Goal: Task Accomplishment & Management: Manage account settings

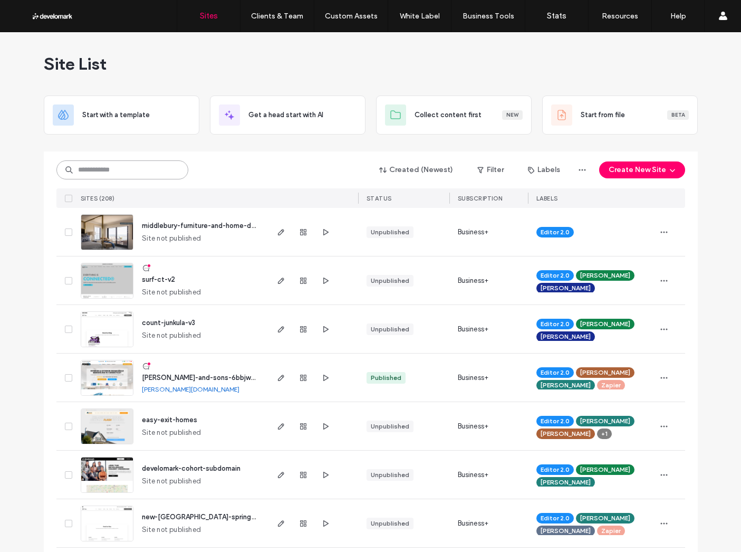
click at [147, 161] on input at bounding box center [122, 169] width 132 height 19
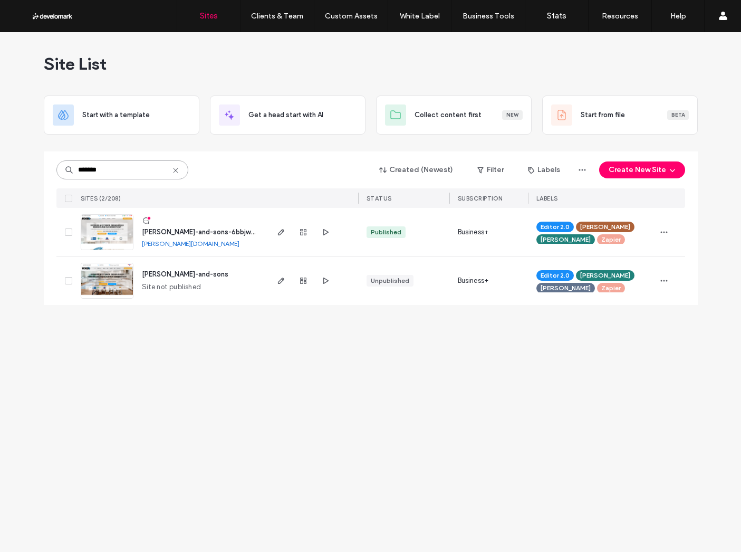
type input "*******"
click at [241, 231] on span "[PERSON_NAME]-and-sons-6bbjwgn8c-v1" at bounding box center [209, 232] width 134 height 8
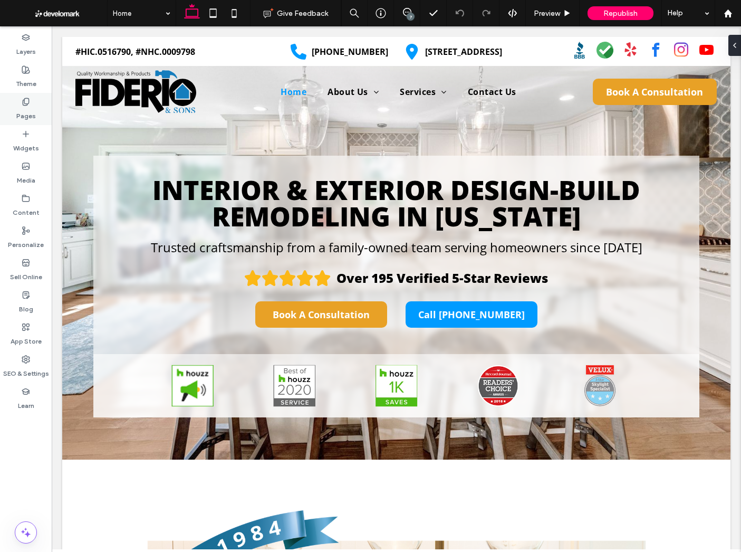
click at [18, 102] on div "Pages" at bounding box center [26, 109] width 52 height 32
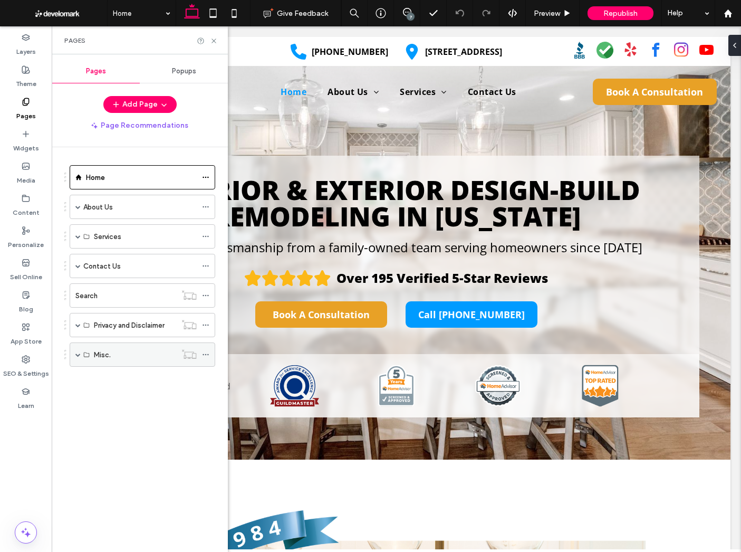
click at [75, 352] on span at bounding box center [77, 354] width 5 height 5
click at [106, 383] on label "Service Page Template" at bounding box center [131, 379] width 74 height 18
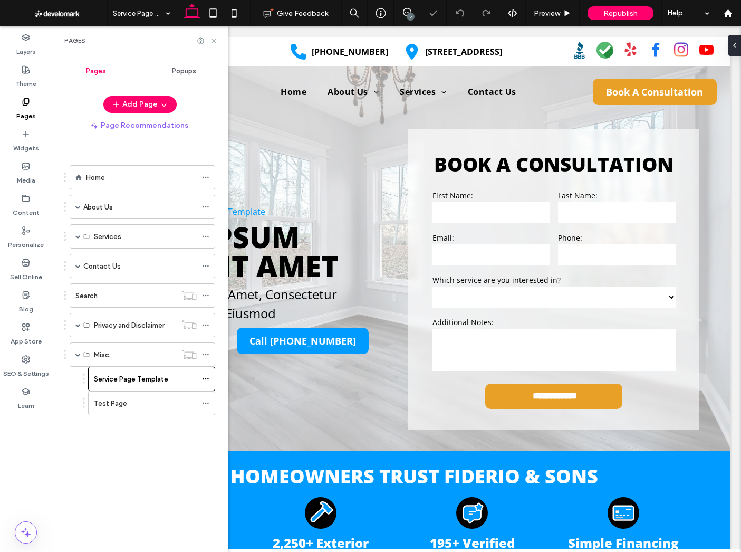
click at [212, 40] on icon at bounding box center [214, 41] width 8 height 8
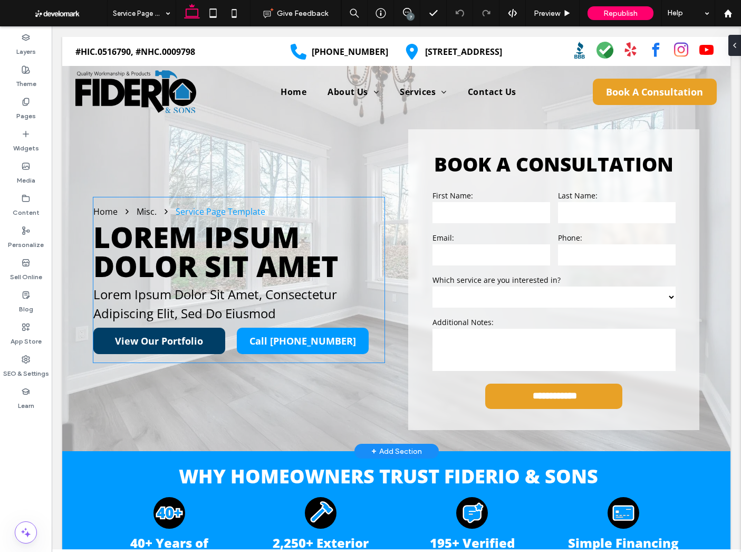
click at [184, 341] on span "View Our Portfolio" at bounding box center [159, 340] width 88 height 13
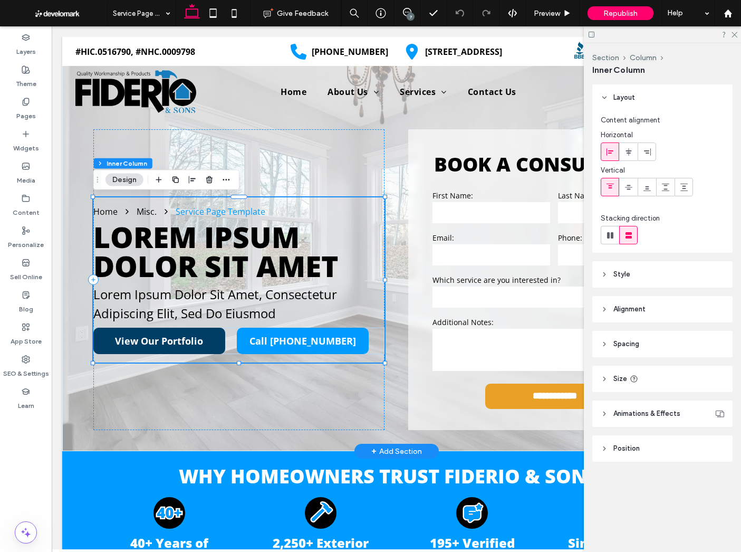
click at [163, 344] on span "View Our Portfolio" at bounding box center [159, 340] width 88 height 13
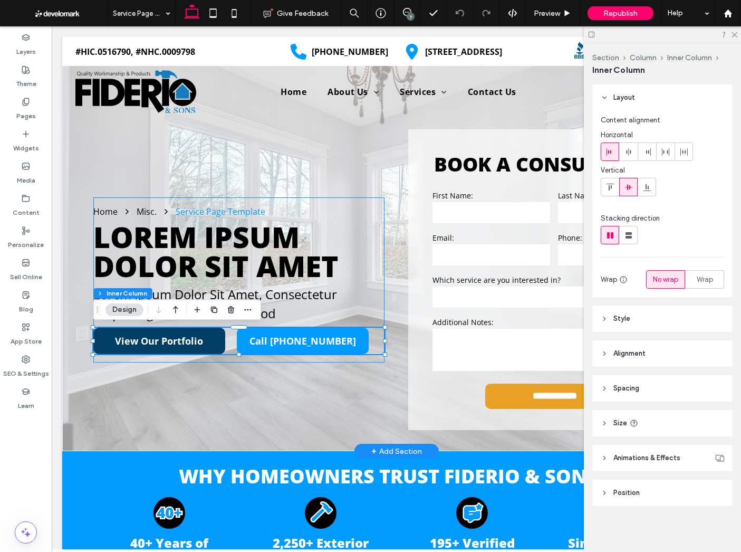
click at [152, 342] on span "View Our Portfolio" at bounding box center [159, 340] width 88 height 13
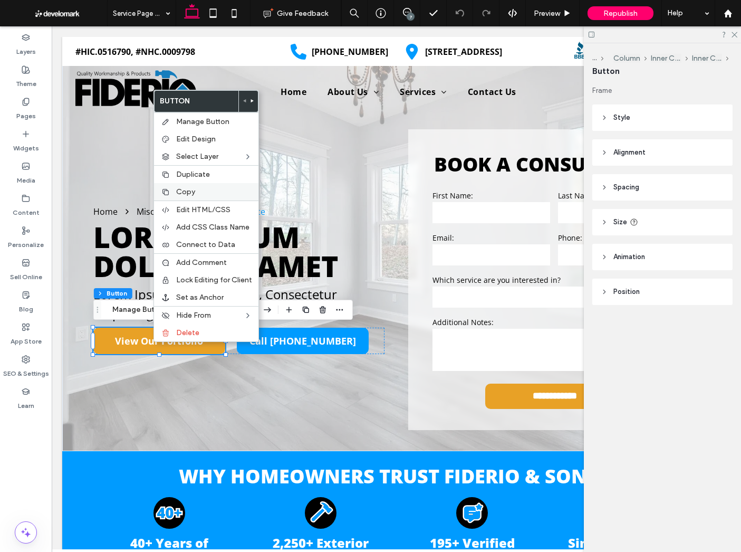
click at [181, 189] on span "Copy" at bounding box center [185, 191] width 19 height 9
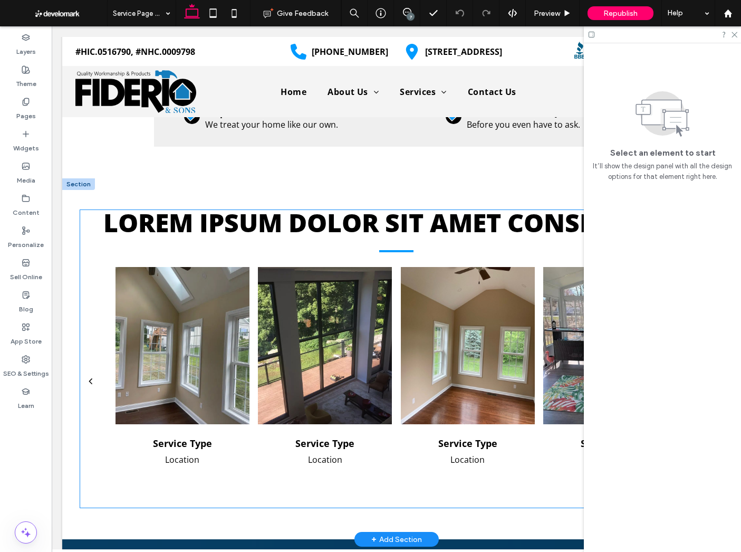
scroll to position [1554, 0]
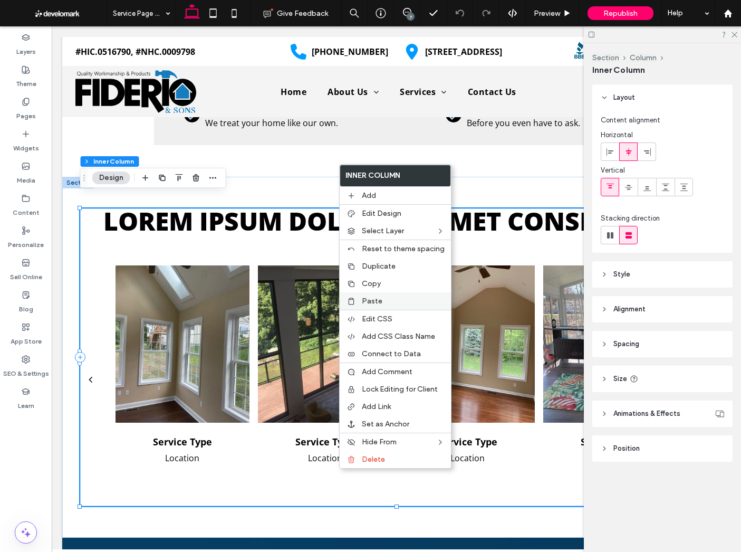
click at [358, 298] on div "Paste" at bounding box center [395, 300] width 111 height 17
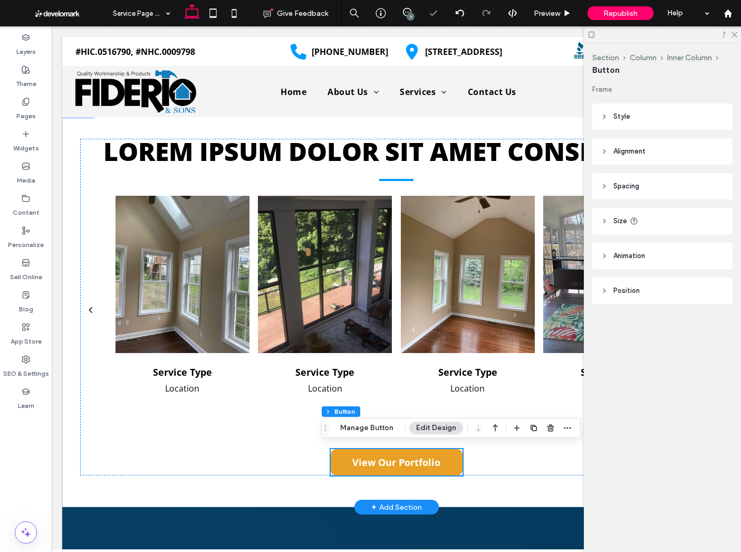
scroll to position [1634, 0]
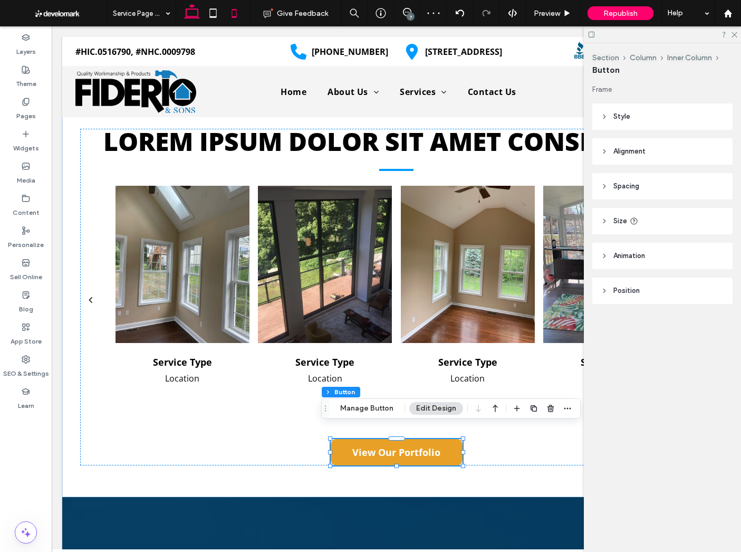
drag, startPoint x: 212, startPoint y: 5, endPoint x: 238, endPoint y: 9, distance: 26.8
click at [212, 5] on icon at bounding box center [213, 13] width 21 height 21
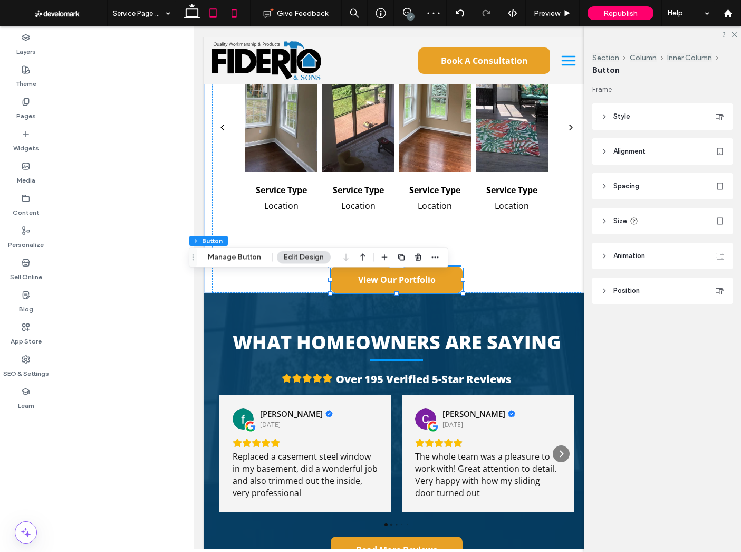
click at [235, 9] on use at bounding box center [234, 13] width 5 height 8
type input "***"
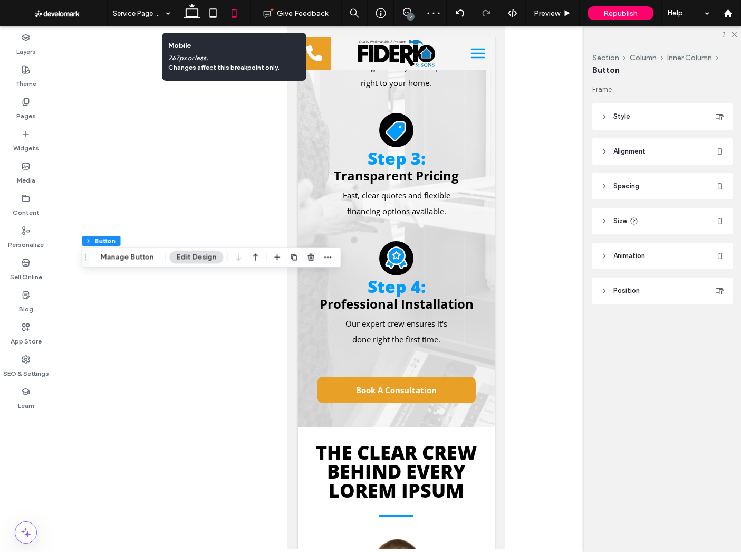
scroll to position [3566, 0]
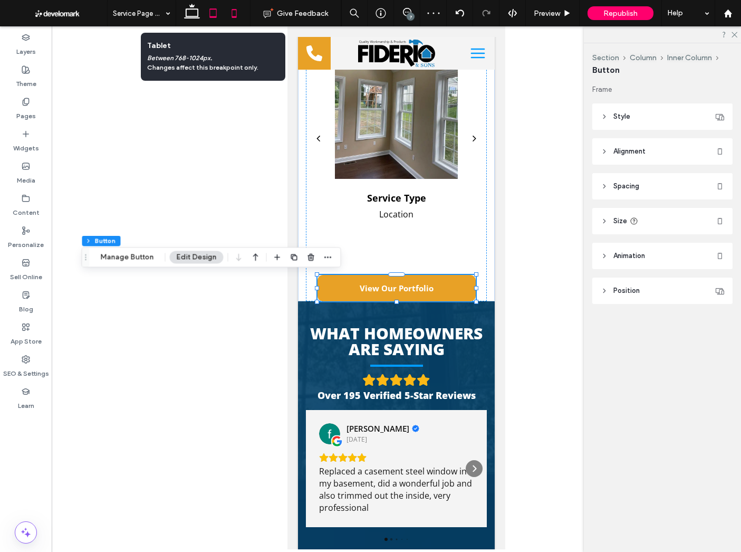
click at [212, 13] on icon at bounding box center [213, 13] width 21 height 21
type input "***"
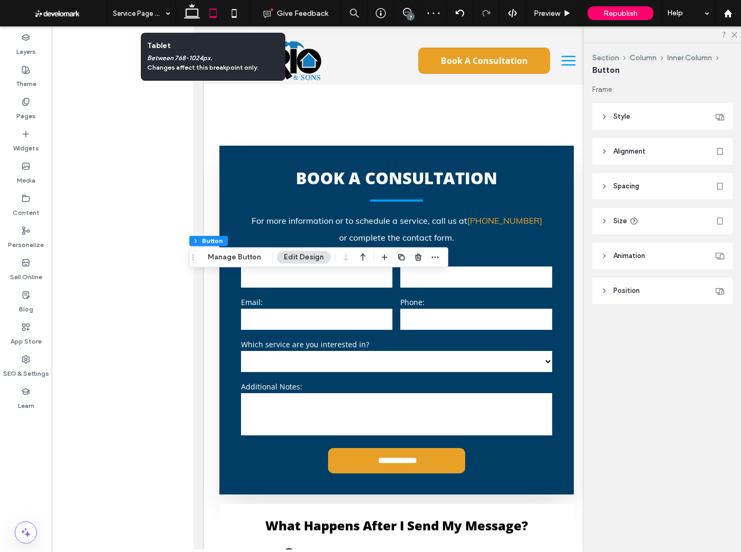
scroll to position [2259, 0]
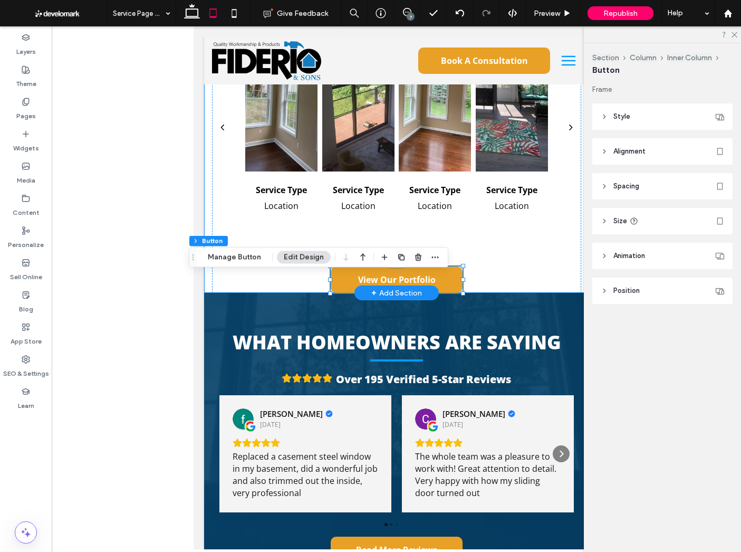
click at [208, 280] on div "Lorem ipsum dolor sit amet consectetur Service Type Location Service Type Locat…" at bounding box center [396, 110] width 385 height 365
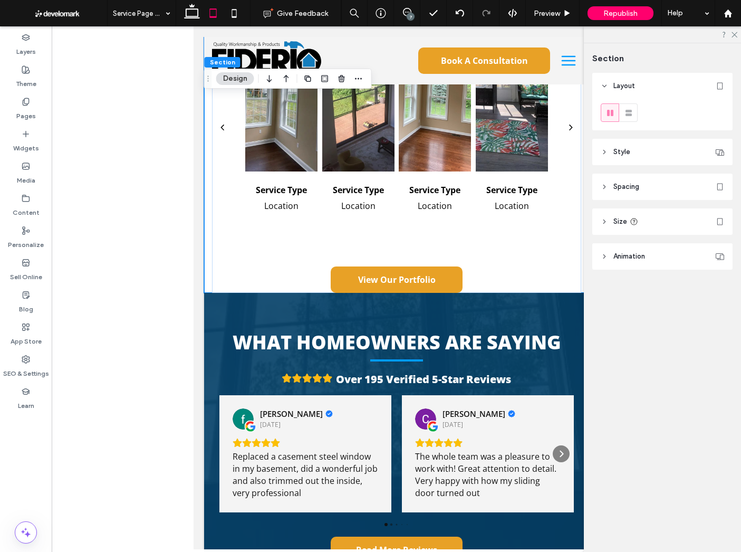
click at [651, 193] on header "Spacing" at bounding box center [662, 187] width 140 height 26
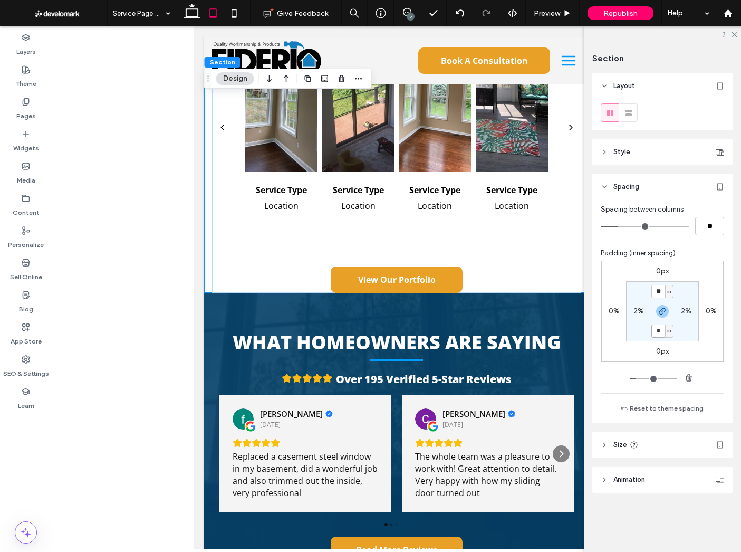
click at [657, 329] on input "*" at bounding box center [659, 330] width 14 height 13
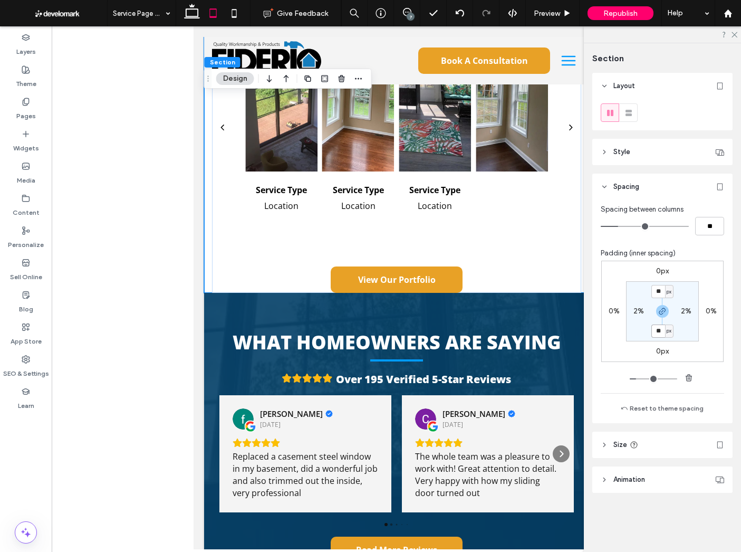
type input "**"
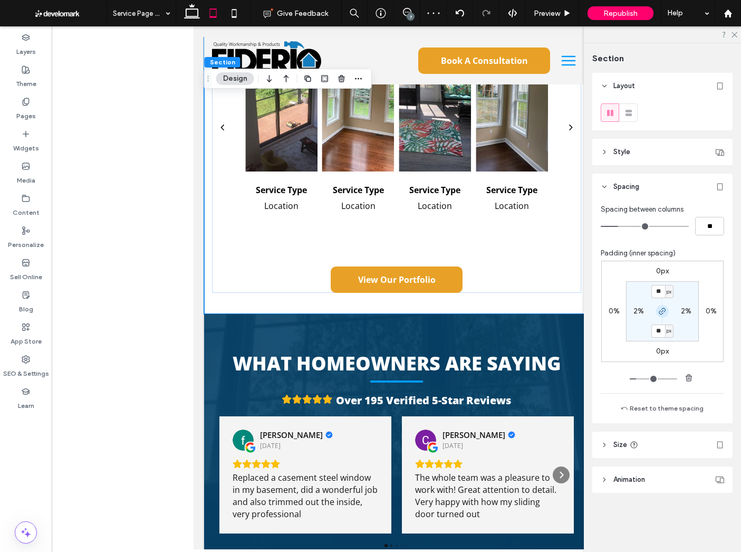
click at [664, 314] on icon "button" at bounding box center [662, 311] width 8 height 8
click at [665, 331] on label "40px" at bounding box center [662, 330] width 17 height 9
type input "*"
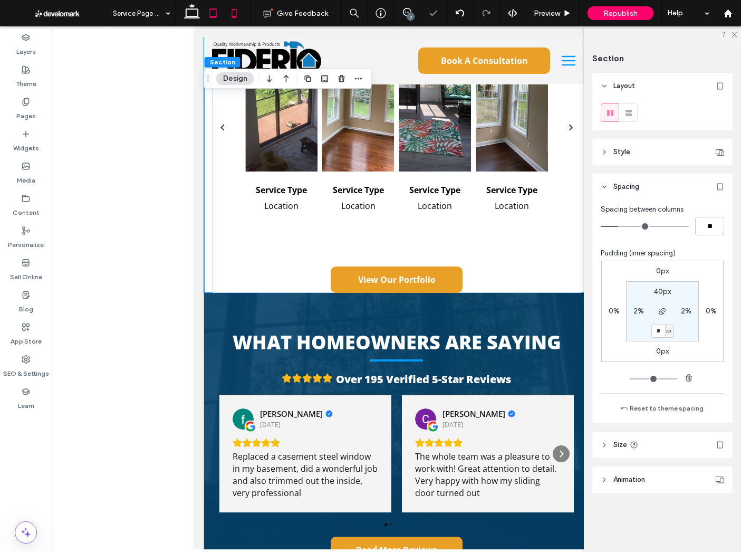
click at [242, 10] on icon at bounding box center [234, 13] width 21 height 21
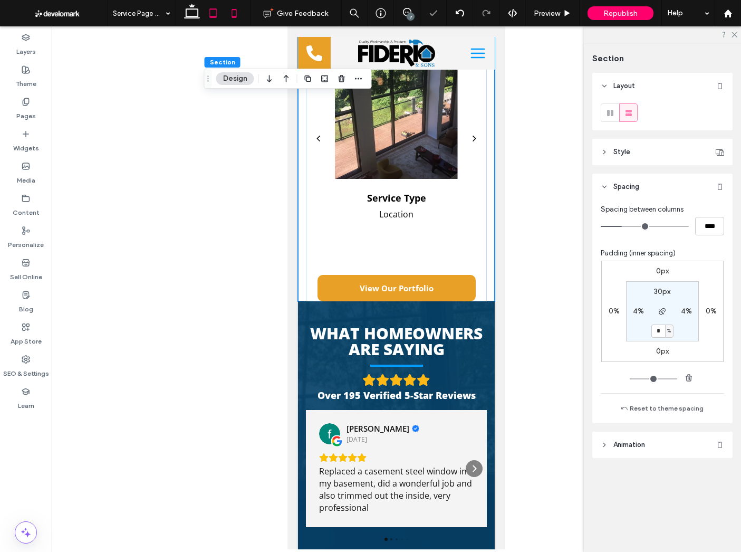
click at [212, 13] on icon at bounding box center [213, 13] width 21 height 21
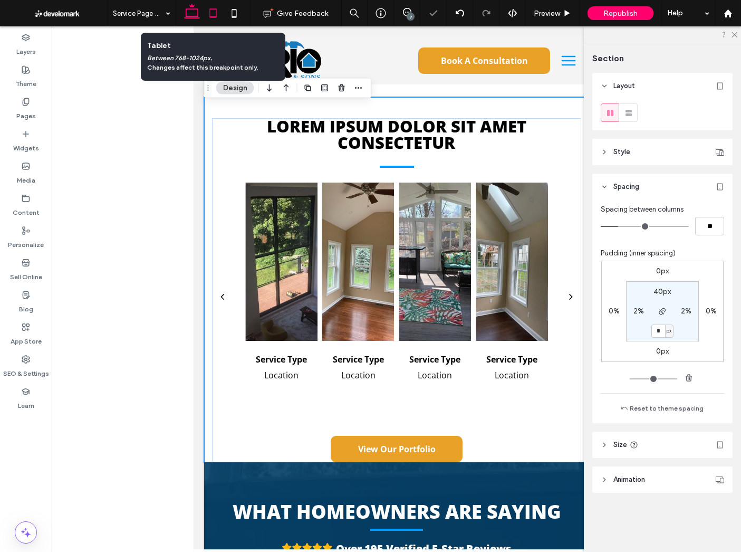
click at [196, 14] on icon at bounding box center [191, 13] width 21 height 21
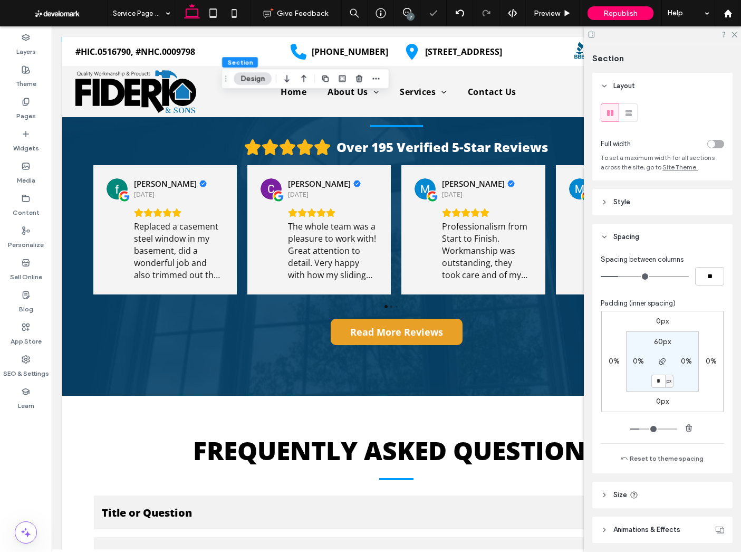
type input "**"
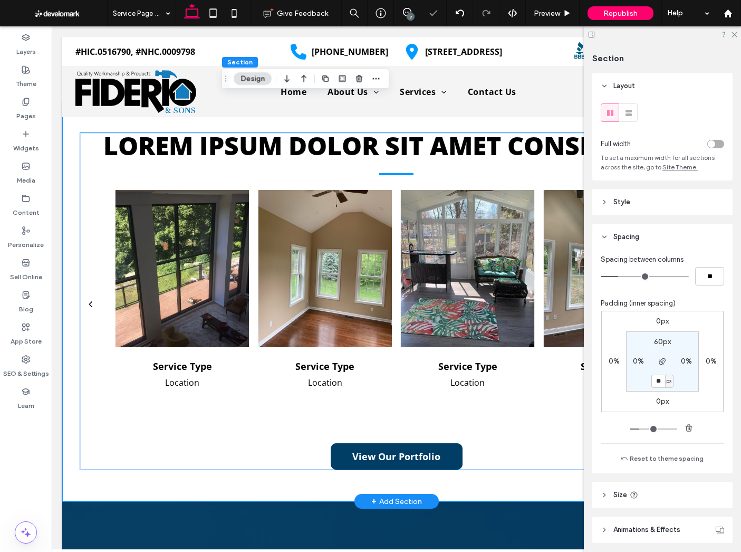
click at [441, 443] on link "View Our Portfolio" at bounding box center [397, 456] width 132 height 26
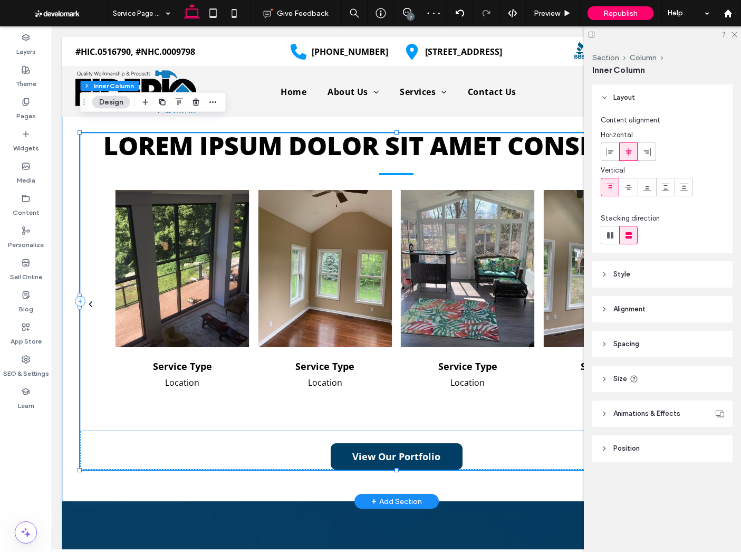
click at [441, 443] on link "View Our Portfolio" at bounding box center [397, 456] width 132 height 26
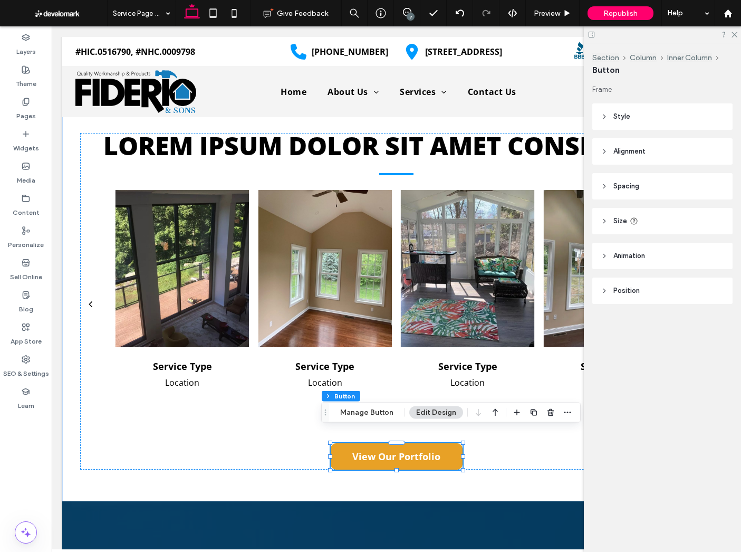
click at [667, 224] on header "Size" at bounding box center [662, 221] width 140 height 26
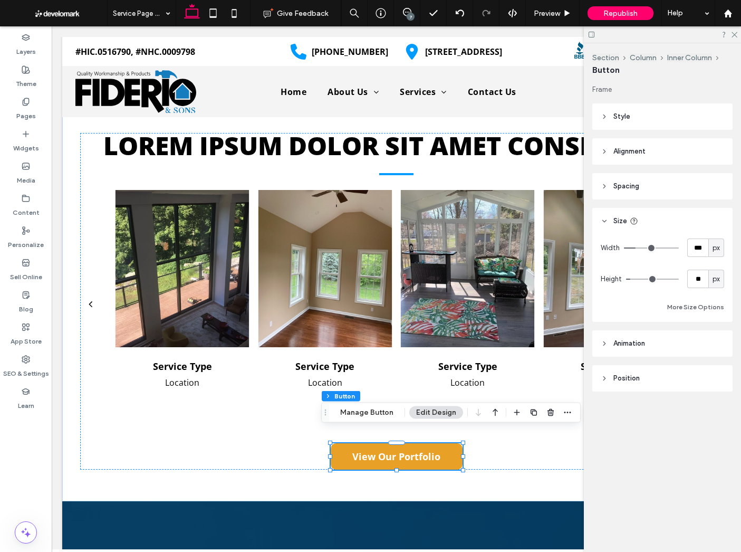
click at [655, 214] on header "Size" at bounding box center [662, 221] width 140 height 26
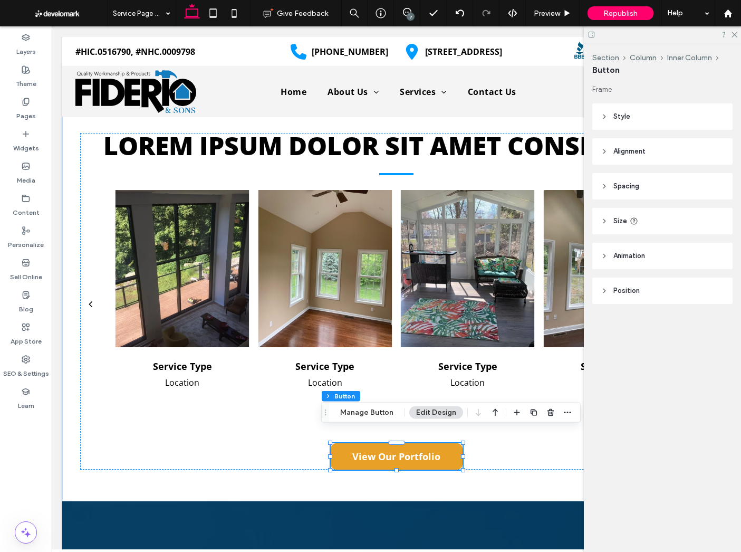
click at [659, 186] on header "Spacing" at bounding box center [662, 186] width 140 height 26
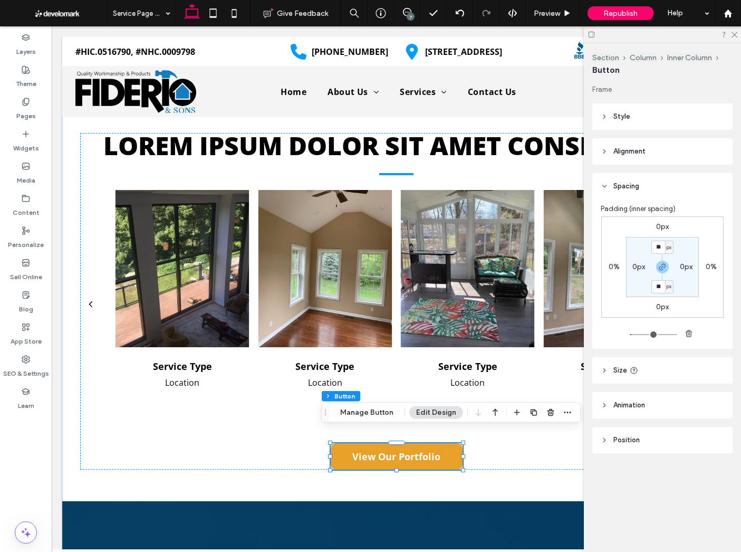
click at [663, 226] on label "0px" at bounding box center [662, 226] width 13 height 9
type input "*"
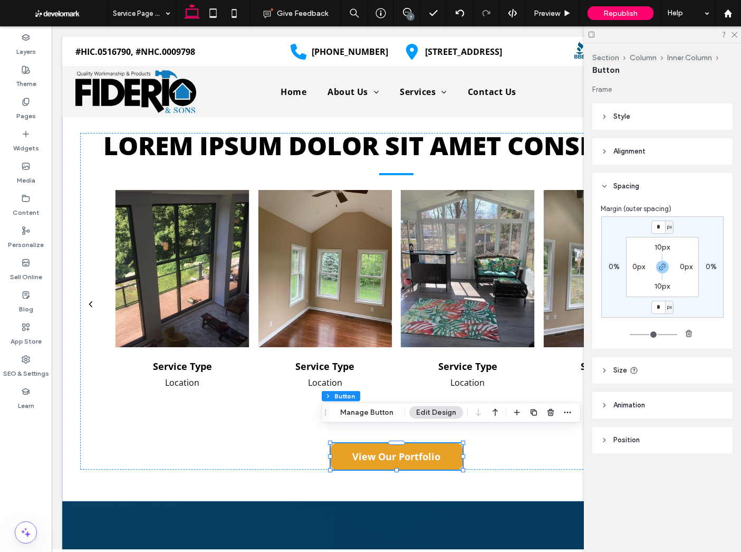
click at [661, 275] on section "10px 0px 10px 0px" at bounding box center [662, 267] width 73 height 60
drag, startPoint x: 661, startPoint y: 270, endPoint x: 658, endPoint y: 222, distance: 48.1
click at [661, 270] on icon "button" at bounding box center [662, 267] width 8 height 8
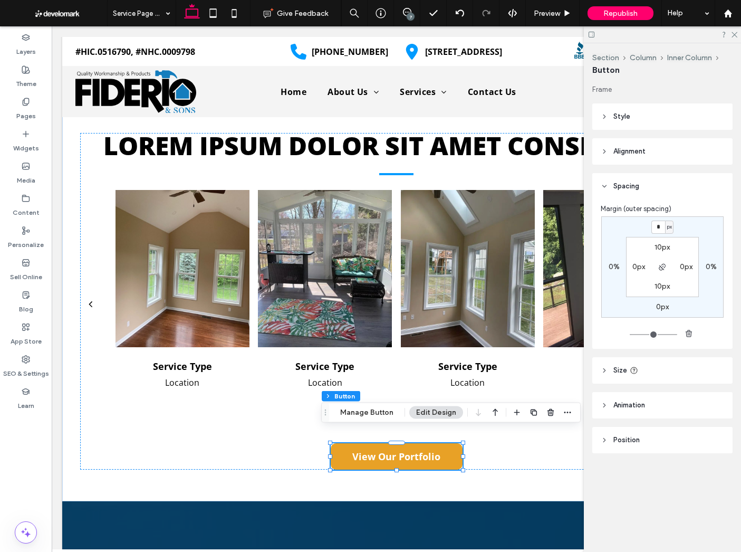
click at [658, 218] on div "* px 0% 0px 0% 10px 0px 10px 0px" at bounding box center [662, 266] width 122 height 101
click at [656, 225] on input "*" at bounding box center [659, 227] width 14 height 13
type input "***"
type input "*"
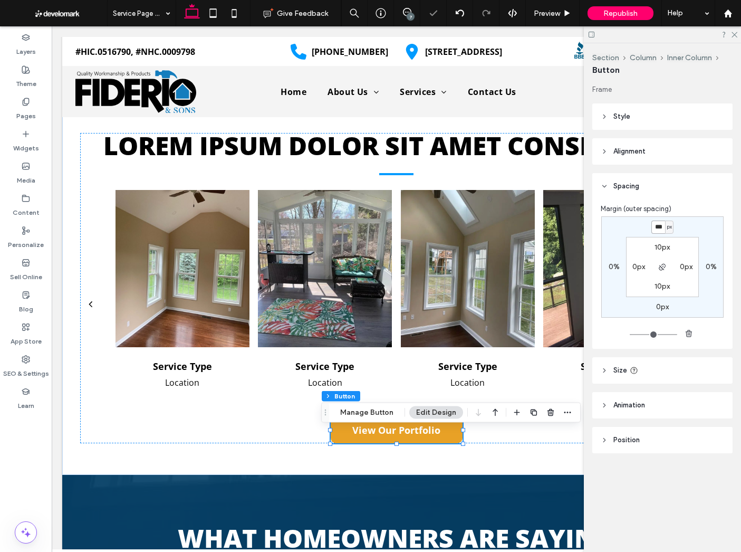
click at [659, 225] on input "***" at bounding box center [659, 227] width 14 height 13
type input "***"
type input "*"
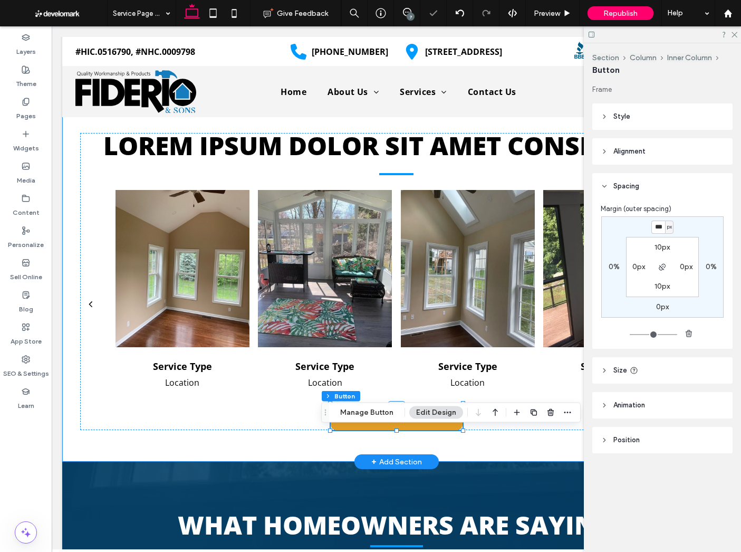
click at [465, 443] on div "Lorem ipsum dolor sit amet consectetur Service Type Location Service Type Locat…" at bounding box center [396, 281] width 633 height 360
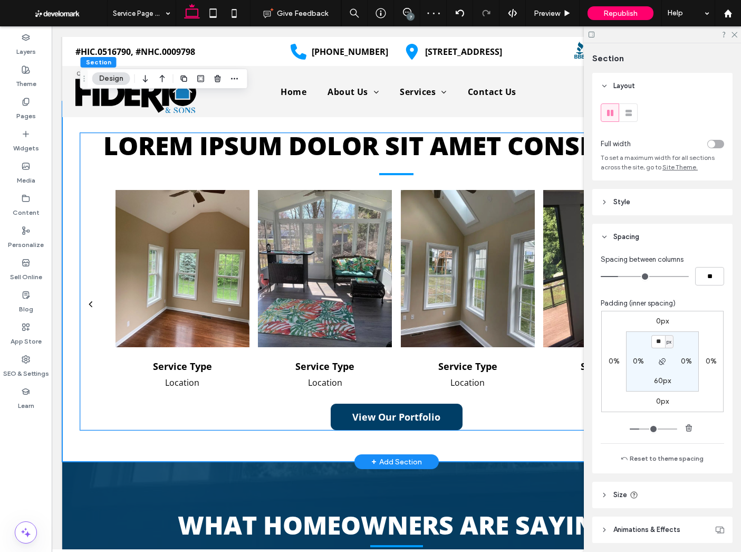
click at [452, 404] on link "View Our Portfolio" at bounding box center [397, 417] width 132 height 26
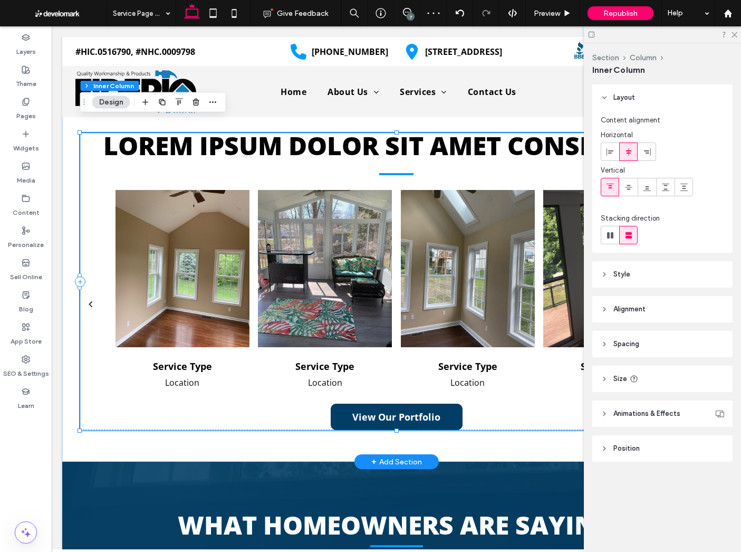
click at [452, 404] on link "View Our Portfolio" at bounding box center [397, 417] width 132 height 26
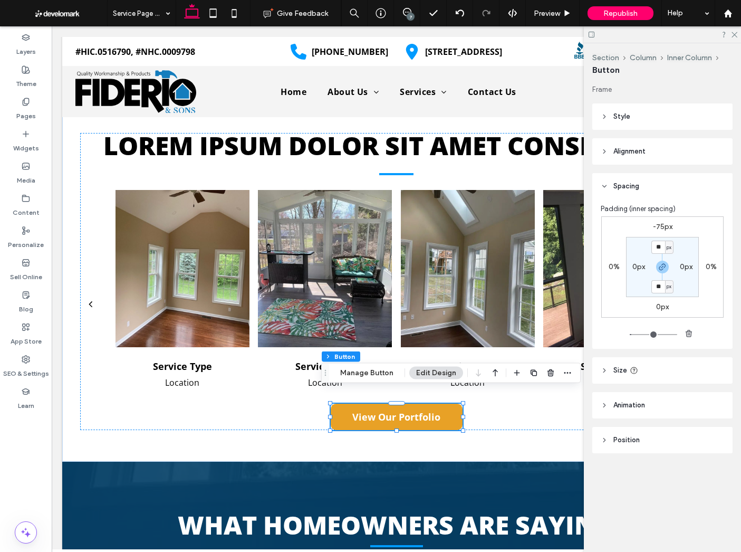
click at [663, 226] on label "-75px" at bounding box center [663, 226] width 20 height 9
type input "*"
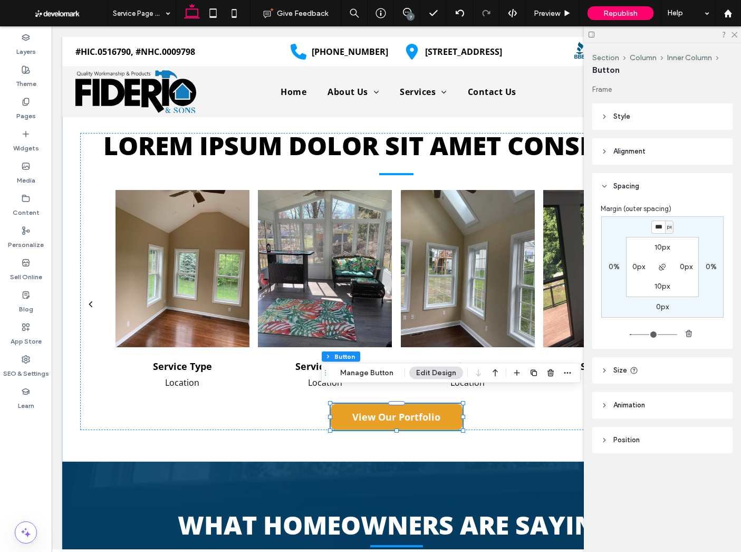
type input "***"
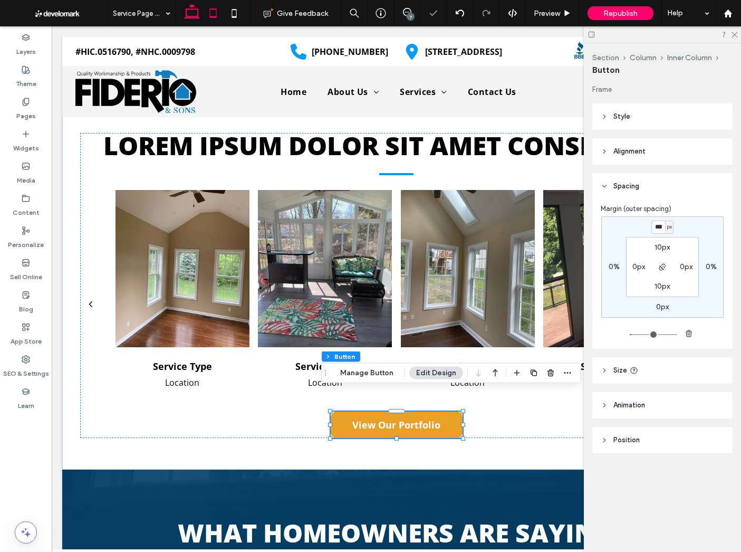
click at [203, 11] on icon at bounding box center [213, 13] width 21 height 21
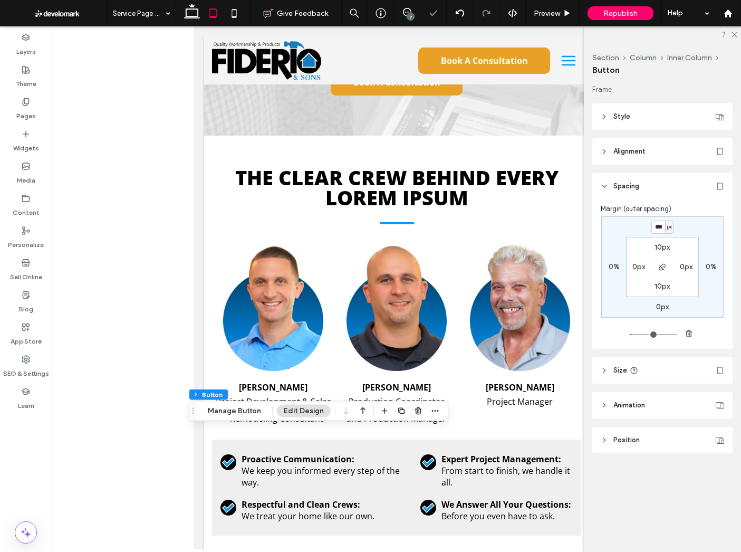
scroll to position [2073, 0]
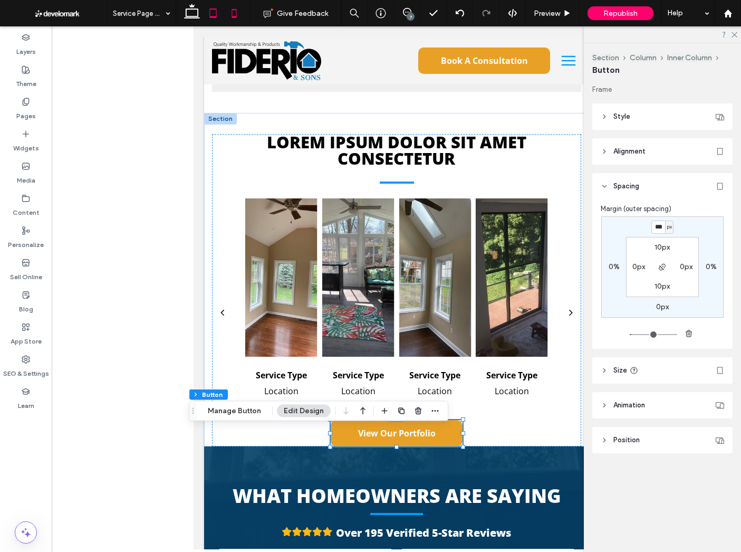
click at [227, 15] on icon at bounding box center [234, 13] width 21 height 21
type input "*"
type input "***"
type input "*"
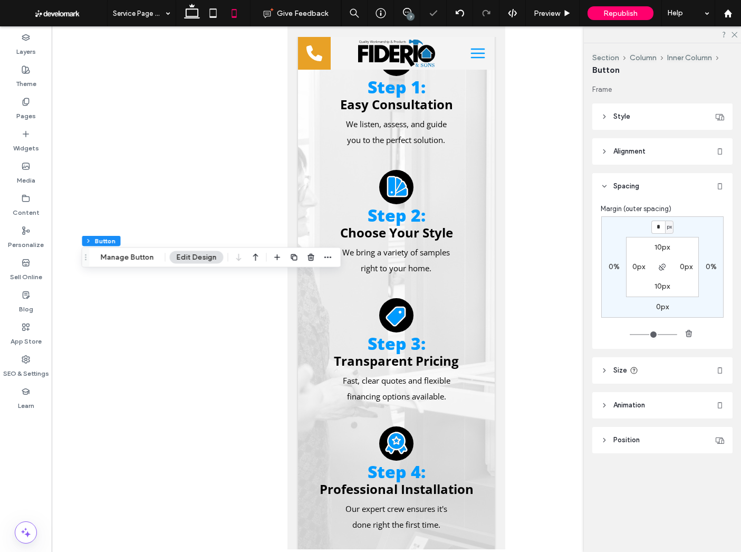
scroll to position [3566, 0]
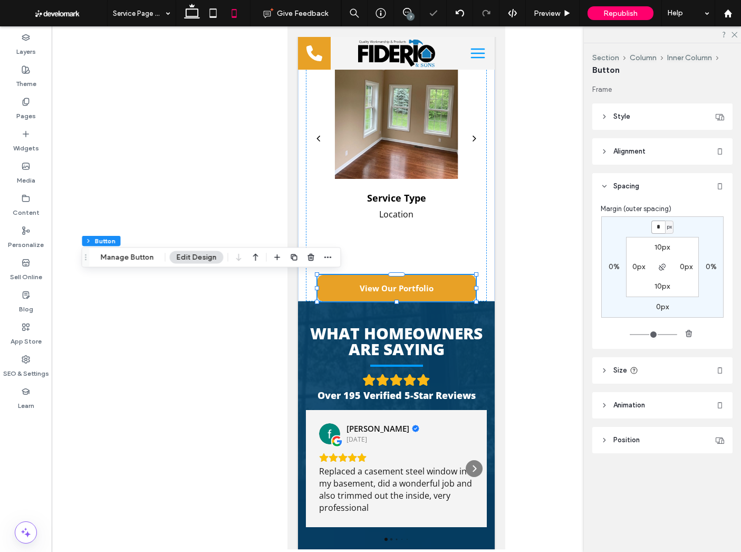
click at [653, 226] on input "*" at bounding box center [659, 227] width 14 height 13
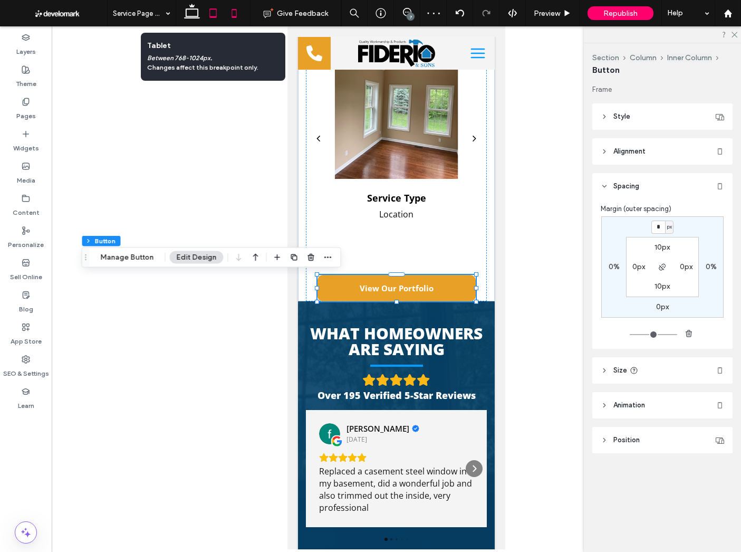
click at [208, 13] on icon at bounding box center [213, 13] width 21 height 21
type input "*"
type input "***"
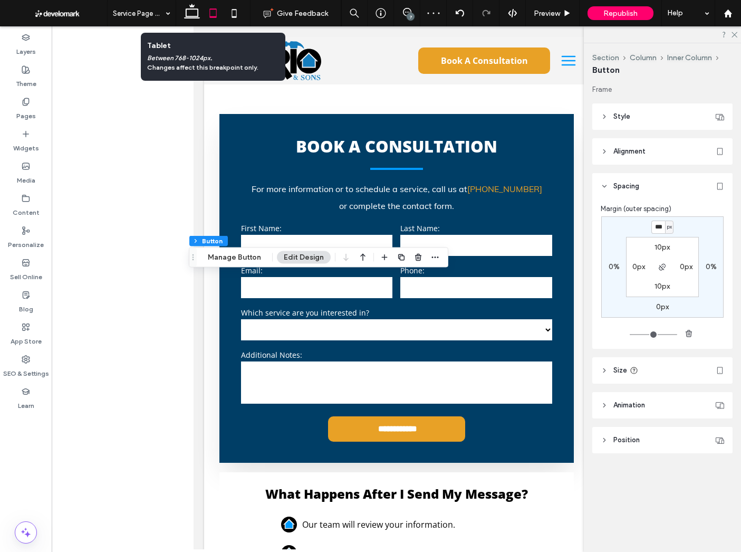
scroll to position [2227, 0]
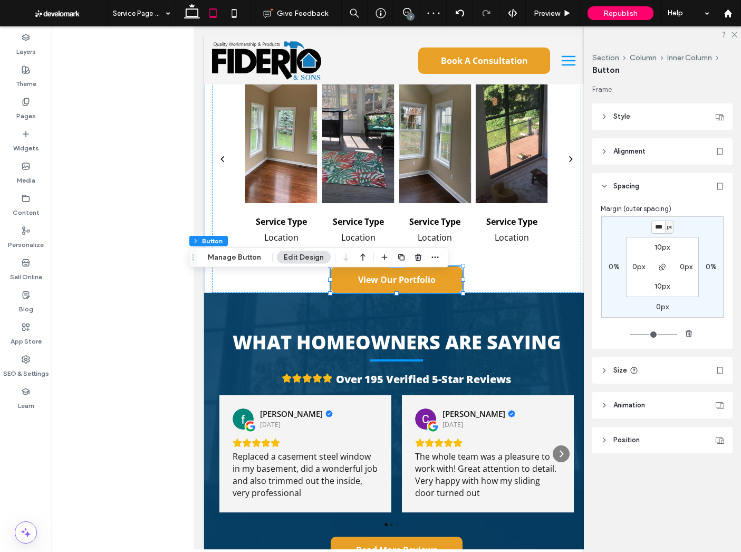
click at [661, 304] on label "0px" at bounding box center [662, 306] width 13 height 9
type input "*"
type input "**"
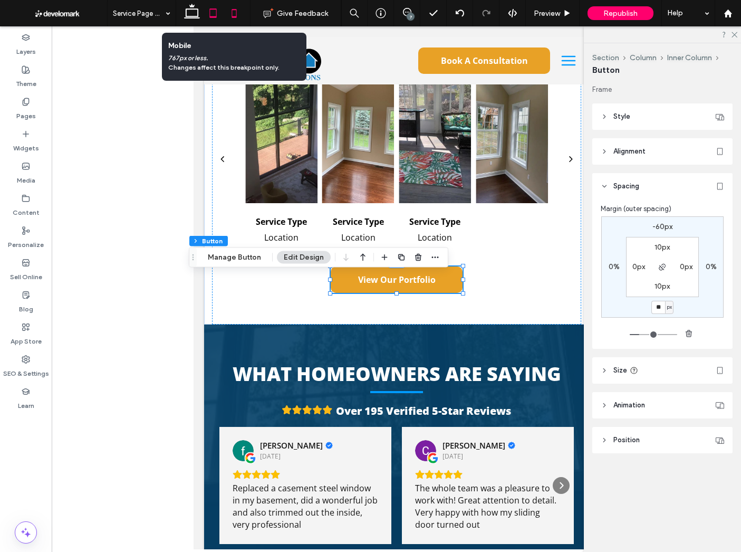
click at [231, 17] on icon at bounding box center [234, 13] width 21 height 21
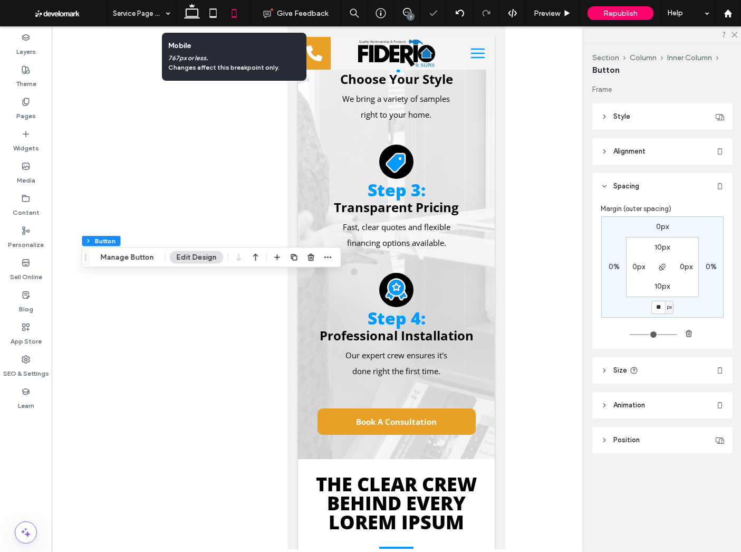
type input "*"
type input "***"
type input "*"
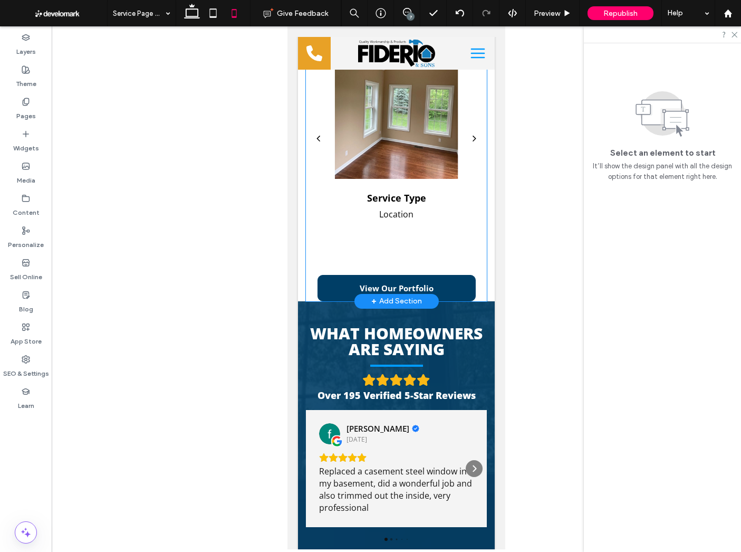
click at [446, 283] on link "View Our Portfolio" at bounding box center [397, 288] width 158 height 26
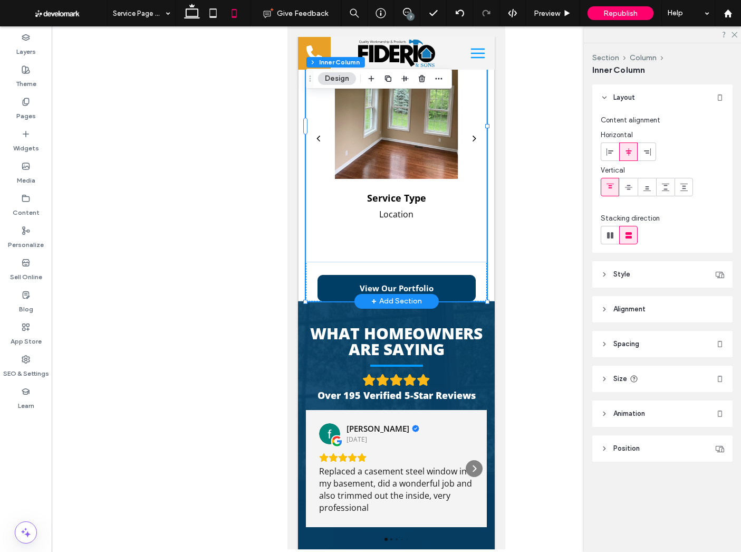
click at [446, 283] on link "View Our Portfolio" at bounding box center [397, 288] width 158 height 26
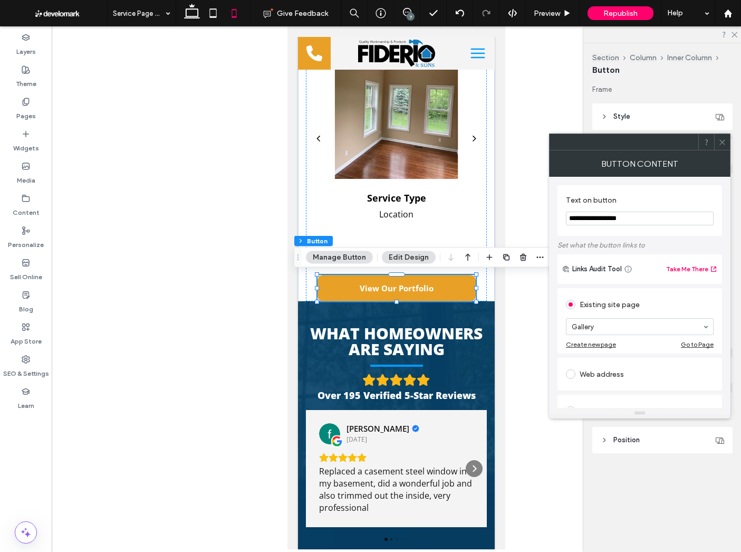
click at [727, 140] on div at bounding box center [722, 142] width 16 height 16
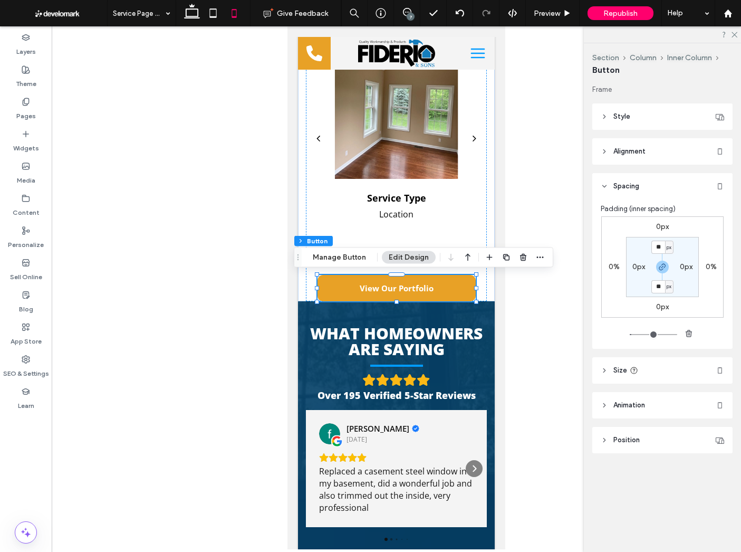
click at [659, 227] on label "0px" at bounding box center [662, 226] width 13 height 9
type input "*"
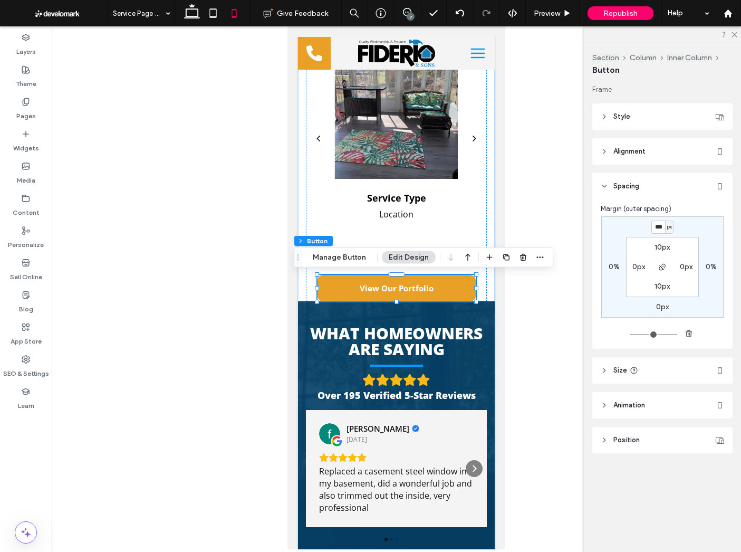
type input "***"
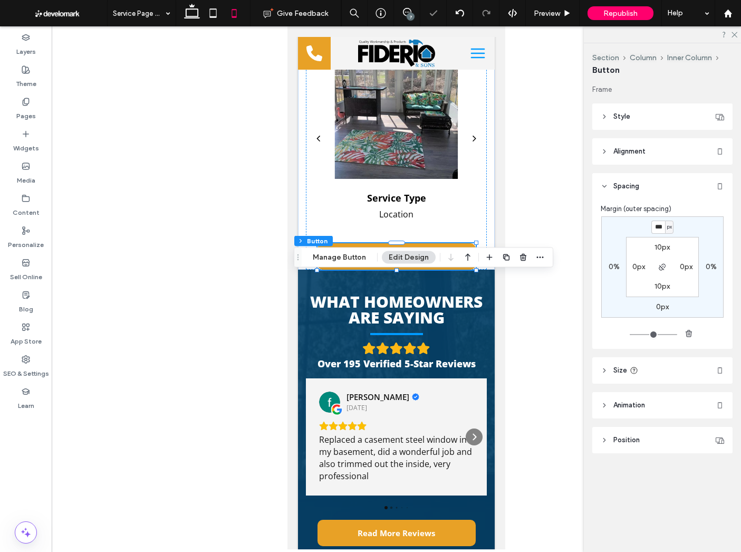
click at [660, 304] on label "0px" at bounding box center [662, 306] width 13 height 9
type input "*"
type input "**"
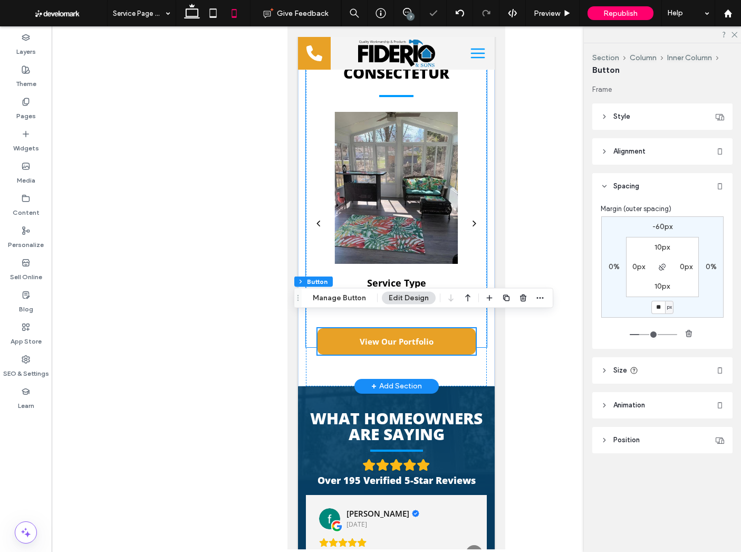
scroll to position [3479, 0]
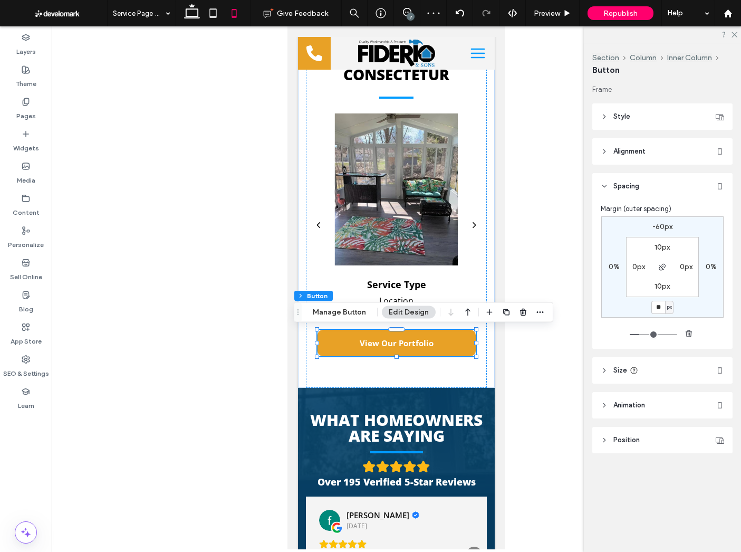
click at [658, 307] on input "**" at bounding box center [659, 307] width 14 height 13
type input "**"
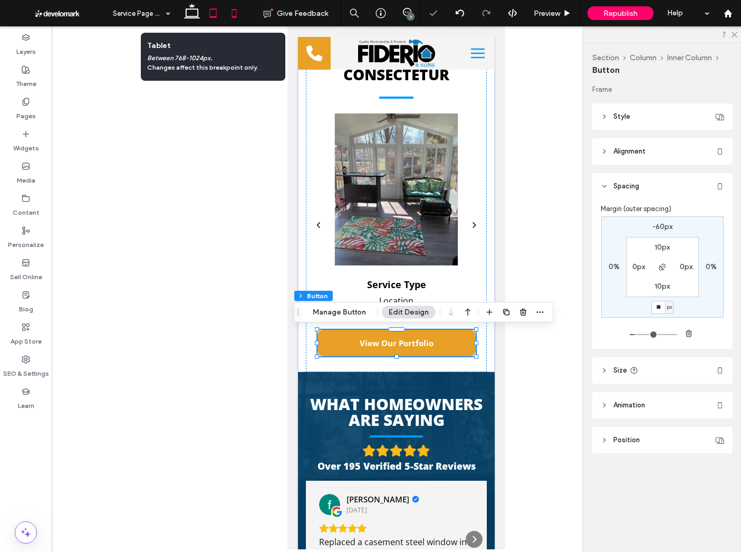
click at [208, 11] on icon at bounding box center [213, 13] width 21 height 21
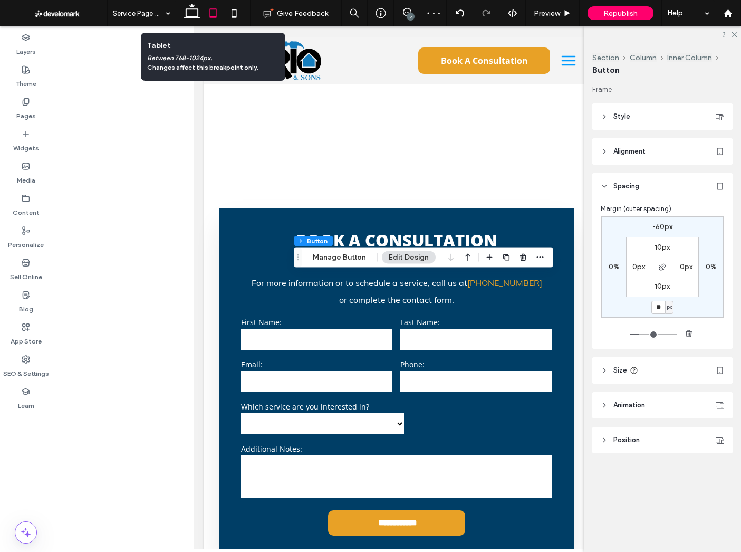
type input "**"
type input "***"
type input "**"
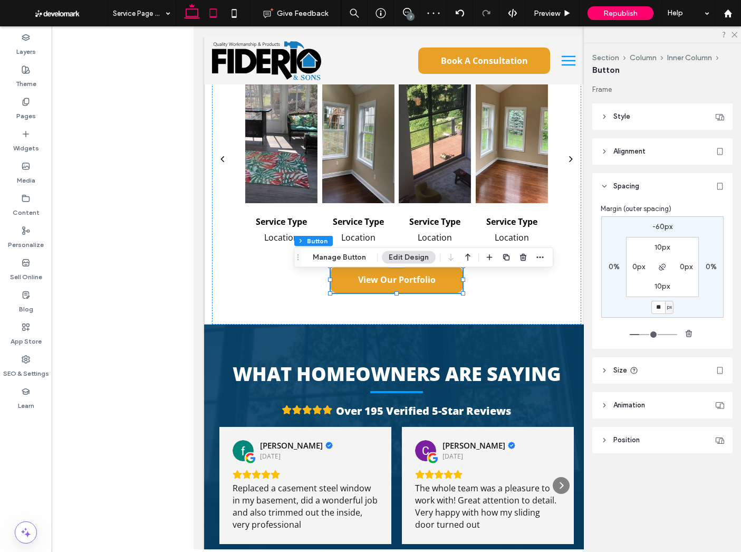
click at [197, 11] on icon at bounding box center [191, 13] width 21 height 21
type input "*"
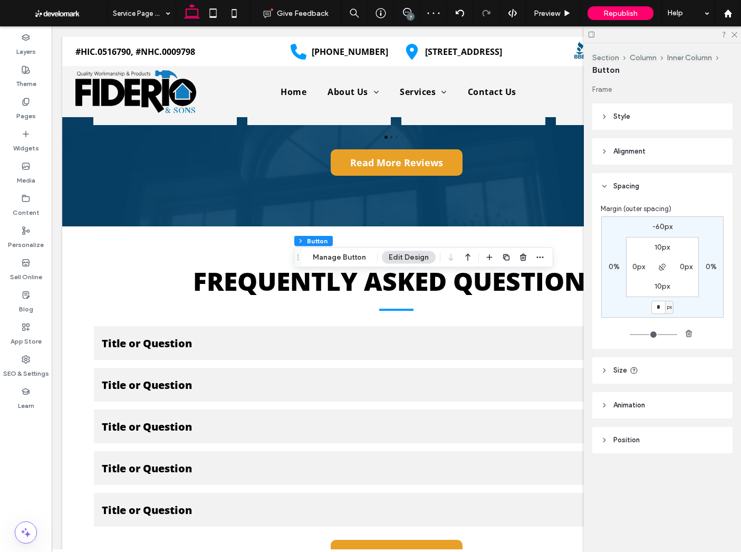
scroll to position [1753, 0]
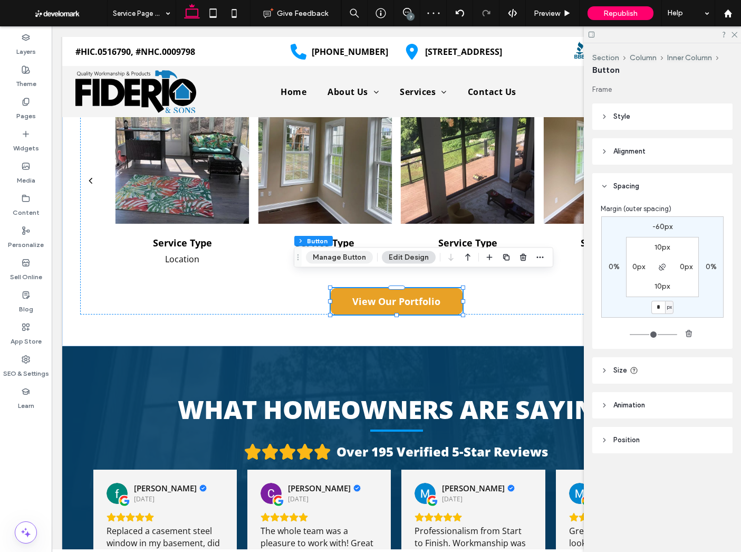
click at [322, 254] on button "Manage Button" at bounding box center [339, 257] width 67 height 13
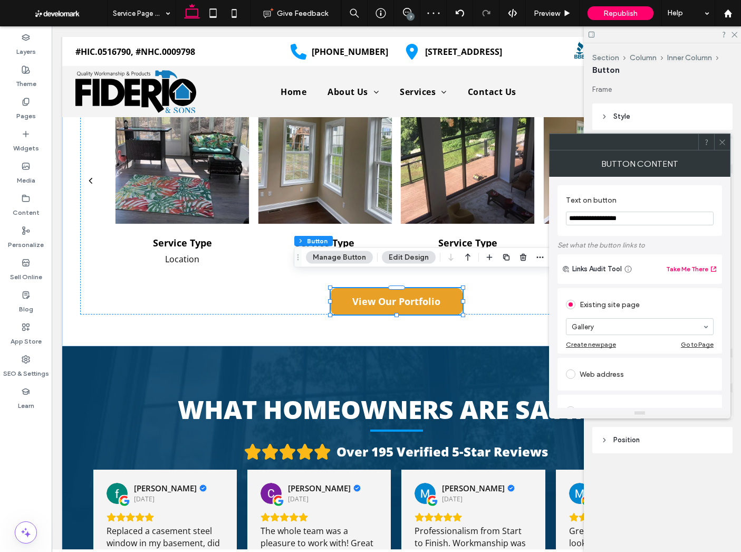
click at [637, 222] on input "**********" at bounding box center [640, 219] width 148 height 14
drag, startPoint x: 597, startPoint y: 217, endPoint x: 600, endPoint y: 233, distance: 16.1
click at [597, 217] on input "**********" at bounding box center [640, 219] width 148 height 14
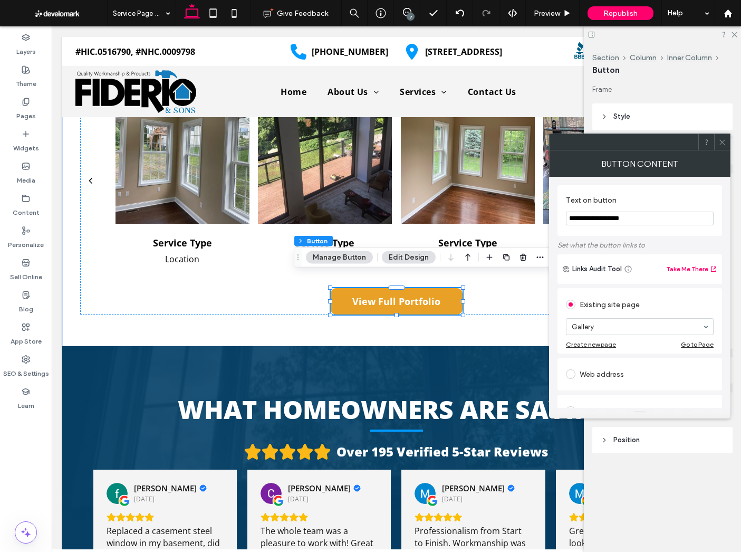
type input "**********"
click at [680, 194] on section "**********" at bounding box center [640, 210] width 148 height 40
click at [721, 142] on icon at bounding box center [723, 142] width 8 height 8
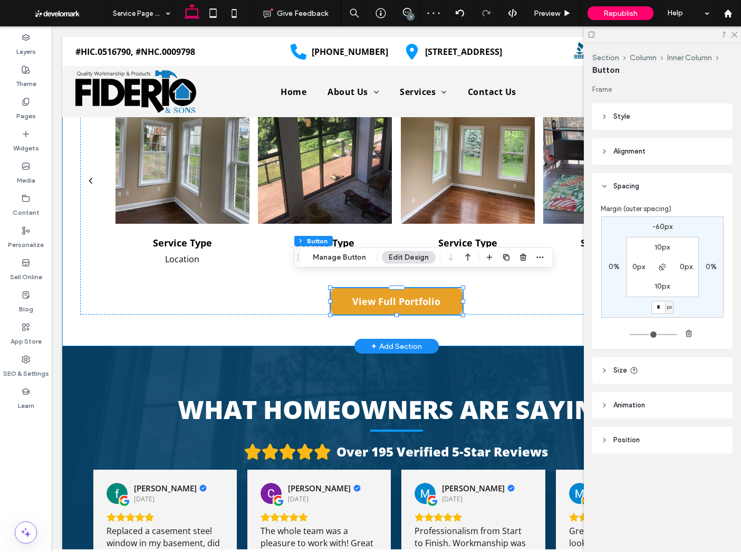
click at [451, 319] on div "Lorem ipsum dolor sit amet consectetur Service Type Location Service Type Locat…" at bounding box center [396, 162] width 633 height 368
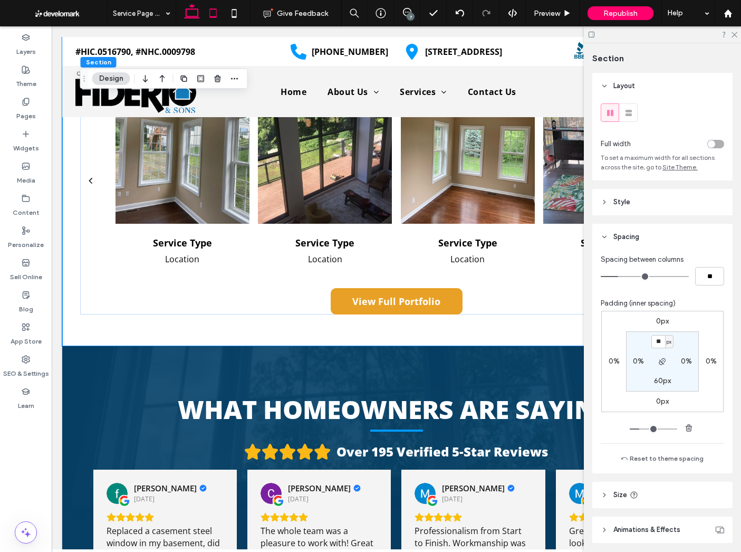
click at [211, 11] on icon at bounding box center [213, 13] width 21 height 21
type input "**"
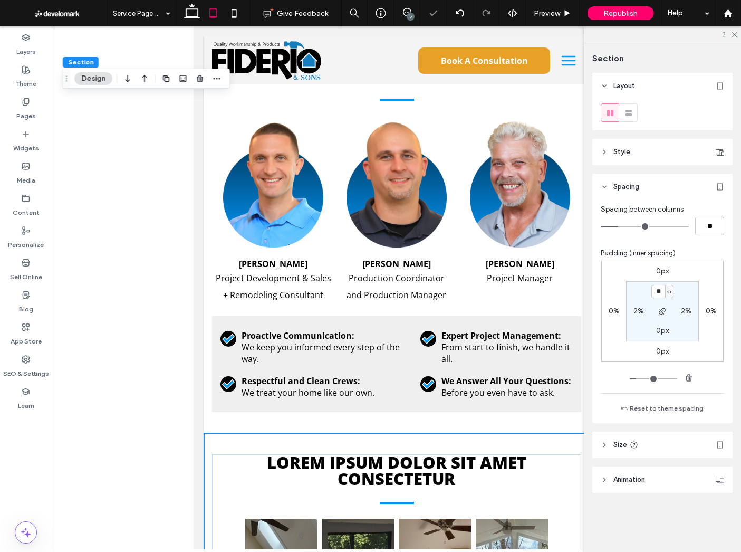
scroll to position [2227, 0]
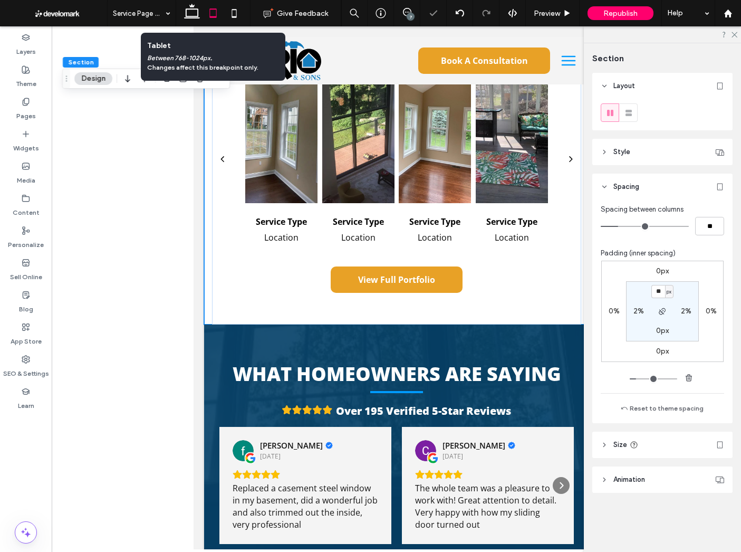
click at [222, 11] on icon at bounding box center [213, 13] width 21 height 21
click at [229, 8] on icon at bounding box center [234, 13] width 21 height 21
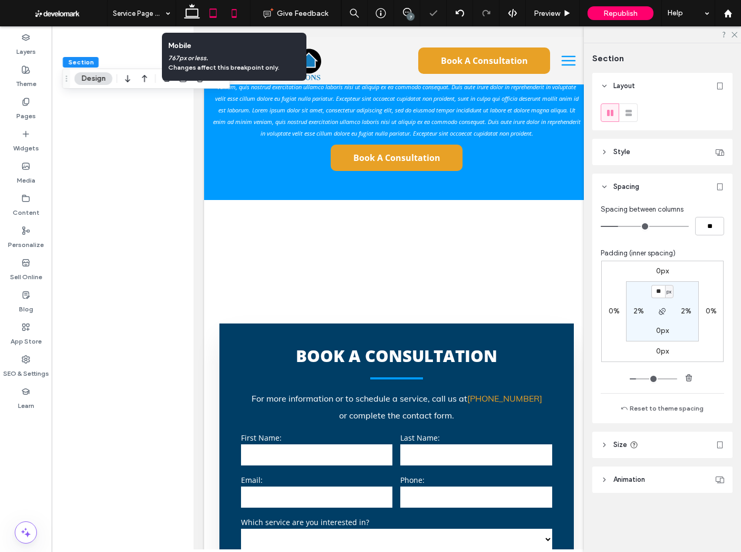
type input "**"
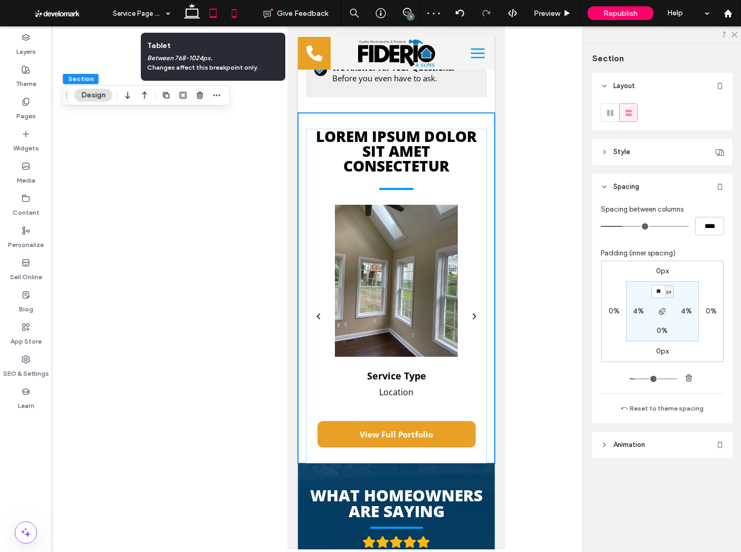
click at [209, 12] on icon at bounding box center [213, 13] width 21 height 21
type input "**"
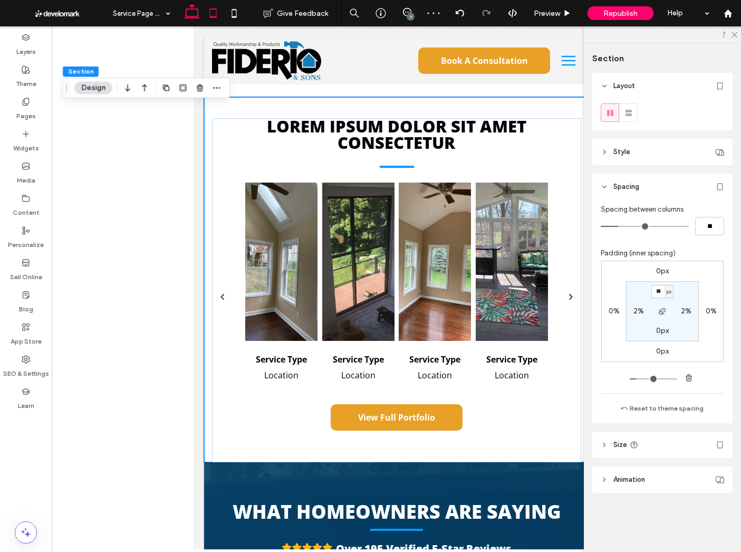
click at [196, 14] on icon at bounding box center [191, 13] width 21 height 21
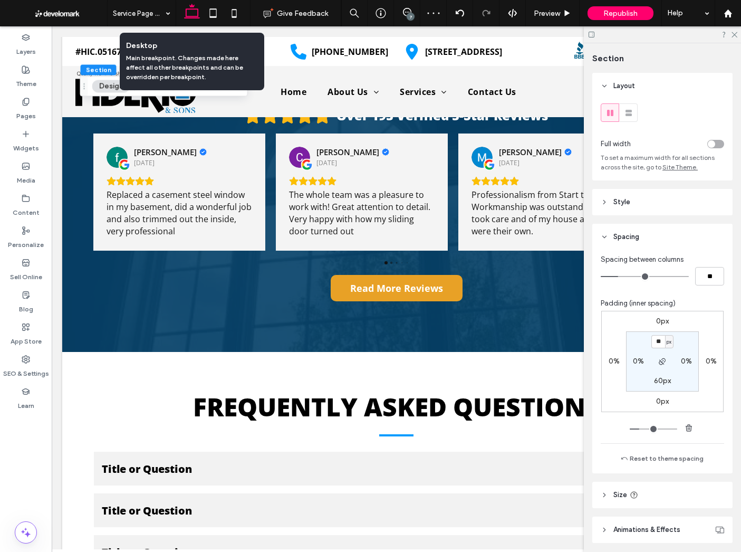
type input "**"
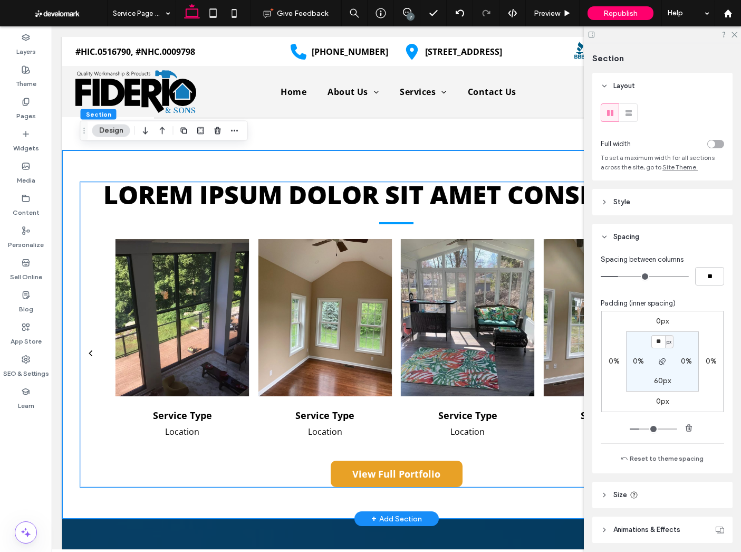
scroll to position [1604, 0]
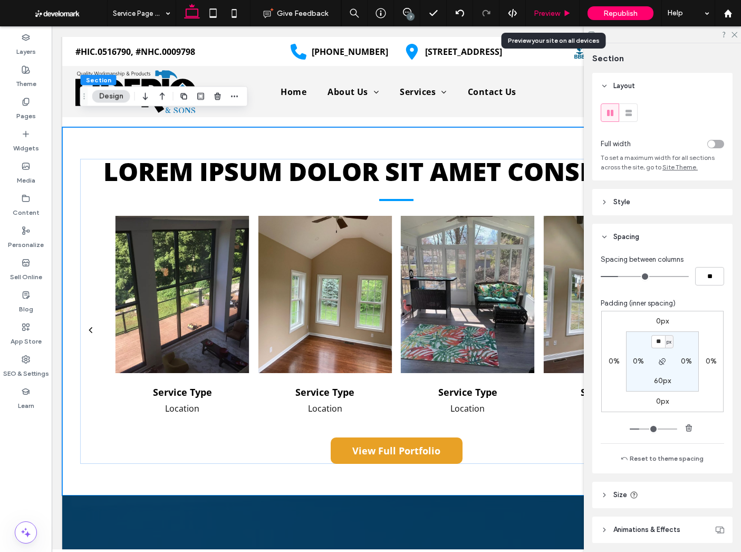
click at [556, 15] on span "Preview" at bounding box center [547, 13] width 26 height 9
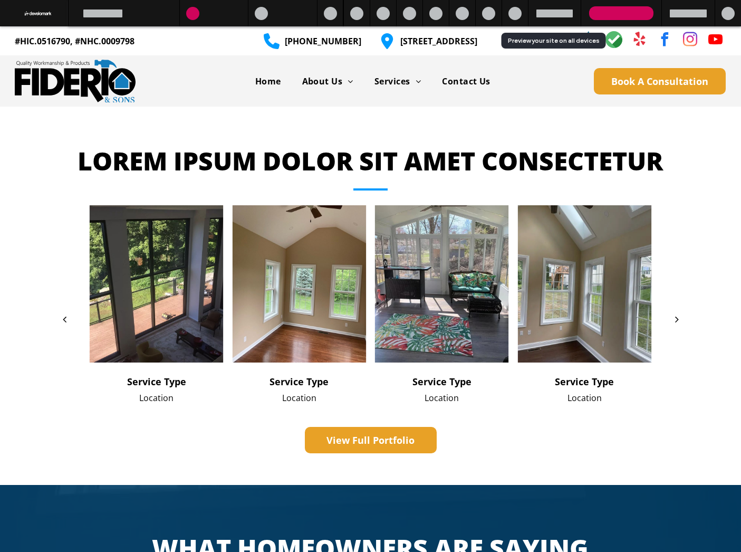
scroll to position [1605, 0]
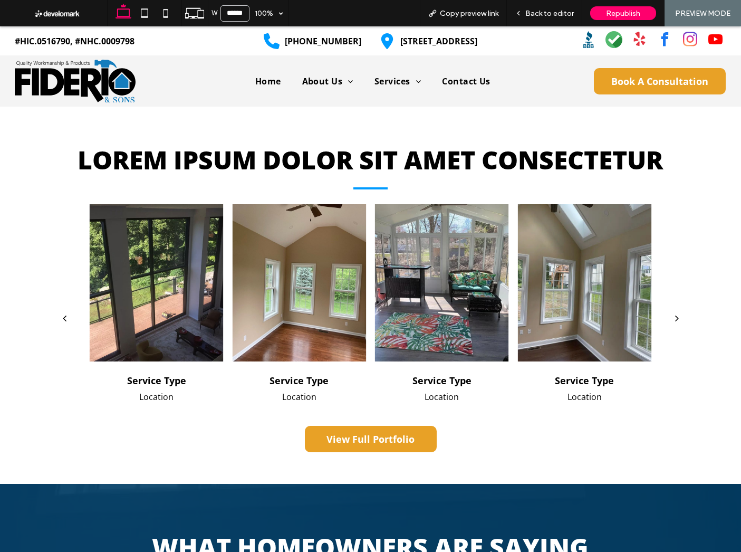
click at [197, 286] on div at bounding box center [157, 282] width 134 height 157
click at [192, 288] on div at bounding box center [157, 282] width 134 height 157
click at [317, 297] on div at bounding box center [299, 282] width 134 height 157
click at [436, 343] on div at bounding box center [442, 282] width 134 height 157
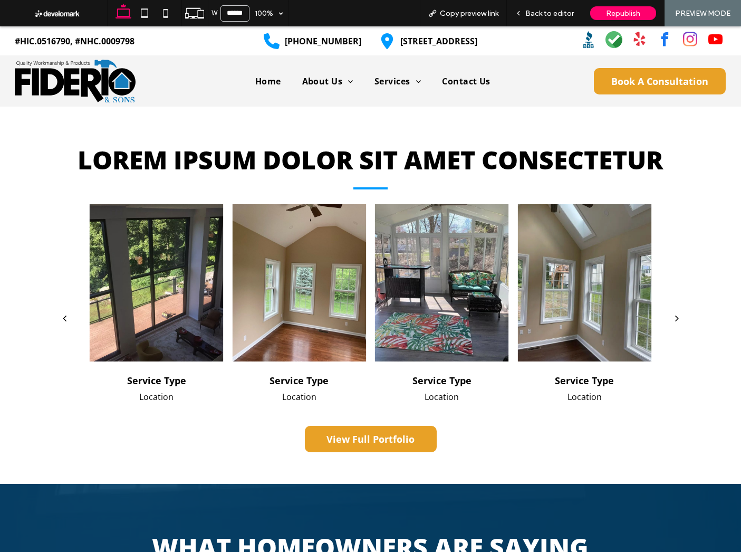
click at [577, 285] on div at bounding box center [585, 282] width 134 height 157
click at [538, 14] on span "Back to editor" at bounding box center [549, 13] width 49 height 9
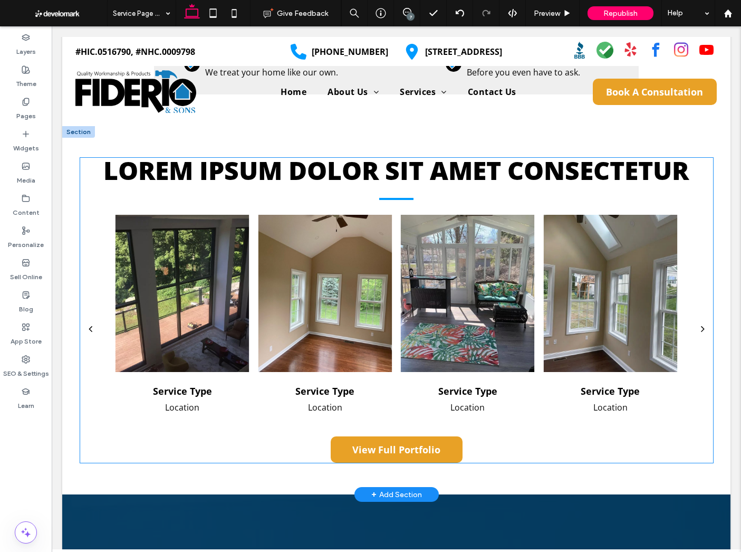
scroll to position [1604, 0]
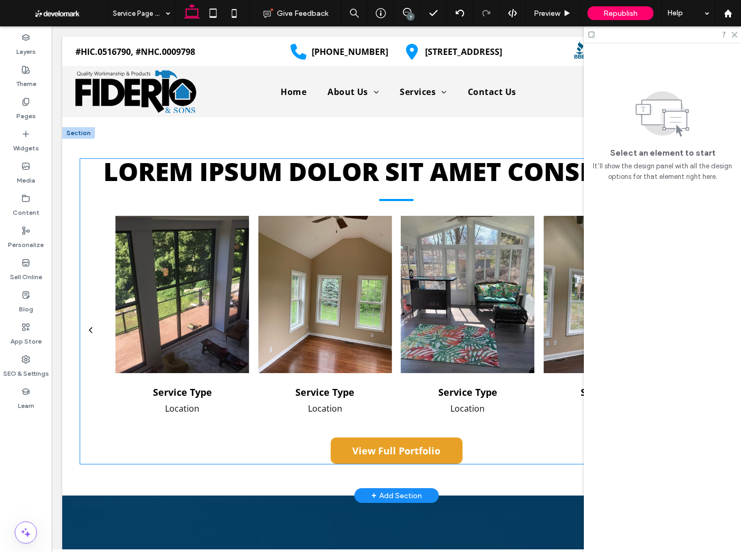
click at [186, 304] on div at bounding box center [183, 294] width 134 height 157
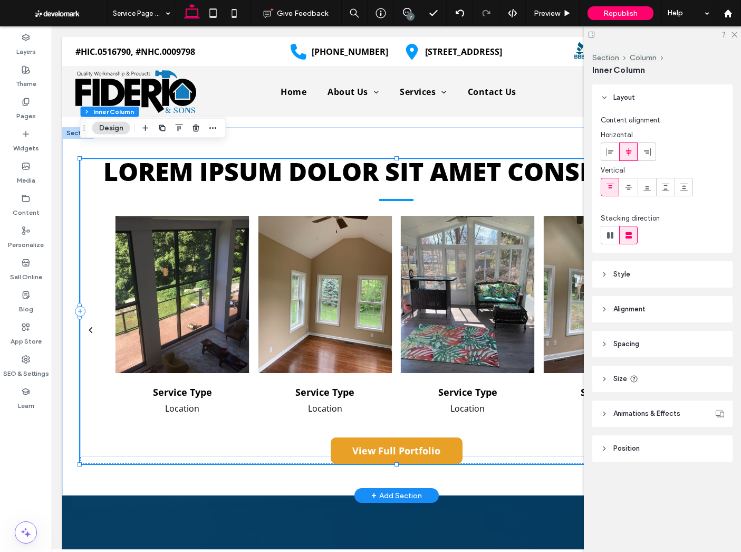
click at [180, 279] on div at bounding box center [183, 294] width 134 height 157
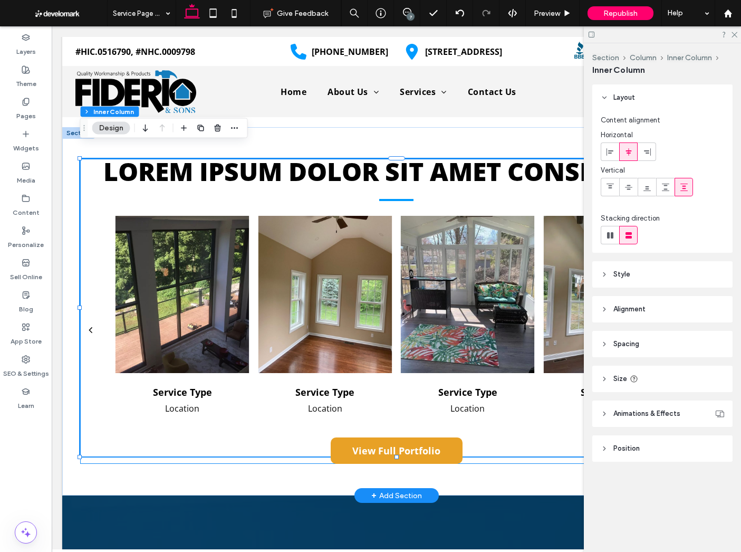
click at [182, 279] on div at bounding box center [183, 294] width 134 height 157
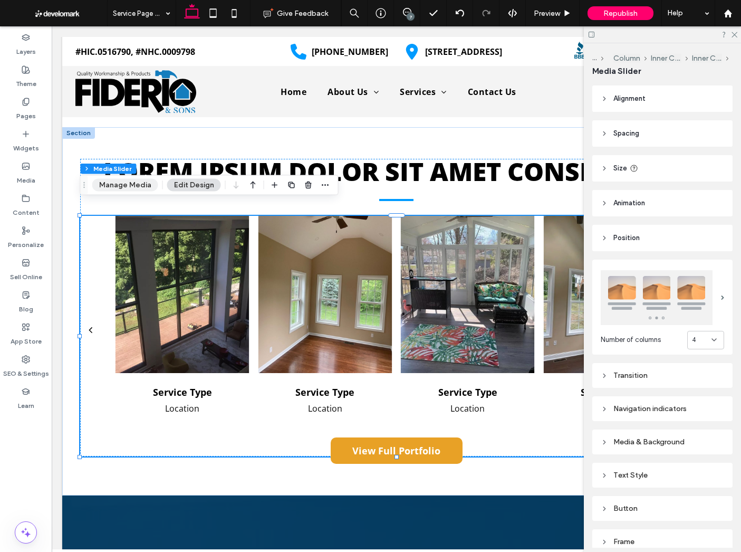
click at [128, 187] on button "Manage Media" at bounding box center [125, 185] width 66 height 13
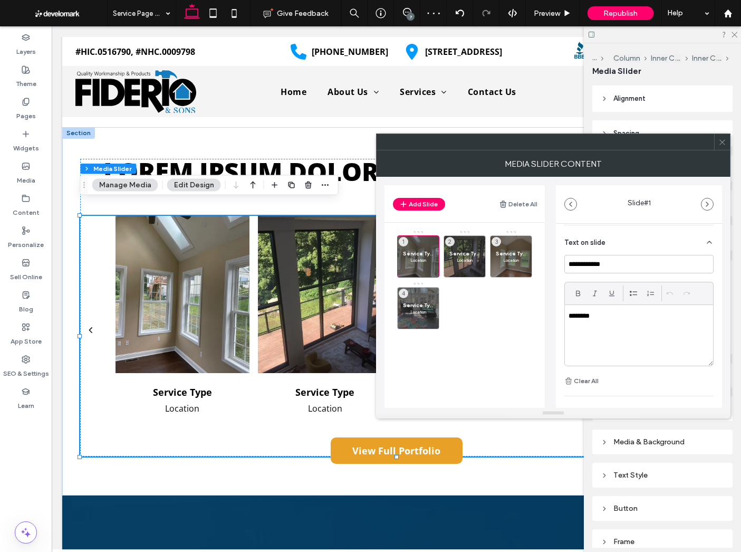
scroll to position [291, 0]
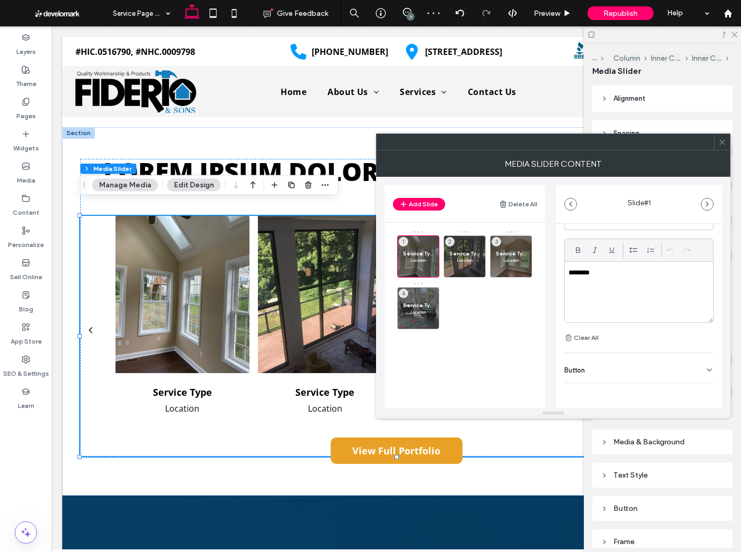
click at [723, 147] on span at bounding box center [723, 142] width 8 height 16
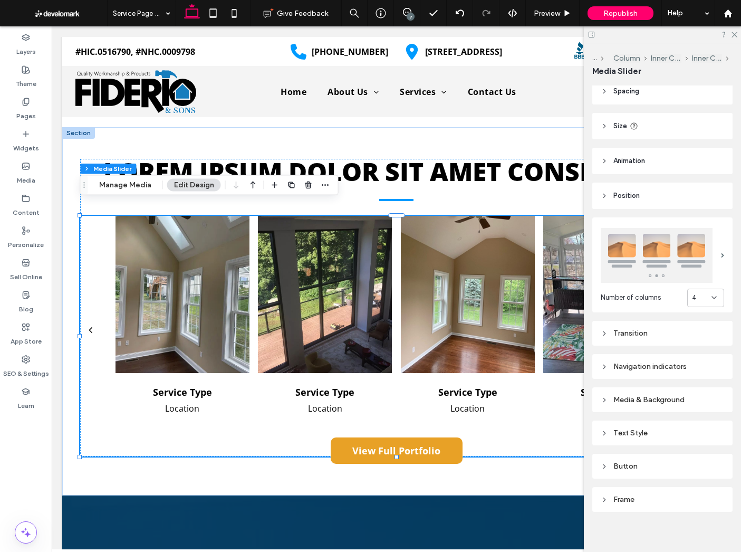
scroll to position [49, 0]
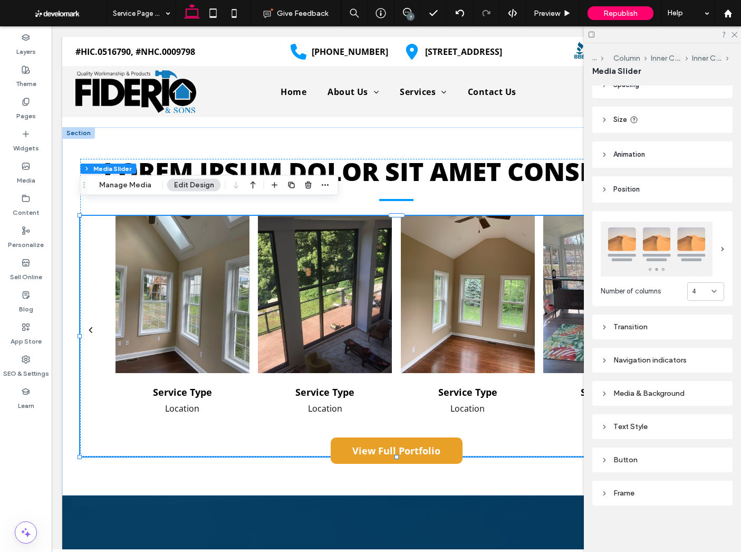
click at [665, 386] on div "Media & Background" at bounding box center [662, 393] width 123 height 14
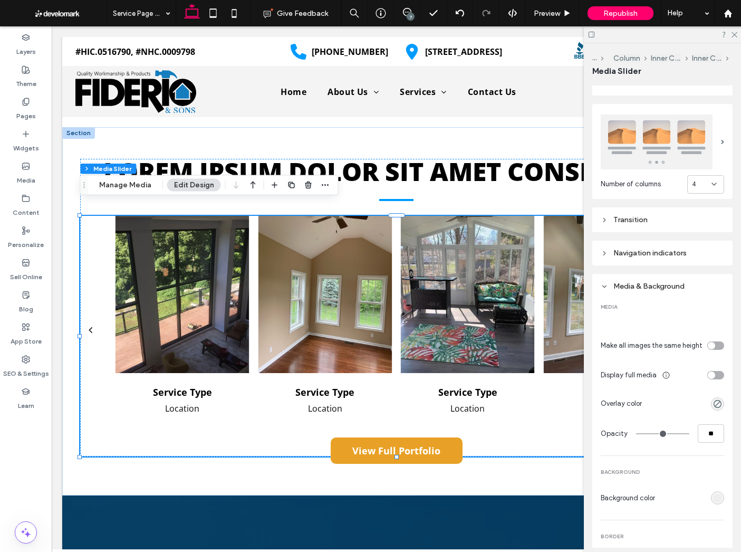
scroll to position [156, 0]
click at [665, 287] on div "Media & Background" at bounding box center [662, 285] width 123 height 9
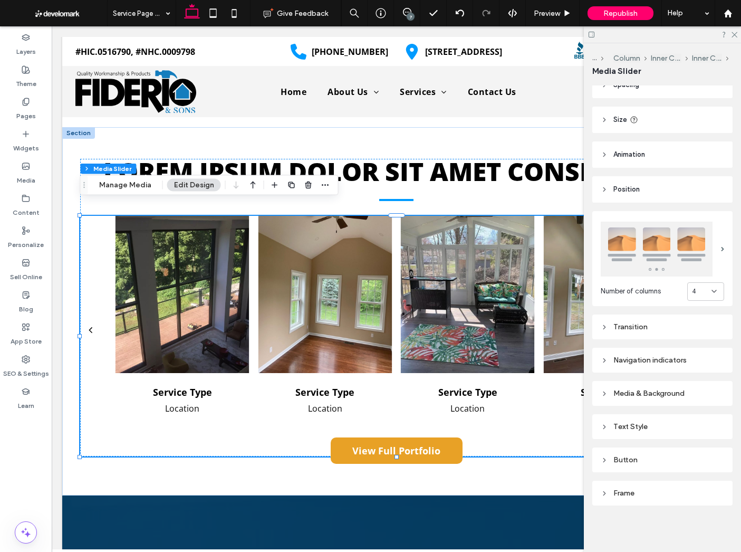
scroll to position [49, 0]
click at [731, 33] on icon at bounding box center [734, 34] width 7 height 7
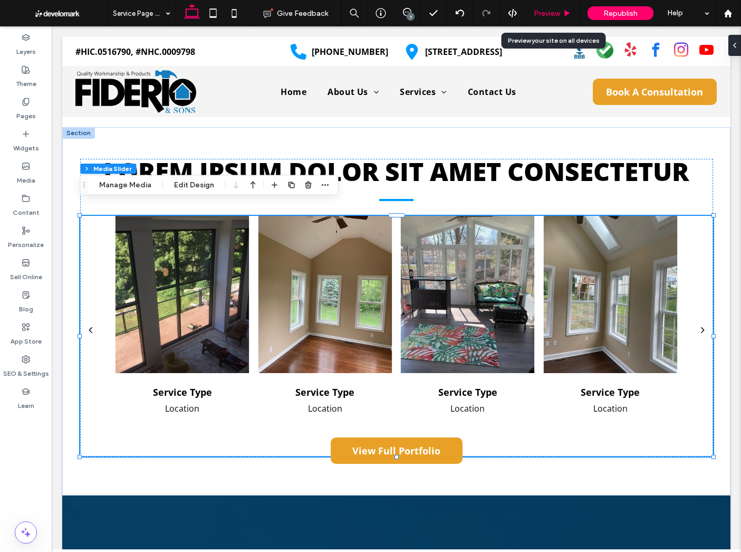
click at [558, 7] on div "Preview" at bounding box center [553, 13] width 54 height 26
click at [546, 9] on span "Preview" at bounding box center [547, 13] width 26 height 9
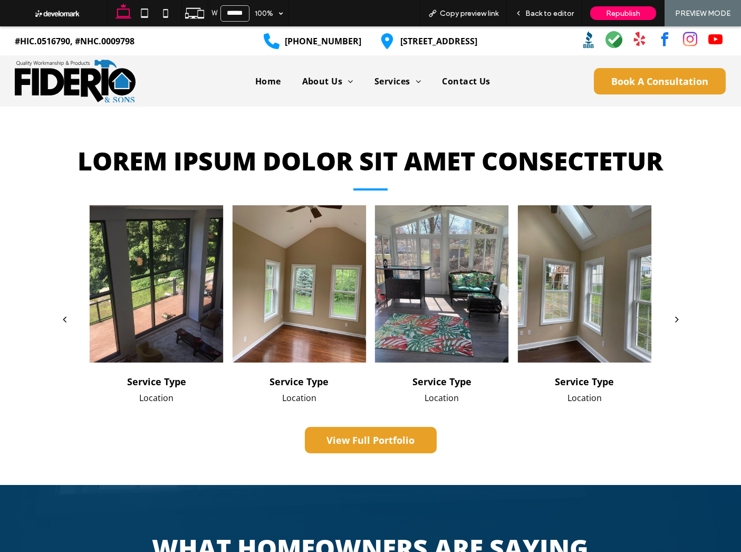
scroll to position [1605, 0]
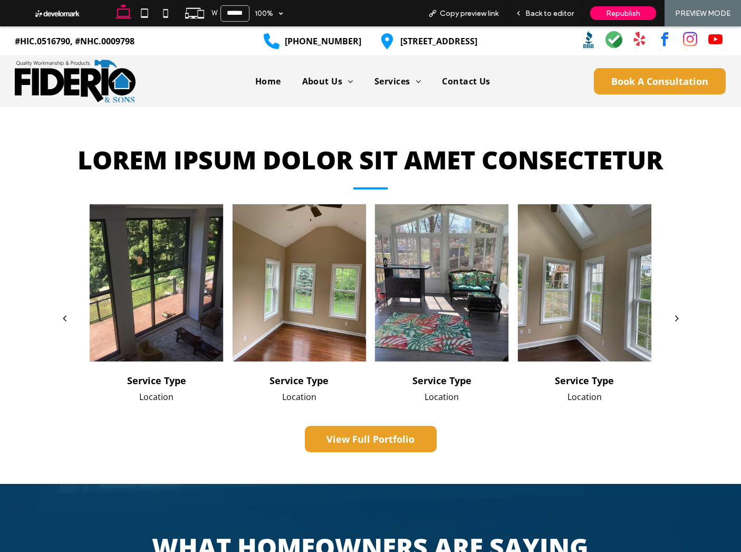
click at [203, 277] on div at bounding box center [157, 282] width 134 height 157
click at [282, 276] on div at bounding box center [299, 282] width 134 height 157
click at [429, 287] on div at bounding box center [442, 282] width 134 height 157
click at [535, 18] on div "Back to editor" at bounding box center [544, 13] width 75 height 26
click at [539, 8] on div "Back to editor" at bounding box center [544, 13] width 75 height 26
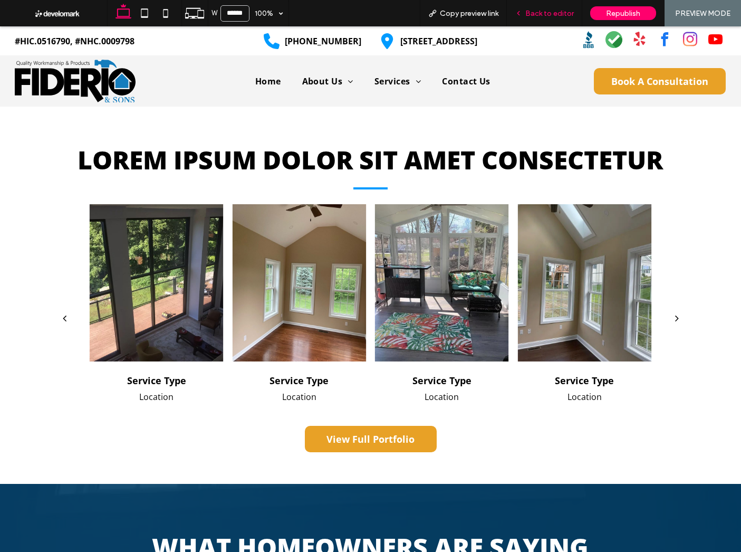
click at [539, 8] on div "Back to editor" at bounding box center [544, 13] width 75 height 26
click at [552, 12] on span "Back to editor" at bounding box center [549, 13] width 49 height 9
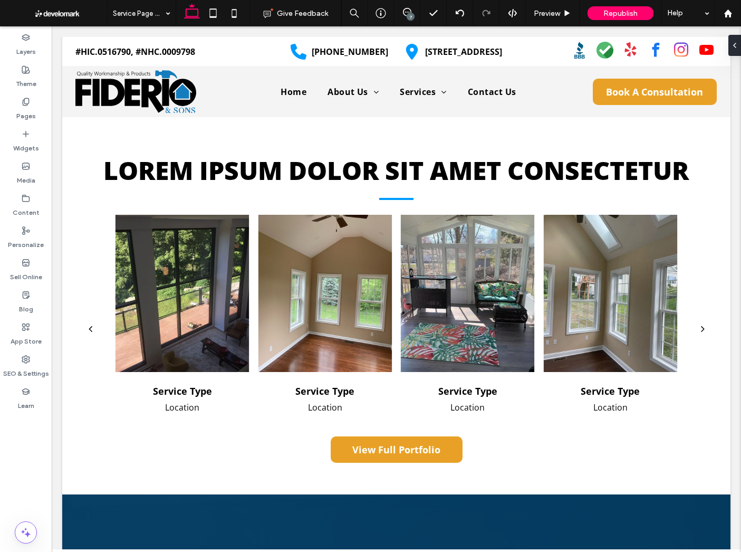
scroll to position [1604, 0]
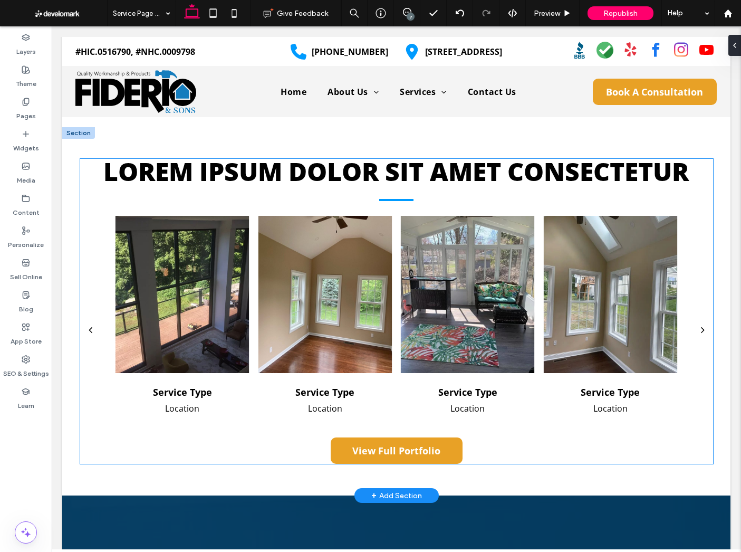
click at [239, 228] on div at bounding box center [183, 294] width 134 height 157
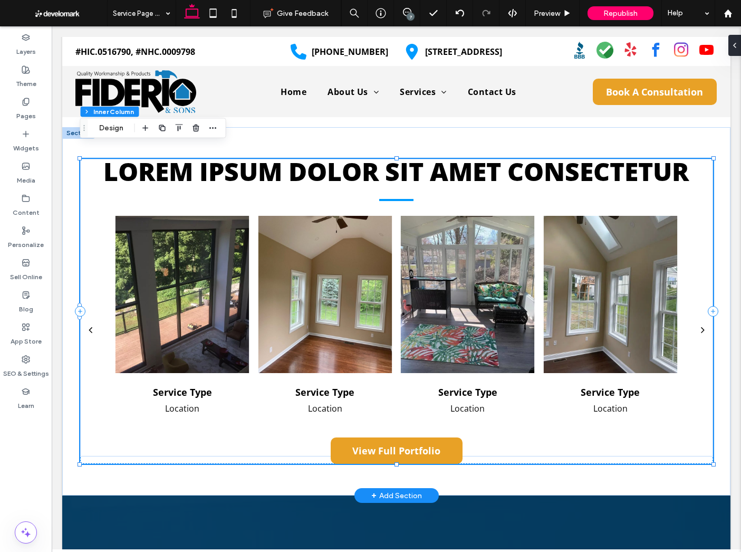
click at [239, 228] on div at bounding box center [183, 294] width 134 height 157
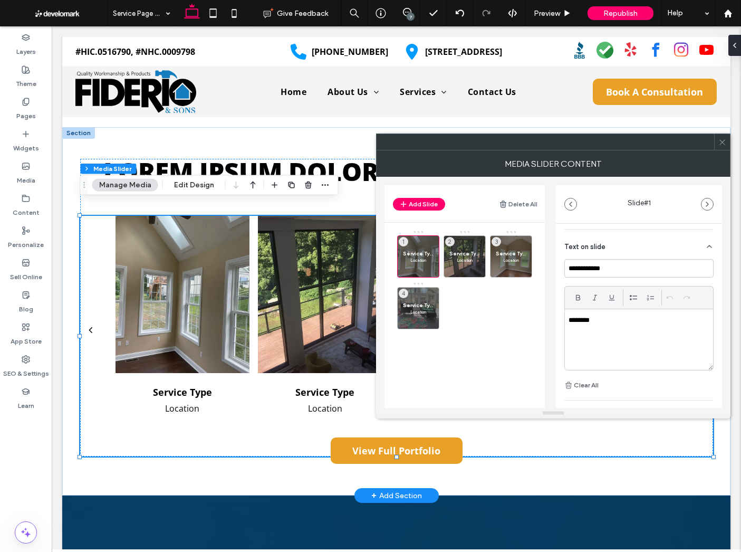
scroll to position [291, 0]
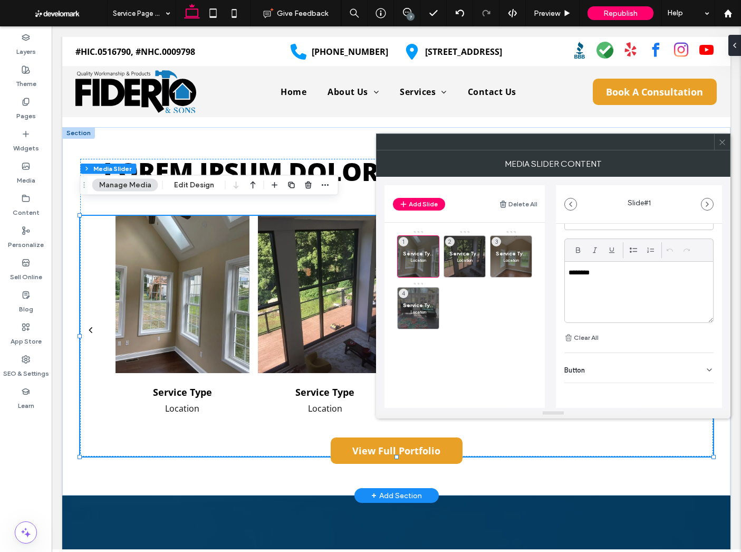
click at [611, 375] on div "Button" at bounding box center [639, 368] width 149 height 30
click at [606, 369] on label "Add a link" at bounding box center [636, 365] width 142 height 20
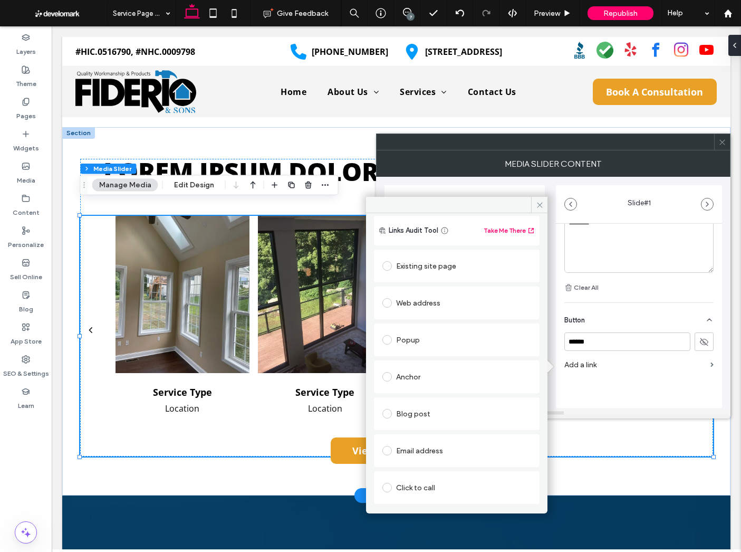
scroll to position [0, 0]
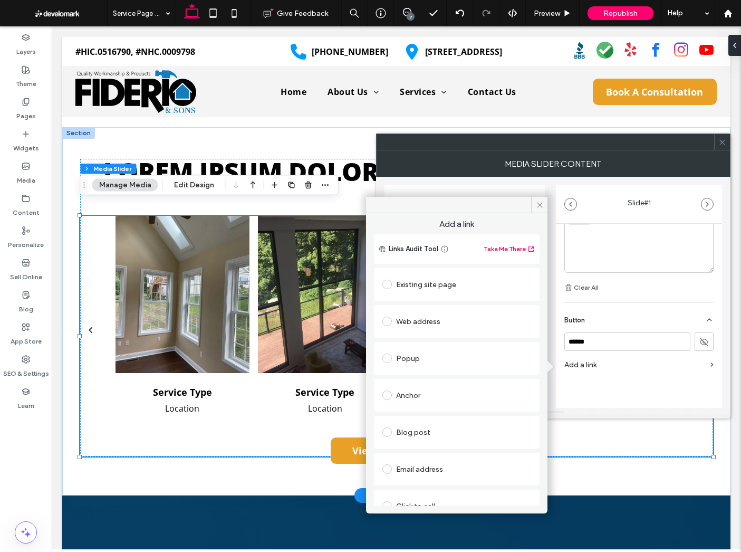
click at [444, 284] on div "Existing site page" at bounding box center [457, 284] width 149 height 17
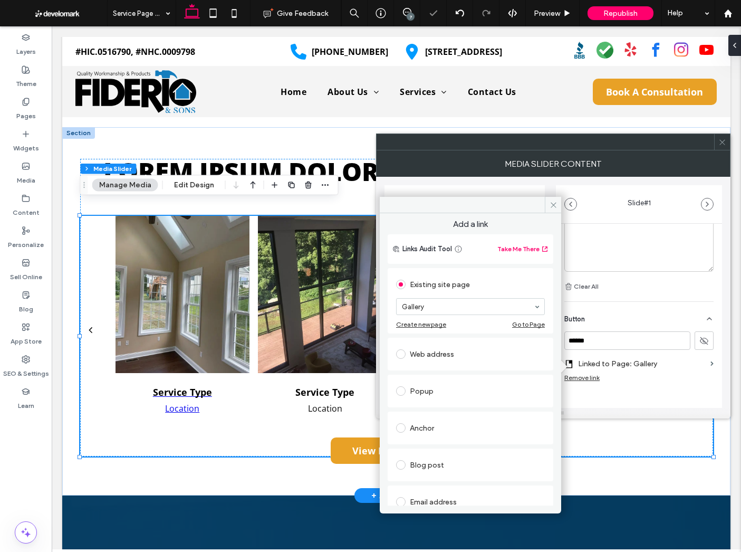
click at [553, 200] on span at bounding box center [553, 205] width 16 height 16
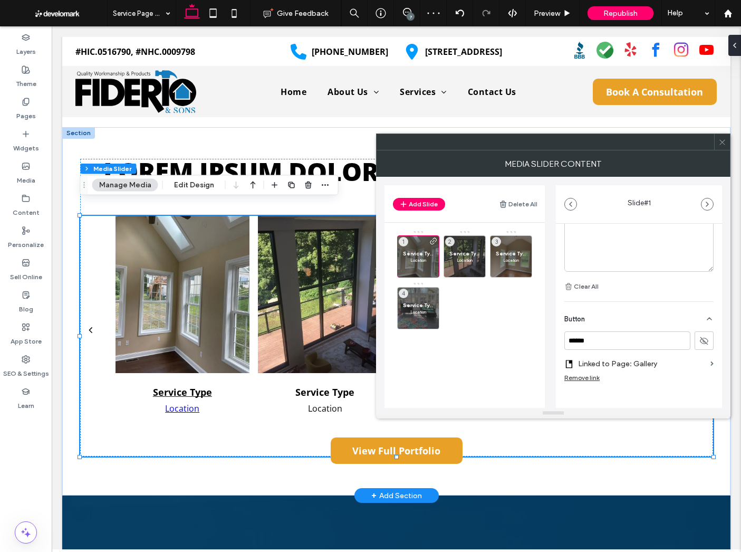
click at [729, 145] on div at bounding box center [553, 141] width 355 height 17
click at [723, 143] on use at bounding box center [722, 141] width 5 height 5
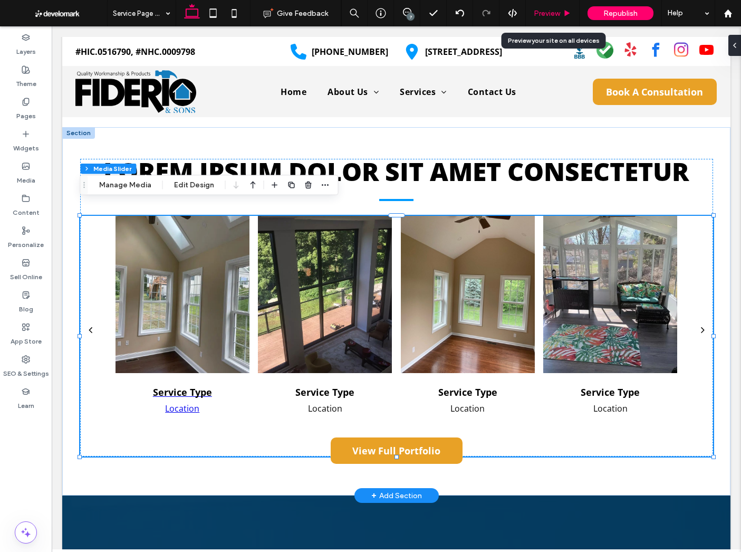
click at [554, 14] on span "Preview" at bounding box center [547, 13] width 26 height 9
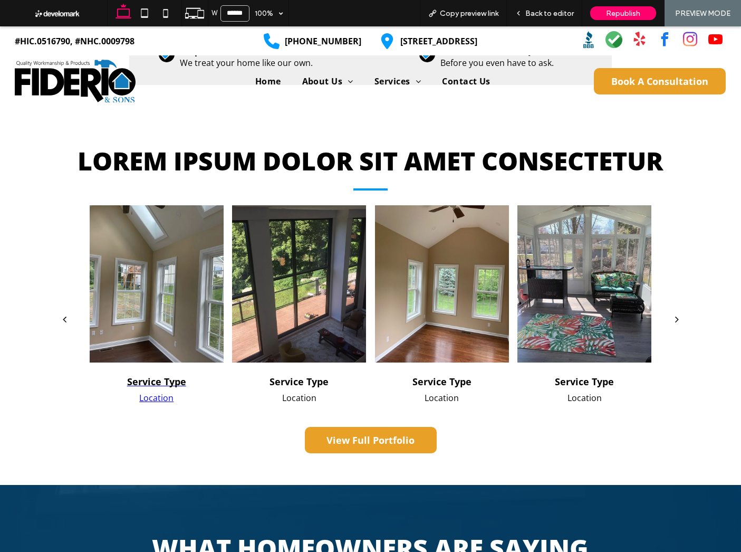
scroll to position [1605, 0]
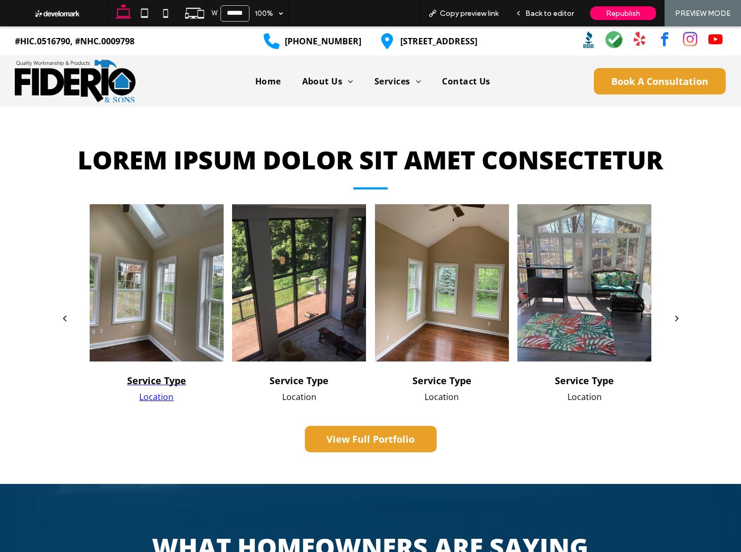
click at [110, 295] on div at bounding box center [157, 282] width 134 height 157
click at [550, 9] on span "Back to editor" at bounding box center [549, 13] width 49 height 9
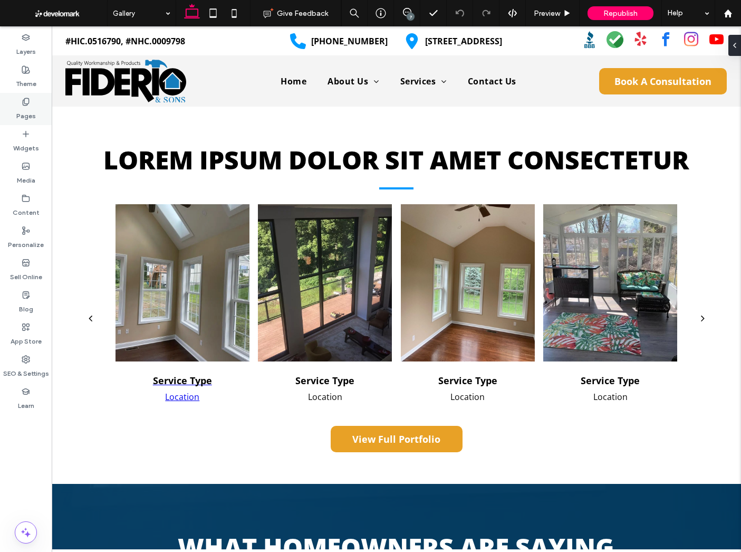
drag, startPoint x: 26, startPoint y: 97, endPoint x: 25, endPoint y: 118, distance: 21.1
click at [26, 98] on icon at bounding box center [26, 102] width 8 height 8
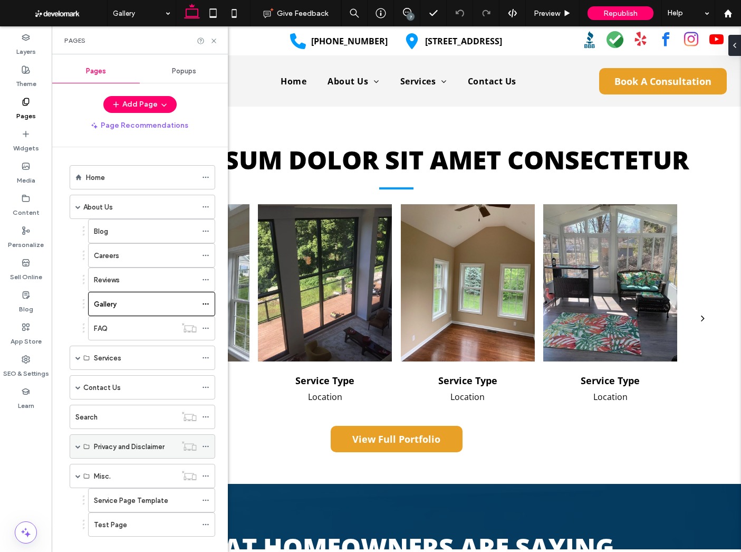
scroll to position [16, 0]
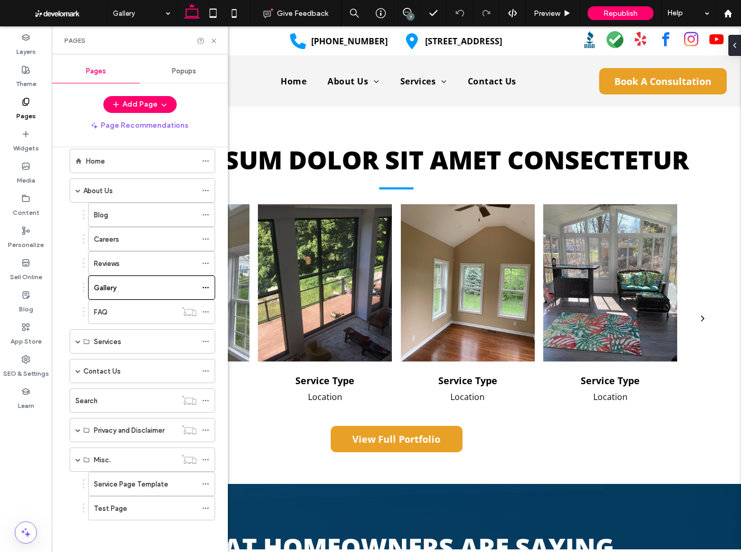
drag, startPoint x: 128, startPoint y: 483, endPoint x: 139, endPoint y: 458, distance: 27.6
click at [128, 483] on label "Service Page Template" at bounding box center [131, 484] width 74 height 18
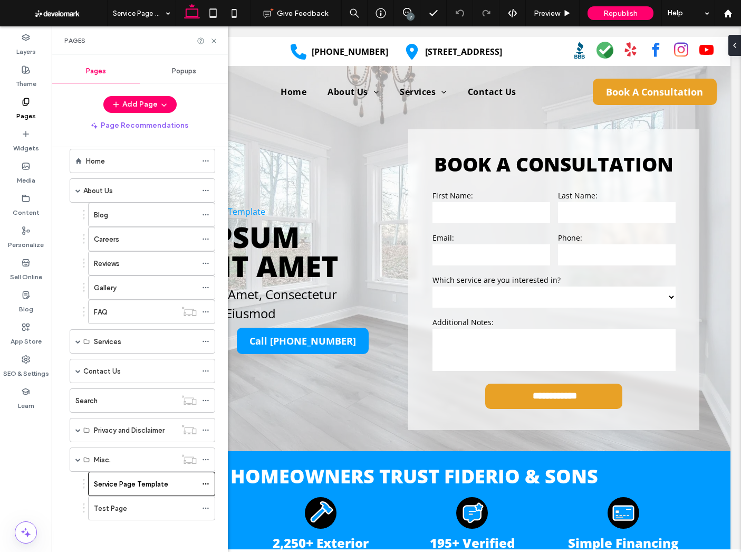
scroll to position [0, 0]
click at [213, 39] on icon at bounding box center [214, 41] width 8 height 8
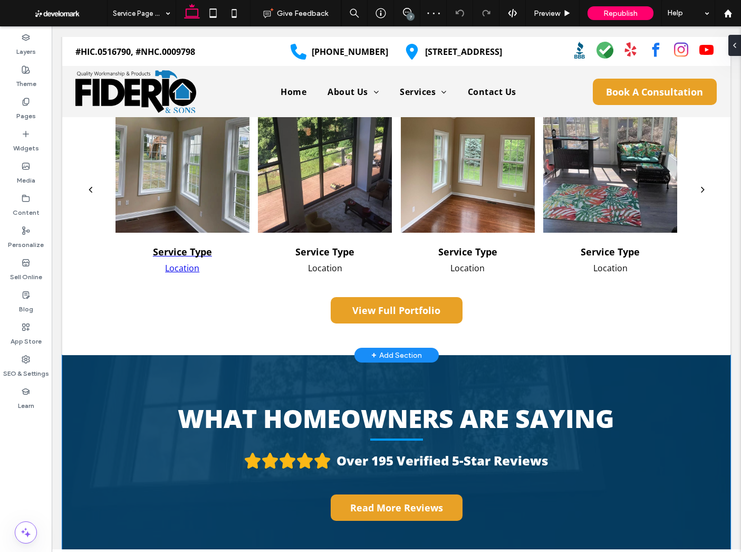
scroll to position [1689, 0]
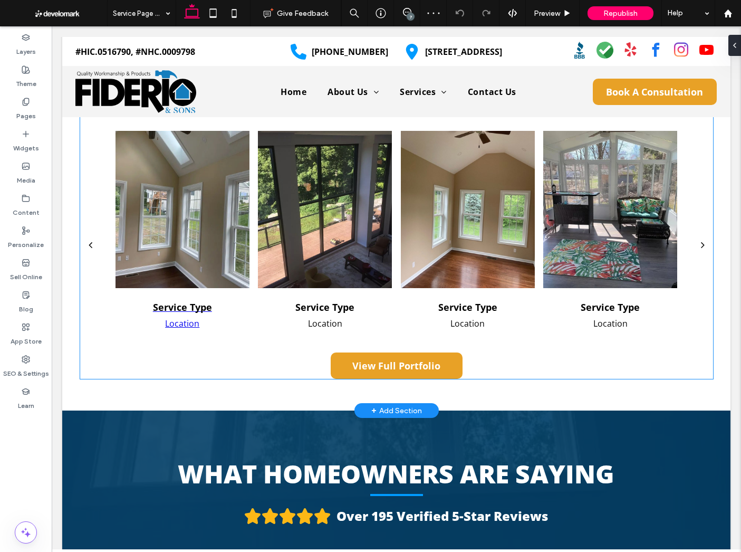
click at [268, 248] on div at bounding box center [325, 209] width 134 height 157
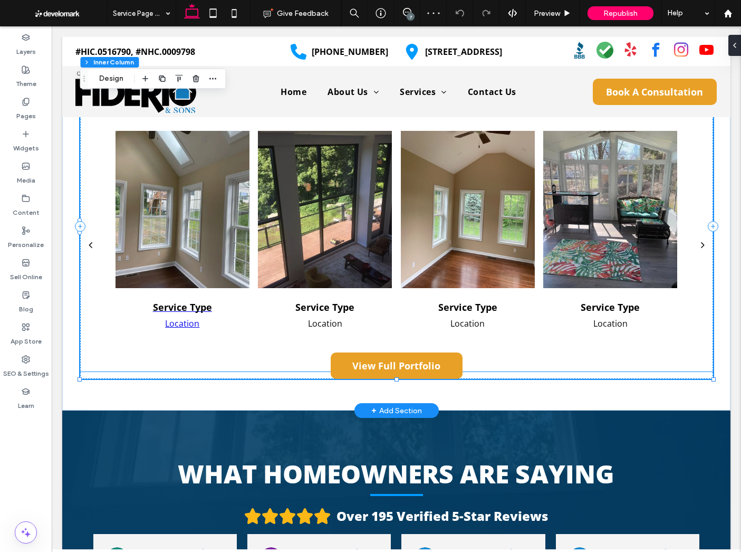
click at [221, 230] on div at bounding box center [183, 209] width 134 height 157
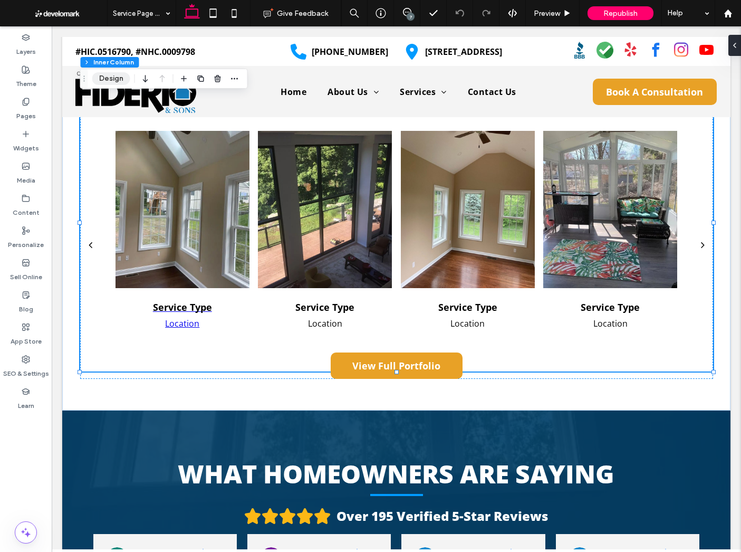
click at [114, 79] on button "Design" at bounding box center [111, 78] width 38 height 13
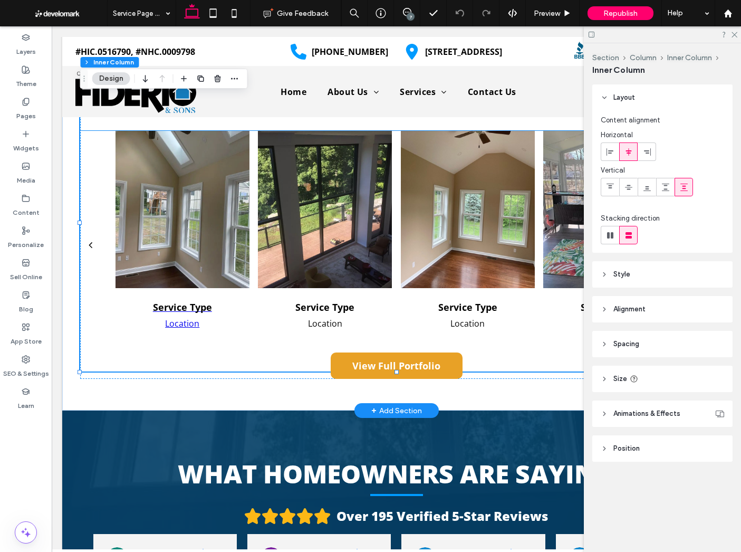
click at [275, 218] on div at bounding box center [325, 209] width 134 height 157
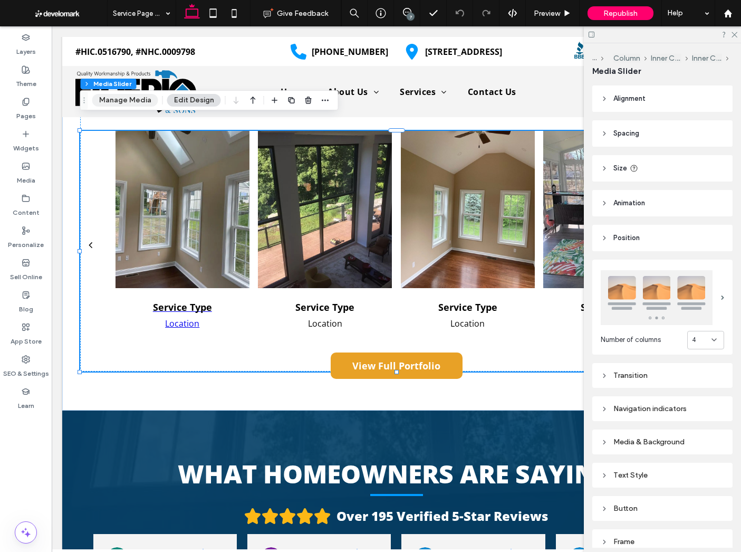
click at [133, 102] on button "Manage Media" at bounding box center [125, 100] width 66 height 13
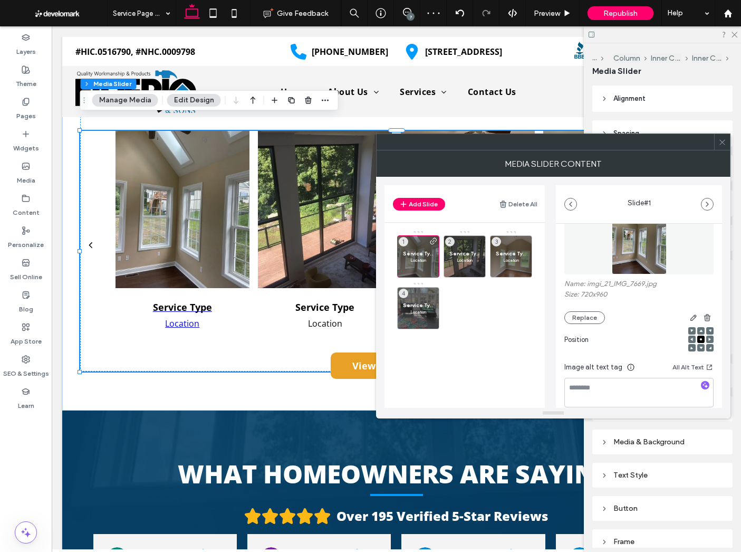
scroll to position [25, 0]
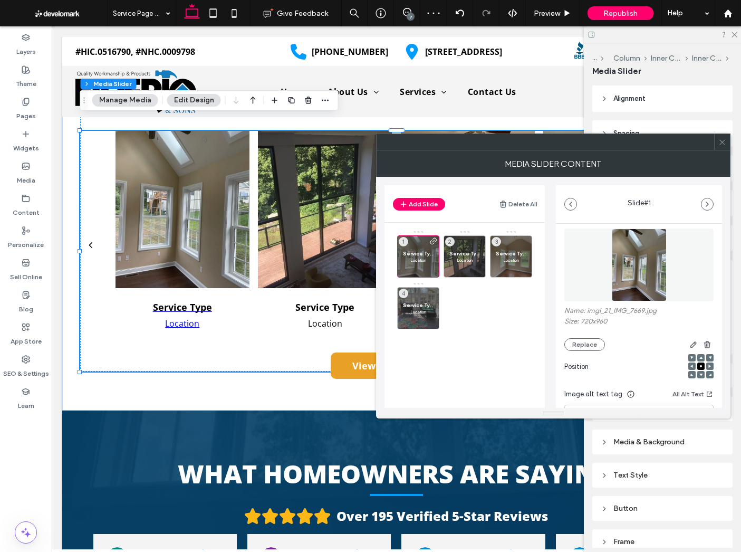
click at [723, 145] on icon at bounding box center [723, 142] width 8 height 8
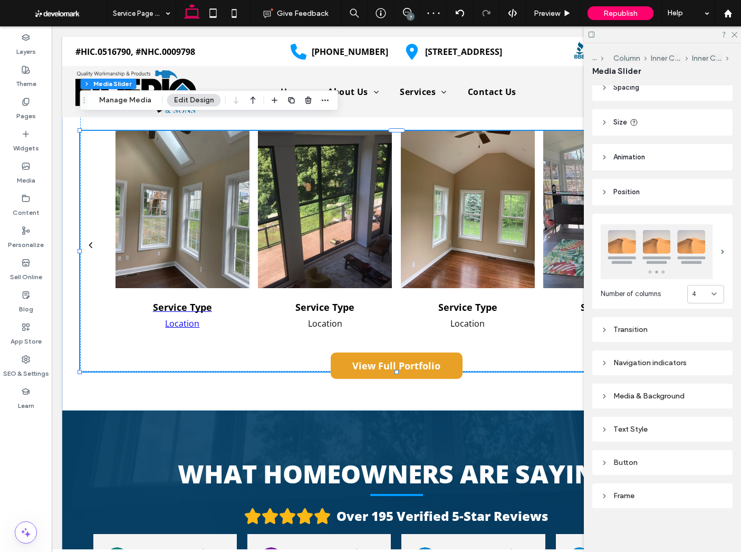
scroll to position [49, 0]
click at [649, 428] on div "Text Style" at bounding box center [662, 426] width 123 height 9
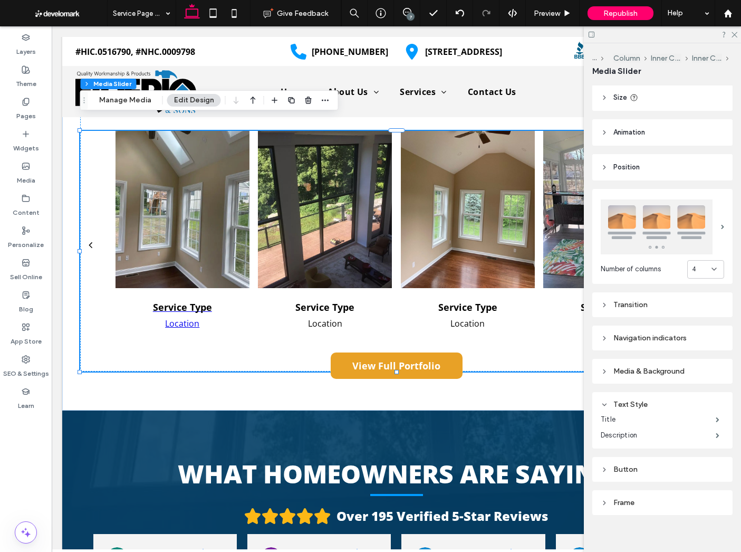
scroll to position [80, 0]
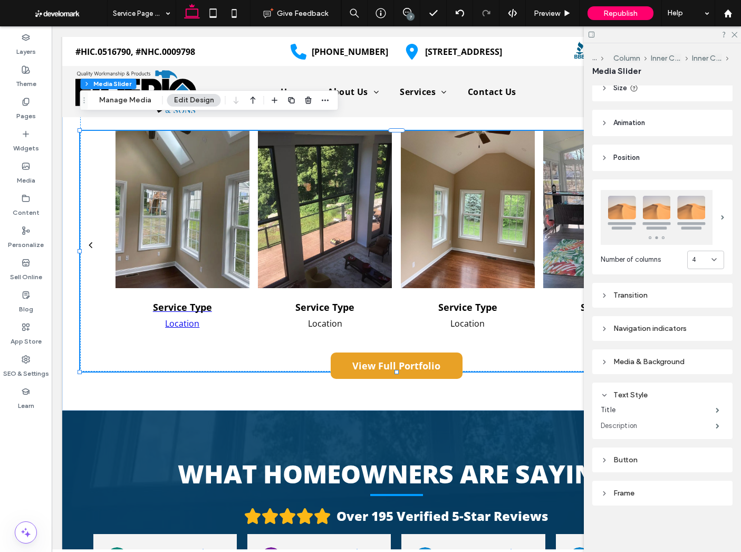
click at [632, 425] on label "Description" at bounding box center [658, 425] width 115 height 21
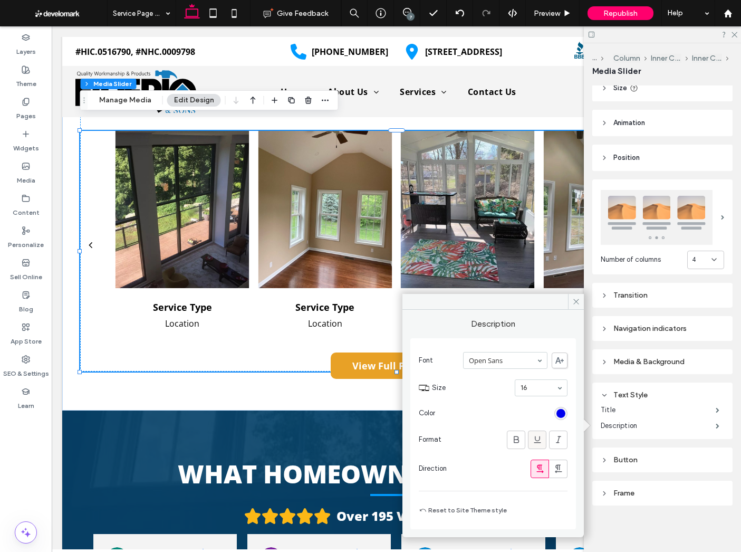
click at [540, 438] on icon at bounding box center [537, 439] width 11 height 11
click at [564, 413] on div "rgb(0, 0, 238)" at bounding box center [561, 413] width 9 height 9
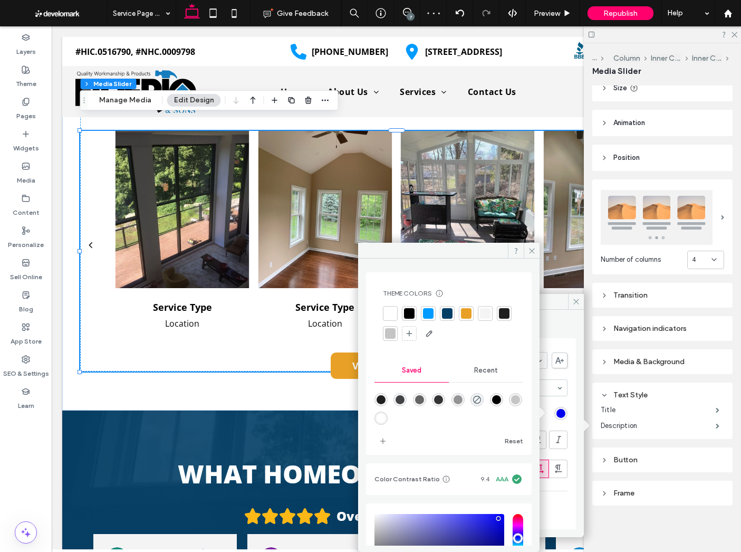
drag, startPoint x: 410, startPoint y: 312, endPoint x: 434, endPoint y: 306, distance: 24.1
click at [410, 312] on div at bounding box center [409, 313] width 11 height 11
click at [528, 252] on icon at bounding box center [532, 251] width 8 height 8
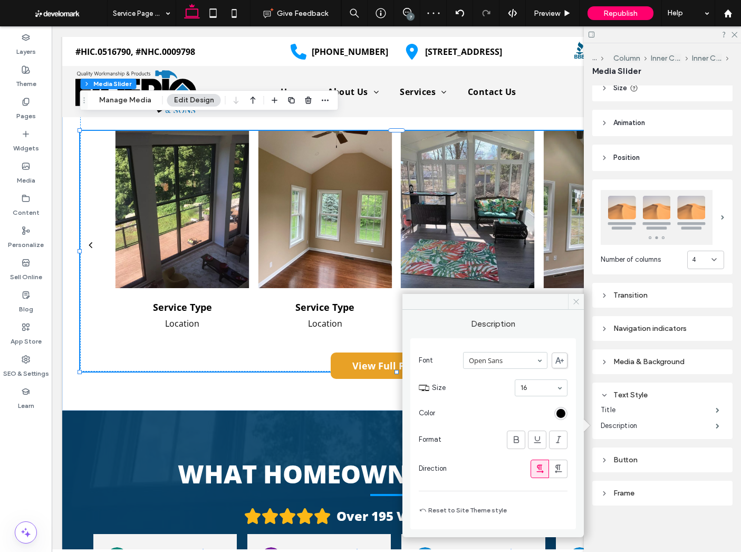
click at [574, 296] on span at bounding box center [576, 302] width 16 height 16
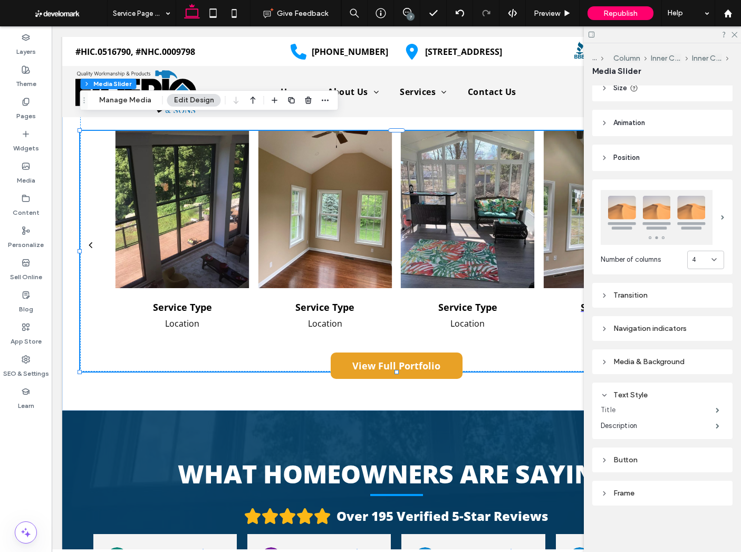
click at [615, 408] on label "Title" at bounding box center [658, 409] width 115 height 21
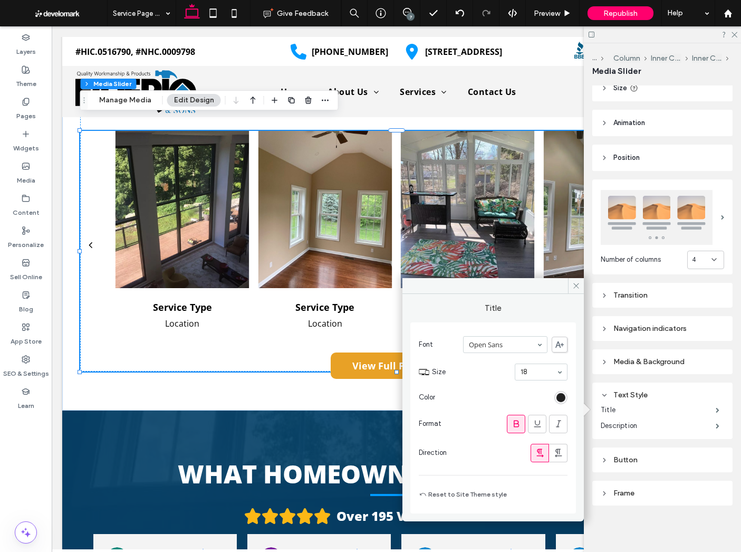
click at [560, 396] on div "rgb(0, 0, 0)" at bounding box center [561, 397] width 9 height 9
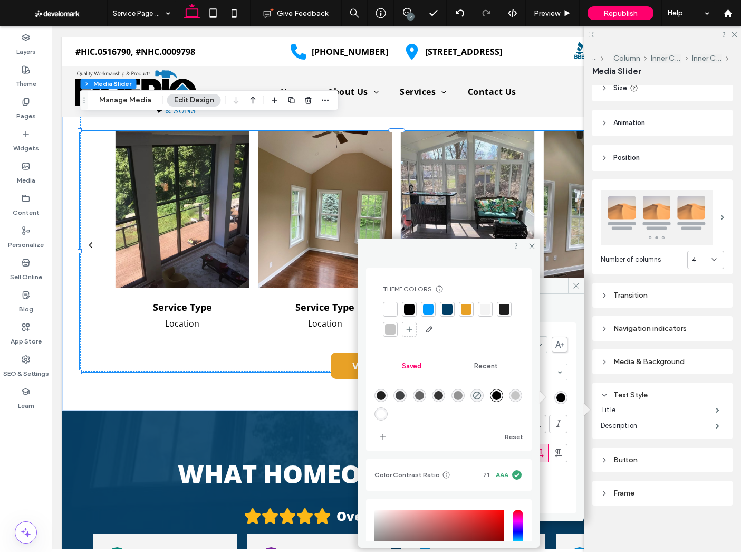
drag, startPoint x: 406, startPoint y: 309, endPoint x: 411, endPoint y: 307, distance: 5.9
click at [406, 309] on div at bounding box center [409, 309] width 11 height 11
drag, startPoint x: 531, startPoint y: 247, endPoint x: 526, endPoint y: 279, distance: 32.0
click at [530, 248] on icon at bounding box center [532, 246] width 8 height 8
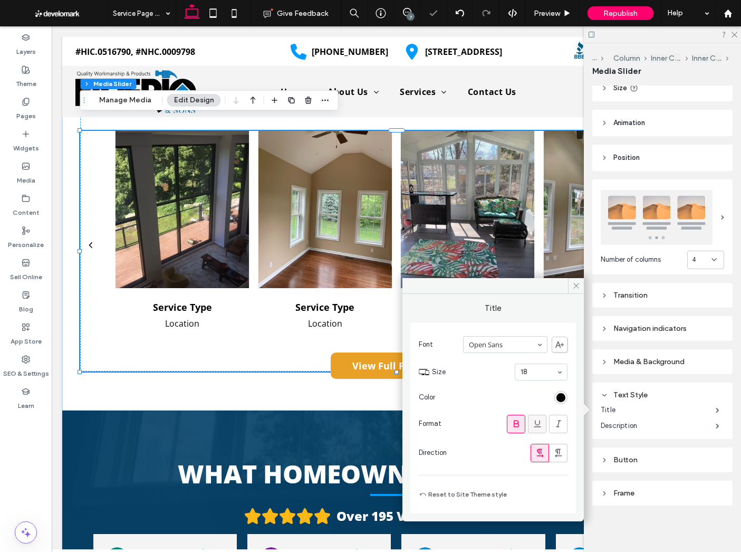
click at [538, 417] on span at bounding box center [537, 423] width 11 height 17
click at [580, 288] on icon at bounding box center [576, 286] width 8 height 8
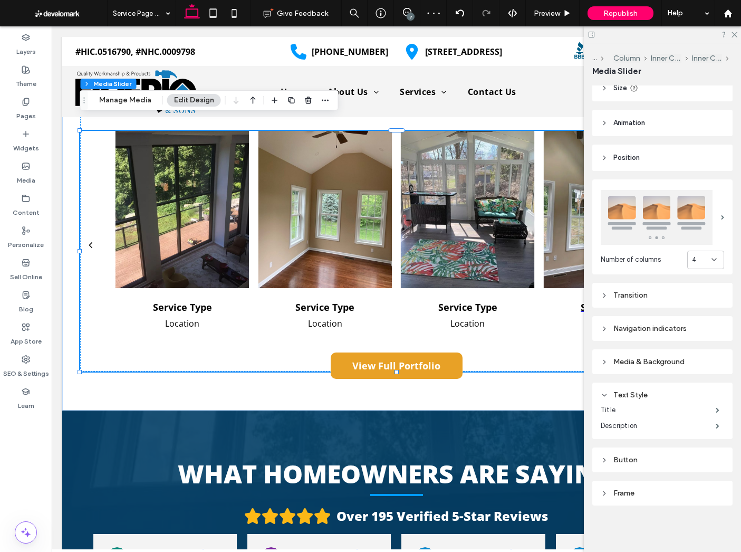
click at [732, 28] on div at bounding box center [662, 34] width 157 height 16
click at [732, 35] on icon at bounding box center [734, 34] width 7 height 7
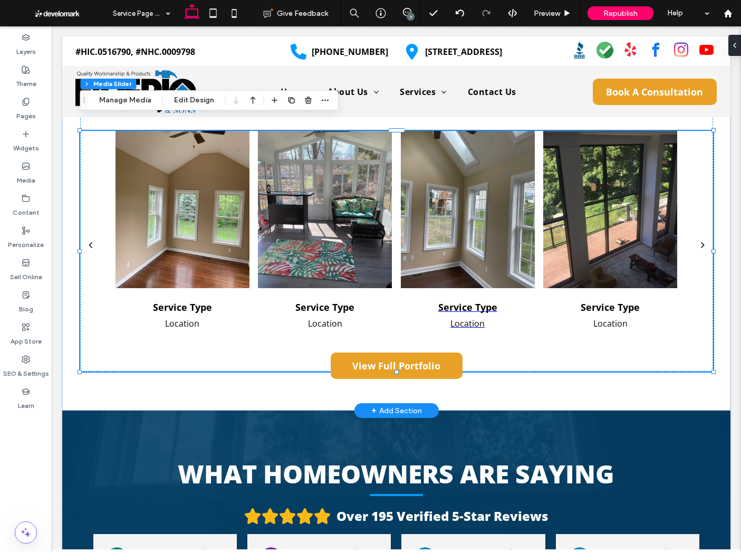
click at [477, 221] on div at bounding box center [468, 209] width 134 height 157
click at [137, 100] on button "Manage Media" at bounding box center [125, 100] width 66 height 13
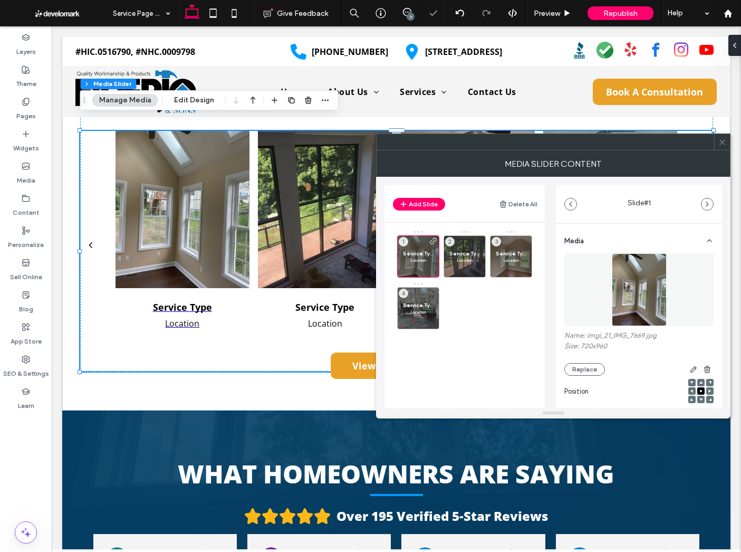
click at [721, 143] on use at bounding box center [722, 141] width 5 height 5
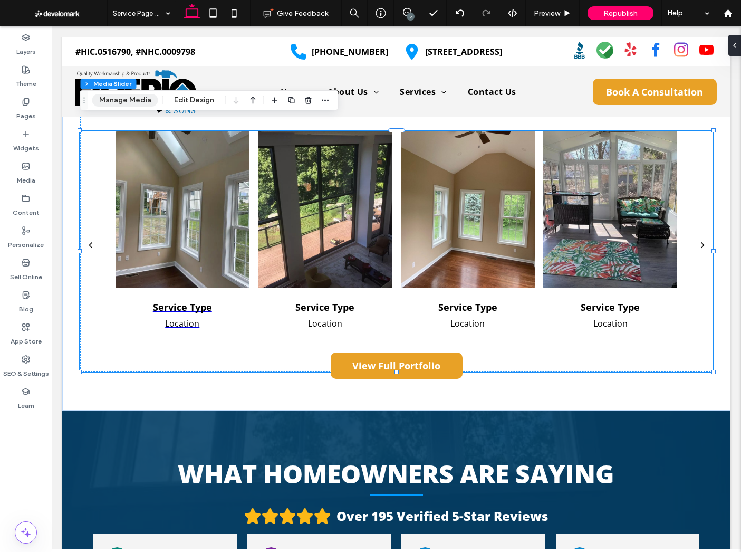
click at [117, 100] on button "Manage Media" at bounding box center [125, 100] width 66 height 13
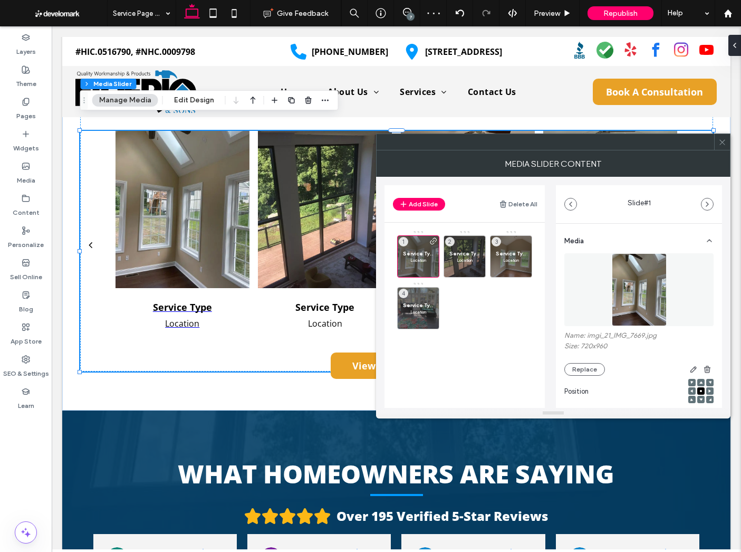
click at [725, 144] on icon at bounding box center [723, 142] width 8 height 8
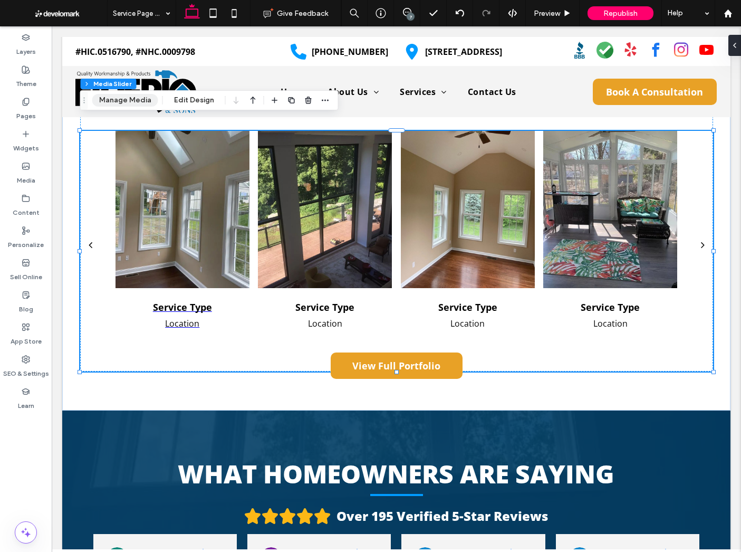
click at [138, 96] on button "Manage Media" at bounding box center [125, 100] width 66 height 13
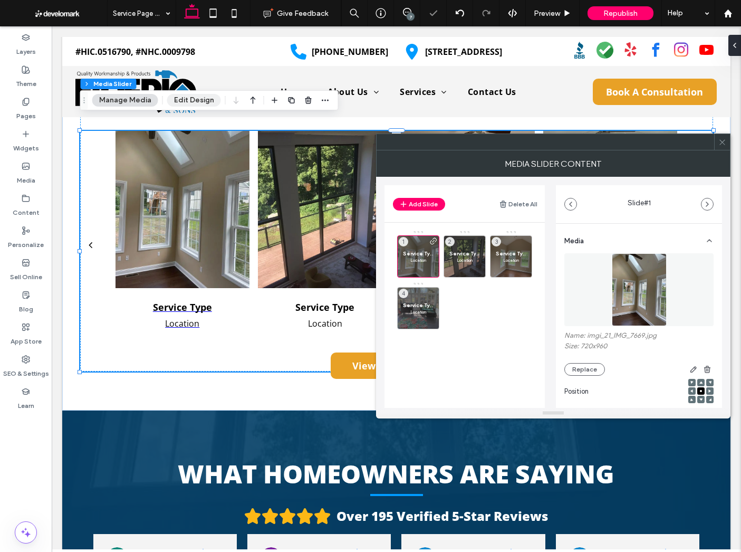
click at [175, 96] on button "Edit Design" at bounding box center [194, 100] width 54 height 13
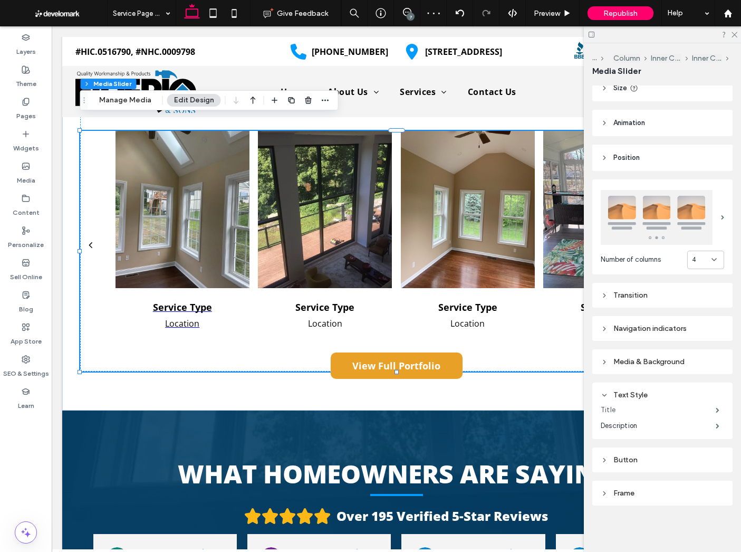
click at [647, 413] on label "Title" at bounding box center [658, 409] width 115 height 21
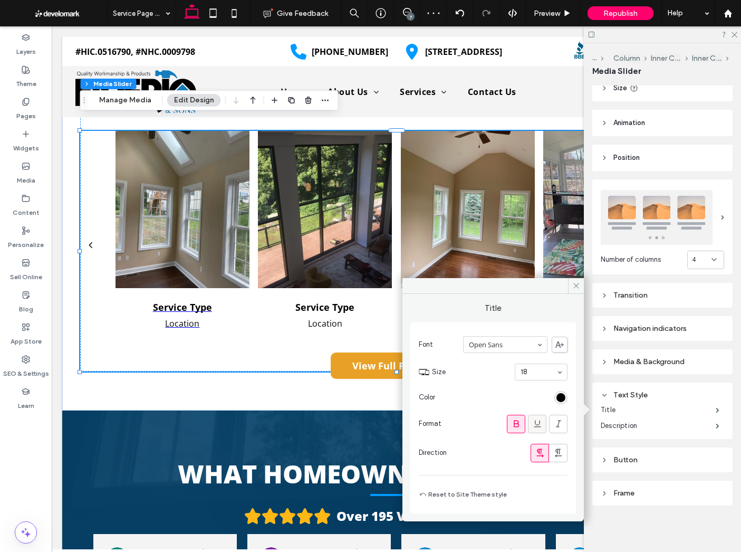
click at [533, 423] on icon at bounding box center [537, 423] width 11 height 11
click at [534, 423] on icon at bounding box center [537, 423] width 11 height 11
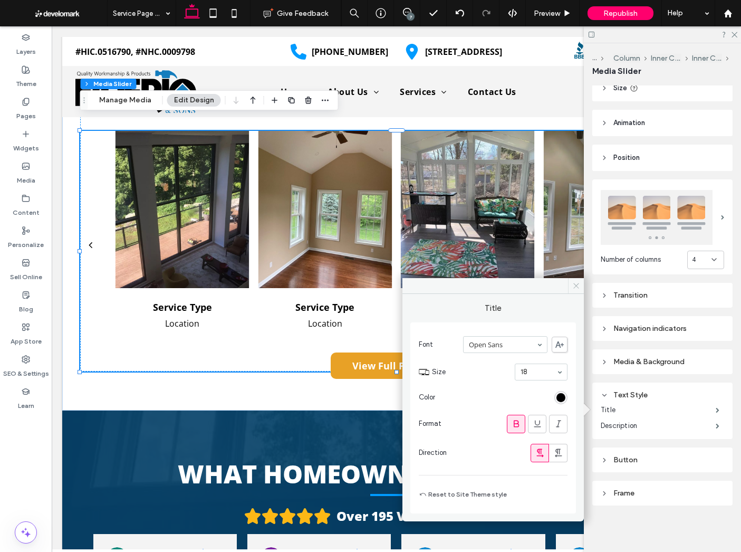
click at [576, 284] on icon at bounding box center [576, 286] width 8 height 8
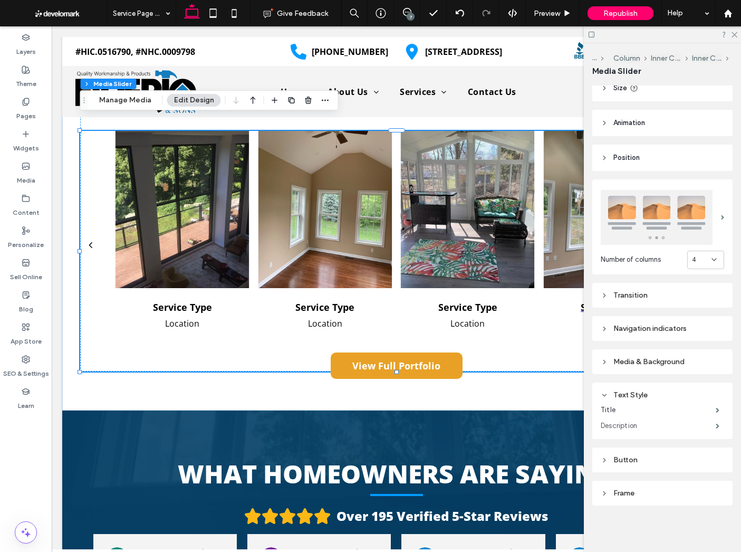
click at [634, 427] on label "Description" at bounding box center [658, 425] width 115 height 21
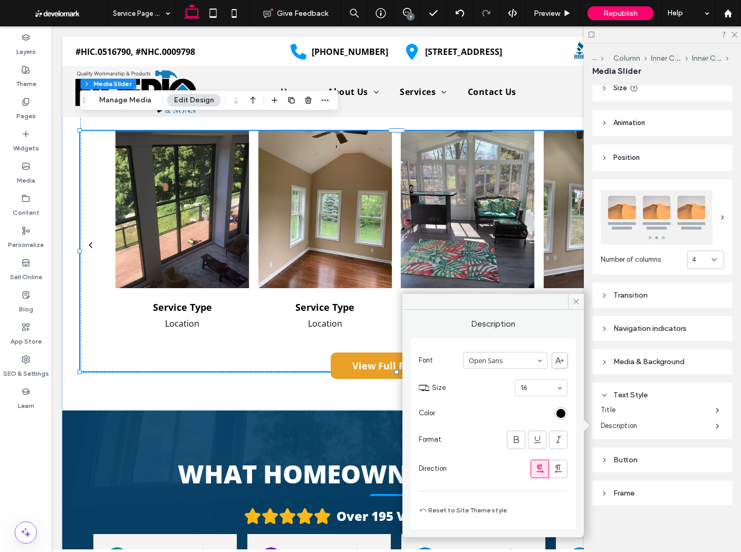
drag, startPoint x: 579, startPoint y: 302, endPoint x: 653, endPoint y: 512, distance: 222.1
click at [579, 311] on div "Description Font Open Sans Size 16 Color Format Direction Reset to Site Theme s…" at bounding box center [493, 415] width 181 height 243
click at [651, 453] on div "Button" at bounding box center [662, 460] width 123 height 14
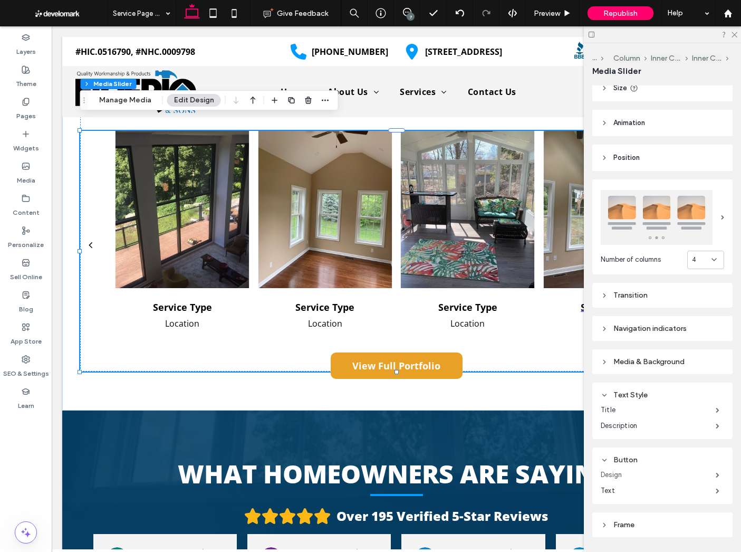
scroll to position [112, 0]
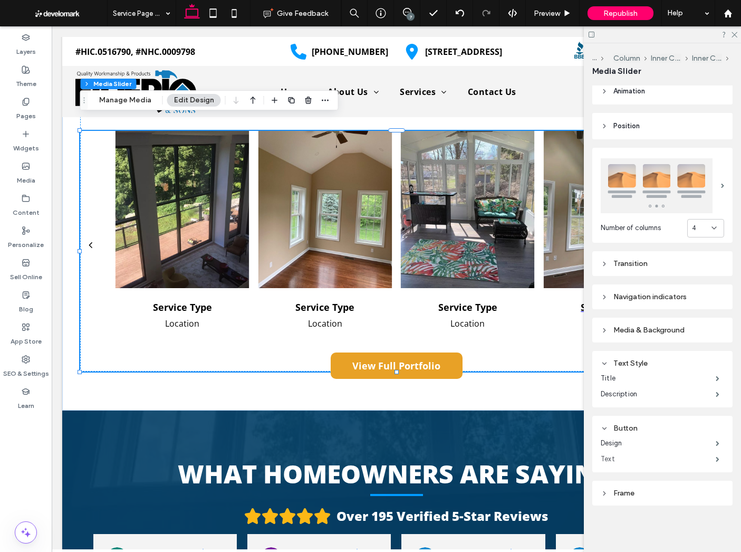
click at [633, 461] on label "Text" at bounding box center [658, 458] width 115 height 21
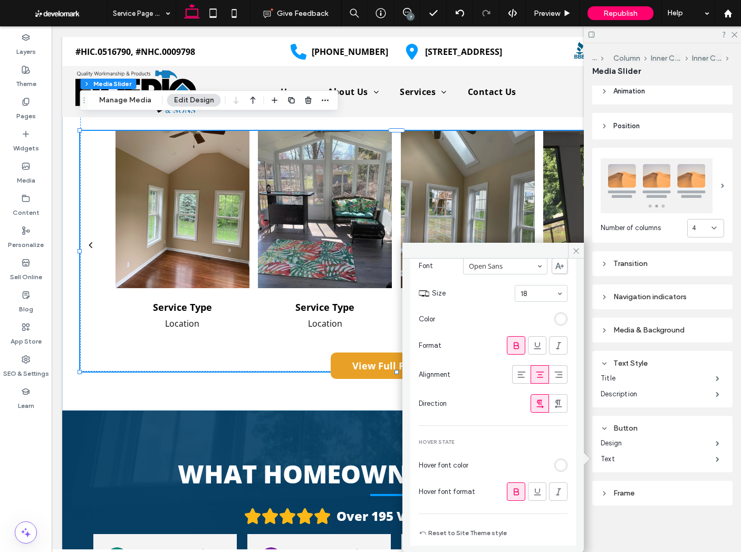
scroll to position [69, 0]
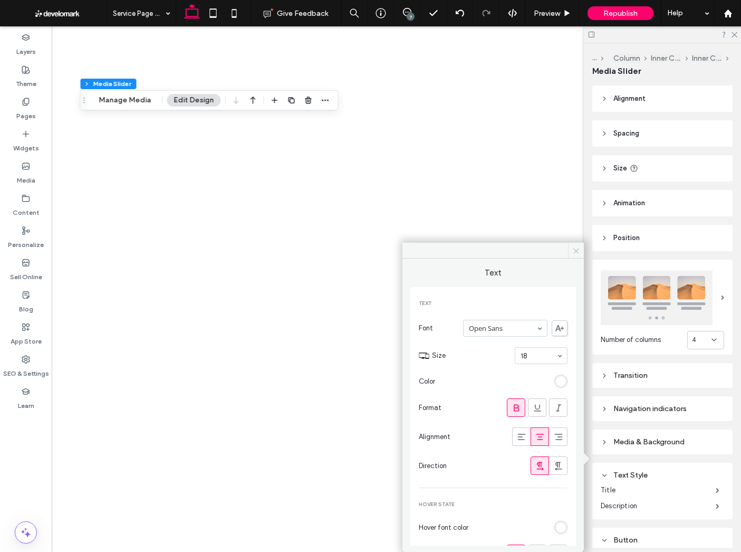
click at [577, 252] on icon at bounding box center [576, 251] width 8 height 8
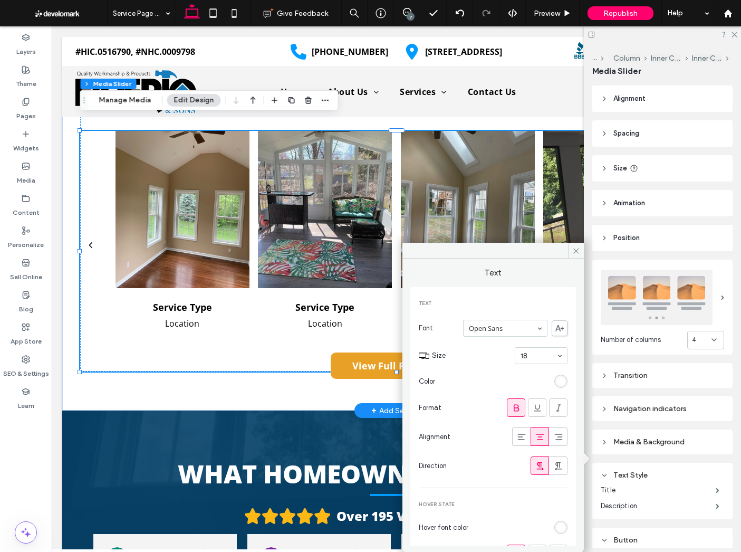
scroll to position [112, 0]
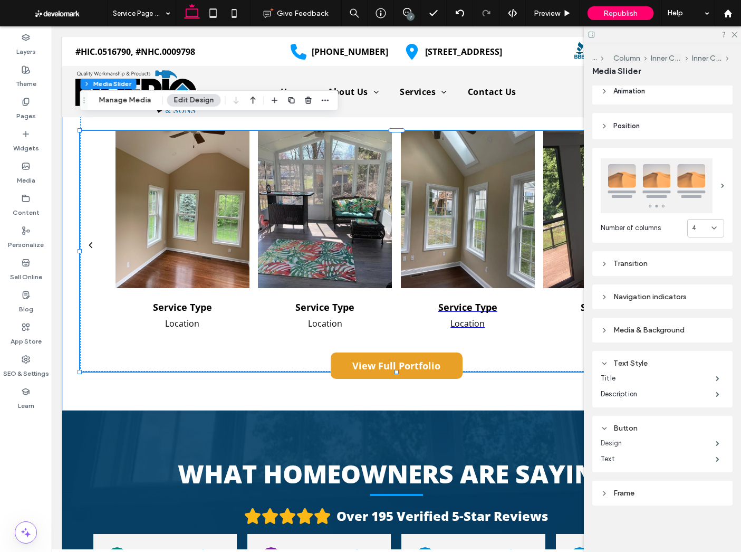
click at [615, 441] on label "Design" at bounding box center [658, 443] width 115 height 21
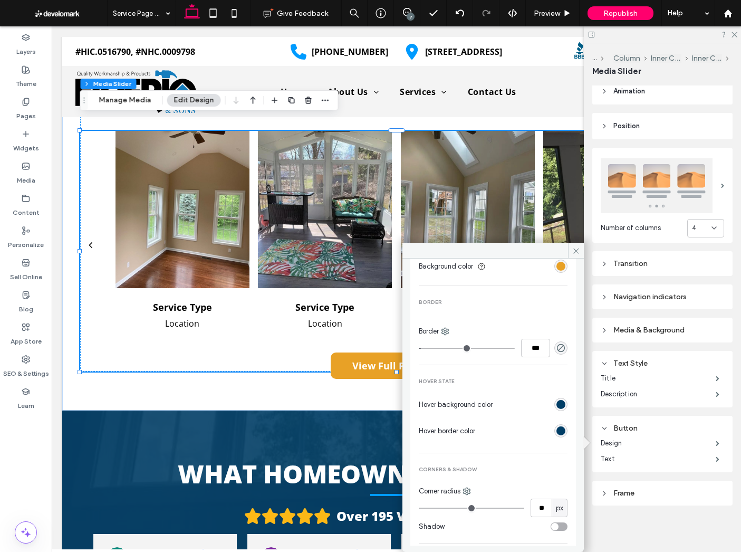
scroll to position [326, 0]
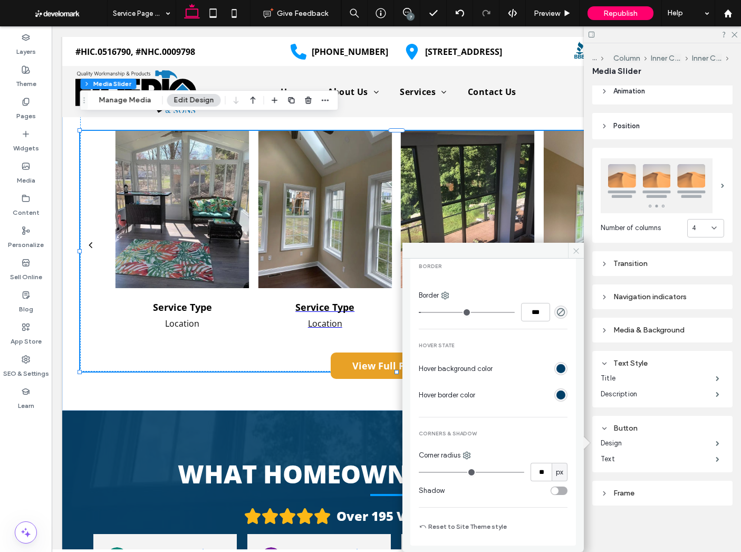
click at [577, 255] on span at bounding box center [576, 251] width 16 height 16
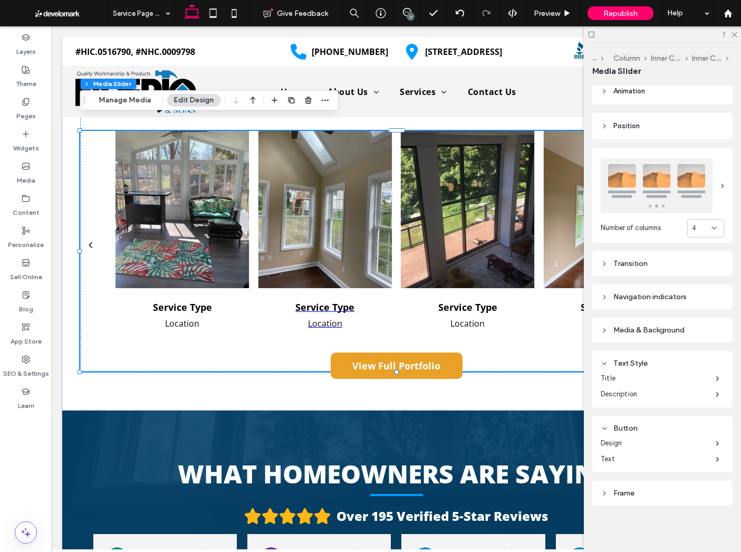
click at [635, 432] on div "Button" at bounding box center [662, 428] width 123 height 9
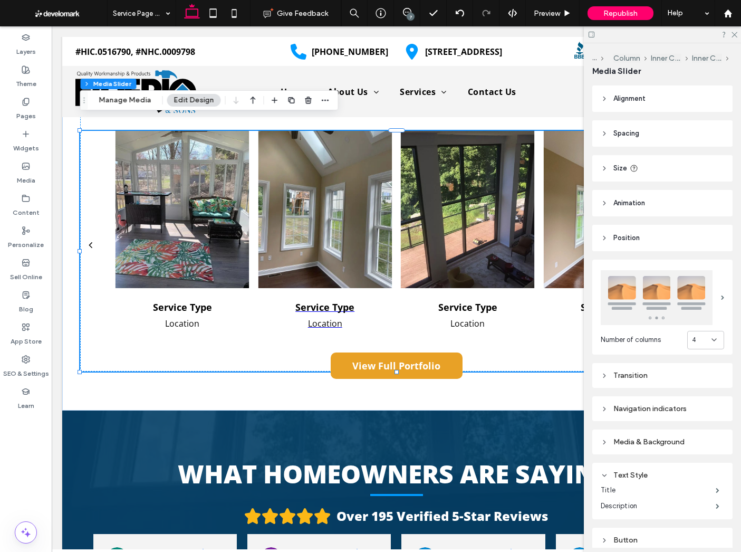
scroll to position [80, 0]
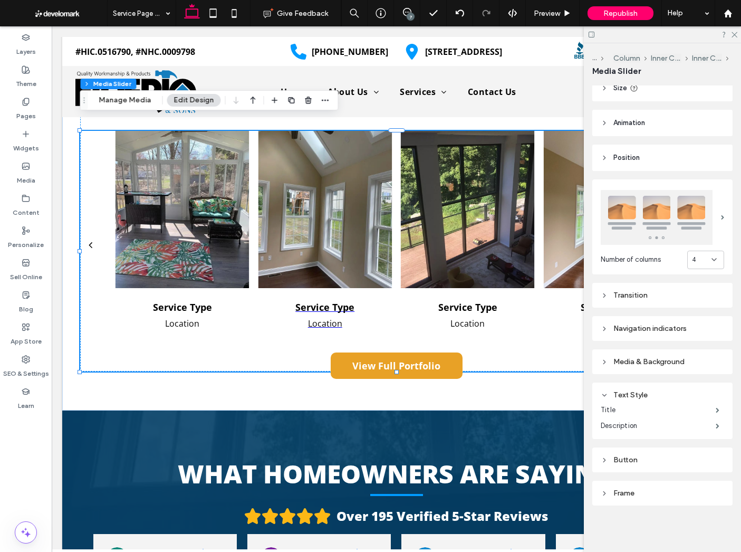
click at [642, 499] on div "Frame" at bounding box center [662, 493] width 123 height 14
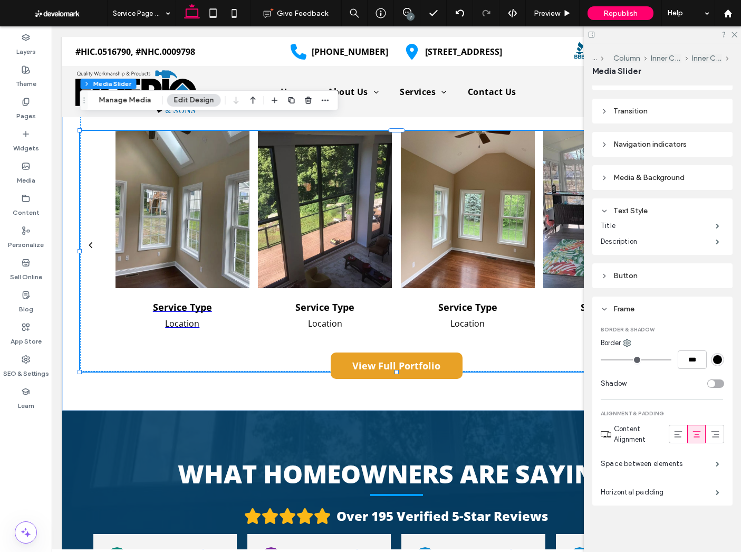
click at [656, 303] on div "Frame" at bounding box center [662, 309] width 123 height 14
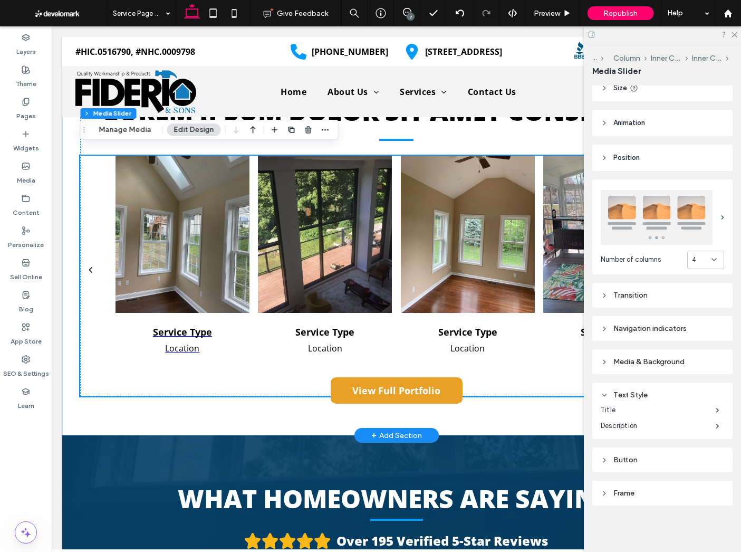
scroll to position [1656, 0]
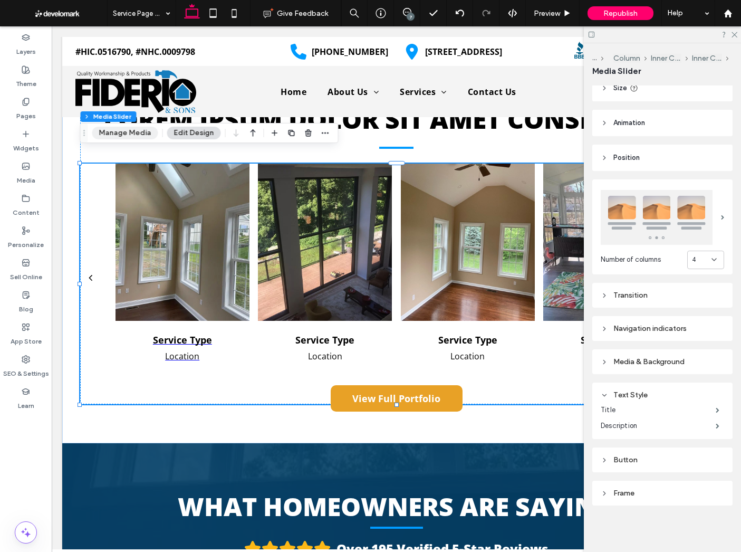
click at [116, 132] on button "Manage Media" at bounding box center [125, 133] width 66 height 13
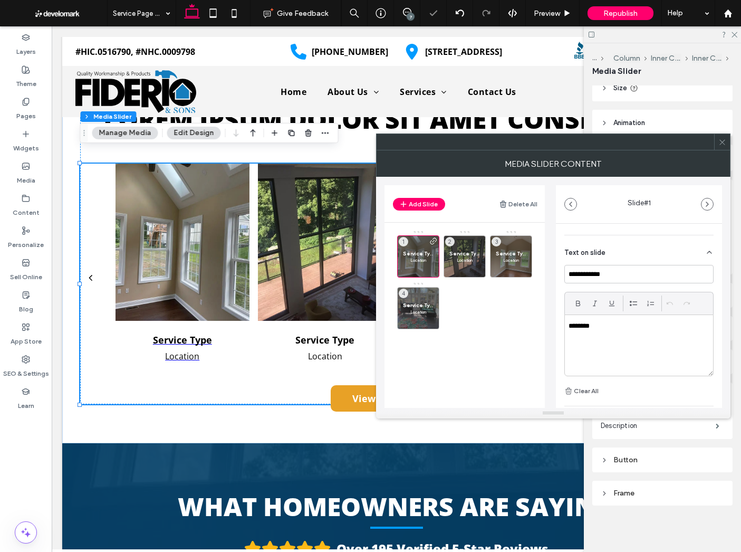
scroll to position [354, 0]
drag, startPoint x: 724, startPoint y: 142, endPoint x: 588, endPoint y: 187, distance: 143.3
click at [724, 142] on icon at bounding box center [723, 142] width 8 height 8
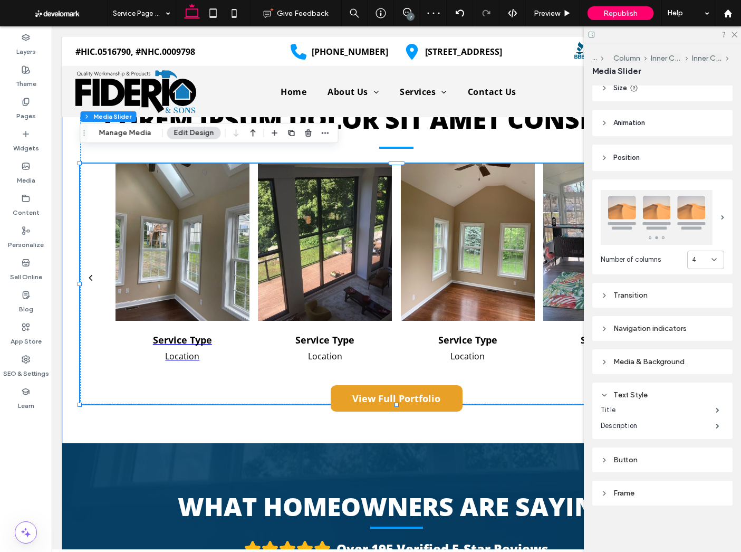
click at [733, 38] on div at bounding box center [662, 34] width 157 height 16
click at [733, 35] on icon at bounding box center [734, 34] width 7 height 7
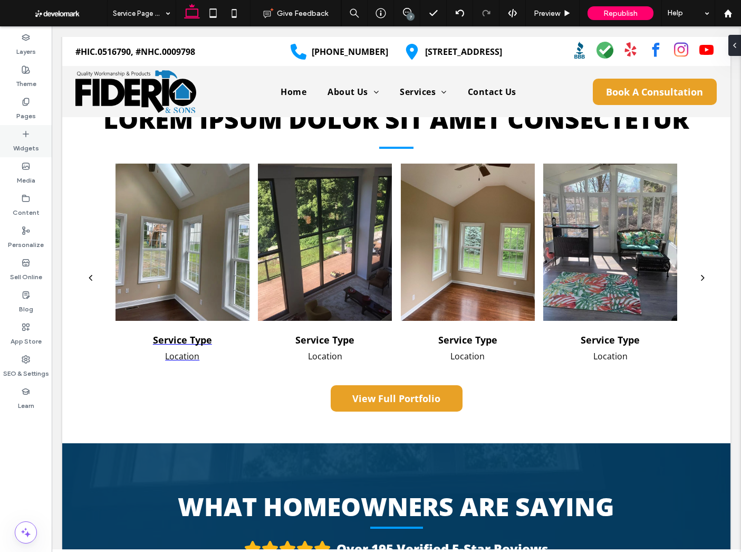
click at [23, 136] on icon at bounding box center [26, 134] width 8 height 8
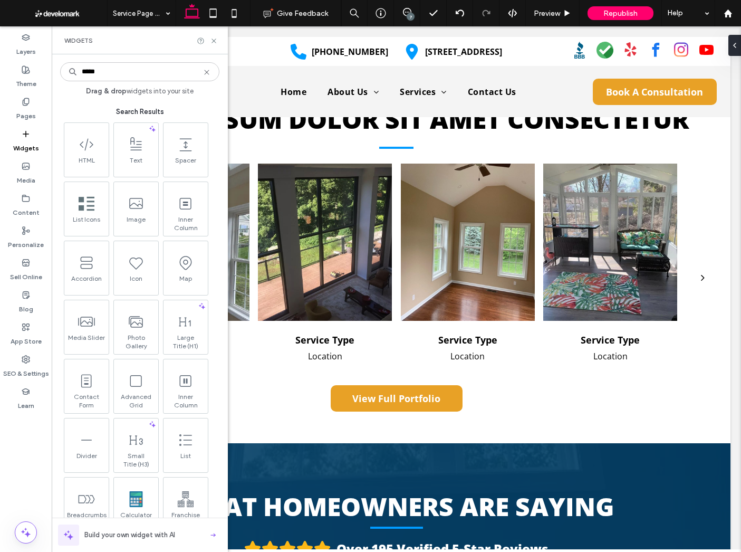
type input "******"
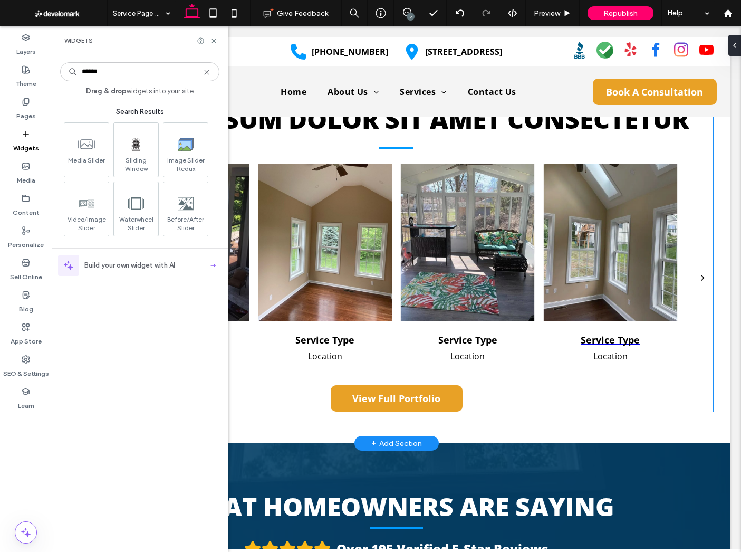
click at [381, 290] on div at bounding box center [325, 242] width 134 height 157
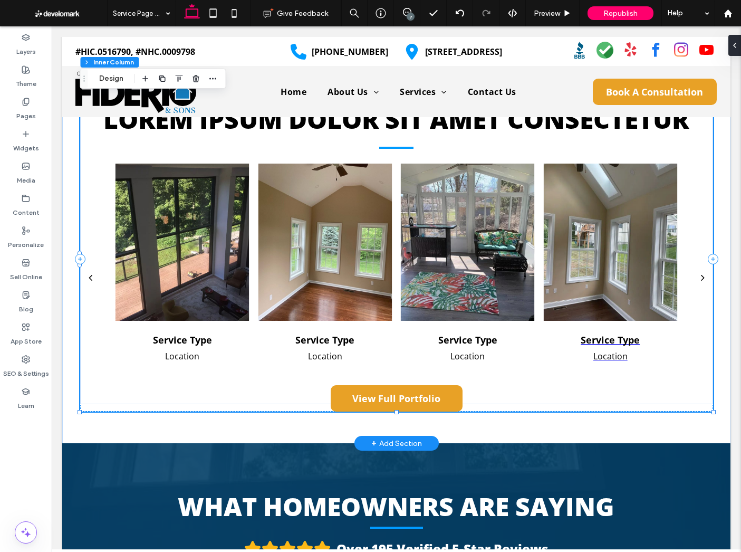
click at [299, 264] on div at bounding box center [325, 242] width 134 height 157
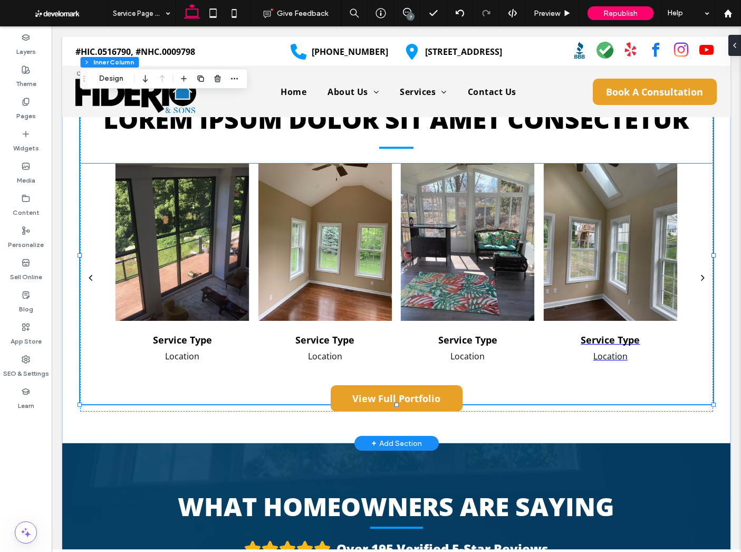
click at [254, 244] on div "Service Type Location" at bounding box center [325, 269] width 142 height 211
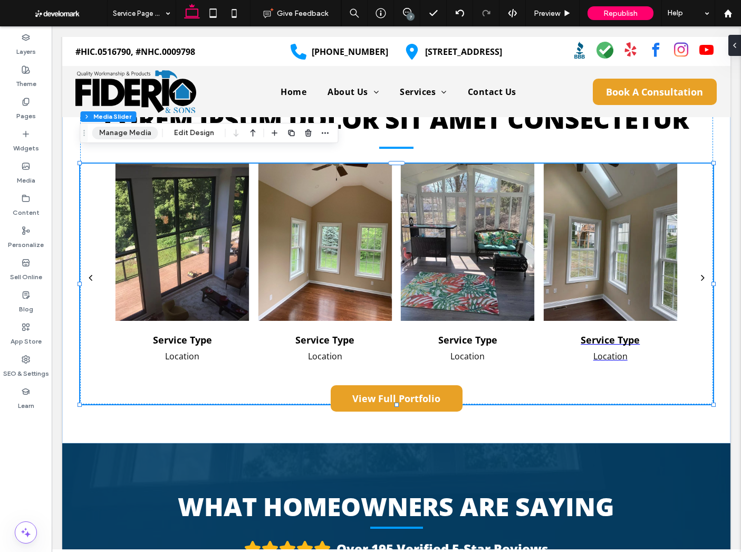
click at [125, 136] on button "Manage Media" at bounding box center [125, 133] width 66 height 13
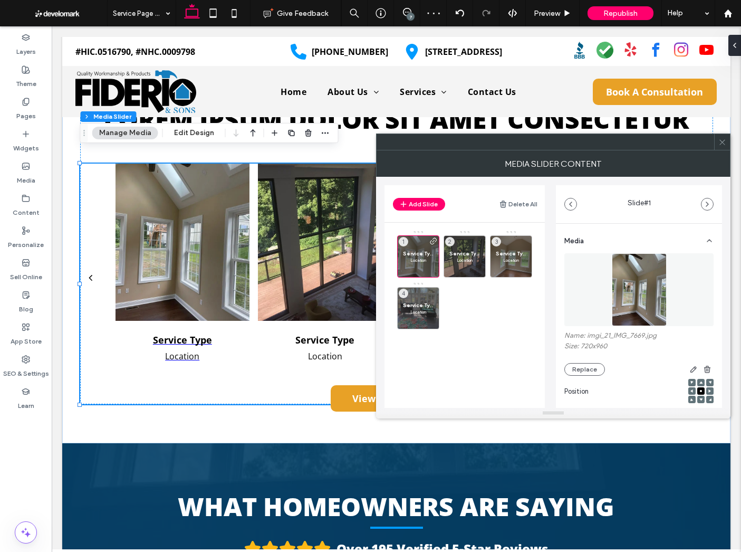
click at [723, 140] on icon at bounding box center [723, 142] width 8 height 8
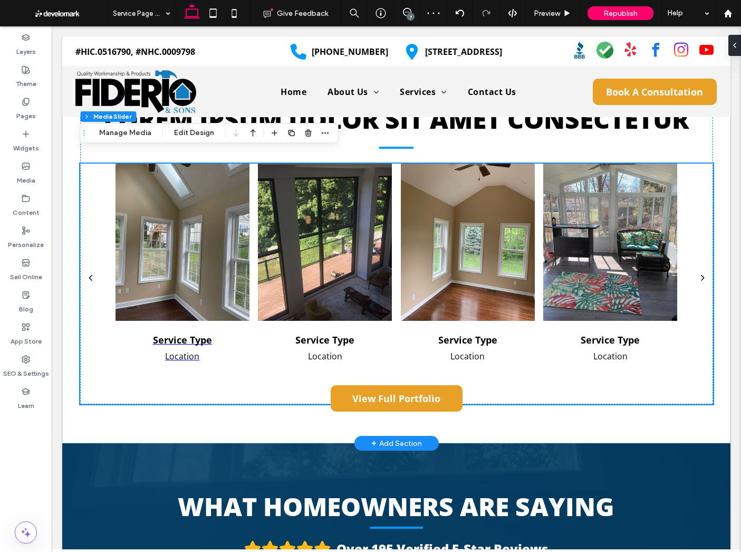
scroll to position [1629, 0]
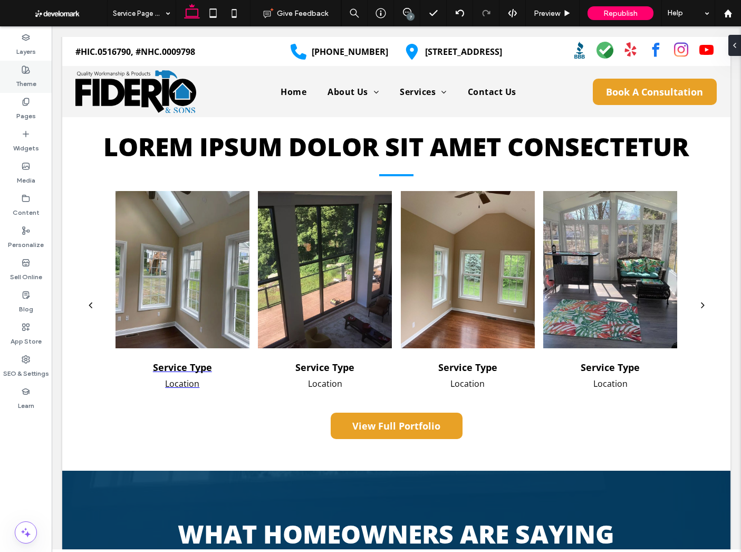
click at [27, 71] on icon at bounding box center [26, 69] width 8 height 8
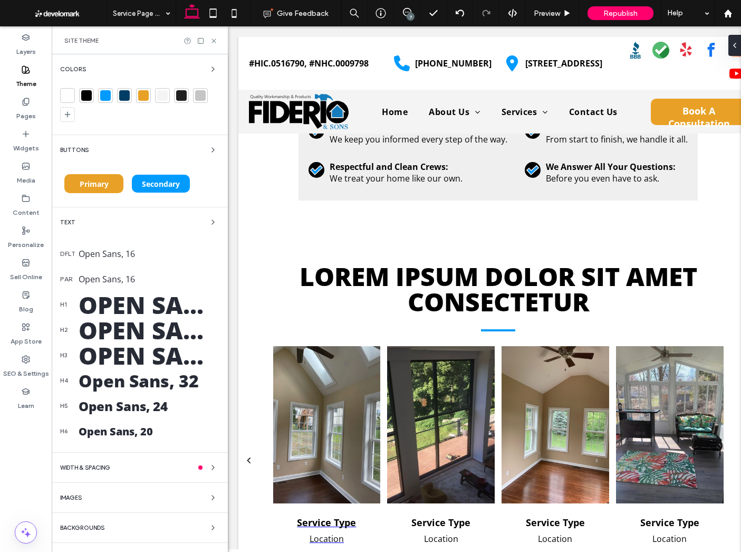
scroll to position [1770, 0]
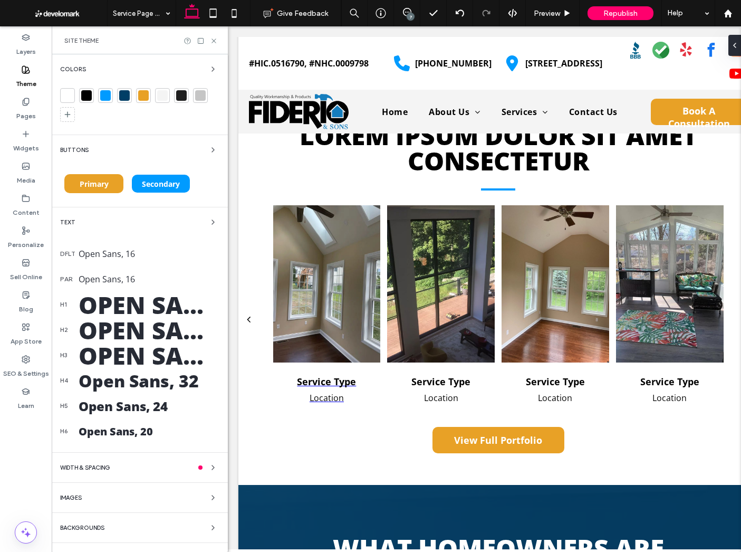
drag, startPoint x: 89, startPoint y: 253, endPoint x: 187, endPoint y: 301, distance: 110.0
click at [88, 253] on div "Open Sans, 16" at bounding box center [149, 254] width 141 height 12
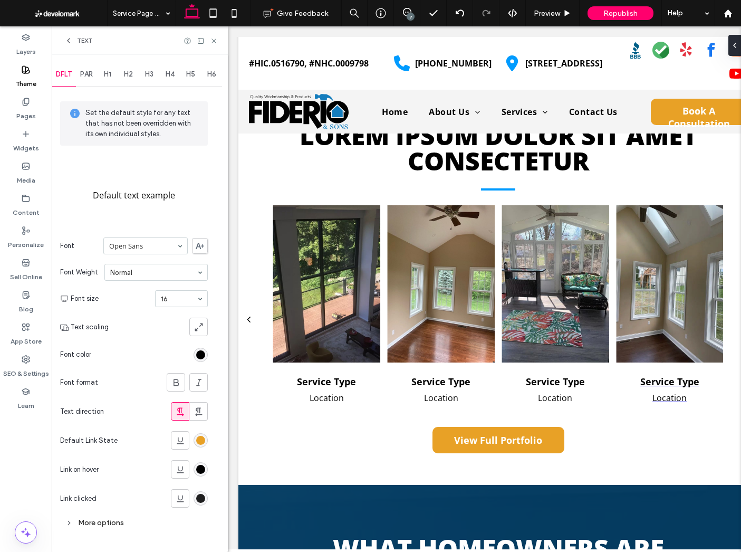
click at [68, 40] on use at bounding box center [69, 41] width 2 height 4
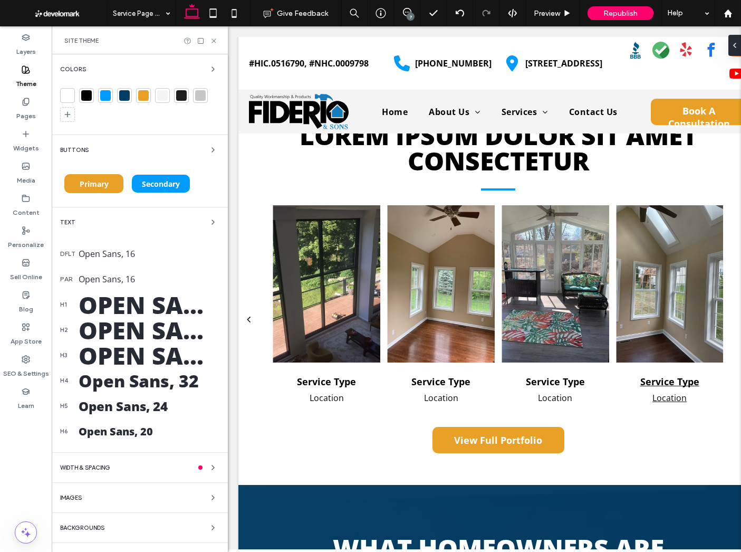
click at [214, 40] on use at bounding box center [214, 41] width 4 height 4
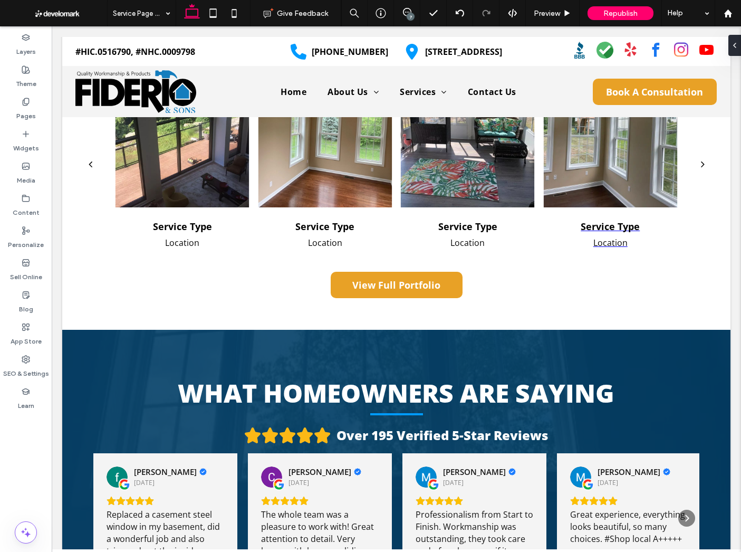
scroll to position [1629, 0]
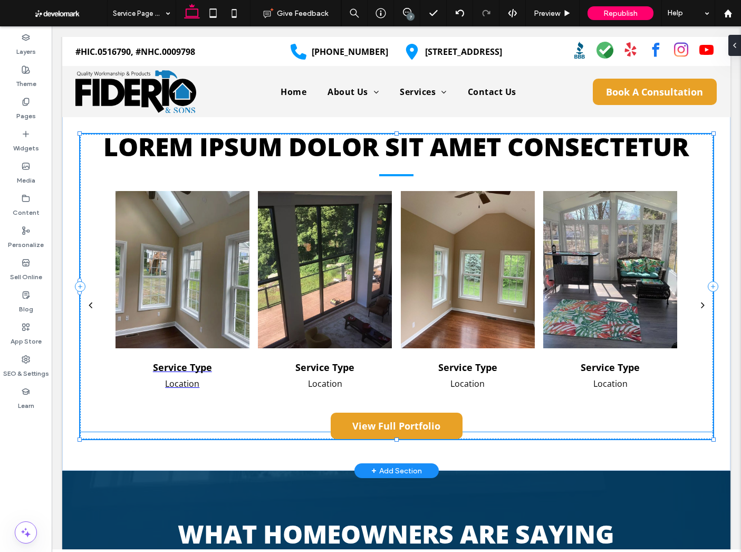
click at [167, 259] on div at bounding box center [183, 269] width 134 height 157
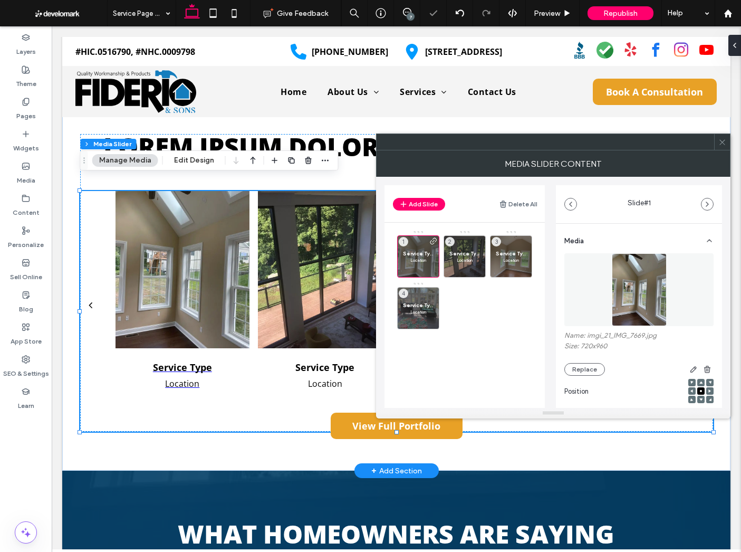
scroll to position [354, 0]
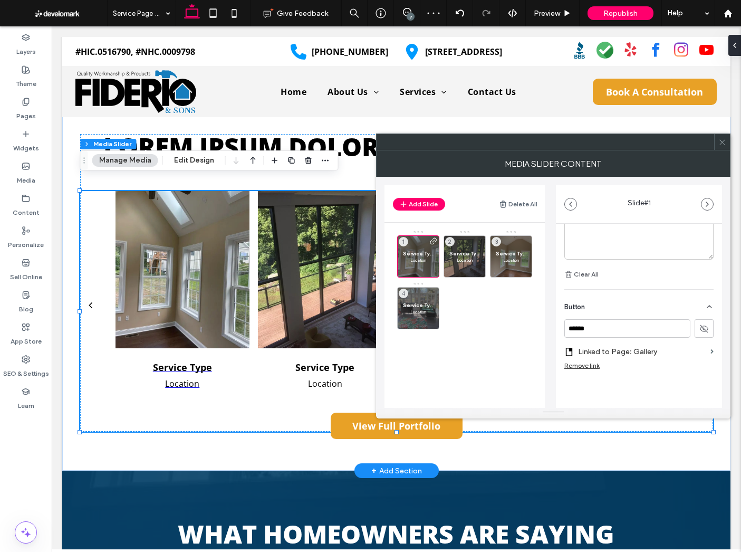
click at [591, 365] on div "Remove link" at bounding box center [582, 365] width 35 height 8
drag, startPoint x: 723, startPoint y: 140, endPoint x: 680, endPoint y: 149, distance: 44.2
click at [723, 140] on icon at bounding box center [723, 142] width 8 height 8
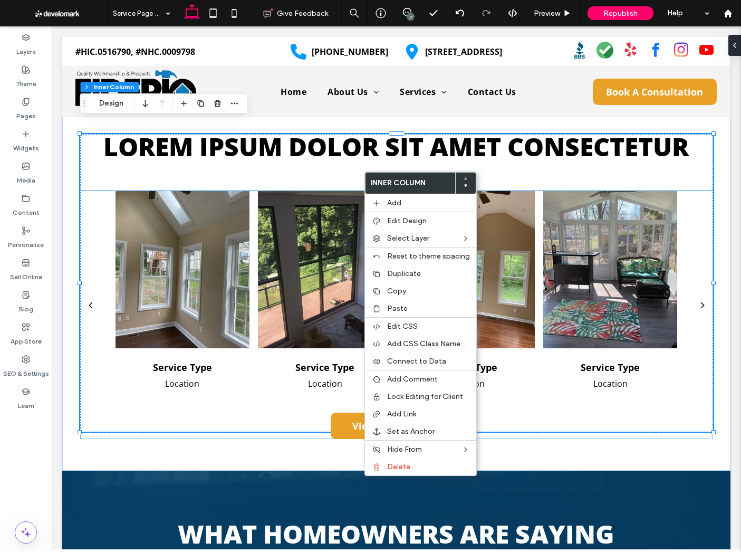
click at [247, 236] on div at bounding box center [183, 269] width 134 height 157
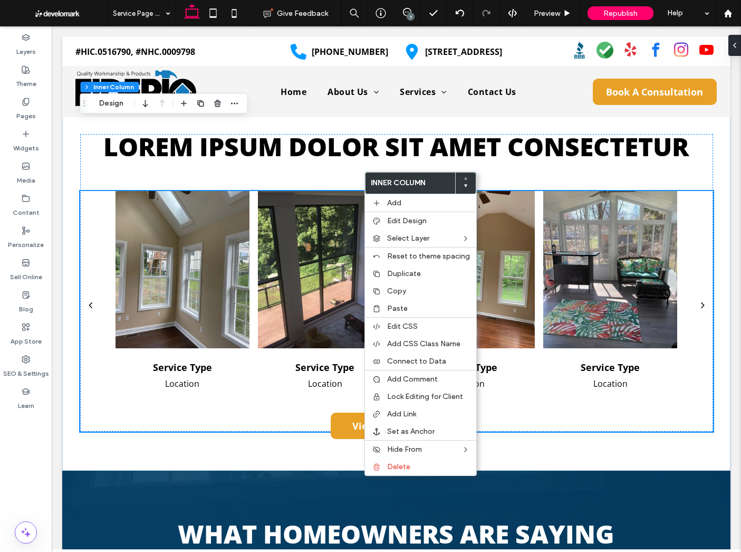
scroll to position [1630, 0]
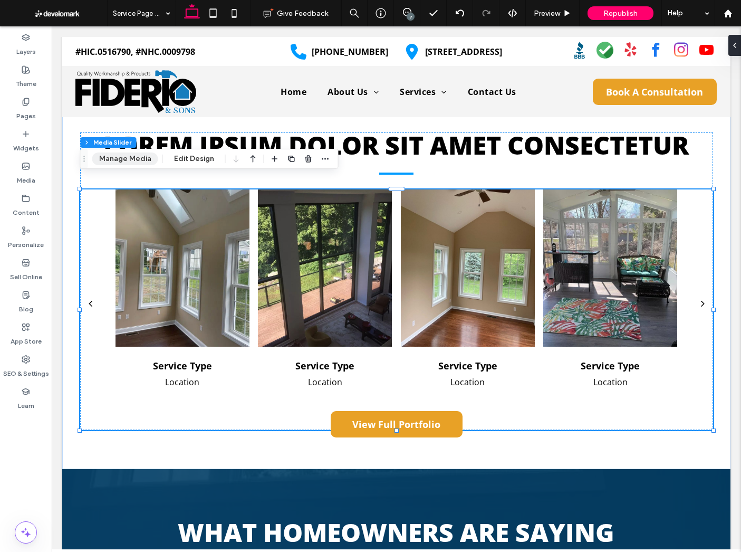
click at [129, 159] on button "Manage Media" at bounding box center [125, 158] width 66 height 13
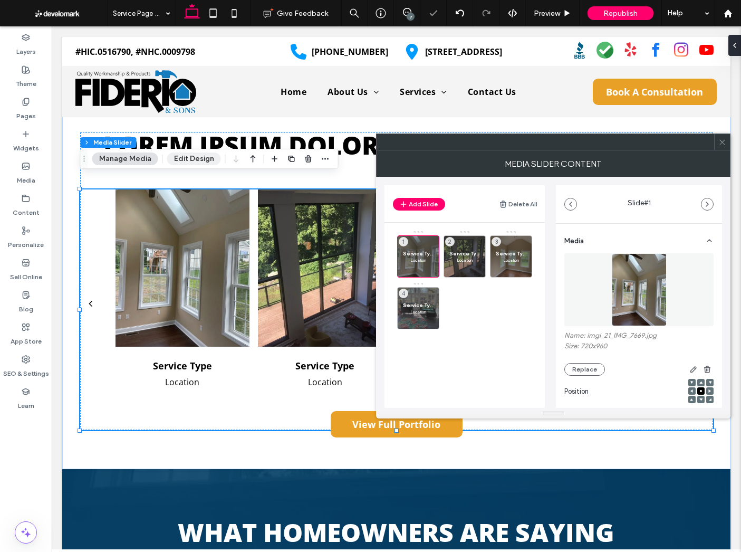
click at [174, 156] on button "Edit Design" at bounding box center [194, 158] width 54 height 13
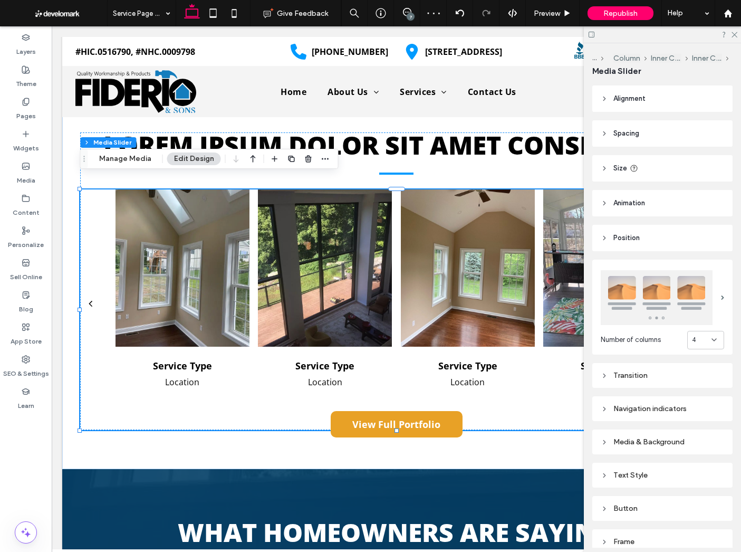
scroll to position [34, 0]
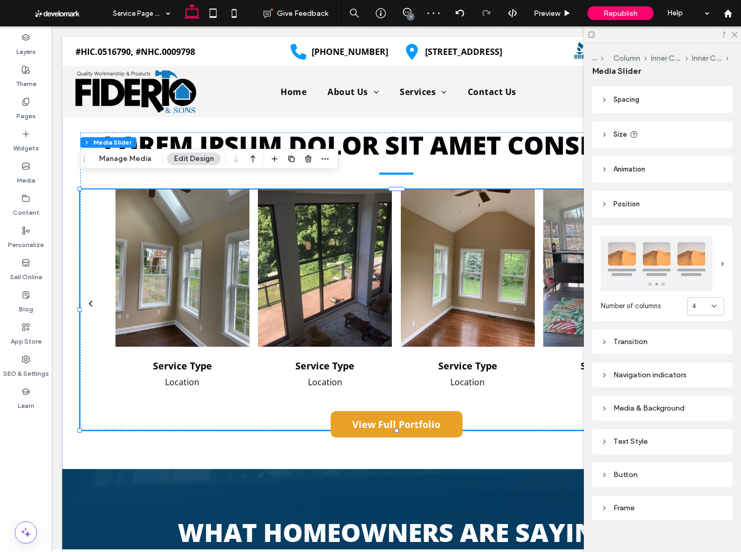
click at [652, 406] on div "Media & Background" at bounding box center [662, 408] width 123 height 9
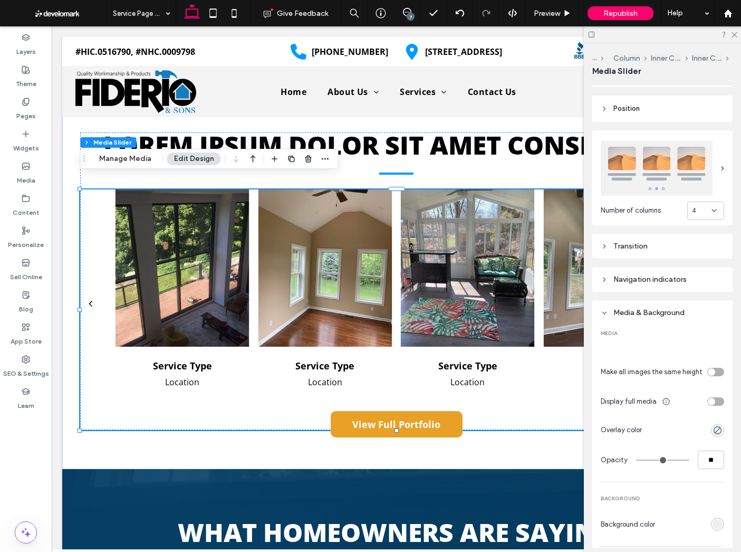
drag, startPoint x: 651, startPoint y: 313, endPoint x: 656, endPoint y: 296, distance: 18.2
click at [651, 313] on div "Media & Background" at bounding box center [662, 312] width 123 height 9
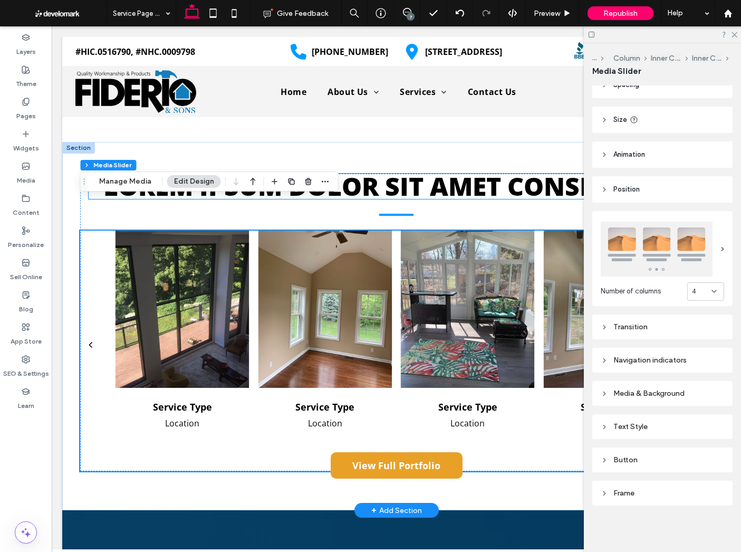
scroll to position [1587, 0]
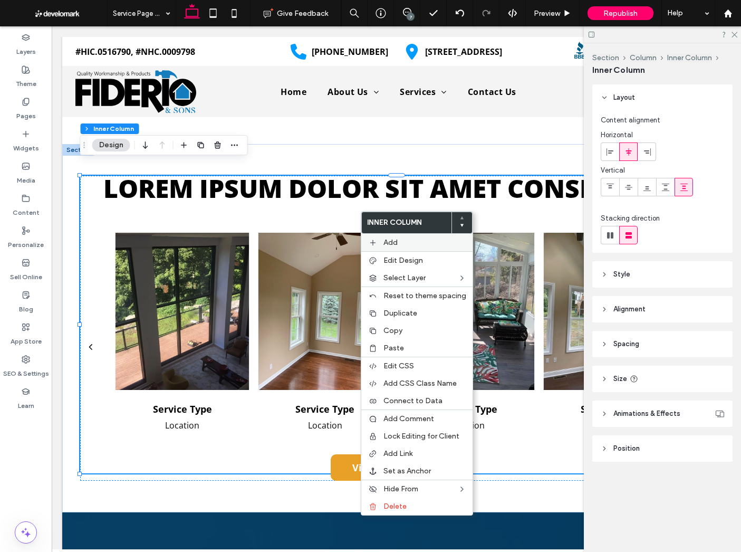
click at [399, 244] on label "Add" at bounding box center [425, 242] width 83 height 9
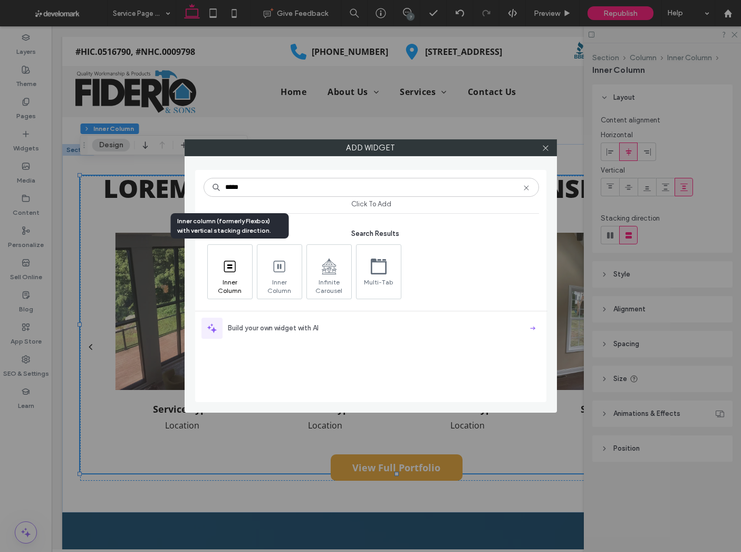
type input "*****"
click at [237, 270] on icon at bounding box center [230, 266] width 17 height 17
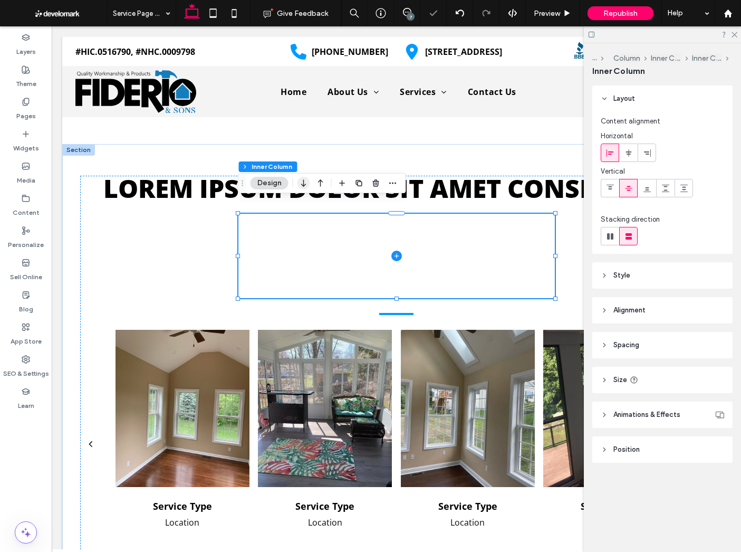
click at [301, 183] on icon "button" at bounding box center [304, 183] width 13 height 19
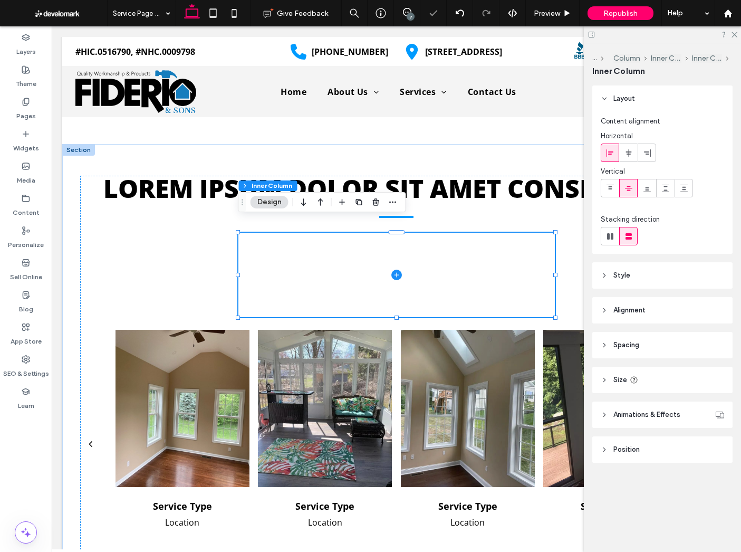
click at [676, 375] on header "Size" at bounding box center [662, 380] width 140 height 26
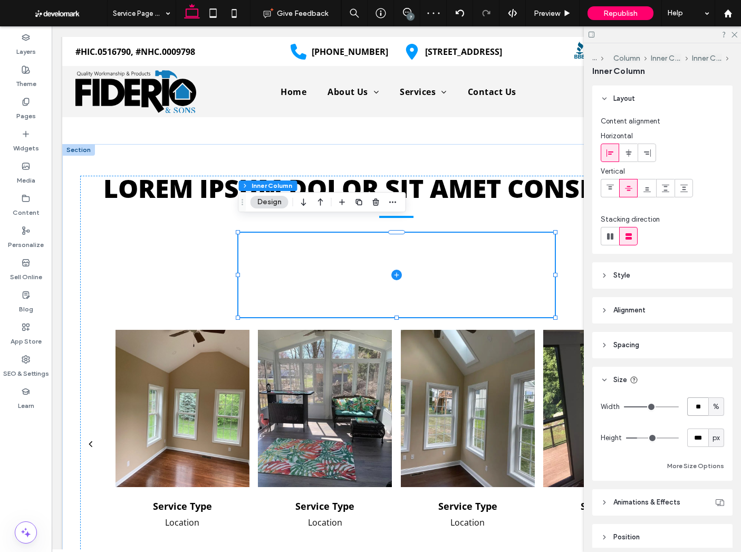
click at [696, 408] on input "**" at bounding box center [697, 406] width 21 height 18
type input "***"
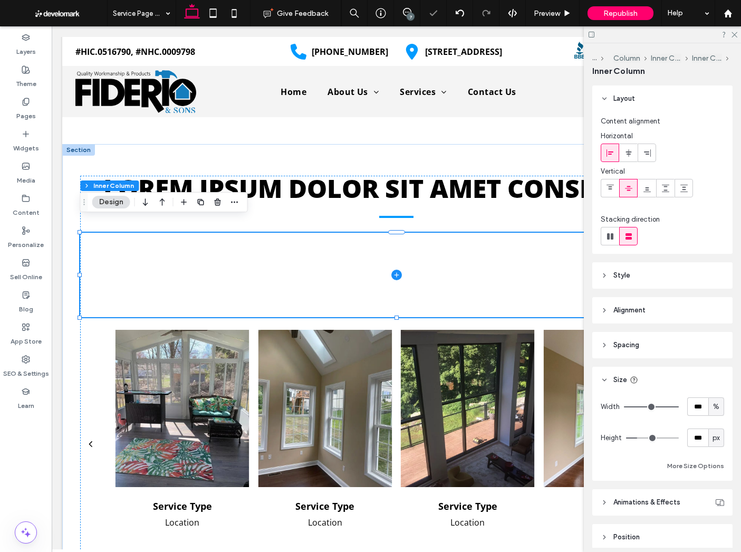
click at [639, 313] on span "Alignment" at bounding box center [630, 310] width 32 height 11
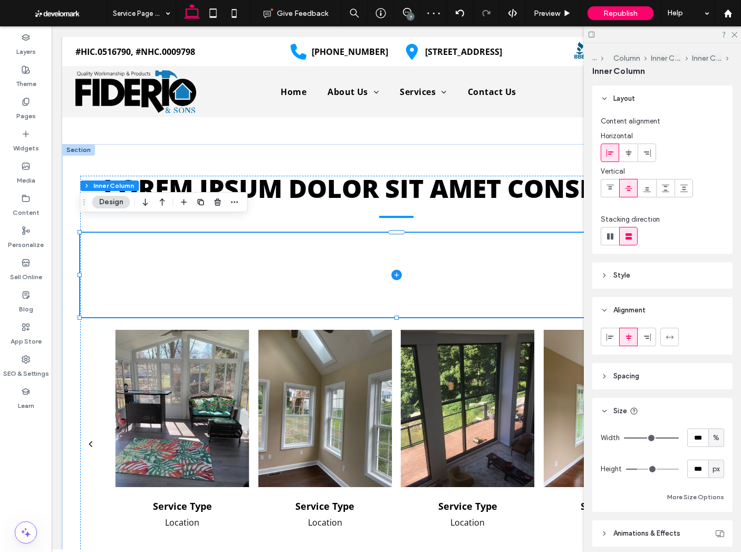
drag, startPoint x: 646, startPoint y: 309, endPoint x: 644, endPoint y: 302, distance: 7.3
click at [646, 309] on span "Alignment" at bounding box center [630, 310] width 32 height 11
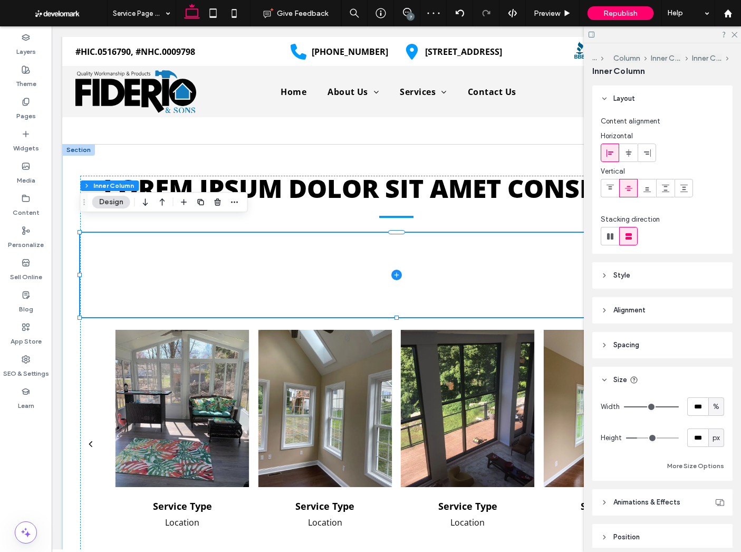
click at [645, 341] on header "Spacing" at bounding box center [662, 345] width 140 height 26
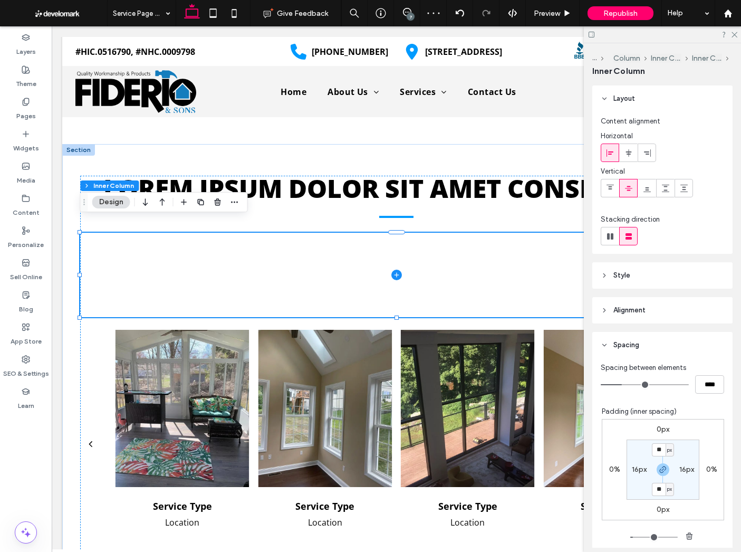
click at [681, 470] on label "16px" at bounding box center [687, 469] width 15 height 9
type input "*"
click at [314, 365] on div at bounding box center [325, 408] width 134 height 157
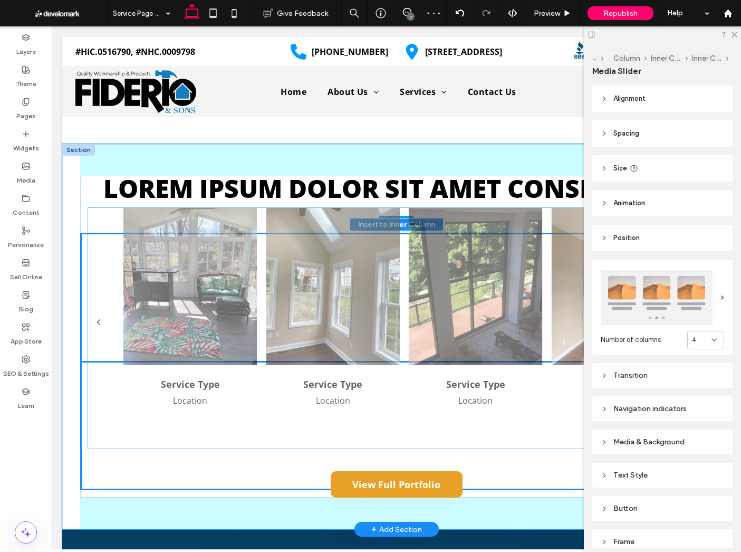
drag, startPoint x: 315, startPoint y: 391, endPoint x: 323, endPoint y: 282, distance: 109.0
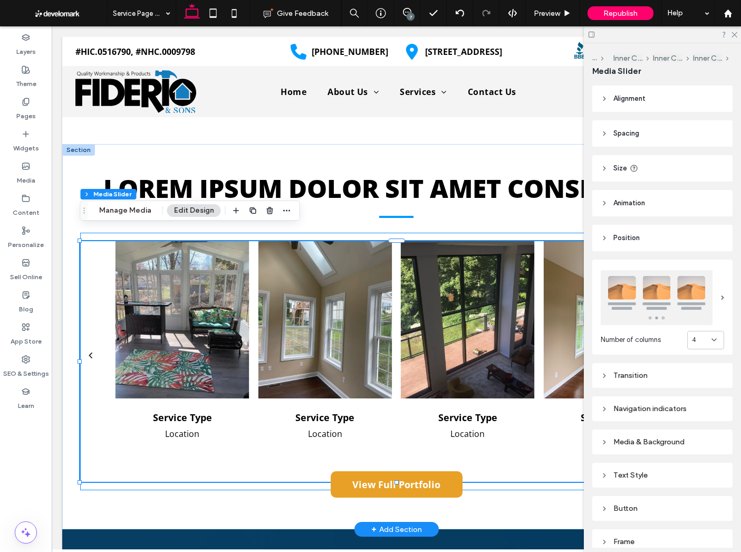
click at [421, 233] on div "Service Type Location Service Type Location Service Type Location Service Type …" at bounding box center [396, 361] width 633 height 257
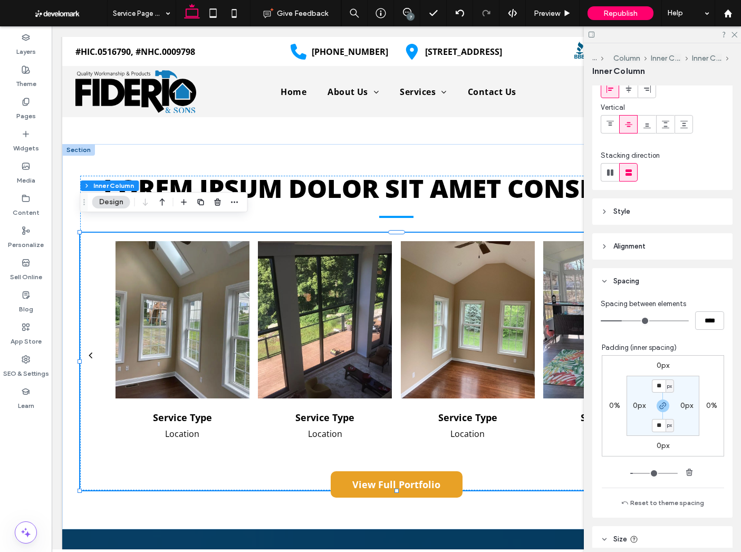
scroll to position [64, 0]
click at [230, 200] on span "button" at bounding box center [234, 202] width 13 height 13
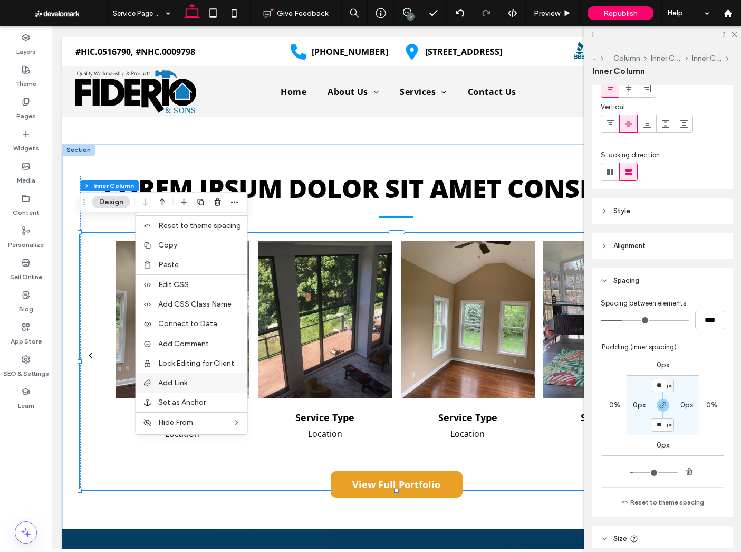
click at [211, 384] on label "Add Link" at bounding box center [199, 382] width 83 height 9
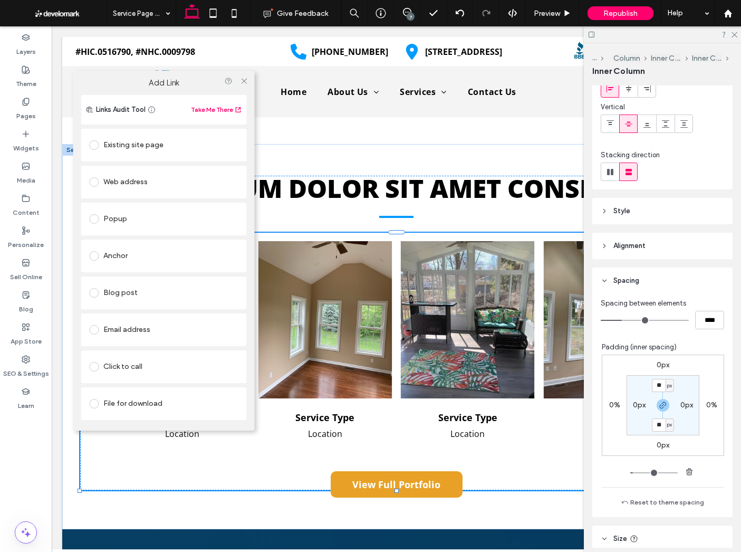
click at [144, 154] on div "Existing site page" at bounding box center [164, 145] width 149 height 22
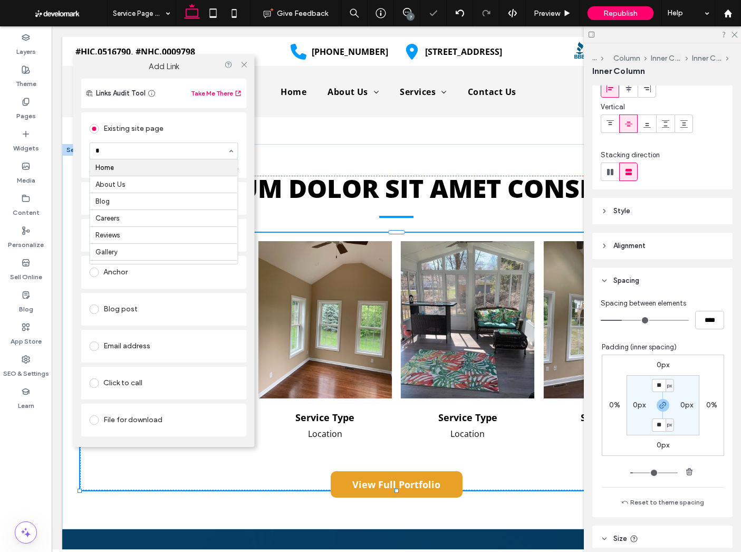
type input "**"
drag, startPoint x: 247, startPoint y: 63, endPoint x: 244, endPoint y: 72, distance: 9.3
click at [247, 63] on icon at bounding box center [244, 65] width 8 height 8
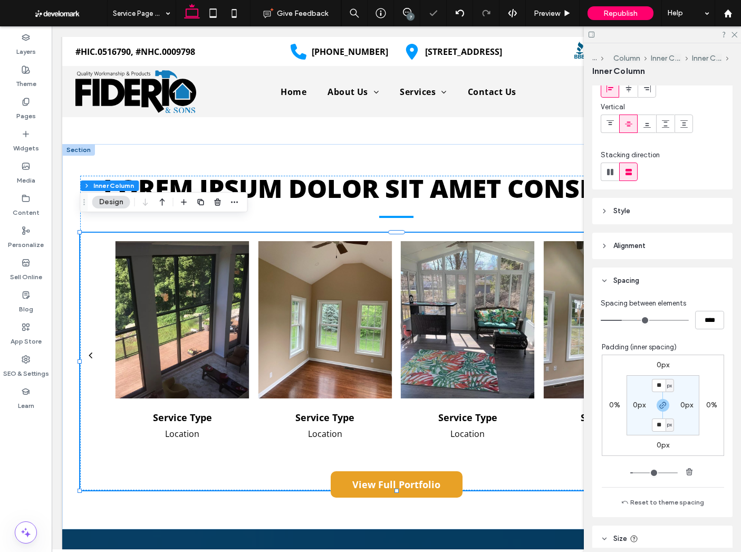
click at [62, 292] on body "#HIC.0516790, #NHC.0009798 (203) 237-0350 687 Broad St, Meriden CT 06450 Sectio…" at bounding box center [397, 432] width 690 height 3987
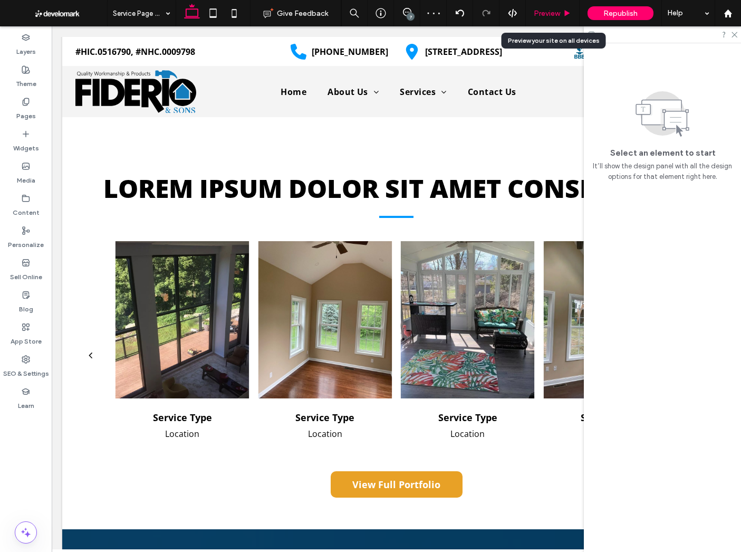
click at [547, 13] on span "Preview" at bounding box center [547, 13] width 26 height 9
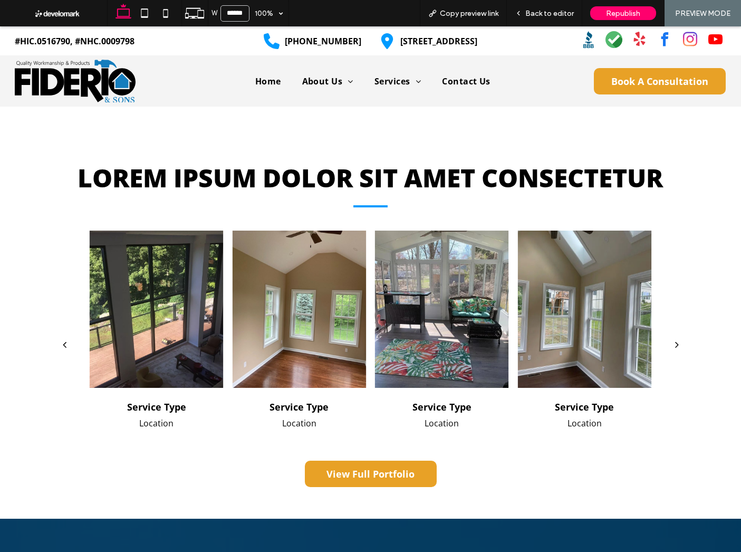
scroll to position [1588, 0]
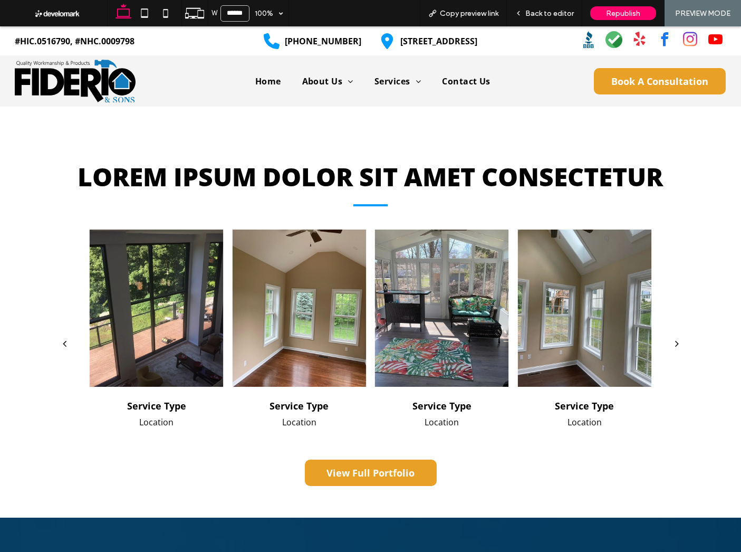
drag, startPoint x: 676, startPoint y: 341, endPoint x: 671, endPoint y: 348, distance: 8.3
click at [676, 341] on div "next" at bounding box center [677, 343] width 4 height 11
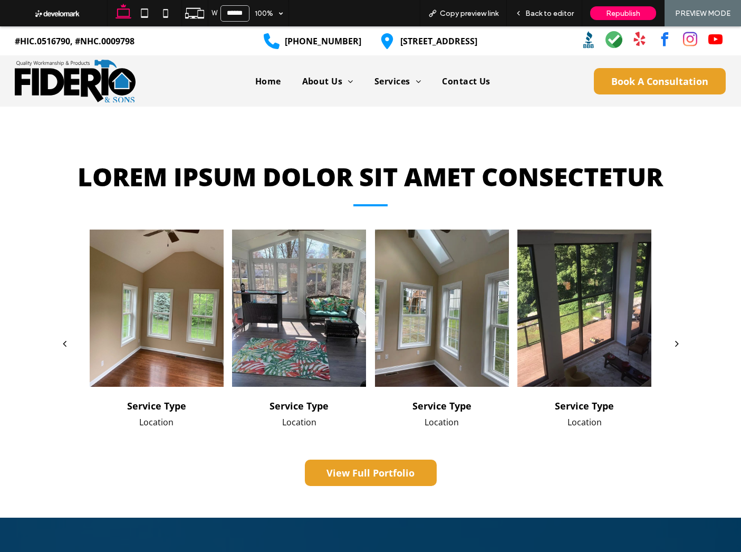
click at [676, 340] on div "next" at bounding box center [677, 343] width 4 height 11
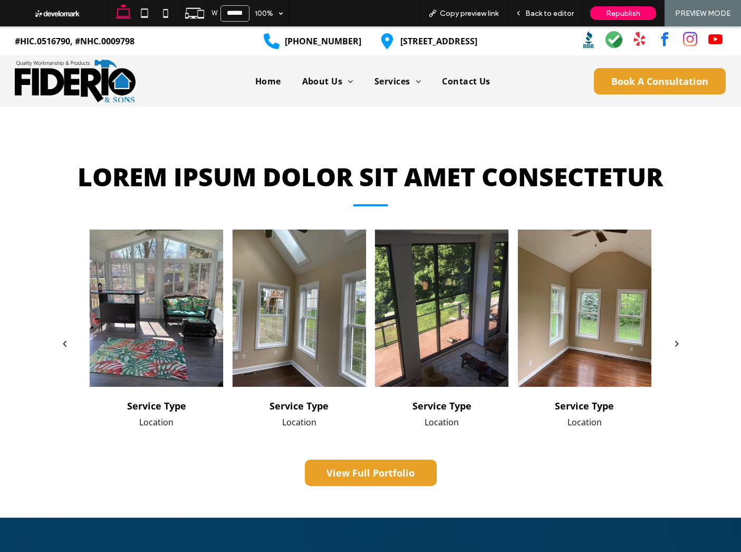
click at [387, 321] on div at bounding box center [442, 308] width 134 height 157
click at [532, 15] on span "Back to editor" at bounding box center [549, 13] width 49 height 9
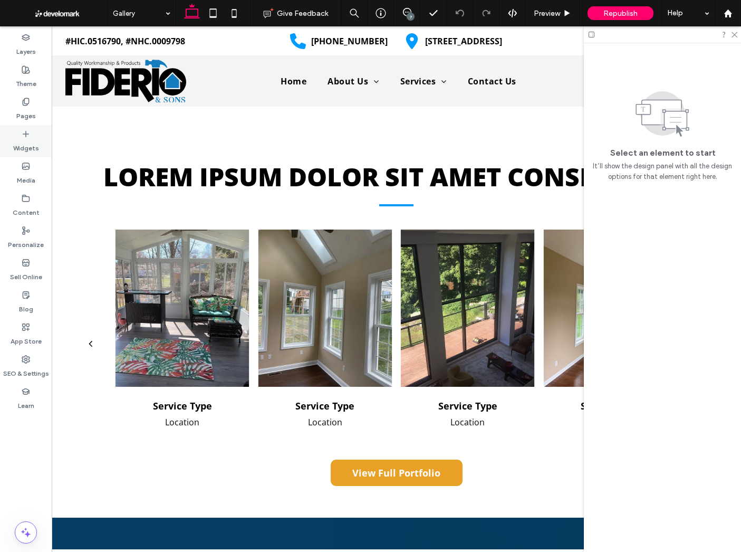
drag, startPoint x: 17, startPoint y: 102, endPoint x: 43, endPoint y: 148, distance: 52.9
click at [16, 102] on div "Pages" at bounding box center [26, 109] width 52 height 32
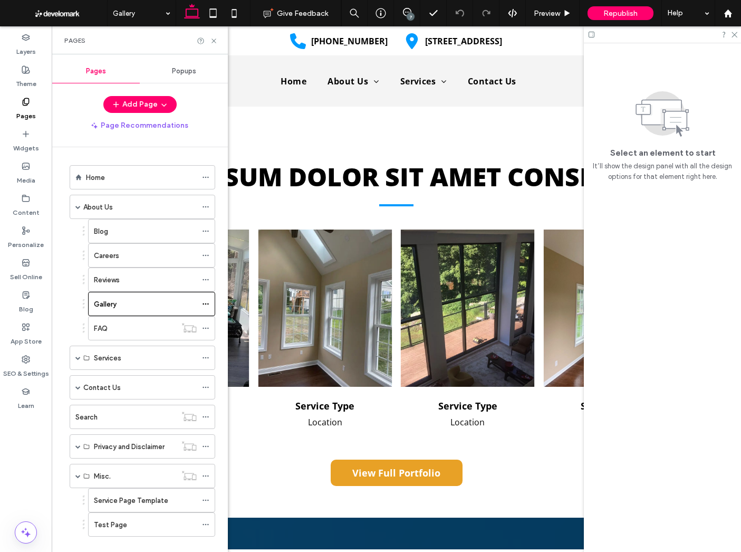
click at [113, 497] on label "Service Page Template" at bounding box center [131, 500] width 74 height 18
click at [216, 39] on icon at bounding box center [214, 41] width 8 height 8
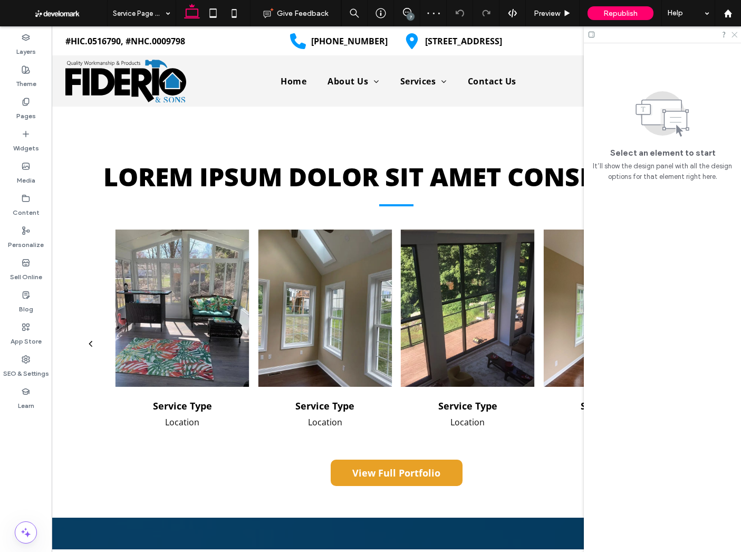
click at [736, 35] on icon at bounding box center [734, 34] width 7 height 7
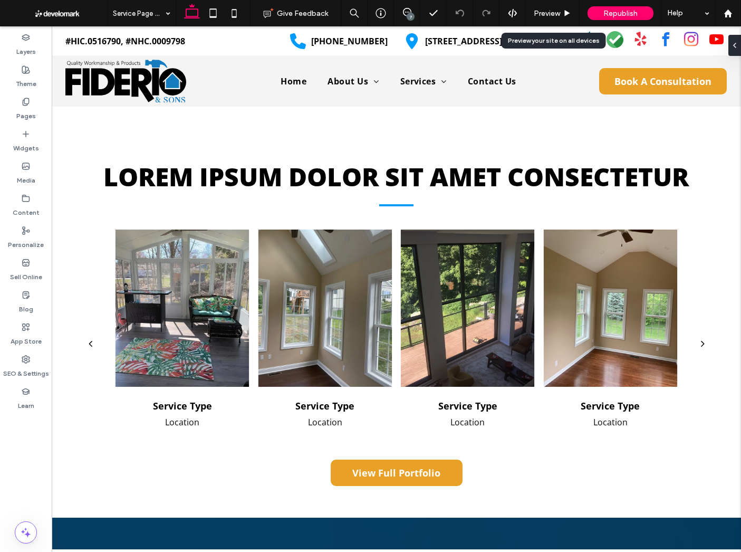
drag, startPoint x: 541, startPoint y: 20, endPoint x: 529, endPoint y: 45, distance: 27.4
click at [540, 20] on div "Preview" at bounding box center [553, 13] width 54 height 26
click at [555, 9] on span "Preview" at bounding box center [547, 13] width 26 height 9
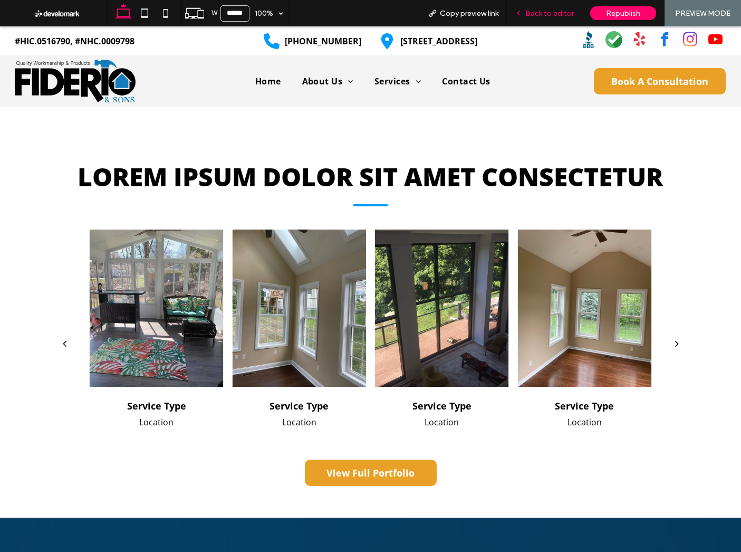
click at [530, 7] on div "Back to editor" at bounding box center [544, 13] width 75 height 26
click at [567, 16] on span "Back to editor" at bounding box center [549, 13] width 49 height 9
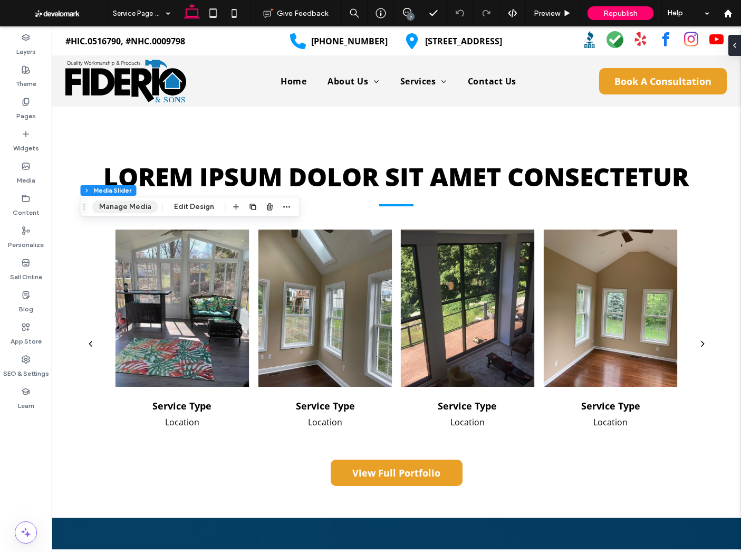
click at [145, 206] on button "Manage Media" at bounding box center [125, 206] width 66 height 13
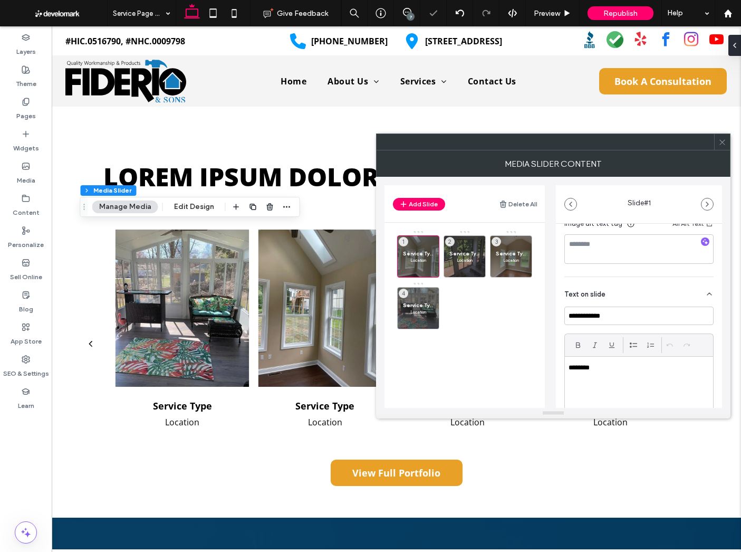
scroll to position [291, 0]
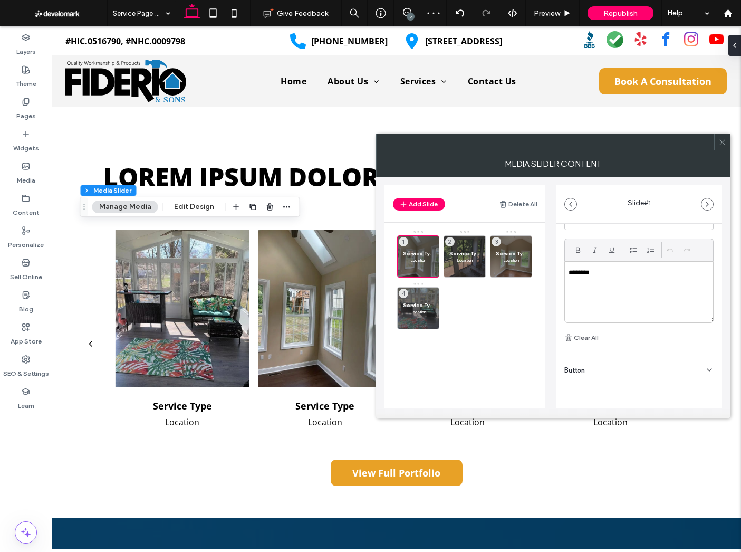
click at [627, 370] on div "Button" at bounding box center [639, 368] width 149 height 30
click at [625, 364] on label "Add a link" at bounding box center [636, 365] width 142 height 20
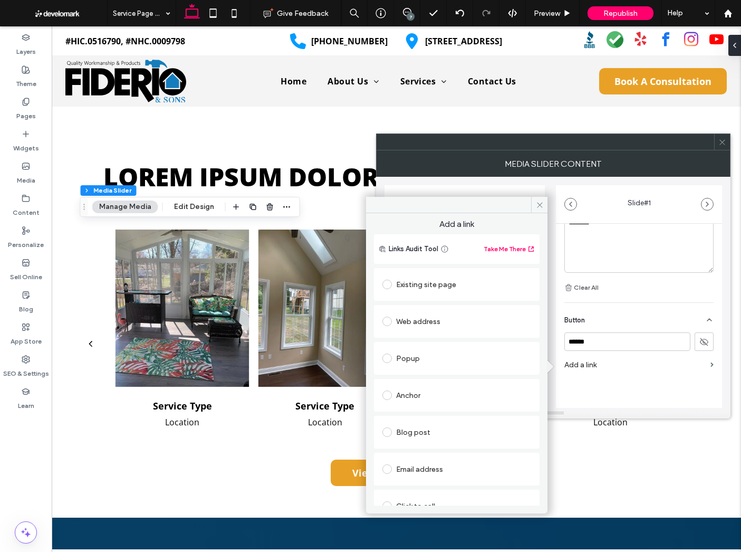
click at [419, 279] on div "Existing site page" at bounding box center [457, 284] width 149 height 17
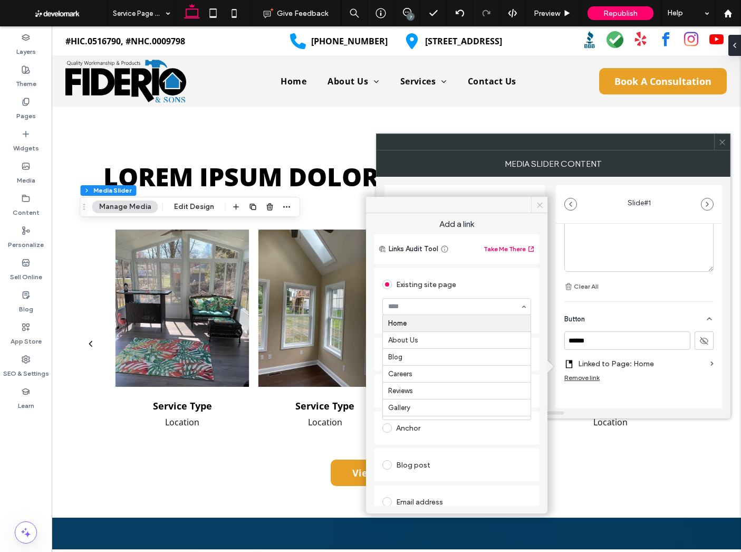
click at [542, 207] on icon at bounding box center [540, 205] width 8 height 8
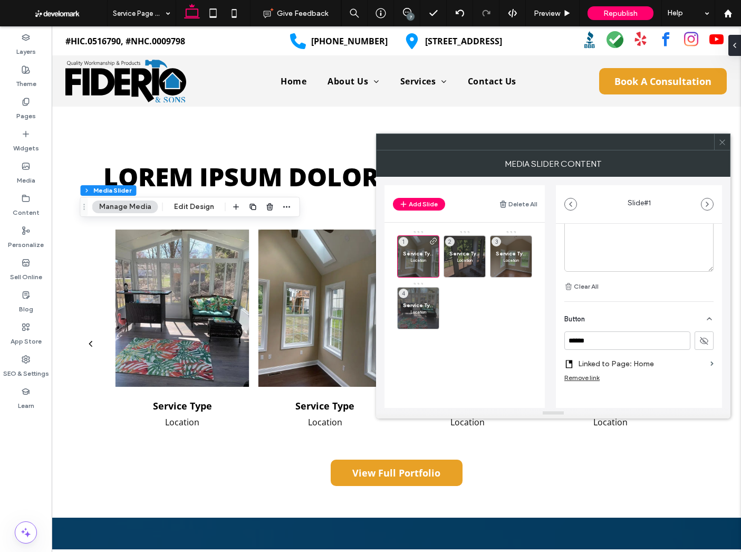
click at [597, 380] on div "Remove link" at bounding box center [582, 378] width 35 height 8
click at [722, 138] on icon at bounding box center [723, 142] width 8 height 8
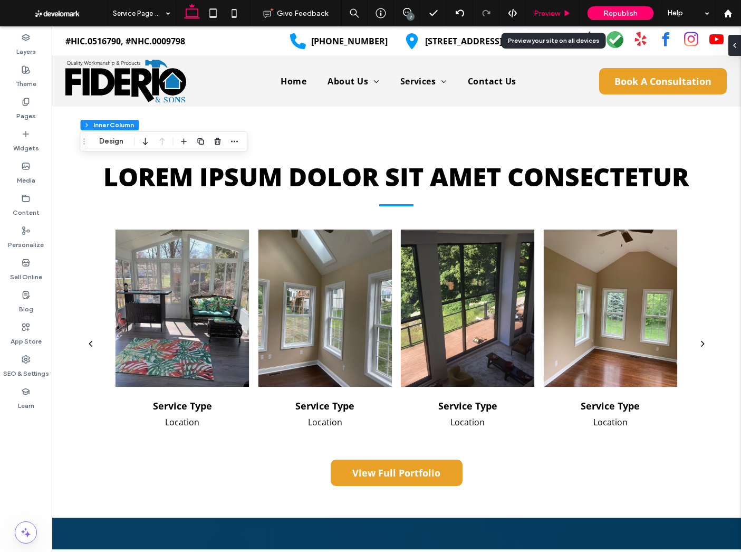
click at [545, 9] on span "Preview" at bounding box center [547, 13] width 26 height 9
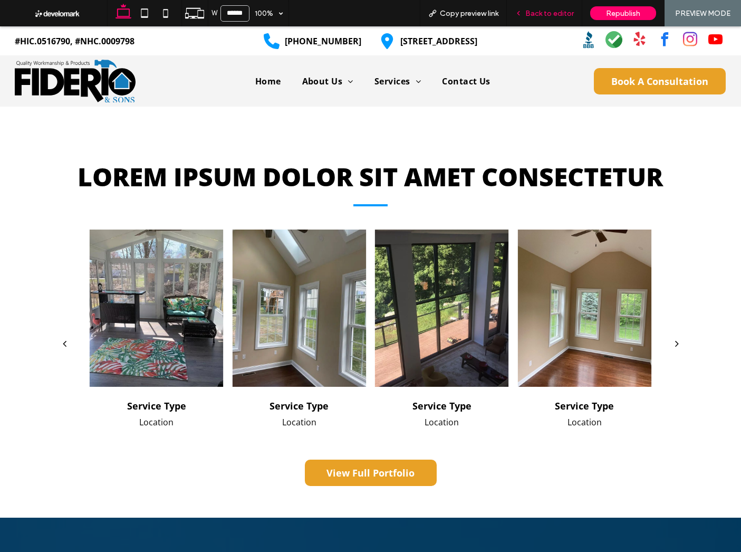
click at [549, 13] on span "Back to editor" at bounding box center [549, 13] width 49 height 9
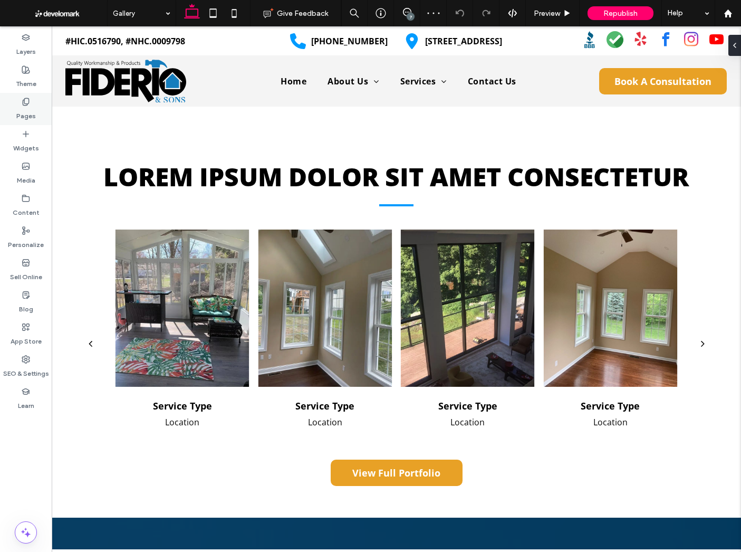
drag, startPoint x: 18, startPoint y: 106, endPoint x: 31, endPoint y: 120, distance: 18.7
click at [18, 106] on label "Pages" at bounding box center [26, 113] width 20 height 15
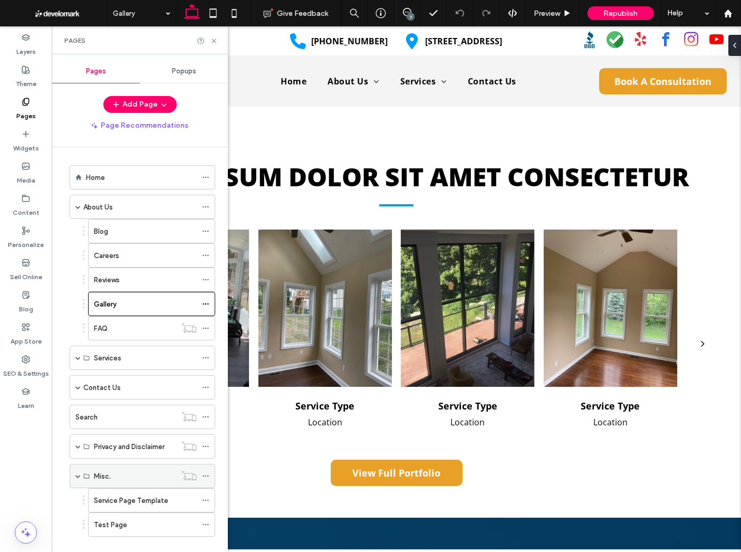
scroll to position [16, 0]
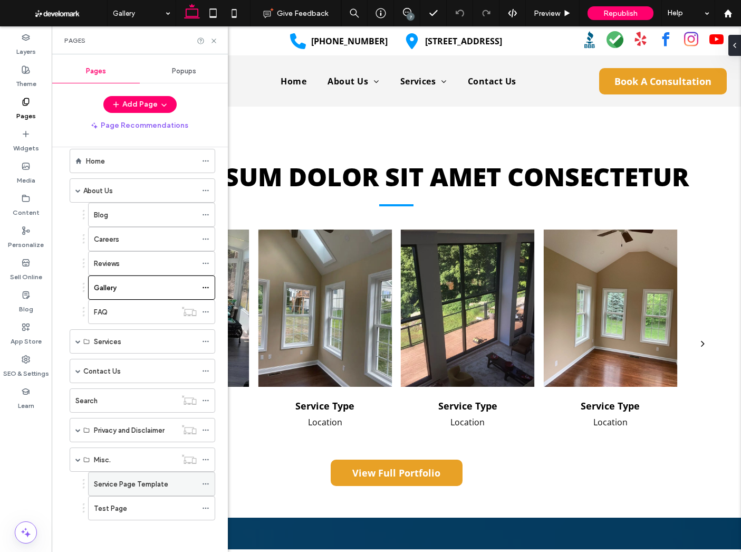
click at [129, 475] on div "Service Page Template" at bounding box center [145, 483] width 103 height 23
click at [212, 37] on icon at bounding box center [214, 41] width 8 height 8
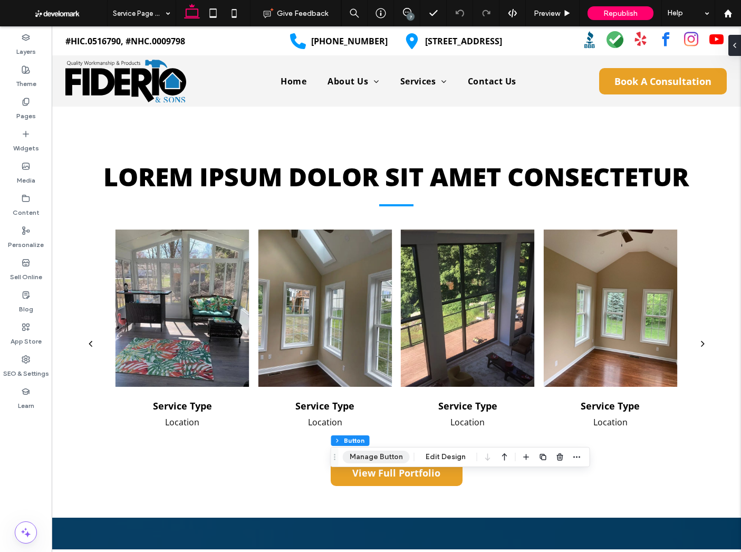
click at [387, 461] on button "Manage Button" at bounding box center [376, 457] width 67 height 13
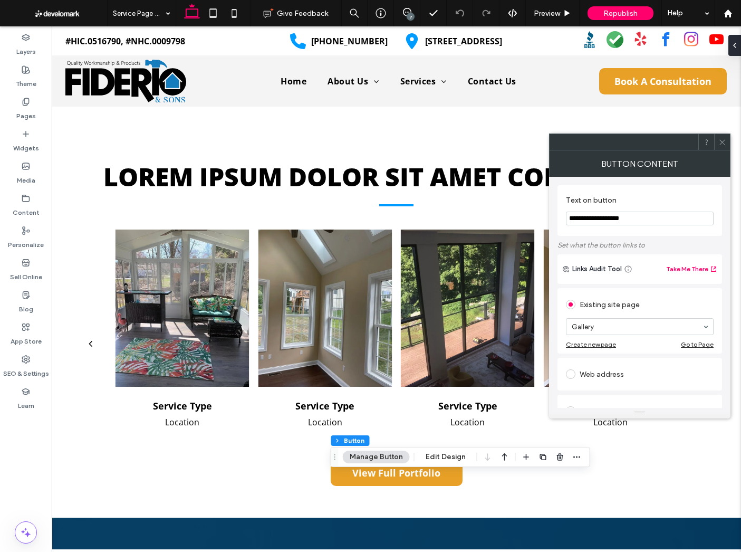
drag, startPoint x: 724, startPoint y: 145, endPoint x: 650, endPoint y: 270, distance: 145.7
click at [724, 145] on icon at bounding box center [723, 142] width 8 height 8
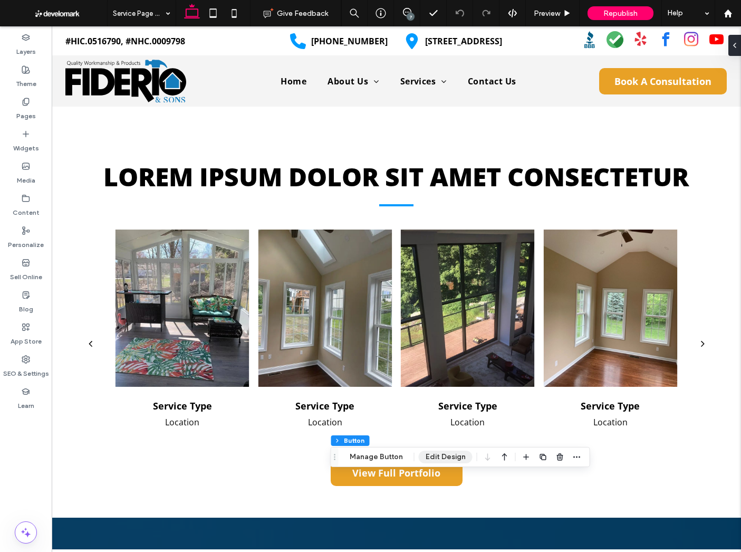
click at [456, 458] on button "Edit Design" at bounding box center [446, 457] width 54 height 13
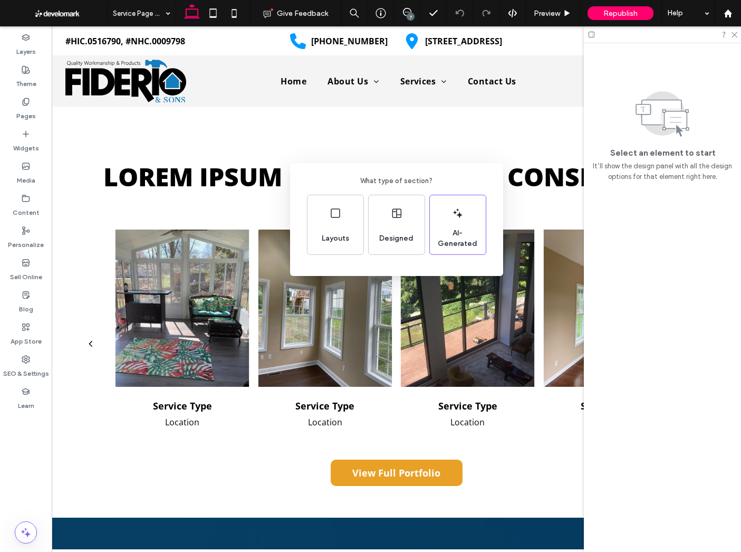
click at [282, 159] on div "What type of section? Layouts Designed AI-Generated" at bounding box center [370, 302] width 741 height 604
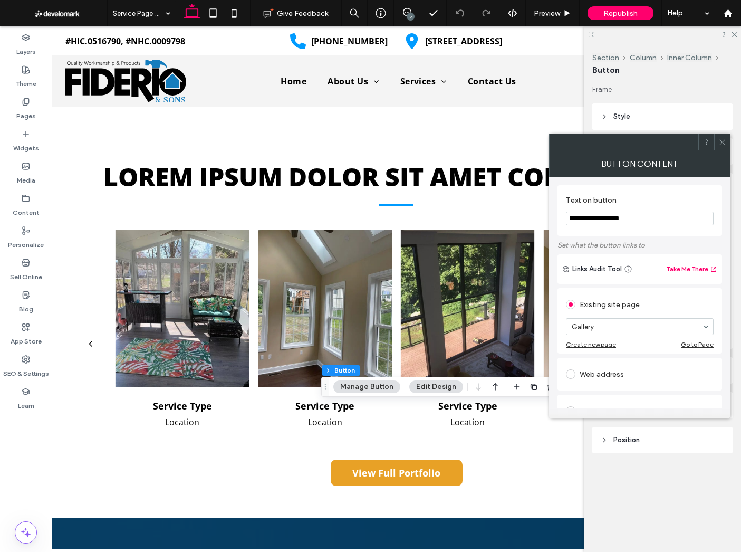
click at [724, 141] on icon at bounding box center [723, 142] width 8 height 8
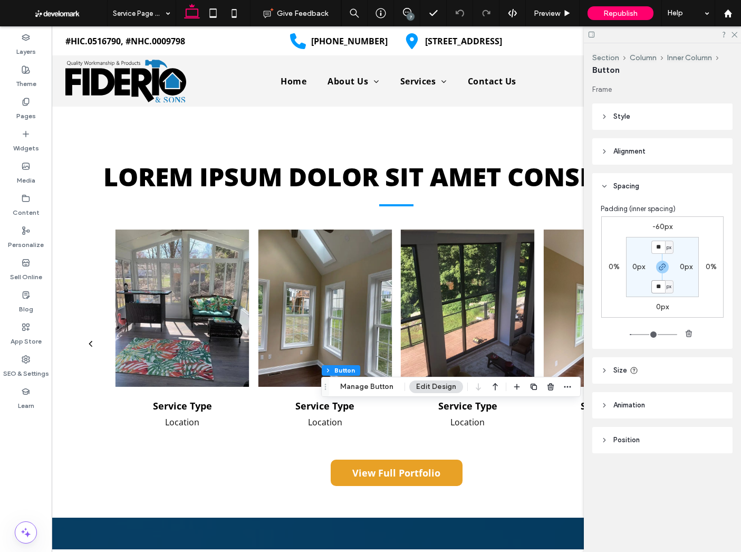
click at [658, 289] on input "**" at bounding box center [659, 286] width 14 height 13
click at [661, 312] on div "-60px 0% 0px 0% ** px 0px ** px 0px" at bounding box center [662, 266] width 122 height 101
click at [661, 308] on label "0px" at bounding box center [662, 306] width 13 height 9
type input "*"
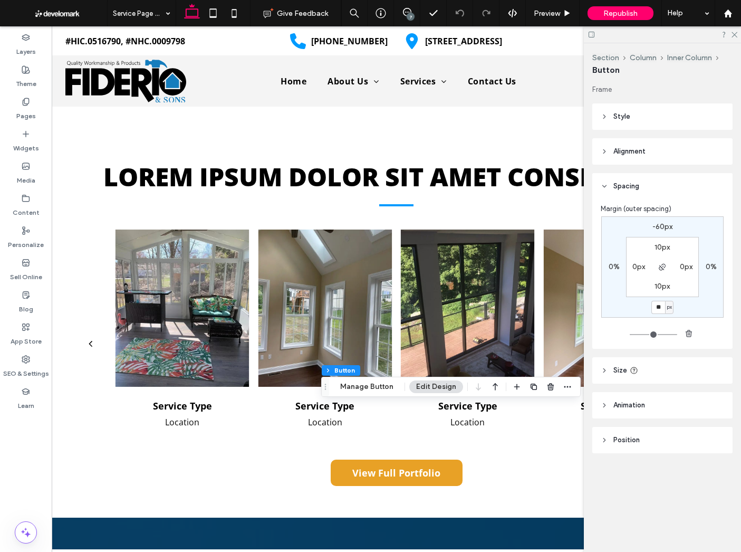
type input "**"
click at [661, 308] on input "**" at bounding box center [659, 307] width 14 height 13
type input "*"
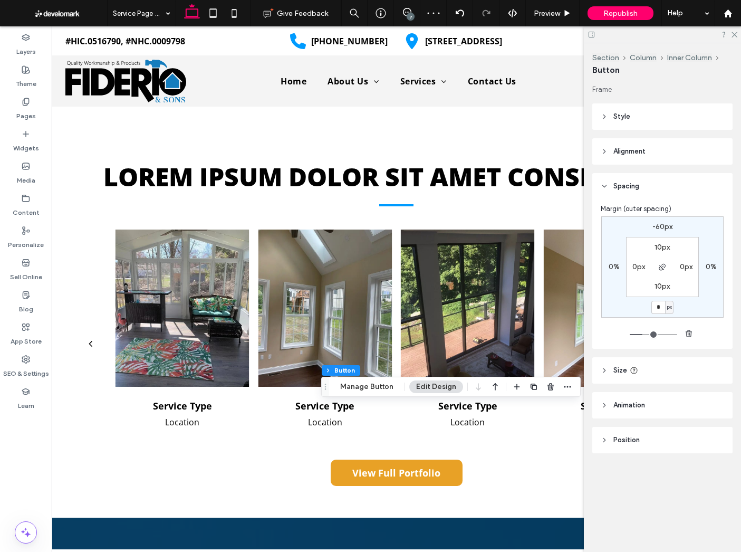
type input "*"
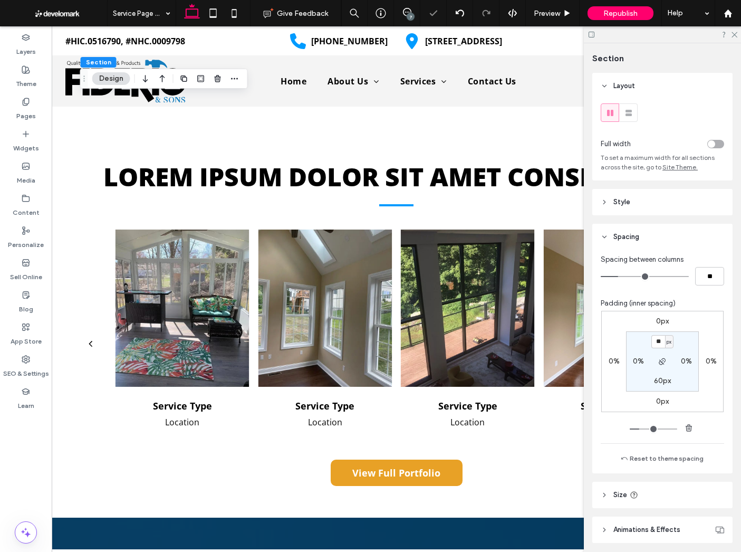
click at [656, 384] on label "60px" at bounding box center [662, 380] width 17 height 9
type input "**"
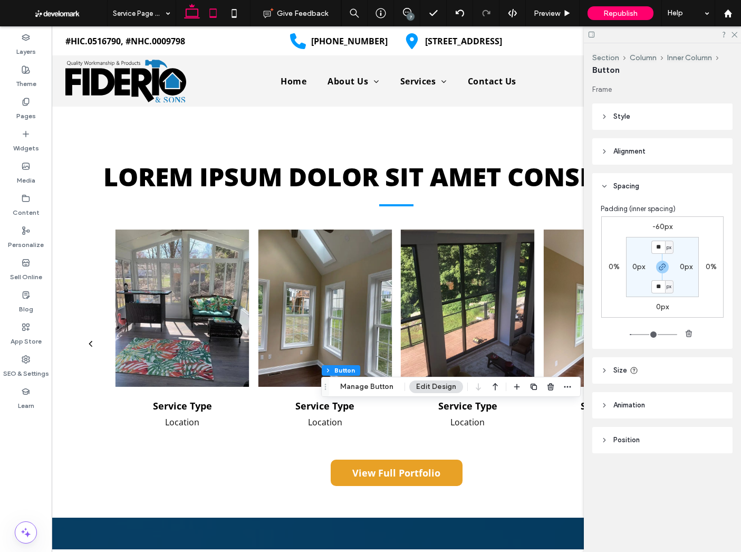
click at [219, 15] on icon at bounding box center [213, 13] width 21 height 21
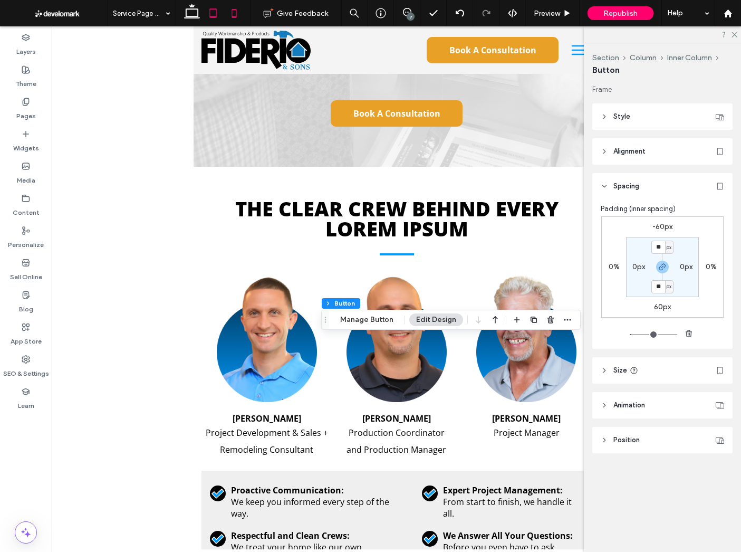
drag, startPoint x: 234, startPoint y: 16, endPoint x: 240, endPoint y: 23, distance: 9.4
click at [234, 16] on icon at bounding box center [234, 13] width 21 height 21
type input "***"
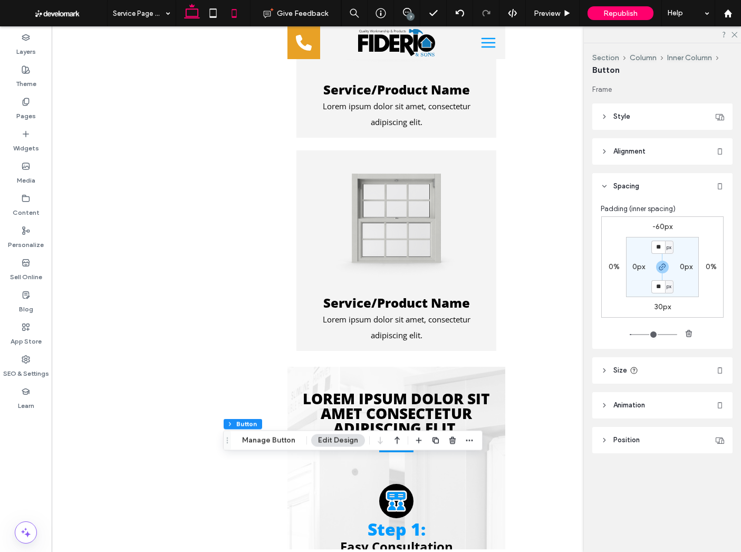
click at [194, 15] on icon at bounding box center [191, 13] width 21 height 21
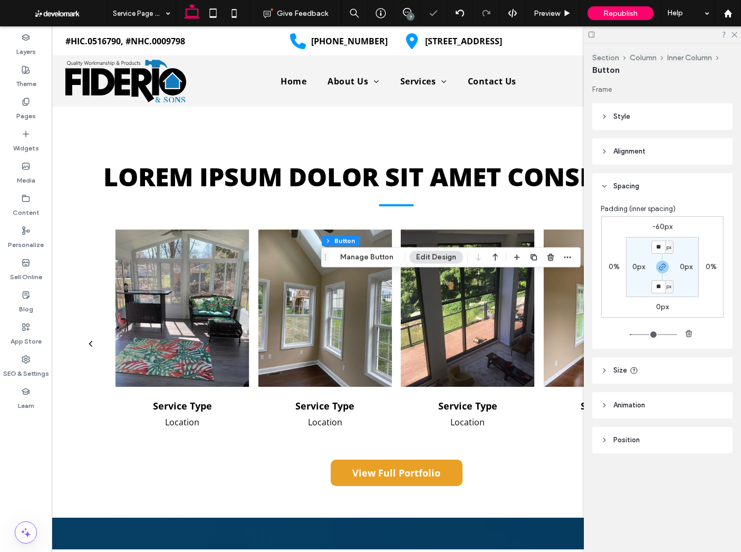
type input "***"
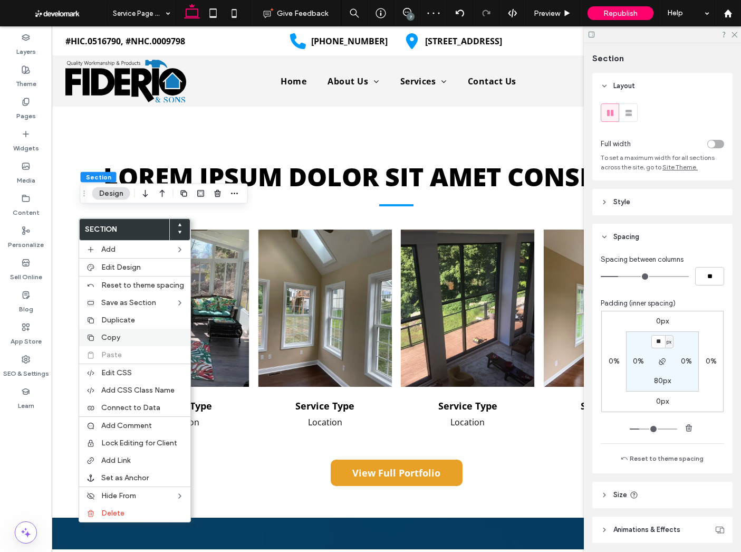
click at [109, 338] on span "Copy" at bounding box center [110, 337] width 19 height 9
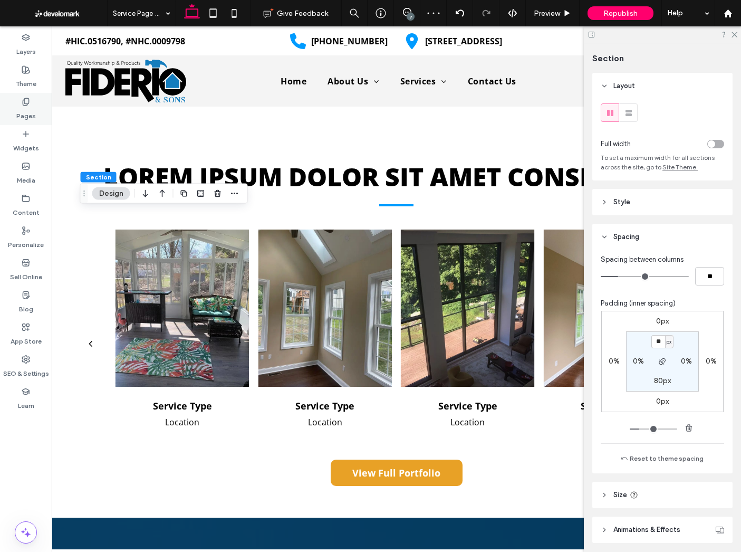
drag, startPoint x: 26, startPoint y: 106, endPoint x: 28, endPoint y: 113, distance: 7.2
click at [26, 106] on label "Pages" at bounding box center [26, 113] width 20 height 15
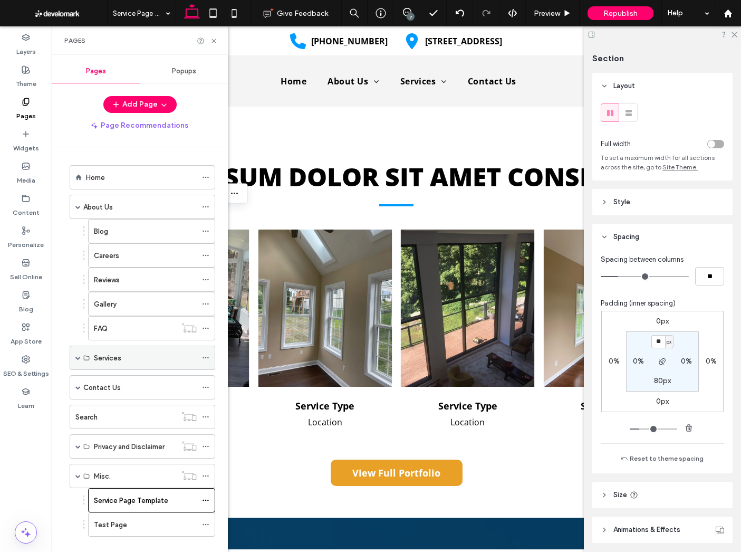
click at [77, 357] on span at bounding box center [77, 357] width 5 height 5
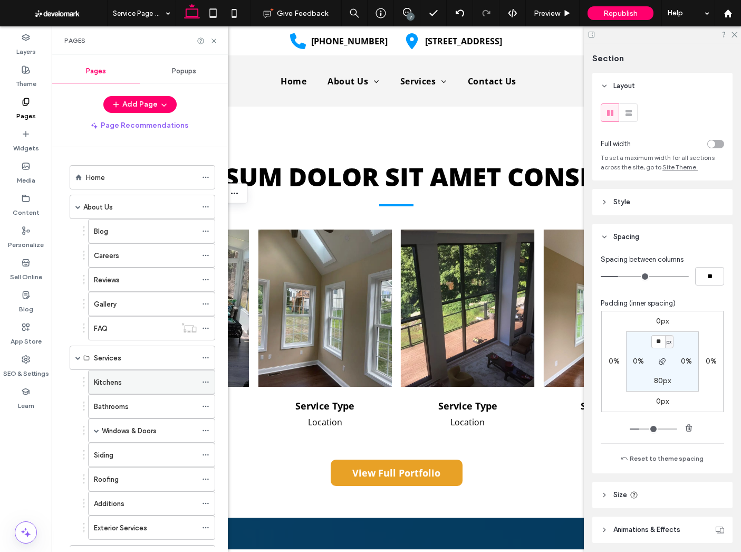
click at [117, 379] on label "Kitchens" at bounding box center [108, 382] width 28 height 18
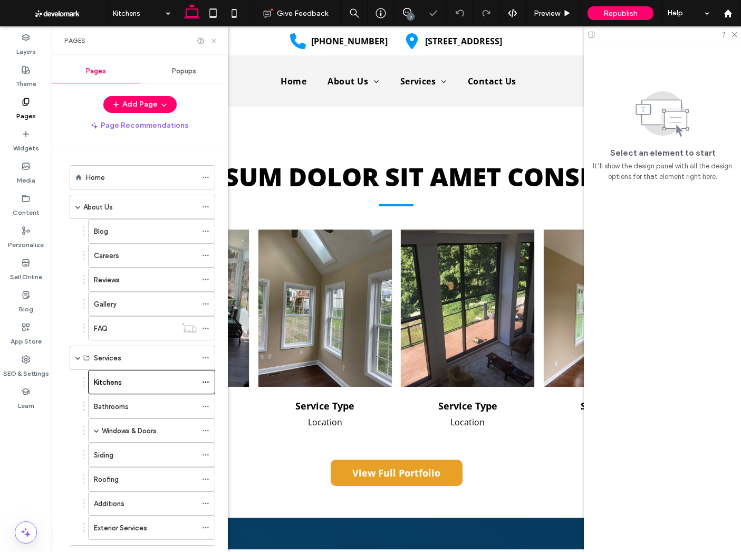
click at [213, 40] on use at bounding box center [214, 41] width 4 height 4
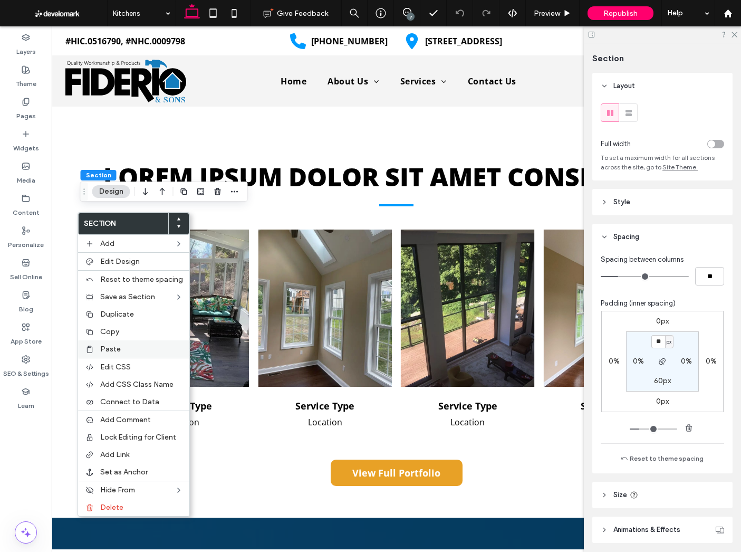
click at [98, 342] on div "Paste" at bounding box center [133, 348] width 111 height 17
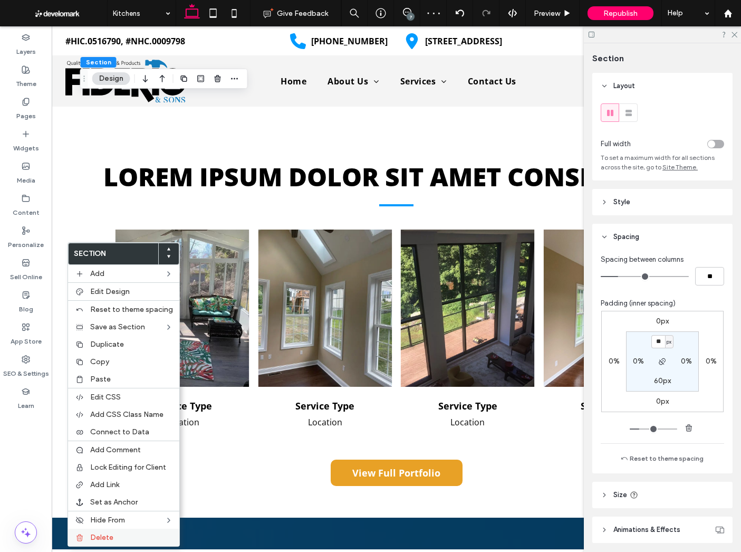
click at [113, 533] on label "Delete" at bounding box center [131, 537] width 83 height 9
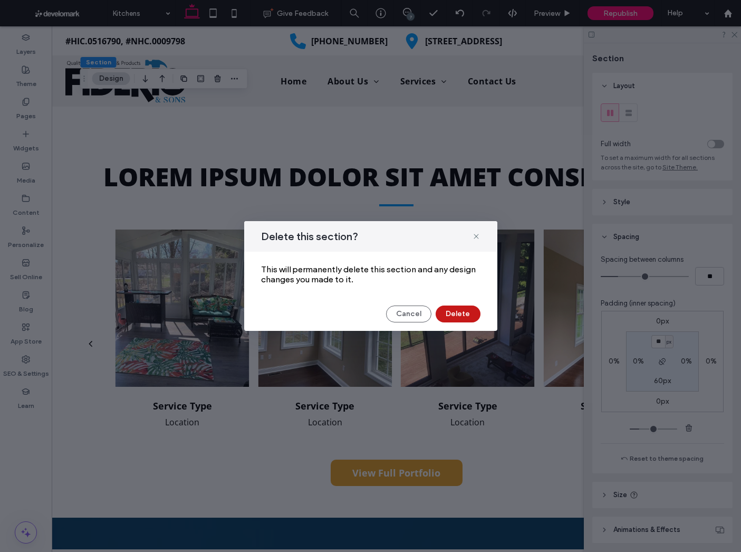
click at [463, 318] on button "Delete" at bounding box center [458, 313] width 45 height 17
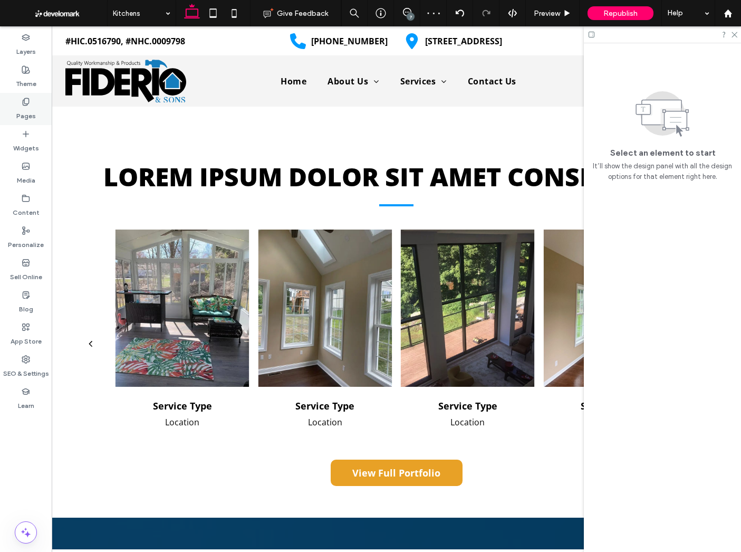
drag, startPoint x: 28, startPoint y: 106, endPoint x: 33, endPoint y: 112, distance: 7.9
click at [28, 106] on icon at bounding box center [26, 102] width 8 height 8
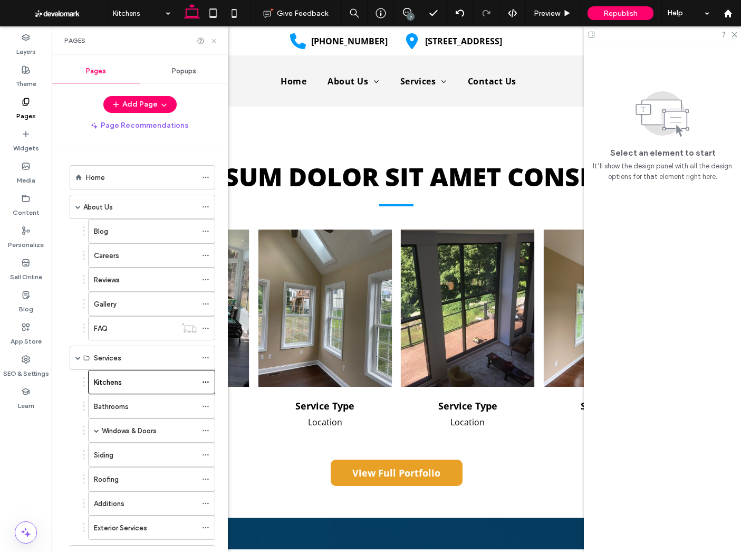
click at [213, 40] on use at bounding box center [214, 41] width 4 height 4
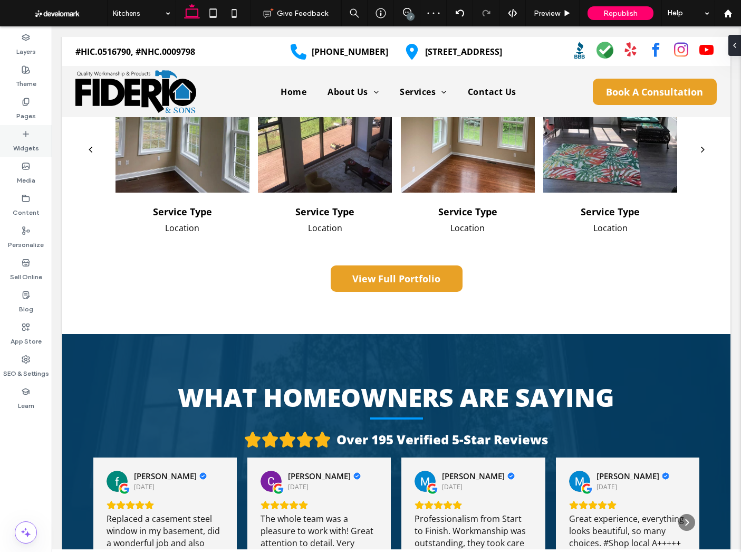
click at [17, 111] on label "Pages" at bounding box center [26, 113] width 20 height 15
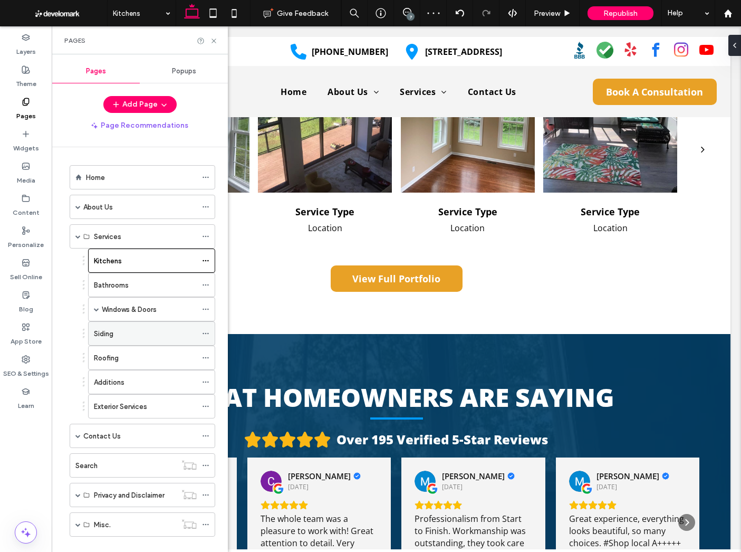
scroll to position [16, 0]
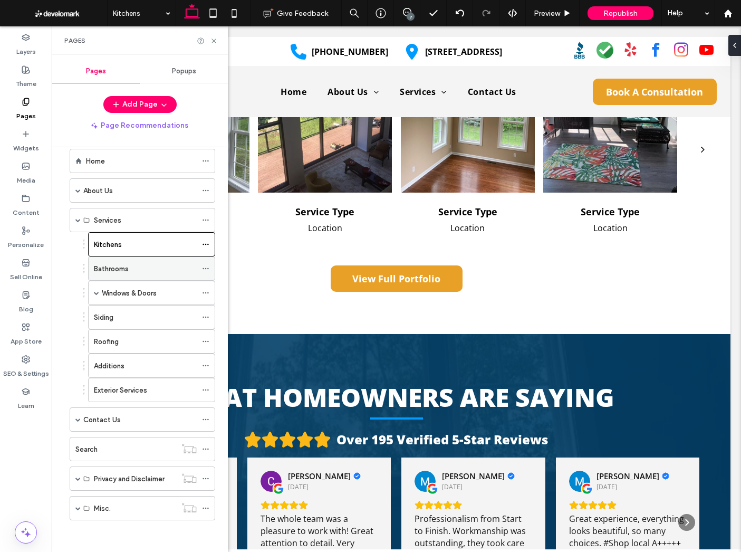
click at [119, 272] on label "Bathrooms" at bounding box center [111, 269] width 35 height 18
click at [215, 41] on icon at bounding box center [214, 41] width 8 height 8
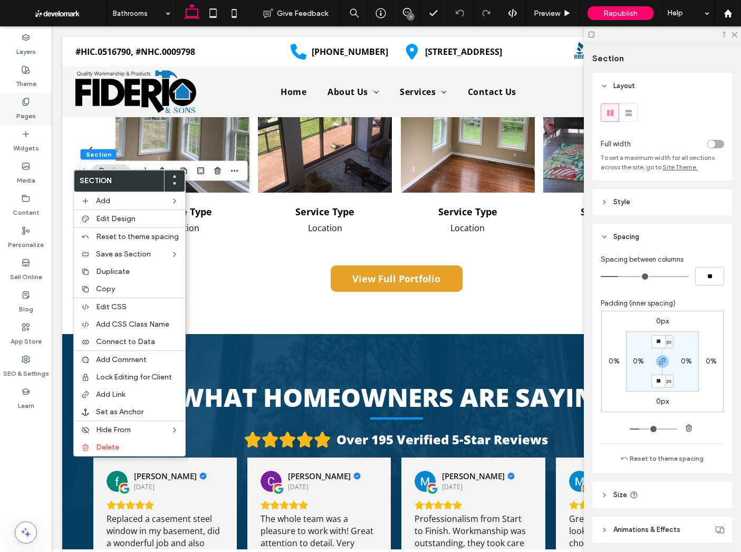
drag, startPoint x: 18, startPoint y: 101, endPoint x: 22, endPoint y: 108, distance: 7.8
click at [18, 101] on div "Pages" at bounding box center [26, 109] width 52 height 32
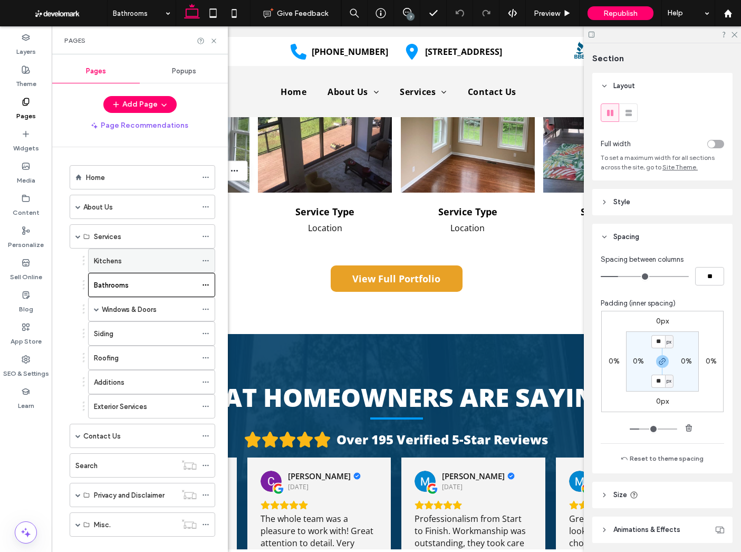
drag, startPoint x: 129, startPoint y: 269, endPoint x: 147, endPoint y: 263, distance: 18.2
click at [129, 269] on div "Kitchens" at bounding box center [145, 260] width 103 height 23
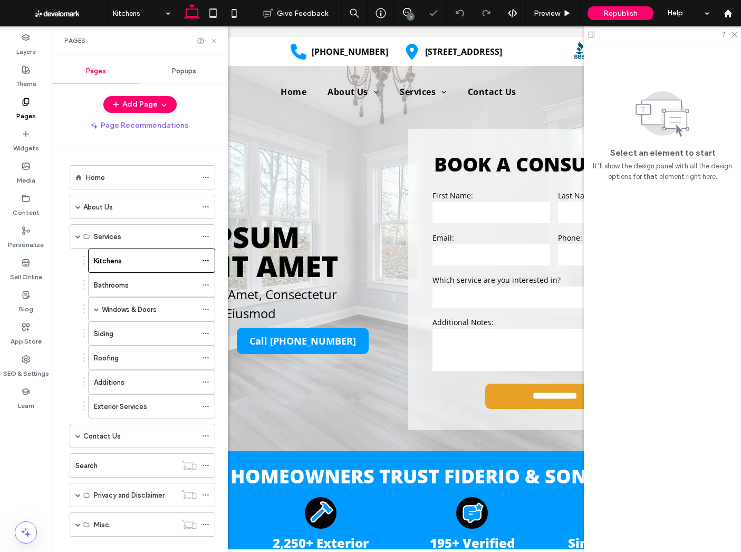
drag, startPoint x: 211, startPoint y: 41, endPoint x: 260, endPoint y: 219, distance: 185.5
click at [211, 41] on icon at bounding box center [214, 41] width 8 height 8
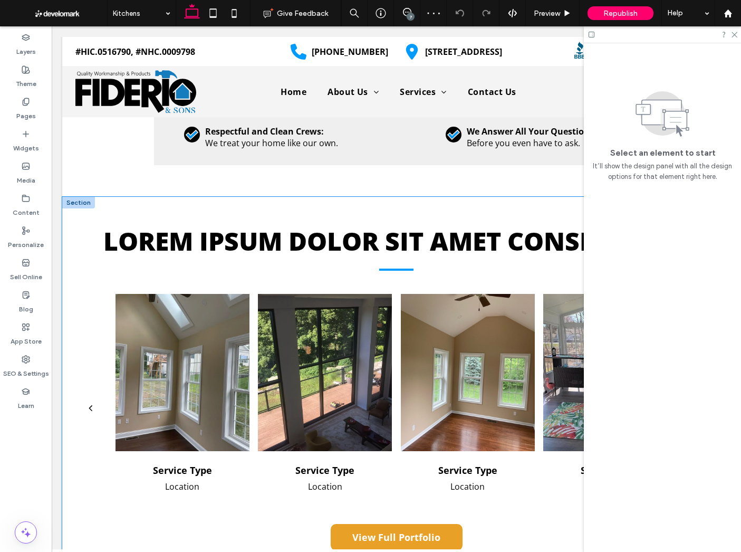
scroll to position [1528, 0]
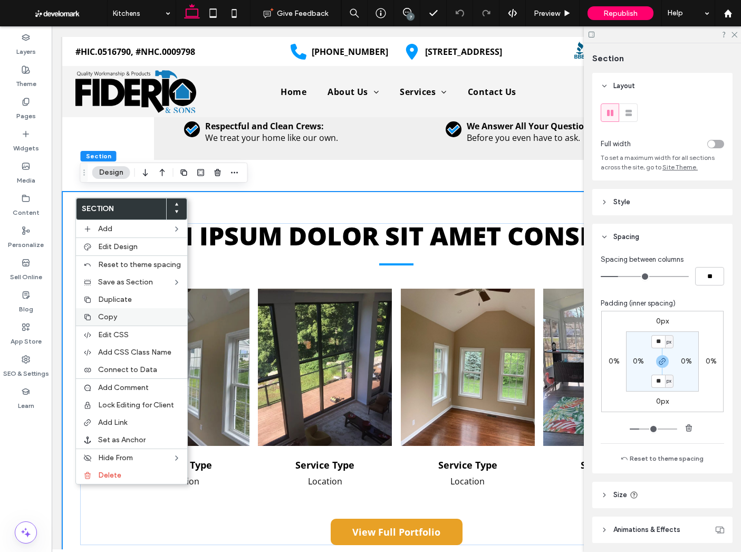
click at [108, 318] on span "Copy" at bounding box center [107, 316] width 19 height 9
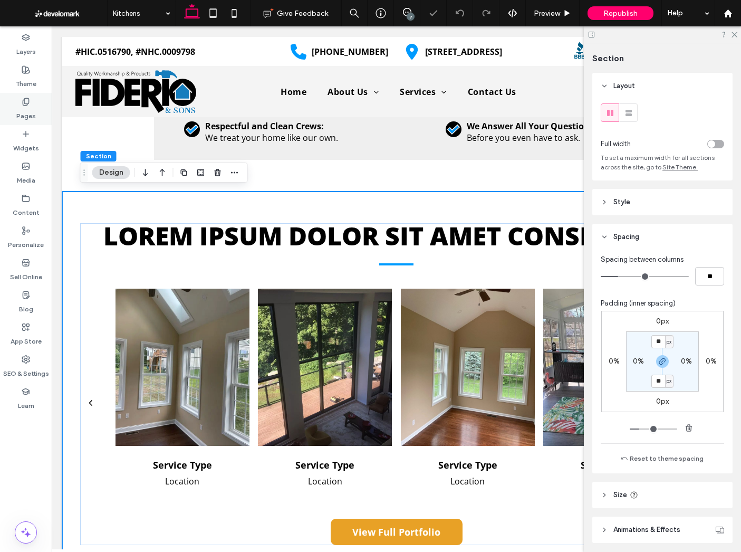
click at [28, 108] on label "Pages" at bounding box center [26, 113] width 20 height 15
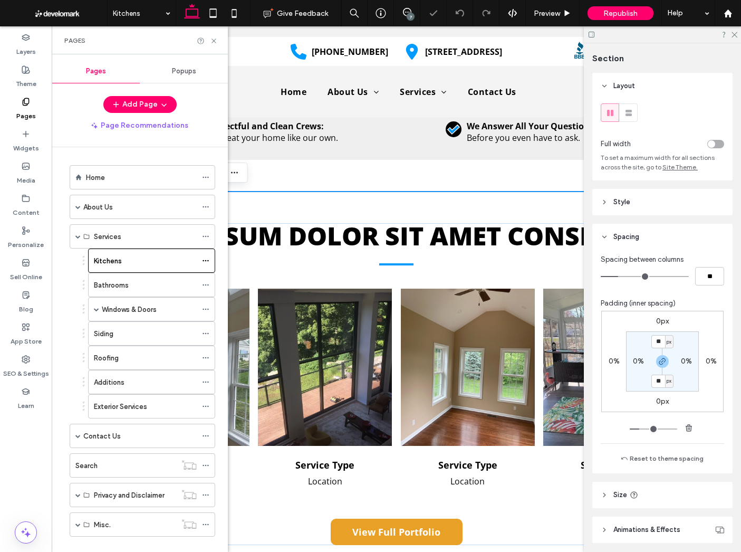
drag, startPoint x: 151, startPoint y: 285, endPoint x: 156, endPoint y: 222, distance: 63.5
click at [151, 285] on div "Bathrooms" at bounding box center [145, 285] width 103 height 11
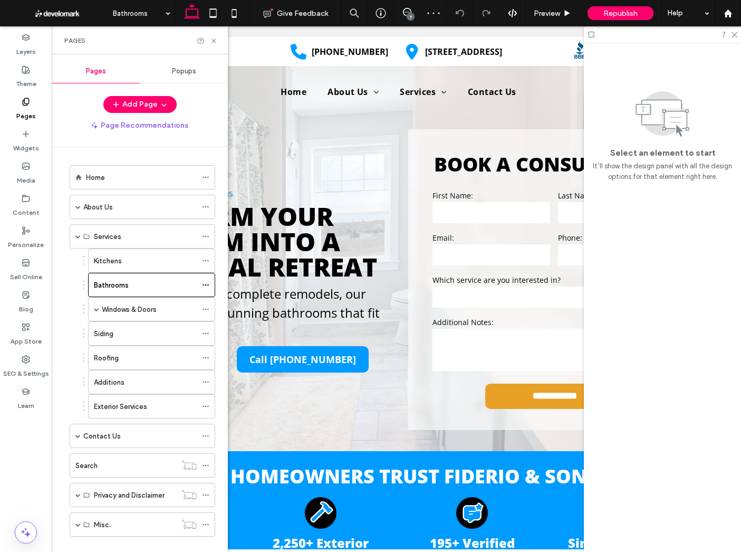
scroll to position [0, 0]
click at [213, 42] on icon at bounding box center [214, 41] width 8 height 8
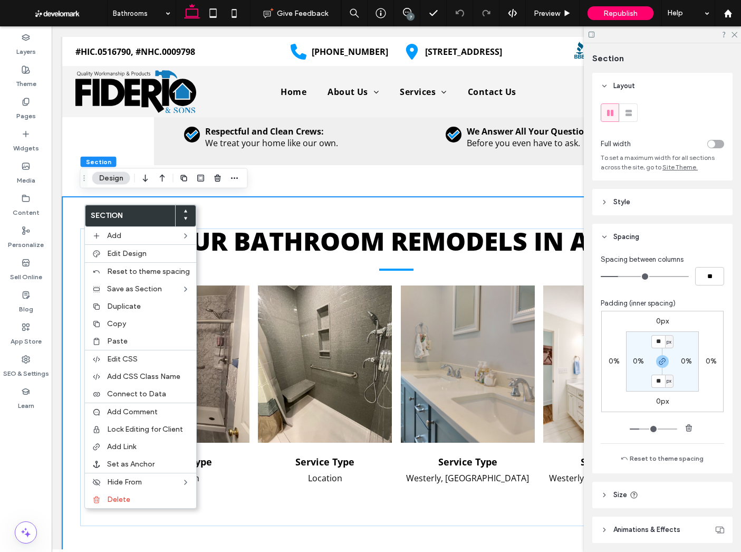
scroll to position [1757, 0]
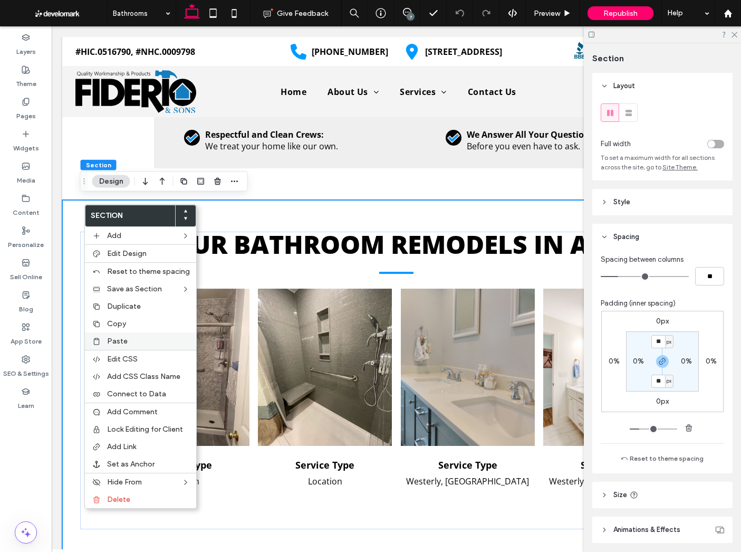
click at [125, 344] on span "Paste" at bounding box center [117, 341] width 21 height 9
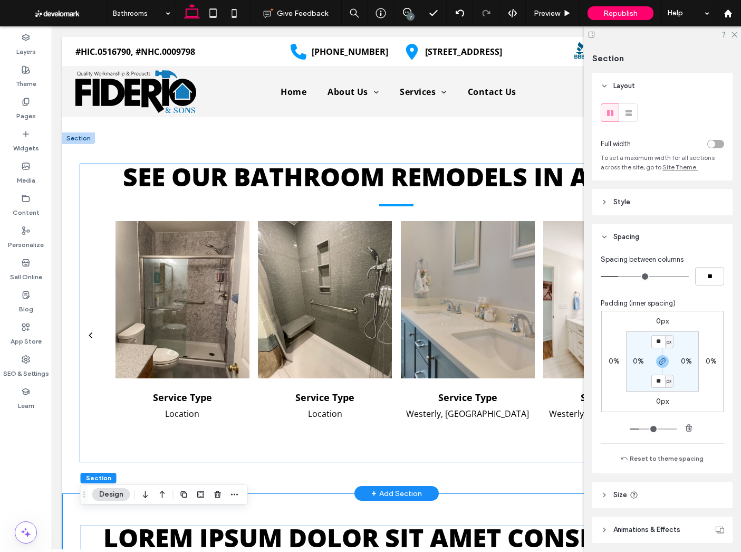
scroll to position [1783, 0]
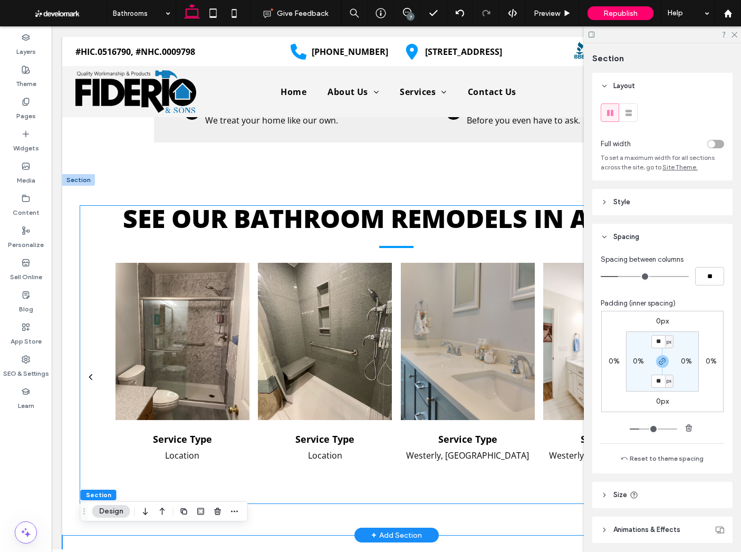
click at [317, 209] on span "See Our Bathroom Remodels in Action" at bounding box center [396, 218] width 547 height 34
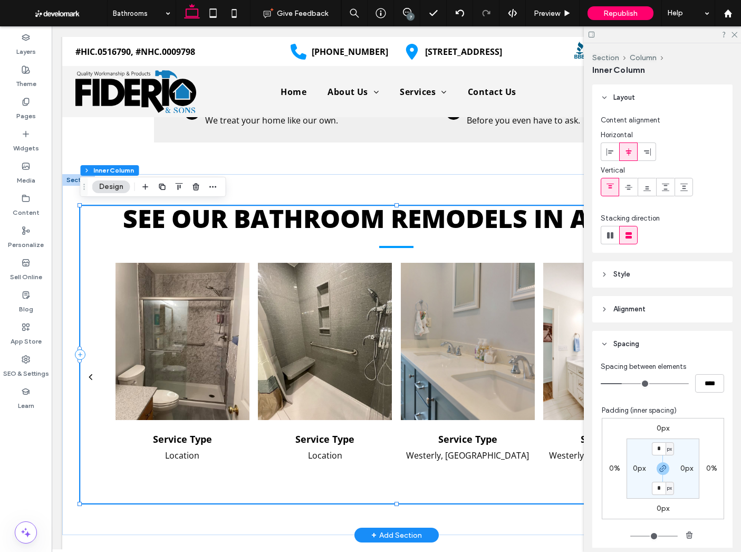
click at [317, 209] on span "See Our Bathroom Remodels in Action" at bounding box center [396, 218] width 547 height 34
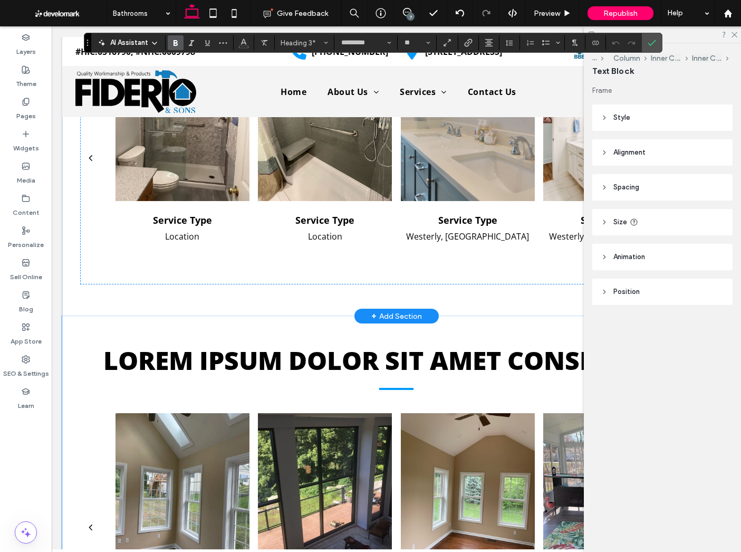
scroll to position [2114, 0]
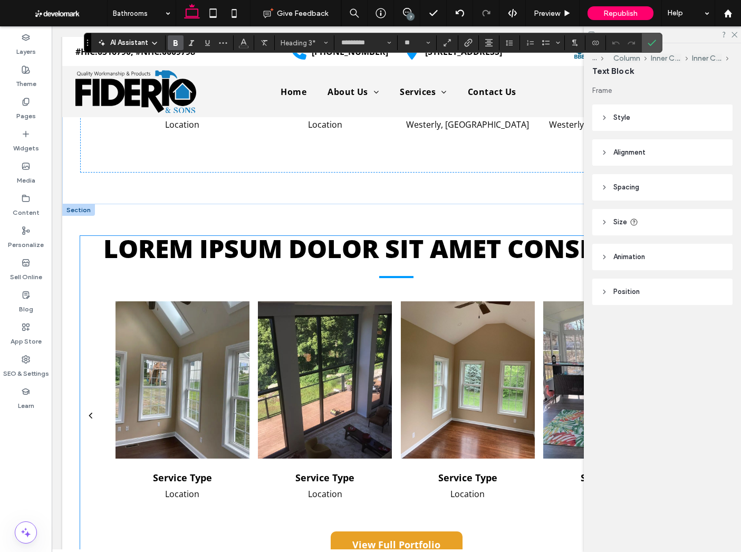
click at [285, 250] on span "Lorem ipsum dolor sit amet consectetur" at bounding box center [396, 248] width 586 height 34
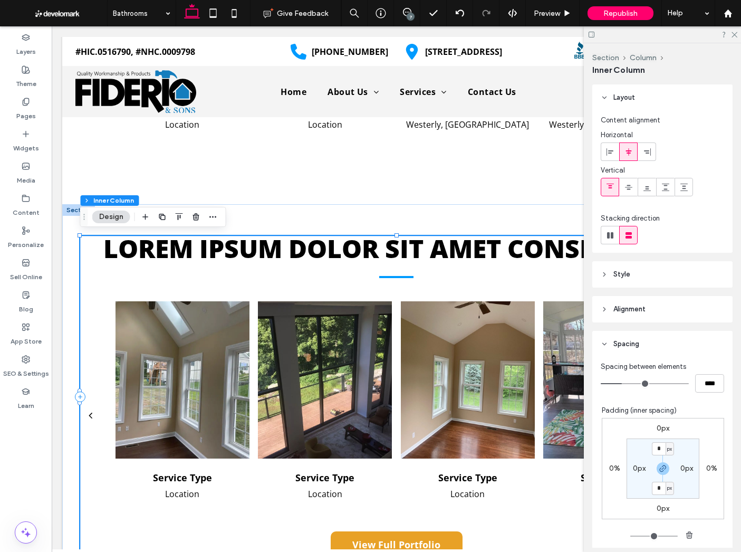
click at [285, 250] on span "Lorem ipsum dolor sit amet consectetur" at bounding box center [396, 248] width 586 height 34
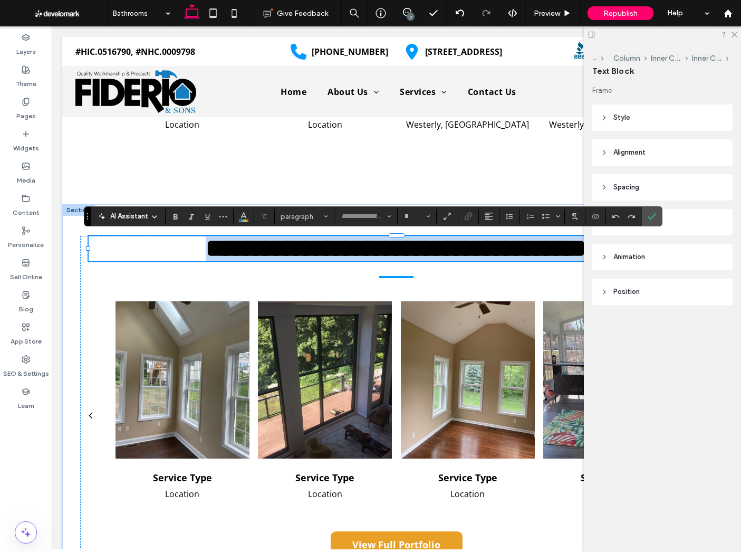
type input "*********"
type input "**"
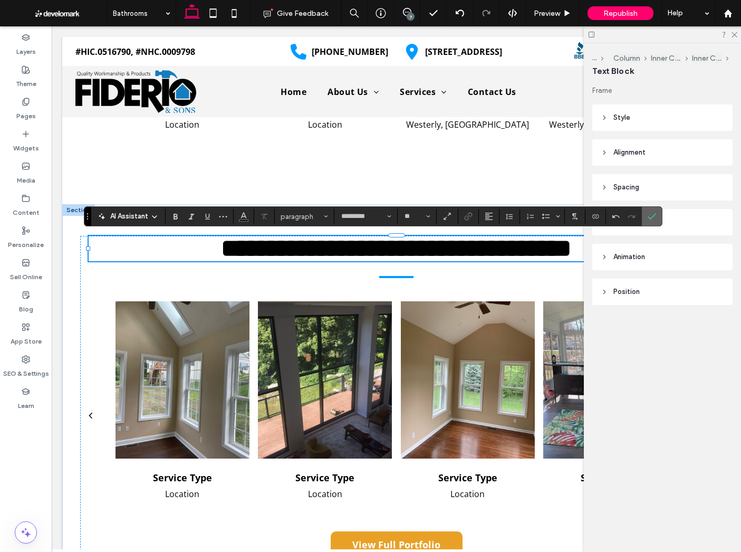
click at [653, 207] on span "Confirm" at bounding box center [652, 216] width 8 height 18
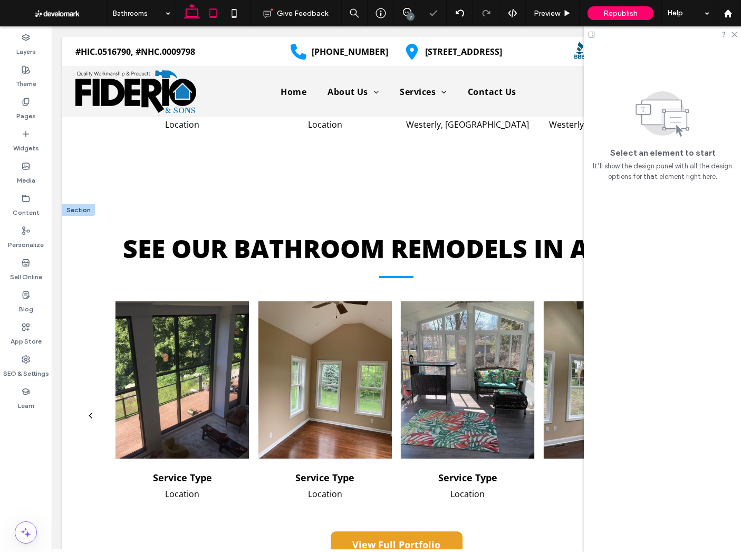
click at [216, 10] on icon at bounding box center [213, 13] width 21 height 21
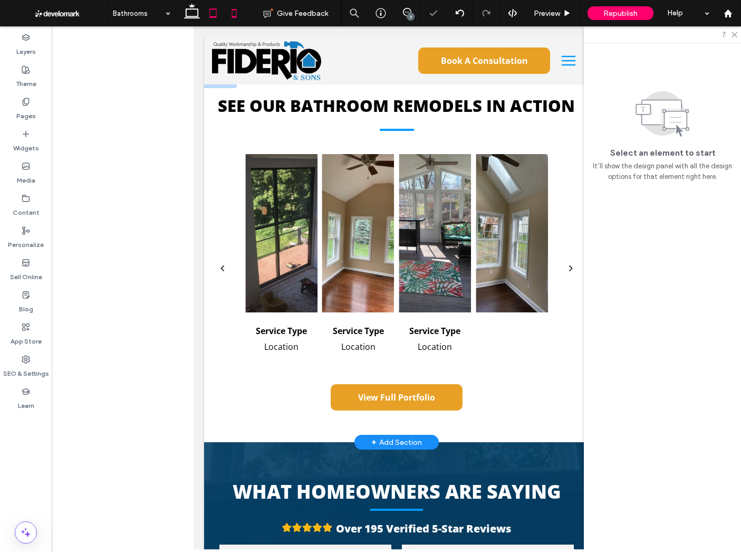
click at [236, 13] on icon at bounding box center [234, 13] width 21 height 21
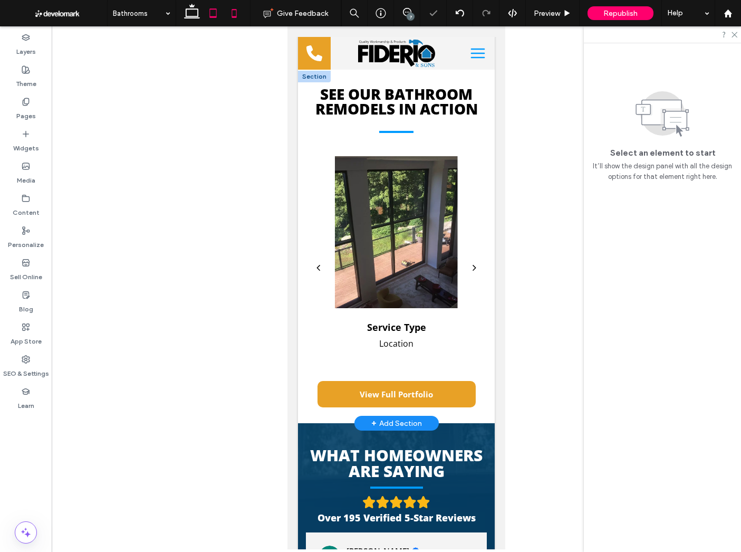
click at [220, 15] on icon at bounding box center [213, 13] width 21 height 21
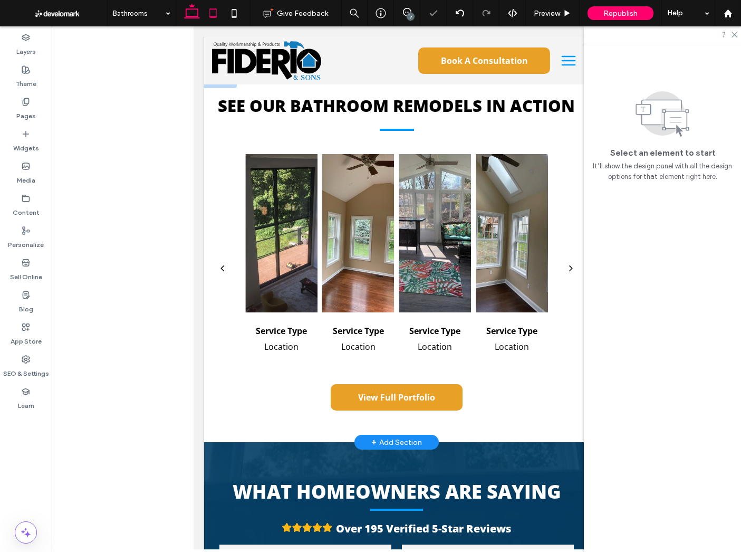
click at [194, 18] on use at bounding box center [192, 11] width 16 height 15
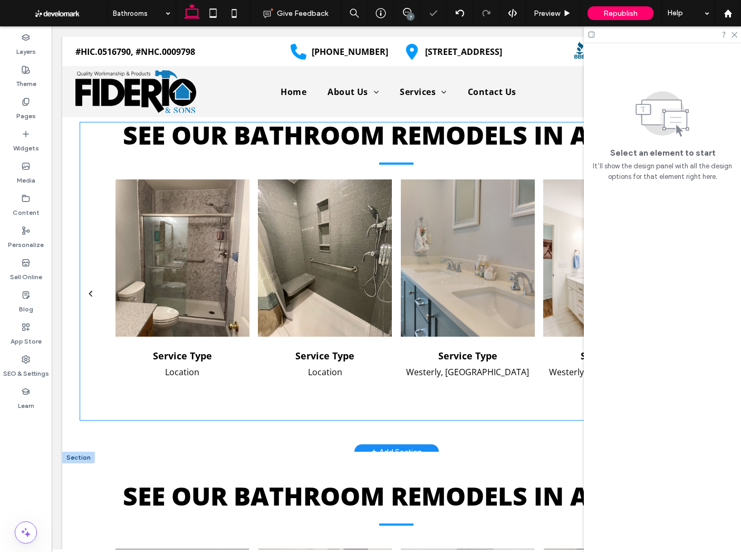
scroll to position [1856, 0]
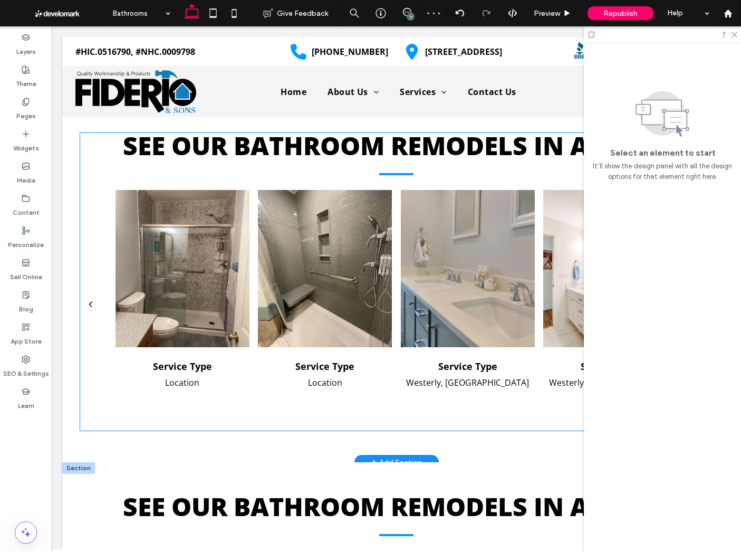
click at [243, 243] on div at bounding box center [183, 268] width 134 height 157
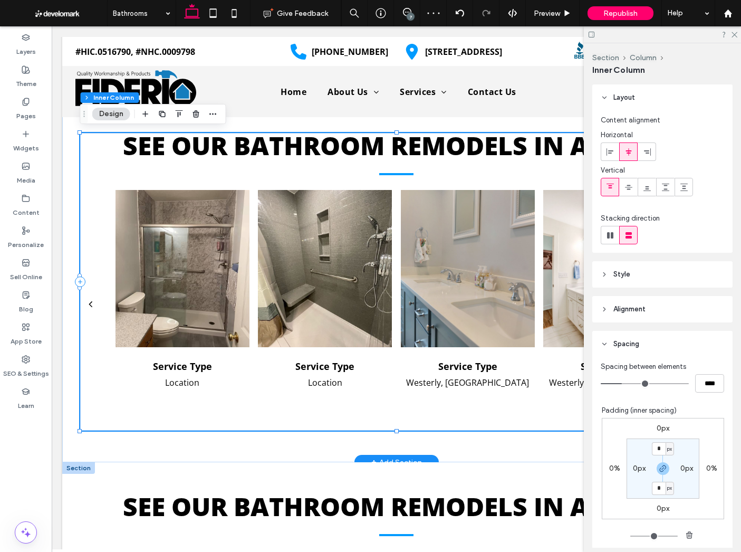
click at [243, 243] on div at bounding box center [183, 268] width 134 height 157
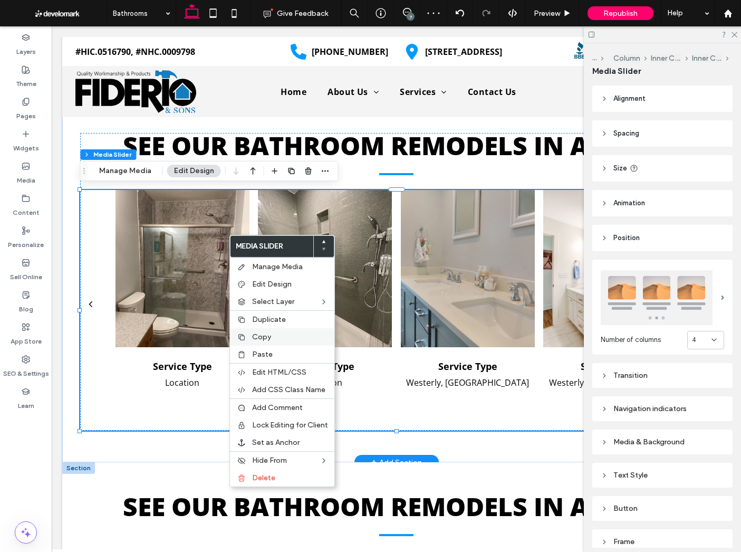
click at [262, 335] on span "Copy" at bounding box center [261, 336] width 19 height 9
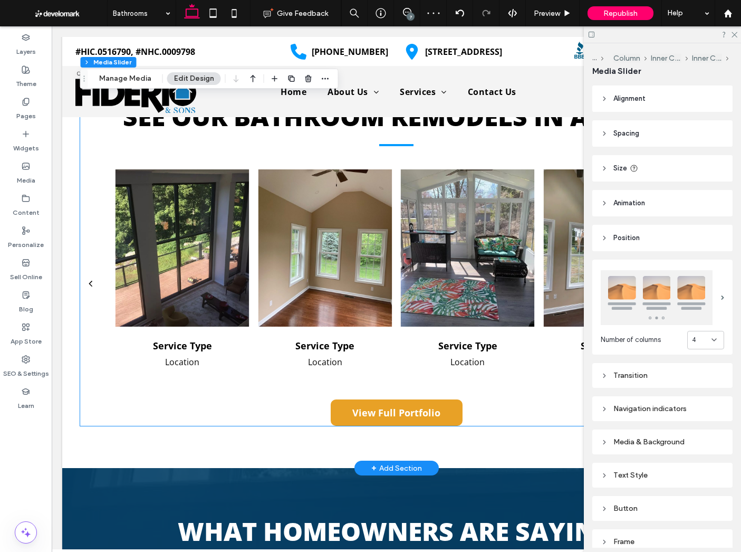
scroll to position [2234, 0]
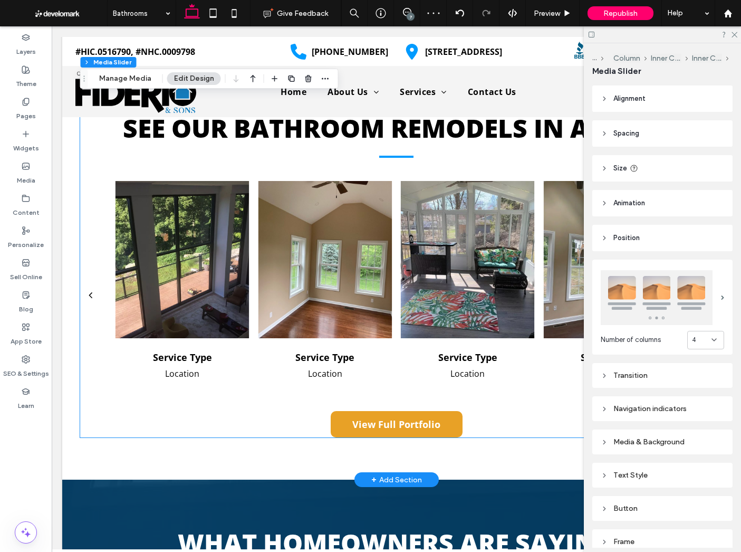
click at [273, 237] on div at bounding box center [325, 259] width 134 height 157
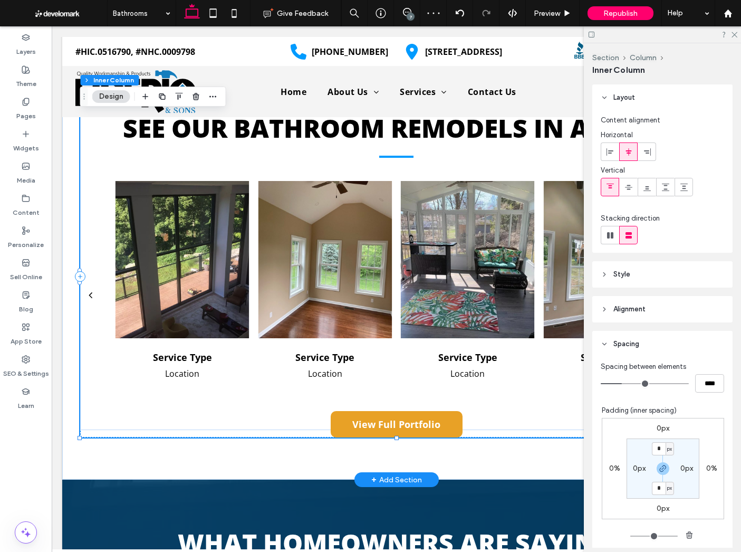
click at [273, 237] on div at bounding box center [325, 259] width 134 height 157
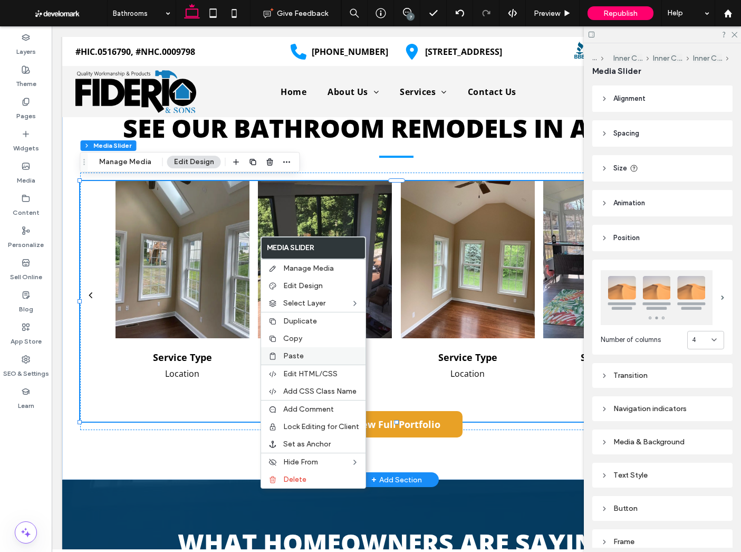
click at [302, 358] on span "Paste" at bounding box center [293, 355] width 21 height 9
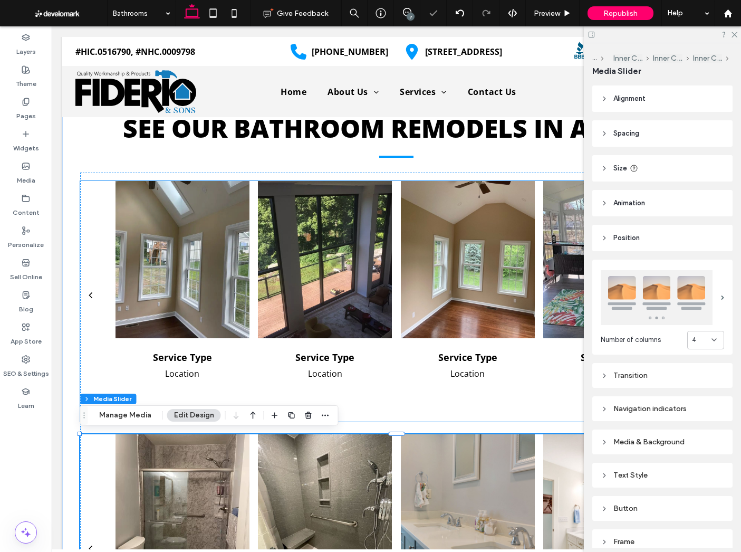
click at [327, 333] on div at bounding box center [325, 259] width 134 height 157
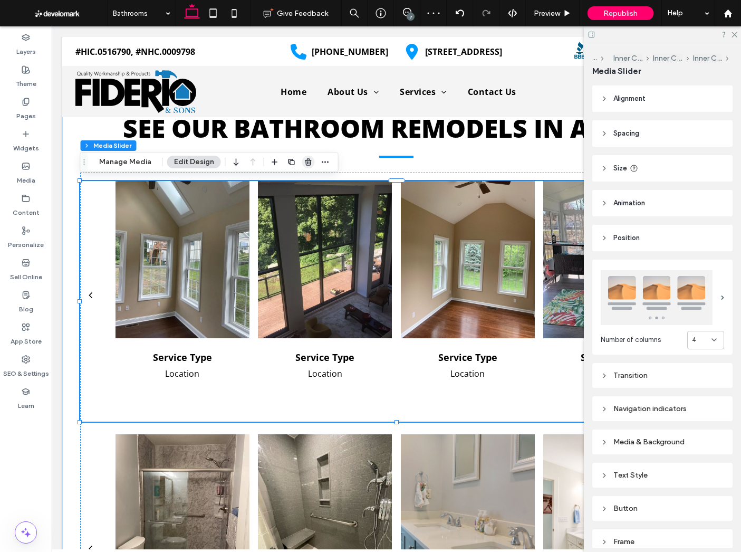
click at [306, 165] on icon "button" at bounding box center [308, 162] width 8 height 8
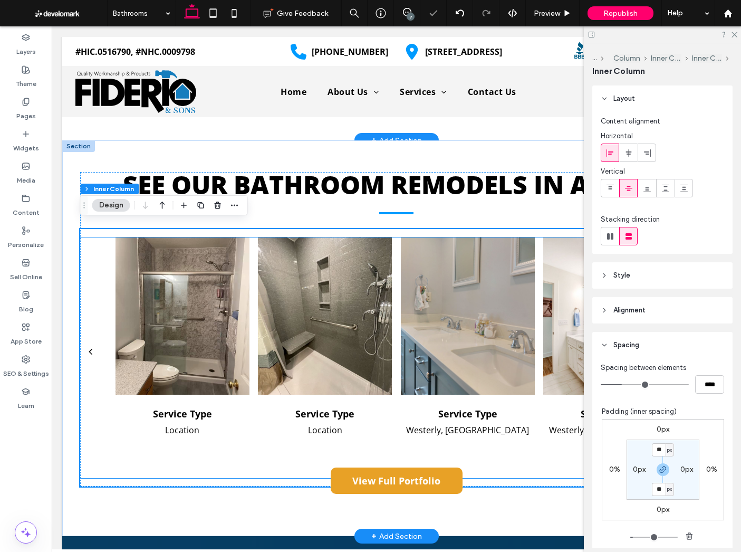
scroll to position [2175, 0]
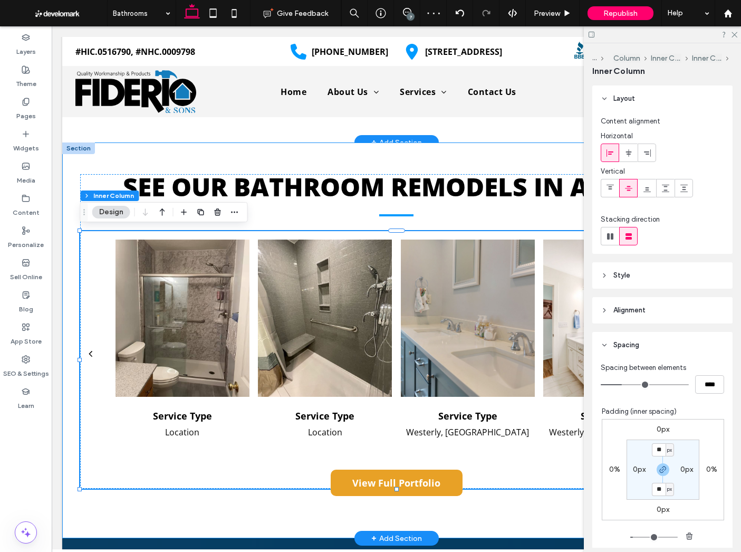
drag, startPoint x: 70, startPoint y: 241, endPoint x: 179, endPoint y: 157, distance: 138.0
click at [70, 241] on div "See Our Bathroom Remodels in Action Service Type Location Service Type Location…" at bounding box center [396, 340] width 668 height 396
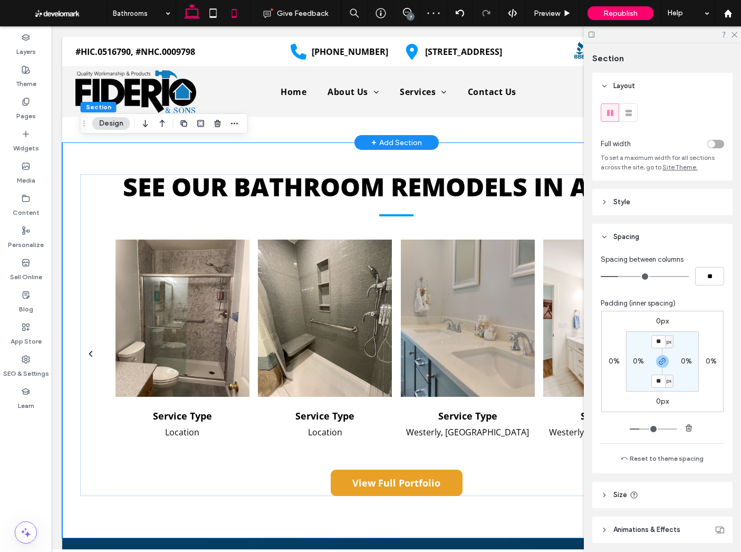
click at [219, 18] on icon at bounding box center [213, 13] width 21 height 21
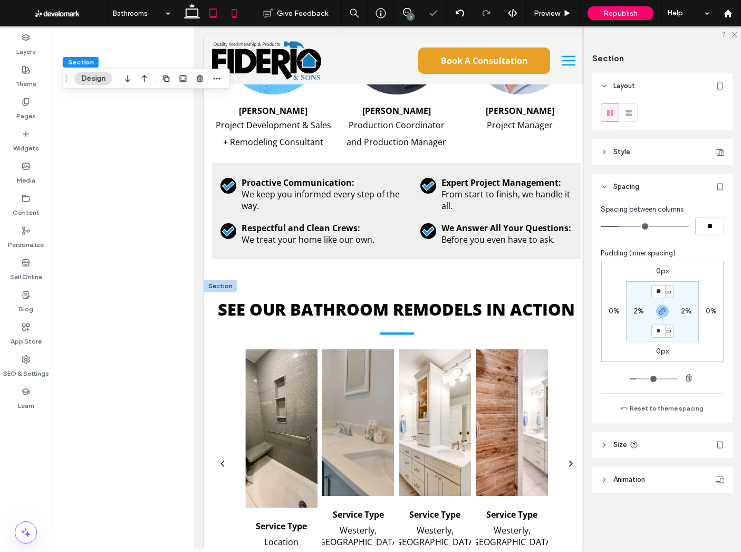
type input "**"
type input "*"
type input "**"
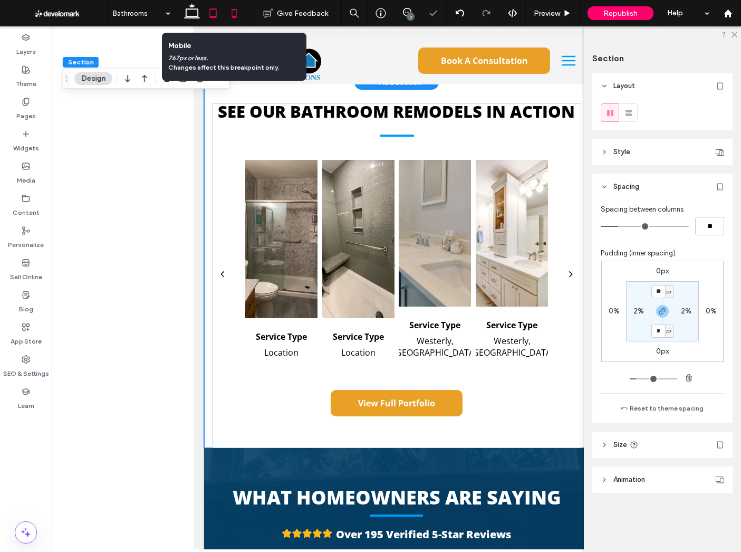
click at [240, 12] on icon at bounding box center [234, 13] width 21 height 21
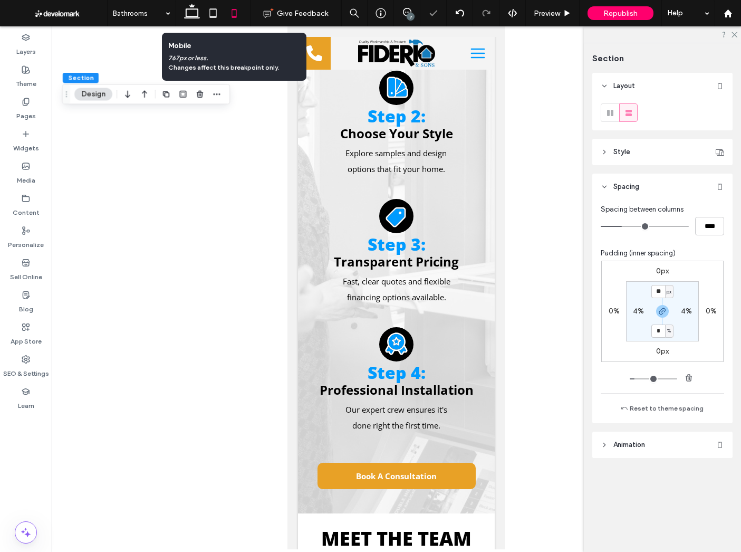
type input "**"
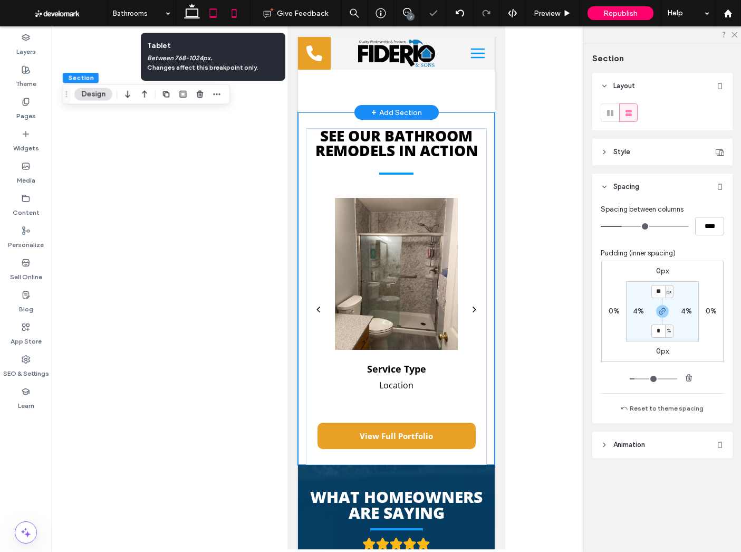
click at [214, 13] on icon at bounding box center [213, 13] width 21 height 21
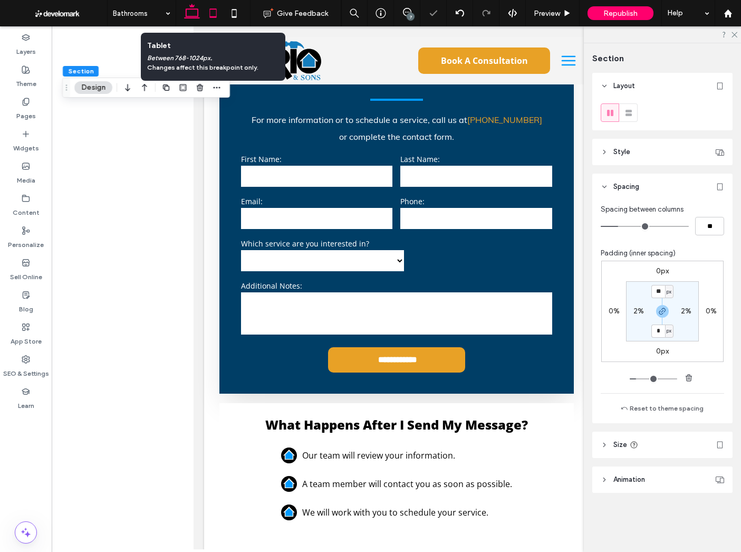
type input "**"
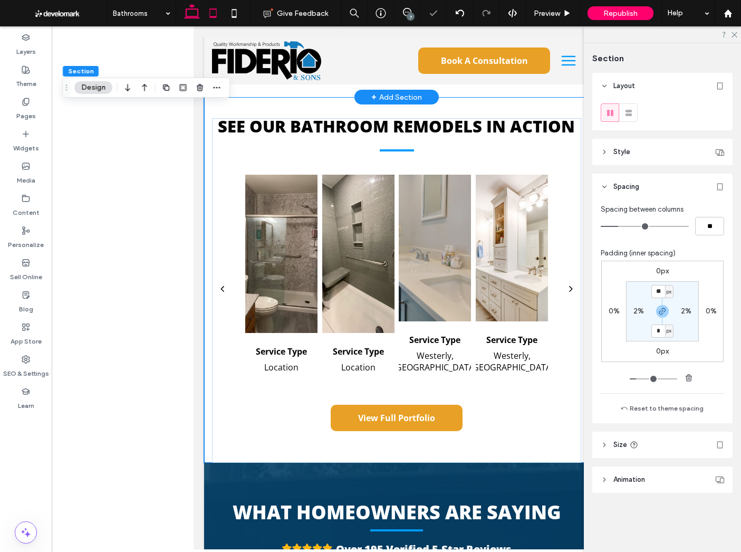
click at [188, 14] on icon at bounding box center [191, 13] width 21 height 21
type input "**"
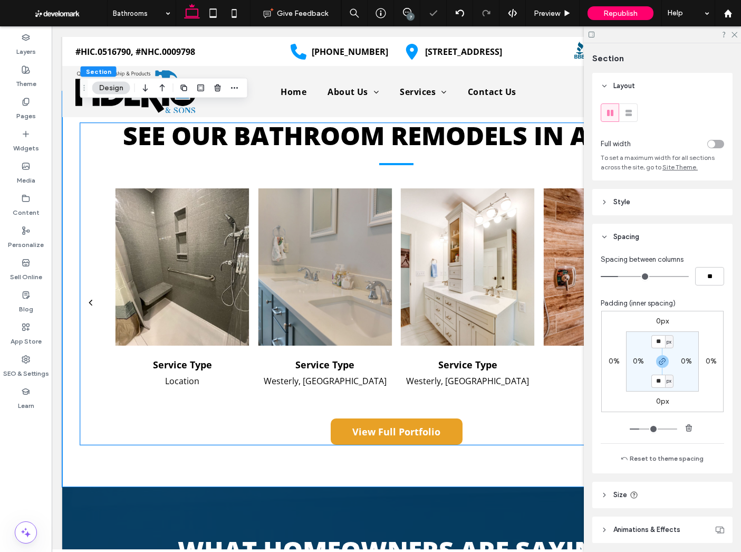
scroll to position [2139, 0]
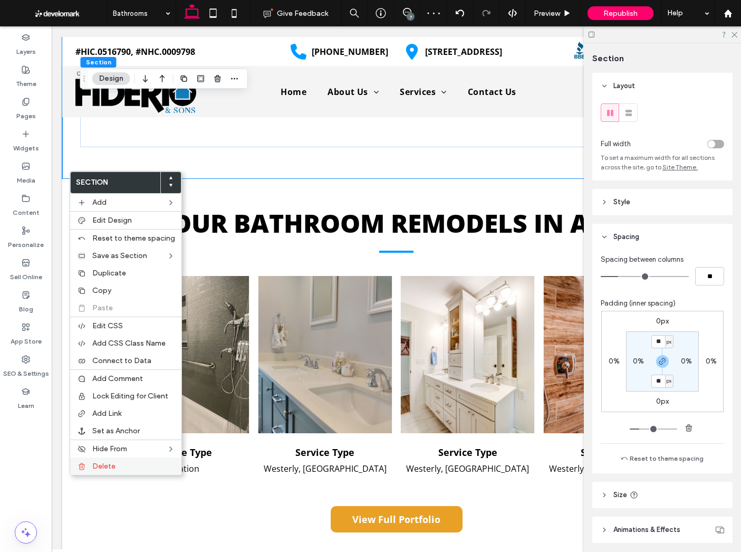
click at [111, 466] on span "Delete" at bounding box center [103, 466] width 23 height 9
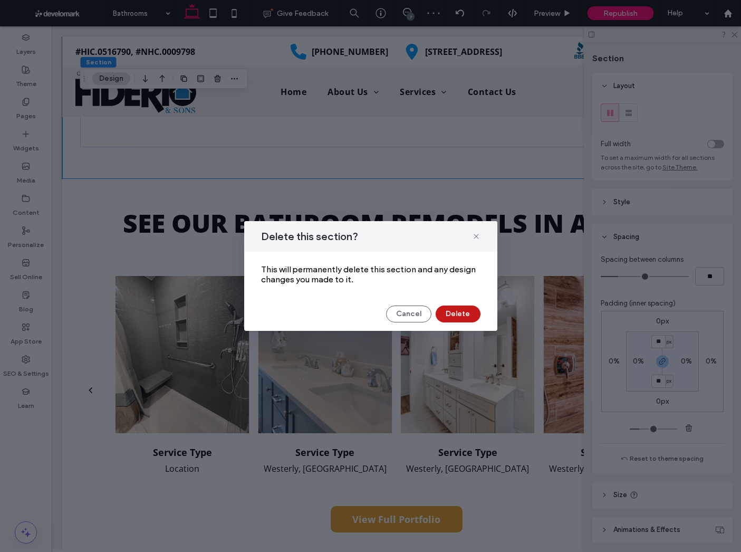
drag, startPoint x: 474, startPoint y: 312, endPoint x: 260, endPoint y: 280, distance: 217.1
click at [474, 312] on button "Delete" at bounding box center [458, 313] width 45 height 17
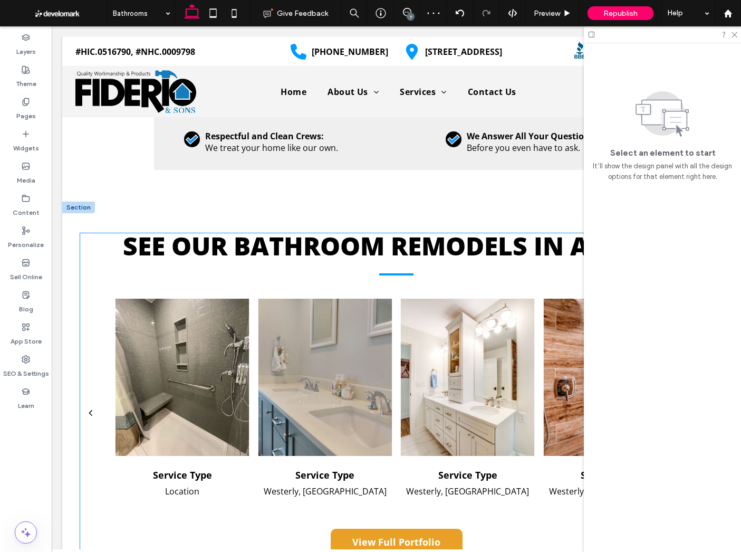
scroll to position [1751, 0]
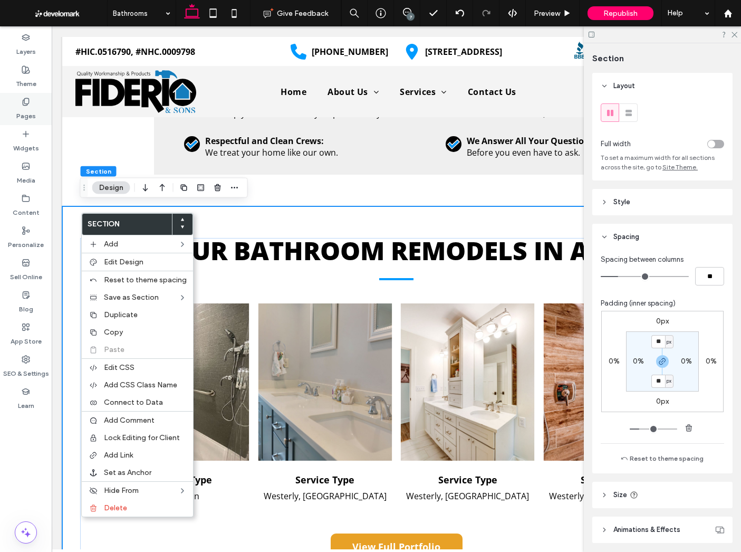
click at [22, 100] on icon at bounding box center [26, 102] width 8 height 8
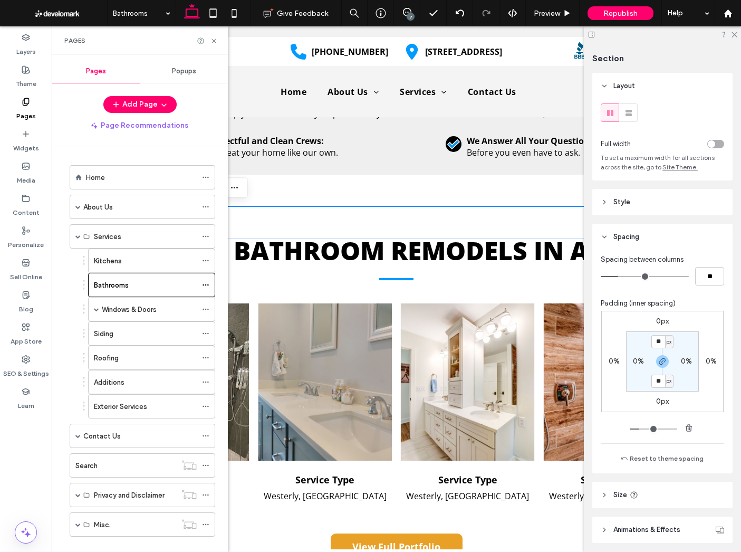
drag, startPoint x: 125, startPoint y: 261, endPoint x: 170, endPoint y: 247, distance: 47.9
click at [125, 261] on div "Kitchens" at bounding box center [145, 260] width 103 height 11
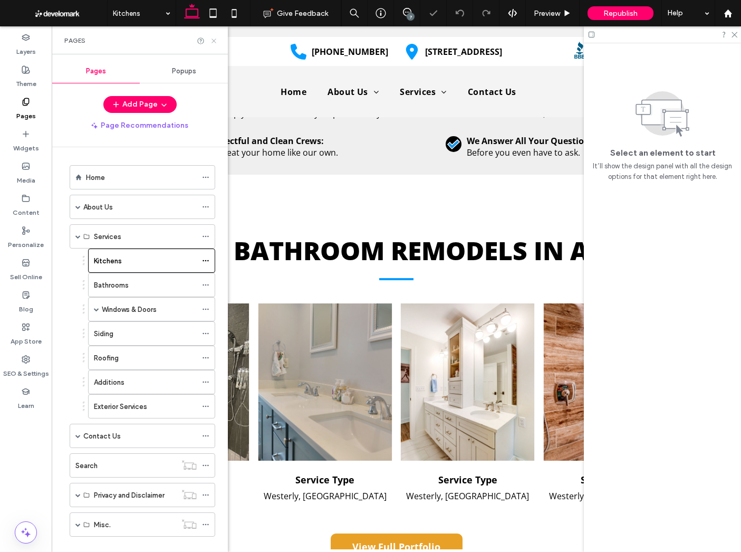
click at [213, 39] on icon at bounding box center [214, 41] width 8 height 8
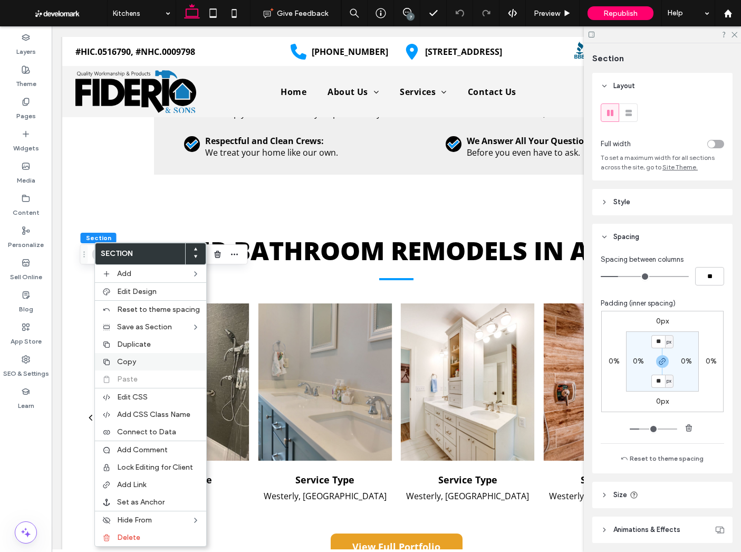
click at [126, 359] on span "Copy" at bounding box center [126, 361] width 19 height 9
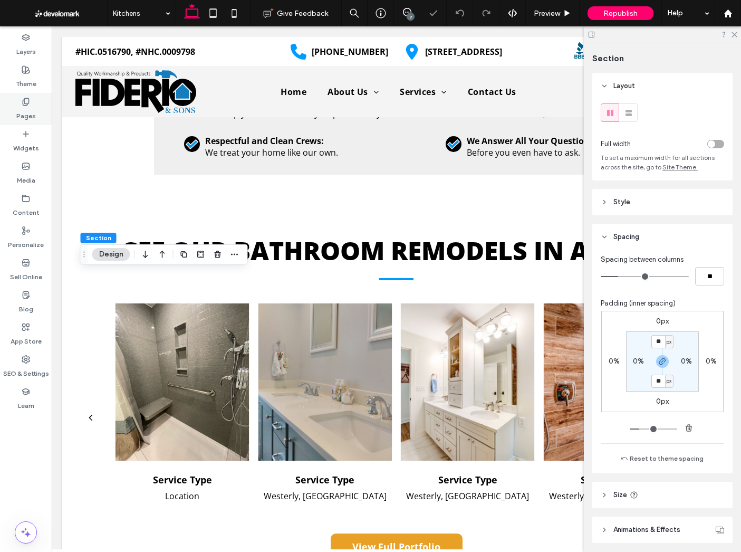
click at [25, 101] on icon at bounding box center [26, 102] width 8 height 8
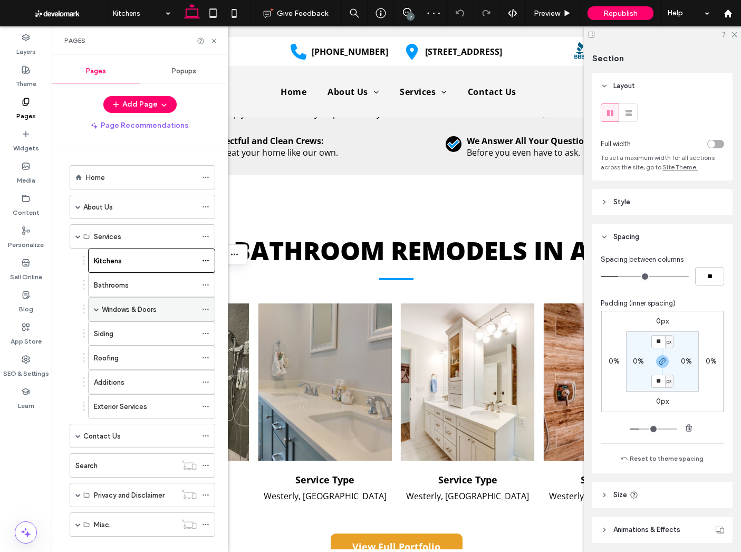
click at [119, 306] on label "Windows & Doors" at bounding box center [129, 309] width 55 height 18
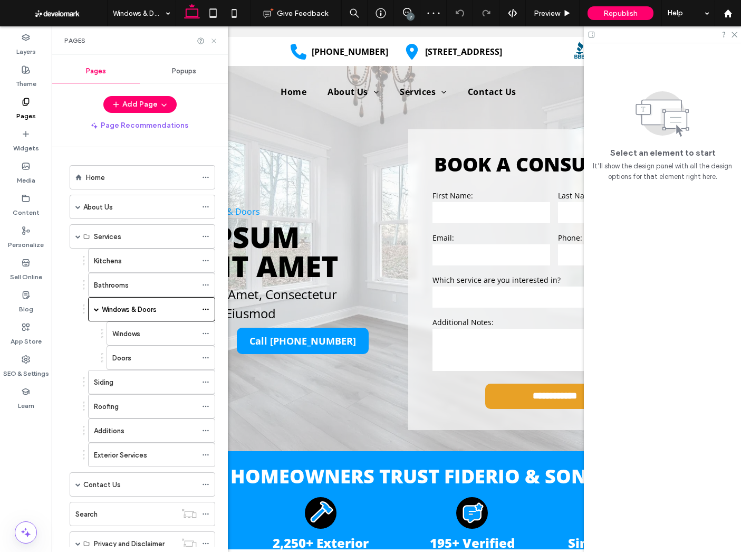
click at [215, 38] on icon at bounding box center [214, 41] width 8 height 8
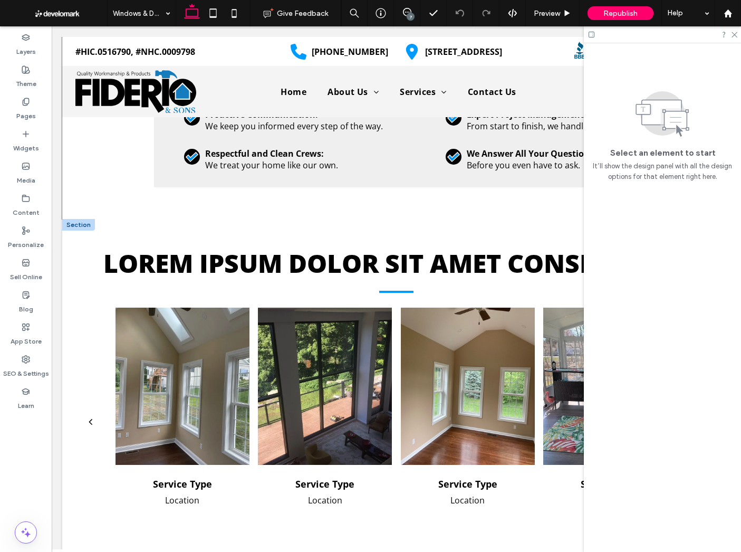
scroll to position [1501, 0]
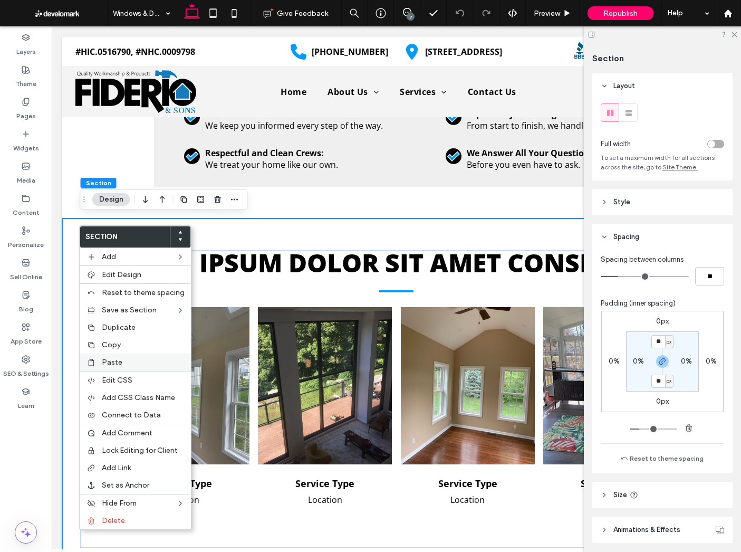
click at [105, 356] on div "Paste" at bounding box center [135, 361] width 111 height 17
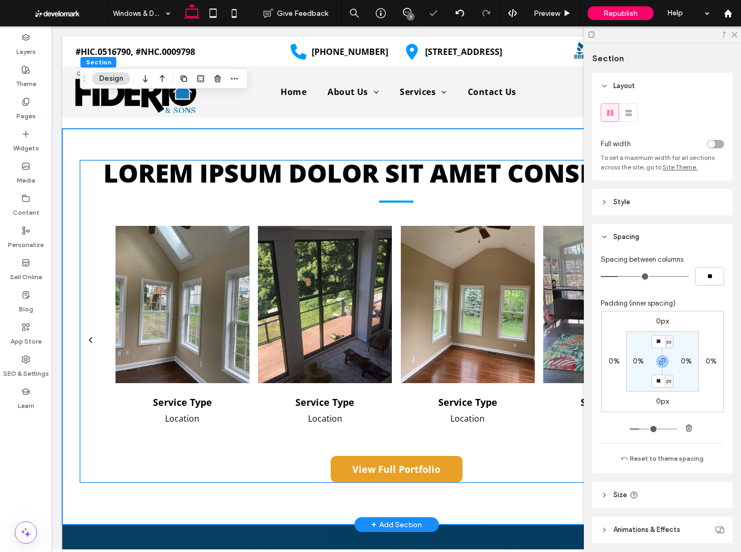
scroll to position [1842, 0]
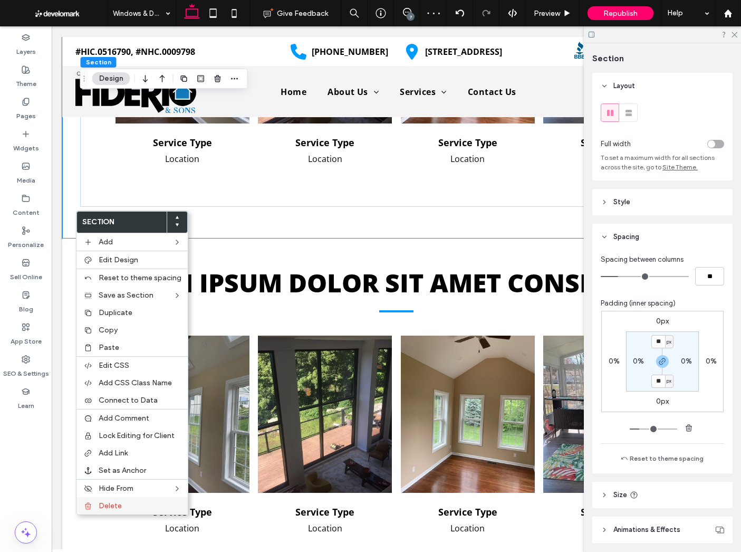
click at [107, 506] on span "Delete" at bounding box center [110, 505] width 23 height 9
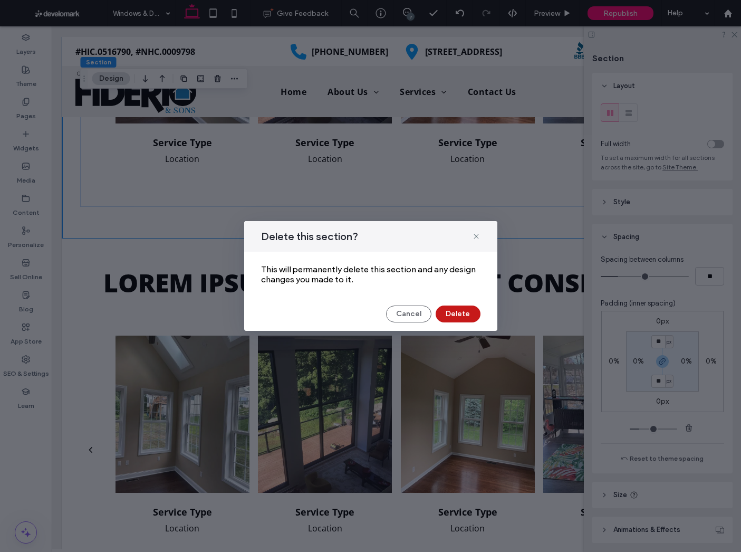
click at [460, 312] on button "Delete" at bounding box center [458, 313] width 45 height 17
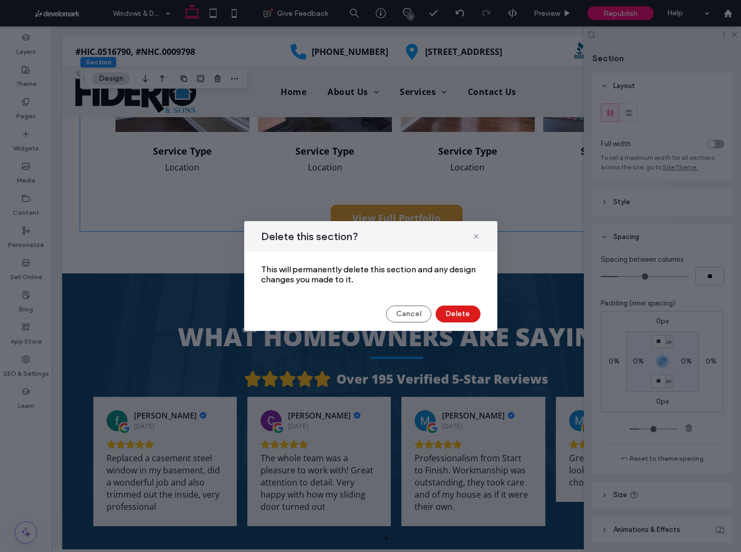
scroll to position [1481, 0]
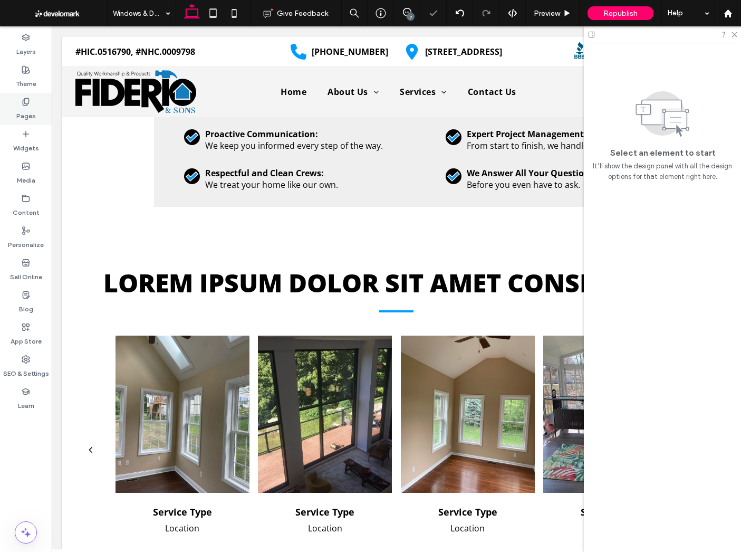
click at [11, 103] on div "Pages" at bounding box center [26, 109] width 52 height 32
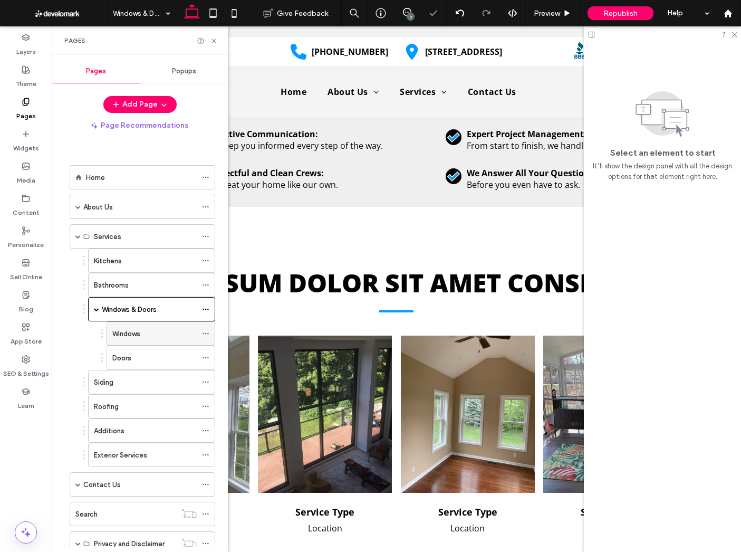
click at [131, 329] on label "Windows" at bounding box center [126, 333] width 28 height 18
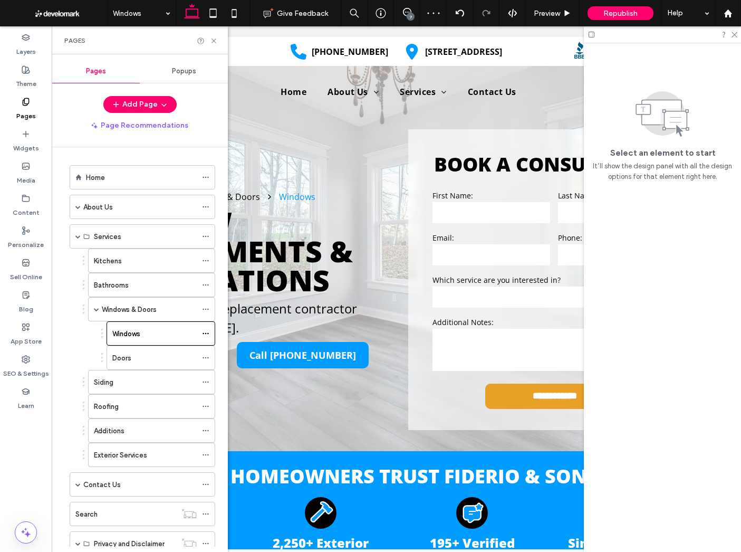
scroll to position [0, 0]
click at [214, 39] on icon at bounding box center [214, 41] width 8 height 8
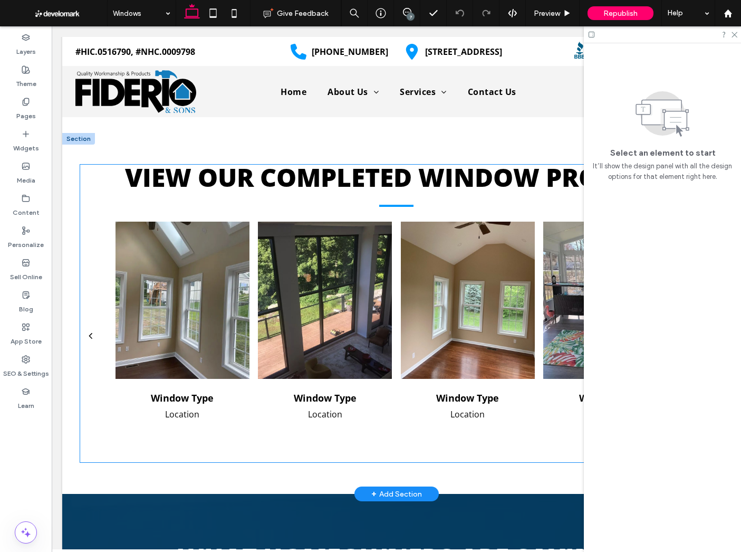
click at [272, 265] on div at bounding box center [325, 300] width 134 height 157
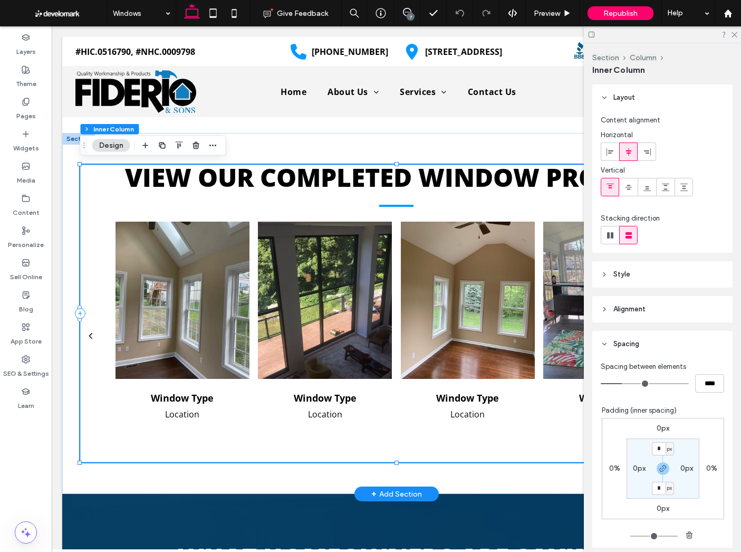
click at [272, 265] on div at bounding box center [325, 300] width 134 height 157
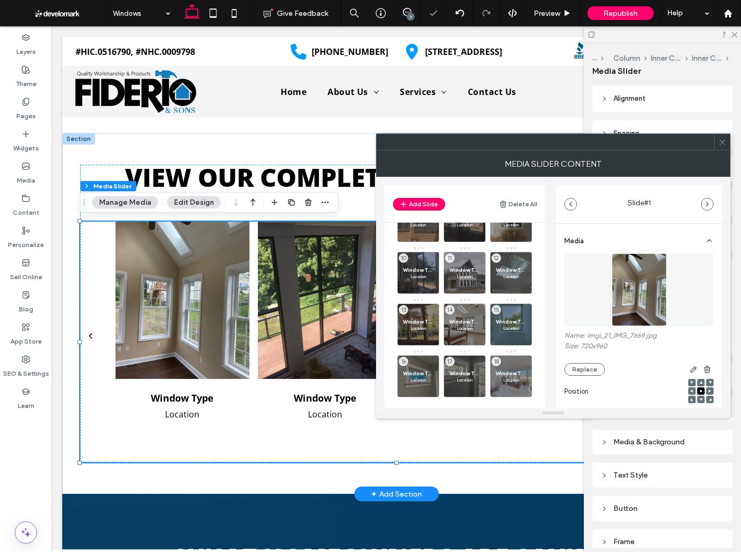
scroll to position [147, 0]
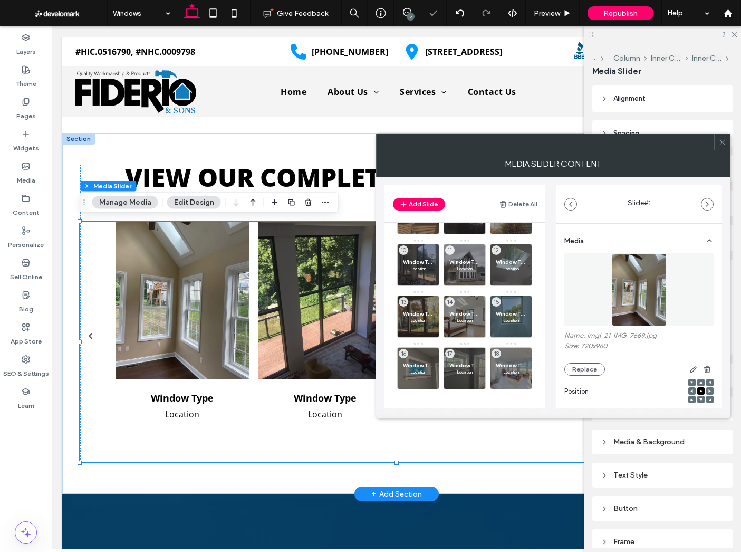
click at [722, 141] on use at bounding box center [722, 141] width 5 height 5
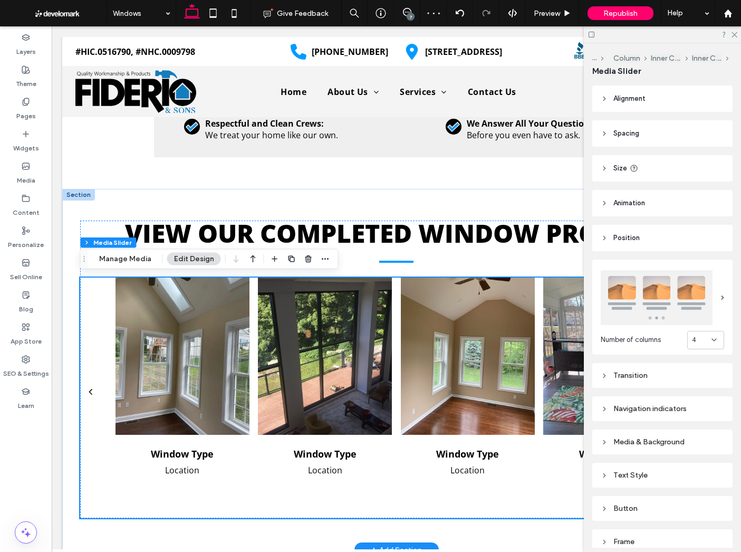
scroll to position [1745, 0]
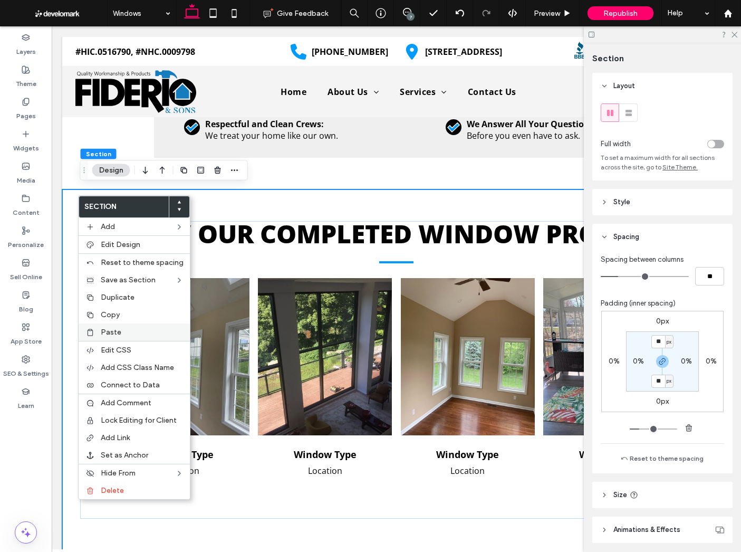
click at [110, 332] on span "Paste" at bounding box center [111, 332] width 21 height 9
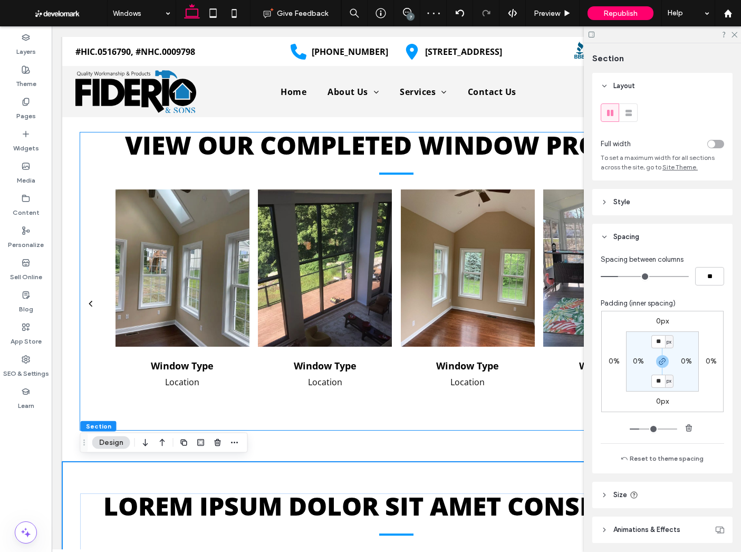
scroll to position [1882, 0]
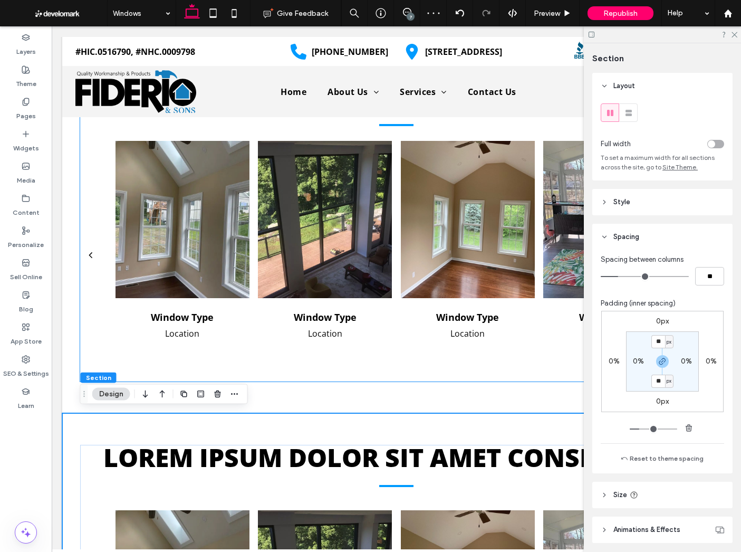
click at [190, 290] on div at bounding box center [183, 219] width 134 height 157
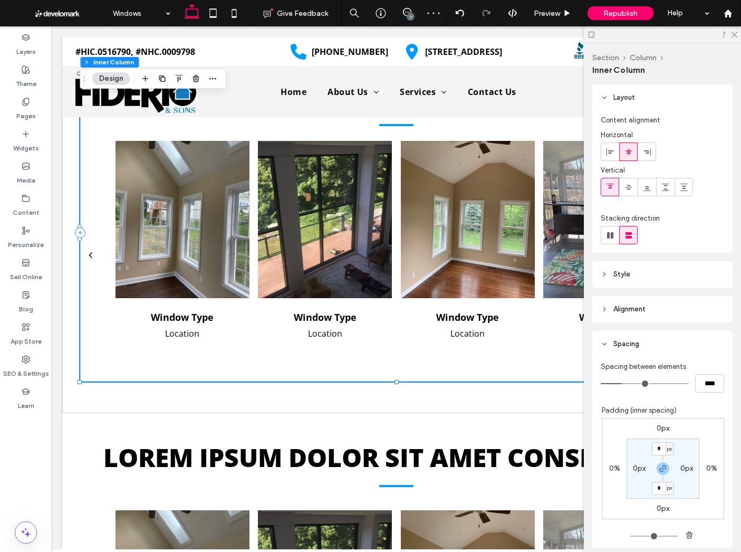
click at [190, 290] on div at bounding box center [183, 219] width 134 height 157
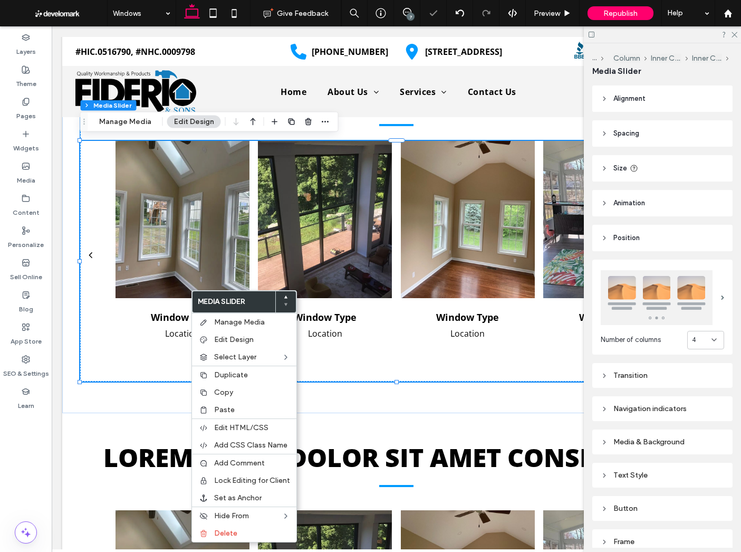
scroll to position [1882, 0]
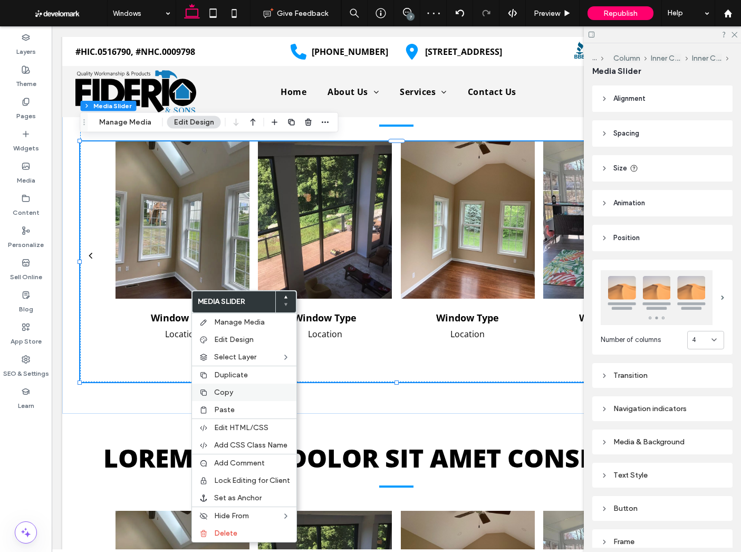
click at [228, 393] on span "Copy" at bounding box center [223, 392] width 19 height 9
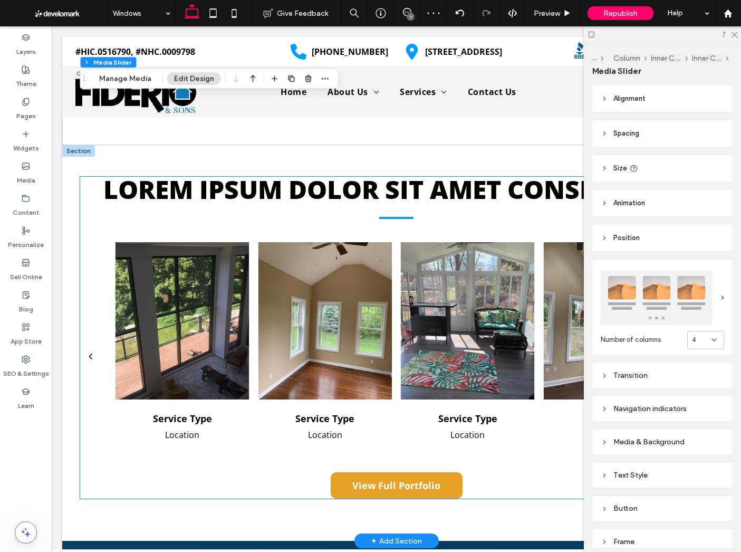
scroll to position [2170, 0]
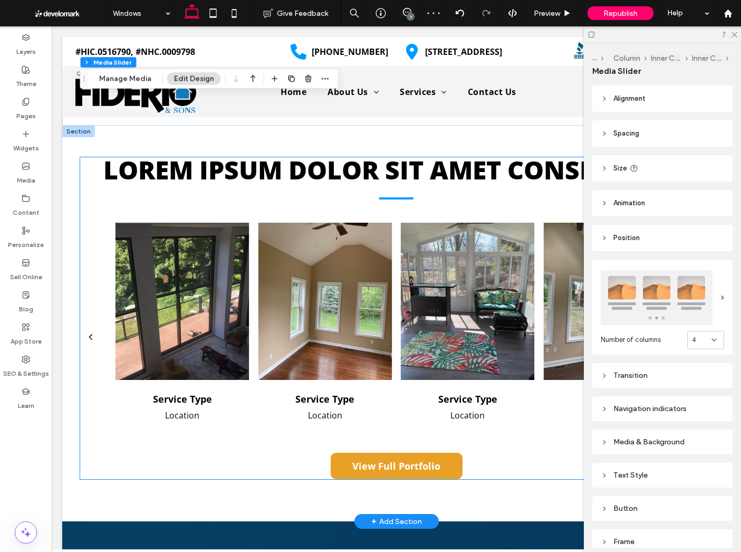
click at [202, 325] on div at bounding box center [183, 301] width 134 height 157
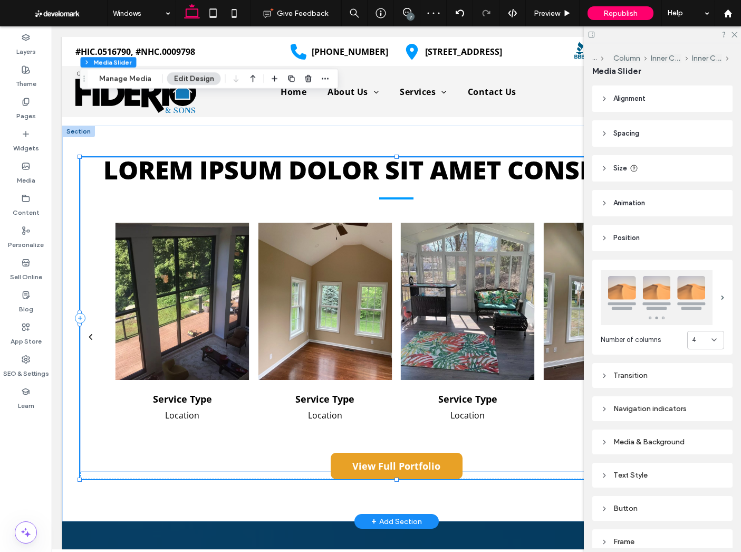
click at [202, 325] on div at bounding box center [183, 301] width 134 height 157
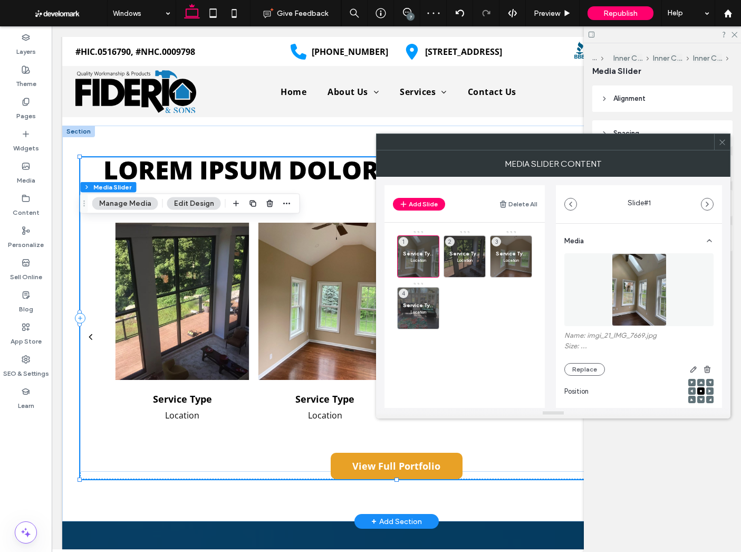
click at [202, 325] on div at bounding box center [183, 301] width 134 height 157
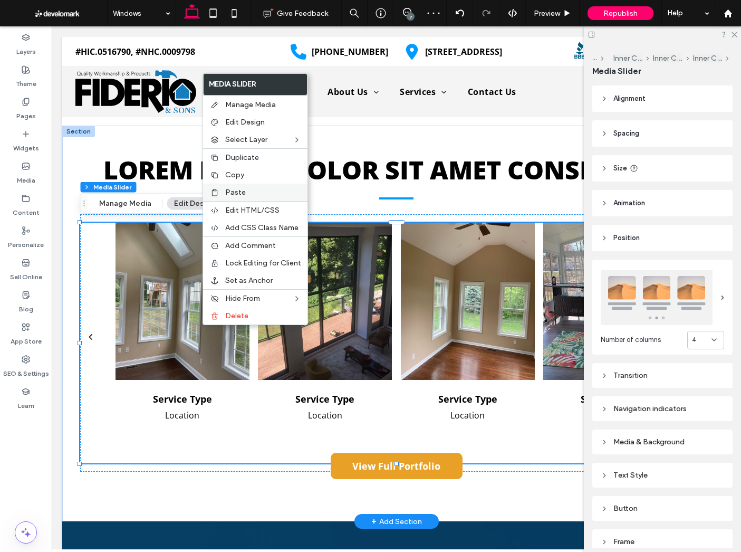
click at [240, 195] on span "Paste" at bounding box center [235, 192] width 21 height 9
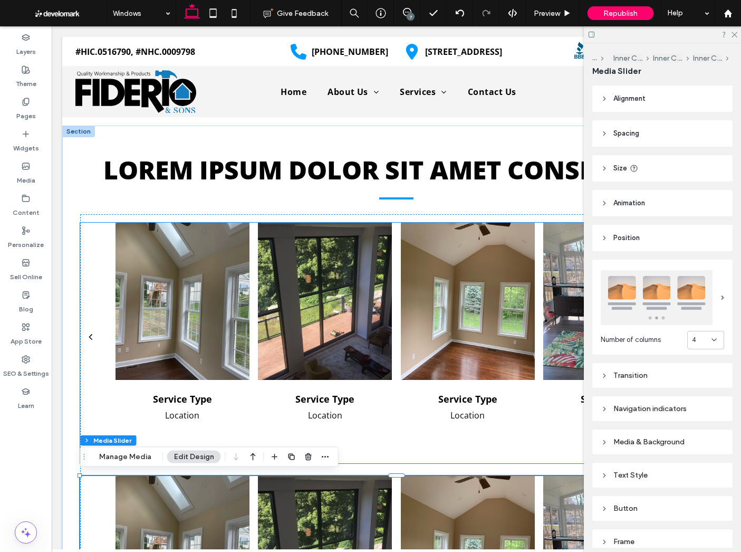
click at [252, 371] on div "Service Type Location" at bounding box center [182, 328] width 143 height 211
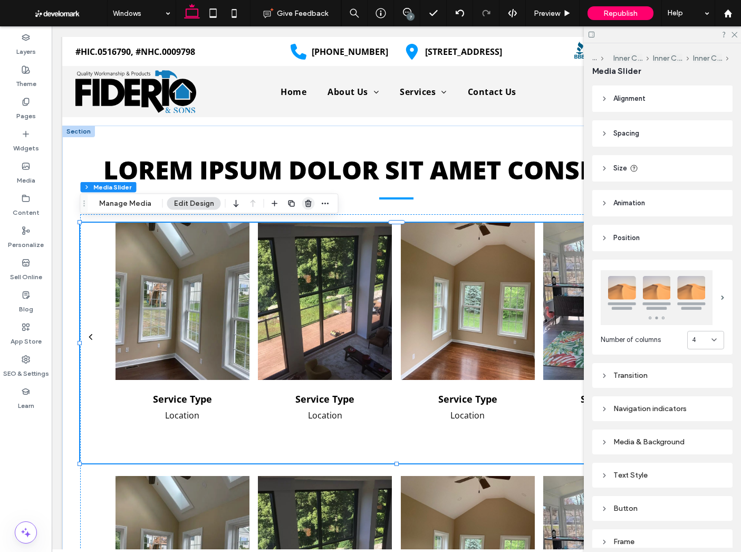
click at [304, 201] on icon "button" at bounding box center [308, 203] width 8 height 8
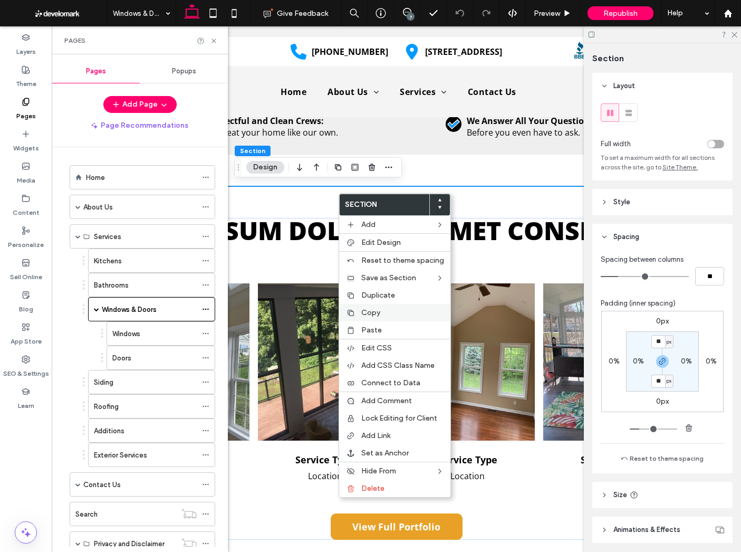
click at [396, 312] on label "Copy" at bounding box center [402, 312] width 83 height 9
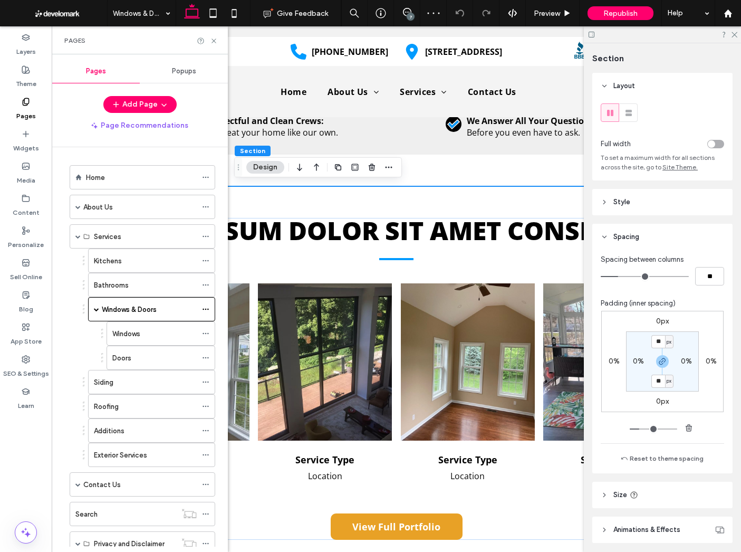
click at [155, 383] on div "Siding" at bounding box center [145, 382] width 103 height 11
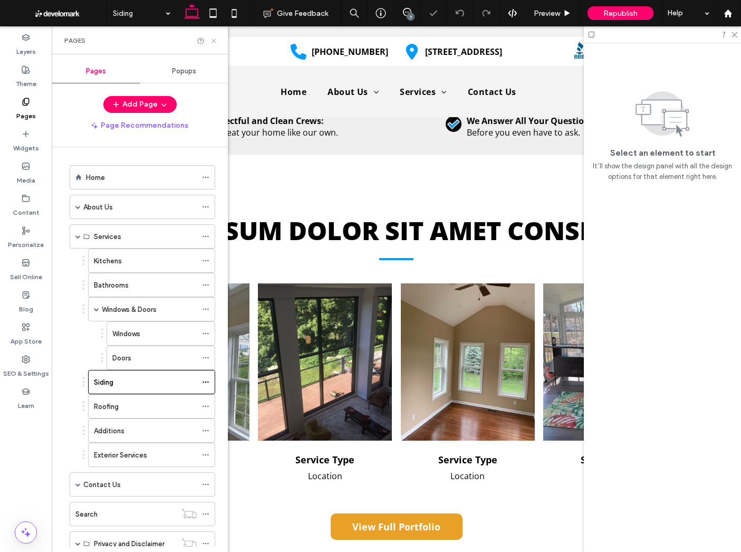
click at [214, 39] on icon at bounding box center [214, 41] width 8 height 8
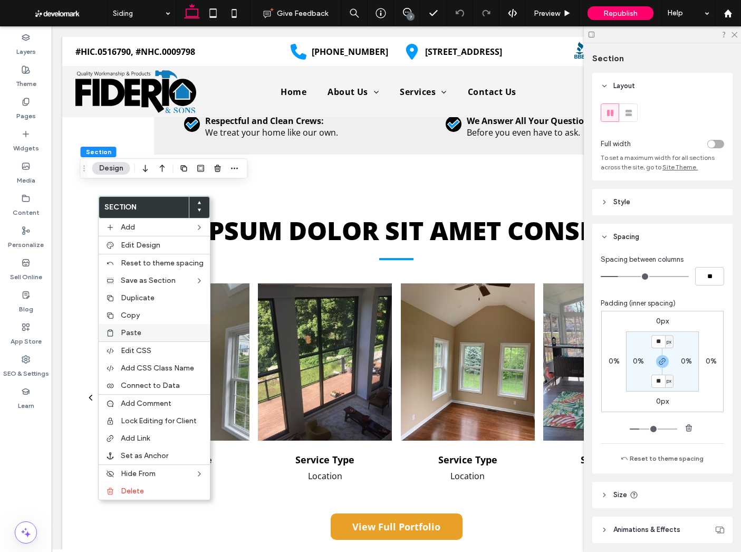
click at [145, 327] on div "Paste" at bounding box center [154, 332] width 111 height 17
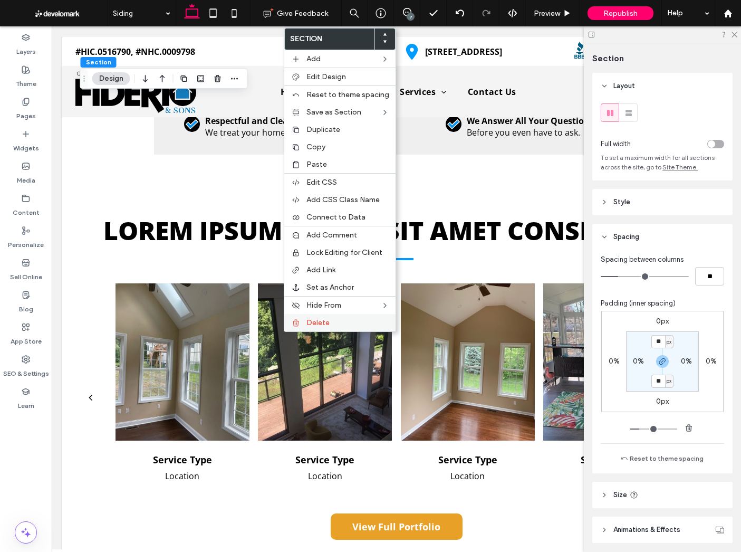
click at [316, 323] on span "Delete" at bounding box center [318, 322] width 23 height 9
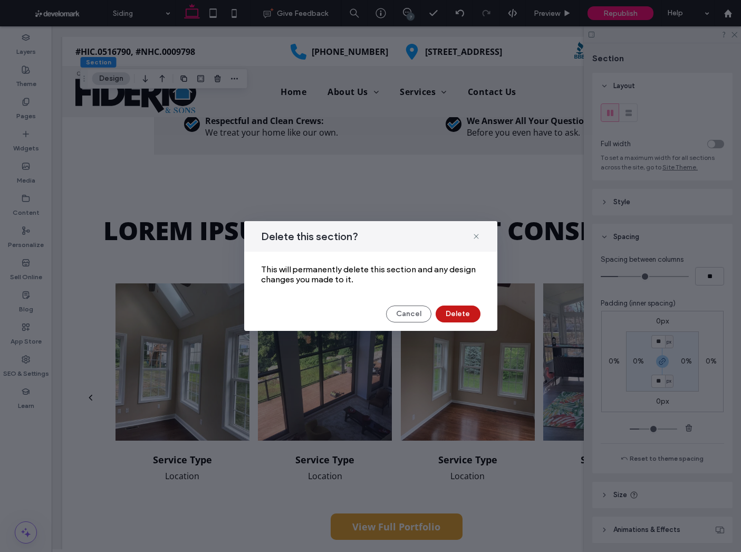
click at [450, 317] on button "Delete" at bounding box center [458, 313] width 45 height 17
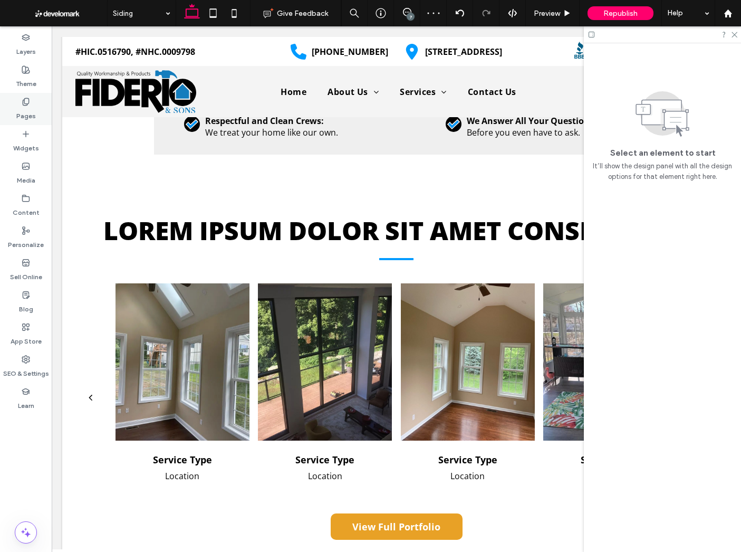
click at [12, 107] on div "Pages" at bounding box center [26, 109] width 52 height 32
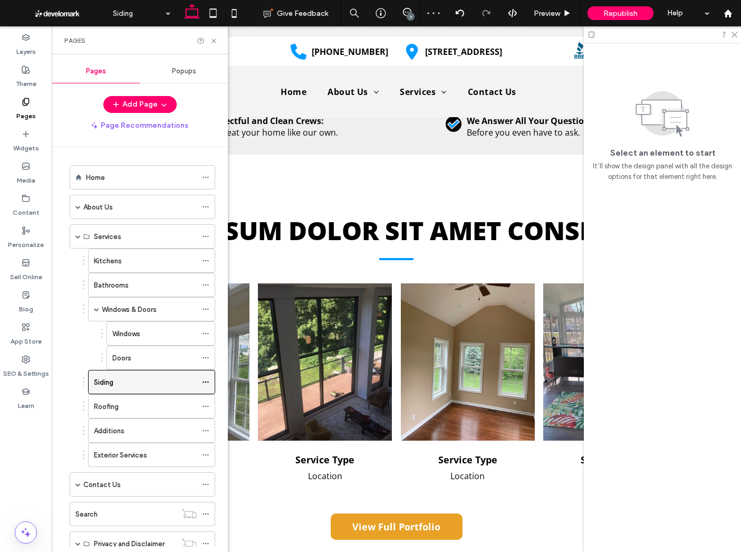
click at [165, 393] on div "Siding" at bounding box center [145, 381] width 103 height 23
click at [163, 409] on div "Roofing" at bounding box center [145, 406] width 103 height 11
click at [212, 38] on icon at bounding box center [214, 41] width 8 height 8
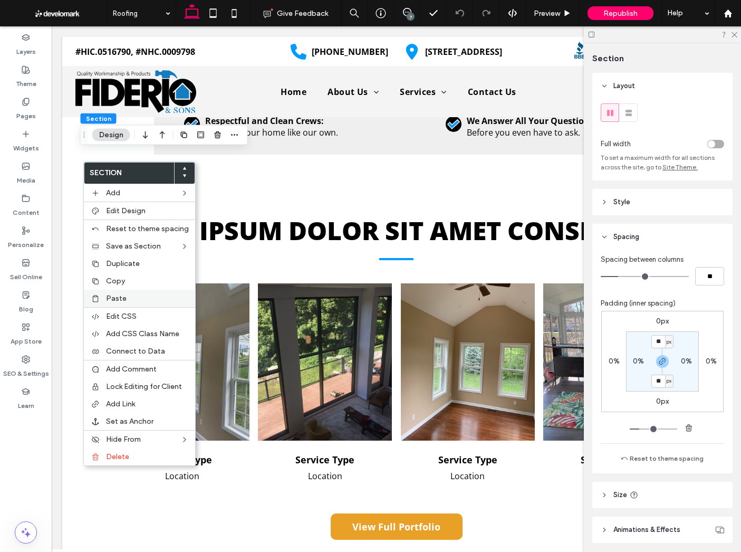
click at [122, 300] on span "Paste" at bounding box center [116, 298] width 21 height 9
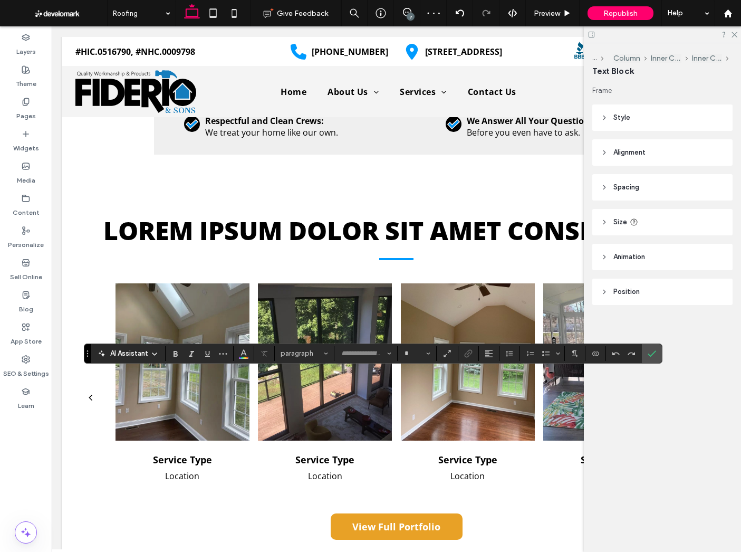
type input "*********"
type input "**"
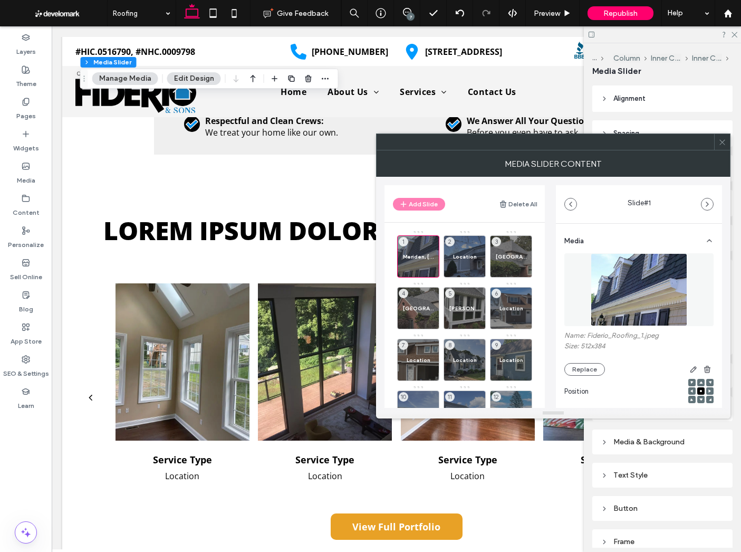
drag, startPoint x: 732, startPoint y: 142, endPoint x: 585, endPoint y: 153, distance: 147.1
click at [732, 142] on header "Spacing" at bounding box center [662, 133] width 140 height 26
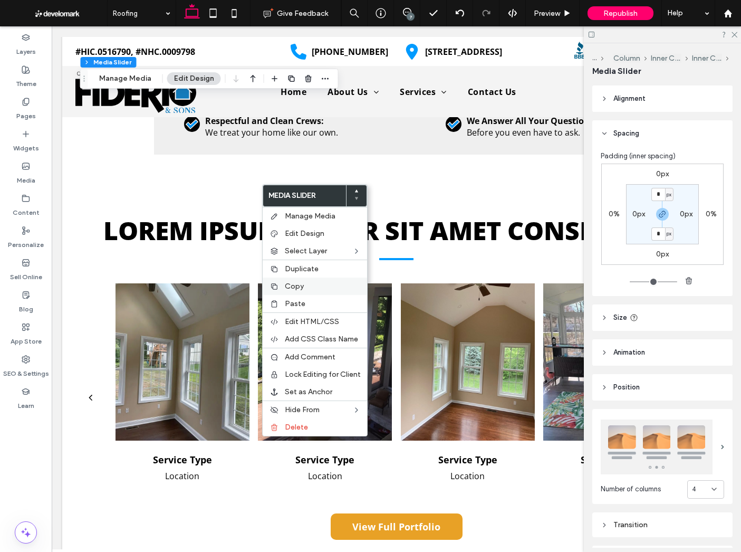
click at [295, 285] on span "Copy" at bounding box center [294, 286] width 19 height 9
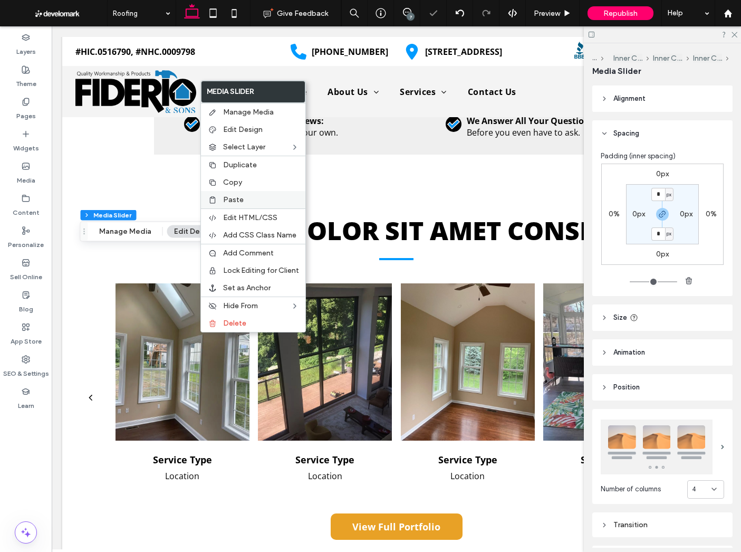
click at [241, 199] on span "Paste" at bounding box center [233, 199] width 21 height 9
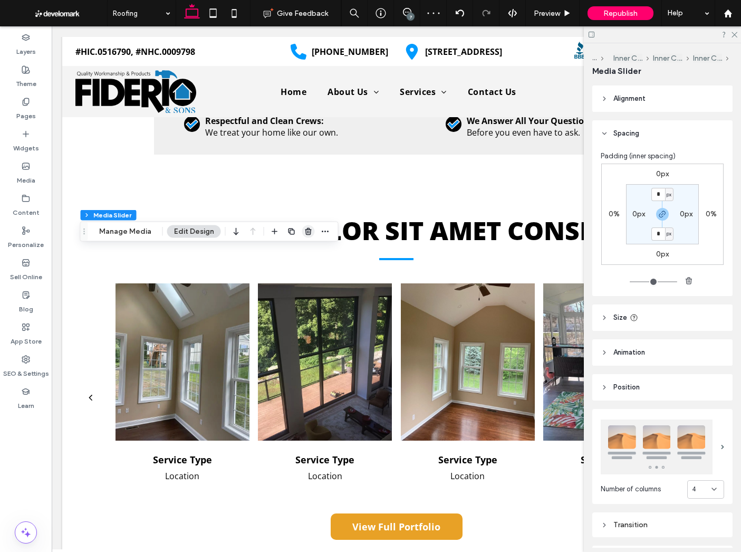
click at [305, 230] on use "button" at bounding box center [308, 231] width 6 height 7
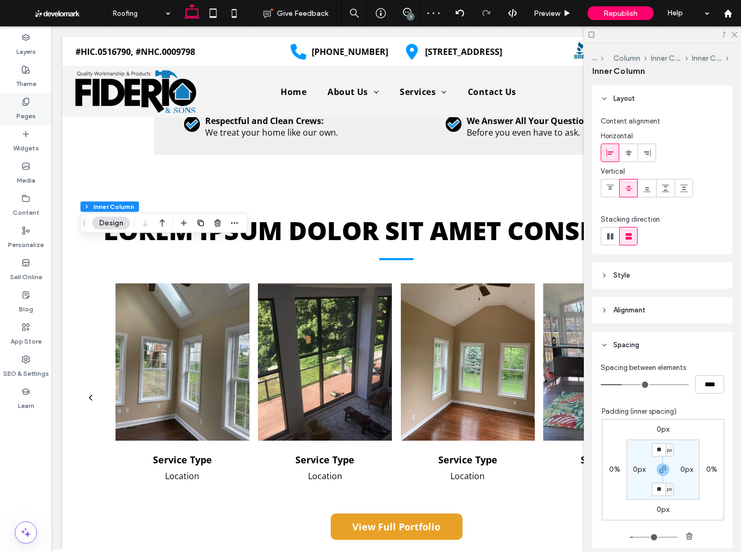
click at [39, 114] on div "Pages" at bounding box center [26, 109] width 52 height 32
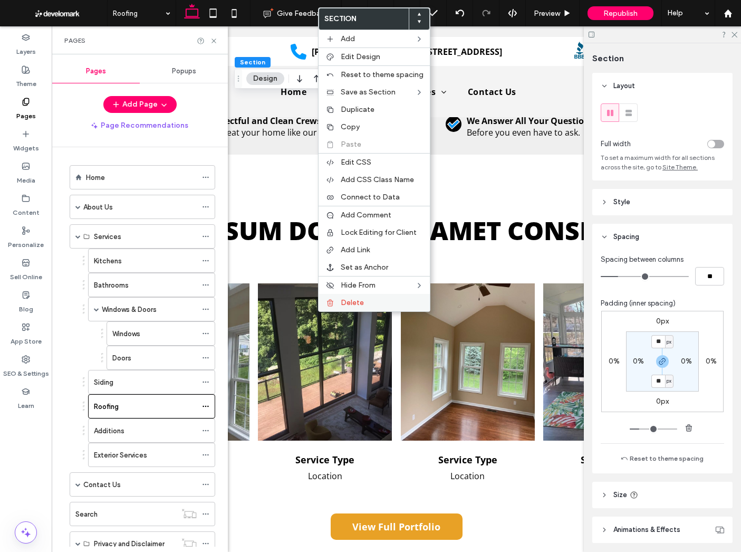
click at [333, 297] on div "Delete" at bounding box center [374, 302] width 111 height 17
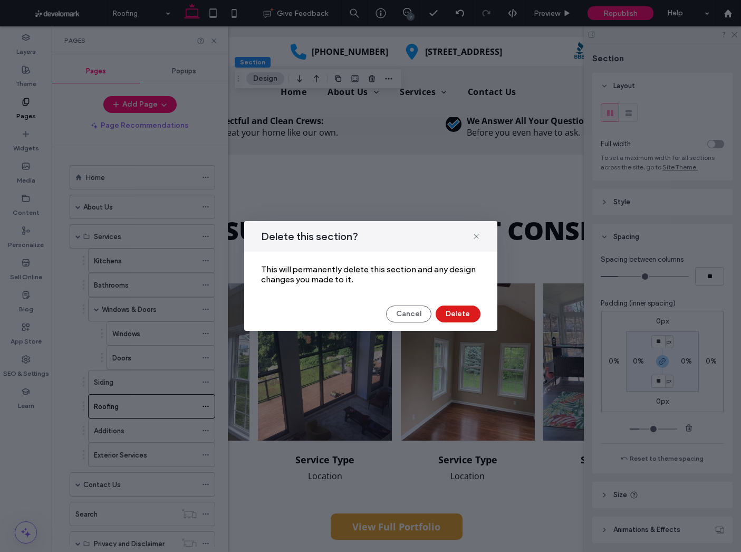
click at [435, 305] on div "Delete this section? This will permanently delete this section and any design c…" at bounding box center [370, 276] width 253 height 110
click at [447, 308] on button "Delete" at bounding box center [458, 313] width 45 height 17
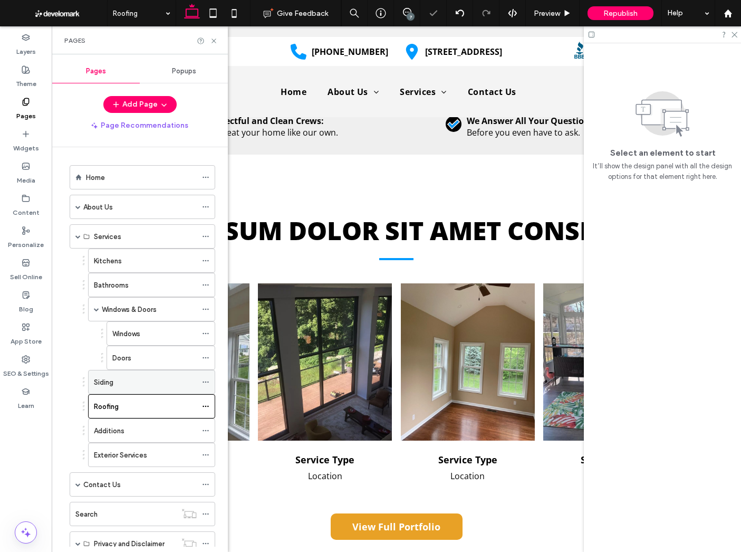
click at [133, 379] on div "Siding" at bounding box center [145, 382] width 103 height 11
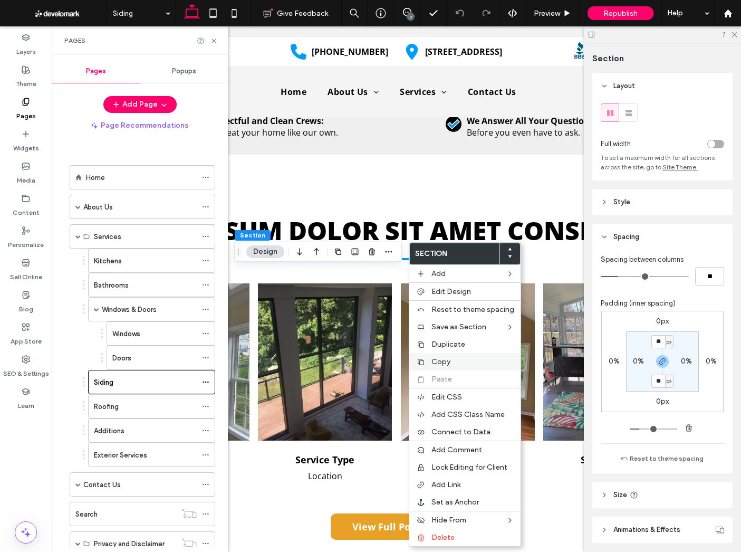
click at [431, 357] on div "Copy" at bounding box center [464, 361] width 111 height 17
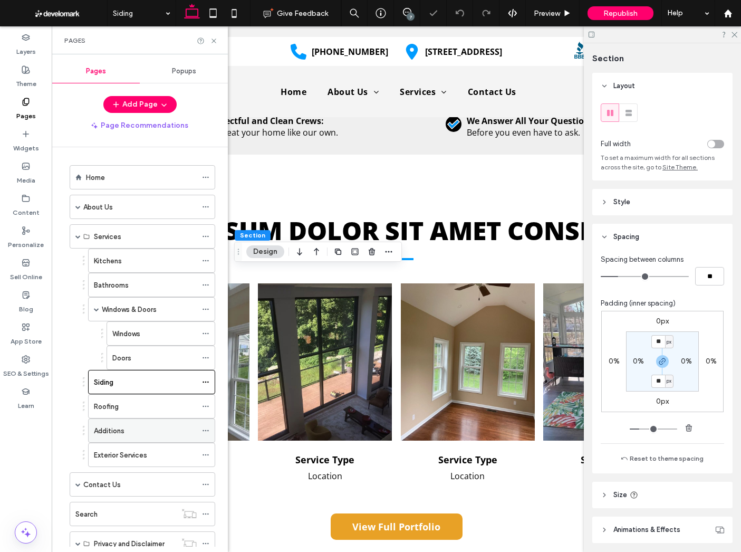
click at [147, 427] on div "Additions" at bounding box center [145, 430] width 103 height 11
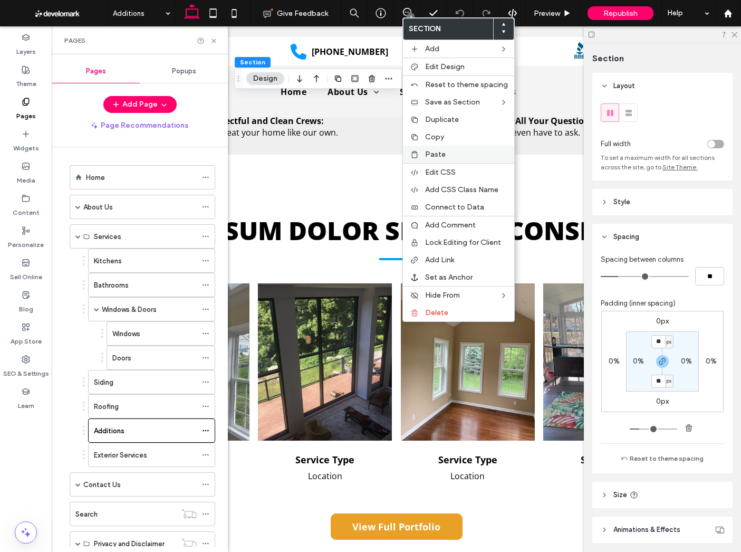
click at [441, 151] on span "Paste" at bounding box center [435, 154] width 21 height 9
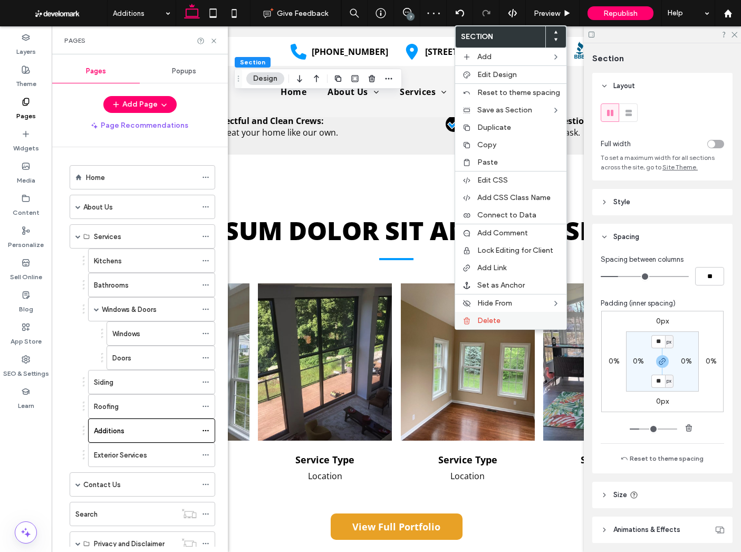
click at [471, 319] on icon at bounding box center [467, 321] width 8 height 8
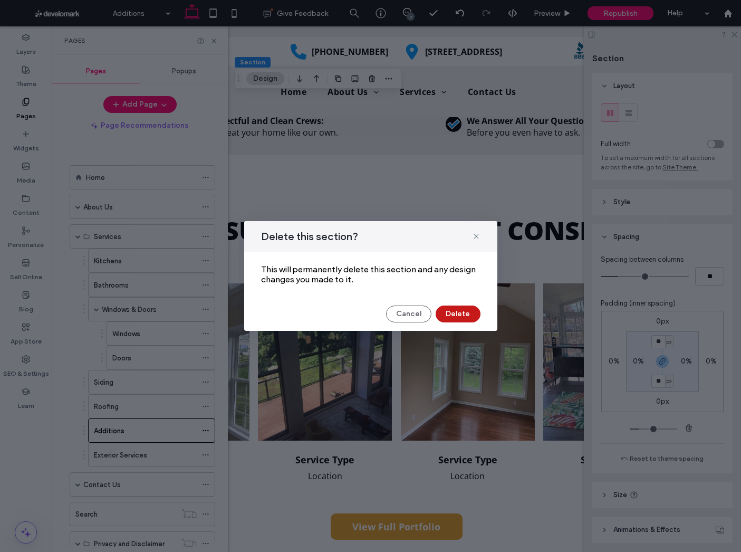
click at [445, 313] on button "Delete" at bounding box center [458, 313] width 45 height 17
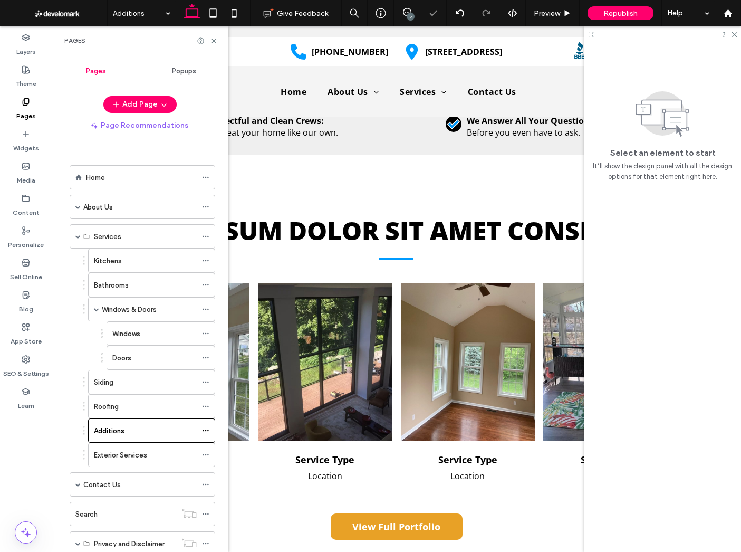
drag, startPoint x: 138, startPoint y: 456, endPoint x: 148, endPoint y: 456, distance: 10.0
click at [138, 456] on label "Exterior Services" at bounding box center [120, 455] width 53 height 18
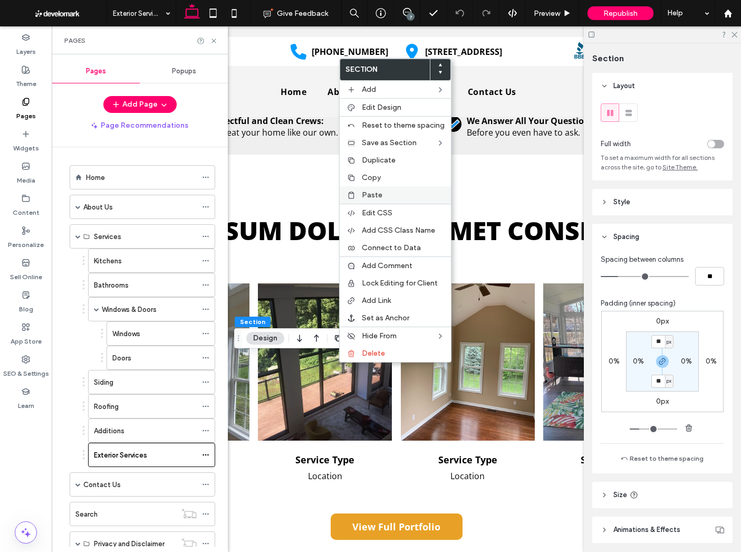
click at [378, 196] on span "Paste" at bounding box center [372, 194] width 21 height 9
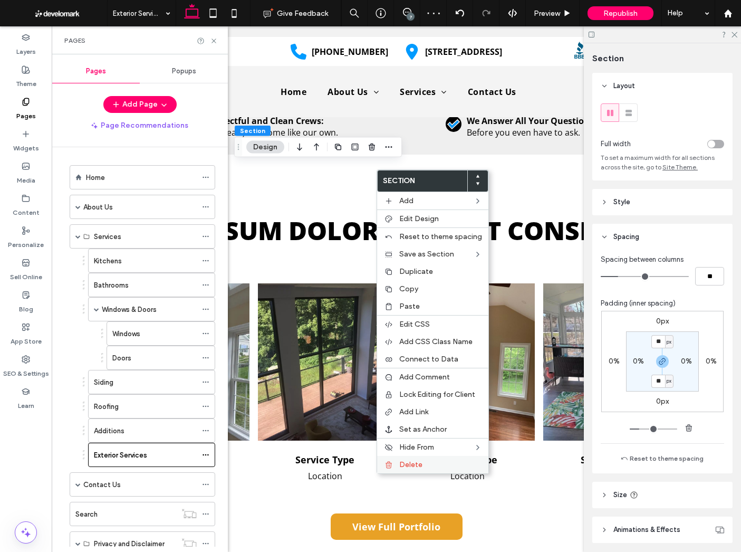
click at [405, 462] on span "Delete" at bounding box center [410, 464] width 23 height 9
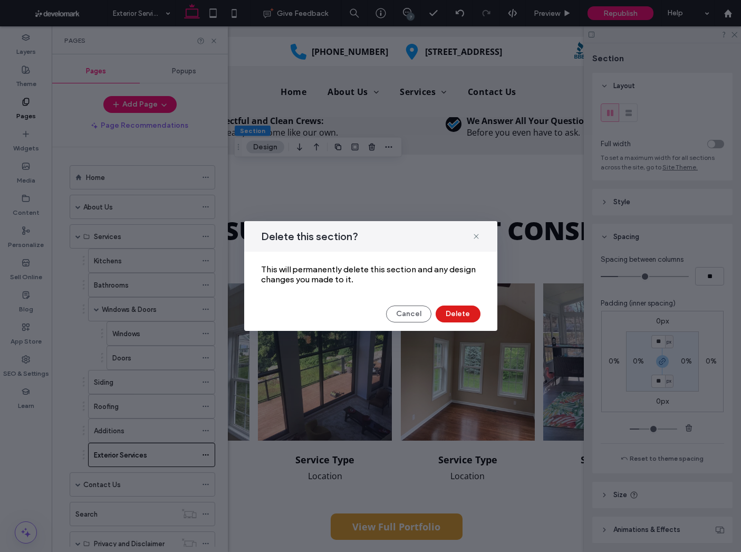
click at [455, 302] on div "Delete this section? This will permanently delete this section and any design c…" at bounding box center [370, 276] width 253 height 110
click at [451, 314] on button "Delete" at bounding box center [458, 313] width 45 height 17
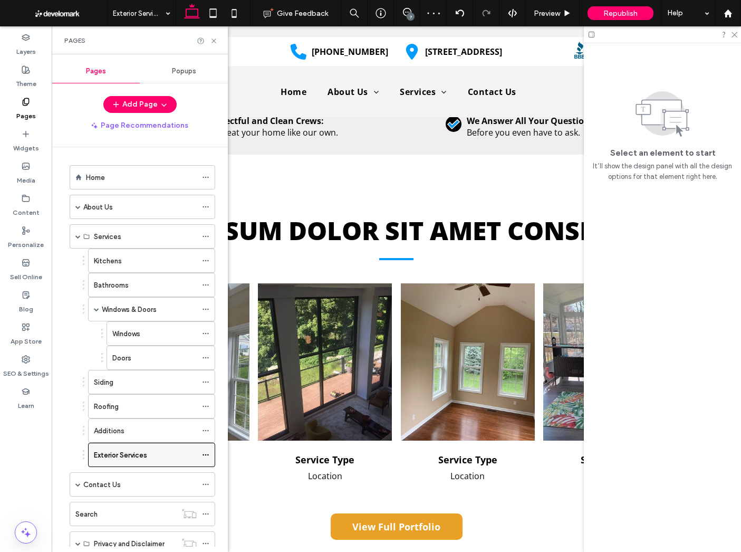
scroll to position [65, 0]
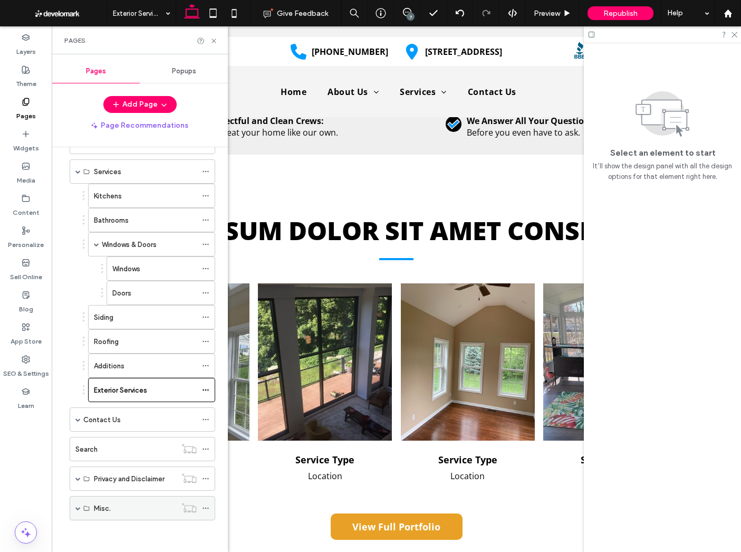
click at [74, 510] on div "Misc." at bounding box center [143, 508] width 146 height 24
click at [79, 508] on span at bounding box center [77, 507] width 5 height 5
click at [203, 530] on icon at bounding box center [205, 532] width 7 height 7
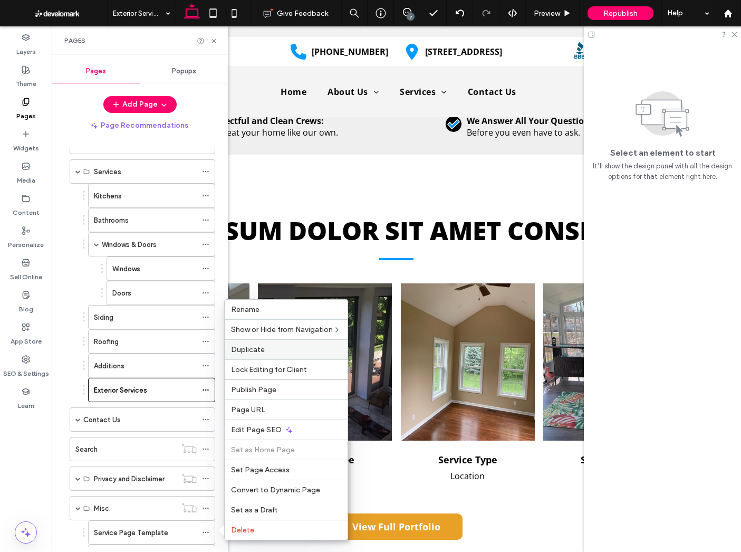
click at [263, 348] on span "Duplicate" at bounding box center [248, 349] width 34 height 9
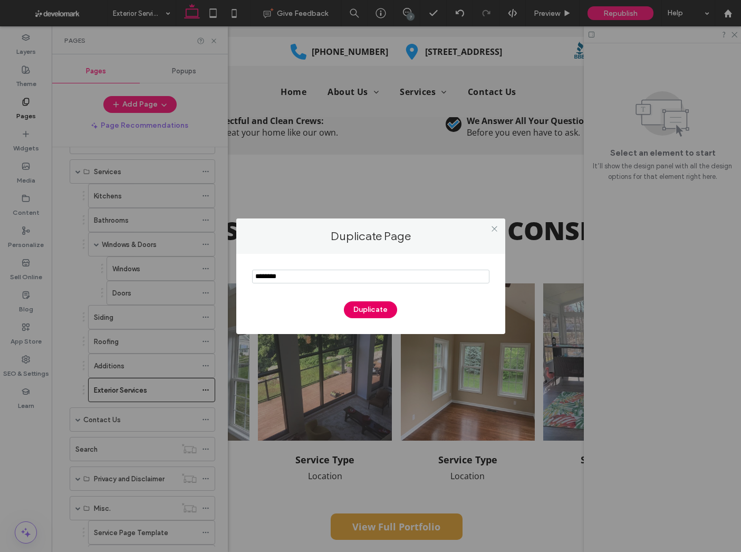
type input "********"
click at [365, 305] on button "Duplicate" at bounding box center [370, 309] width 53 height 17
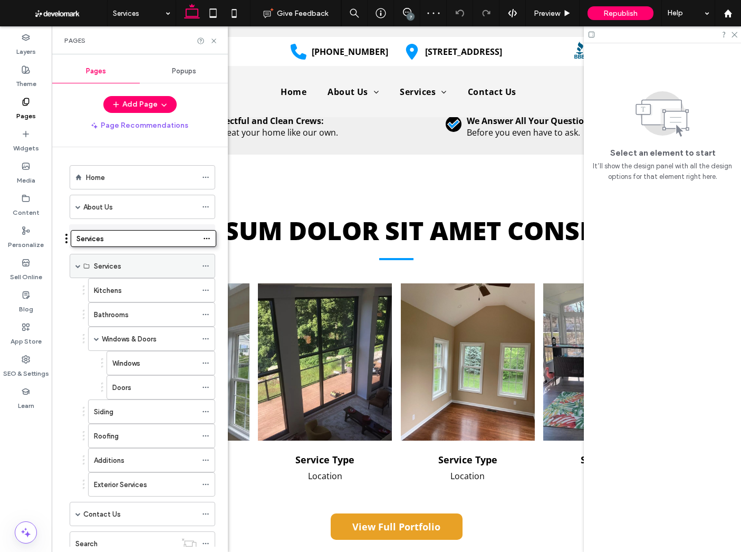
drag, startPoint x: 127, startPoint y: 537, endPoint x: 128, endPoint y: 243, distance: 293.3
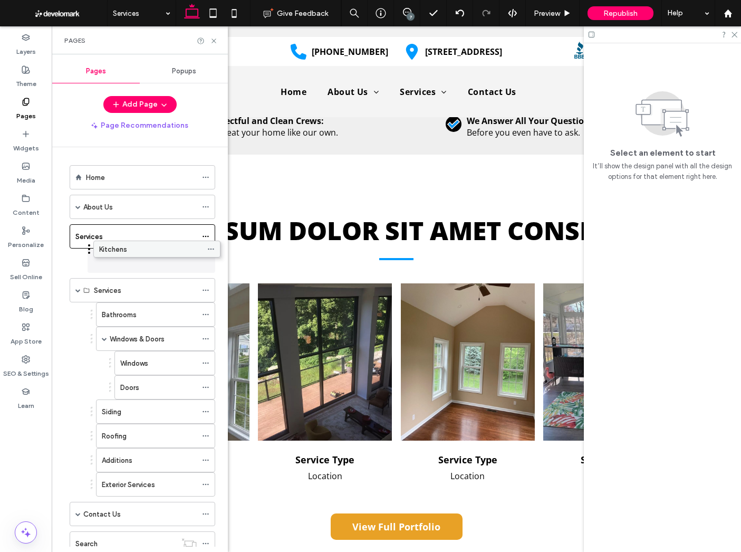
drag, startPoint x: 145, startPoint y: 268, endPoint x: 145, endPoint y: 248, distance: 19.5
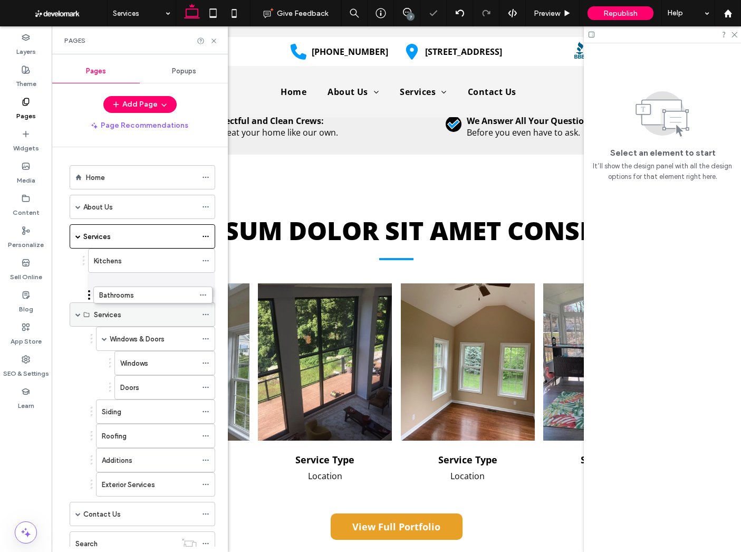
drag, startPoint x: 136, startPoint y: 316, endPoint x: 138, endPoint y: 309, distance: 7.0
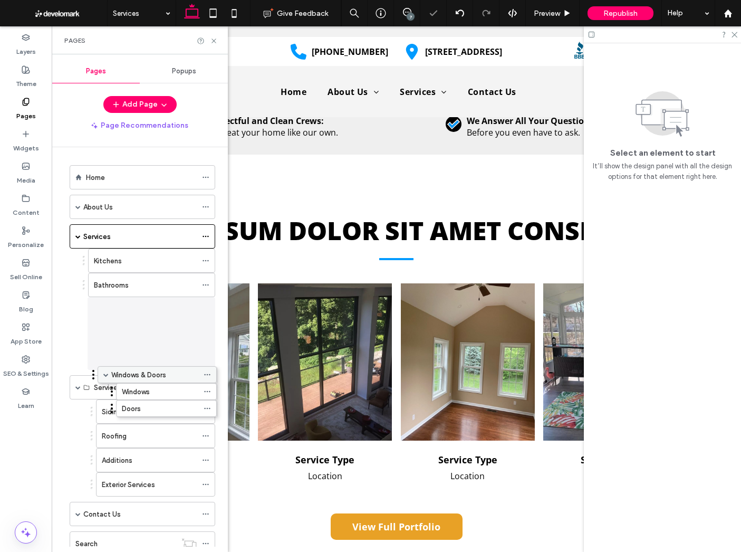
drag, startPoint x: 138, startPoint y: 315, endPoint x: 137, endPoint y: 369, distance: 54.4
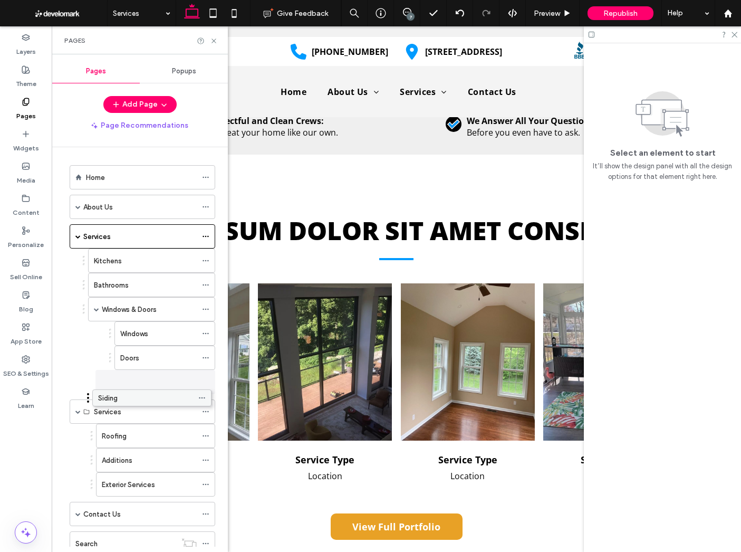
drag, startPoint x: 141, startPoint y: 415, endPoint x: 136, endPoint y: 402, distance: 14.4
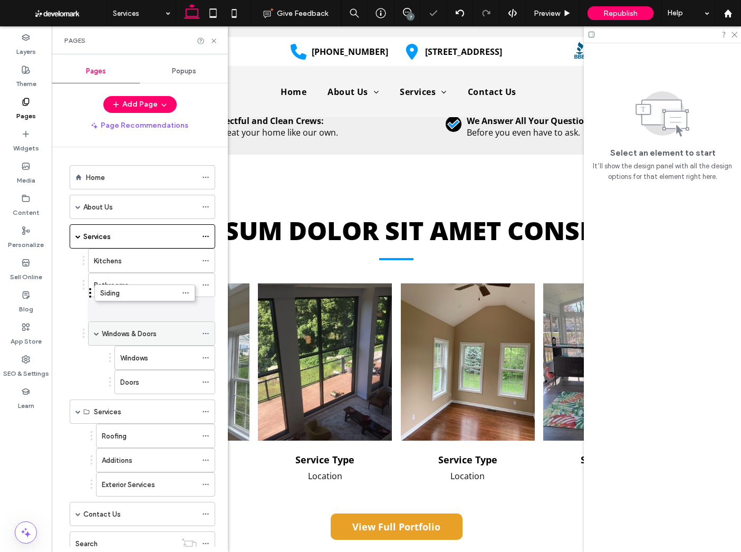
drag, startPoint x: 142, startPoint y: 388, endPoint x: 121, endPoint y: 300, distance: 90.6
drag, startPoint x: 93, startPoint y: 329, endPoint x: 113, endPoint y: 310, distance: 27.6
click at [93, 329] on div "Windows & Doors" at bounding box center [151, 333] width 127 height 24
click at [95, 335] on span at bounding box center [96, 333] width 5 height 5
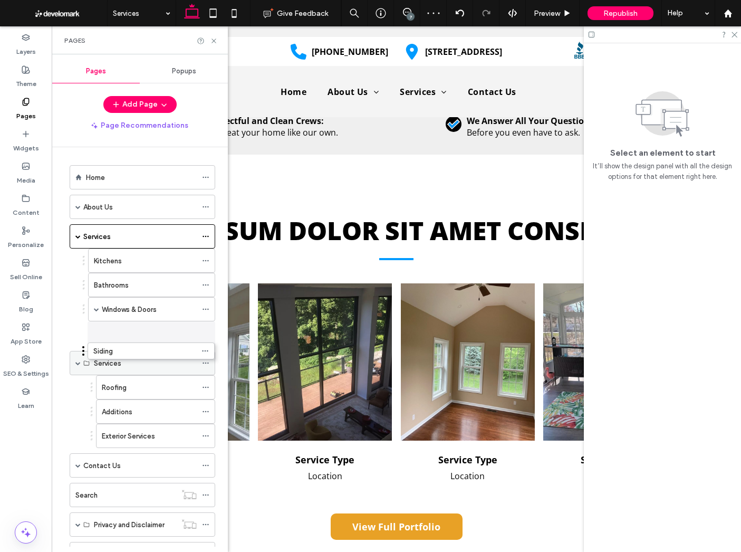
drag, startPoint x: 113, startPoint y: 309, endPoint x: 113, endPoint y: 351, distance: 41.7
drag, startPoint x: 129, startPoint y: 357, endPoint x: 122, endPoint y: 378, distance: 21.5
drag, startPoint x: 127, startPoint y: 387, endPoint x: 125, endPoint y: 395, distance: 8.7
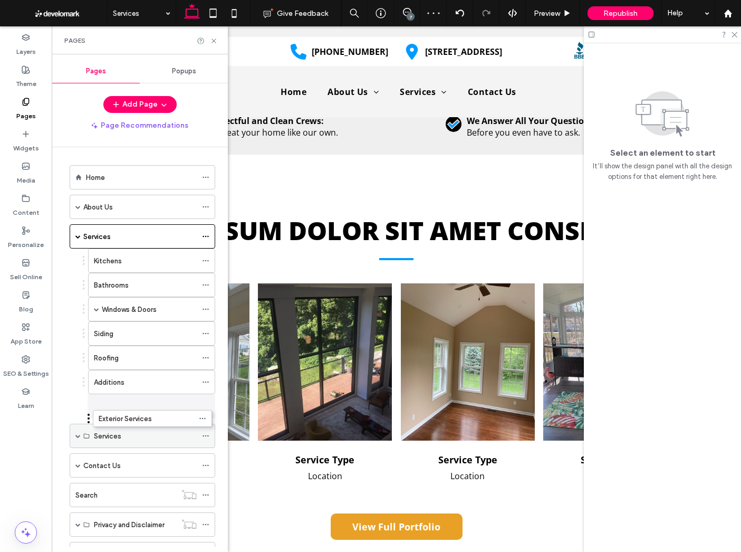
drag, startPoint x: 151, startPoint y: 405, endPoint x: 171, endPoint y: 436, distance: 37.0
click at [202, 434] on icon at bounding box center [205, 435] width 7 height 7
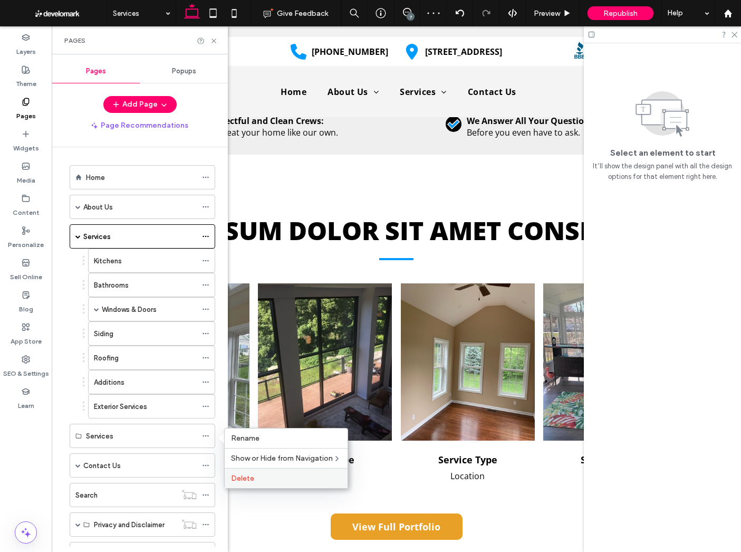
click at [244, 475] on span "Delete" at bounding box center [242, 478] width 23 height 9
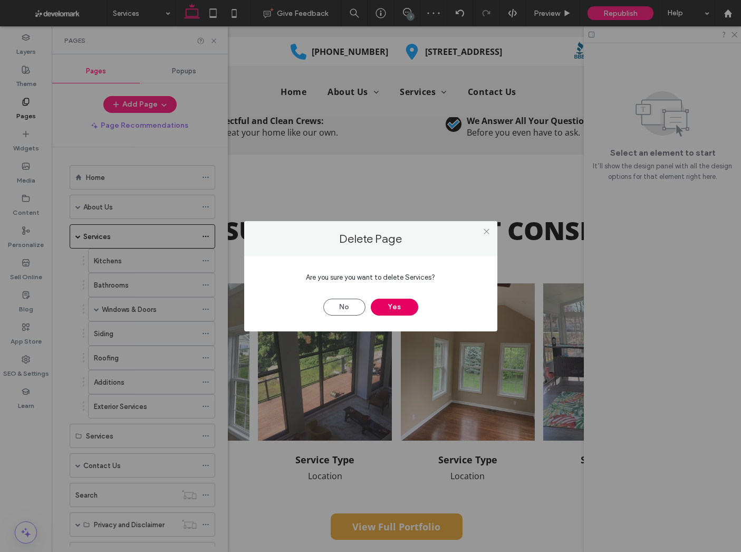
click at [400, 309] on button "Yes" at bounding box center [394, 307] width 47 height 17
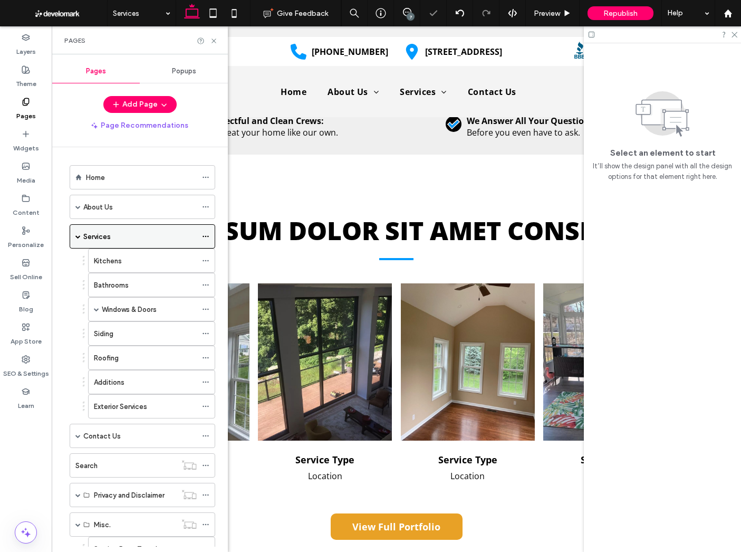
click at [143, 236] on div "Services" at bounding box center [139, 236] width 113 height 11
click at [204, 233] on icon at bounding box center [205, 236] width 7 height 7
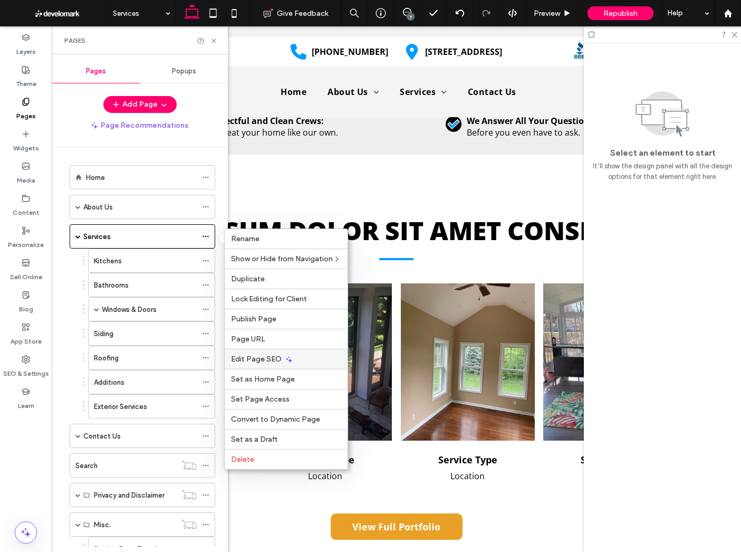
click at [253, 361] on span "Edit Page SEO" at bounding box center [256, 359] width 51 height 9
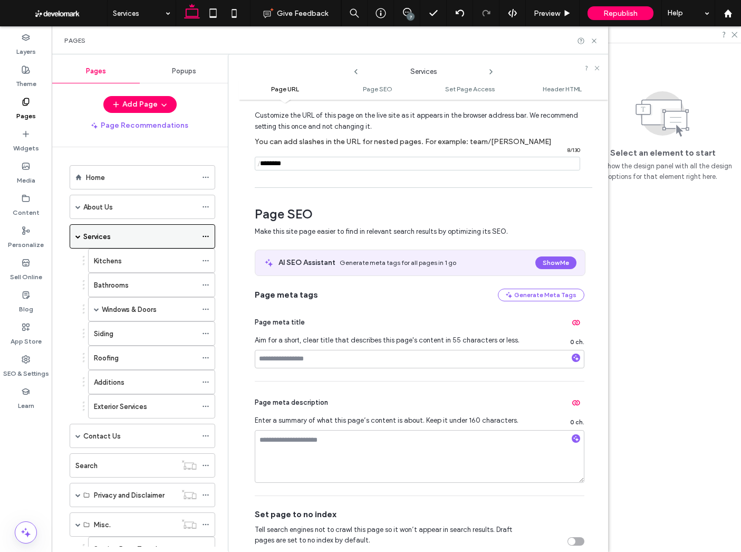
scroll to position [51, 0]
click at [119, 262] on label "Kitchens" at bounding box center [108, 261] width 28 height 18
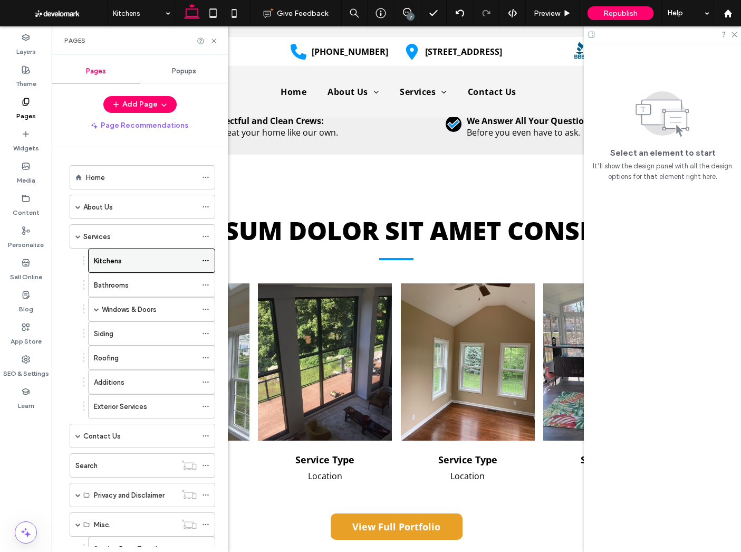
click at [206, 260] on use at bounding box center [206, 261] width 6 height 2
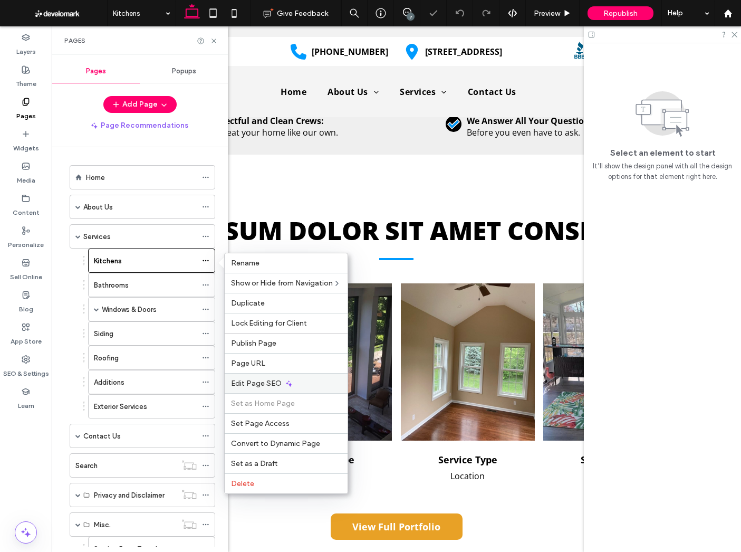
click at [266, 384] on span "Edit Page SEO" at bounding box center [256, 383] width 51 height 9
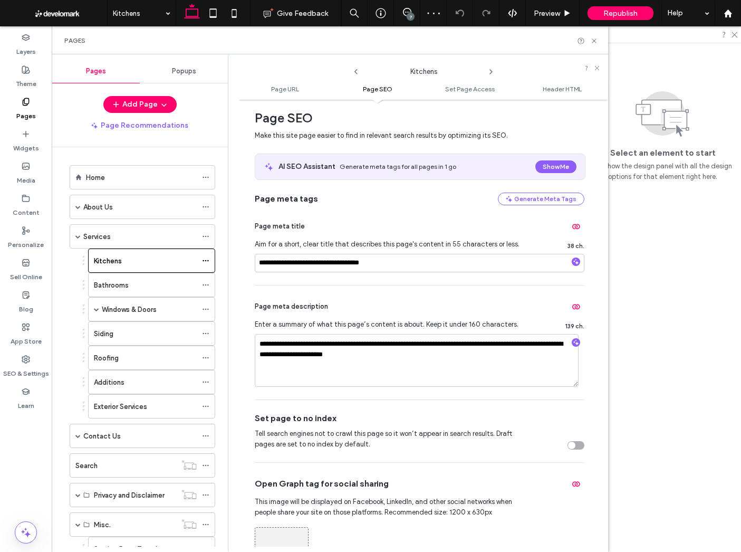
scroll to position [155, 0]
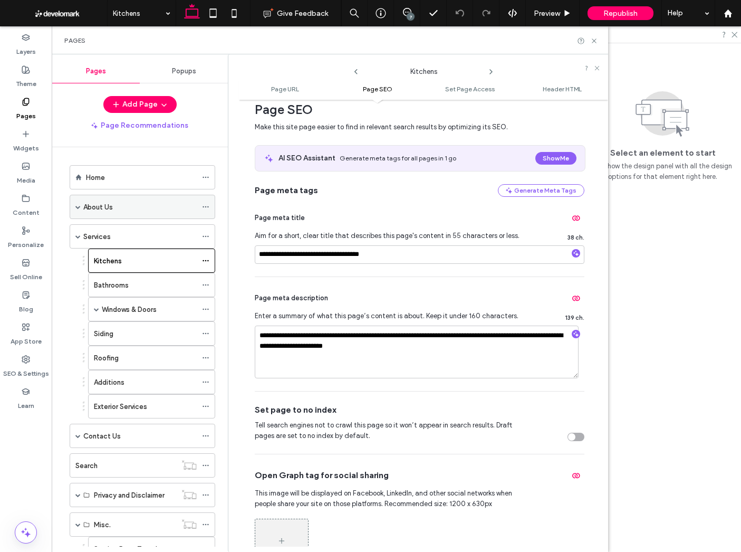
click at [204, 204] on icon at bounding box center [205, 206] width 7 height 7
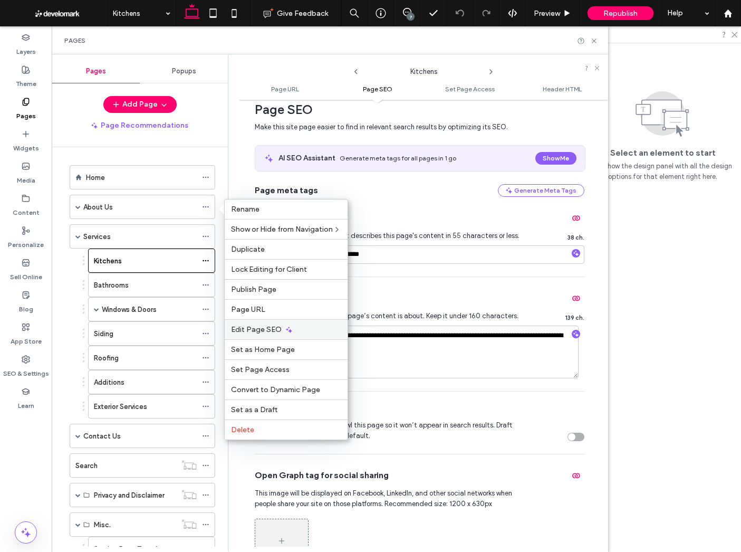
click at [251, 323] on div "Edit Page SEO" at bounding box center [286, 329] width 123 height 20
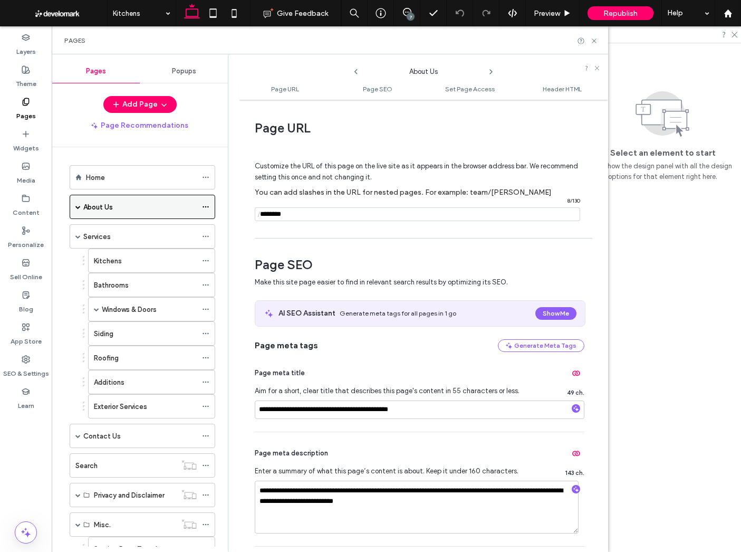
click at [76, 207] on span at bounding box center [77, 206] width 5 height 5
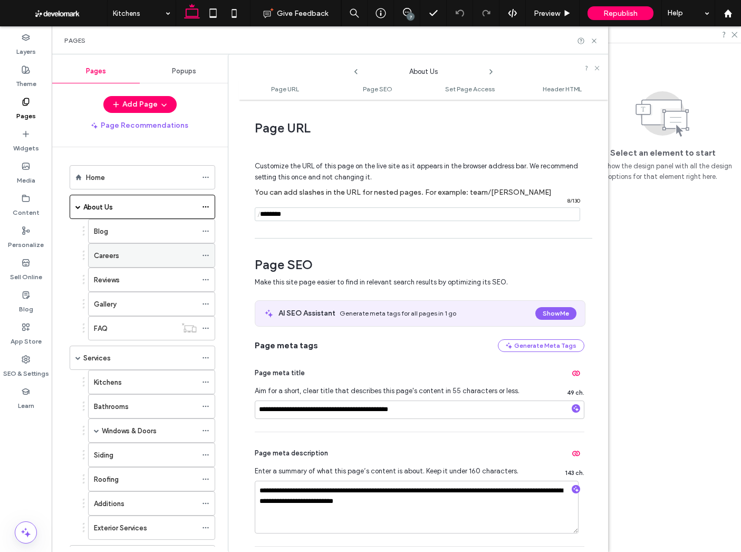
click at [207, 256] on icon at bounding box center [205, 255] width 7 height 7
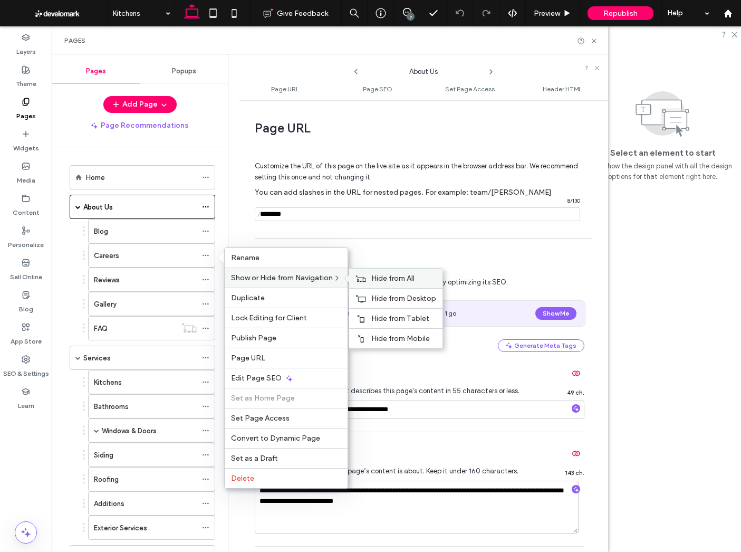
click at [375, 281] on span "Hide from All" at bounding box center [392, 278] width 43 height 9
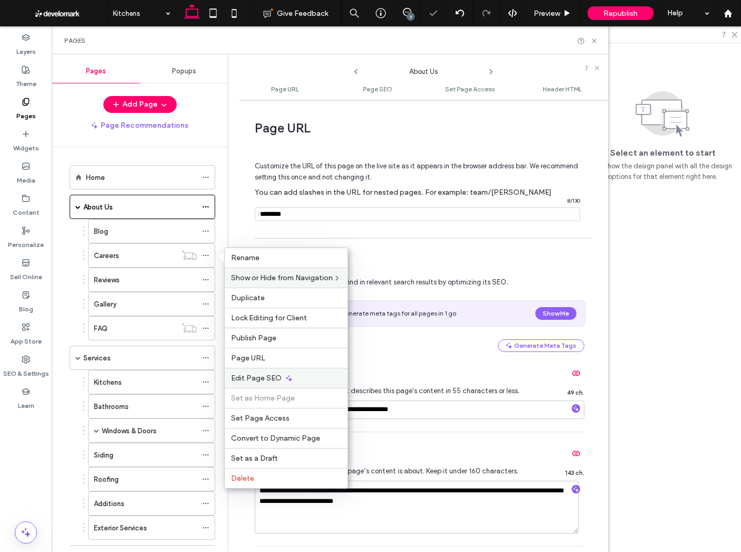
click at [310, 377] on div "Edit Page SEO" at bounding box center [286, 378] width 123 height 20
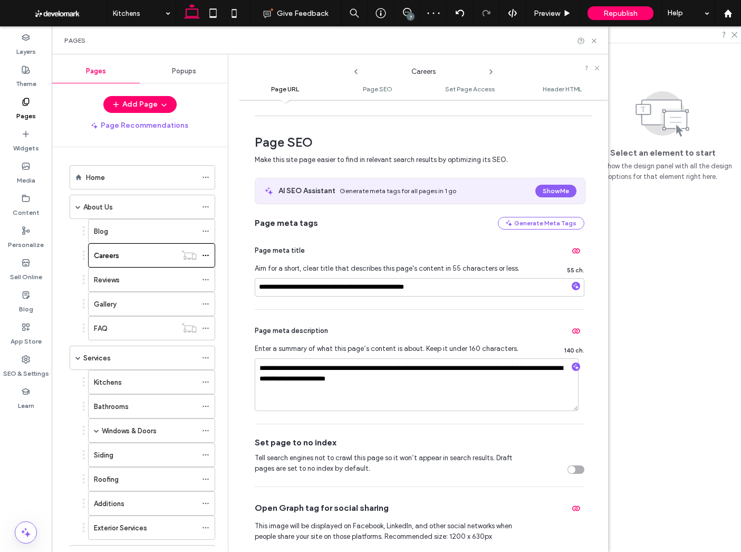
click at [569, 464] on div "Tell search engines not to crawl this page so it won’t appear in search results…" at bounding box center [420, 463] width 330 height 21
click at [568, 474] on div "toggle" at bounding box center [571, 469] width 7 height 7
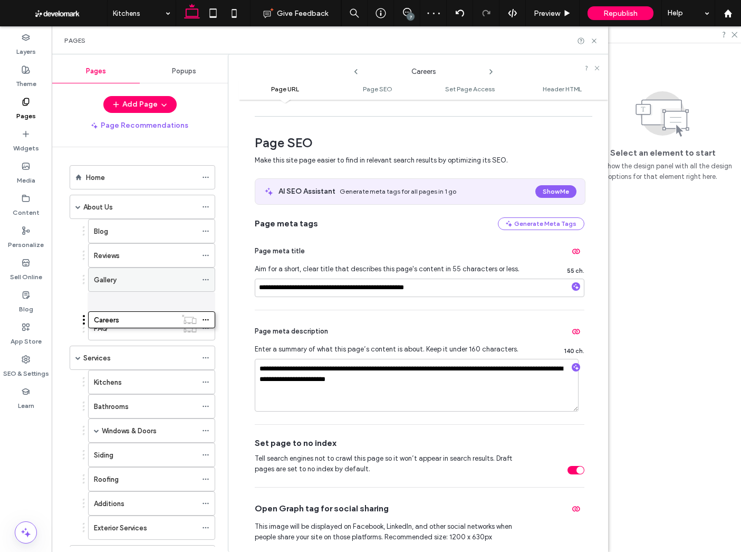
drag, startPoint x: 115, startPoint y: 260, endPoint x: 117, endPoint y: 314, distance: 54.4
click at [206, 228] on icon at bounding box center [205, 230] width 7 height 7
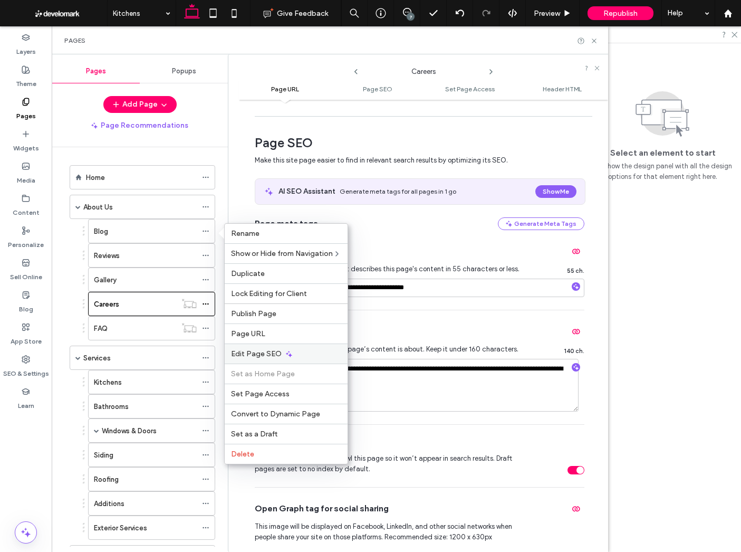
click at [240, 356] on span "Edit Page SEO" at bounding box center [256, 353] width 51 height 9
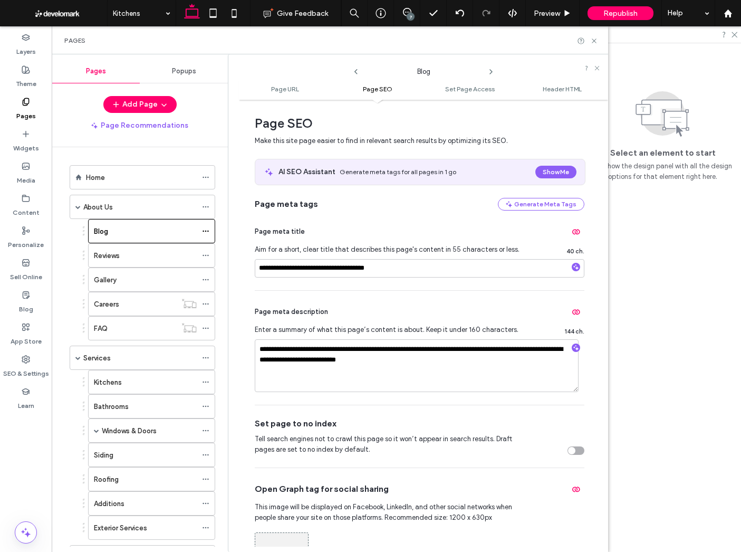
scroll to position [142, 0]
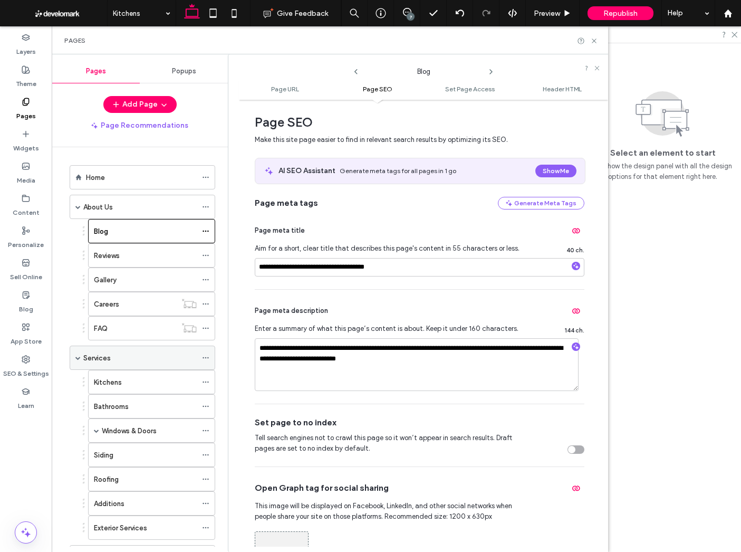
click at [206, 357] on use at bounding box center [206, 358] width 6 height 2
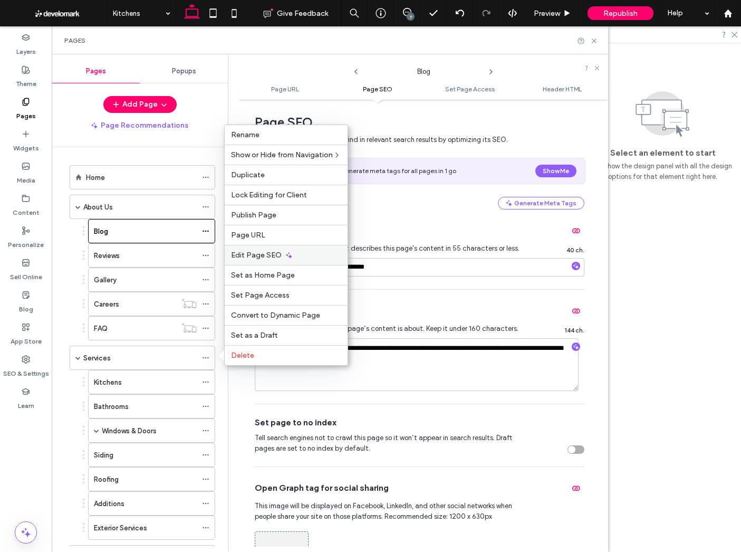
click at [302, 253] on div "Edit Page SEO" at bounding box center [286, 255] width 123 height 20
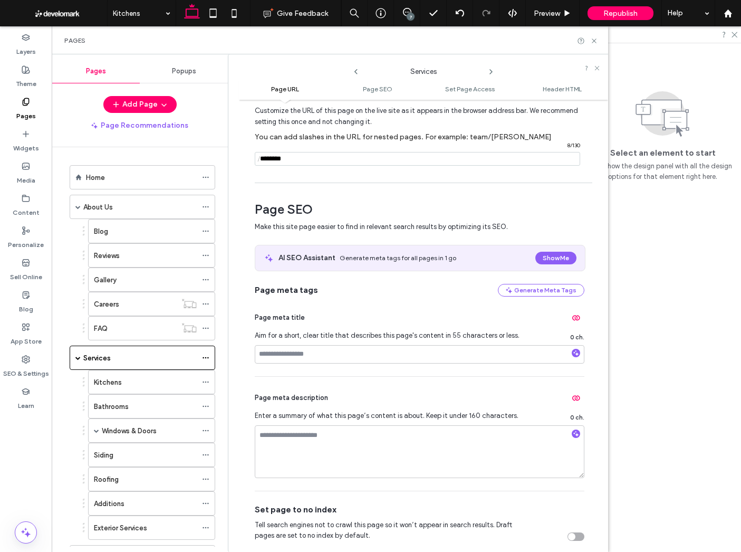
scroll to position [0, 0]
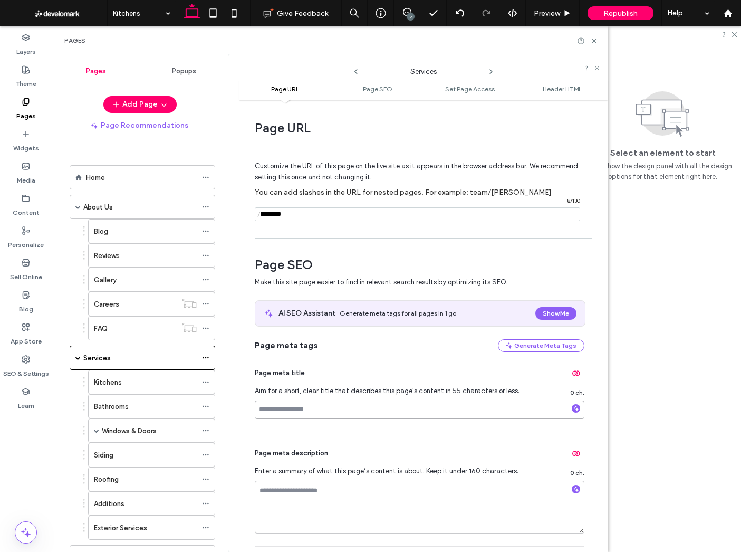
click at [396, 408] on input at bounding box center [420, 409] width 330 height 18
paste input "**********"
type input "**********"
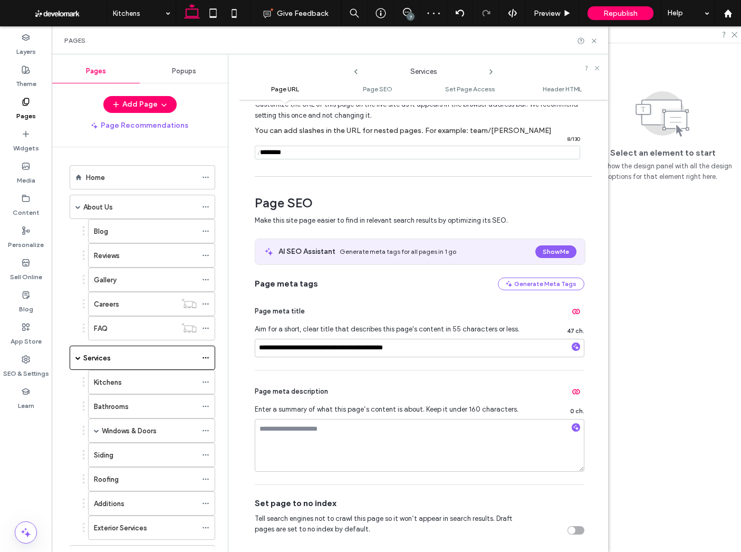
scroll to position [148, 0]
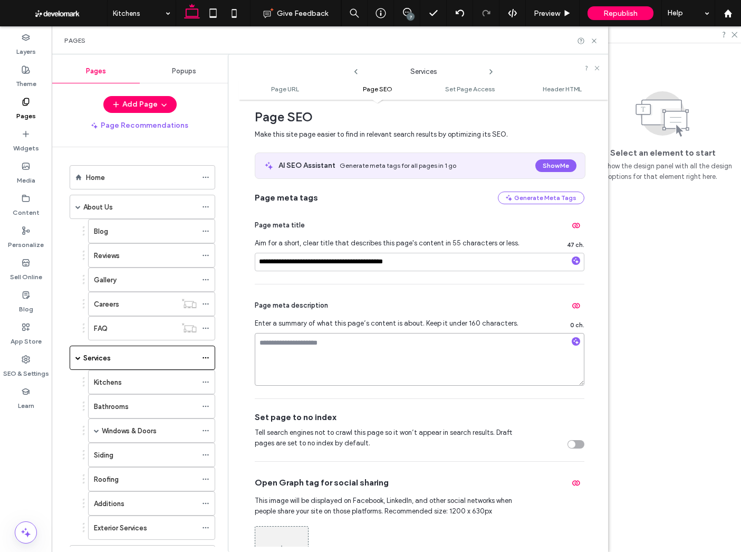
click at [391, 359] on textarea at bounding box center [420, 359] width 330 height 53
paste textarea "**********"
type textarea "**********"
click at [491, 293] on div "**********" at bounding box center [420, 341] width 330 height 114
click at [409, 209] on div "**********" at bounding box center [420, 244] width 330 height 80
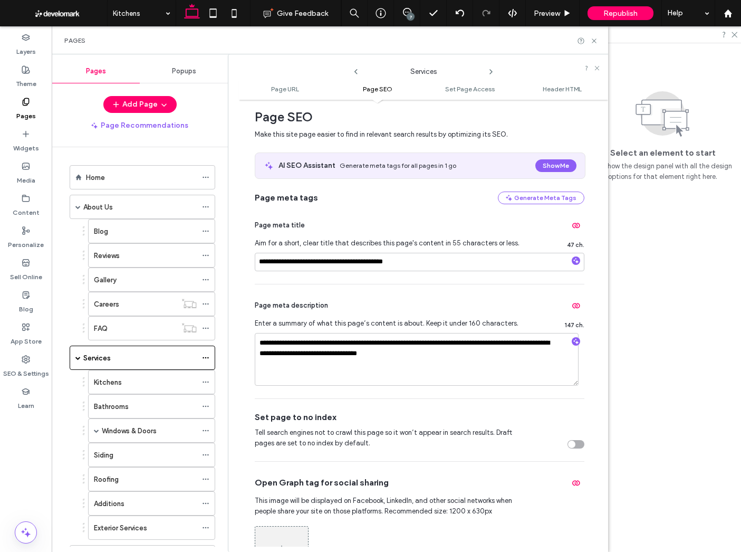
click at [19, 99] on div "Pages" at bounding box center [26, 109] width 52 height 32
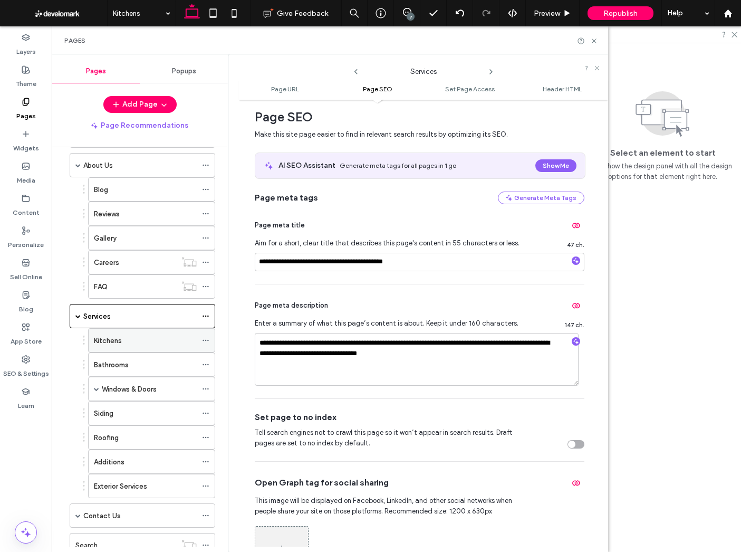
scroll to position [58, 0]
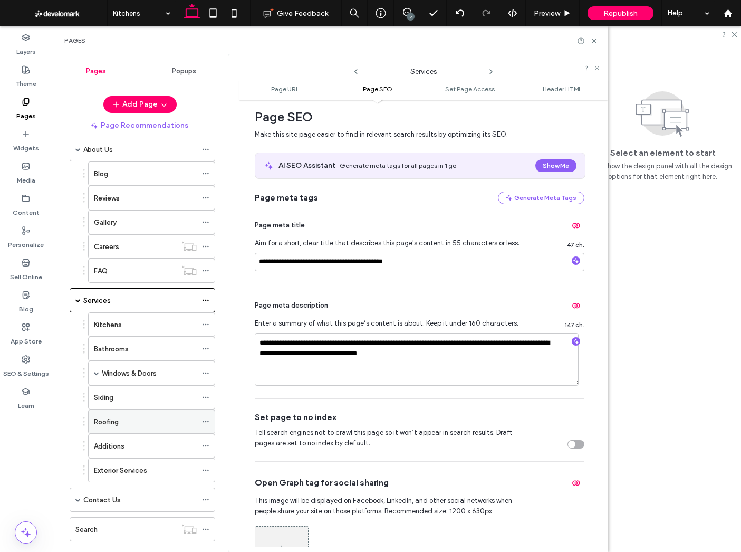
click at [119, 420] on div "Roofing" at bounding box center [145, 421] width 103 height 11
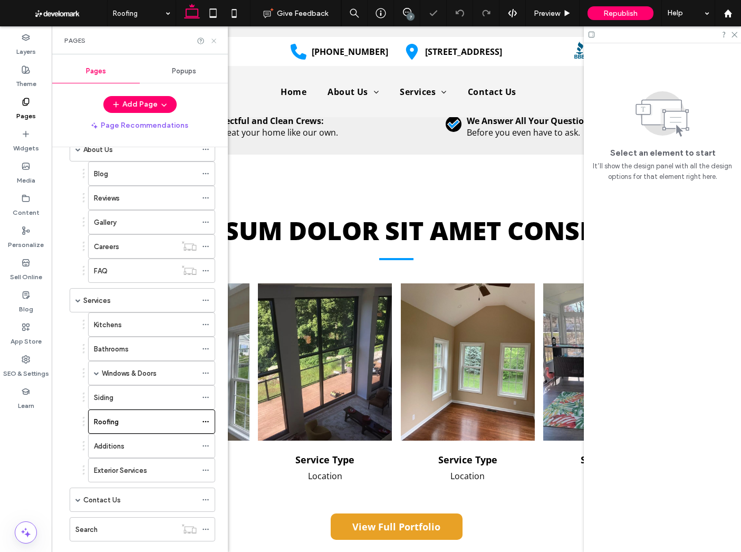
click at [213, 41] on icon at bounding box center [214, 41] width 8 height 8
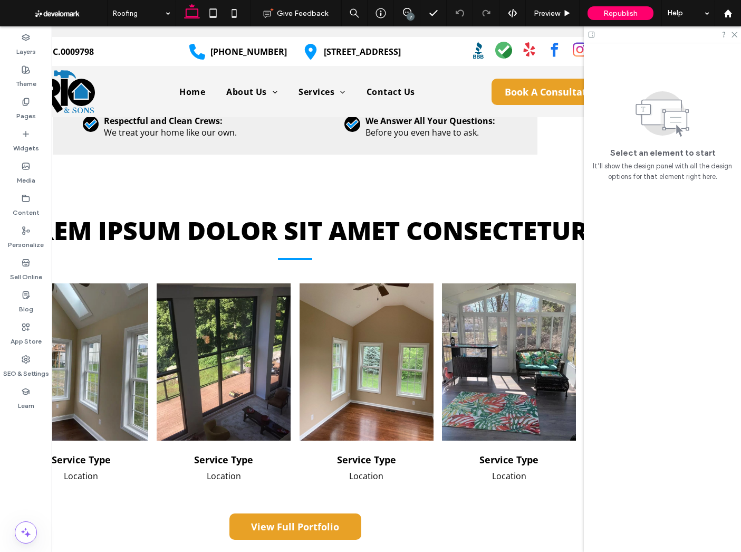
scroll to position [0, 157]
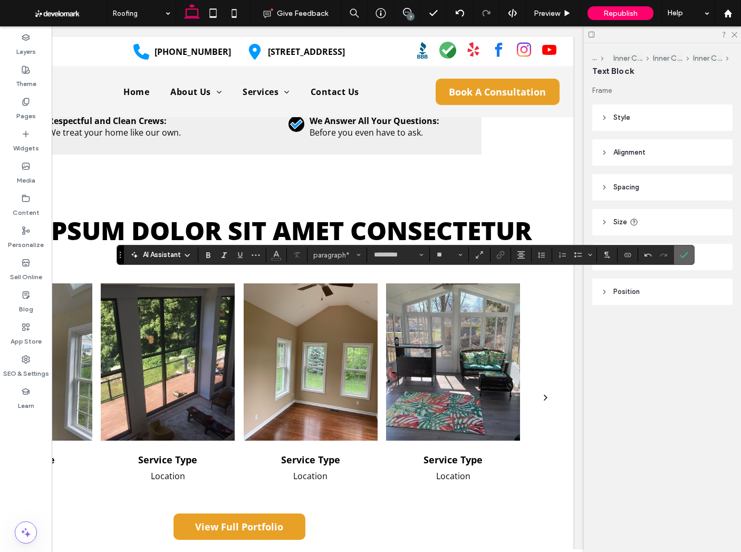
click at [692, 249] on label "Confirm" at bounding box center [684, 254] width 16 height 19
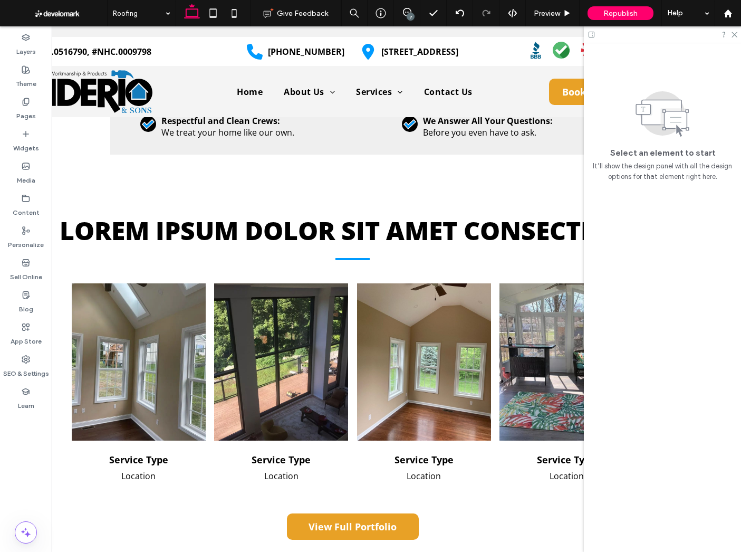
scroll to position [0, 44]
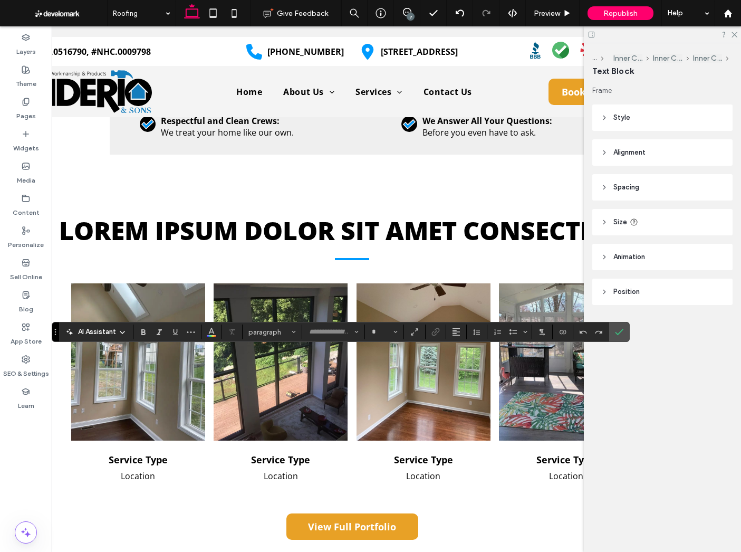
type input "*********"
type input "**"
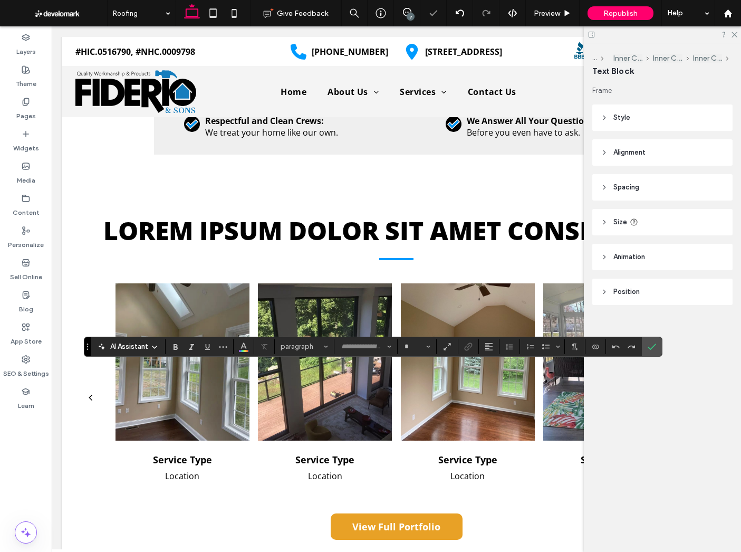
type input "*********"
type input "**"
click at [654, 348] on icon "Confirm" at bounding box center [652, 346] width 8 height 8
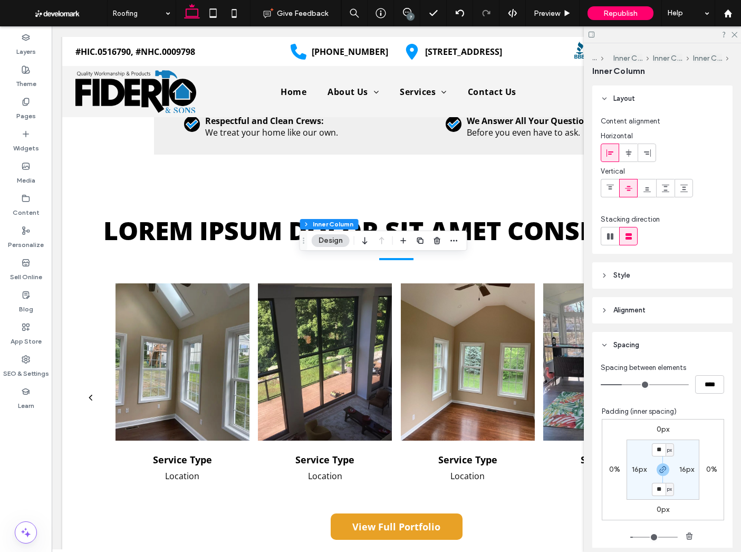
click at [334, 241] on button "Design" at bounding box center [331, 240] width 38 height 13
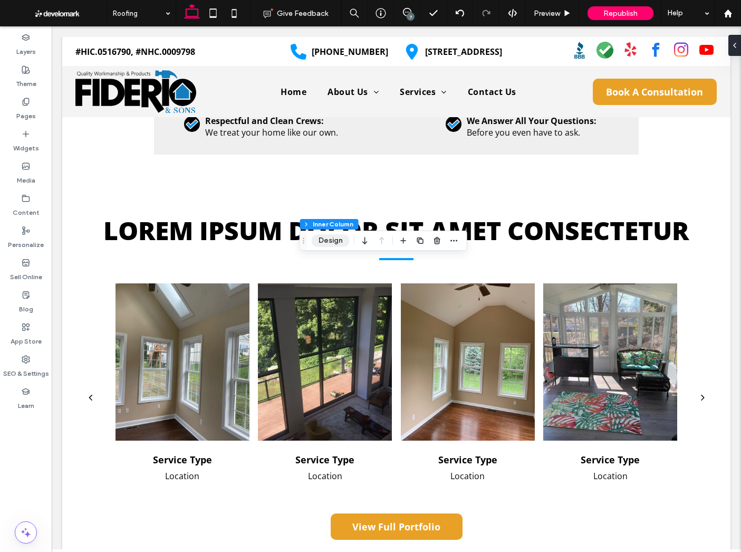
click at [322, 242] on button "Design" at bounding box center [331, 240] width 38 height 13
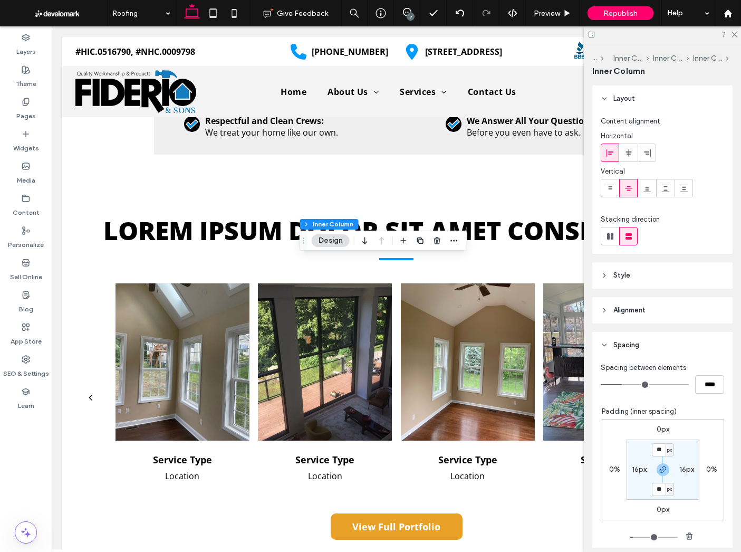
click at [650, 263] on header "Style" at bounding box center [662, 275] width 140 height 26
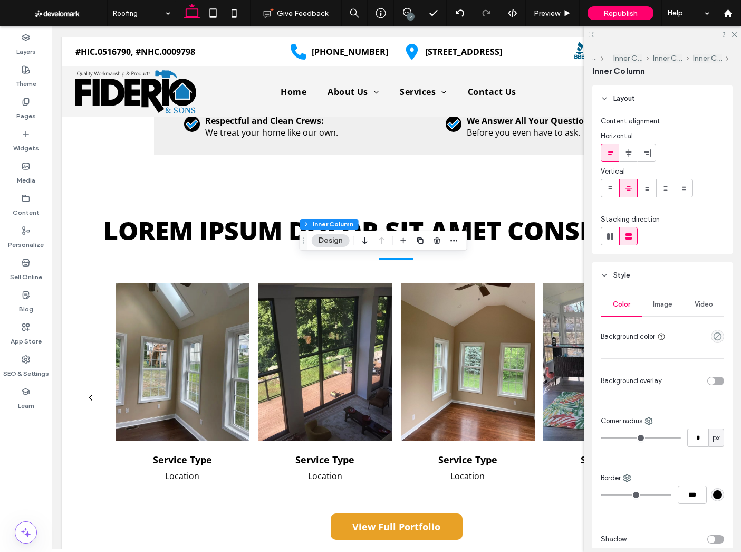
click at [659, 311] on div "Image" at bounding box center [662, 304] width 41 height 23
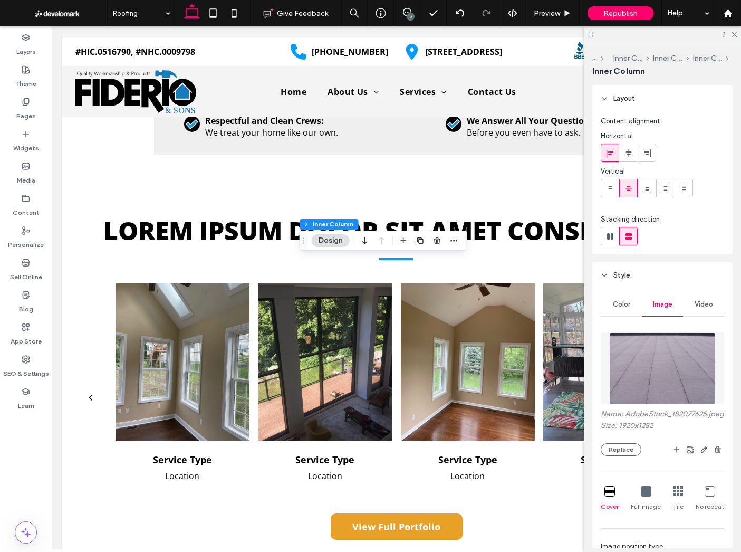
click at [653, 346] on img at bounding box center [662, 368] width 107 height 72
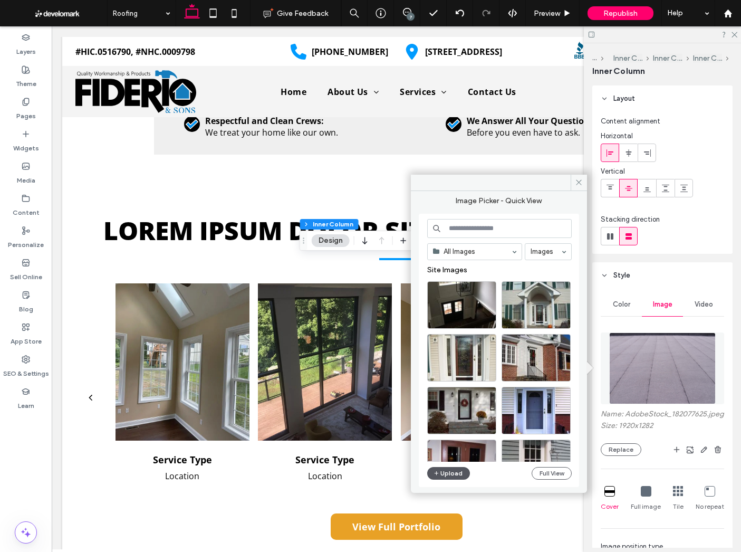
click at [435, 470] on icon "button" at bounding box center [437, 473] width 6 height 8
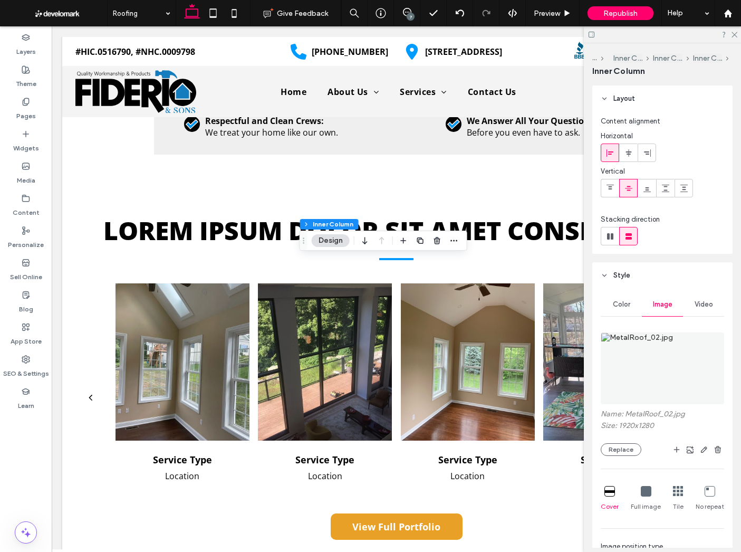
scroll to position [11, 0]
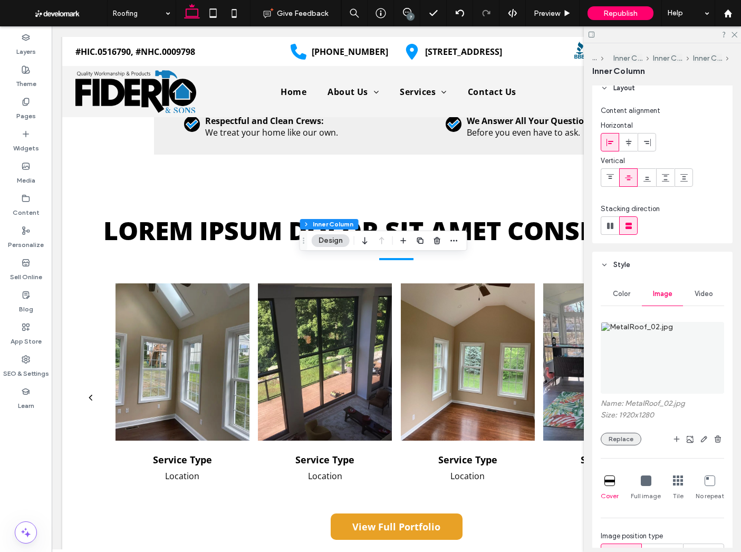
click at [627, 436] on button "Replace" at bounding box center [621, 439] width 41 height 13
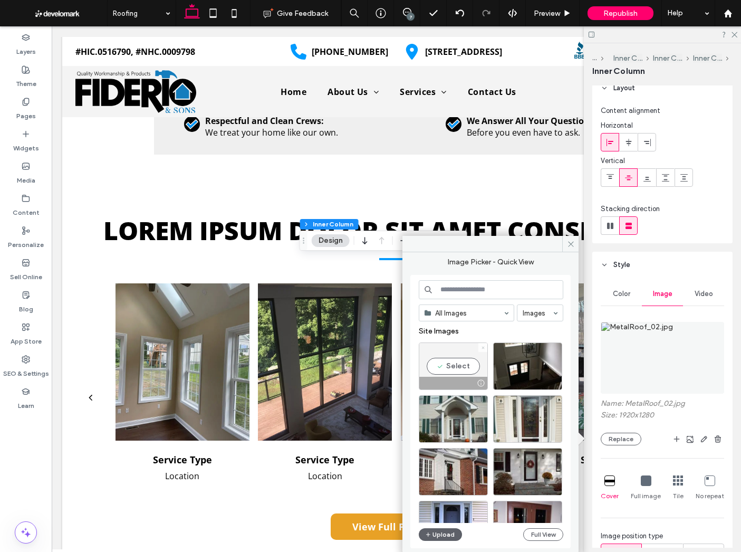
click at [483, 347] on icon at bounding box center [483, 348] width 4 height 4
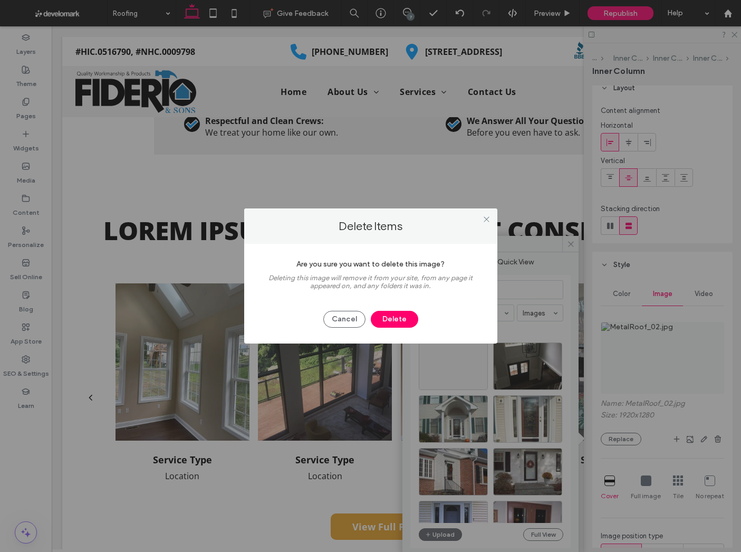
click at [381, 308] on div "Cancel Delete" at bounding box center [371, 313] width 222 height 27
drag, startPoint x: 383, startPoint y: 316, endPoint x: 412, endPoint y: 343, distance: 39.9
click at [383, 316] on button "Delete" at bounding box center [394, 319] width 47 height 17
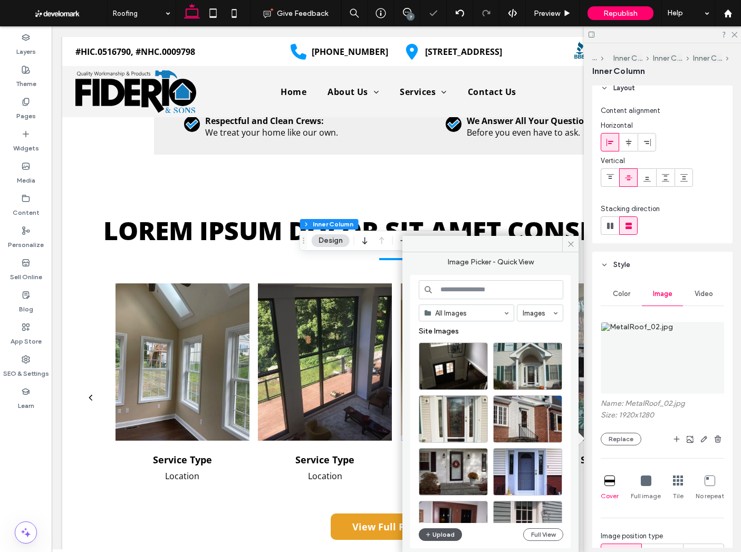
click at [446, 536] on button "Upload" at bounding box center [440, 534] width 43 height 13
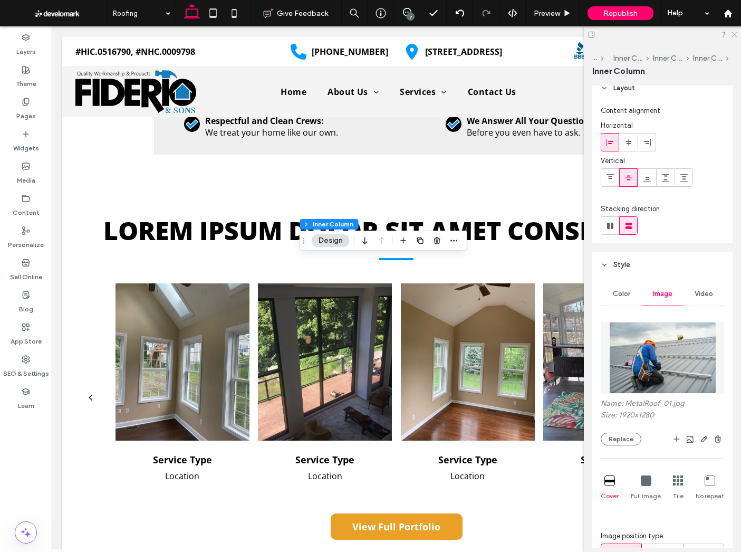
click at [731, 34] on icon at bounding box center [734, 34] width 7 height 7
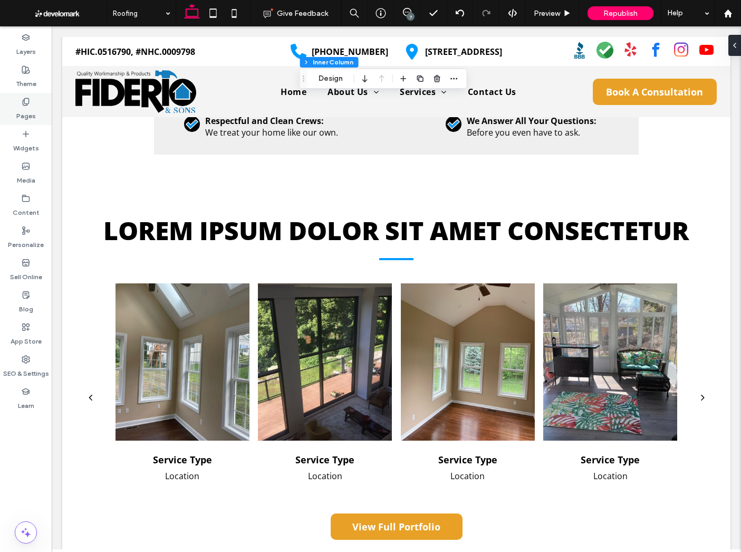
click at [21, 106] on label "Pages" at bounding box center [26, 113] width 20 height 15
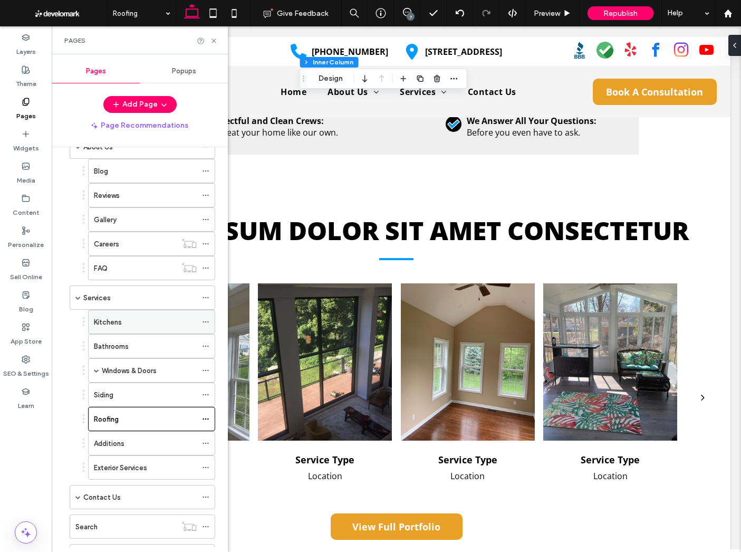
scroll to position [63, 0]
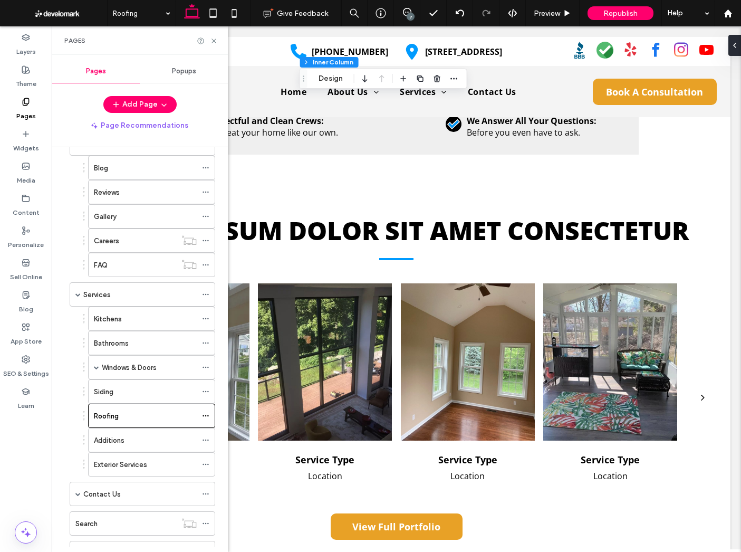
drag, startPoint x: 96, startPoint y: 367, endPoint x: 119, endPoint y: 403, distance: 42.7
click at [96, 367] on span at bounding box center [96, 367] width 5 height 5
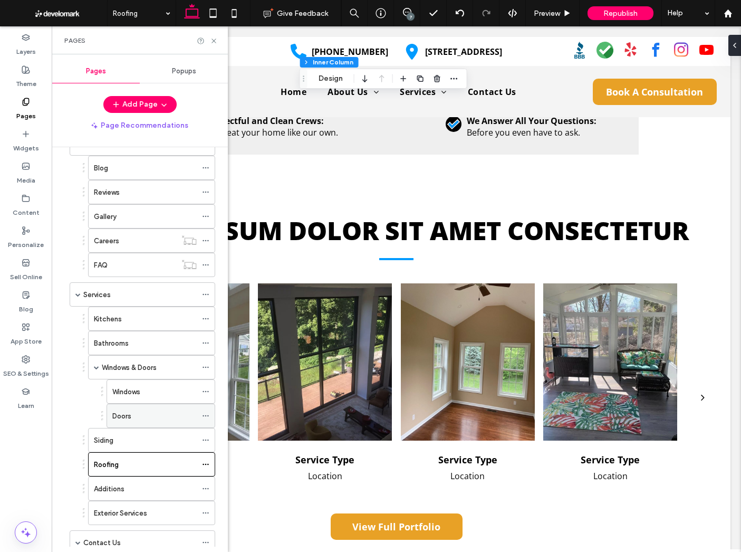
click at [126, 412] on label "Doors" at bounding box center [121, 416] width 19 height 18
click at [215, 40] on icon at bounding box center [214, 41] width 8 height 8
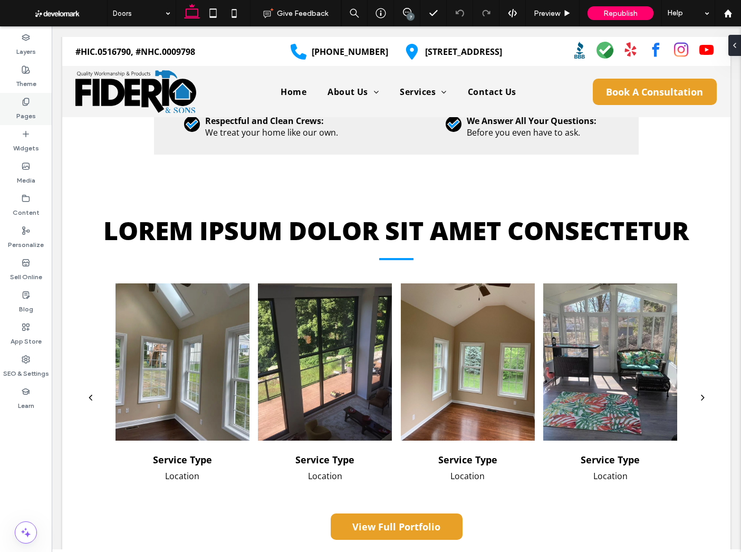
click at [30, 104] on icon at bounding box center [26, 102] width 8 height 8
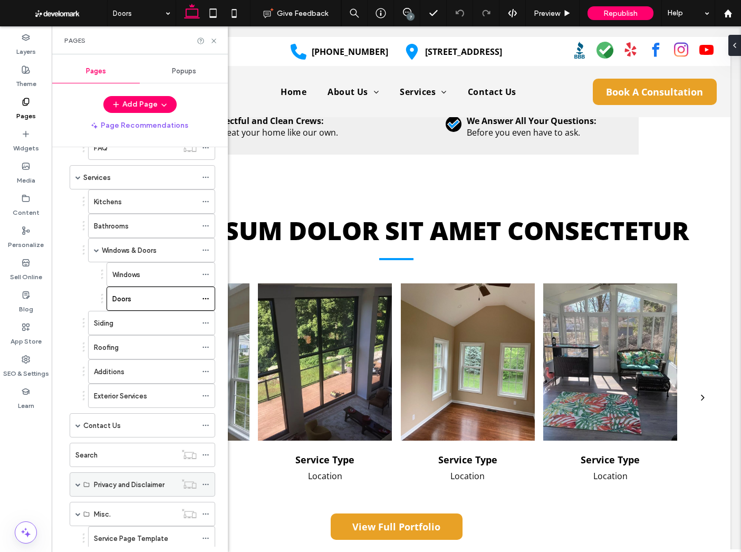
scroll to position [235, 0]
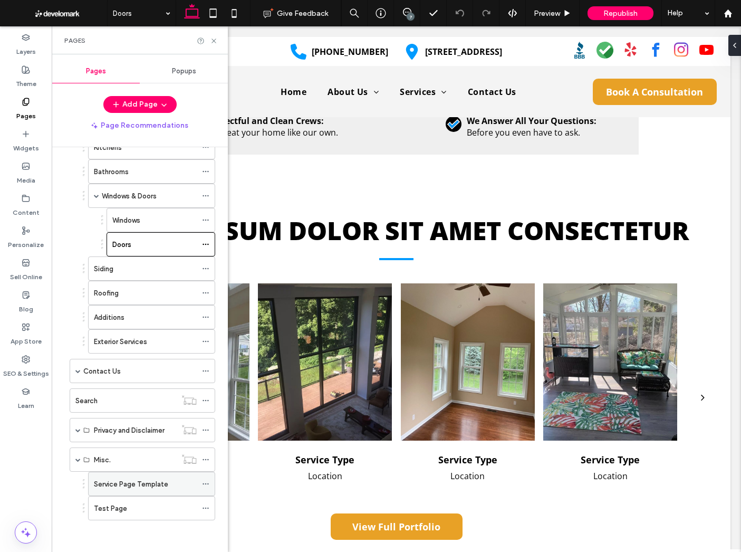
click at [151, 484] on label "Service Page Template" at bounding box center [131, 484] width 74 height 18
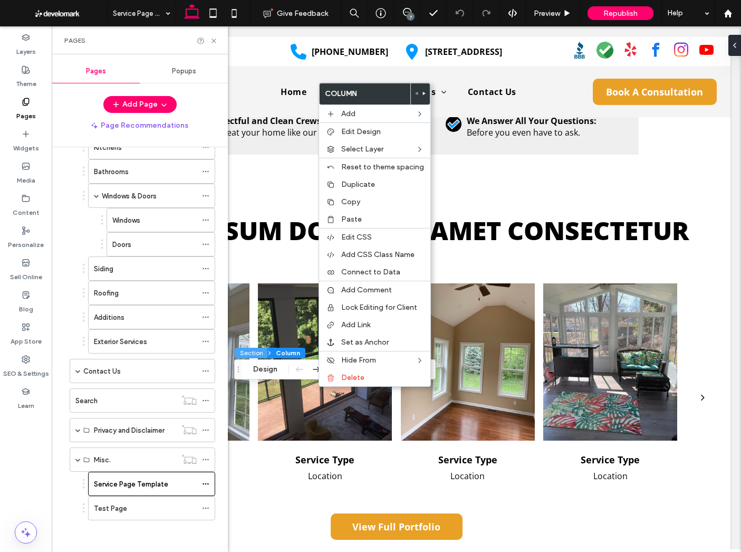
click at [256, 353] on button "Section" at bounding box center [251, 353] width 33 height 11
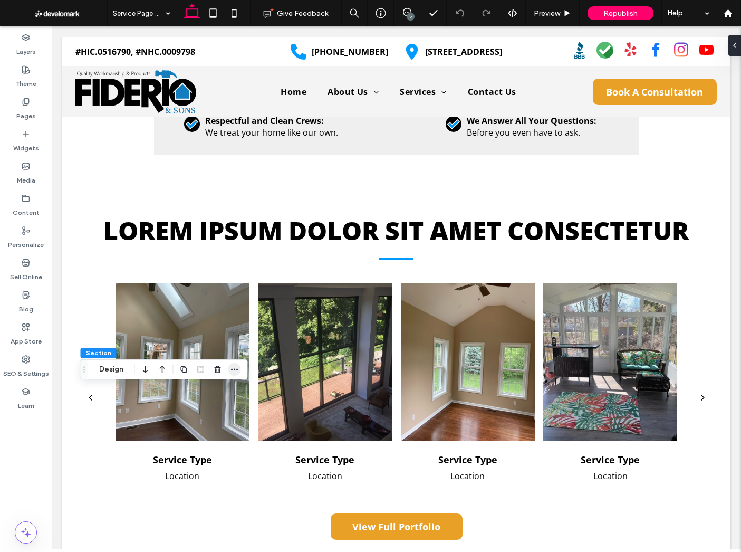
click at [236, 369] on icon "button" at bounding box center [235, 369] width 8 height 8
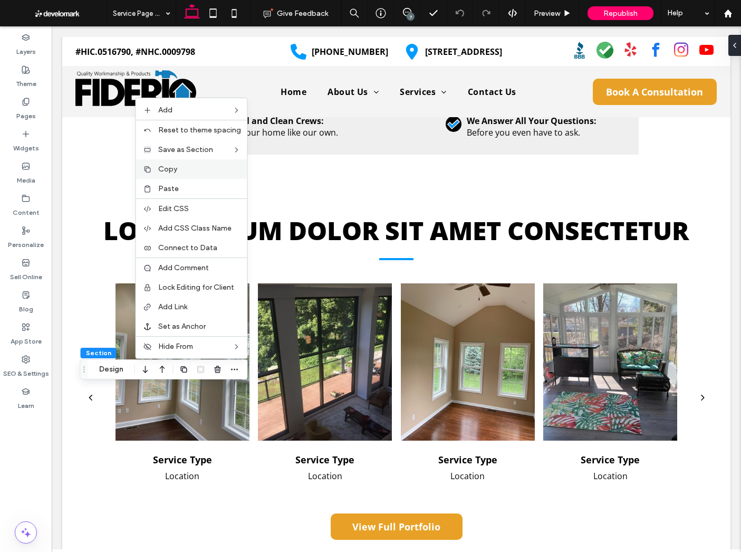
click at [193, 171] on label "Copy" at bounding box center [199, 169] width 83 height 9
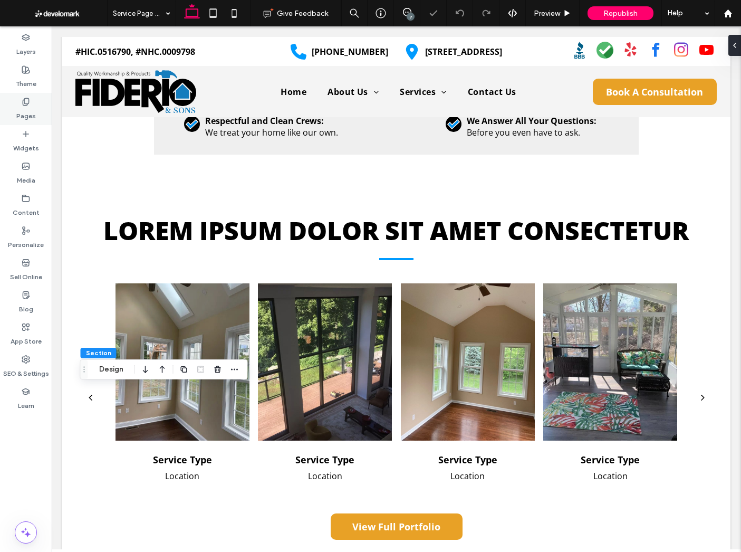
click at [15, 116] on div "Pages" at bounding box center [26, 109] width 52 height 32
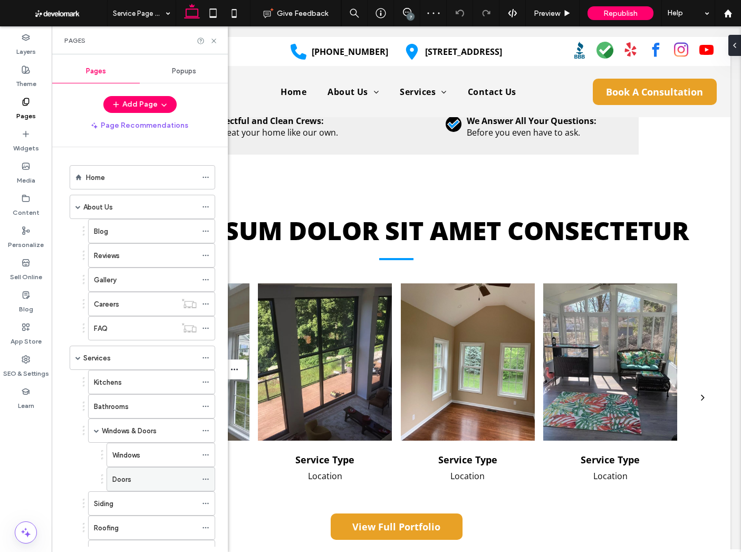
click at [155, 470] on div "Doors" at bounding box center [154, 478] width 84 height 23
click at [213, 39] on icon at bounding box center [214, 41] width 8 height 8
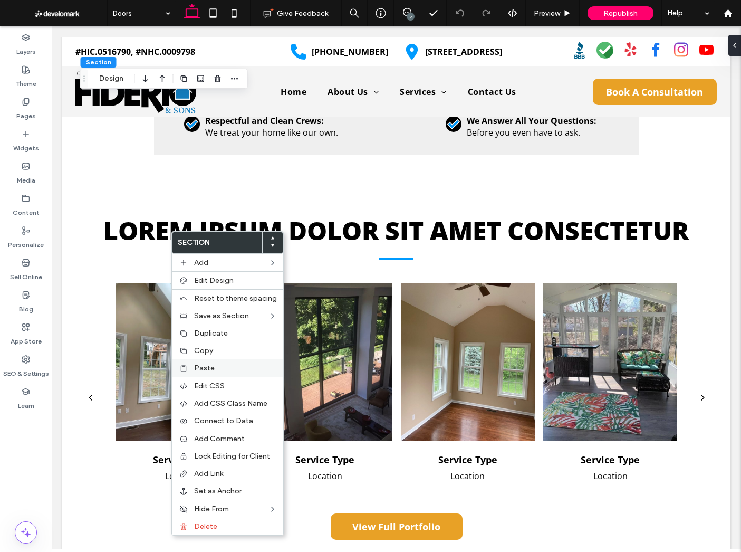
click at [191, 363] on div "Paste" at bounding box center [227, 367] width 111 height 17
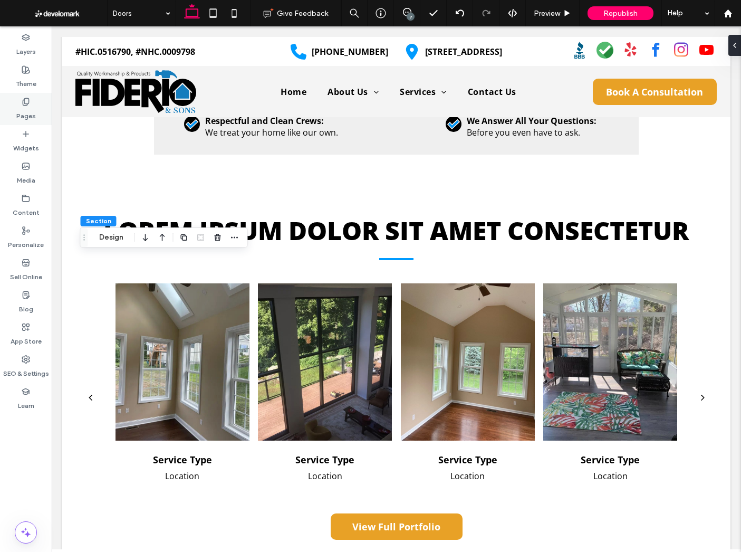
click at [16, 99] on div "Pages" at bounding box center [26, 109] width 52 height 32
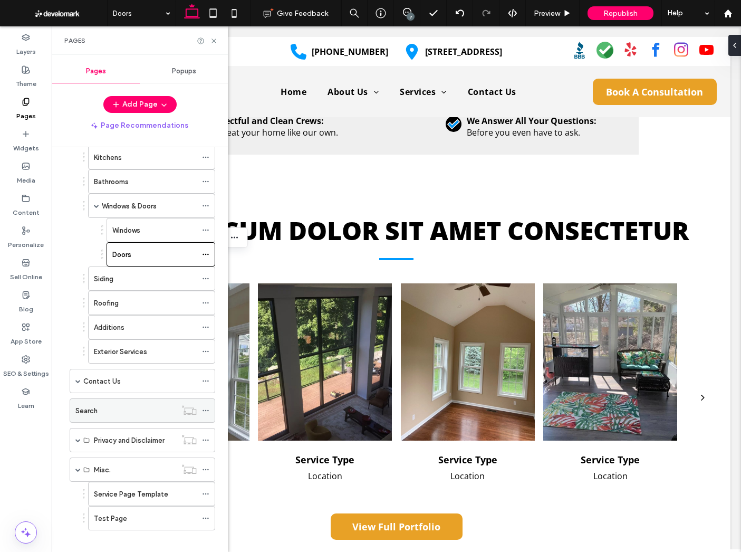
scroll to position [235, 0]
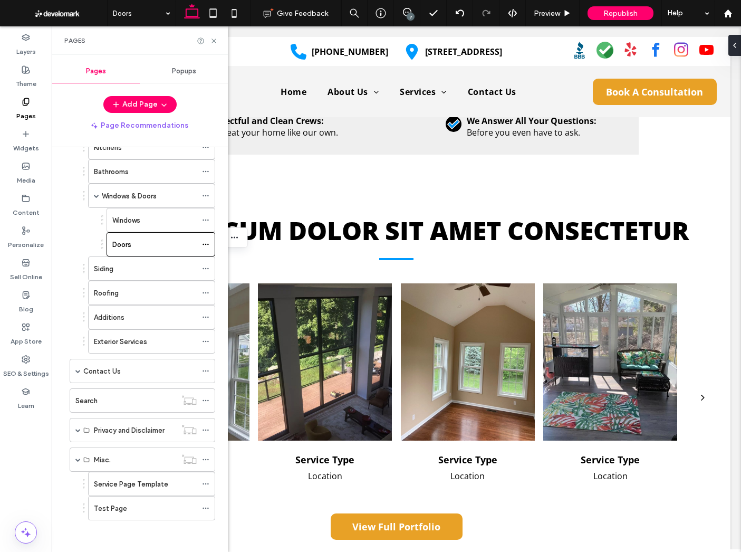
click at [141, 226] on div "Windows" at bounding box center [154, 219] width 84 height 23
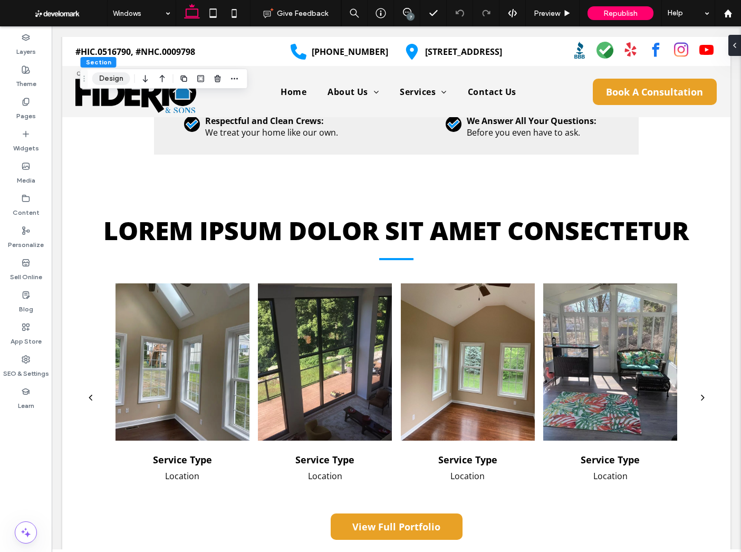
click at [105, 81] on button "Design" at bounding box center [111, 78] width 38 height 13
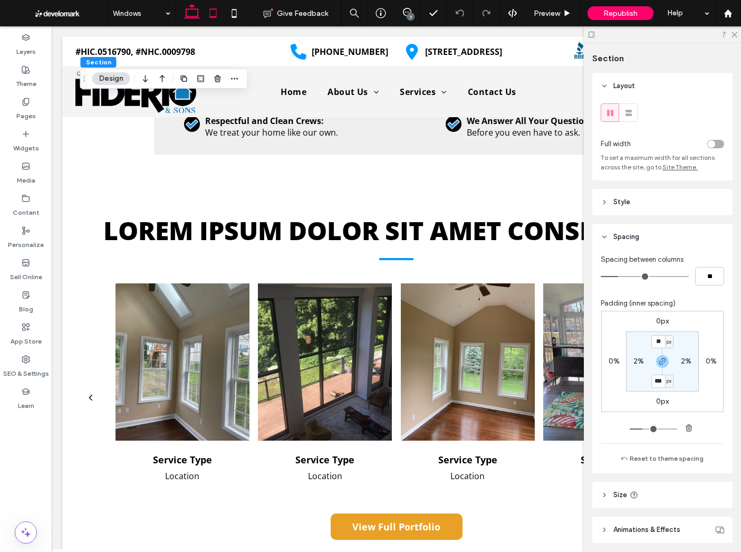
click at [212, 12] on icon at bounding box center [213, 13] width 21 height 21
type input "**"
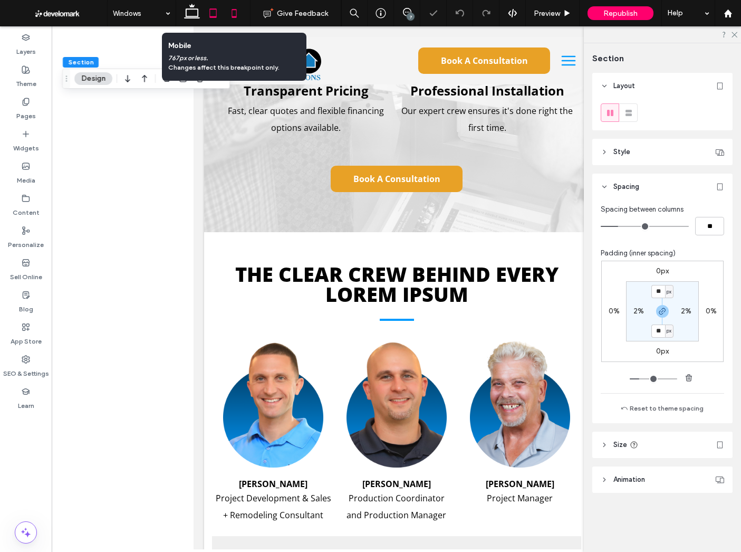
click at [230, 10] on icon at bounding box center [234, 13] width 21 height 21
type input "**"
type input "***"
type input "**"
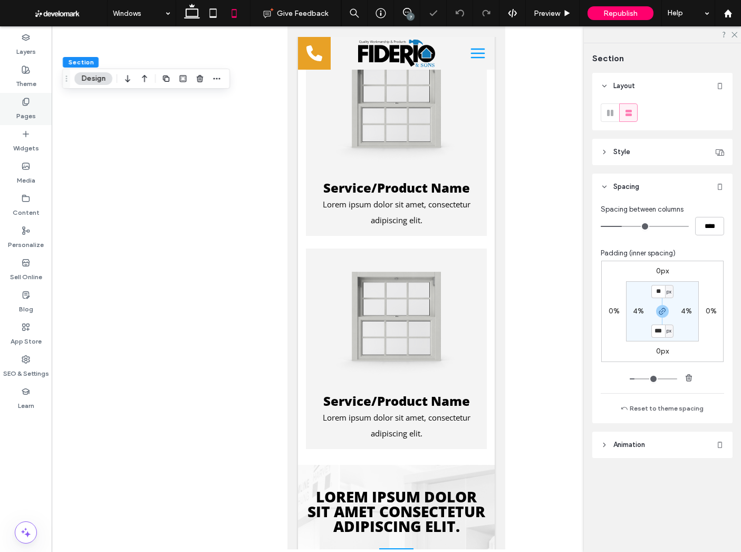
click at [7, 101] on div "Pages" at bounding box center [26, 109] width 52 height 32
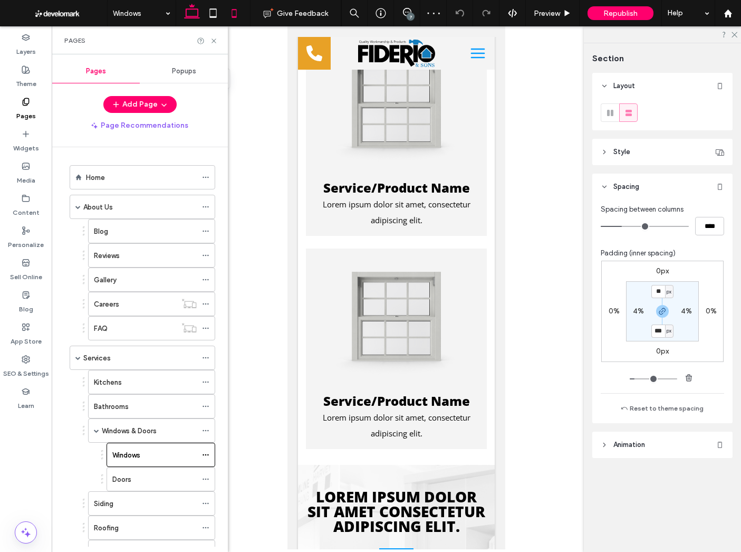
click at [183, 18] on icon at bounding box center [191, 13] width 21 height 21
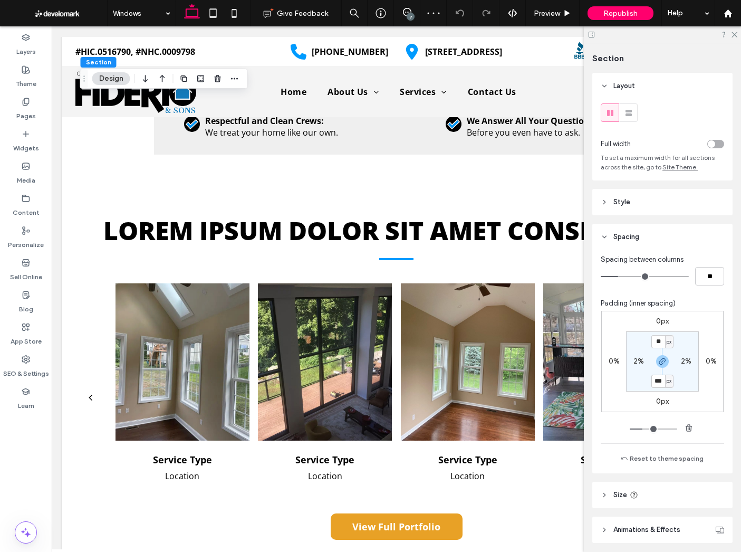
type input "**"
type input "***"
type input "**"
drag, startPoint x: 213, startPoint y: 7, endPoint x: 221, endPoint y: 9, distance: 8.3
click at [213, 7] on icon at bounding box center [213, 13] width 21 height 21
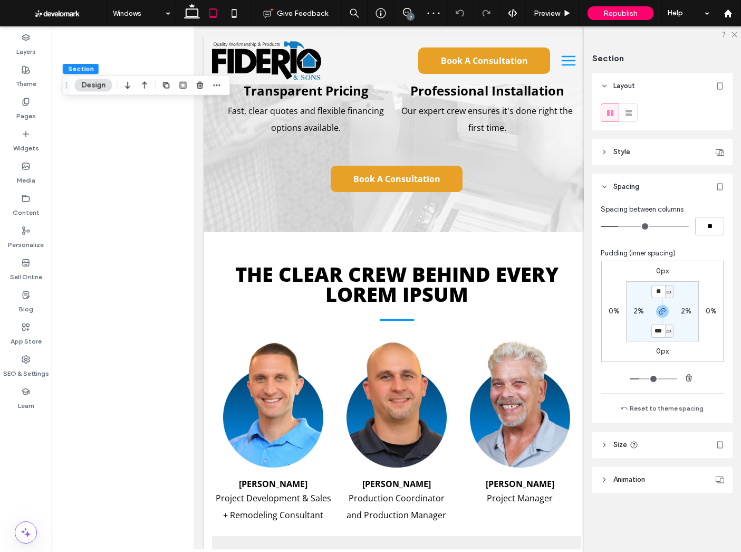
type input "**"
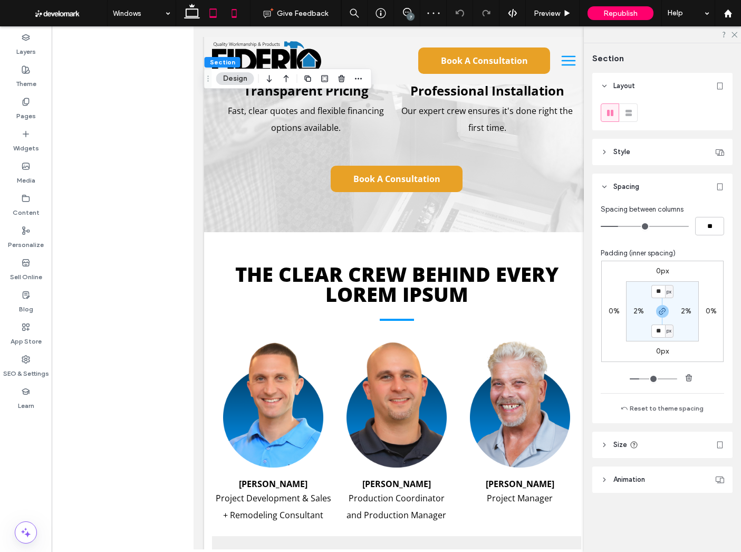
click at [225, 10] on icon at bounding box center [234, 13] width 21 height 21
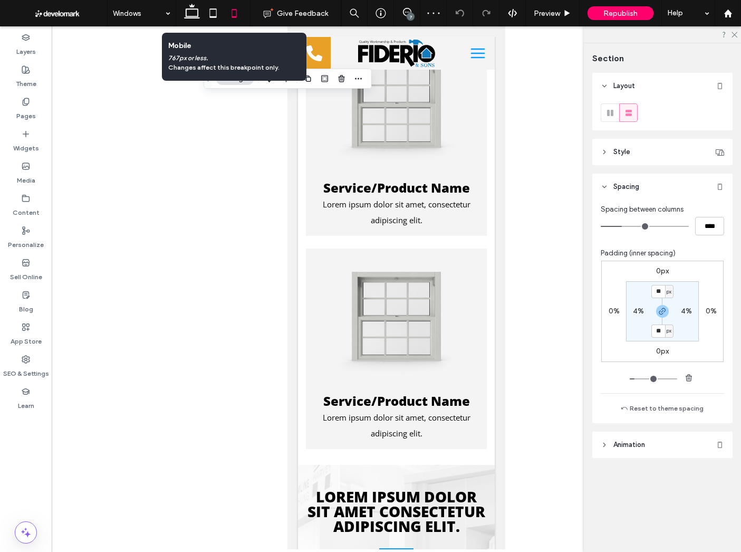
type input "**"
type input "***"
type input "**"
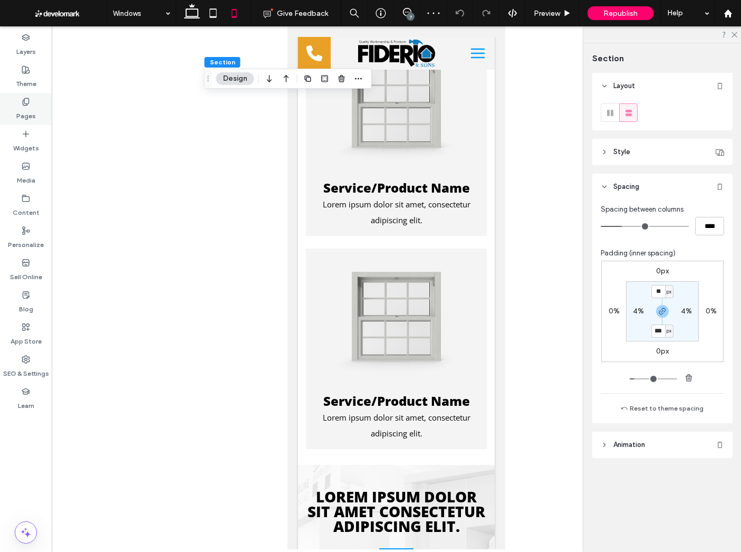
click at [28, 106] on icon at bounding box center [26, 102] width 8 height 8
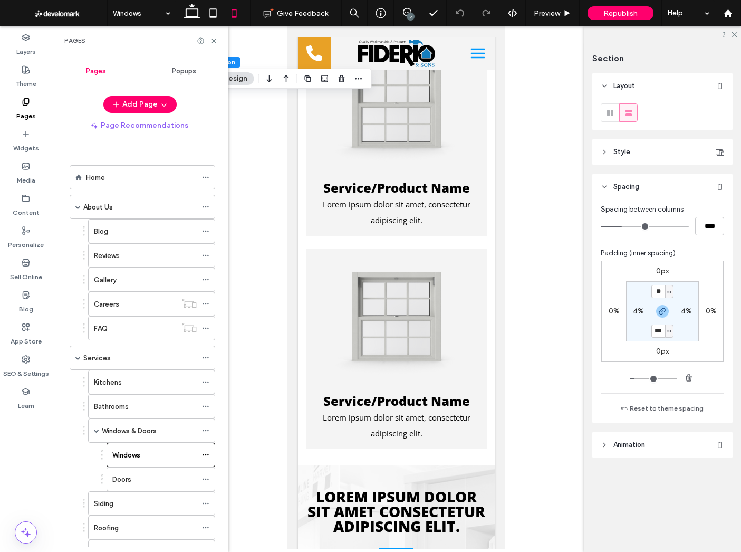
click at [144, 480] on div "Doors" at bounding box center [154, 479] width 84 height 11
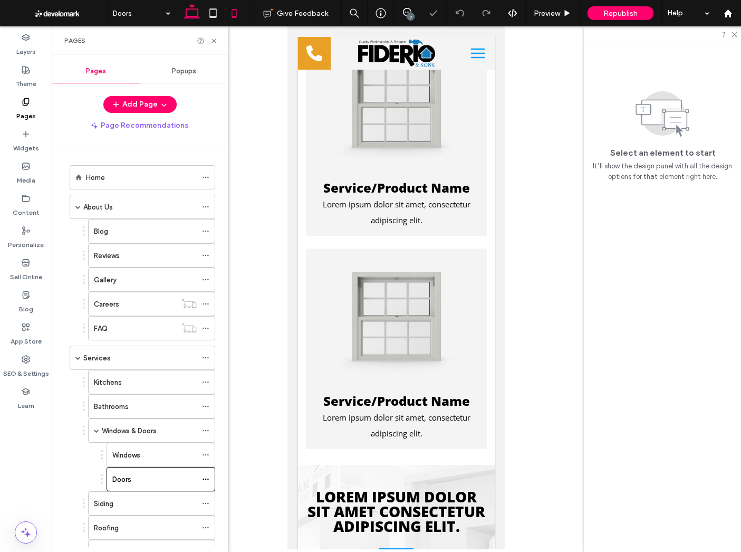
click at [194, 12] on icon at bounding box center [191, 13] width 21 height 21
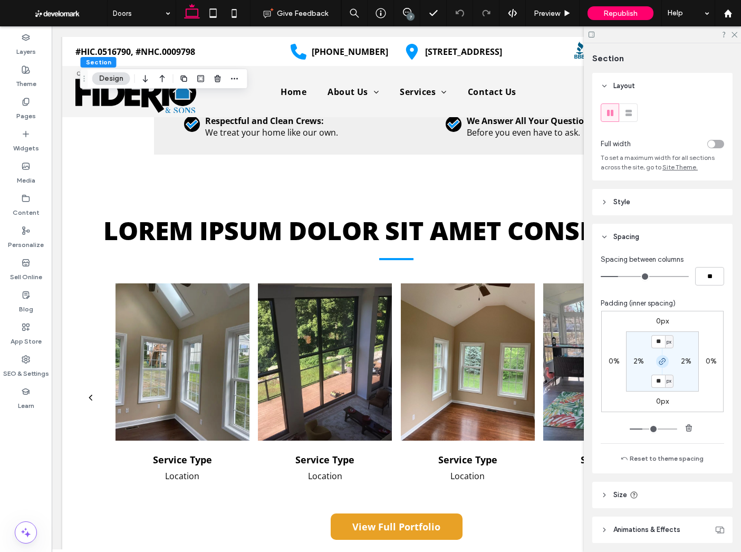
click at [661, 362] on icon "button" at bounding box center [662, 361] width 8 height 8
click at [657, 383] on label "80px" at bounding box center [662, 380] width 17 height 9
type input "***"
click at [216, 16] on use at bounding box center [212, 12] width 7 height 9
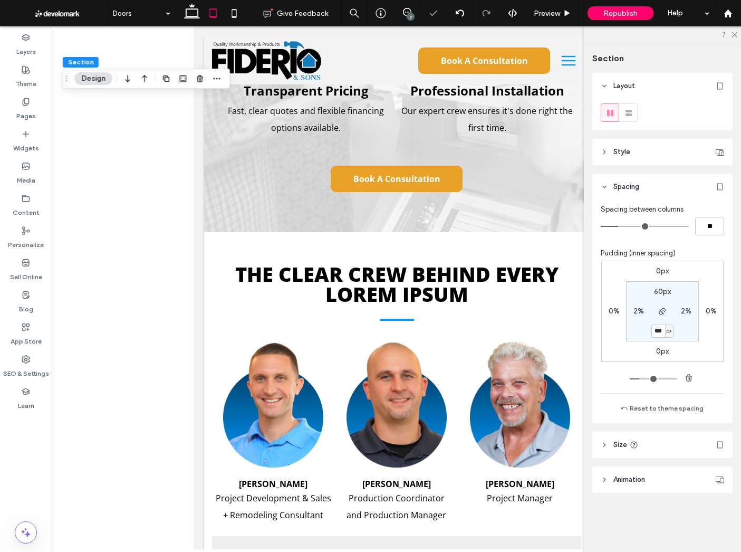
type input "**"
click at [658, 329] on input "**" at bounding box center [659, 330] width 14 height 13
type input "**"
click at [233, 11] on icon at bounding box center [234, 13] width 21 height 21
type input "**"
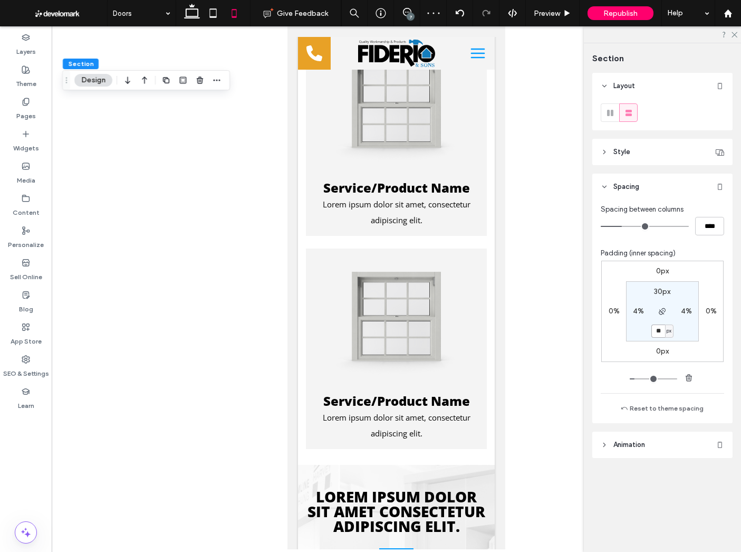
click at [664, 332] on input "**" at bounding box center [659, 330] width 14 height 13
type input "***"
click at [189, 9] on use at bounding box center [192, 11] width 16 height 15
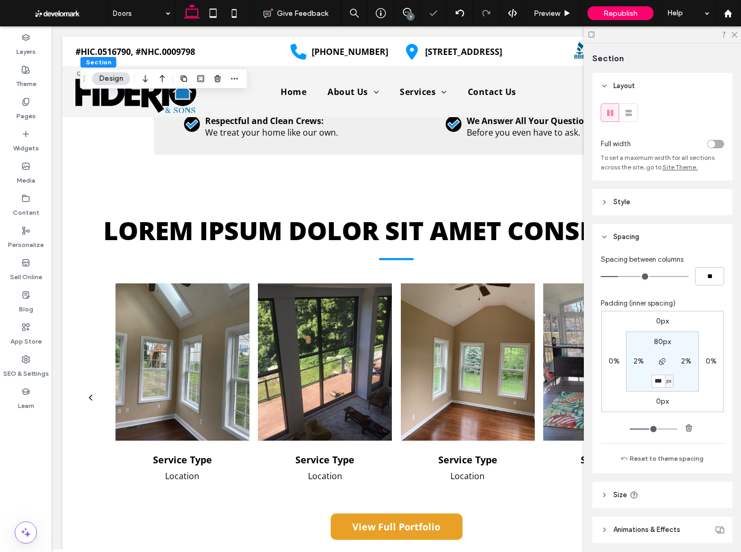
type input "***"
click at [28, 111] on label "Pages" at bounding box center [26, 113] width 20 height 15
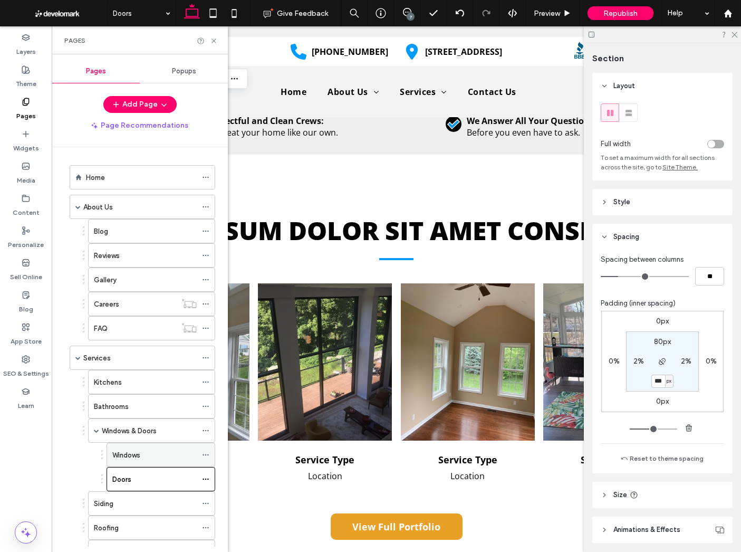
click at [139, 453] on label "Windows" at bounding box center [126, 455] width 28 height 18
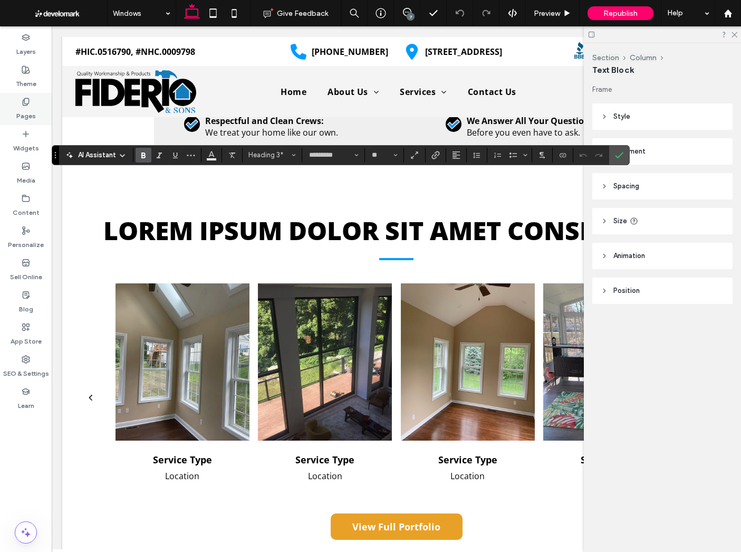
click at [12, 108] on div "Pages" at bounding box center [26, 109] width 52 height 32
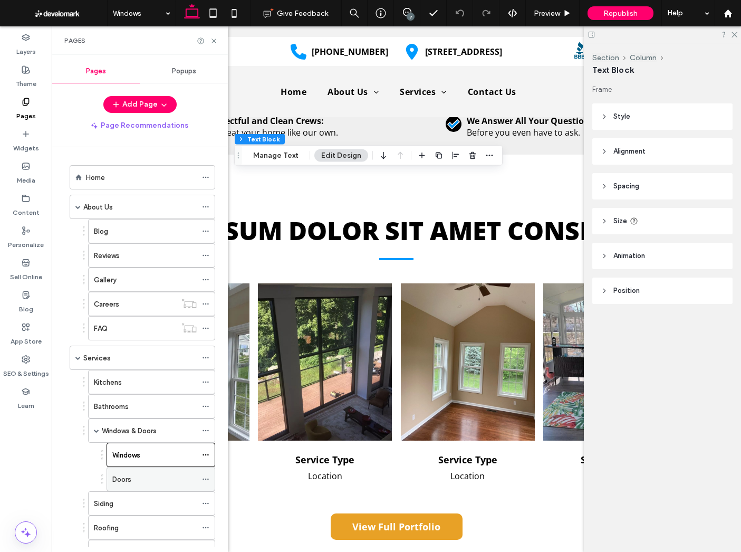
click at [140, 474] on div "Doors" at bounding box center [154, 479] width 84 height 11
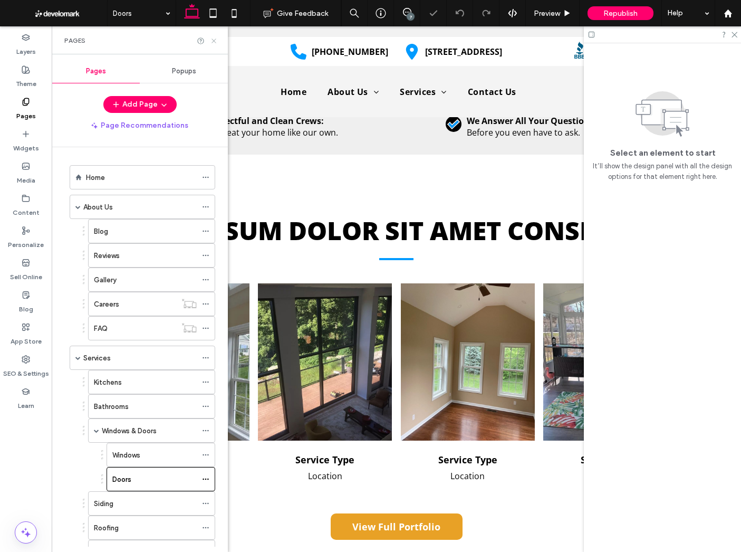
click at [217, 39] on icon at bounding box center [214, 41] width 8 height 8
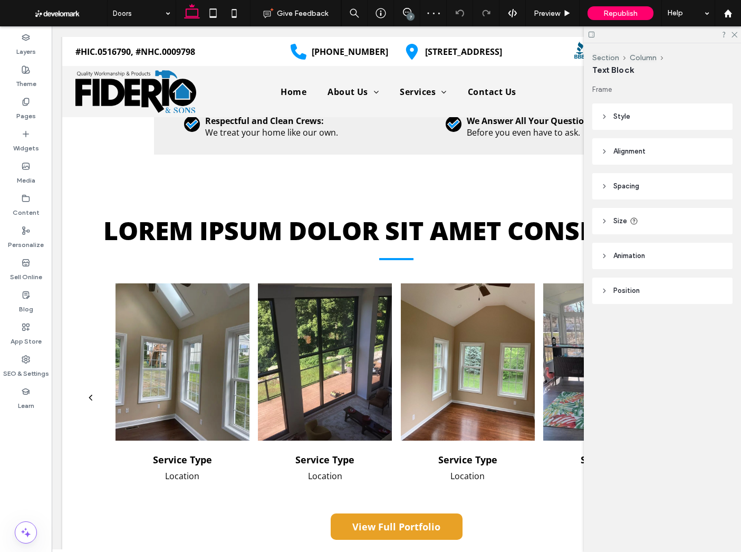
type input "*********"
type input "**"
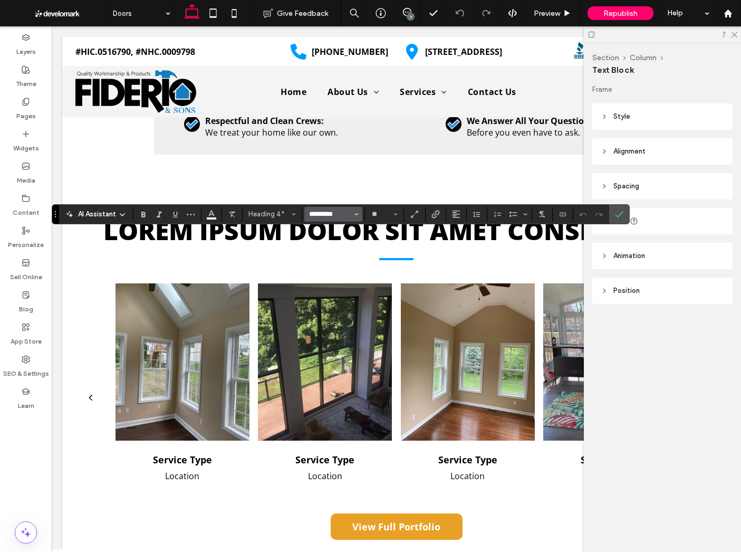
click at [331, 210] on input "*********" at bounding box center [330, 214] width 45 height 8
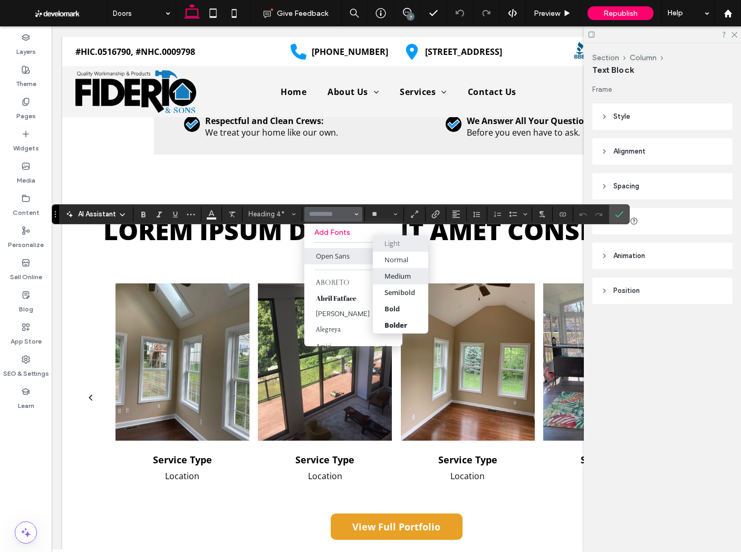
click at [394, 276] on div "Medium" at bounding box center [398, 275] width 26 height 9
type input "*********"
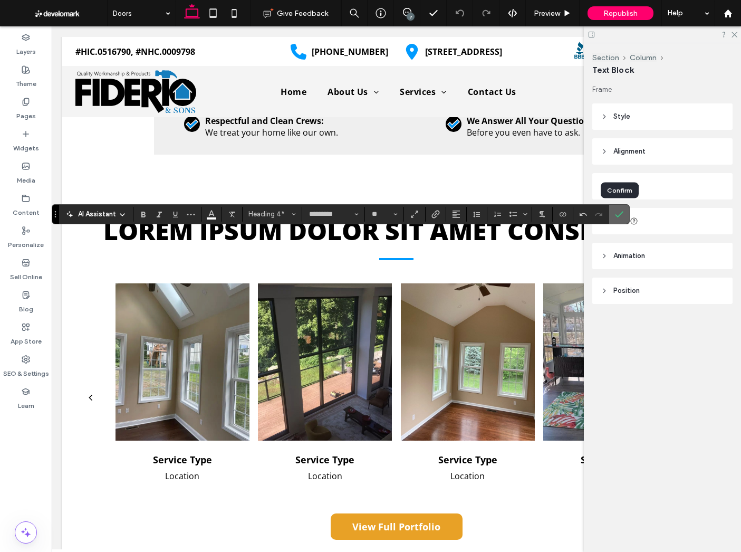
click at [617, 206] on span "Confirm" at bounding box center [617, 214] width 5 height 19
type input "**"
click at [625, 214] on label "Confirm" at bounding box center [619, 214] width 16 height 19
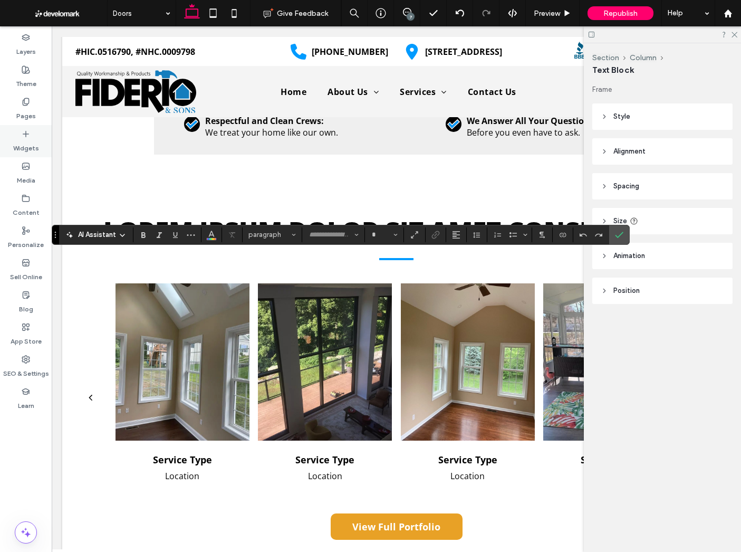
type input "*********"
type input "**"
click at [7, 102] on div "Pages" at bounding box center [26, 109] width 52 height 32
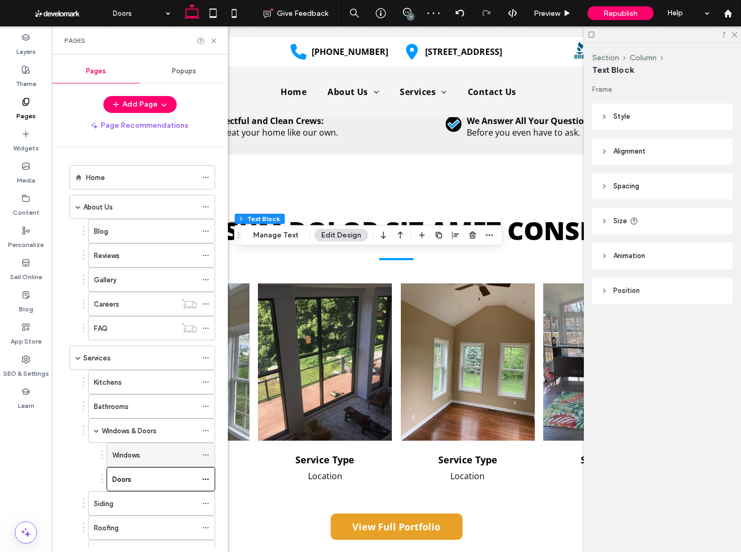
click at [145, 452] on div "Windows" at bounding box center [154, 455] width 84 height 11
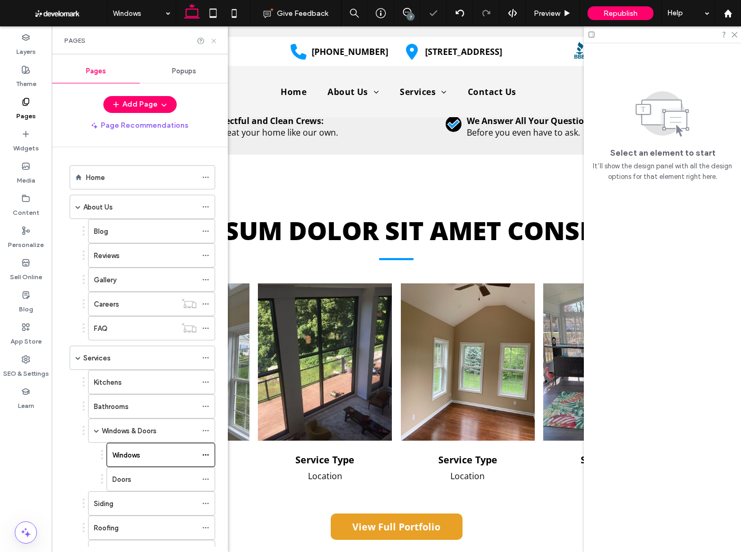
click at [214, 39] on icon at bounding box center [214, 41] width 8 height 8
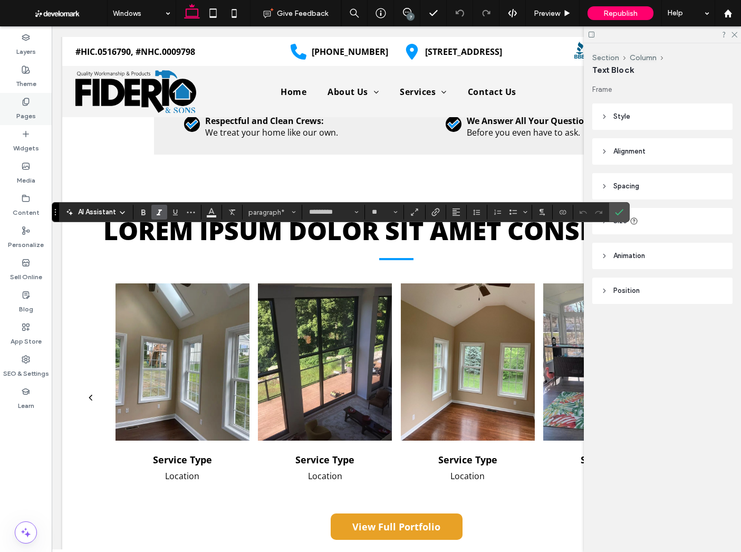
click at [24, 112] on label "Pages" at bounding box center [26, 113] width 20 height 15
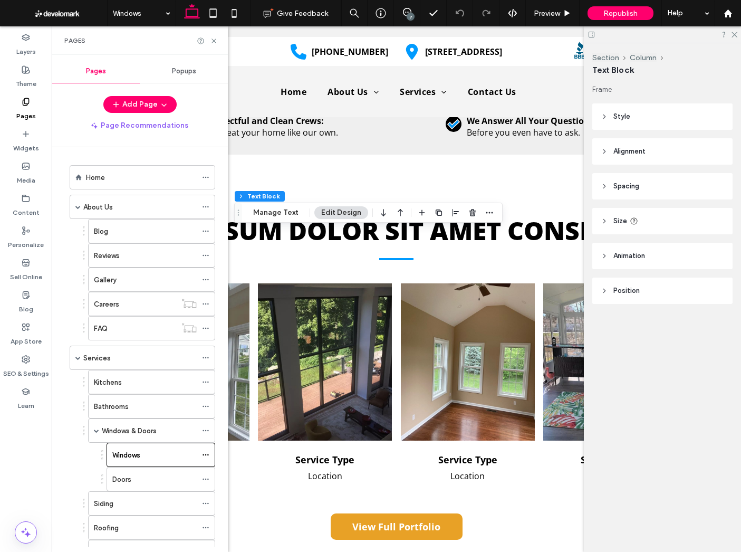
drag, startPoint x: 135, startPoint y: 470, endPoint x: 145, endPoint y: 420, distance: 50.2
click at [135, 470] on div "Doors" at bounding box center [154, 478] width 84 height 23
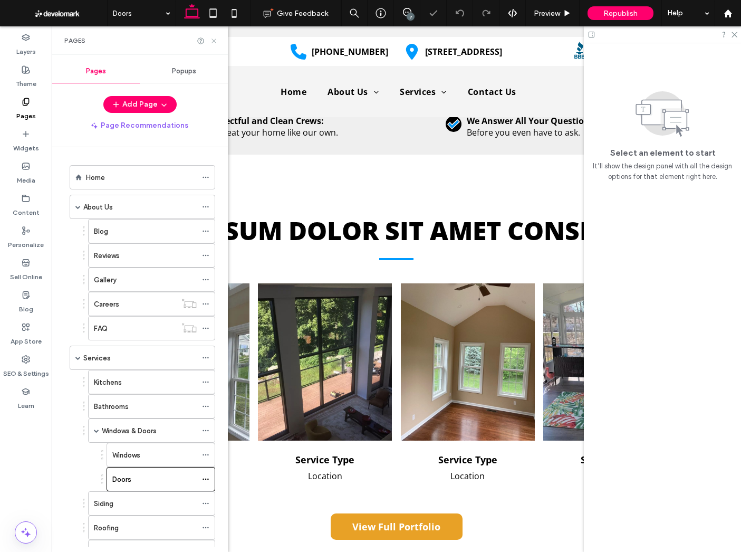
click at [215, 39] on use at bounding box center [214, 41] width 4 height 4
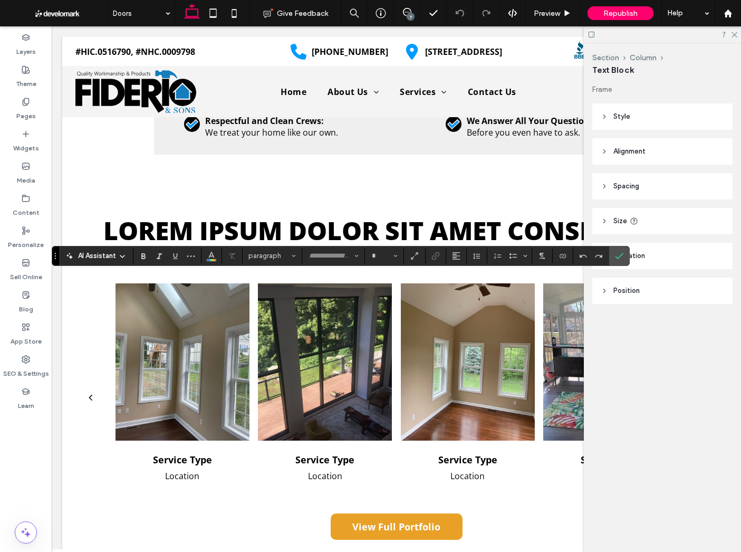
type input "*********"
type input "**"
click at [619, 252] on icon "Confirm" at bounding box center [619, 256] width 8 height 8
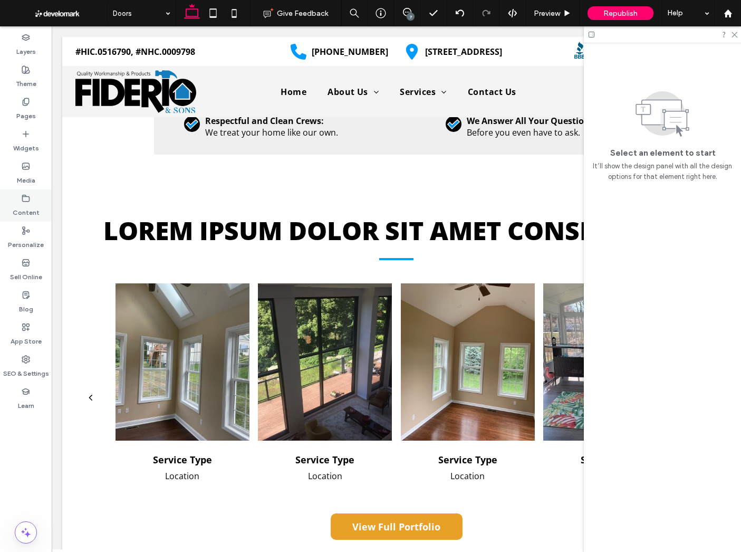
click at [27, 200] on icon at bounding box center [26, 198] width 8 height 8
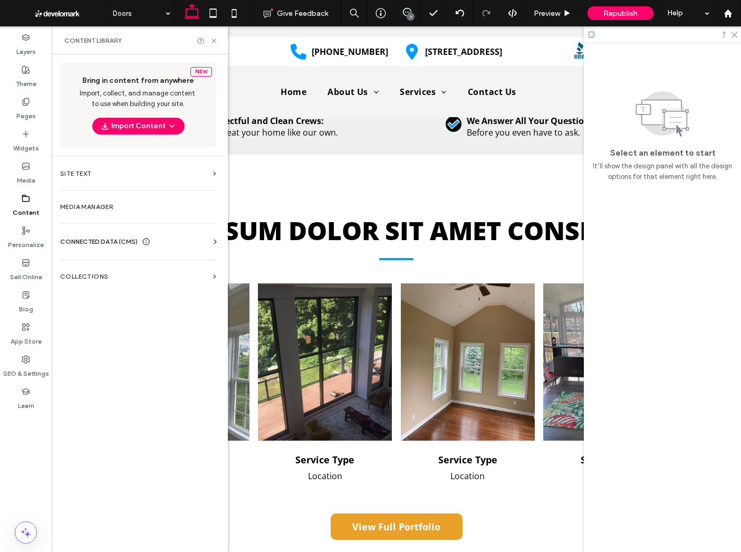
click at [119, 242] on span "CONNECTED DATA (CMS)" at bounding box center [99, 241] width 78 height 11
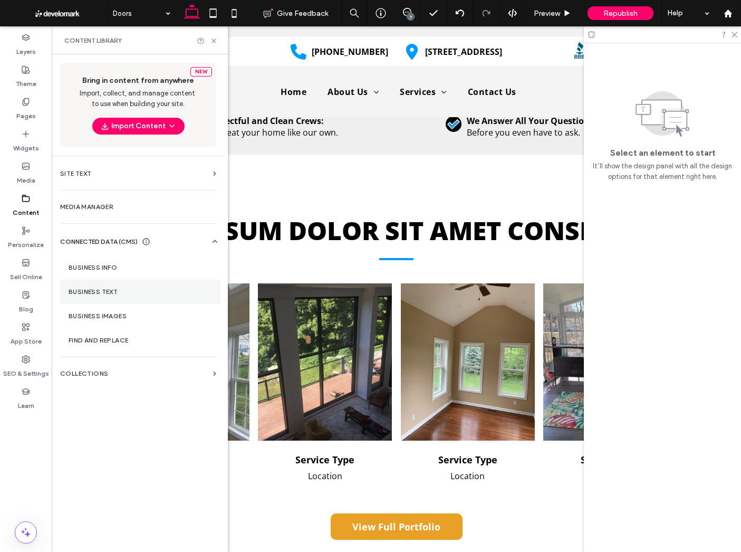
click at [115, 297] on section "Business Text" at bounding box center [140, 292] width 160 height 24
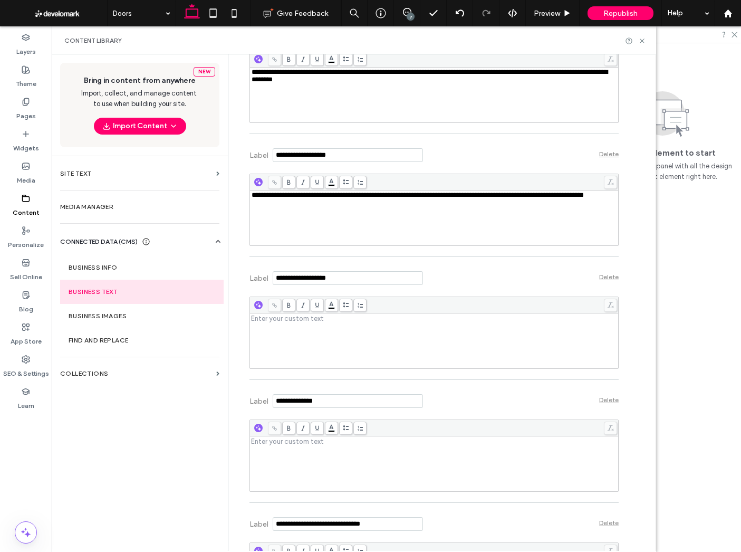
scroll to position [3440, 0]
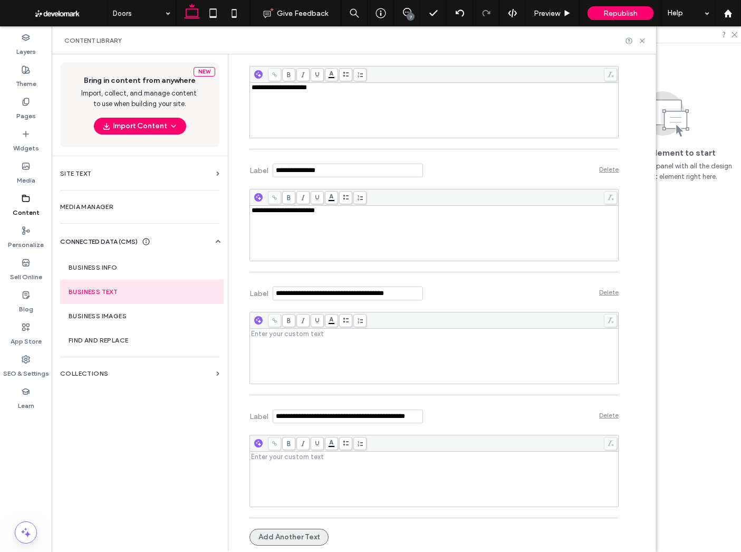
click at [283, 530] on button "Add Another Text" at bounding box center [289, 537] width 79 height 17
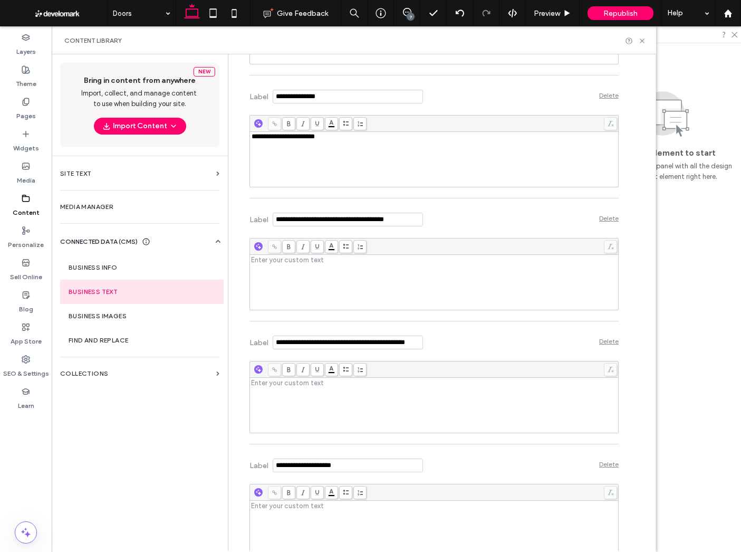
scroll to position [3563, 0]
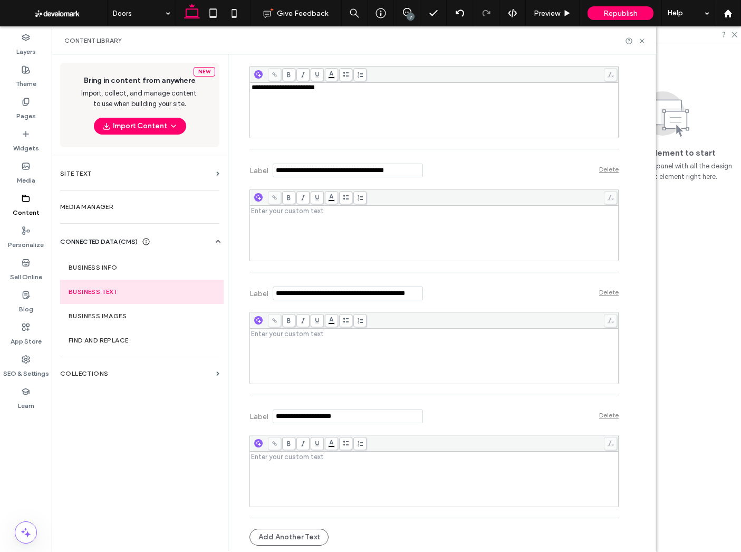
type input "**********"
click at [319, 482] on div "Rich Text Editor" at bounding box center [435, 479] width 366 height 53
click at [404, 538] on div "Add Another Text" at bounding box center [434, 536] width 369 height 27
click at [641, 39] on icon at bounding box center [642, 41] width 8 height 8
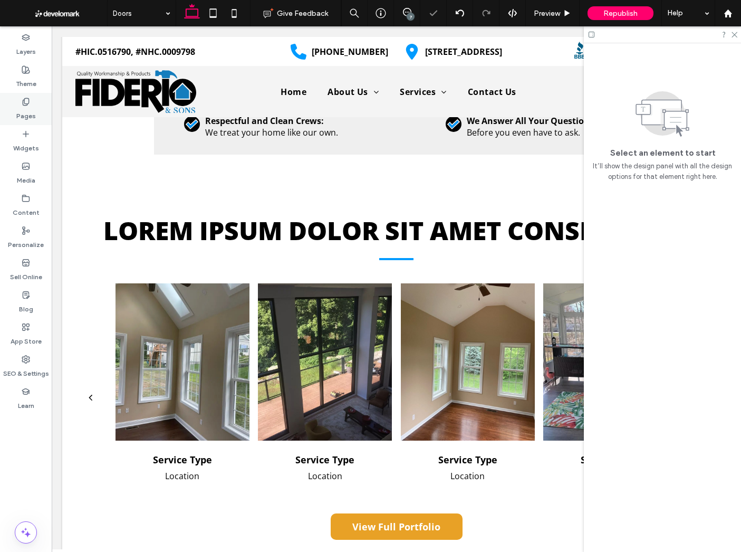
click at [24, 121] on div "Pages" at bounding box center [26, 109] width 52 height 32
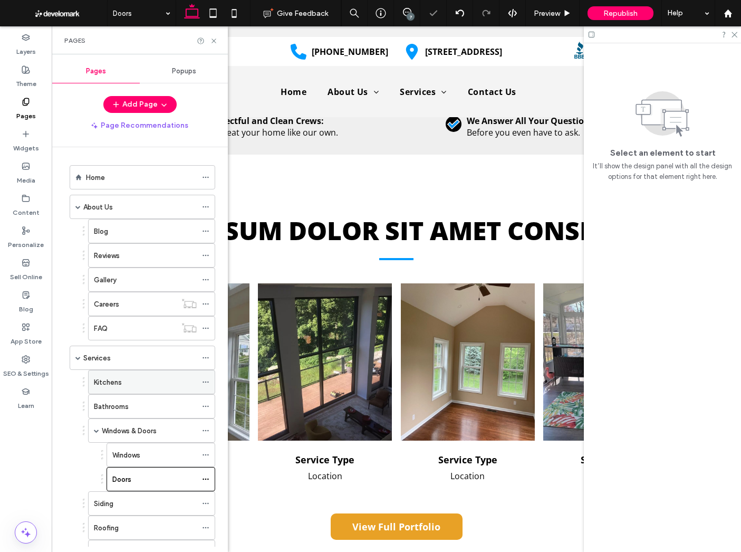
click at [125, 379] on div "Kitchens" at bounding box center [145, 382] width 103 height 11
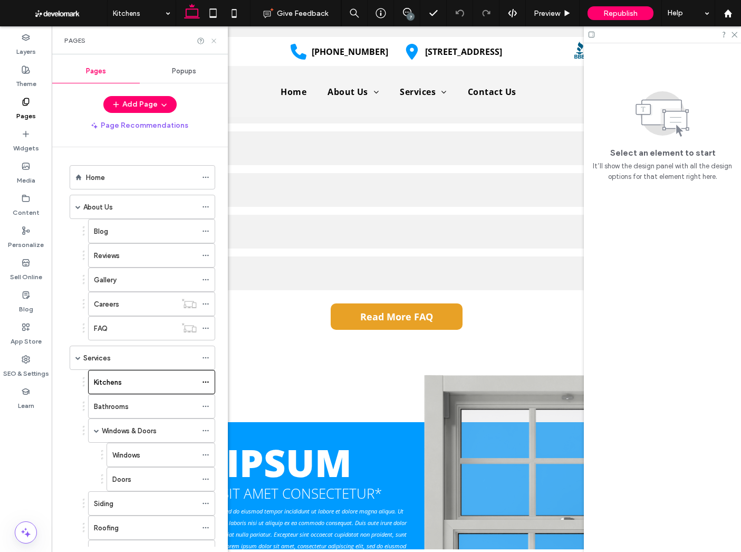
click at [214, 37] on icon at bounding box center [214, 41] width 8 height 8
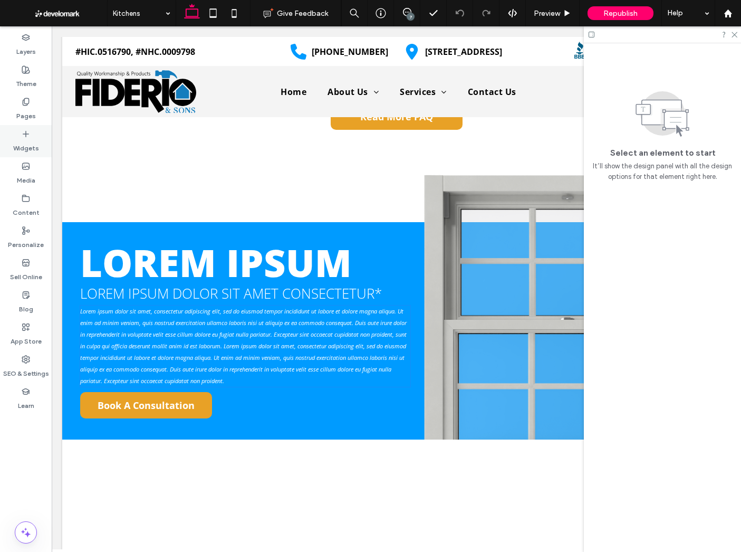
scroll to position [2817, 0]
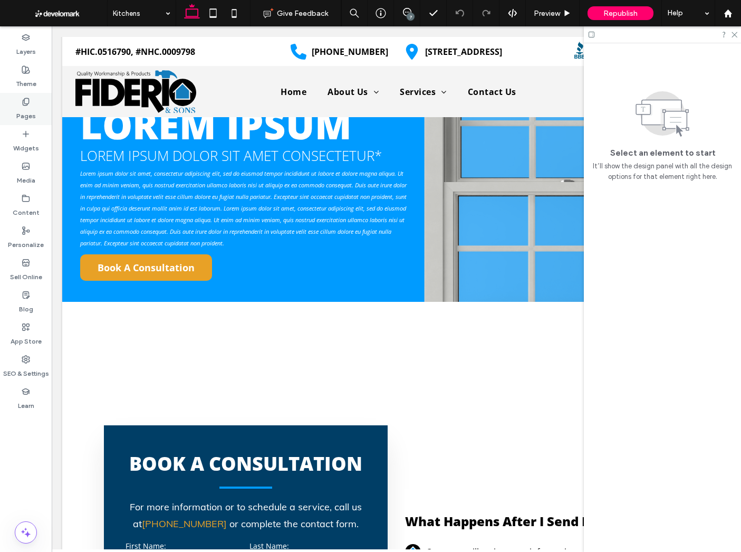
click at [30, 110] on label "Pages" at bounding box center [26, 113] width 20 height 15
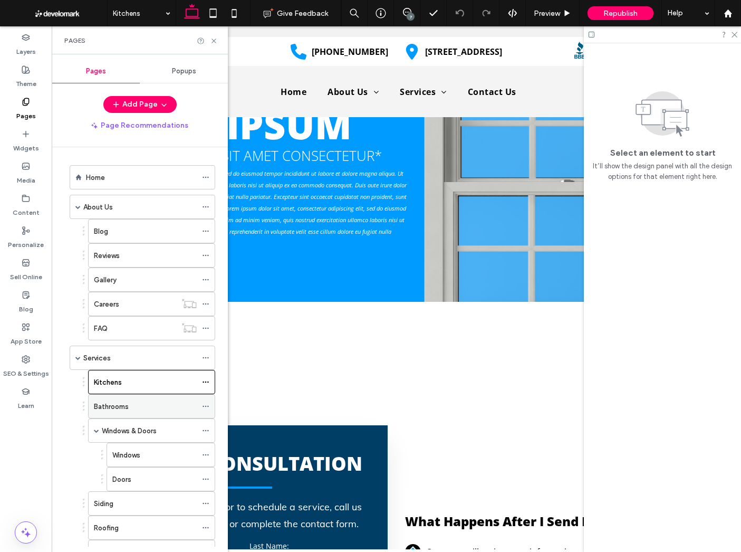
click at [132, 412] on div "Bathrooms" at bounding box center [145, 406] width 103 height 11
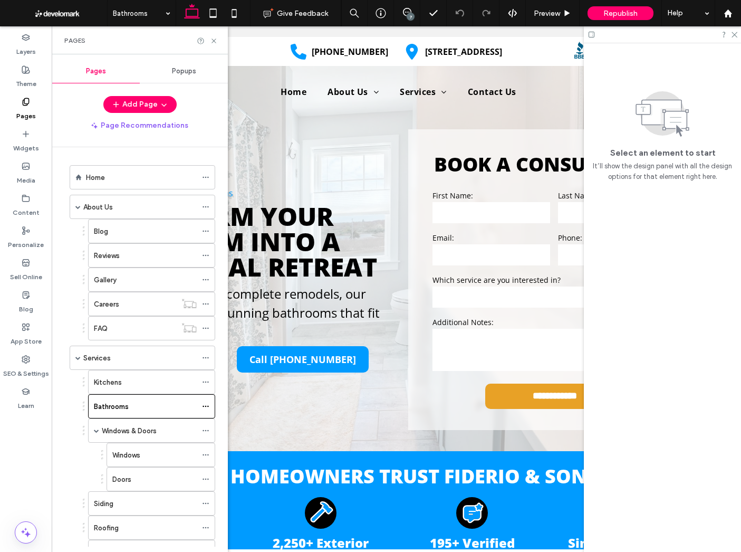
scroll to position [0, 0]
click at [212, 41] on icon at bounding box center [214, 41] width 8 height 8
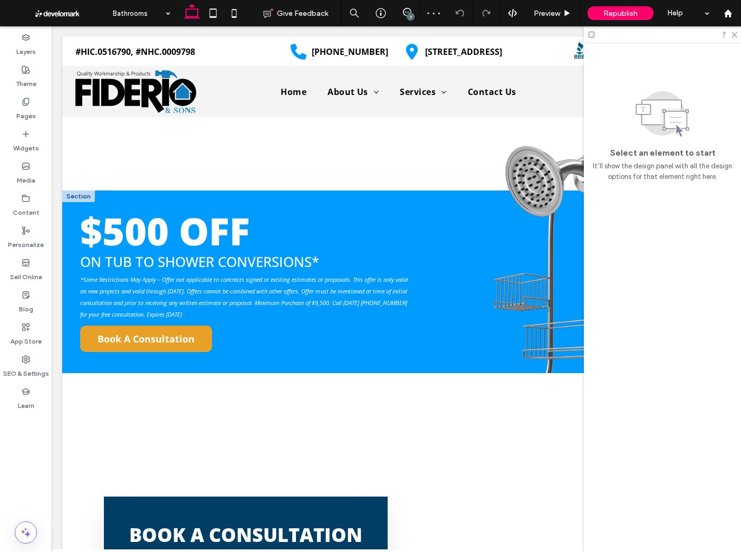
scroll to position [2958, 0]
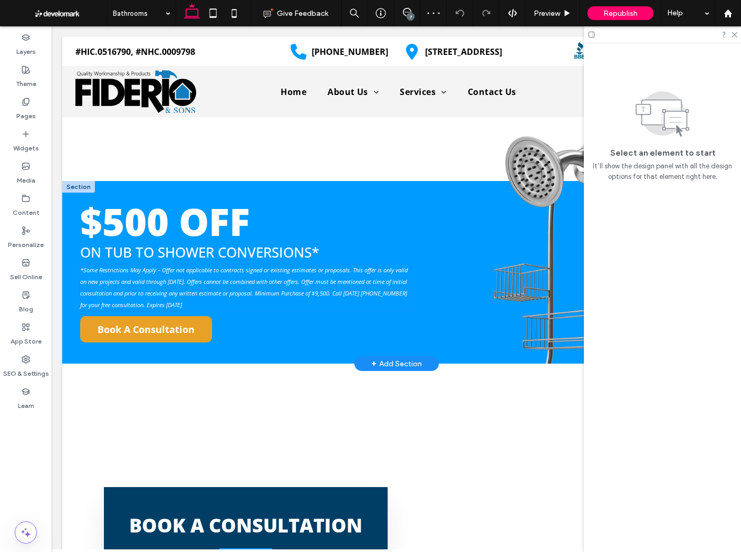
click at [188, 305] on span "*Some Restrictions May Apply – Offer not applicable to contracts signed or exis…" at bounding box center [244, 287] width 328 height 43
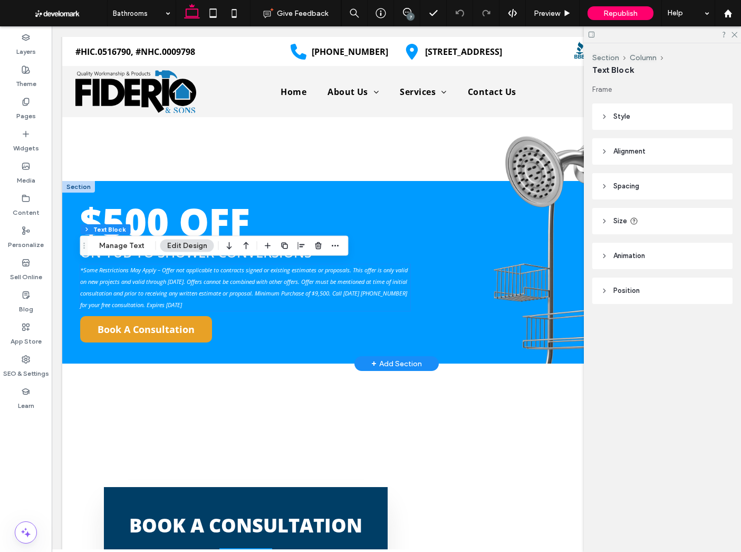
click at [188, 305] on div "*Some Restrictions May Apply – Offer not applicable to contracts signed or exis…" at bounding box center [245, 287] width 330 height 46
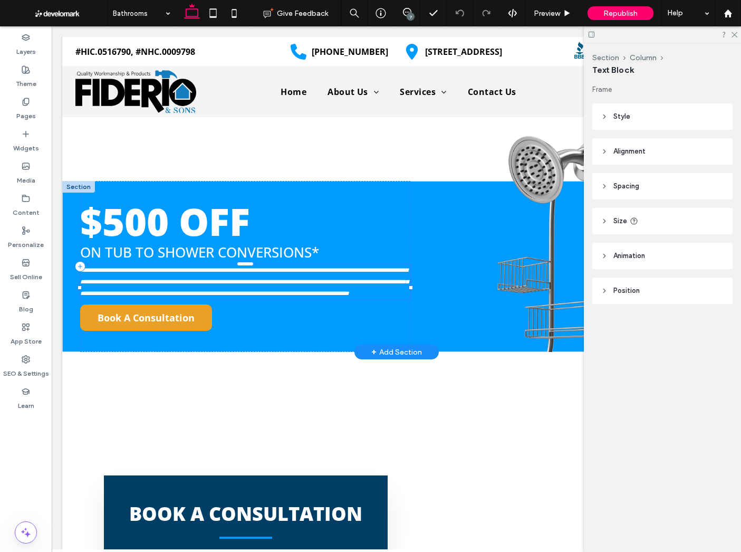
type input "*********"
type input "**"
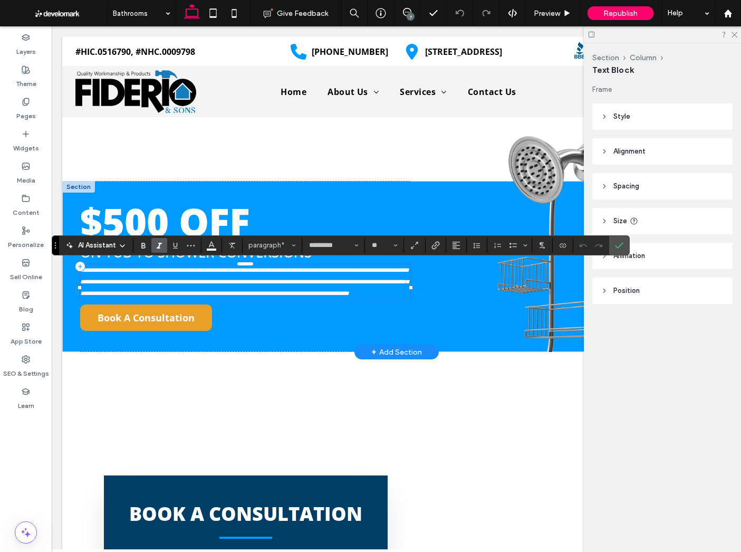
click at [186, 287] on p "**********" at bounding box center [245, 281] width 330 height 35
drag, startPoint x: 198, startPoint y: 280, endPoint x: 170, endPoint y: 281, distance: 28.0
click at [170, 281] on span "**********" at bounding box center [244, 281] width 328 height 29
click at [562, 243] on use "Connect To Data" at bounding box center [563, 245] width 6 height 4
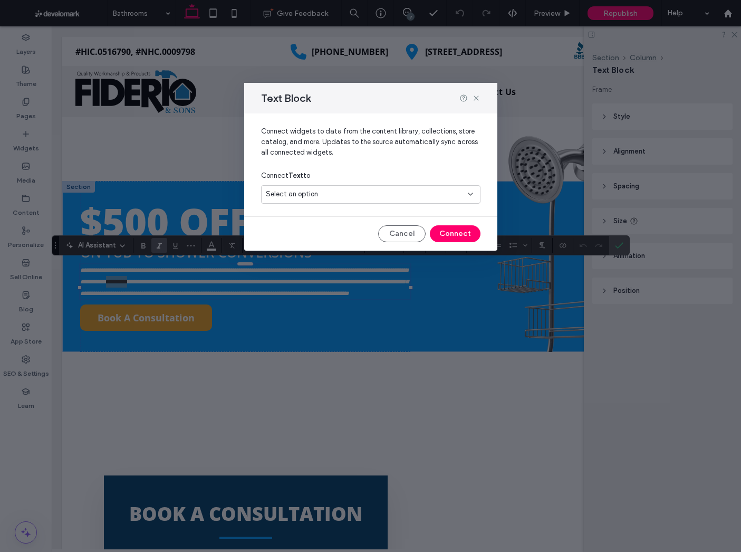
click at [380, 194] on div "Select an option" at bounding box center [364, 194] width 197 height 11
type input "*****"
drag, startPoint x: 369, startPoint y: 226, endPoint x: 376, endPoint y: 234, distance: 10.8
click at [369, 227] on span "[DATE]" at bounding box center [416, 231] width 110 height 11
click at [451, 233] on button "Connect" at bounding box center [455, 233] width 51 height 17
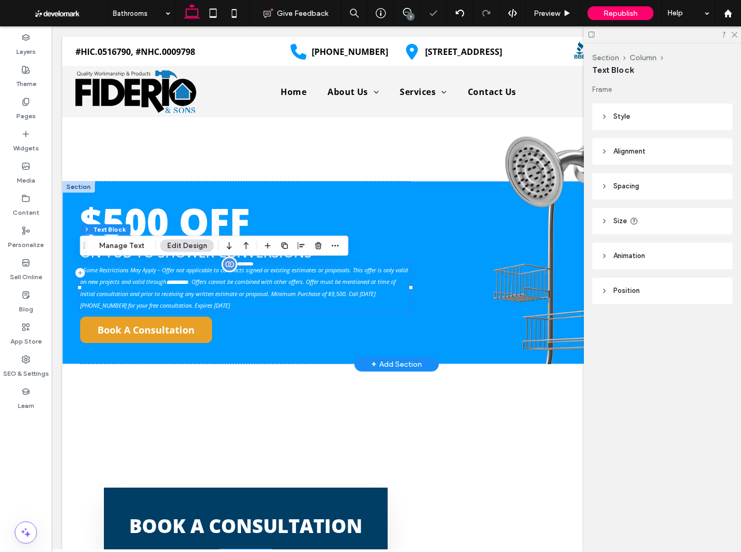
click at [211, 302] on span "**********" at bounding box center [244, 287] width 328 height 43
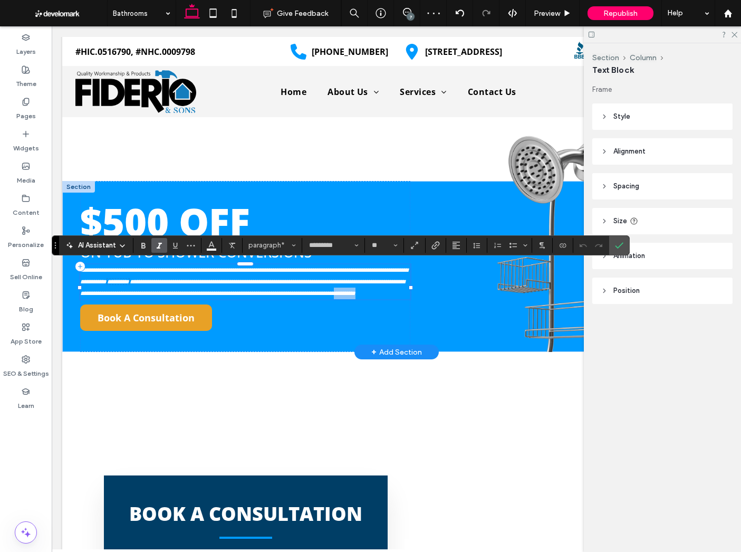
drag, startPoint x: 215, startPoint y: 305, endPoint x: 182, endPoint y: 309, distance: 33.4
click at [182, 299] on p "**********" at bounding box center [245, 281] width 330 height 35
click at [563, 242] on icon "Connect To Data" at bounding box center [563, 245] width 8 height 8
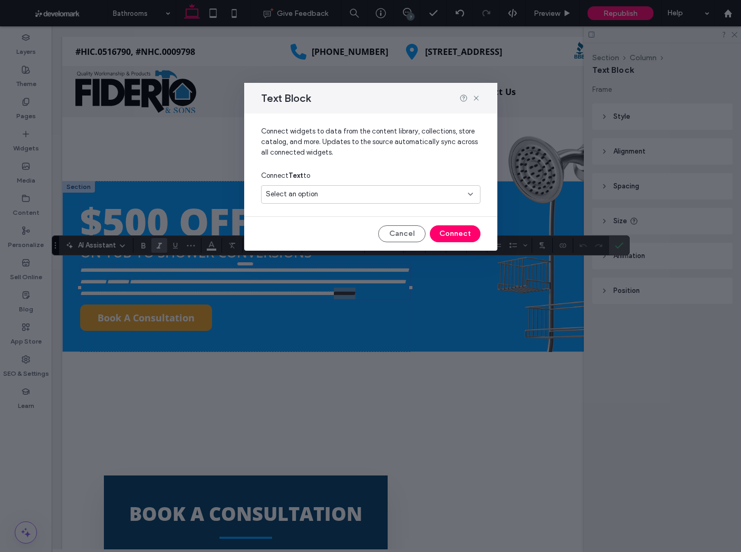
click at [316, 194] on span "Select an option" at bounding box center [292, 194] width 52 height 11
type input "*****"
click at [345, 233] on span "Offer Expiration Date" at bounding box center [318, 231] width 66 height 11
click at [448, 234] on button "Connect" at bounding box center [455, 233] width 51 height 17
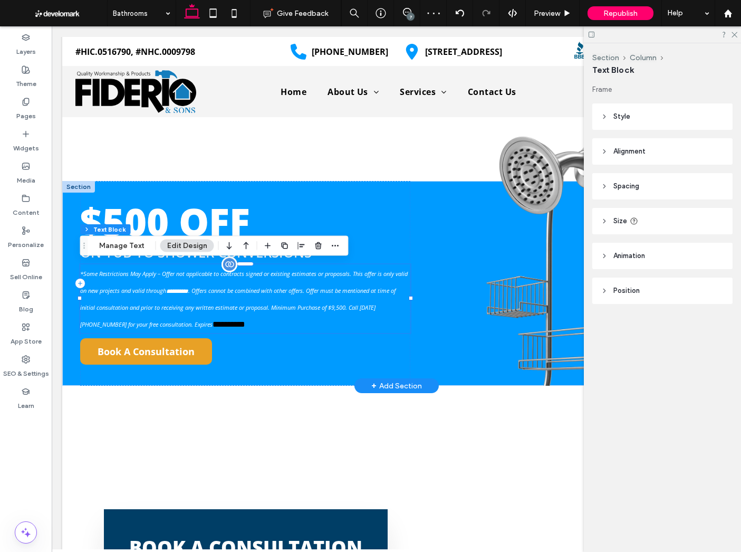
click at [214, 321] on span "**********" at bounding box center [229, 324] width 33 height 8
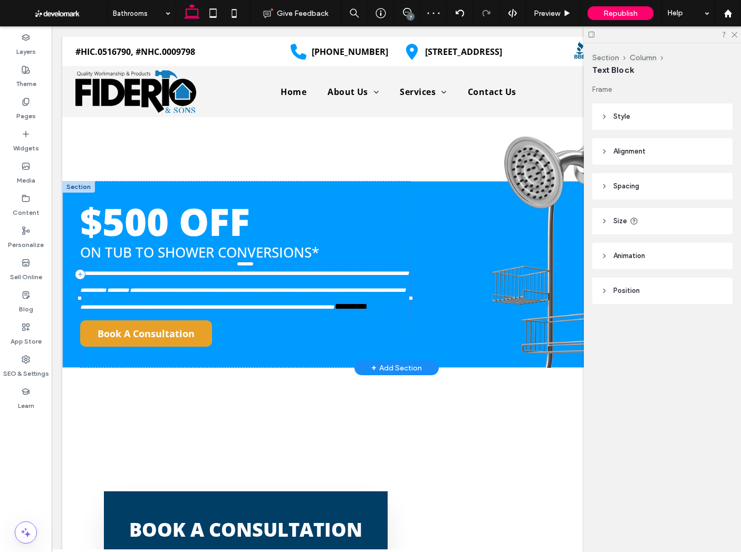
type input "*********"
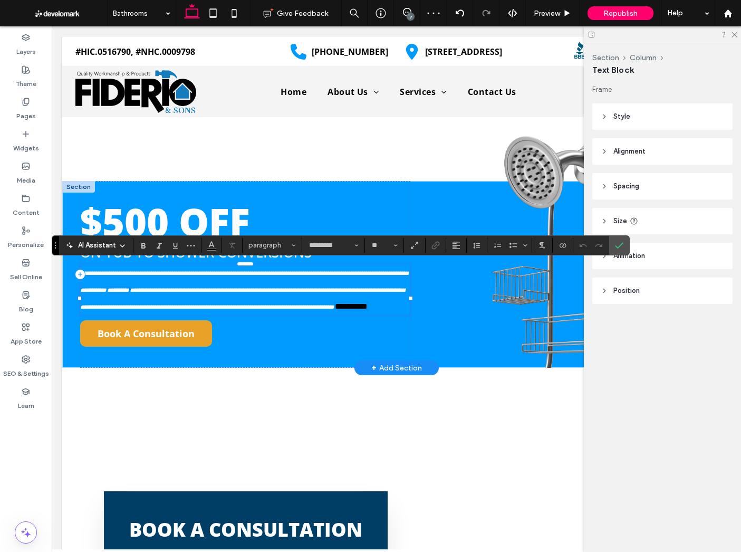
click at [335, 310] on span "**********" at bounding box center [351, 306] width 33 height 8
click at [284, 243] on span "paragraph*" at bounding box center [268, 245] width 41 height 8
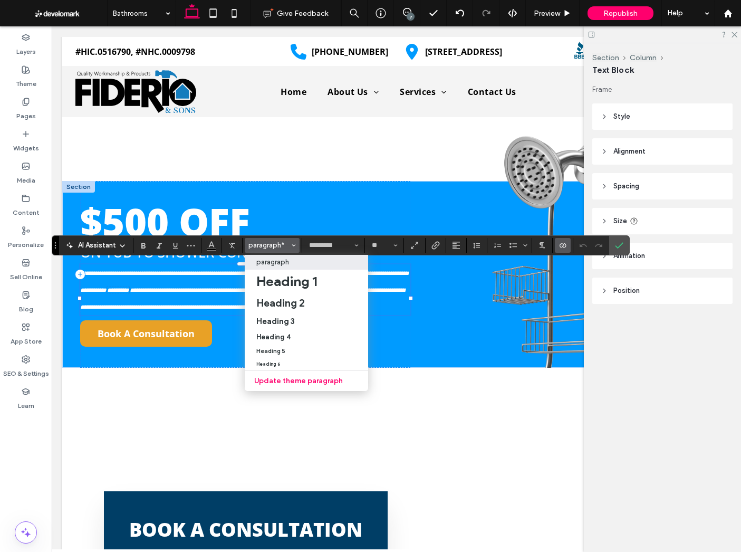
click at [278, 263] on p "paragraph" at bounding box center [272, 262] width 33 height 8
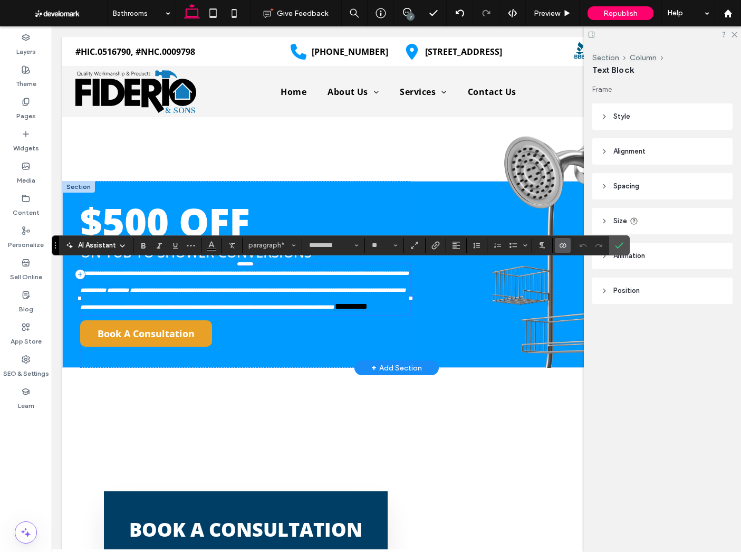
click at [168, 310] on span "**********" at bounding box center [242, 298] width 324 height 23
type input "**"
click at [335, 310] on span "**********" at bounding box center [351, 306] width 33 height 8
click at [386, 245] on input "**" at bounding box center [381, 245] width 21 height 8
type input "**"
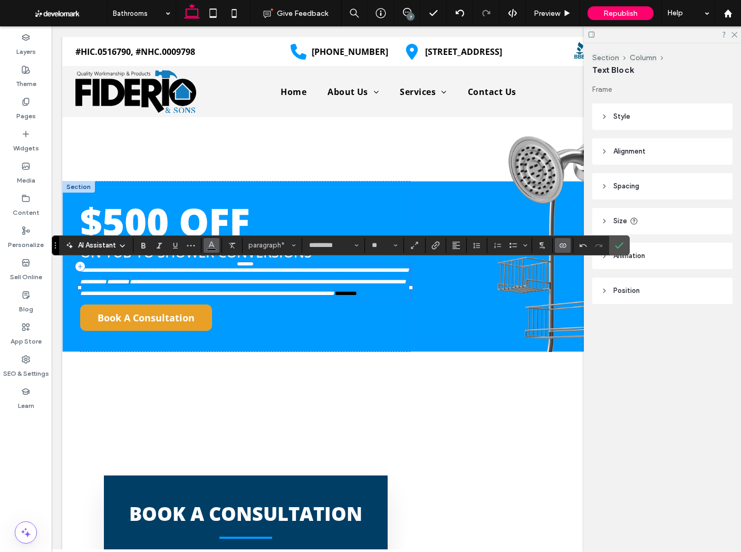
click at [215, 250] on span "Color" at bounding box center [211, 244] width 8 height 14
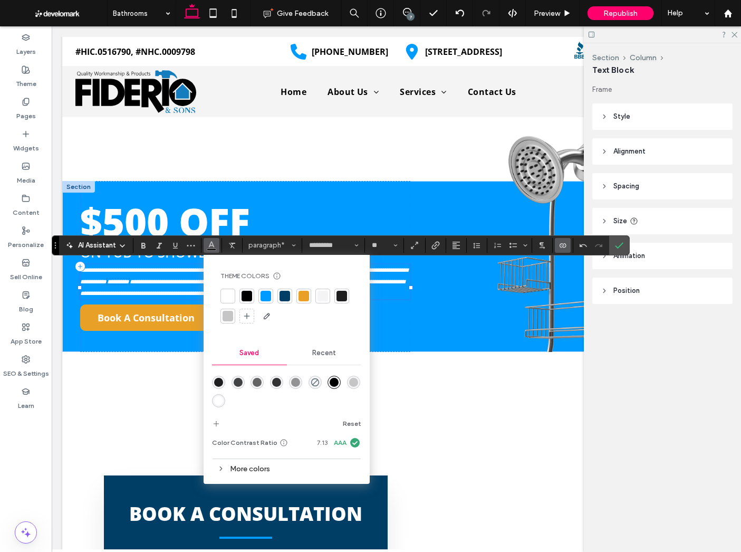
click at [226, 299] on div at bounding box center [228, 296] width 11 height 11
click at [623, 250] on span "Confirm" at bounding box center [619, 245] width 8 height 18
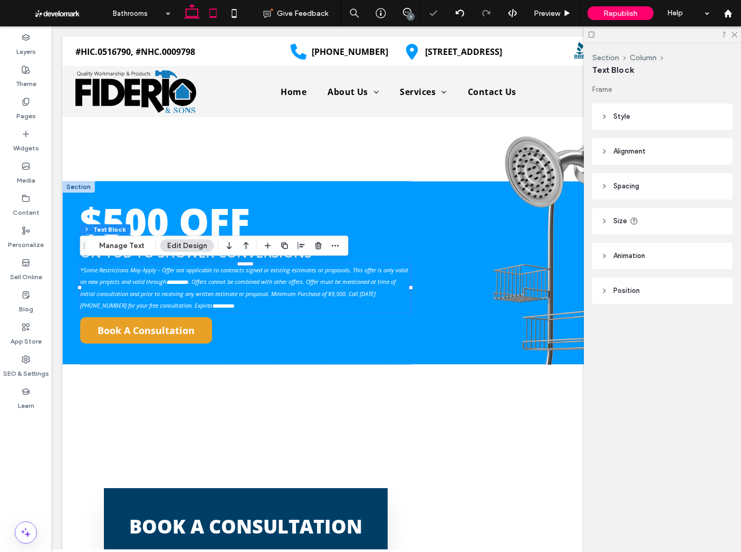
click at [214, 17] on use at bounding box center [212, 12] width 7 height 9
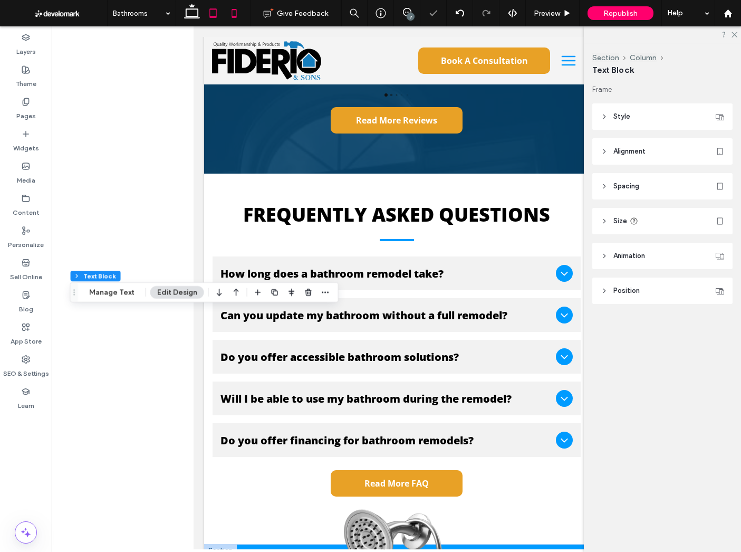
scroll to position [3425, 0]
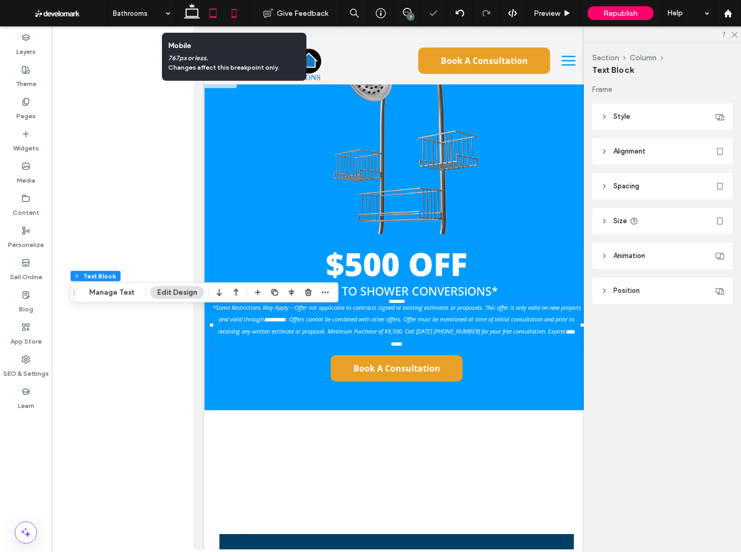
click at [227, 14] on icon at bounding box center [234, 13] width 21 height 21
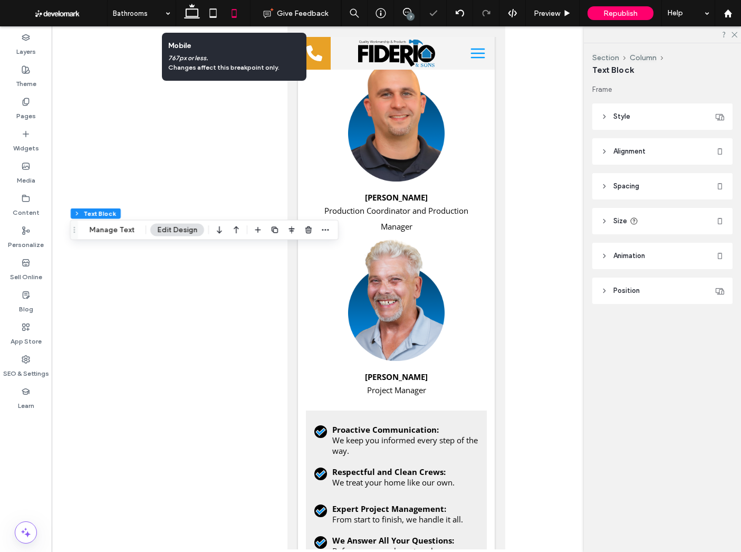
scroll to position [5073, 0]
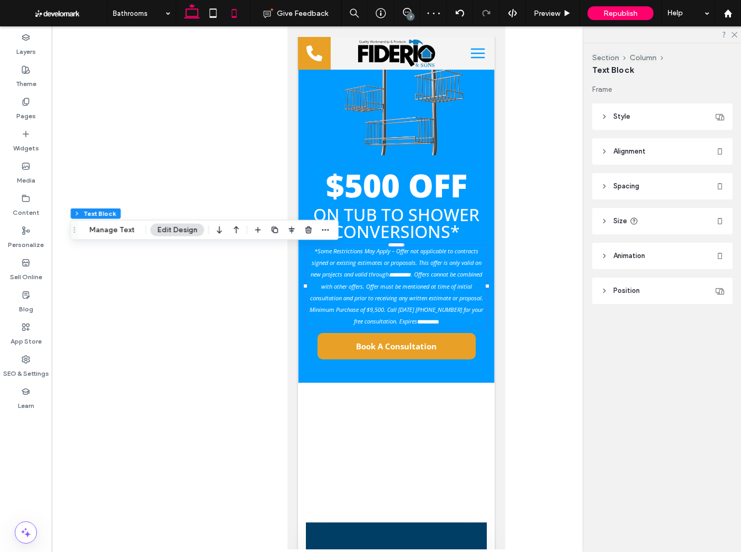
click at [185, 13] on icon at bounding box center [191, 13] width 21 height 21
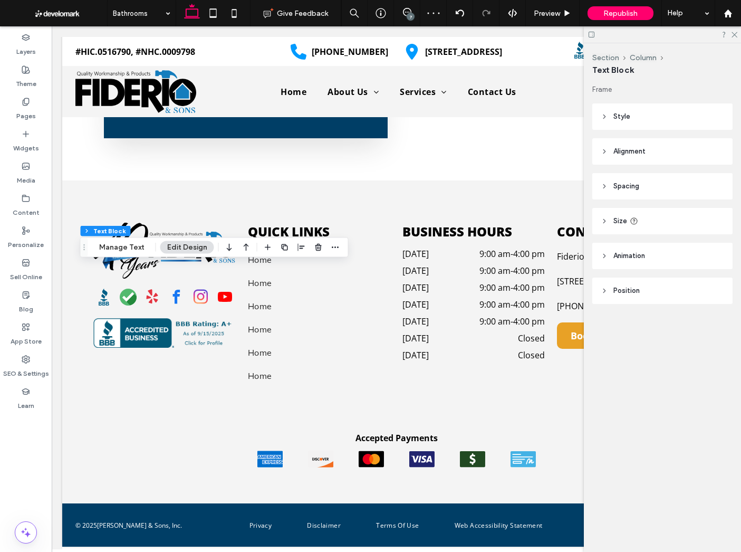
scroll to position [2956, 0]
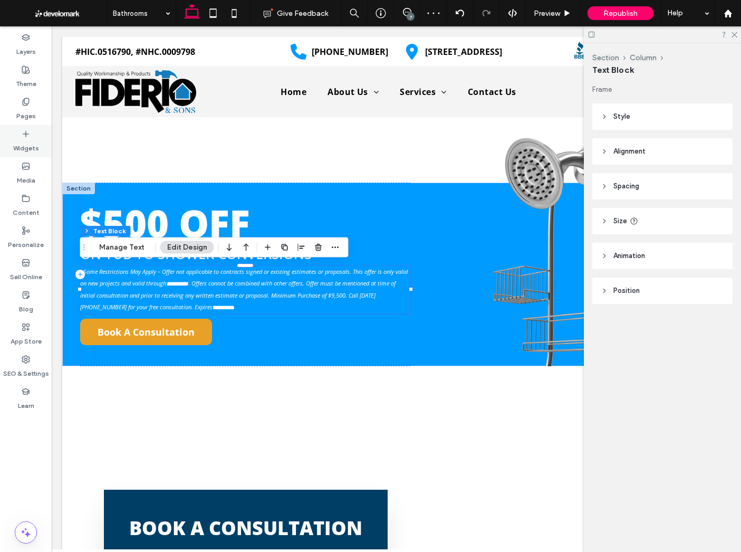
drag, startPoint x: 21, startPoint y: 113, endPoint x: 16, endPoint y: 148, distance: 35.2
click at [21, 113] on label "Pages" at bounding box center [26, 113] width 20 height 15
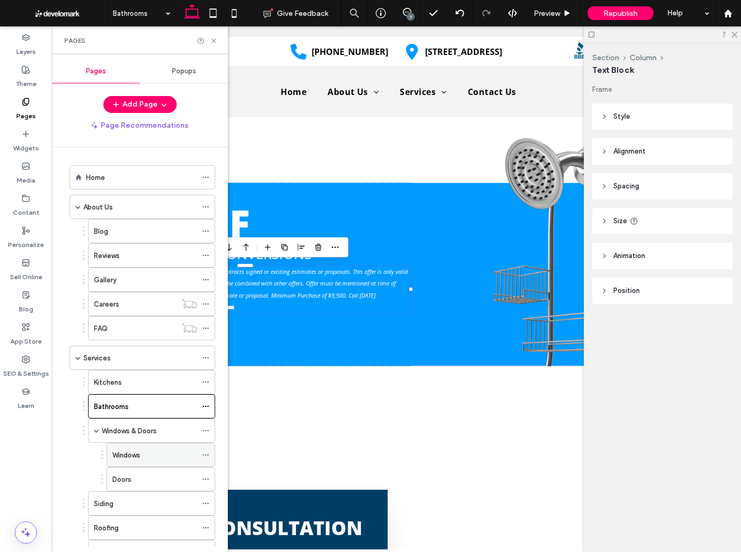
click at [146, 451] on div "Windows" at bounding box center [154, 455] width 84 height 11
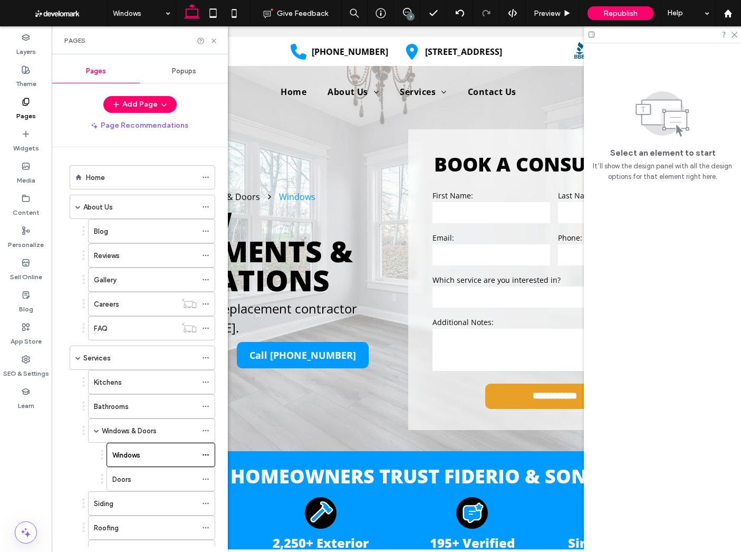
scroll to position [0, 0]
drag, startPoint x: 280, startPoint y: 263, endPoint x: 214, endPoint y: 38, distance: 234.2
click at [214, 38] on icon at bounding box center [214, 41] width 8 height 8
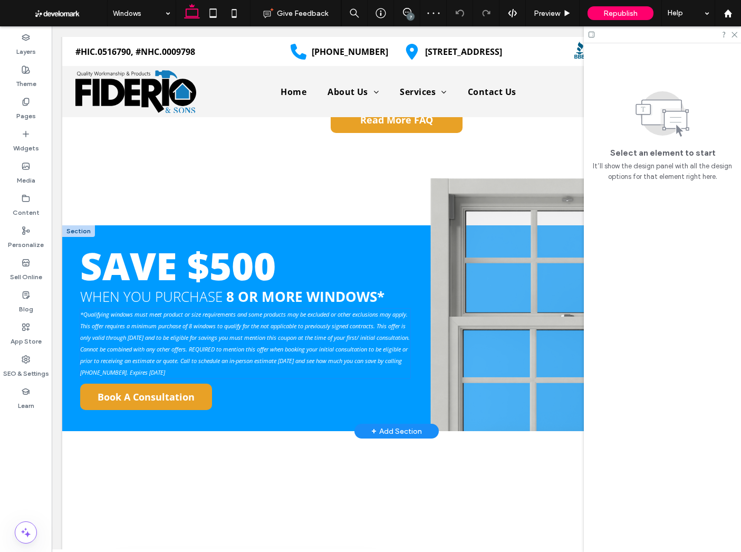
click at [271, 358] on span "*Qualifying windows must meet product or size requirements and some products ma…" at bounding box center [245, 343] width 330 height 66
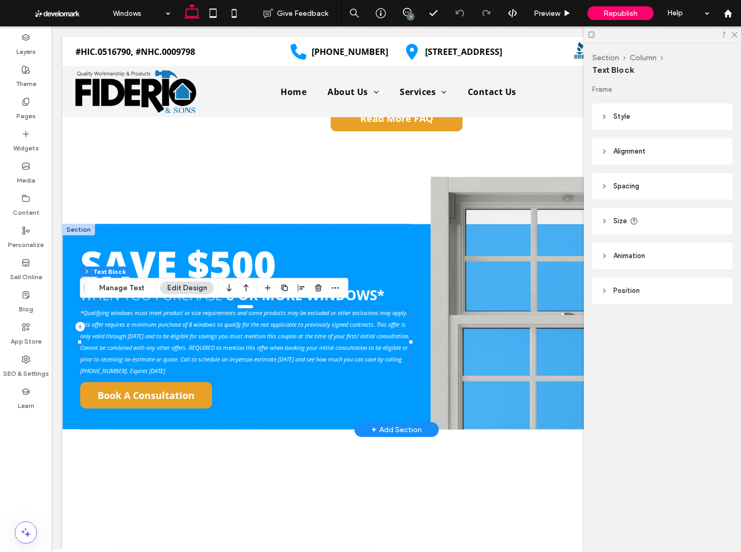
click at [227, 343] on span "*Qualifying windows must meet product or size requirements and some products ma…" at bounding box center [245, 342] width 330 height 66
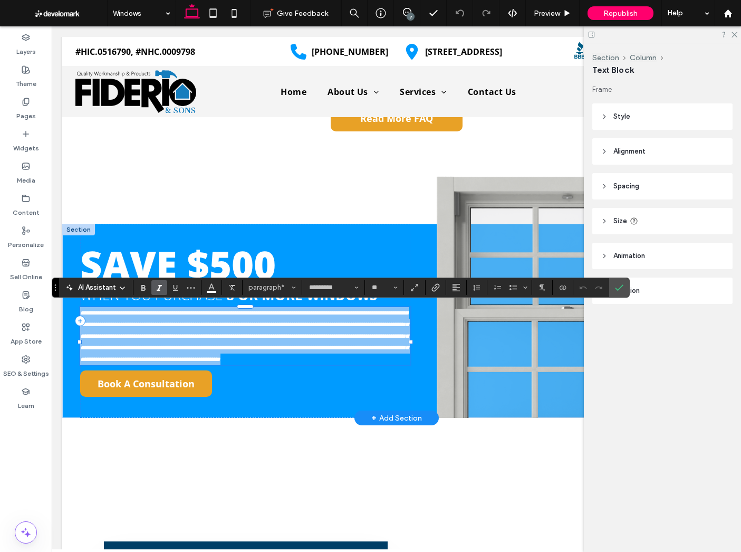
click at [174, 334] on span "**********" at bounding box center [244, 336] width 328 height 52
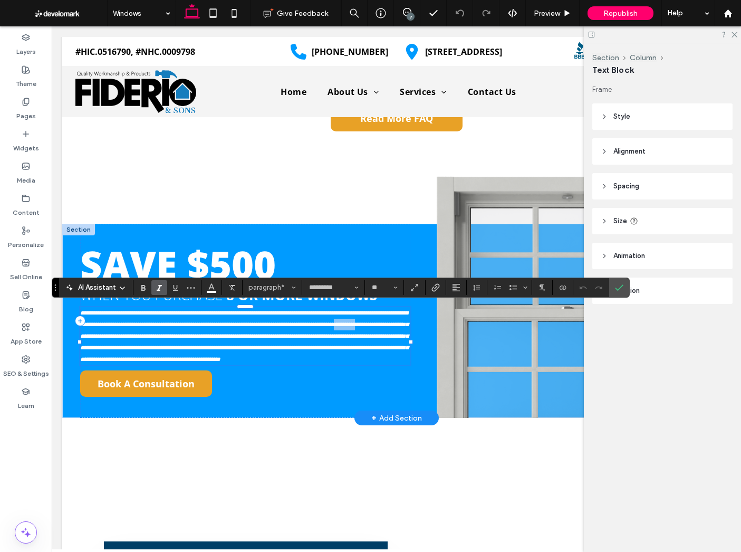
drag, startPoint x: 177, startPoint y: 333, endPoint x: 206, endPoint y: 343, distance: 30.7
click at [147, 337] on span "**********" at bounding box center [244, 336] width 328 height 52
click at [560, 286] on icon "Connect To Data" at bounding box center [563, 287] width 8 height 8
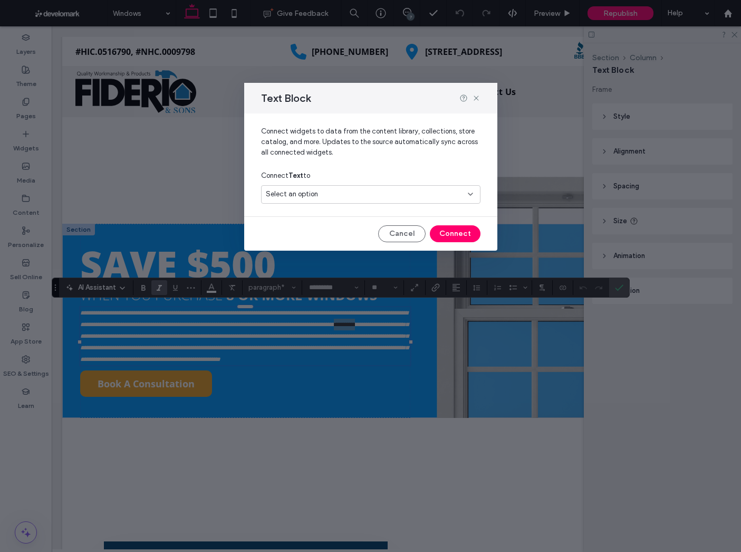
click at [323, 198] on div "Select an option" at bounding box center [364, 194] width 197 height 11
type input "*****"
drag, startPoint x: 333, startPoint y: 226, endPoint x: 395, endPoint y: 236, distance: 62.1
click at [333, 226] on span "Offer Expiration Date" at bounding box center [318, 231] width 66 height 11
click at [452, 236] on button "Connect" at bounding box center [455, 233] width 51 height 17
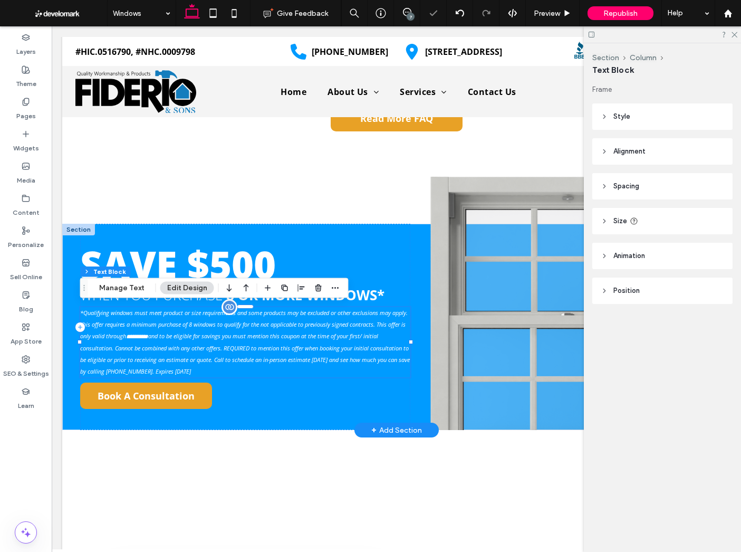
click at [213, 370] on p "**********" at bounding box center [245, 342] width 330 height 70
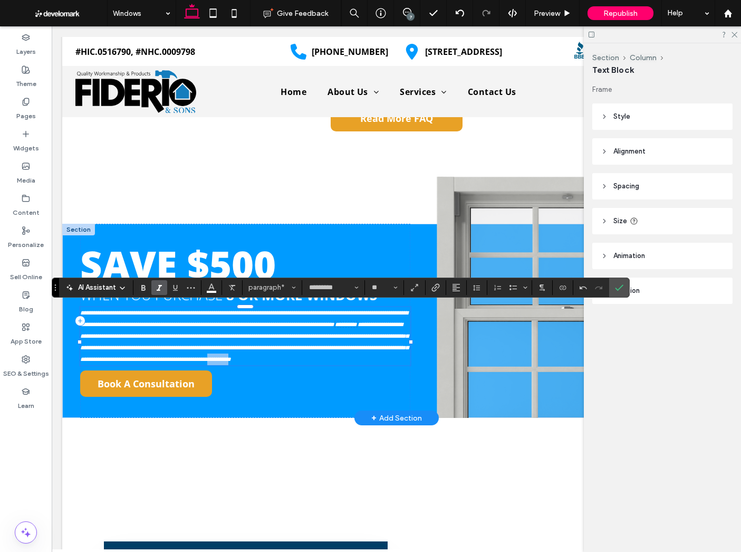
drag, startPoint x: 209, startPoint y: 370, endPoint x: 179, endPoint y: 371, distance: 30.1
click at [179, 362] on span "**********" at bounding box center [244, 341] width 328 height 41
click at [561, 291] on span "Connect To Data" at bounding box center [561, 287] width 5 height 15
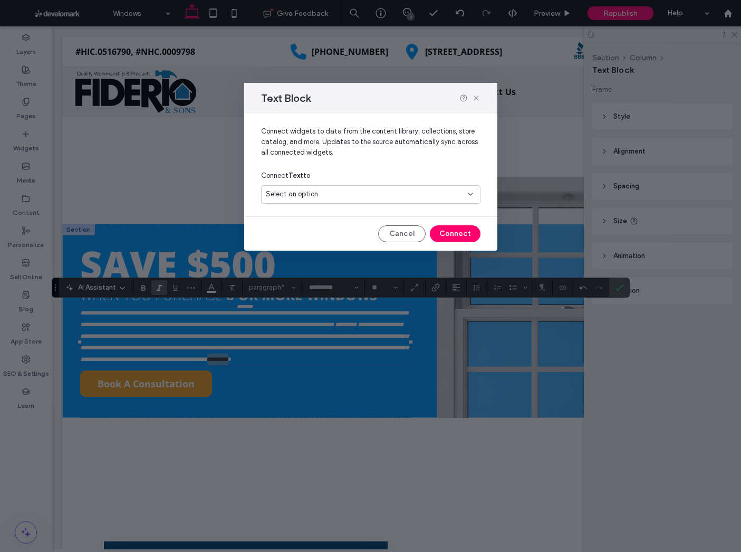
click at [362, 185] on div "Select an option" at bounding box center [370, 194] width 219 height 18
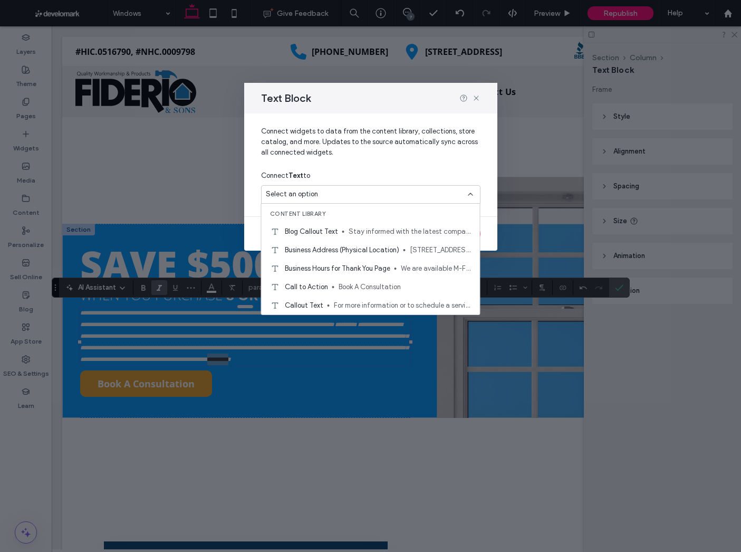
click at [355, 197] on div "Select an option" at bounding box center [364, 194] width 197 height 11
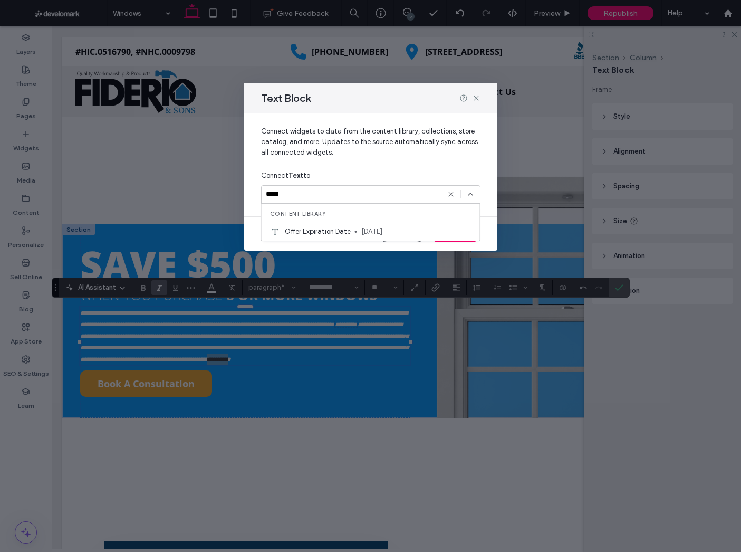
type input "*****"
click at [369, 231] on span "[DATE]" at bounding box center [416, 231] width 110 height 11
click at [456, 234] on button "Connect" at bounding box center [455, 233] width 51 height 17
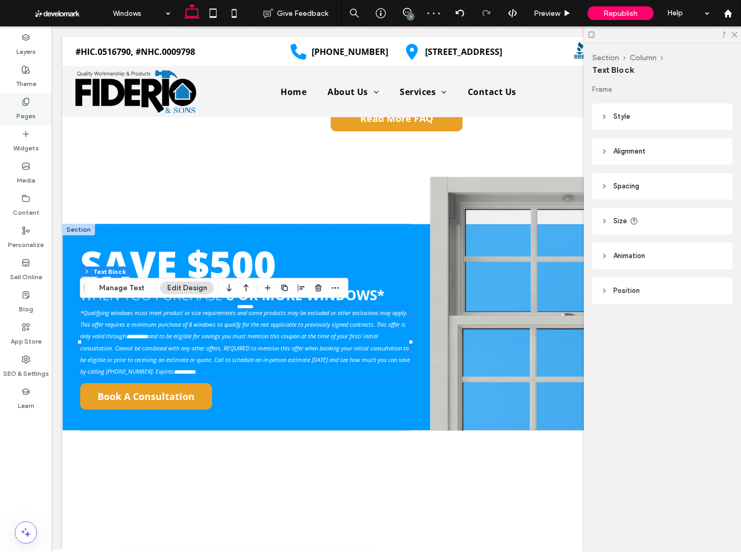
click at [20, 99] on div "Pages" at bounding box center [26, 109] width 52 height 32
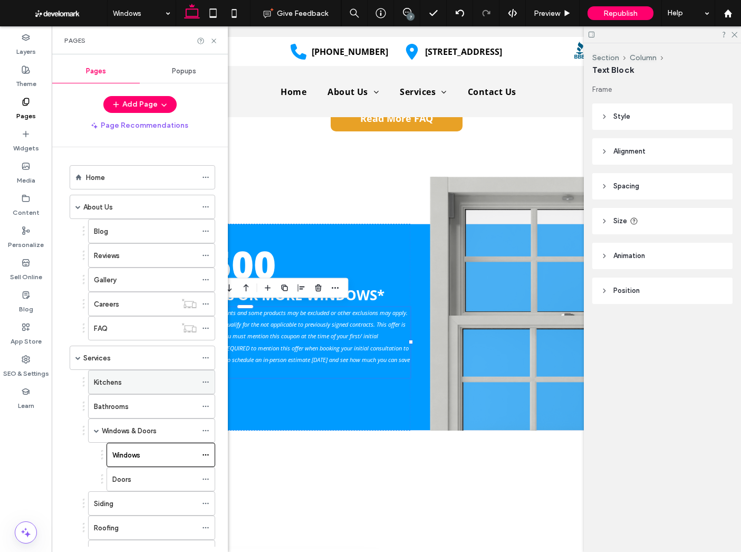
click at [150, 390] on div "Kitchens" at bounding box center [145, 381] width 103 height 23
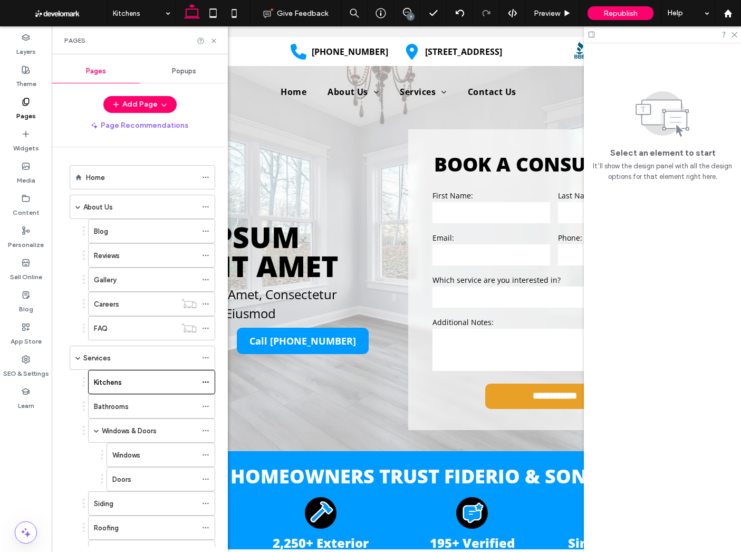
scroll to position [0, 0]
click at [155, 407] on div "Kitchens Give Feedback 7 Preview Republish Help Design Panel Site Comments Team…" at bounding box center [370, 276] width 741 height 552
drag, startPoint x: 133, startPoint y: 402, endPoint x: 132, endPoint y: 396, distance: 6.4
click at [133, 402] on div "Bathrooms" at bounding box center [145, 406] width 103 height 11
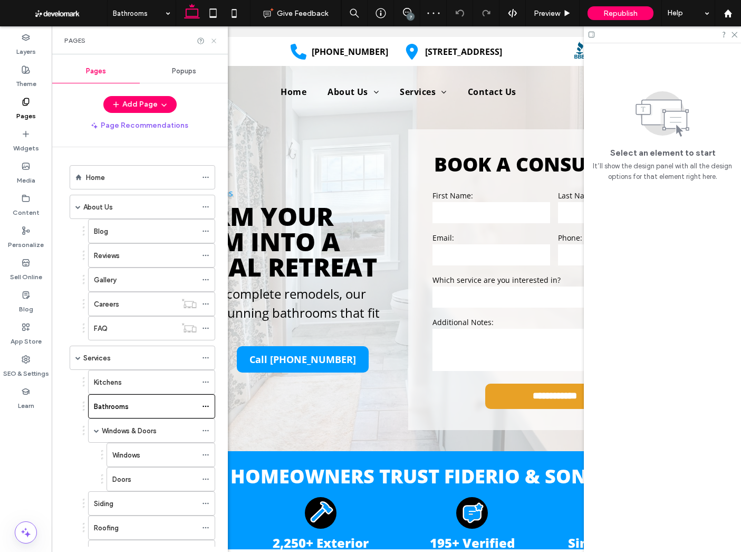
click at [215, 41] on icon at bounding box center [214, 41] width 8 height 8
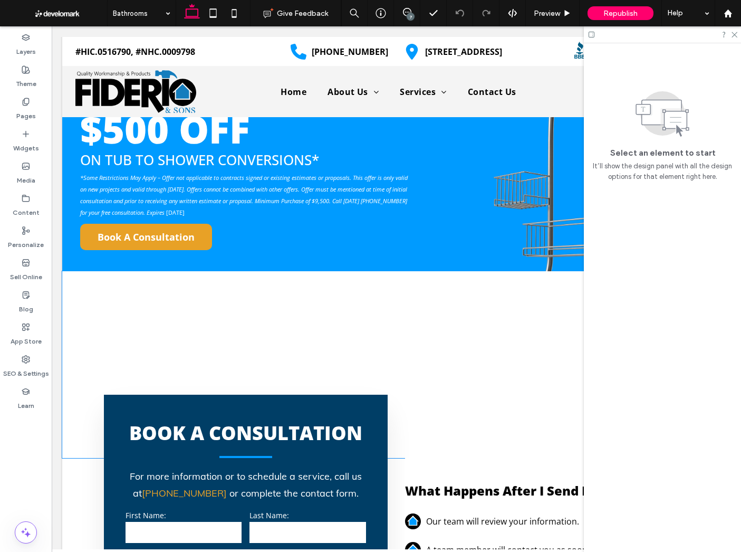
scroll to position [3050, 0]
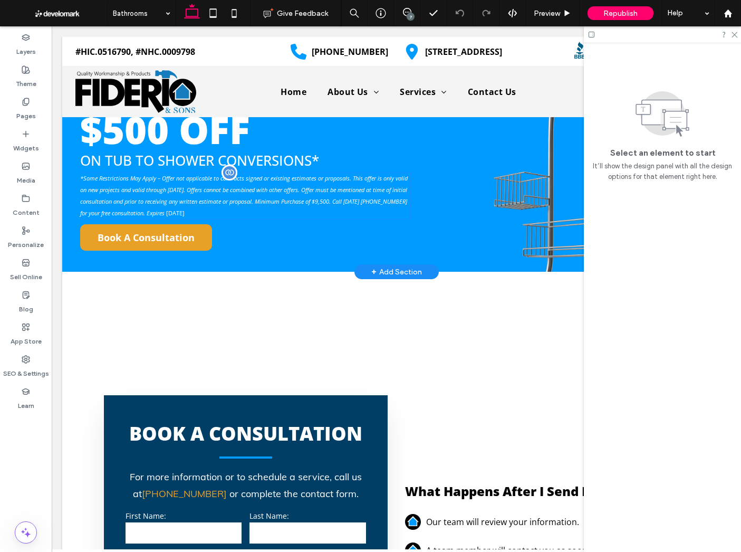
click at [226, 199] on span ". Offers cannot be combined with other offers. Offer must be mentioned at time …" at bounding box center [243, 201] width 327 height 31
drag, startPoint x: 226, startPoint y: 199, endPoint x: 254, endPoint y: 220, distance: 35.1
click at [226, 199] on span ". Offers cannot be combined with other offers. Offer must be mentioned at time …" at bounding box center [243, 201] width 327 height 31
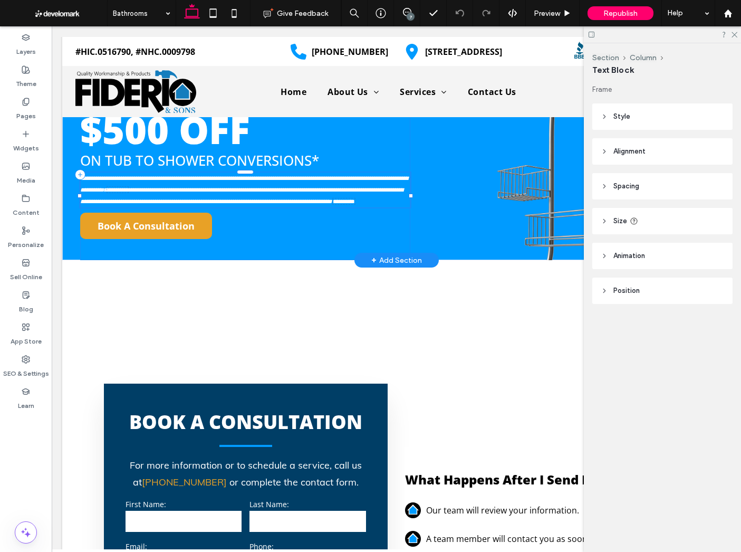
type input "*********"
type input "**"
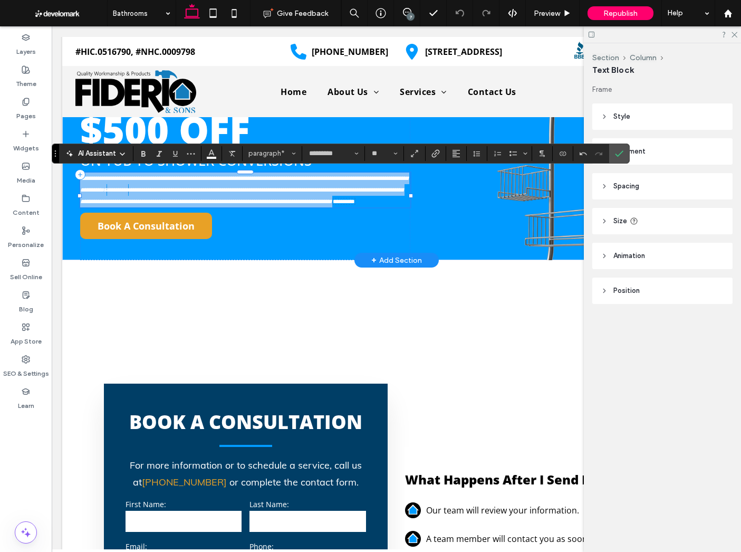
click at [250, 207] on p "**********" at bounding box center [245, 190] width 330 height 35
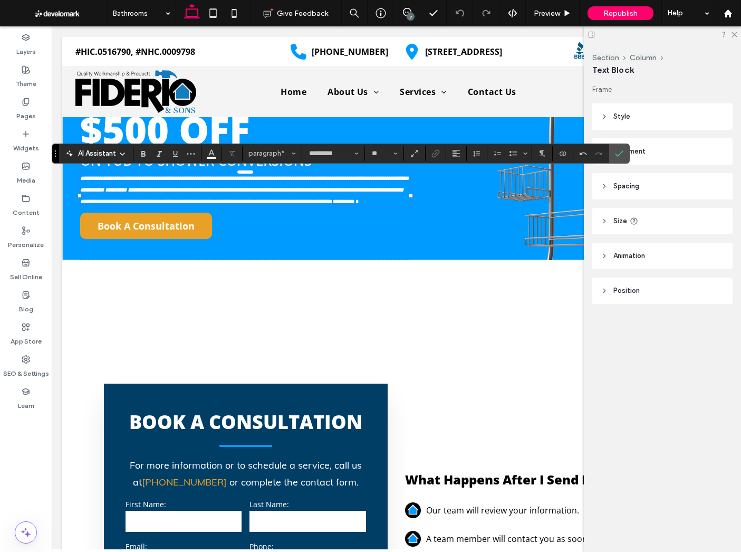
drag, startPoint x: 624, startPoint y: 150, endPoint x: 586, endPoint y: 191, distance: 56.0
click at [624, 150] on label "Confirm" at bounding box center [619, 153] width 16 height 19
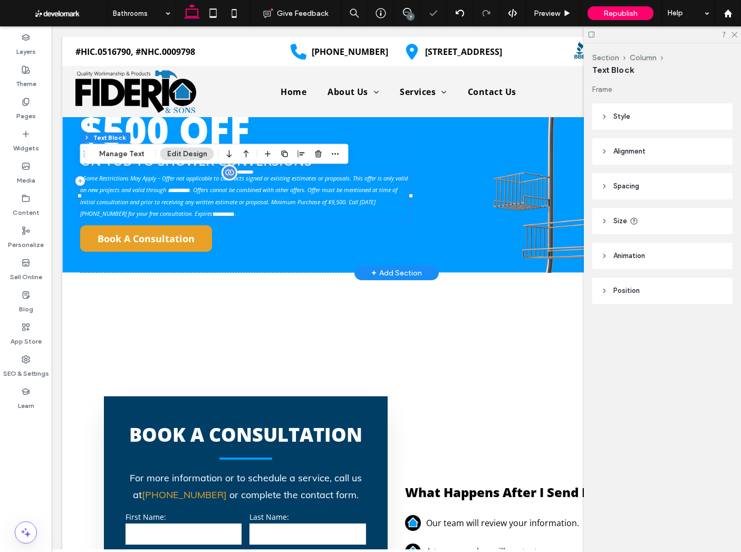
click at [197, 200] on span "**********" at bounding box center [238, 202] width 317 height 32
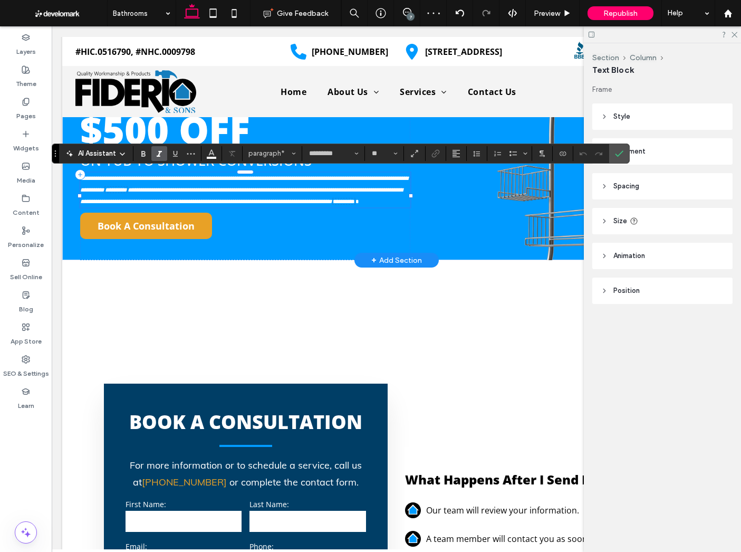
click at [179, 204] on span "**********" at bounding box center [241, 195] width 322 height 18
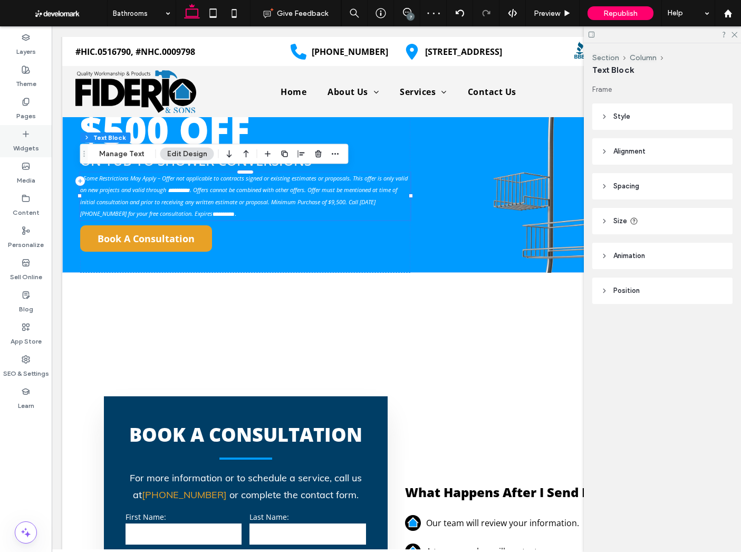
drag, startPoint x: 17, startPoint y: 102, endPoint x: 40, endPoint y: 141, distance: 45.2
click at [17, 102] on div "Pages" at bounding box center [26, 109] width 52 height 32
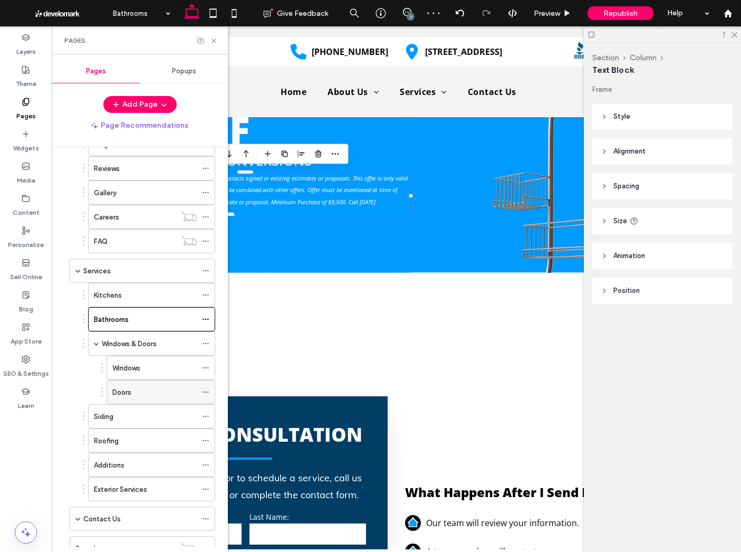
scroll to position [88, 0]
drag, startPoint x: 147, startPoint y: 392, endPoint x: 148, endPoint y: 381, distance: 10.6
click at [147, 392] on div "Doors" at bounding box center [154, 391] width 84 height 11
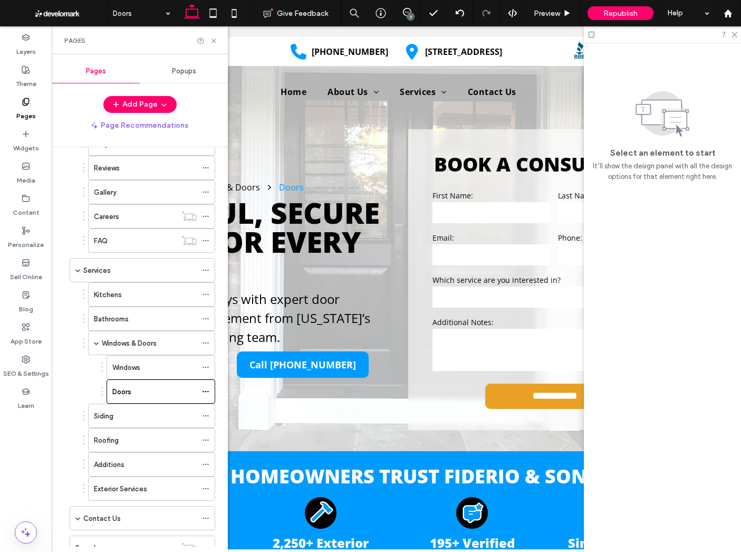
scroll to position [0, 0]
click at [216, 40] on icon at bounding box center [214, 41] width 8 height 8
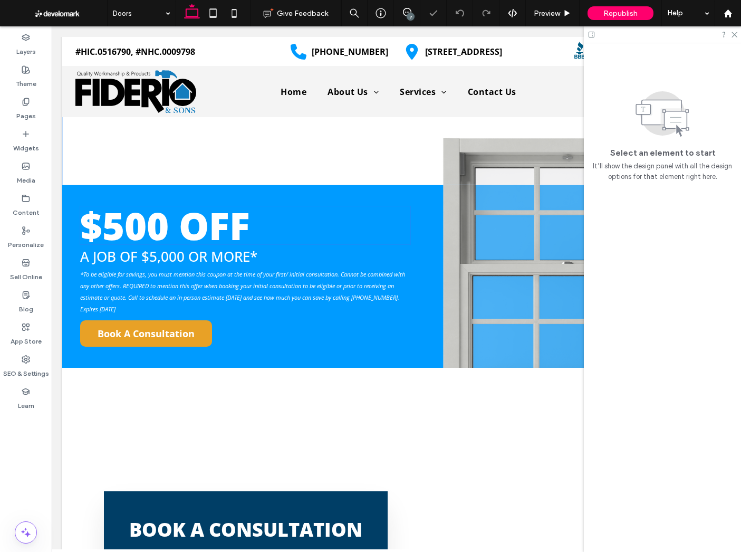
scroll to position [2805, 0]
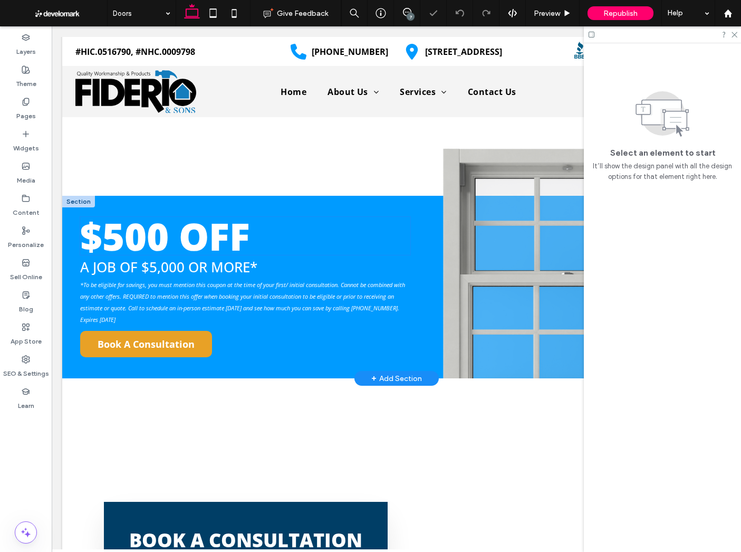
click at [140, 323] on span "*To be eligible for savings, you must mention this coupon at the time of your f…" at bounding box center [242, 302] width 325 height 43
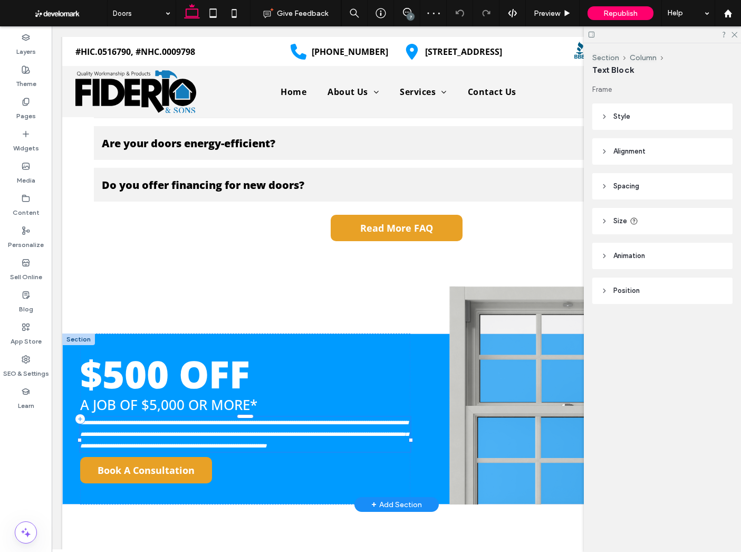
scroll to position [2912, 0]
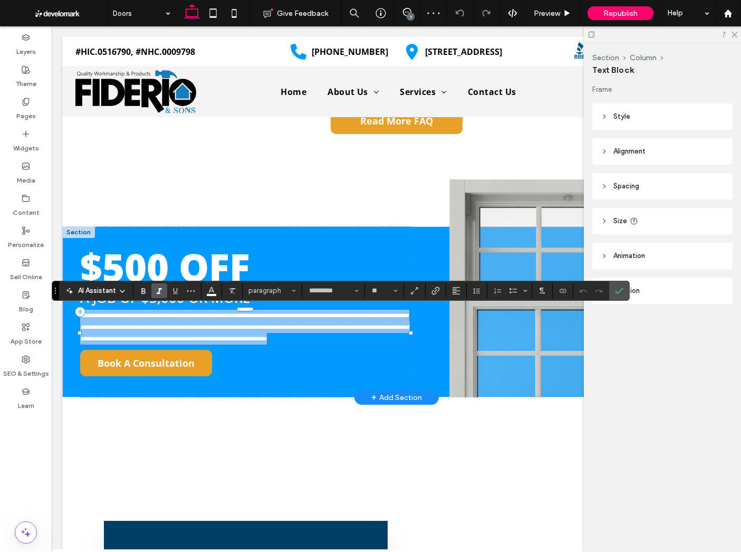
type input "*********"
type input "**"
click at [170, 345] on p "**********" at bounding box center [245, 327] width 330 height 35
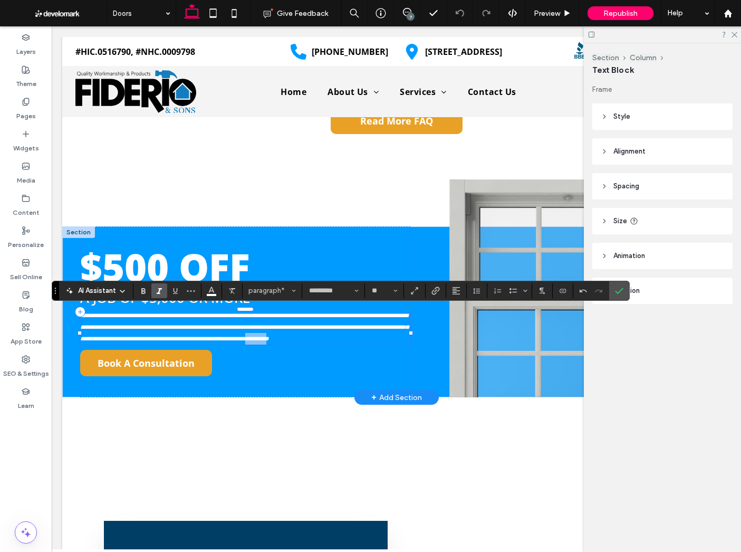
drag, startPoint x: 101, startPoint y: 348, endPoint x: 150, endPoint y: 340, distance: 49.8
click at [129, 344] on p "**********" at bounding box center [245, 327] width 330 height 35
click at [563, 294] on icon "Connect To Data" at bounding box center [563, 290] width 8 height 8
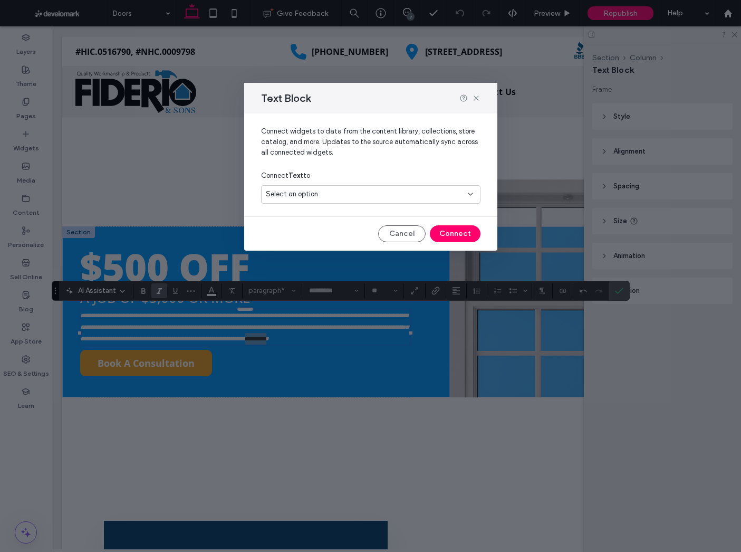
click at [387, 193] on div "Select an option" at bounding box center [364, 194] width 197 height 11
type input "***"
drag, startPoint x: 310, startPoint y: 236, endPoint x: 352, endPoint y: 238, distance: 42.3
click at [310, 236] on span "Offer Expiration Date" at bounding box center [318, 231] width 66 height 11
click at [454, 237] on button "Connect" at bounding box center [455, 233] width 51 height 17
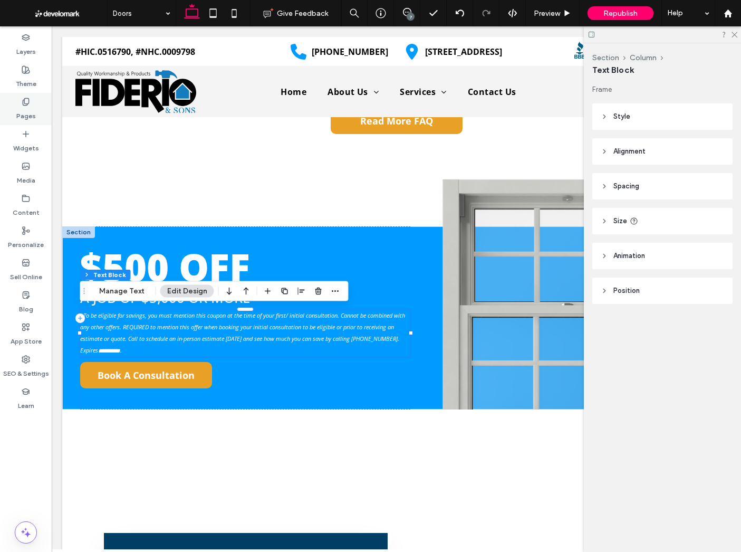
click at [9, 107] on div "Pages" at bounding box center [26, 109] width 52 height 32
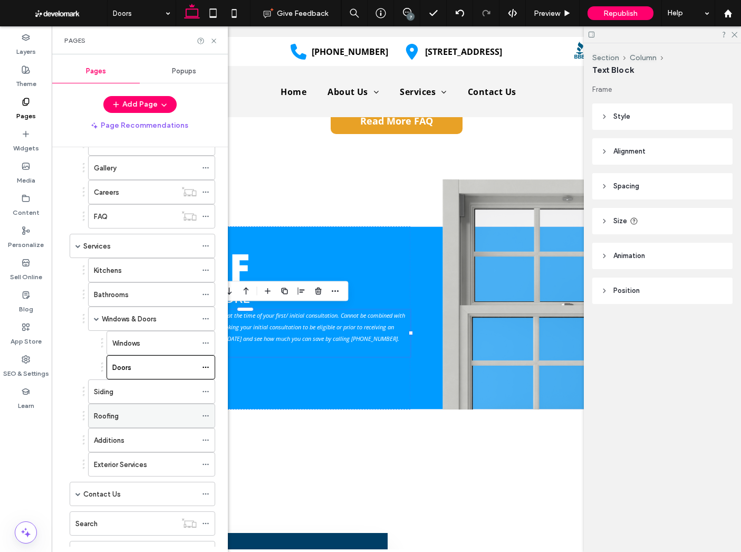
scroll to position [114, 0]
click at [133, 413] on div "Roofing" at bounding box center [145, 413] width 103 height 11
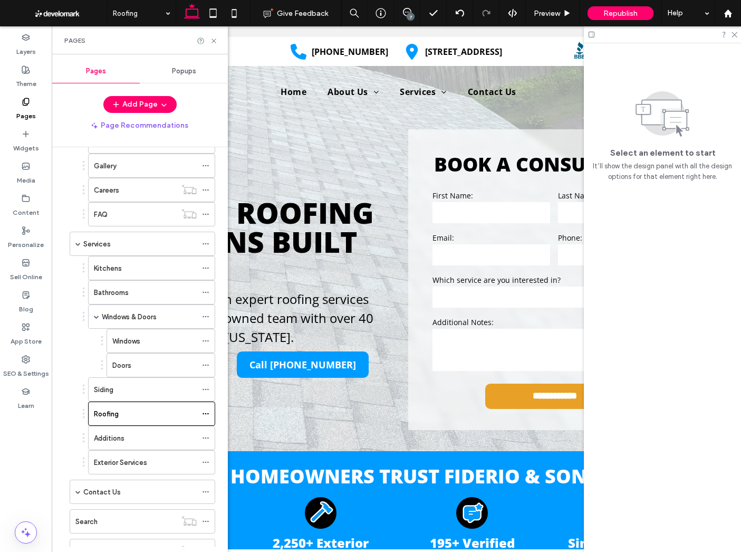
scroll to position [0, 0]
click at [215, 40] on icon at bounding box center [214, 41] width 8 height 8
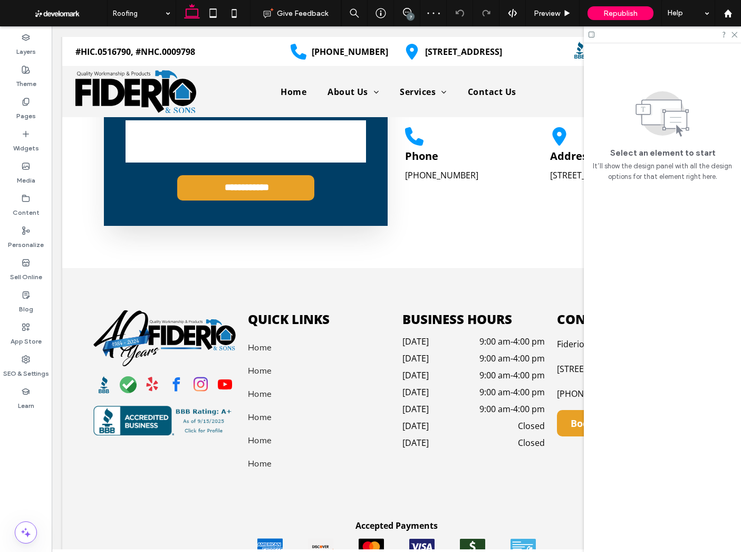
scroll to position [3080, 0]
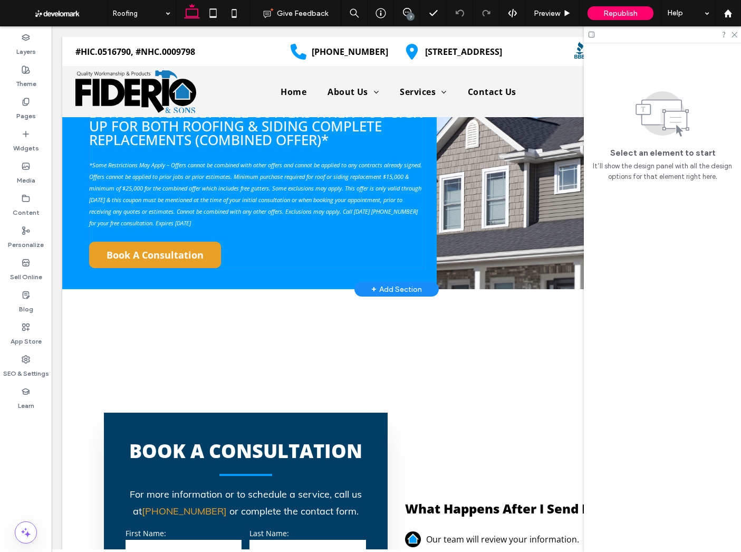
click at [215, 185] on span "*Some Restrictions May Apply – Offers cannot be combined with other offers and …" at bounding box center [255, 194] width 333 height 66
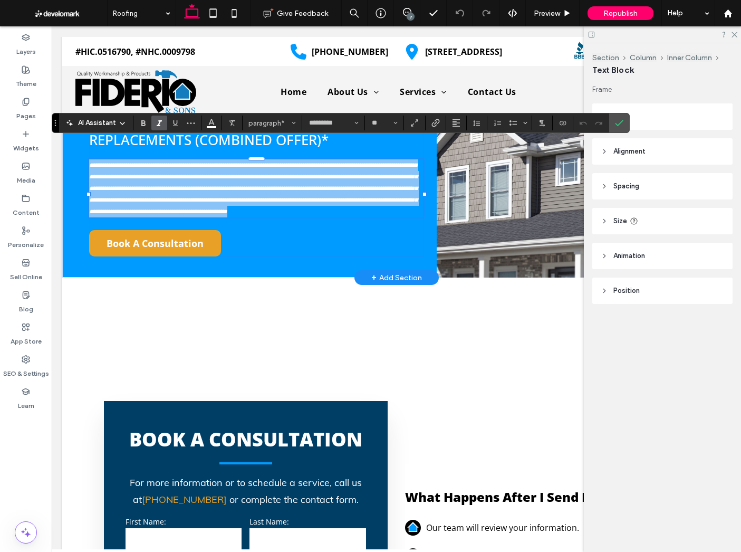
drag, startPoint x: 154, startPoint y: 181, endPoint x: 161, endPoint y: 188, distance: 10.1
click at [154, 181] on span "**********" at bounding box center [253, 188] width 328 height 52
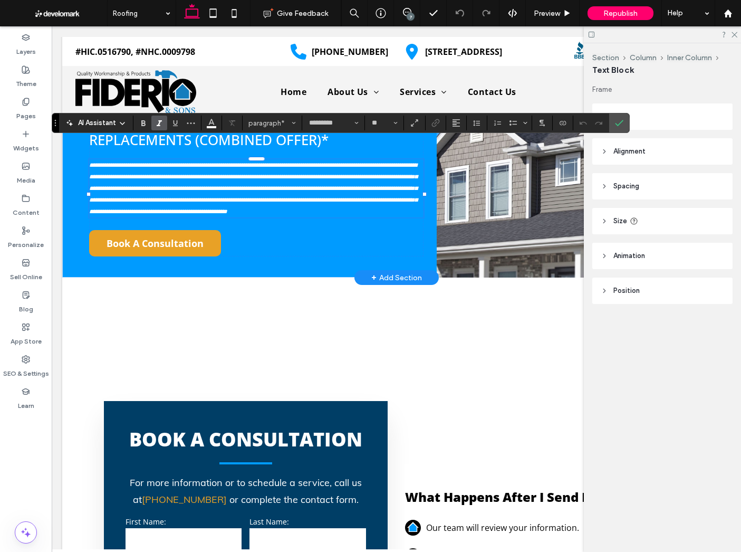
click at [282, 206] on p "**********" at bounding box center [256, 188] width 335 height 58
drag, startPoint x: 152, startPoint y: 178, endPoint x: 126, endPoint y: 184, distance: 27.6
click at [126, 184] on span "**********" at bounding box center [253, 188] width 328 height 52
click at [560, 124] on icon "Connect To Data" at bounding box center [563, 123] width 8 height 8
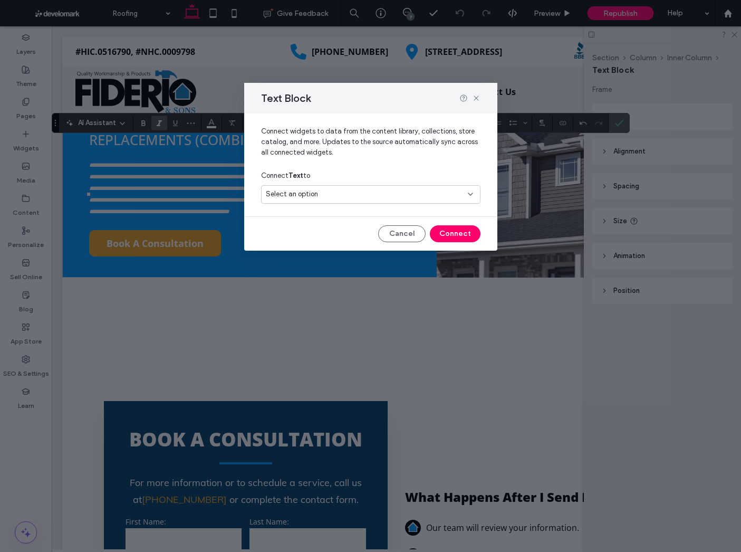
click at [413, 192] on div "Select an option" at bounding box center [364, 194] width 197 height 11
type input "*****"
click at [380, 227] on span "[DATE]" at bounding box center [416, 231] width 110 height 11
click at [432, 230] on button "Connect" at bounding box center [455, 233] width 51 height 17
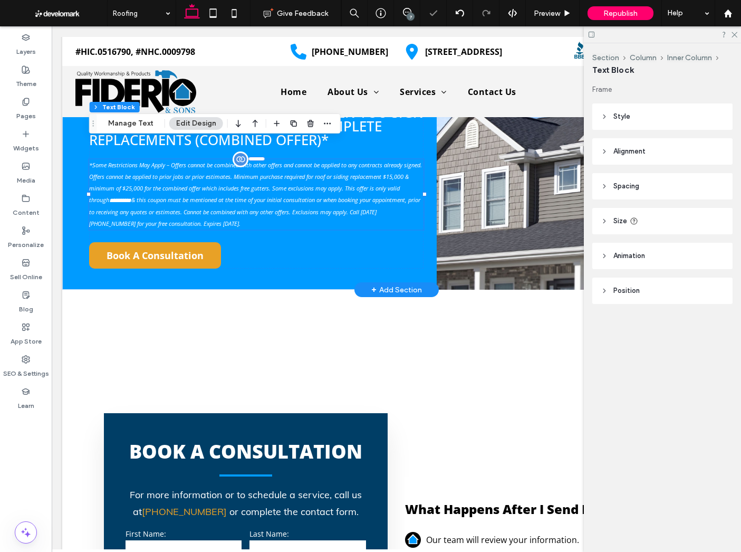
click at [252, 203] on span "**********" at bounding box center [255, 194] width 333 height 66
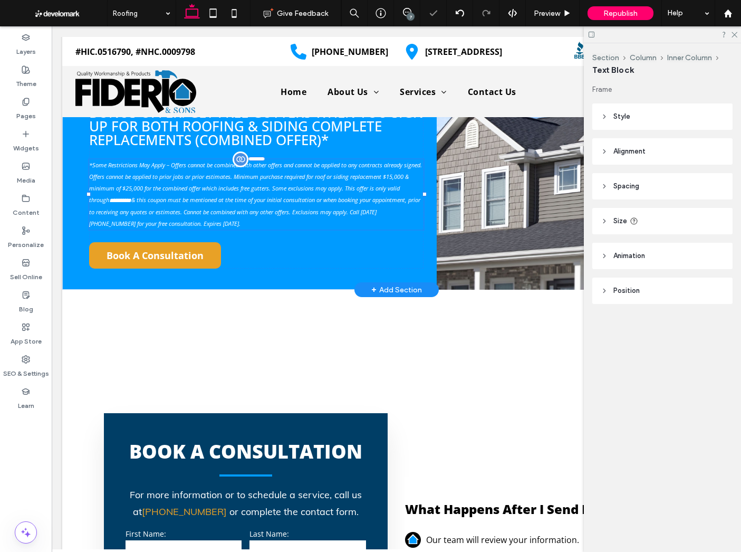
type input "*********"
type input "**"
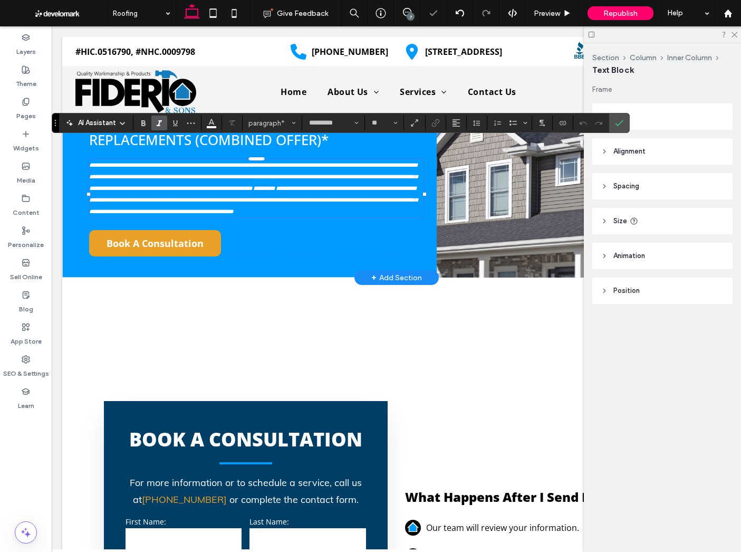
click at [238, 205] on span "**********" at bounding box center [253, 199] width 328 height 29
drag, startPoint x: 234, startPoint y: 203, endPoint x: 316, endPoint y: 175, distance: 86.9
click at [261, 201] on span "**********" at bounding box center [253, 199] width 328 height 29
click at [556, 123] on label "Connect To Data" at bounding box center [563, 123] width 16 height 15
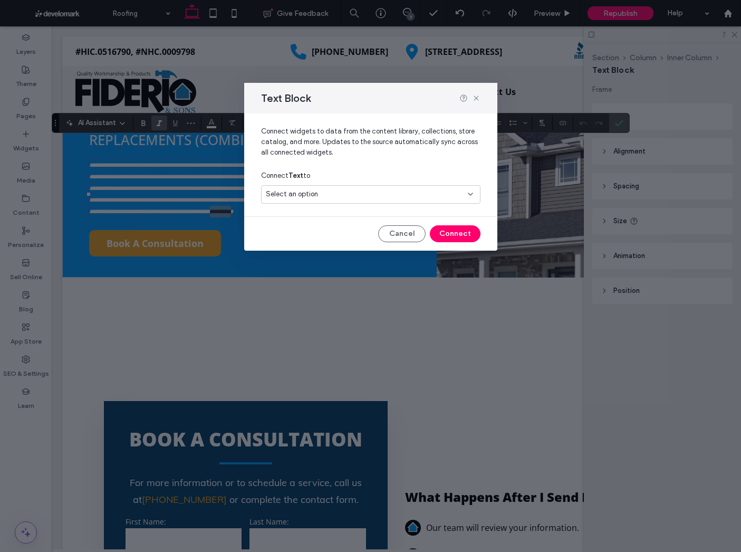
click at [392, 190] on div "Select an option" at bounding box center [364, 194] width 197 height 11
type input "*****"
drag, startPoint x: 355, startPoint y: 230, endPoint x: 412, endPoint y: 245, distance: 59.0
click at [355, 231] on span at bounding box center [356, 232] width 2 height 2
click at [441, 232] on button "Connect" at bounding box center [455, 233] width 51 height 17
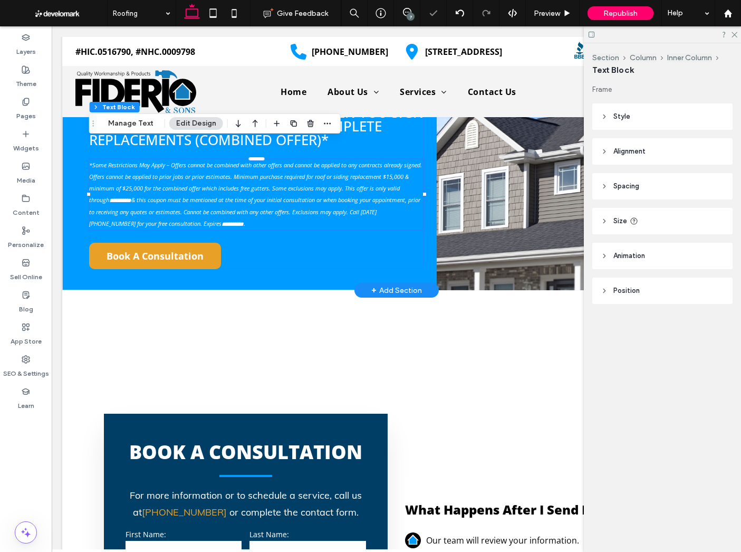
click at [285, 235] on div "**********" at bounding box center [256, 145] width 335 height 247
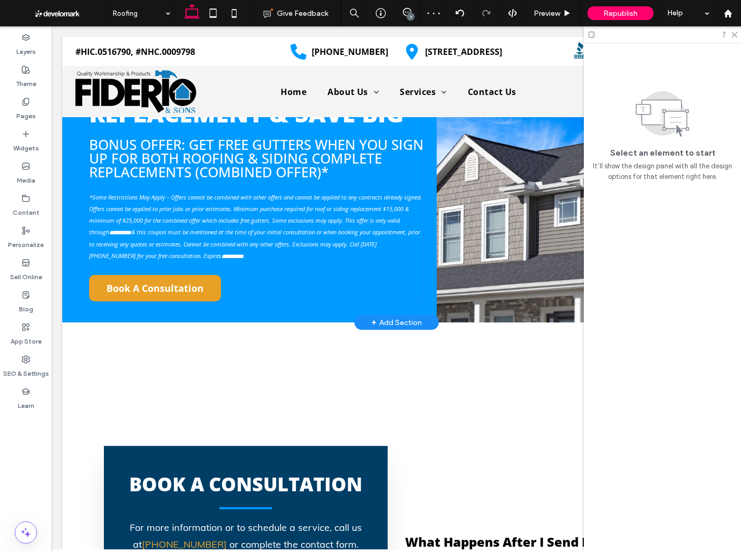
scroll to position [3038, 0]
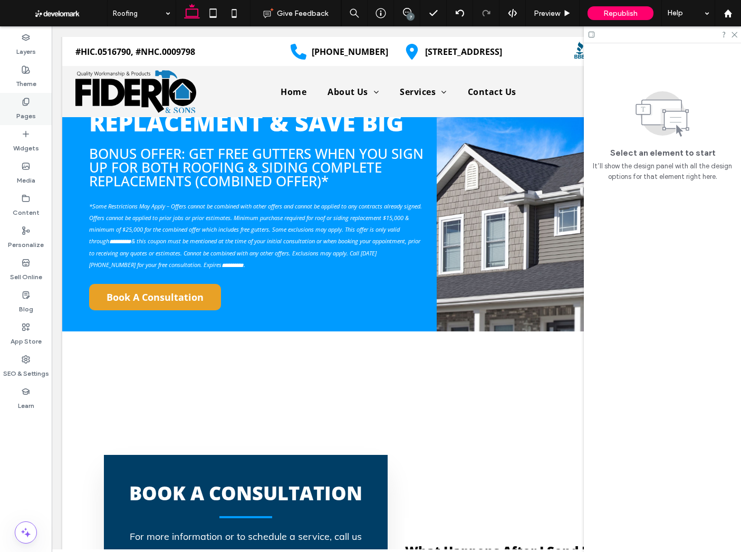
click at [25, 100] on icon at bounding box center [26, 102] width 8 height 8
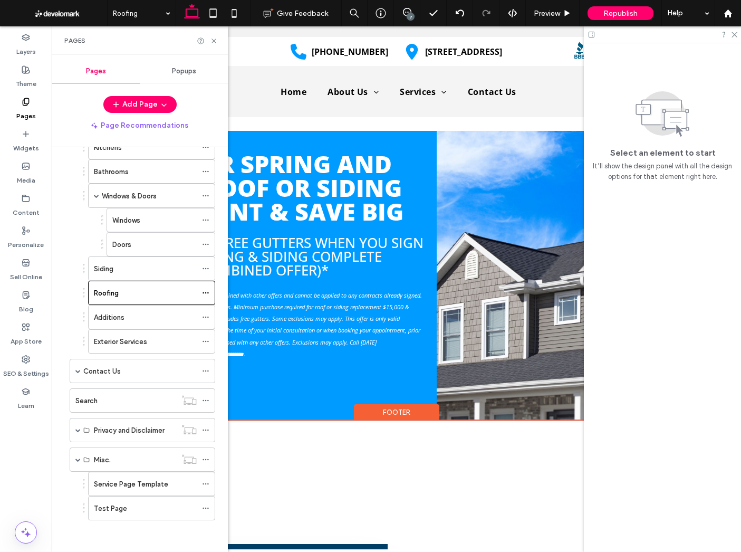
scroll to position [2934, 0]
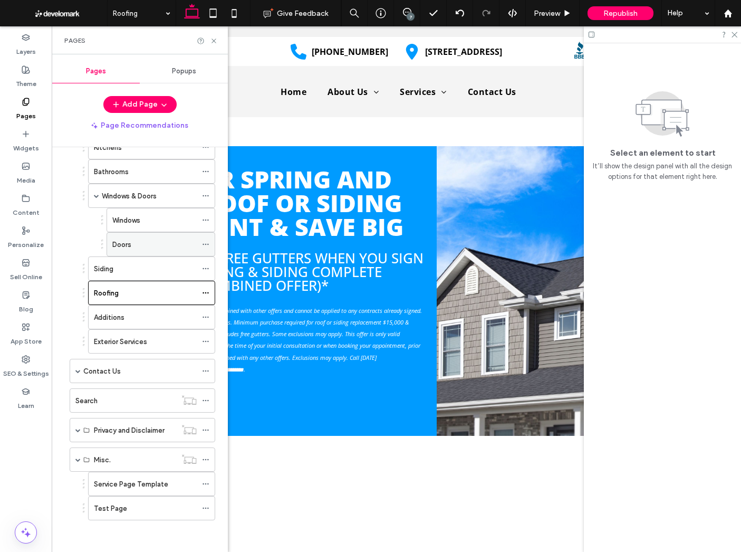
click at [117, 248] on label "Doors" at bounding box center [121, 244] width 19 height 18
click at [217, 39] on icon at bounding box center [214, 41] width 8 height 8
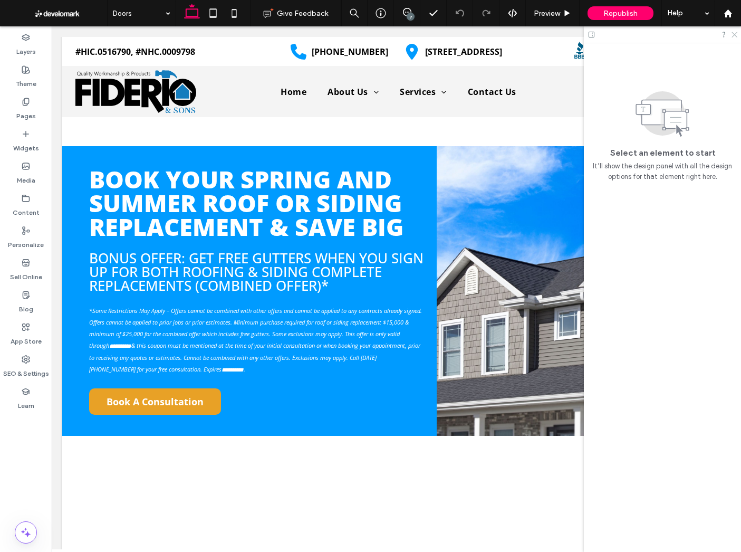
click at [733, 33] on icon at bounding box center [734, 34] width 7 height 7
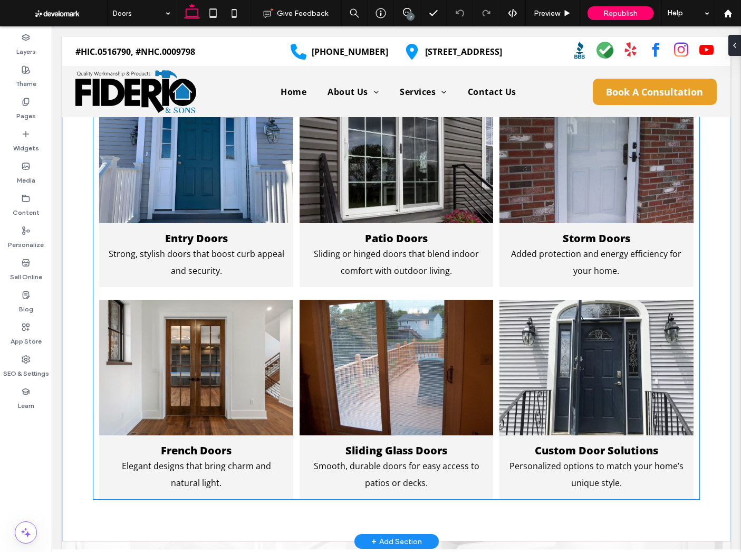
scroll to position [655, 0]
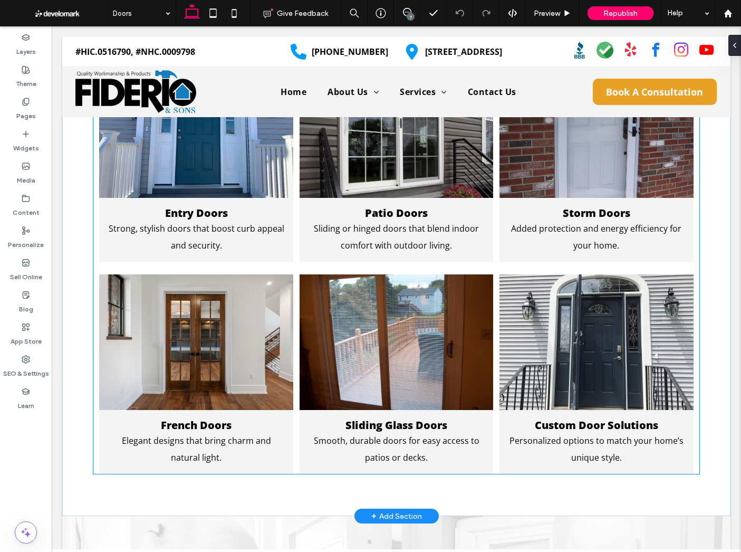
click at [429, 425] on strong "Sliding Glass Doors" at bounding box center [397, 425] width 102 height 14
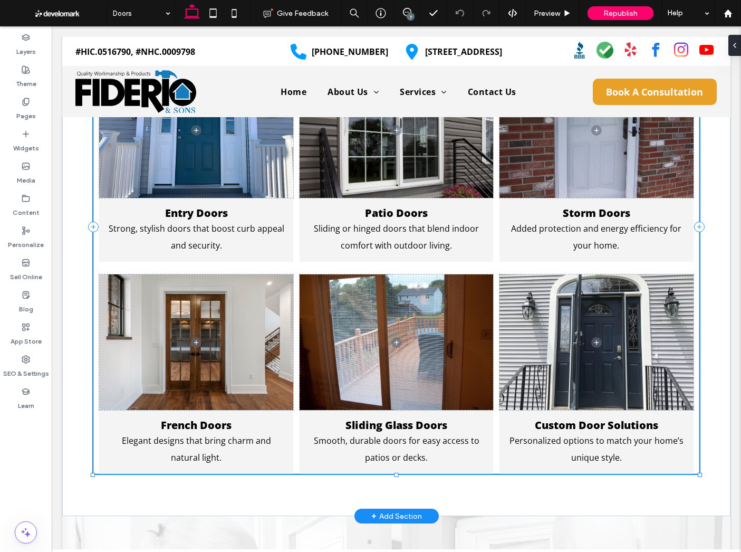
click at [429, 425] on strong "Sliding Glass Doors" at bounding box center [397, 425] width 102 height 14
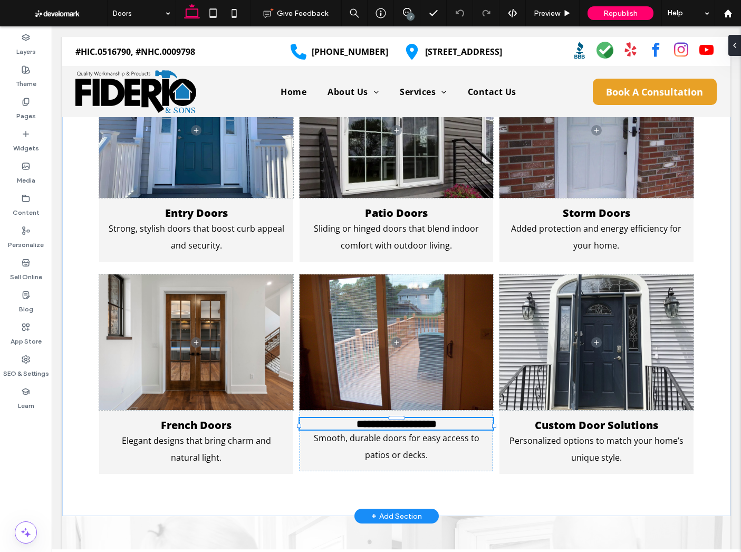
type input "*********"
type input "**"
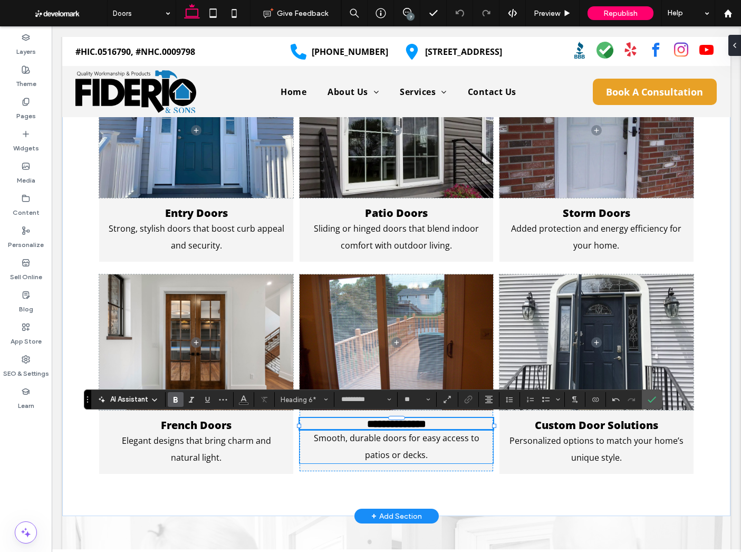
click at [409, 443] on span "Smooth, durable doors for easy access to patios or decks." at bounding box center [397, 446] width 166 height 28
click at [409, 443] on div "Smooth, durable doors for easy access to patios or decks." at bounding box center [397, 446] width 194 height 34
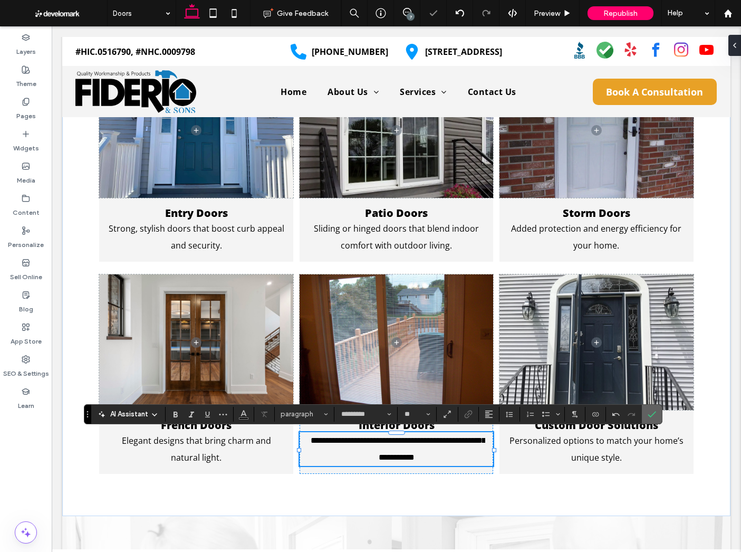
click at [653, 418] on span "Confirm" at bounding box center [652, 414] width 8 height 18
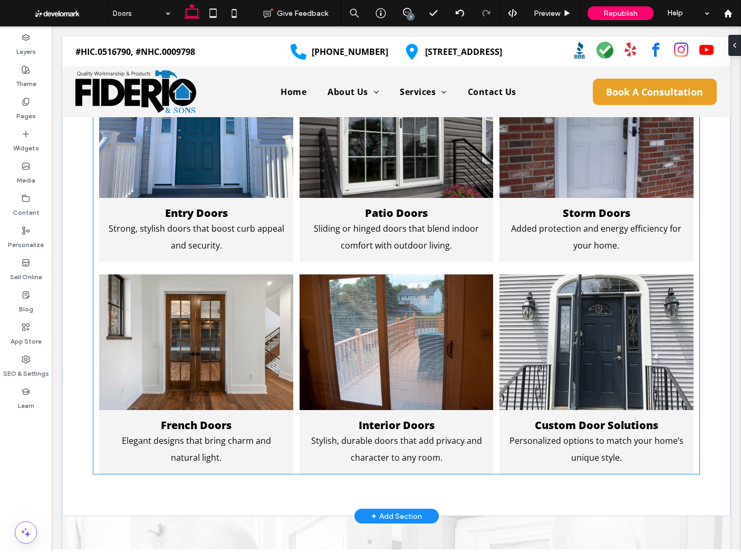
click at [566, 450] on p "Personalized options to match your home’s unique style." at bounding box center [597, 449] width 178 height 34
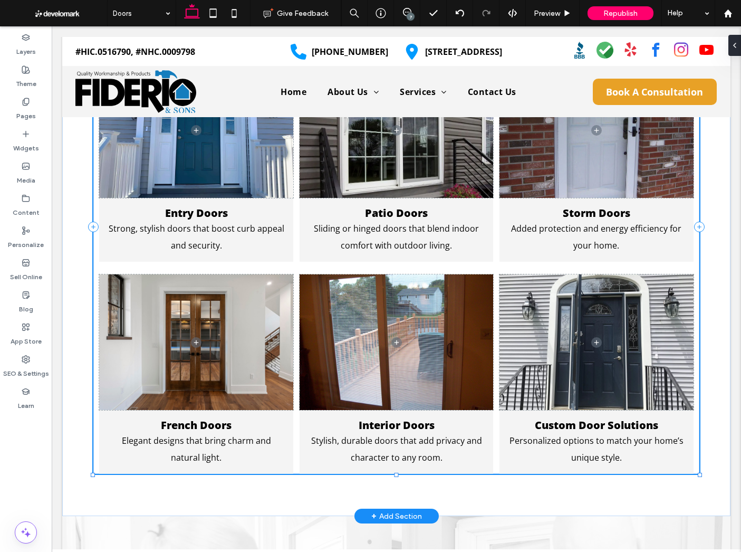
click at [566, 450] on p "Personalized options to match your home’s unique style." at bounding box center [597, 449] width 178 height 34
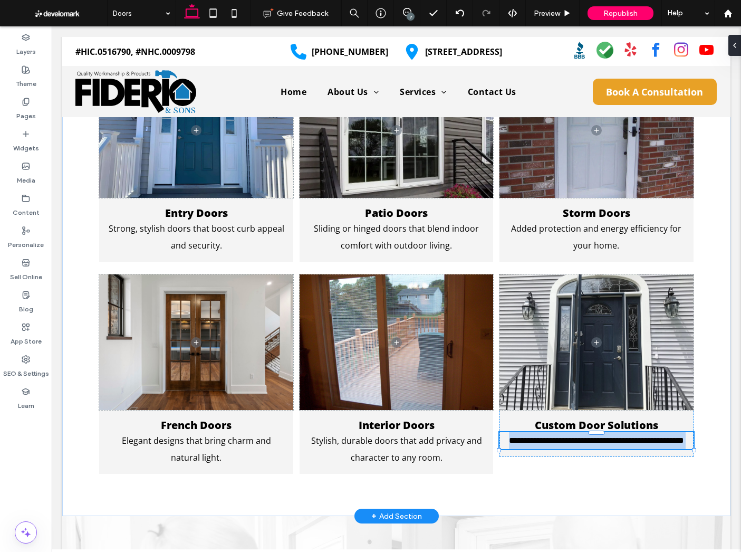
type input "*********"
type input "**"
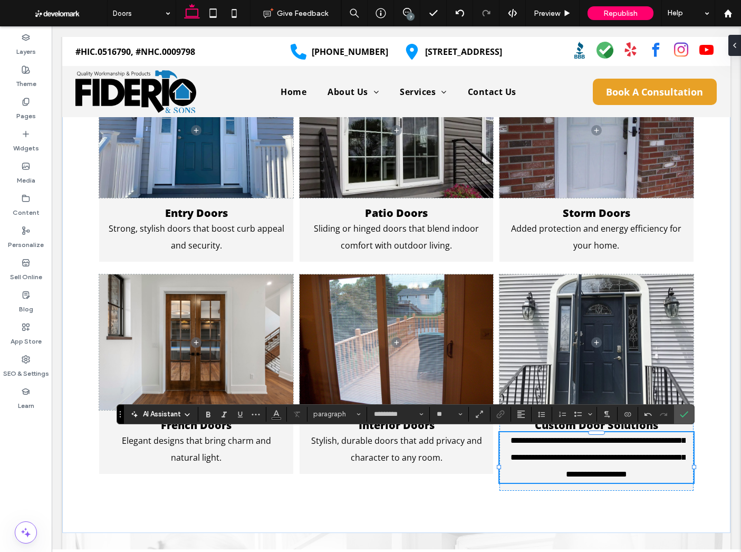
click at [590, 461] on span "**********" at bounding box center [598, 457] width 175 height 42
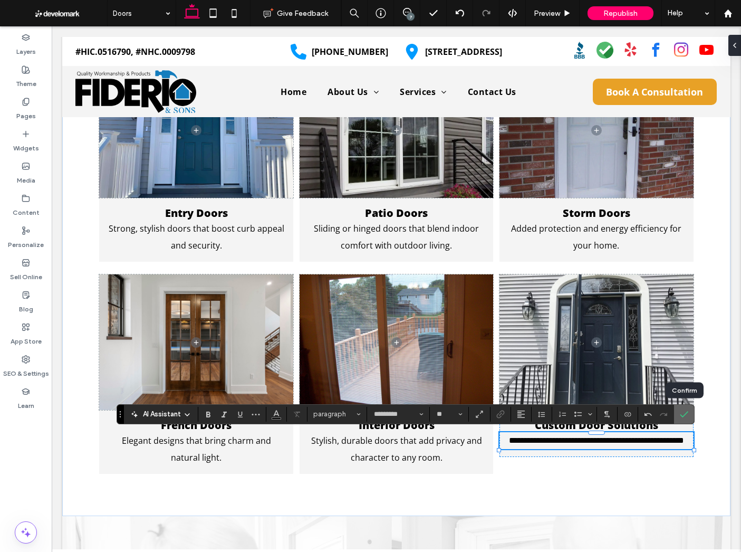
drag, startPoint x: 685, startPoint y: 415, endPoint x: 634, endPoint y: 391, distance: 56.6
click at [685, 415] on icon "Confirm" at bounding box center [684, 414] width 8 height 8
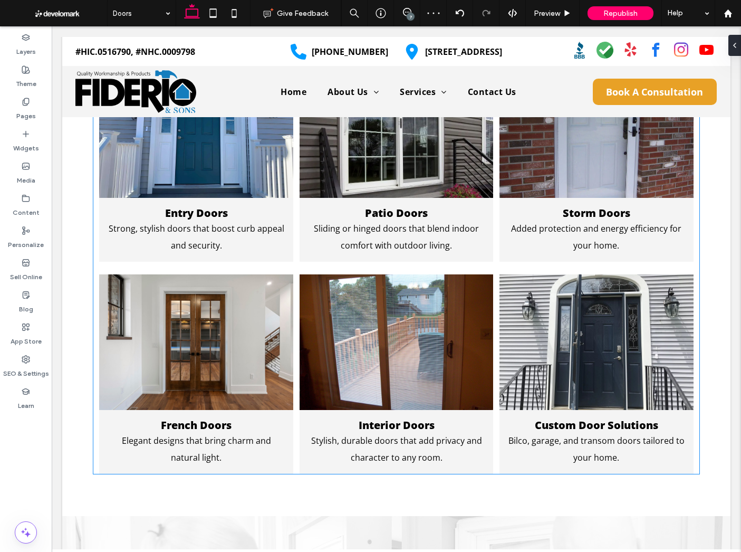
click at [461, 421] on h6 "Interior Doors" at bounding box center [397, 425] width 178 height 14
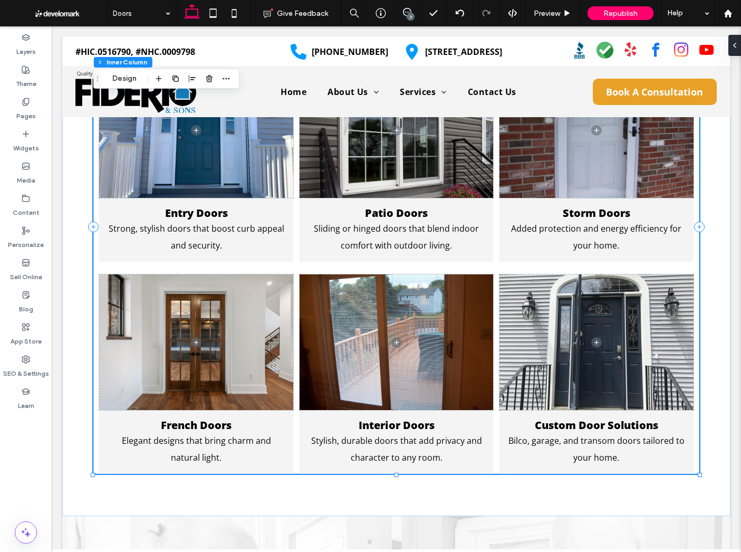
click at [462, 419] on h6 "Interior Doors" at bounding box center [397, 425] width 178 height 14
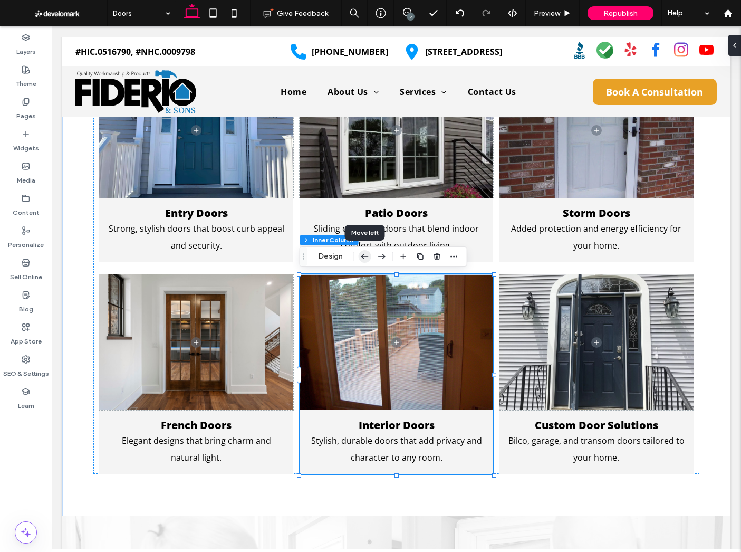
click at [369, 254] on icon "button" at bounding box center [365, 256] width 13 height 19
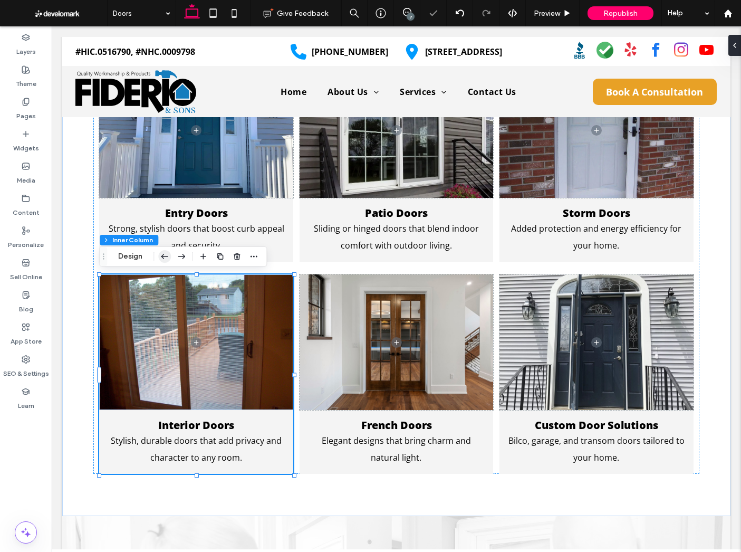
click at [165, 257] on icon "button" at bounding box center [164, 256] width 13 height 19
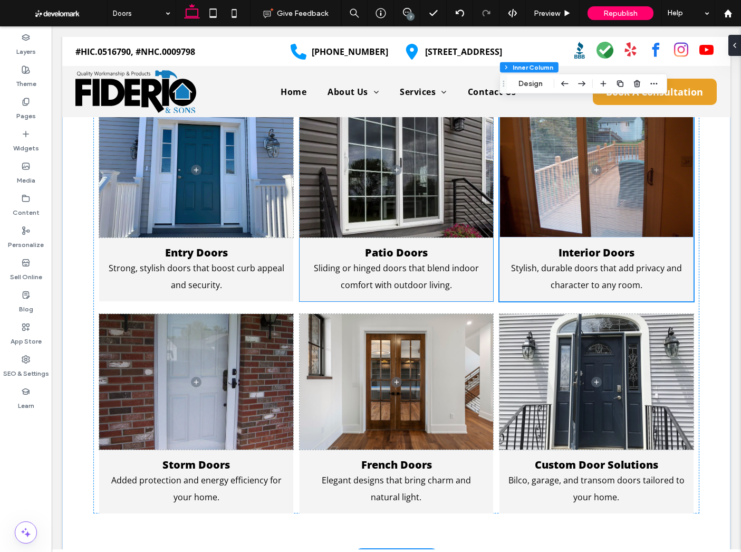
scroll to position [618, 0]
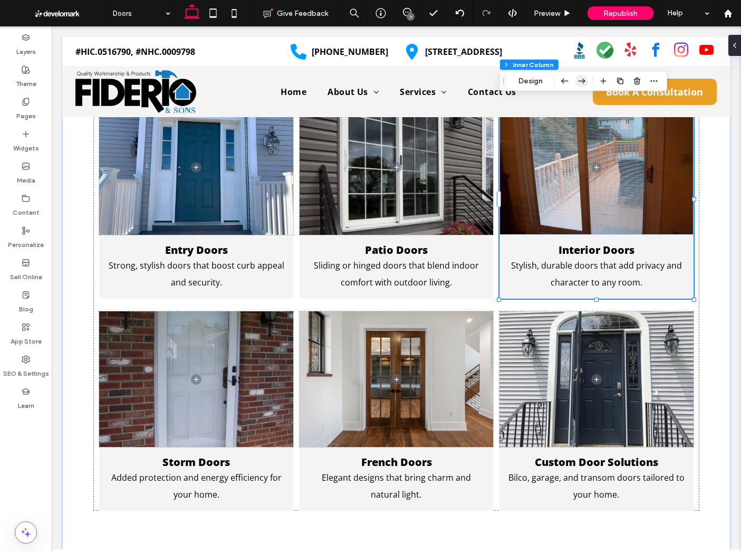
click at [588, 79] on div "Section Column Inner Column Inner Column Inner Column Design" at bounding box center [584, 81] width 168 height 20
click at [583, 81] on use "button" at bounding box center [581, 81] width 7 height 5
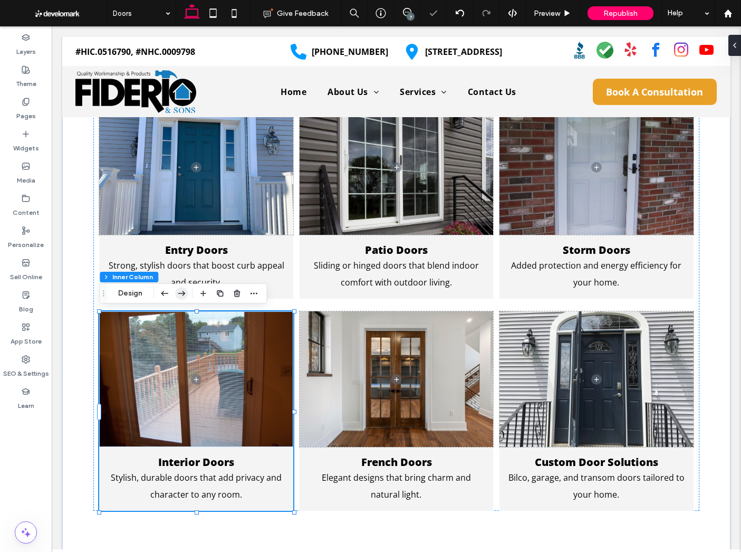
click at [178, 290] on icon "button" at bounding box center [181, 293] width 13 height 19
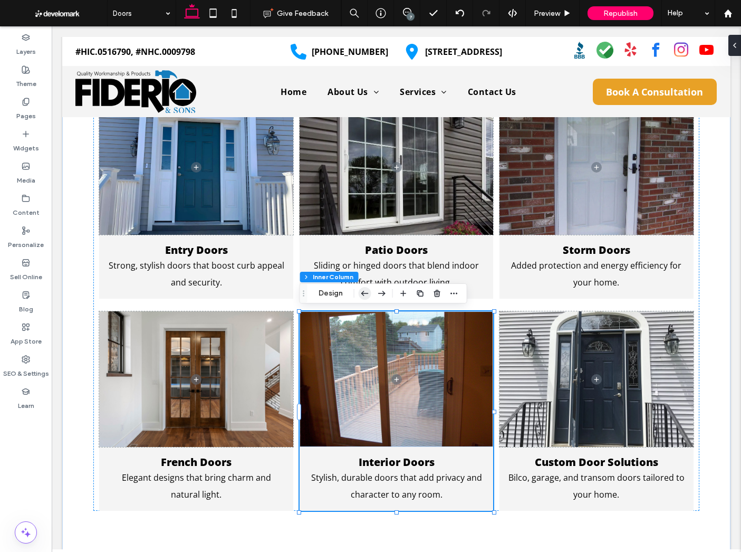
click at [359, 292] on icon "button" at bounding box center [365, 293] width 13 height 19
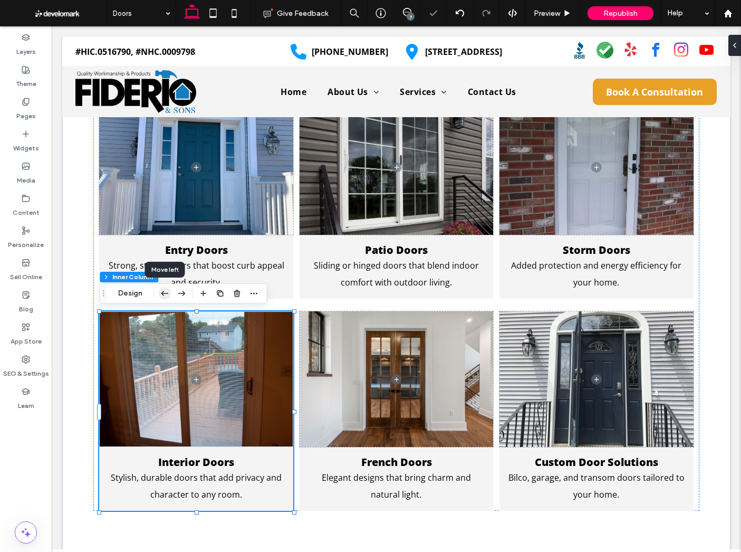
click at [168, 291] on icon "button" at bounding box center [164, 293] width 13 height 19
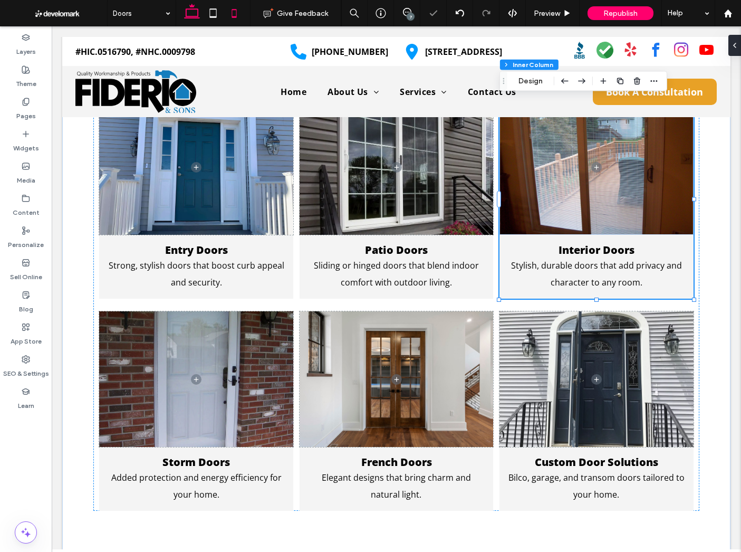
drag, startPoint x: 214, startPoint y: 14, endPoint x: 234, endPoint y: 13, distance: 19.5
click at [214, 14] on icon at bounding box center [213, 13] width 21 height 21
type input "**"
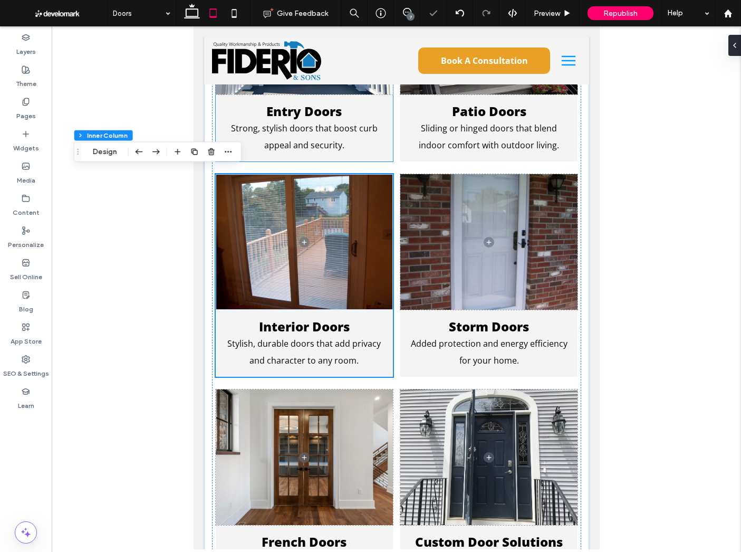
scroll to position [955, 0]
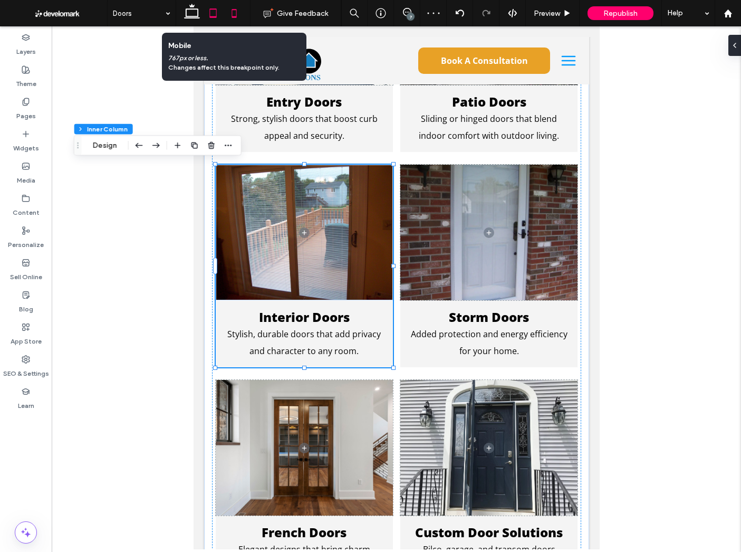
click at [231, 18] on icon at bounding box center [234, 13] width 21 height 21
type input "***"
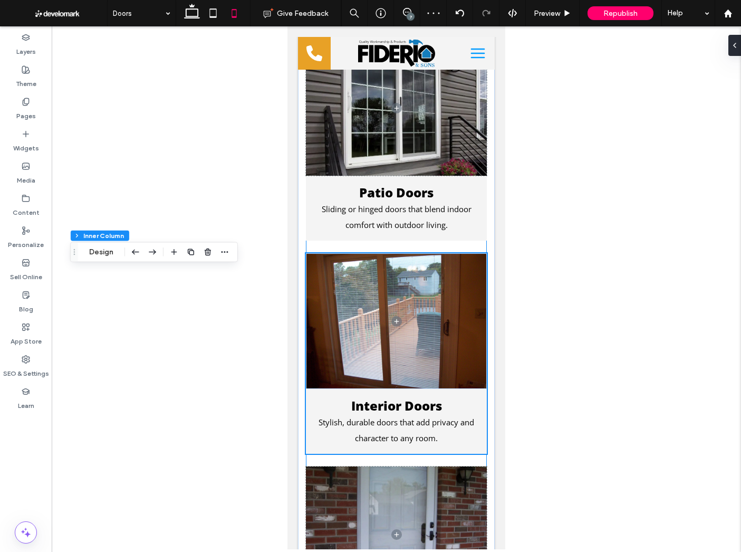
scroll to position [1361, 0]
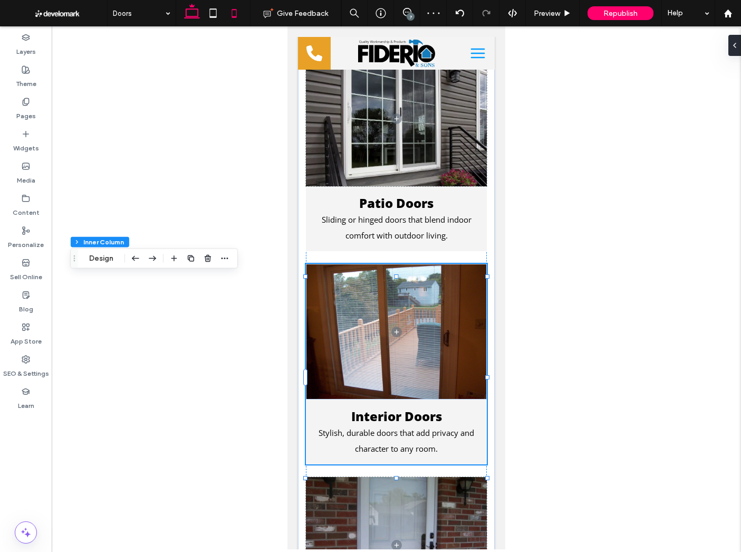
drag, startPoint x: 192, startPoint y: 13, endPoint x: 194, endPoint y: 20, distance: 7.2
click at [192, 13] on icon at bounding box center [191, 13] width 21 height 21
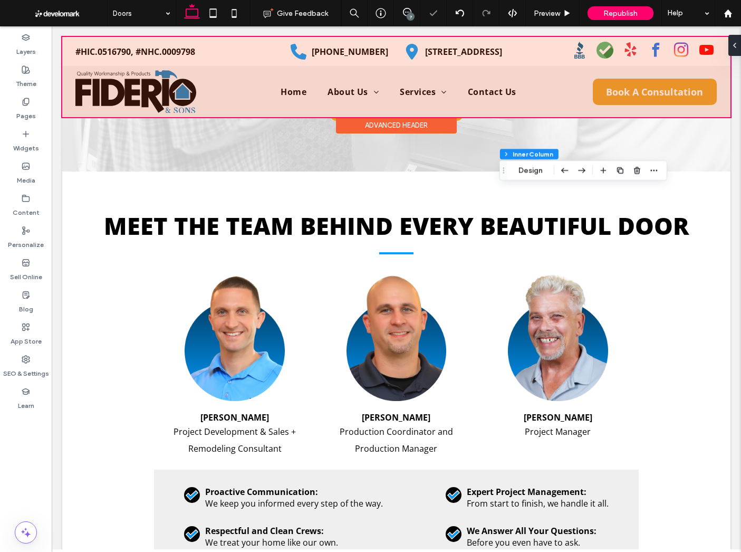
type input "**"
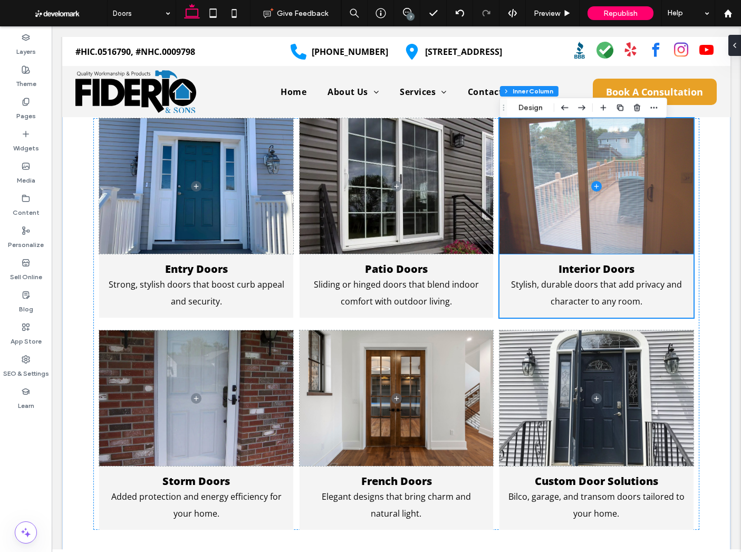
scroll to position [608, 0]
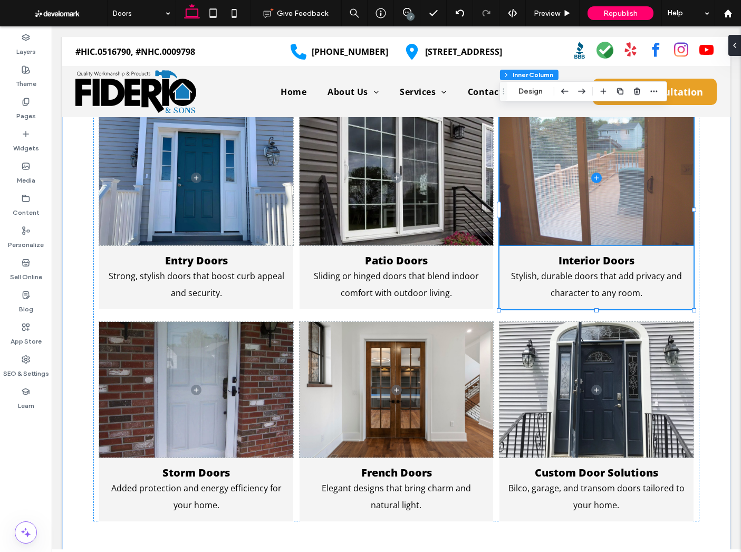
click at [558, 181] on span at bounding box center [597, 178] width 194 height 136
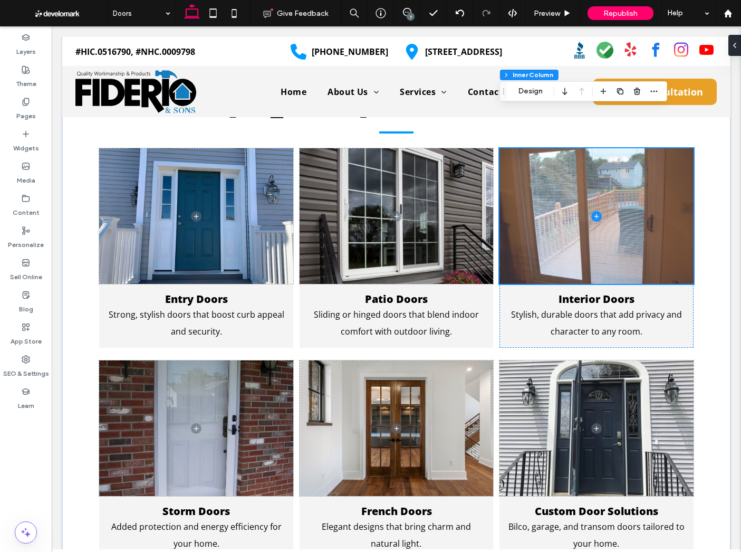
scroll to position [555, 0]
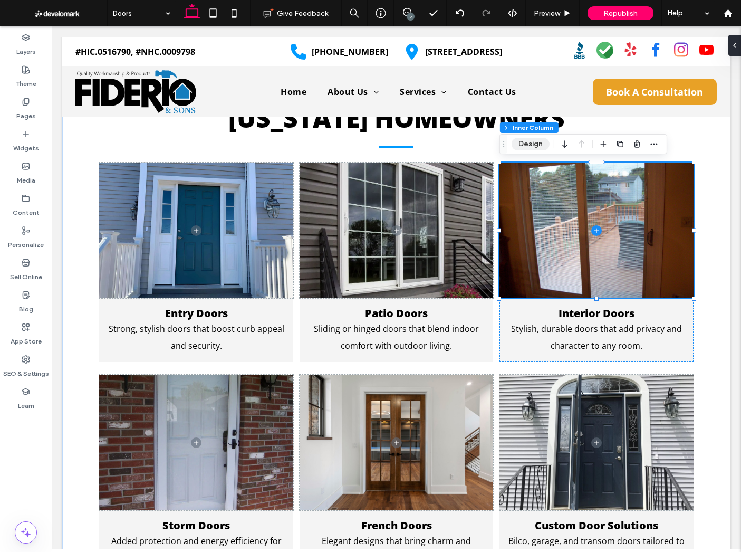
click at [532, 147] on button "Design" at bounding box center [531, 144] width 38 height 13
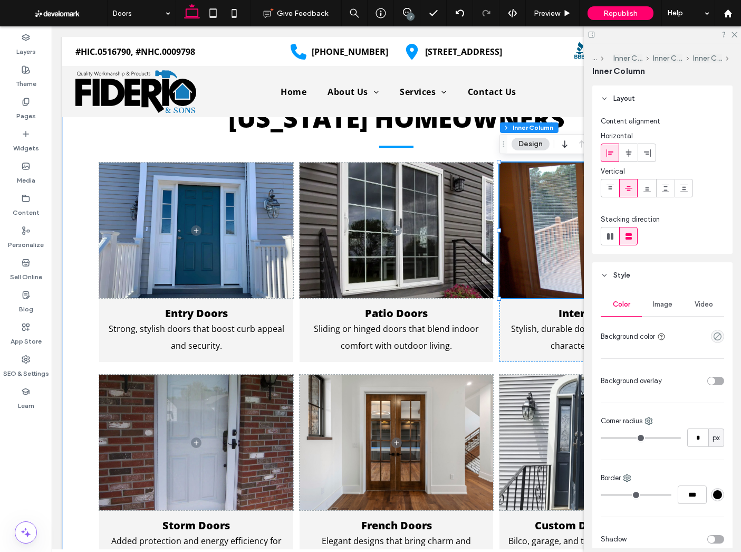
click at [666, 299] on div "Image" at bounding box center [662, 304] width 41 height 23
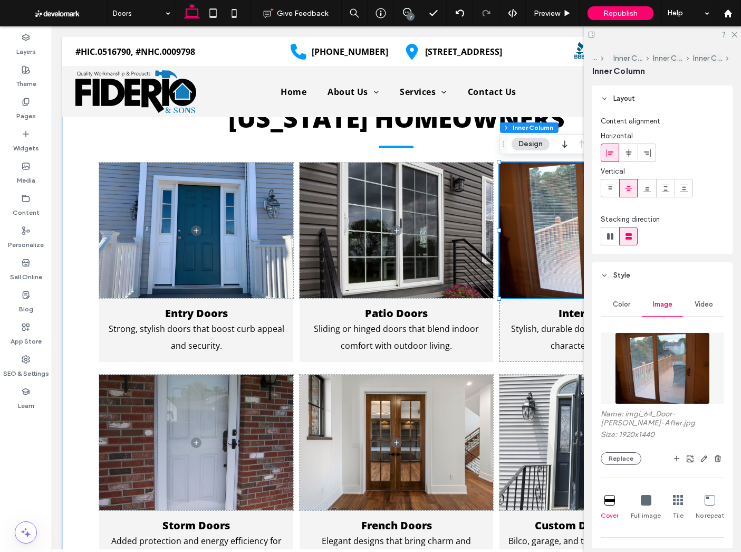
click at [674, 357] on img at bounding box center [662, 368] width 95 height 72
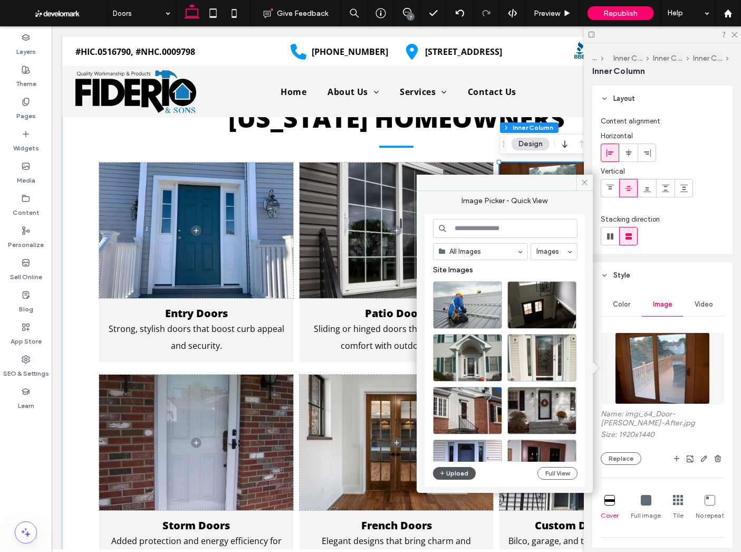
click at [450, 473] on button "Upload" at bounding box center [454, 473] width 43 height 13
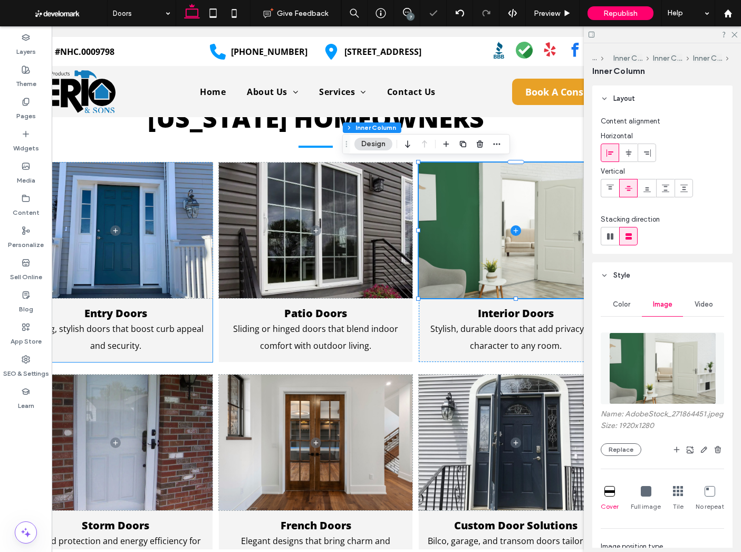
scroll to position [0, 157]
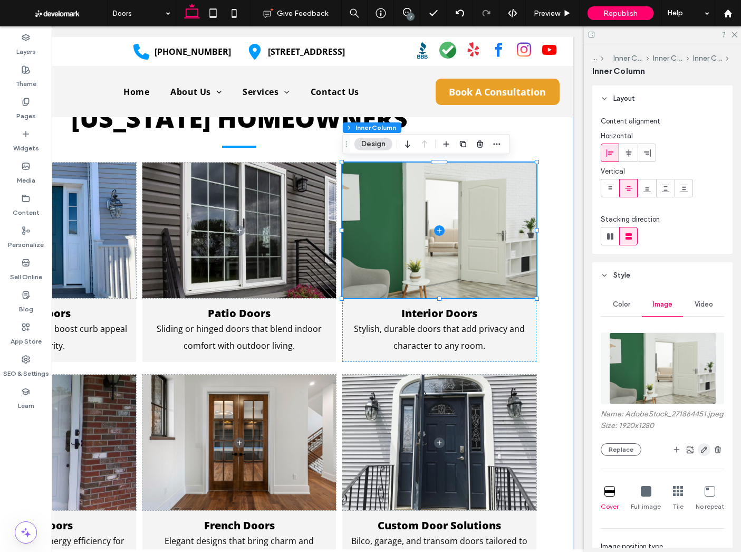
click at [707, 447] on icon "button" at bounding box center [704, 449] width 8 height 8
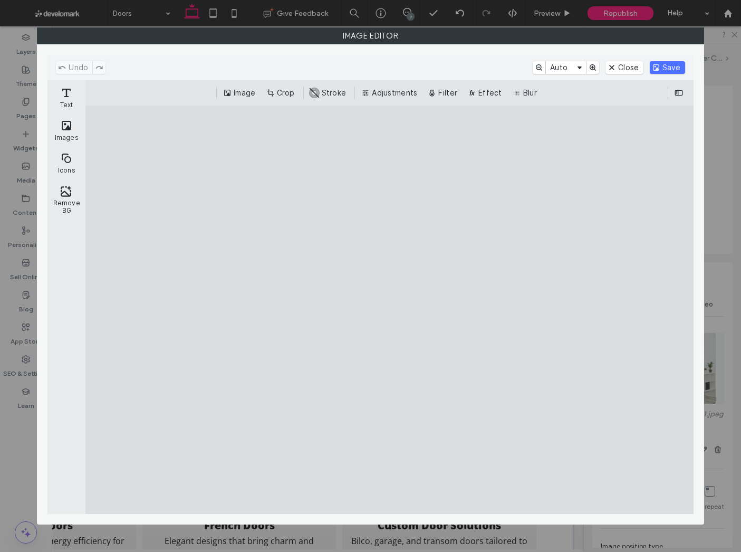
click at [303, 90] on div "Image Crop #ABABAB Stroke Adjustments Filter Effect Blur" at bounding box center [389, 93] width 591 height 13
click at [283, 88] on button "Crop" at bounding box center [281, 93] width 35 height 13
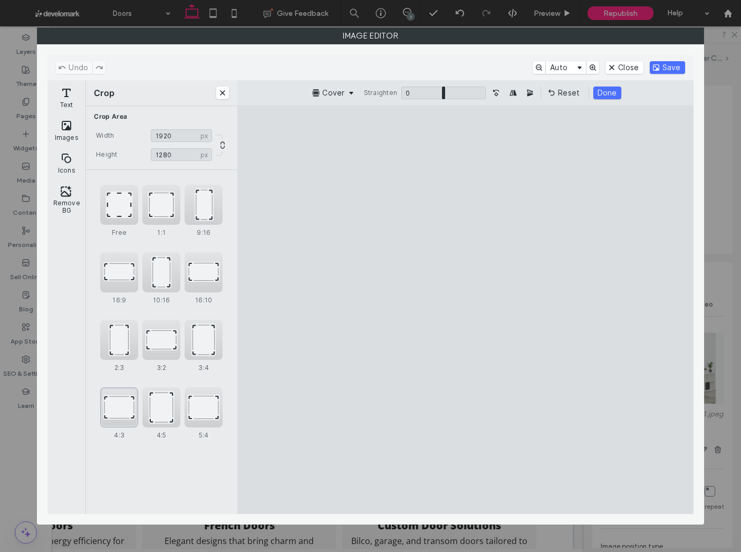
click at [120, 407] on div "4:3" at bounding box center [119, 407] width 38 height 40
type input "*******"
drag, startPoint x: 403, startPoint y: 367, endPoint x: 265, endPoint y: 369, distance: 137.7
click at [466, 310] on cesdk-canvas "Editor canvas" at bounding box center [466, 310] width 0 height 0
click at [676, 60] on div "Undo Auto Close Save" at bounding box center [370, 67] width 646 height 25
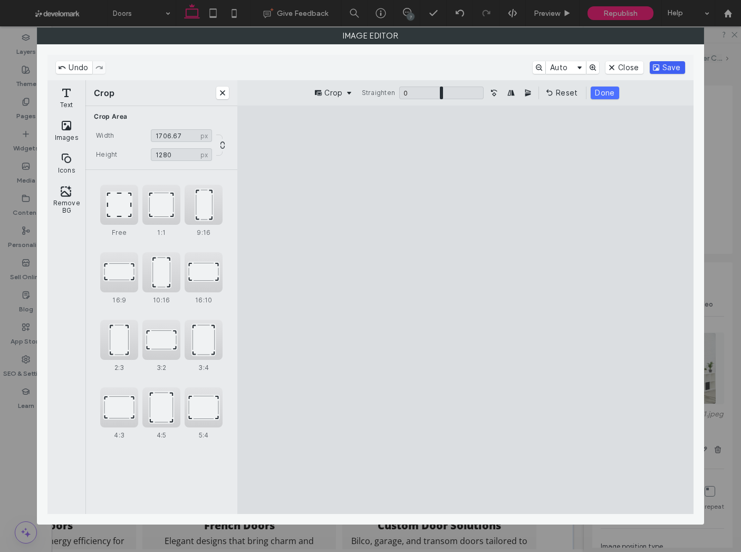
click at [673, 65] on button "Save" at bounding box center [667, 67] width 35 height 13
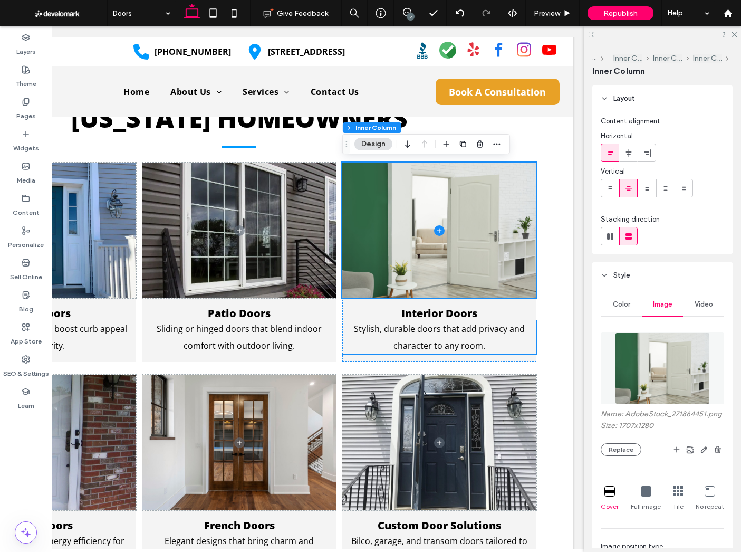
scroll to position [618, 0]
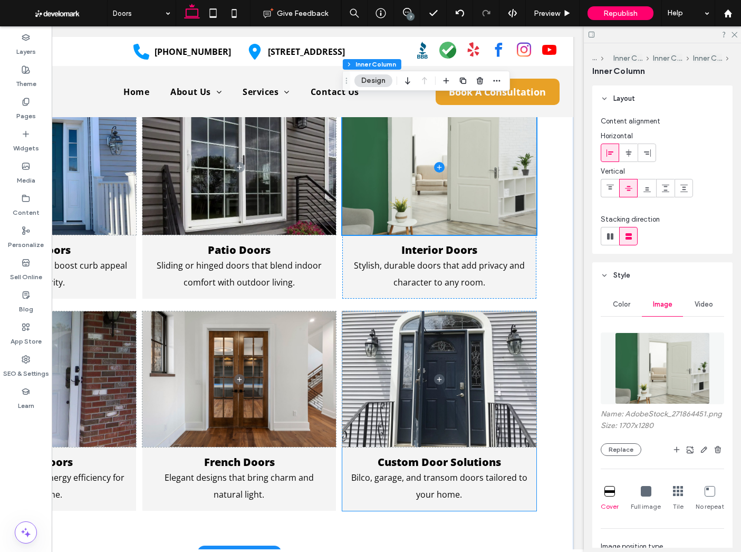
click at [399, 358] on span at bounding box center [439, 379] width 194 height 136
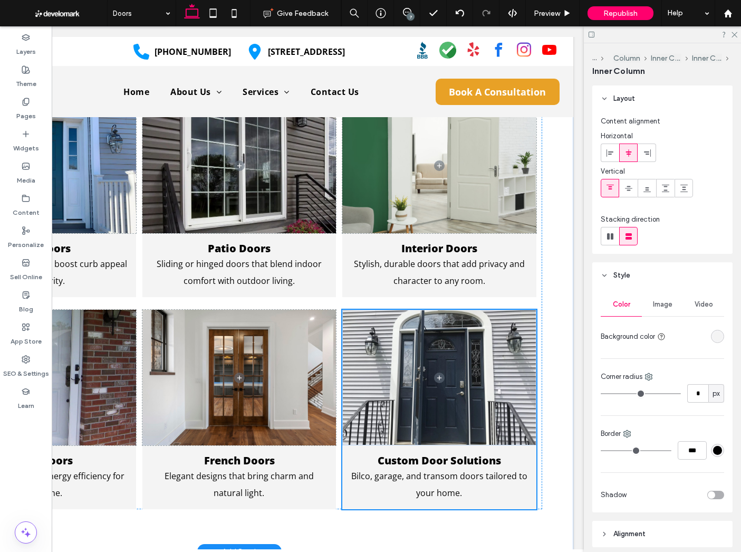
scroll to position [622, 0]
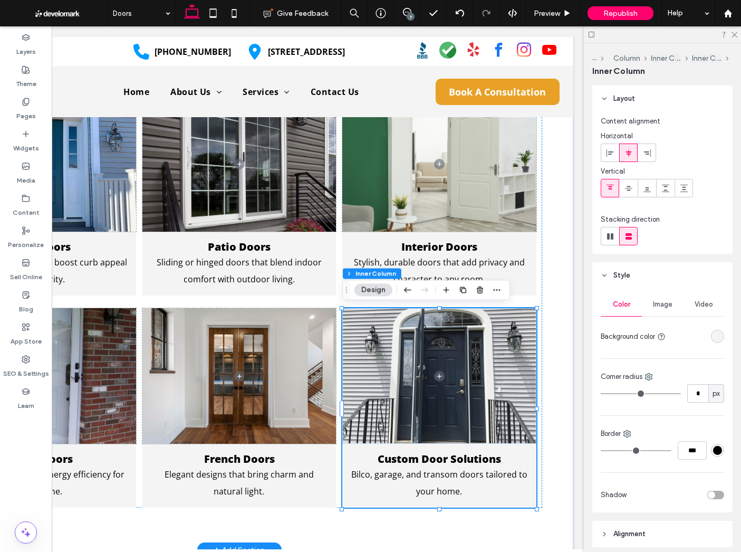
click at [399, 358] on span at bounding box center [439, 376] width 194 height 136
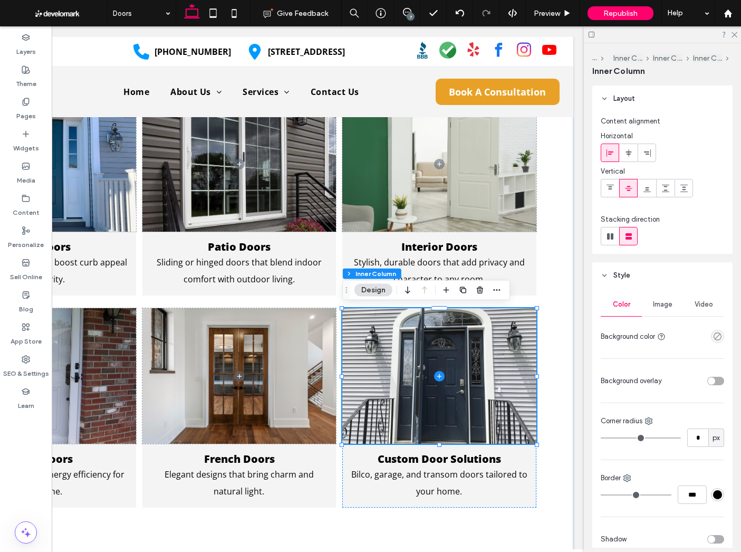
click at [661, 313] on div "Image" at bounding box center [662, 304] width 41 height 23
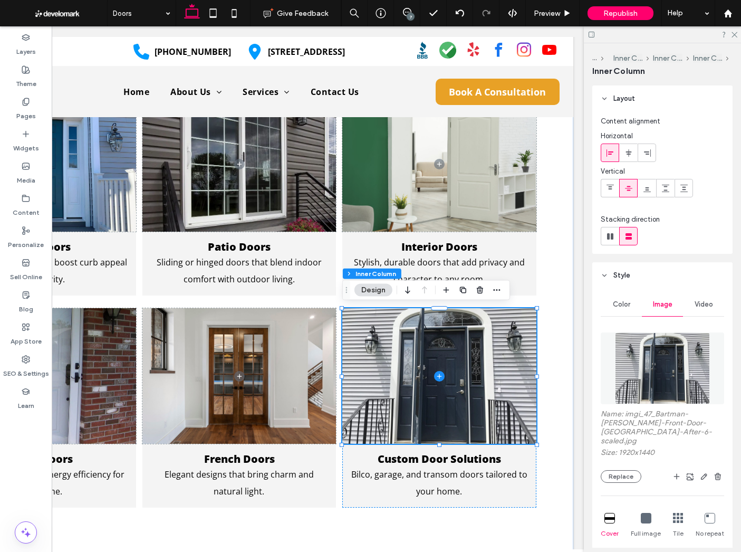
click at [655, 391] on img at bounding box center [662, 368] width 95 height 72
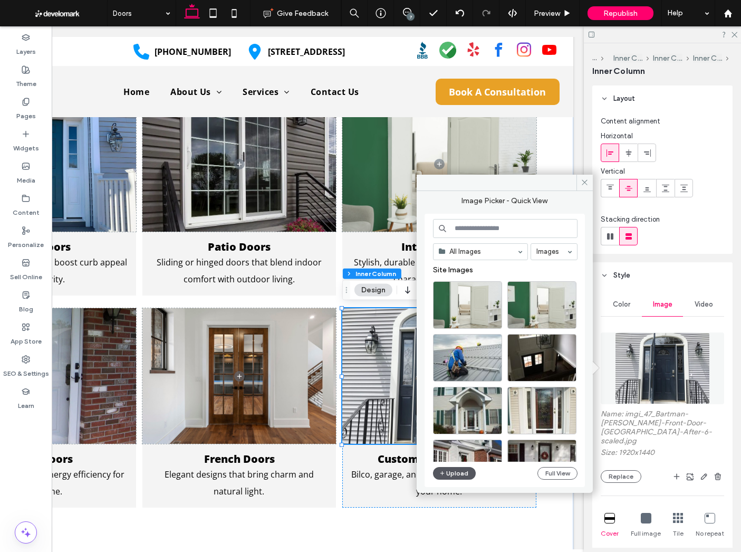
click at [467, 479] on button "Upload" at bounding box center [454, 473] width 43 height 13
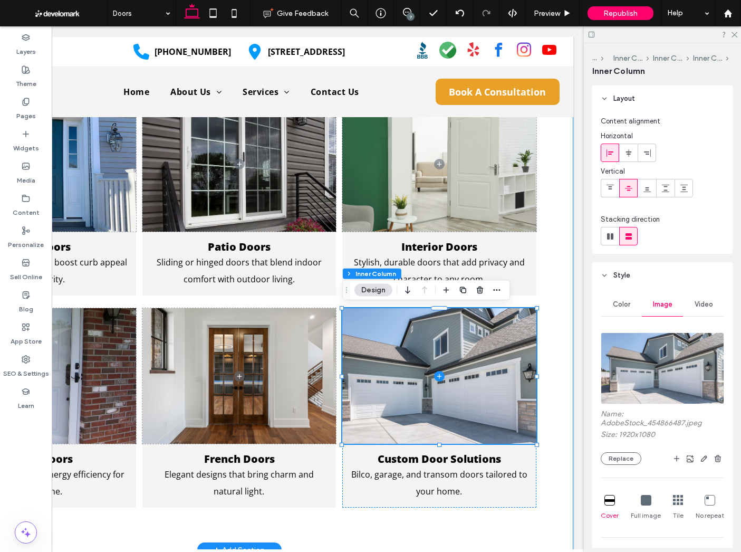
click at [479, 527] on div "Complete Door Services for Connecticut Homeowners Entry Doors Strong, stylish d…" at bounding box center [239, 261] width 633 height 578
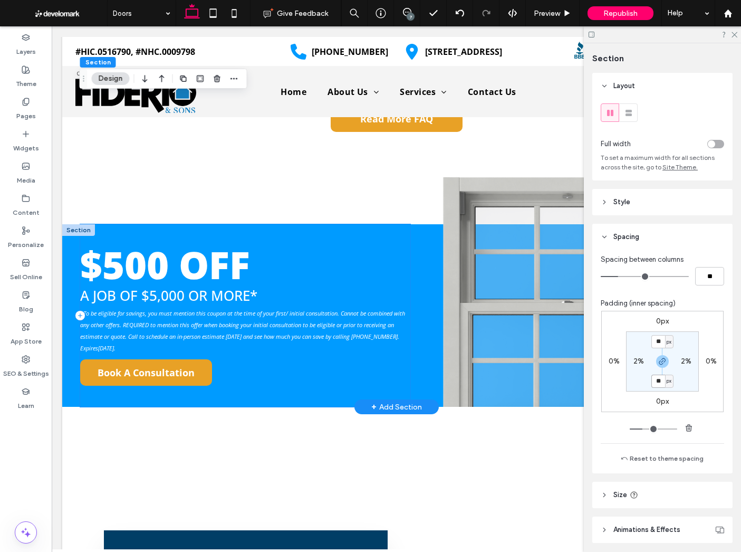
scroll to position [0, 157]
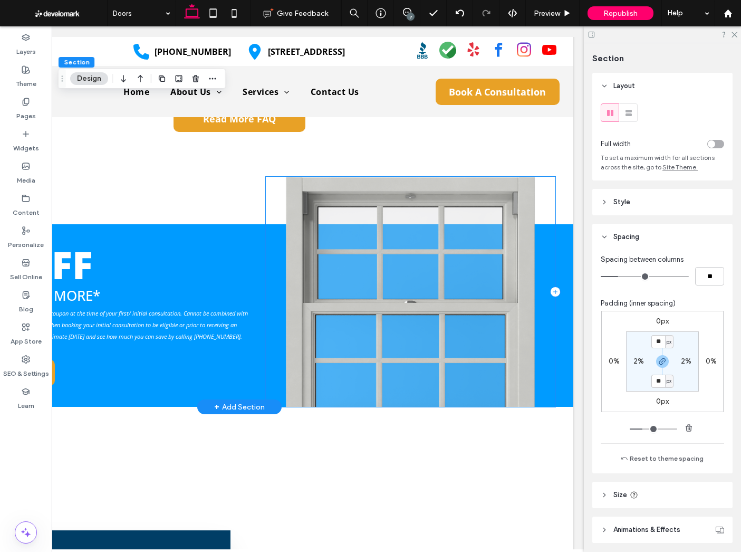
click at [482, 230] on div at bounding box center [411, 292] width 290 height 230
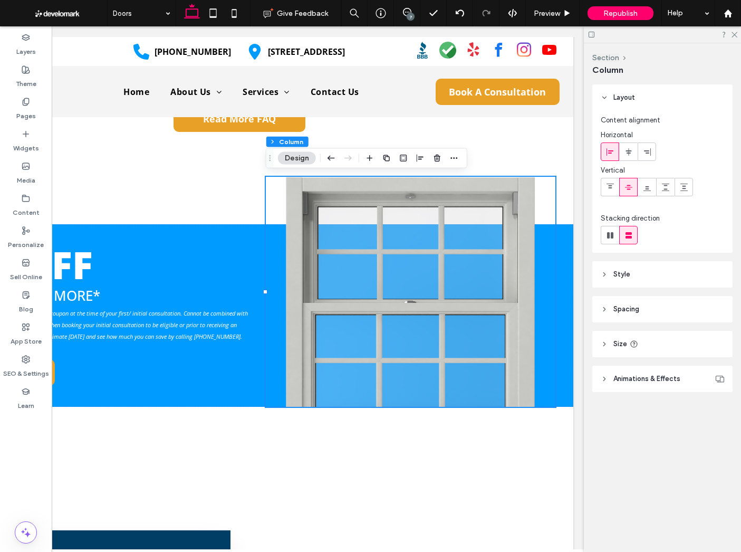
drag, startPoint x: 661, startPoint y: 269, endPoint x: 665, endPoint y: 290, distance: 21.5
click at [661, 269] on header "Style" at bounding box center [662, 274] width 140 height 26
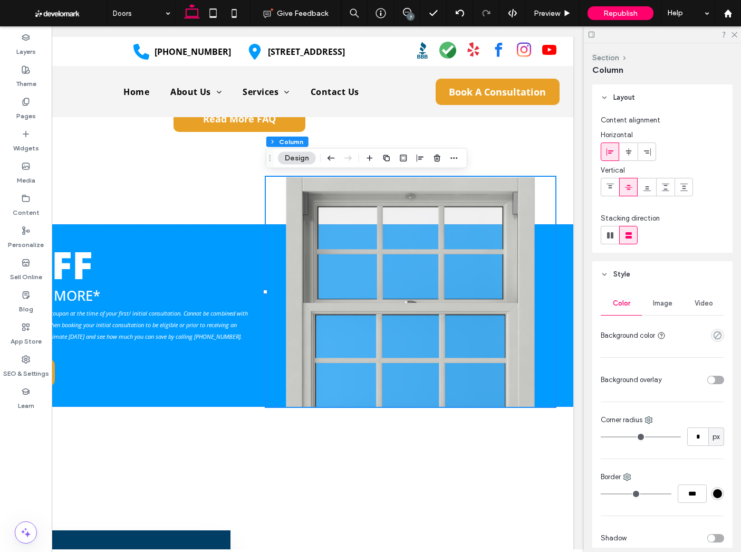
click at [663, 302] on span "Image" at bounding box center [663, 303] width 20 height 8
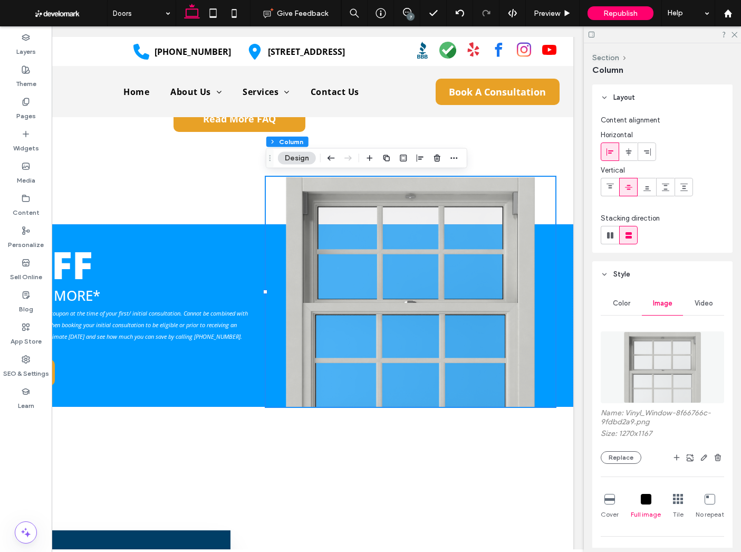
click at [657, 359] on img at bounding box center [663, 367] width 78 height 72
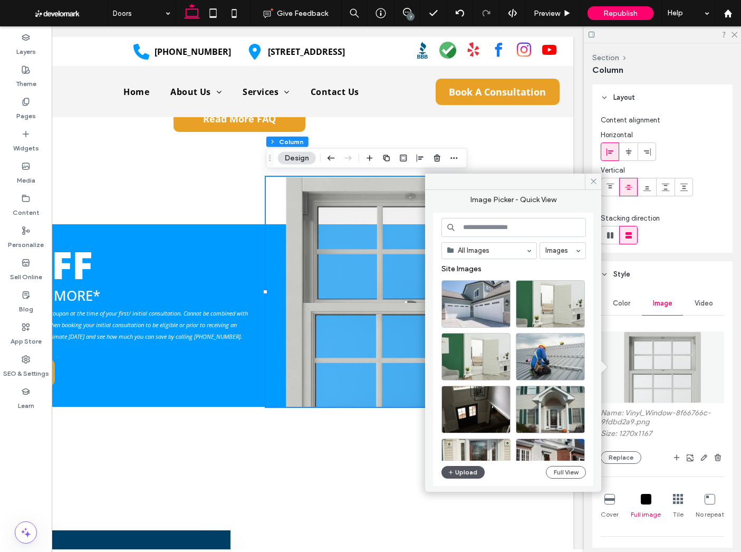
click at [477, 473] on button "Upload" at bounding box center [463, 472] width 43 height 13
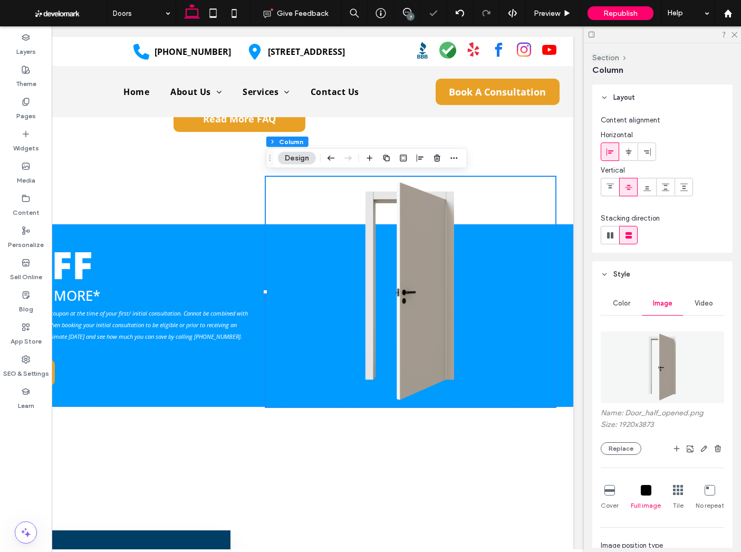
click at [605, 492] on icon at bounding box center [610, 490] width 11 height 11
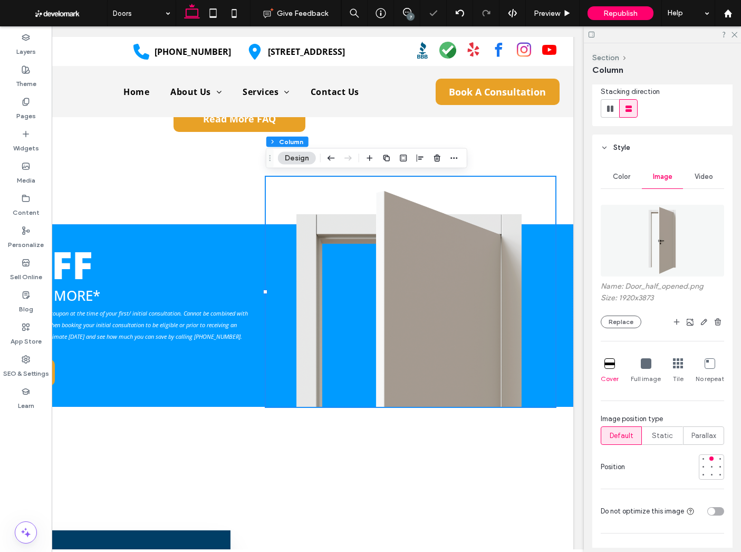
scroll to position [129, 0]
click at [648, 365] on icon at bounding box center [646, 361] width 11 height 11
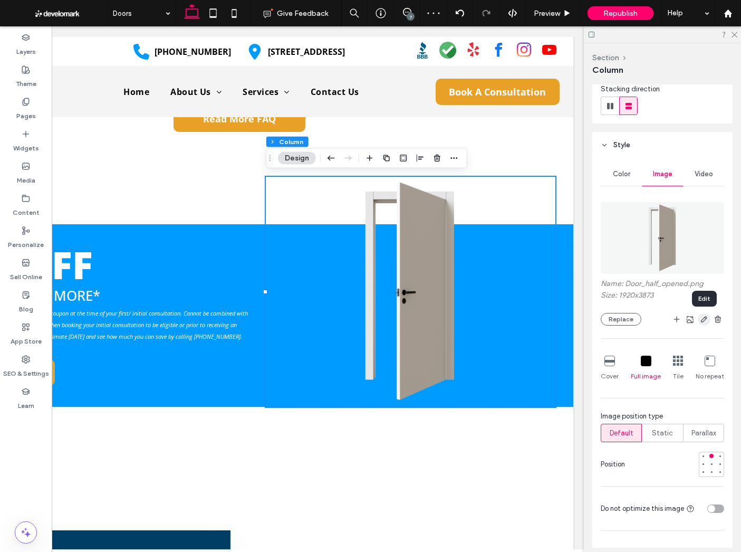
click at [704, 319] on icon "button" at bounding box center [704, 319] width 8 height 8
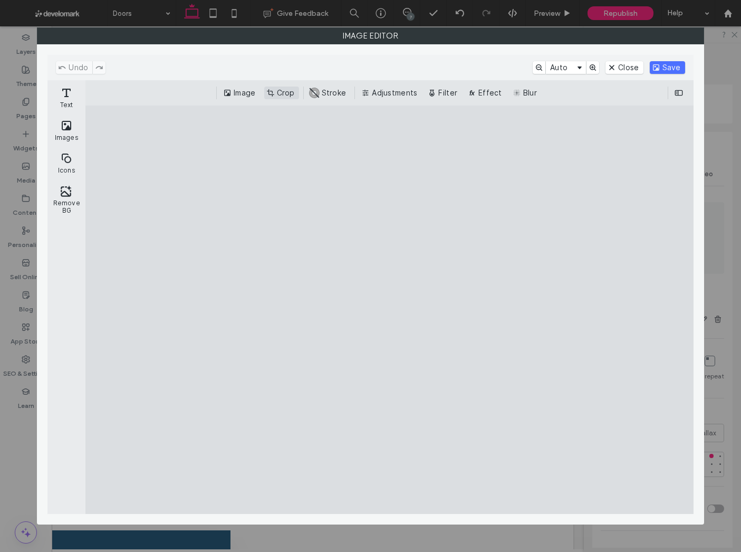
click at [277, 92] on button "Crop" at bounding box center [281, 93] width 35 height 13
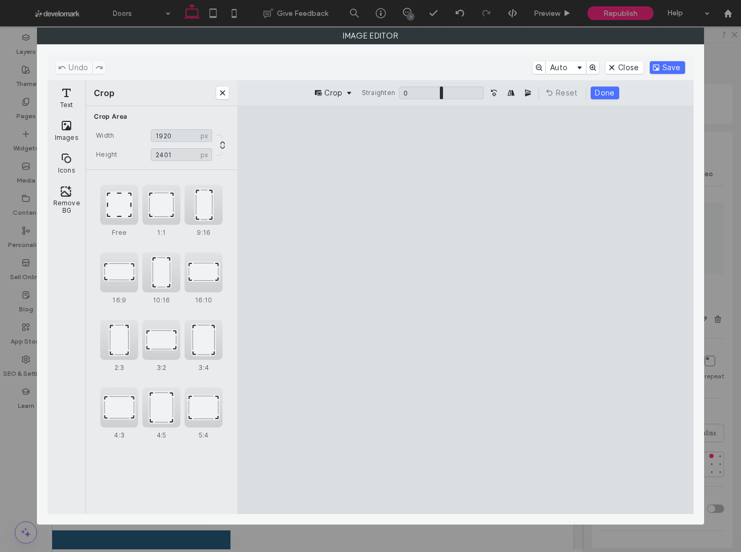
type input "****"
drag, startPoint x: 469, startPoint y: 471, endPoint x: 505, endPoint y: 353, distance: 123.0
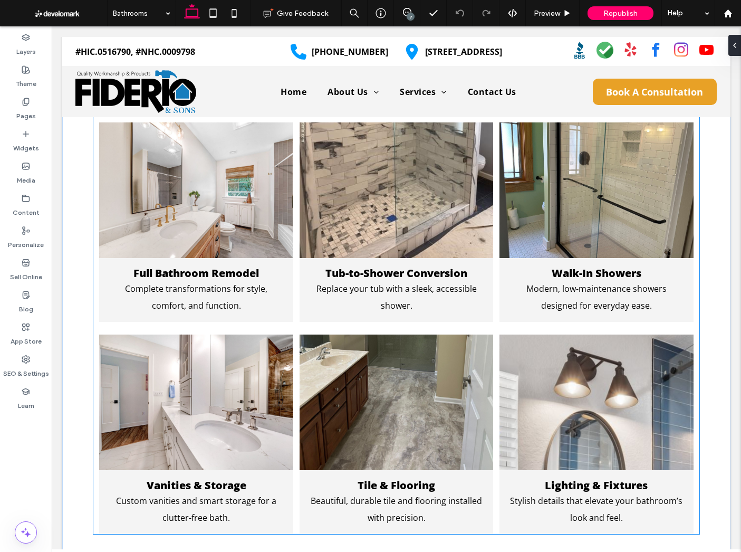
scroll to position [597, 0]
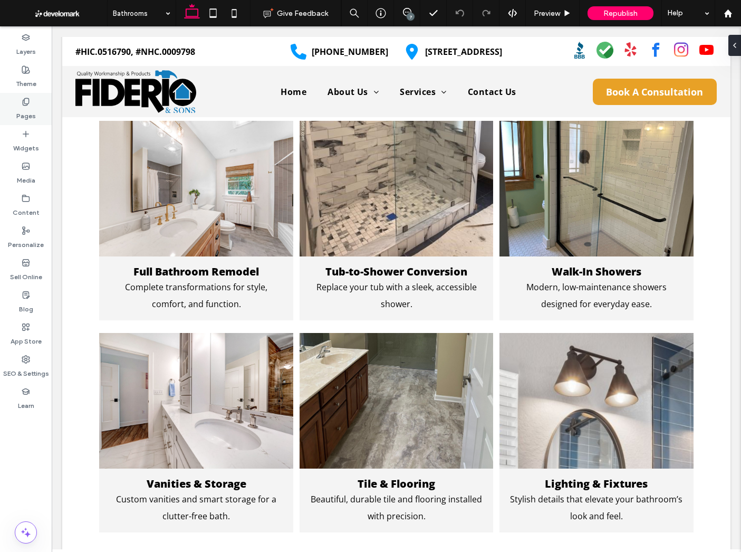
click at [23, 106] on label "Pages" at bounding box center [26, 113] width 20 height 15
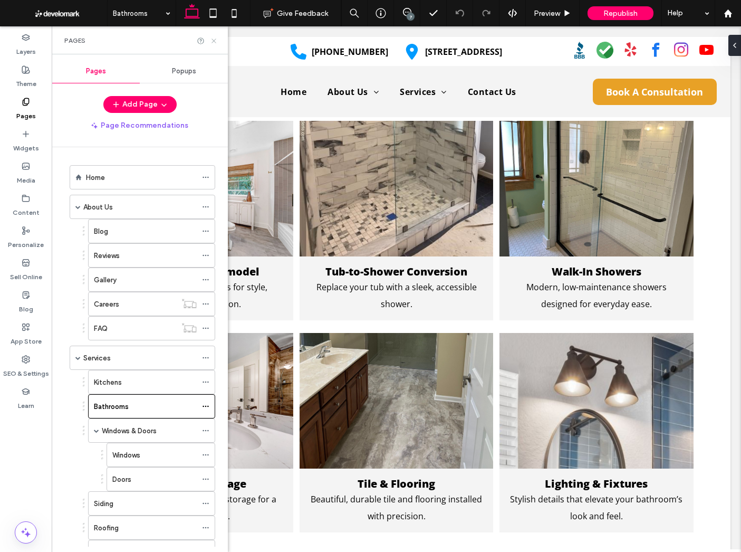
click at [211, 39] on icon at bounding box center [214, 41] width 8 height 8
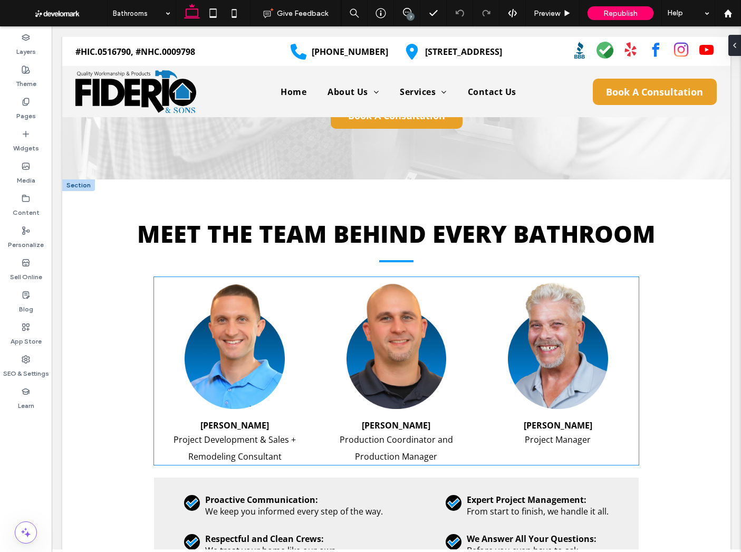
scroll to position [1354, 0]
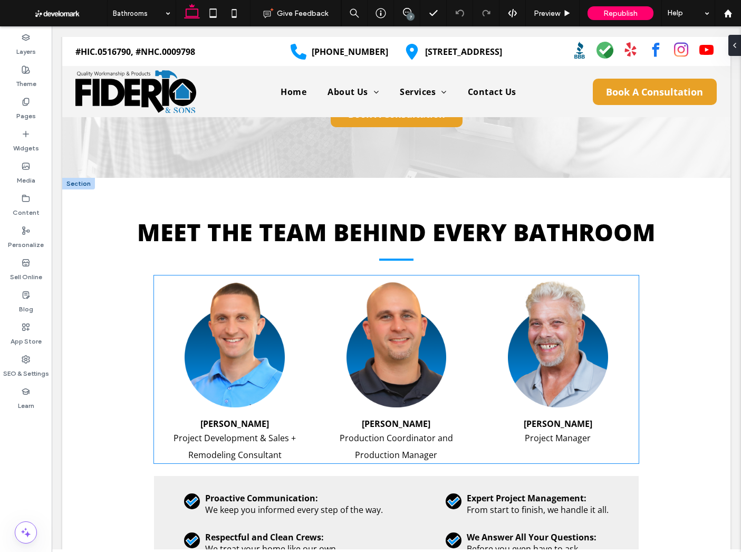
click at [215, 441] on span "Project Development & Sales + Remodeling Consultant" at bounding box center [235, 446] width 122 height 28
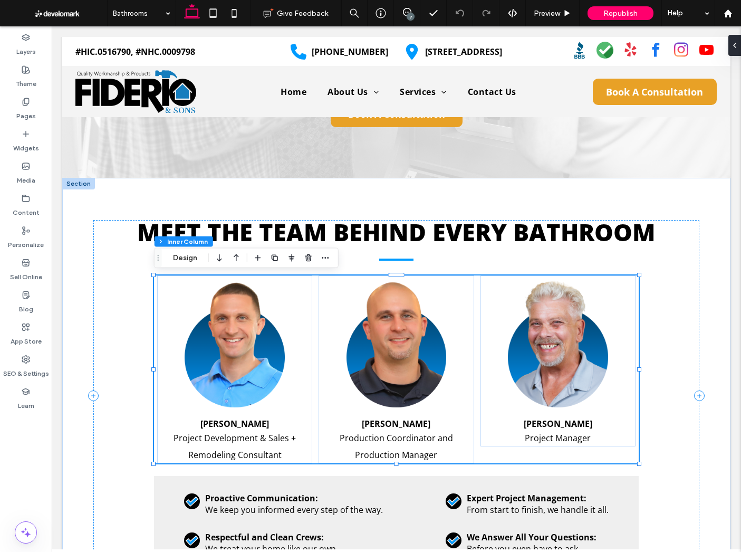
click at [215, 441] on span "Project Development & Sales + Remodeling Consultant" at bounding box center [235, 446] width 122 height 28
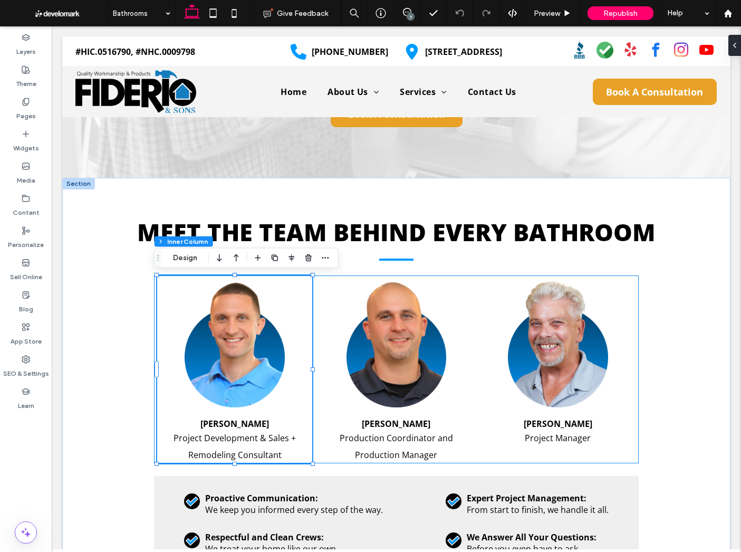
click at [215, 441] on span "Project Development & Sales + Remodeling Consultant" at bounding box center [235, 446] width 122 height 28
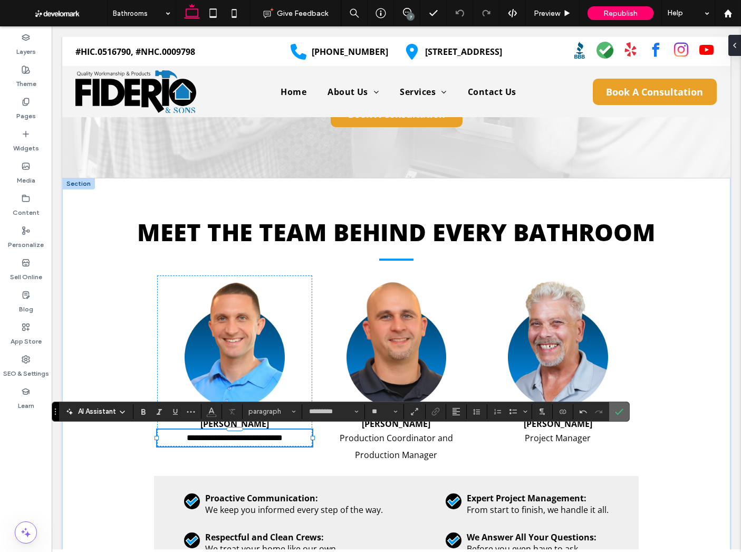
click at [624, 413] on label "Confirm" at bounding box center [619, 411] width 16 height 19
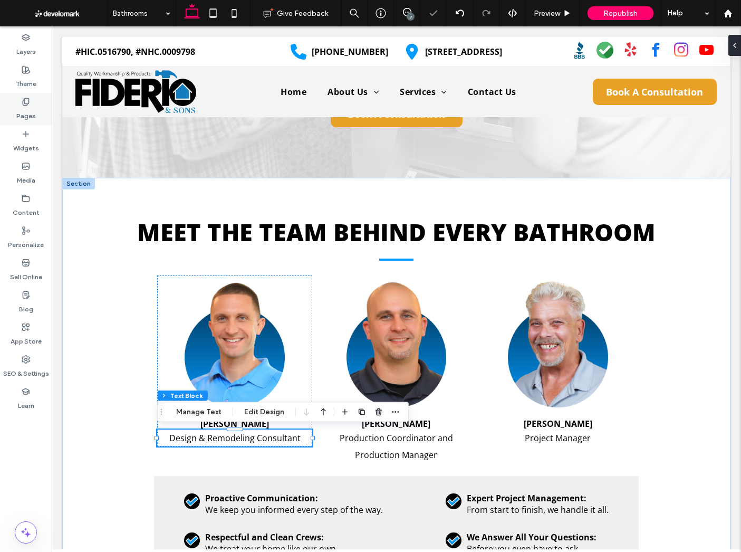
click at [22, 101] on icon at bounding box center [26, 102] width 8 height 8
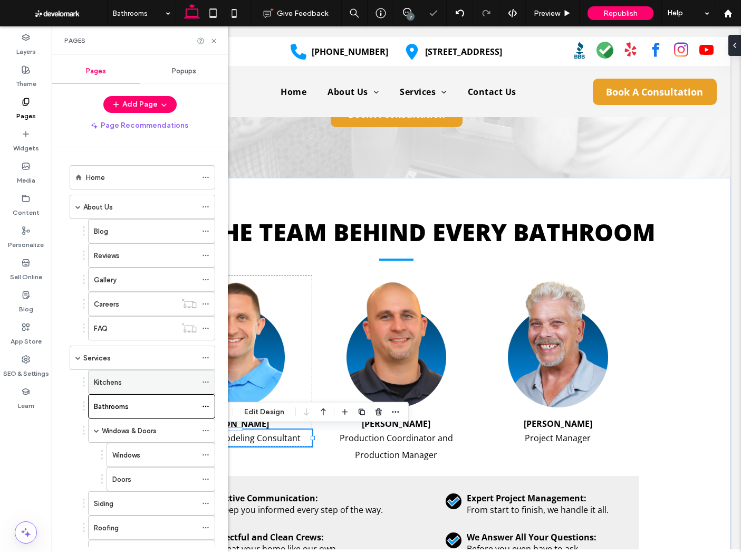
scroll to position [235, 0]
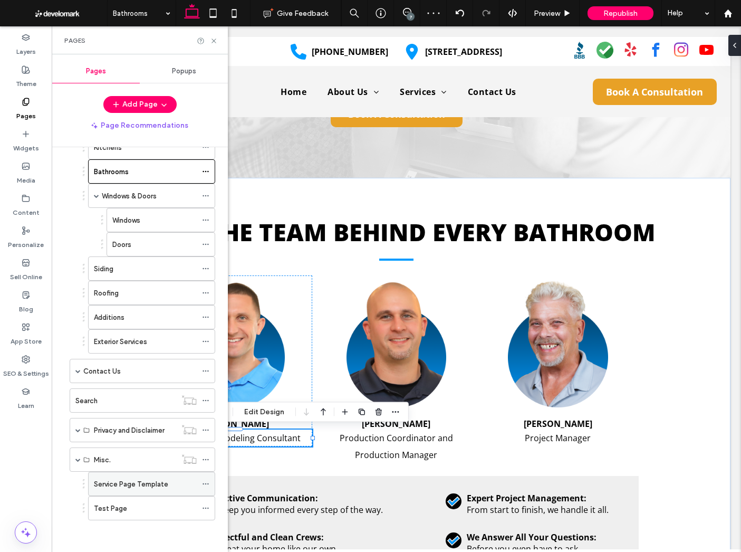
click at [129, 485] on label "Service Page Template" at bounding box center [131, 484] width 74 height 18
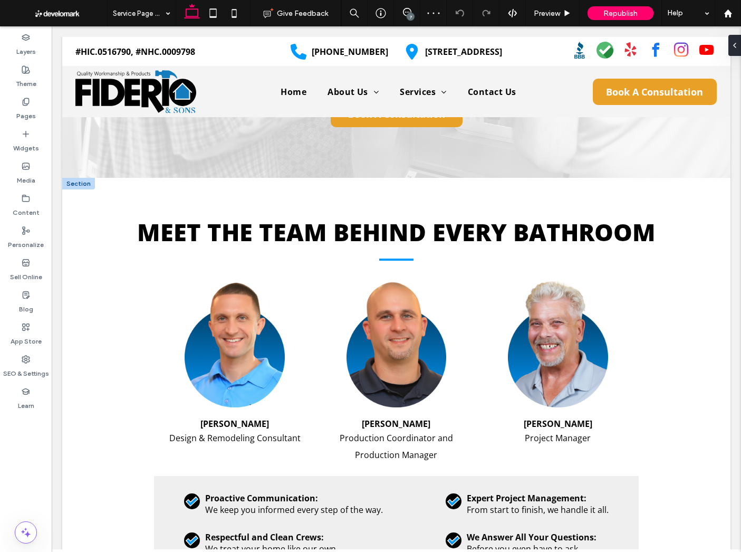
type input "*********"
type input "**"
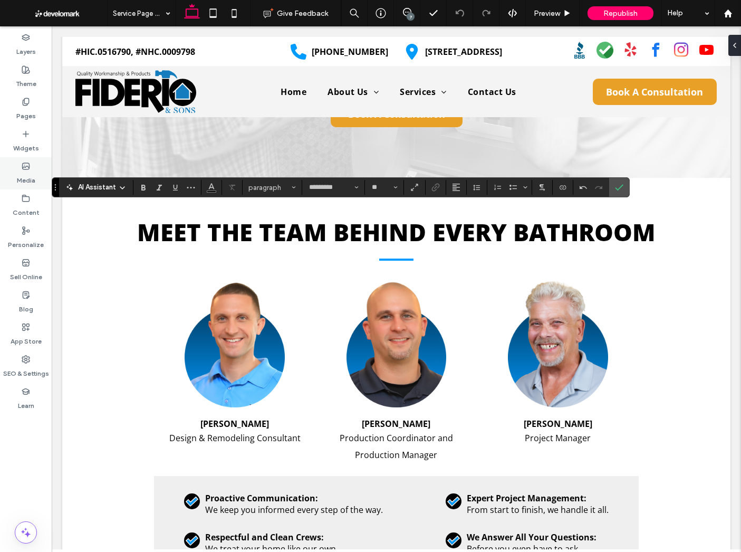
drag, startPoint x: 624, startPoint y: 189, endPoint x: 18, endPoint y: 172, distance: 605.9
click at [624, 189] on label "Confirm" at bounding box center [619, 187] width 16 height 19
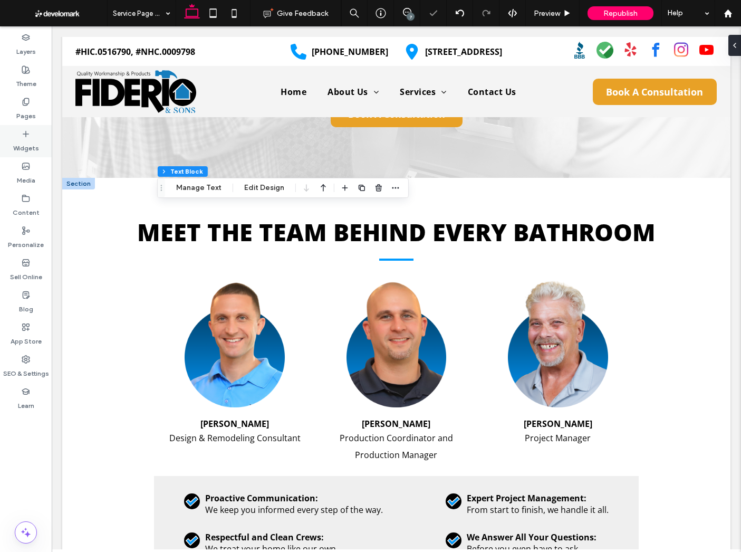
click at [14, 105] on div "Pages" at bounding box center [26, 109] width 52 height 32
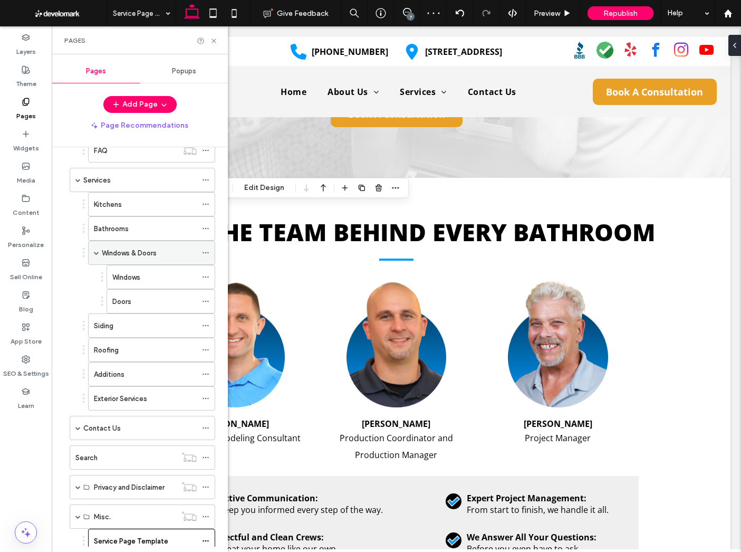
scroll to position [169, 0]
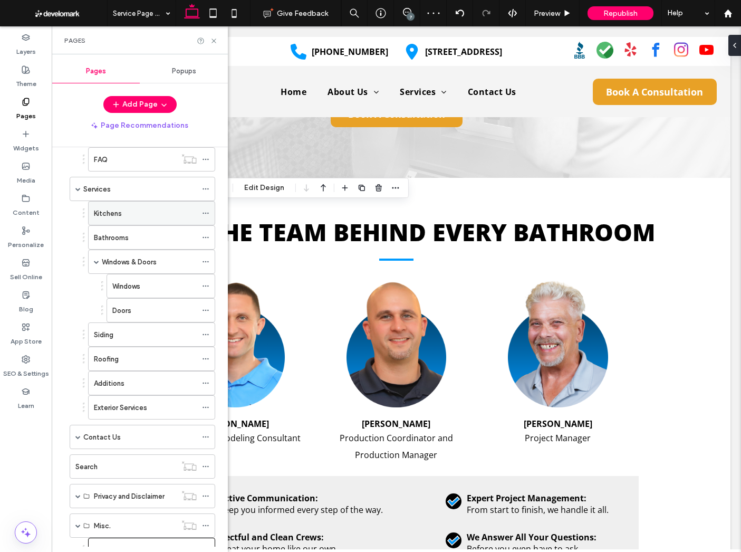
click at [104, 214] on label "Kitchens" at bounding box center [108, 213] width 28 height 18
click at [127, 189] on div "Services" at bounding box center [139, 189] width 113 height 11
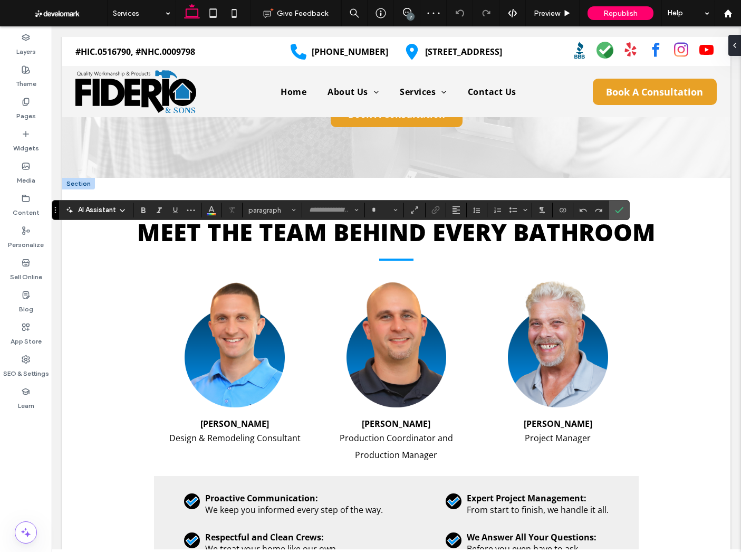
type input "*********"
type input "**"
click at [12, 104] on div "Pages" at bounding box center [26, 109] width 52 height 32
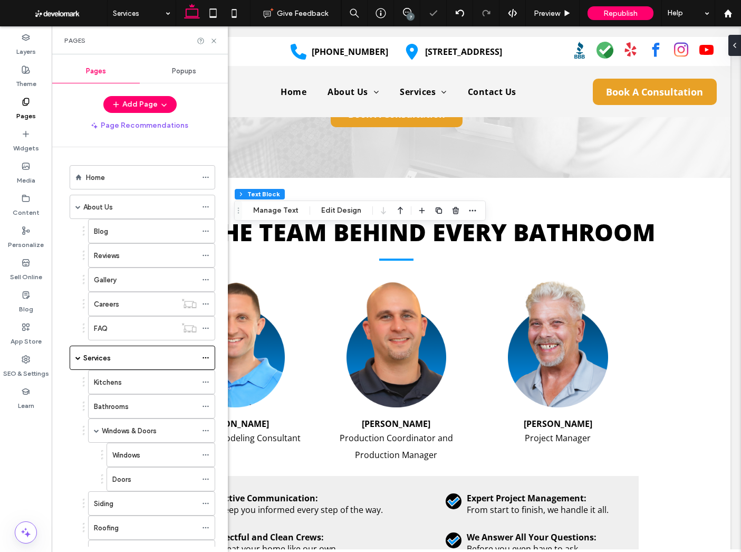
click at [136, 387] on div "Kitchens" at bounding box center [145, 382] width 103 height 11
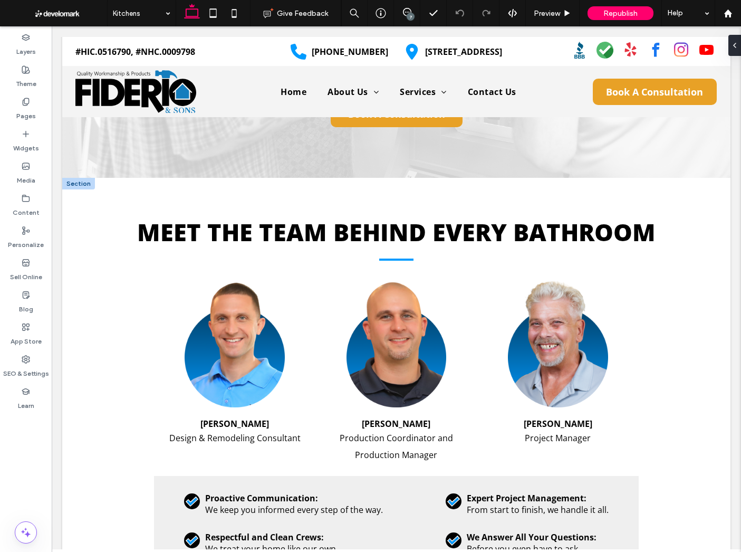
type input "*********"
type input "**"
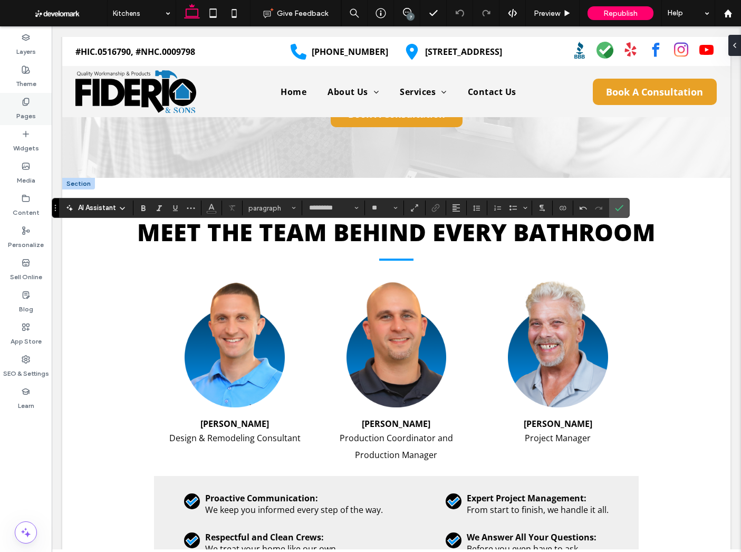
click at [9, 104] on div "Pages" at bounding box center [26, 109] width 52 height 32
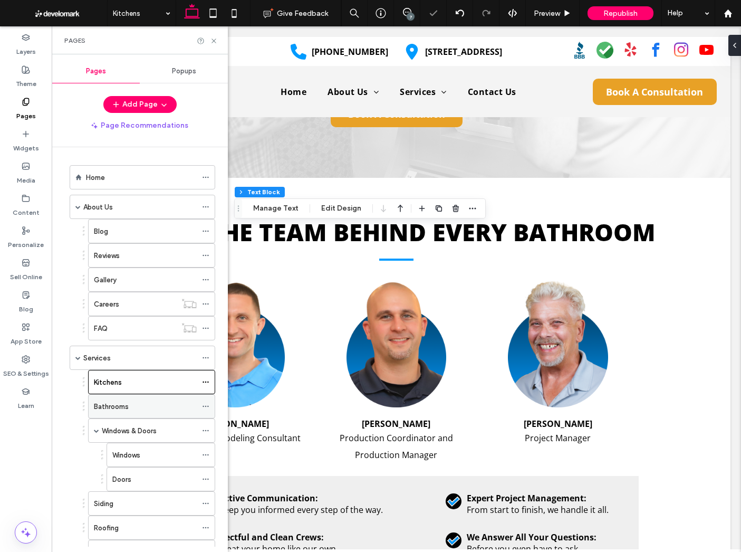
click at [120, 407] on label "Bathrooms" at bounding box center [111, 406] width 35 height 18
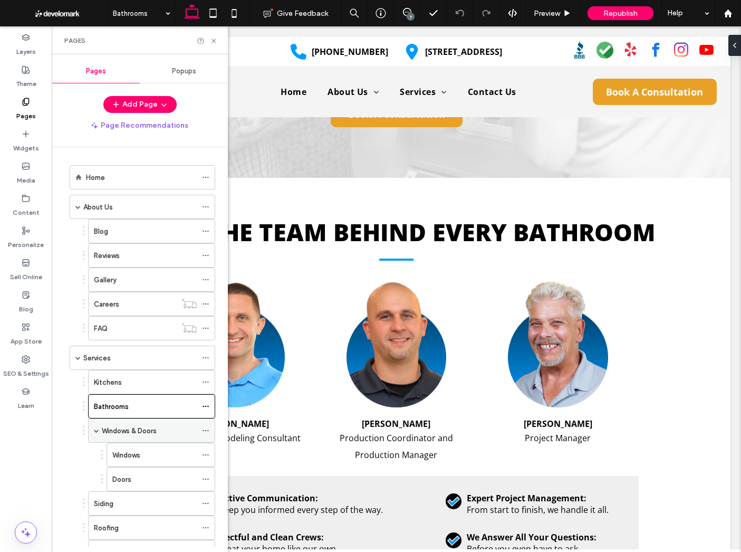
click at [139, 427] on label "Windows & Doors" at bounding box center [129, 431] width 55 height 18
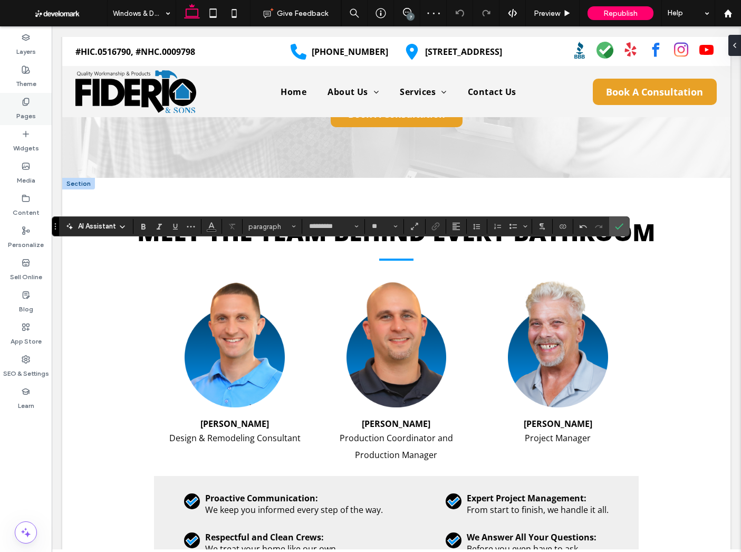
click at [7, 100] on div "Pages" at bounding box center [26, 109] width 52 height 32
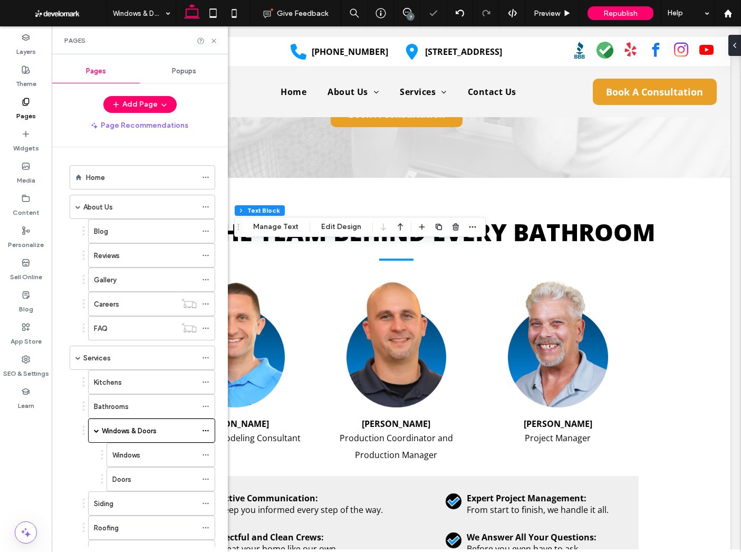
drag, startPoint x: 160, startPoint y: 452, endPoint x: 169, endPoint y: 449, distance: 9.3
click at [160, 452] on div "Windows" at bounding box center [154, 455] width 84 height 11
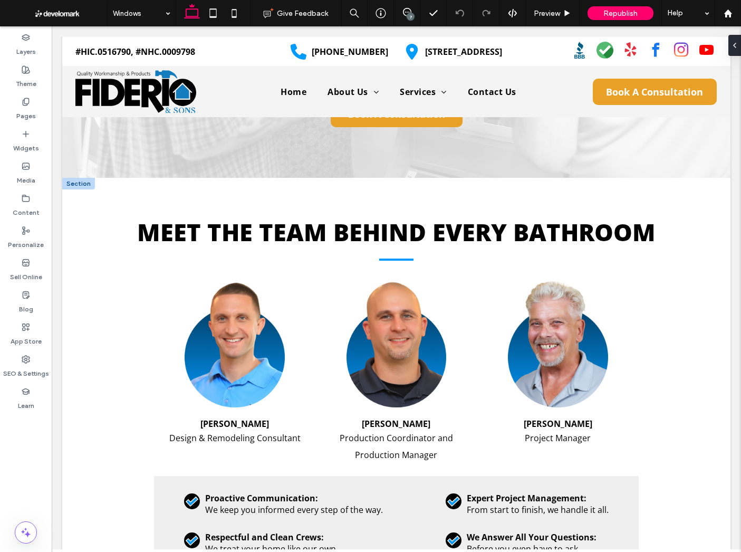
type input "*********"
type input "**"
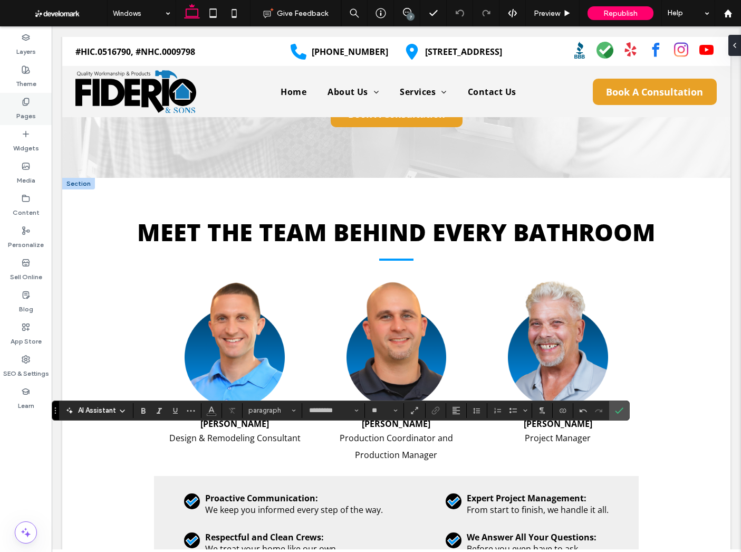
click at [15, 105] on div "Pages" at bounding box center [26, 109] width 52 height 32
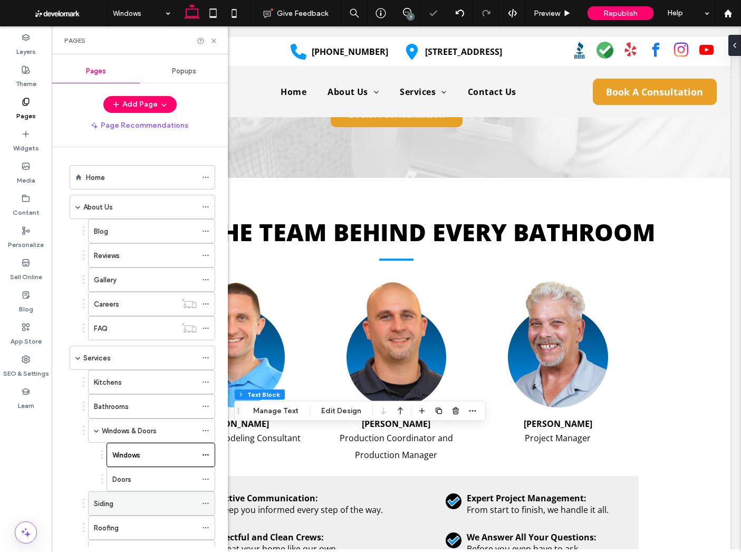
click at [150, 492] on div "Siding" at bounding box center [145, 503] width 103 height 23
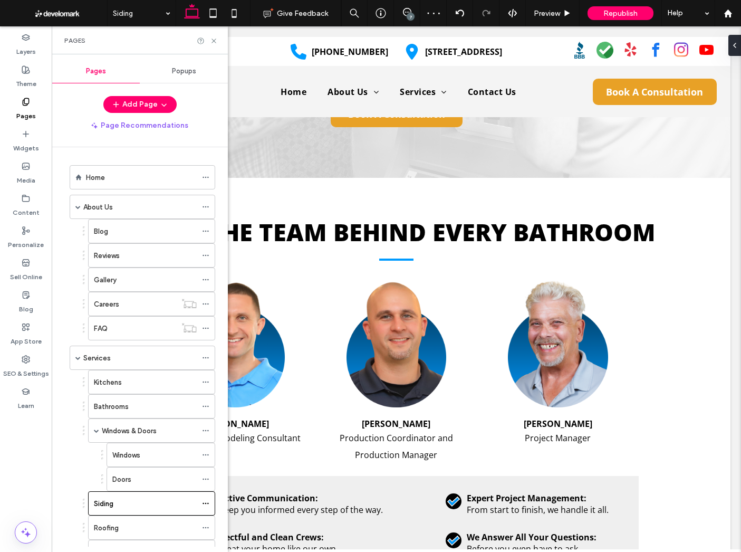
click at [148, 480] on div at bounding box center [370, 276] width 741 height 552
drag, startPoint x: 148, startPoint y: 480, endPoint x: 334, endPoint y: 439, distance: 190.6
click at [148, 480] on div "Doors" at bounding box center [154, 479] width 84 height 11
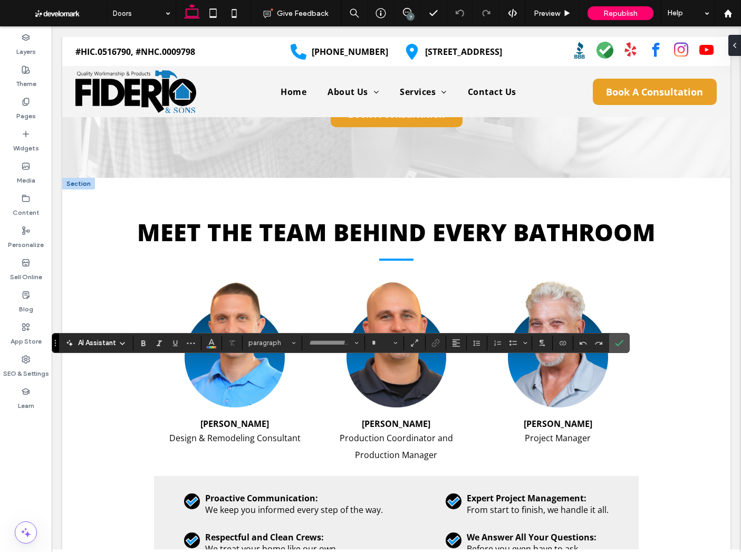
type input "*********"
type input "**"
click at [19, 106] on label "Pages" at bounding box center [26, 113] width 20 height 15
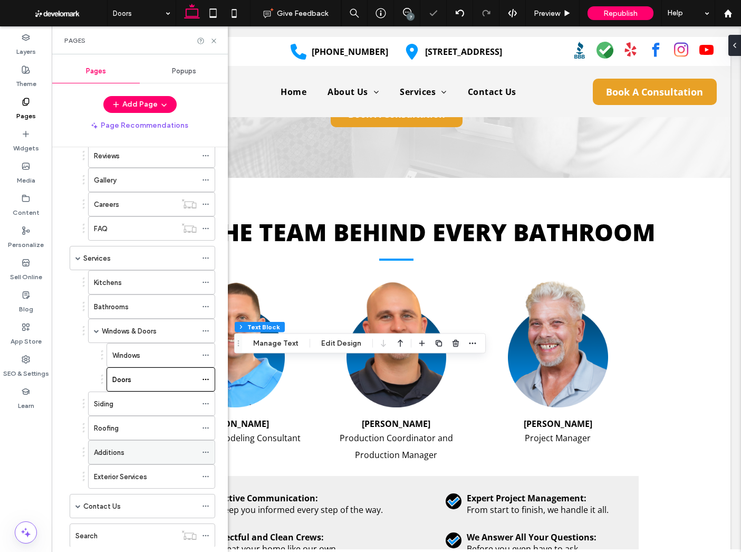
scroll to position [130, 0]
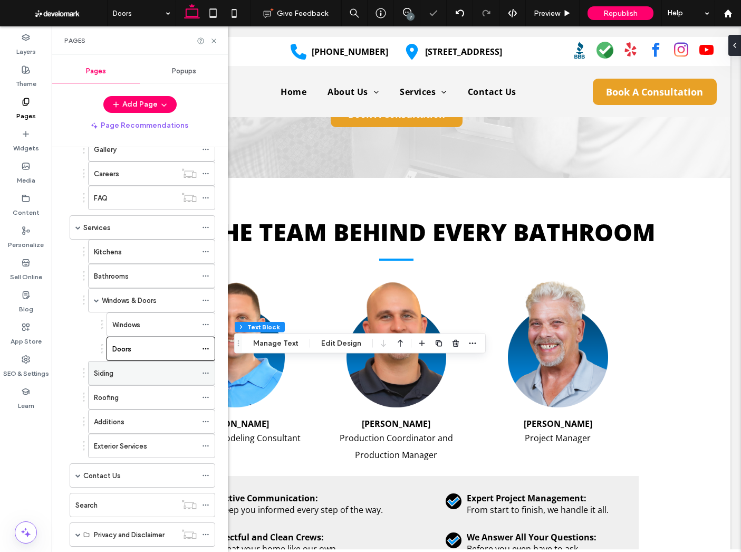
click at [119, 372] on div "Siding" at bounding box center [145, 373] width 103 height 11
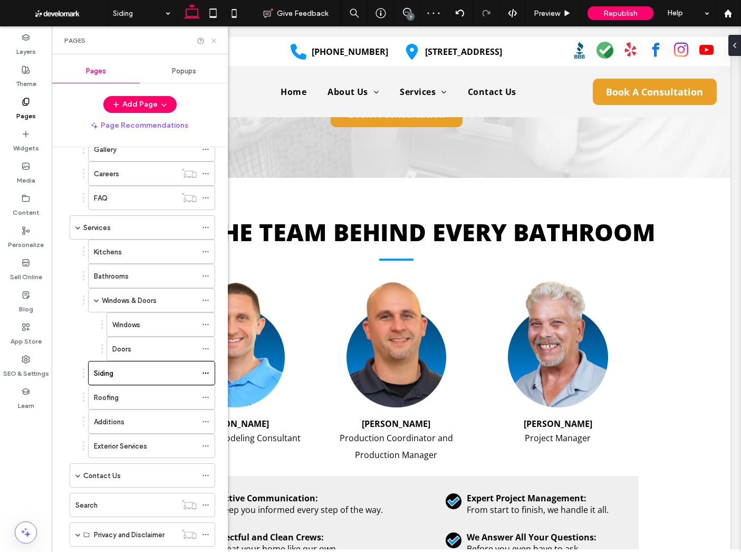
click at [214, 40] on use at bounding box center [214, 41] width 4 height 4
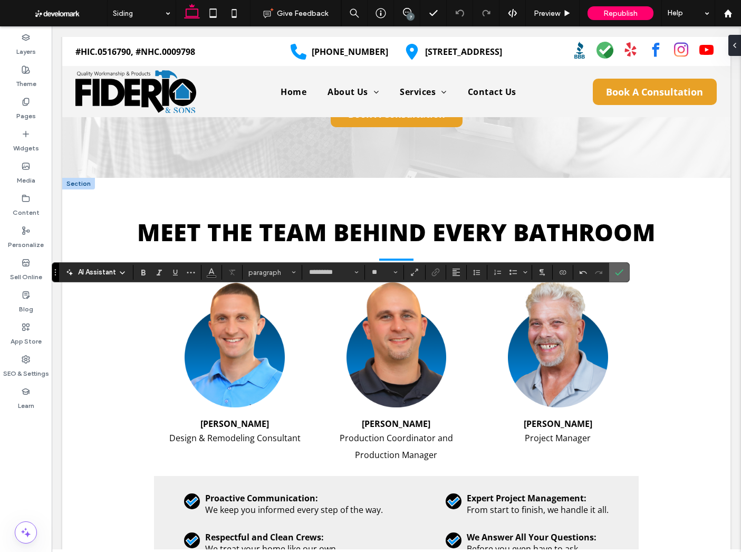
click at [618, 265] on span "Confirm" at bounding box center [617, 272] width 5 height 19
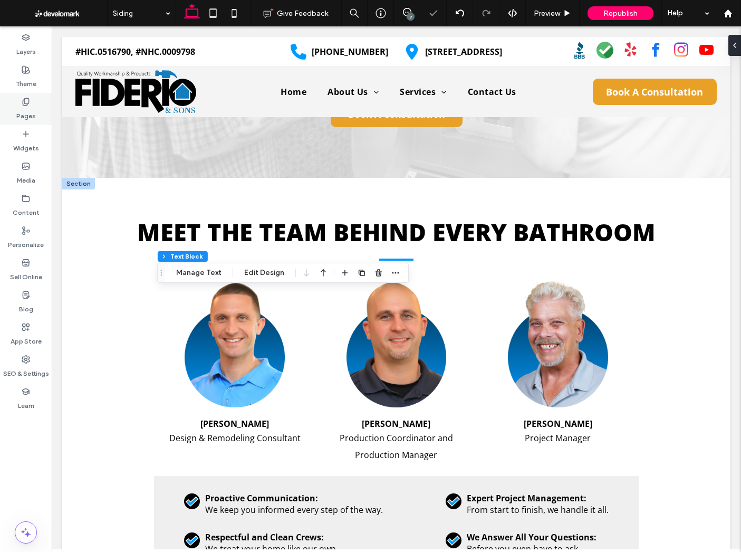
click at [17, 118] on label "Pages" at bounding box center [26, 113] width 20 height 15
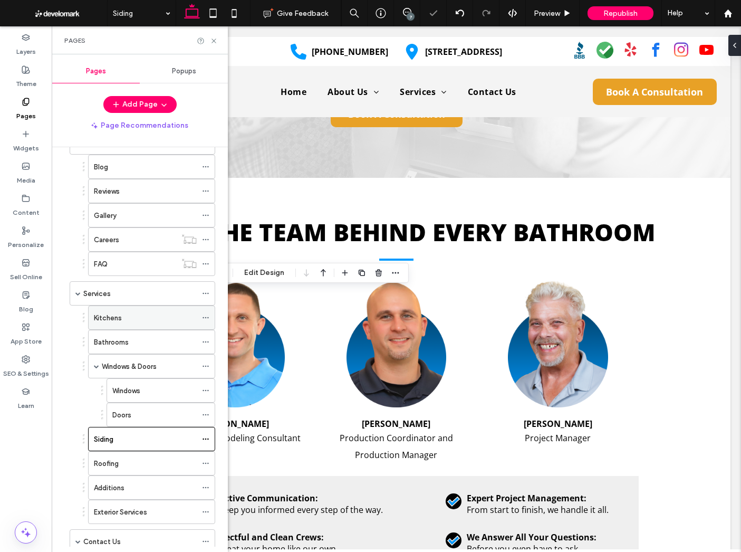
scroll to position [235, 0]
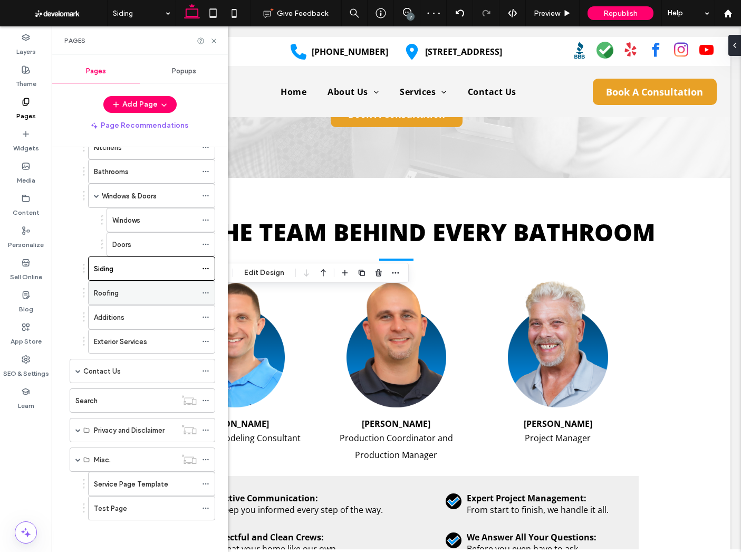
click at [123, 291] on div "Roofing" at bounding box center [145, 293] width 103 height 11
click at [213, 41] on icon at bounding box center [214, 41] width 8 height 8
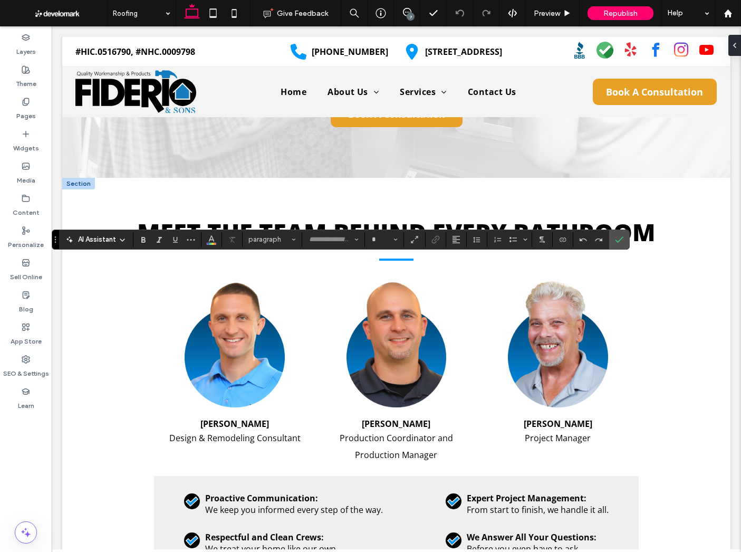
type input "*********"
type input "**"
click at [618, 234] on label "Confirm" at bounding box center [619, 239] width 16 height 19
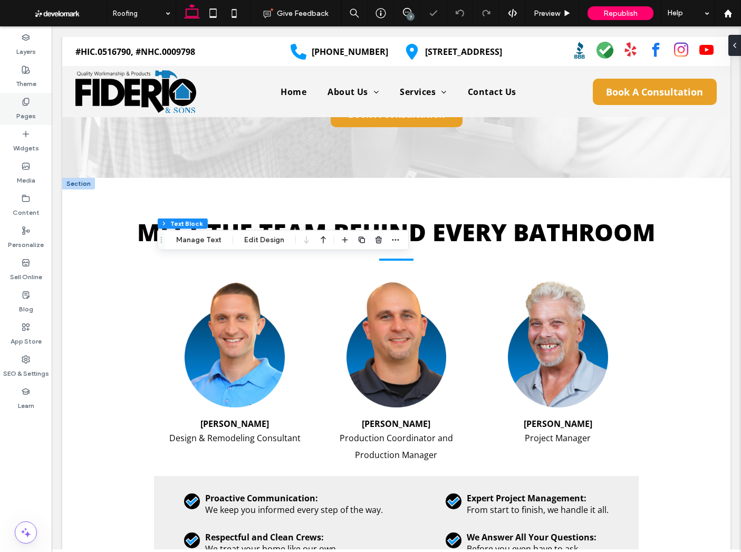
click at [7, 107] on div "Pages" at bounding box center [26, 109] width 52 height 32
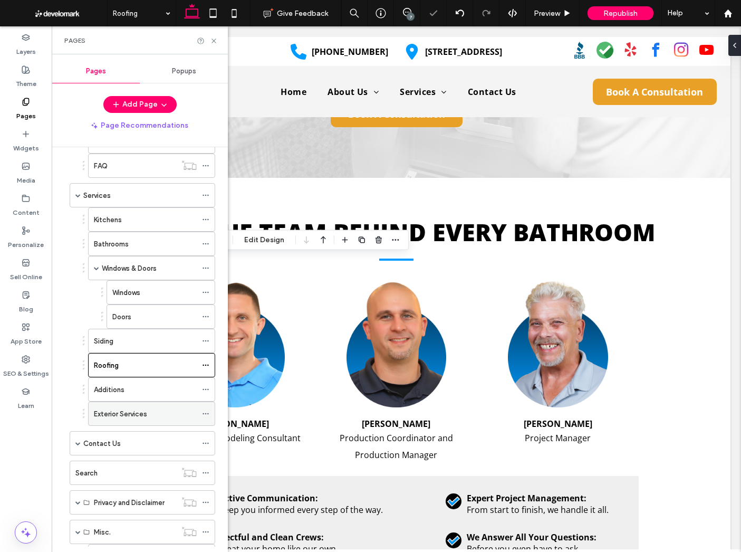
scroll to position [167, 0]
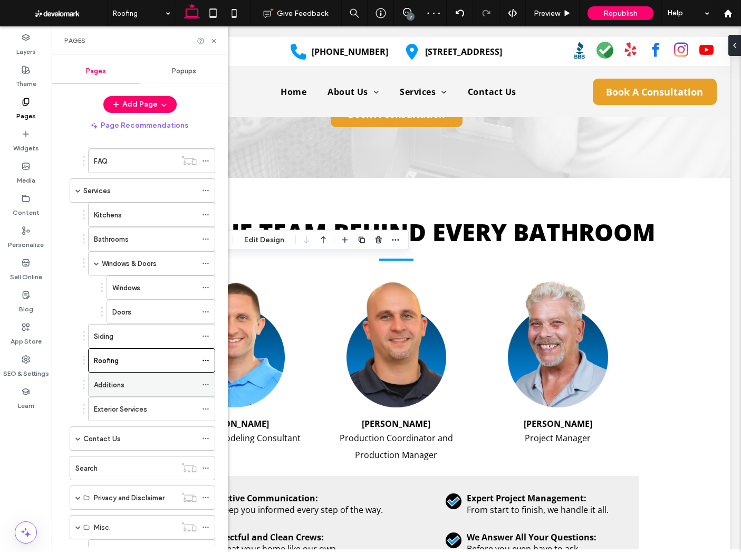
click at [125, 385] on label "Additions" at bounding box center [109, 385] width 31 height 18
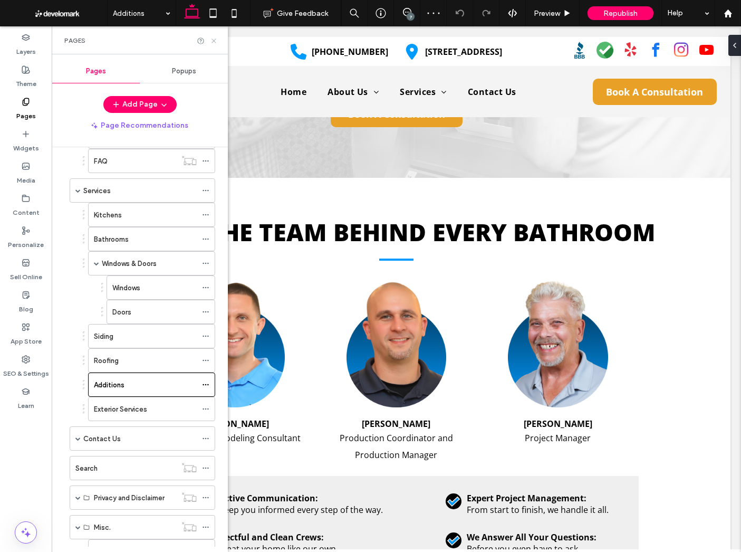
click at [214, 39] on icon at bounding box center [214, 41] width 8 height 8
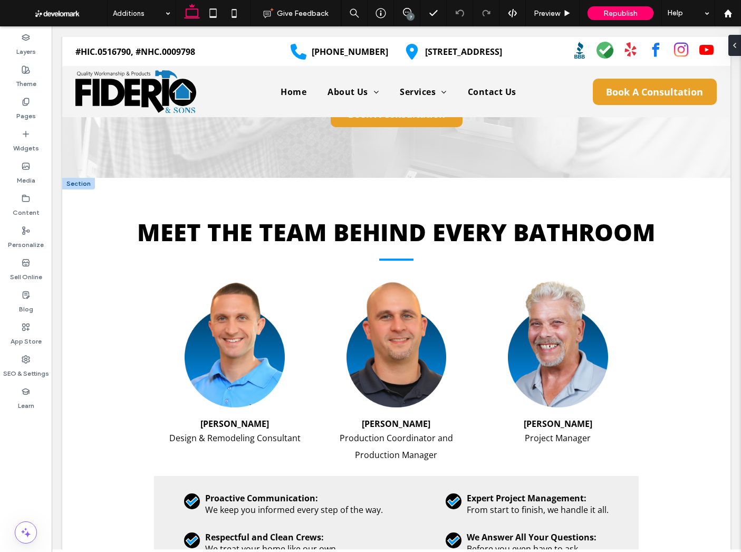
type input "*********"
type input "**"
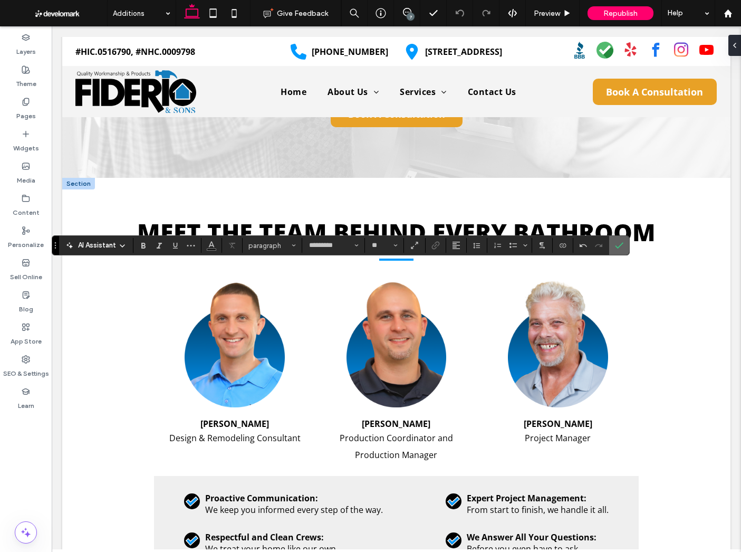
click at [618, 245] on icon "Confirm" at bounding box center [619, 245] width 8 height 8
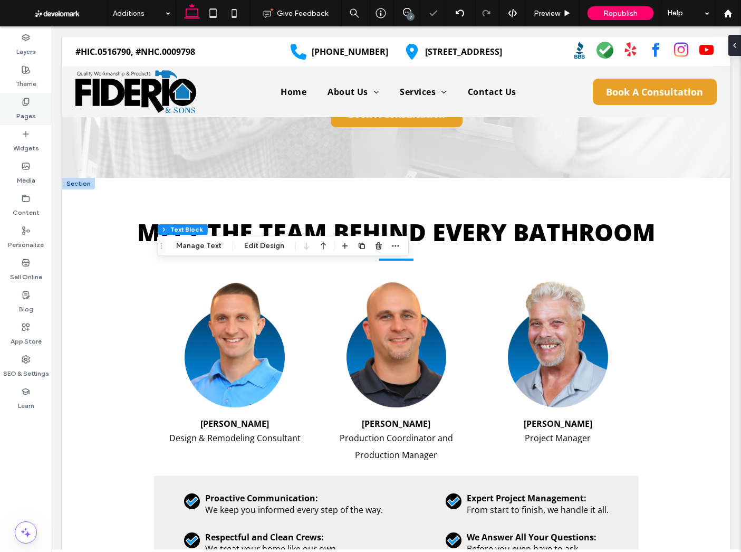
click at [37, 109] on div "Pages" at bounding box center [26, 109] width 52 height 32
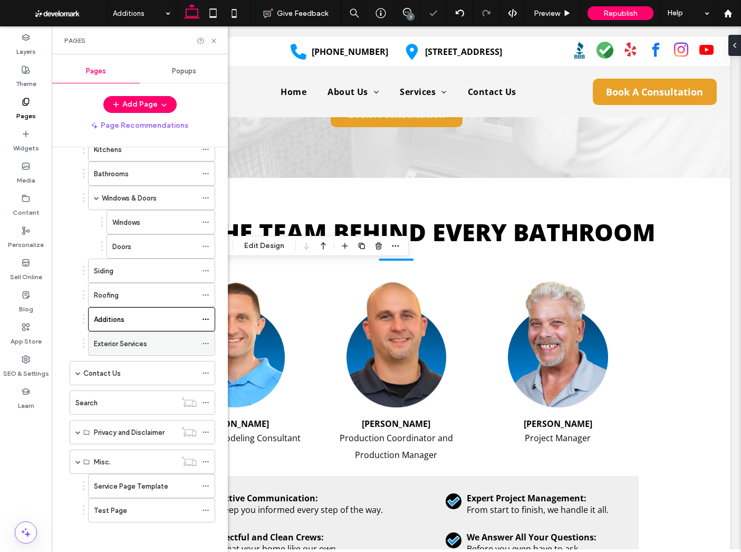
scroll to position [235, 0]
click at [130, 346] on label "Exterior Services" at bounding box center [120, 341] width 53 height 18
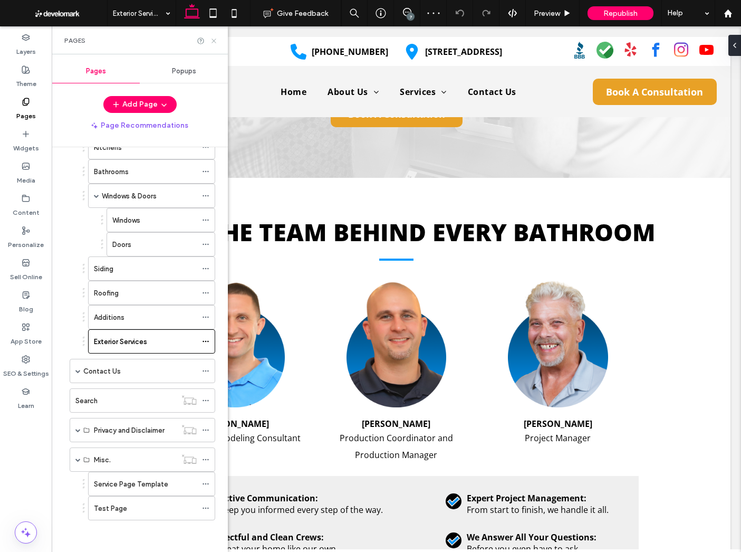
click at [215, 39] on icon at bounding box center [214, 41] width 8 height 8
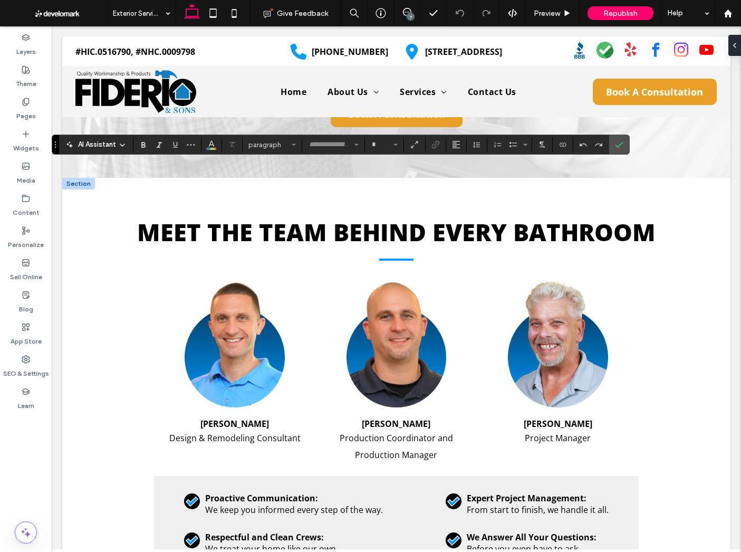
type input "*********"
type input "**"
click at [618, 143] on icon "Confirm" at bounding box center [619, 144] width 8 height 8
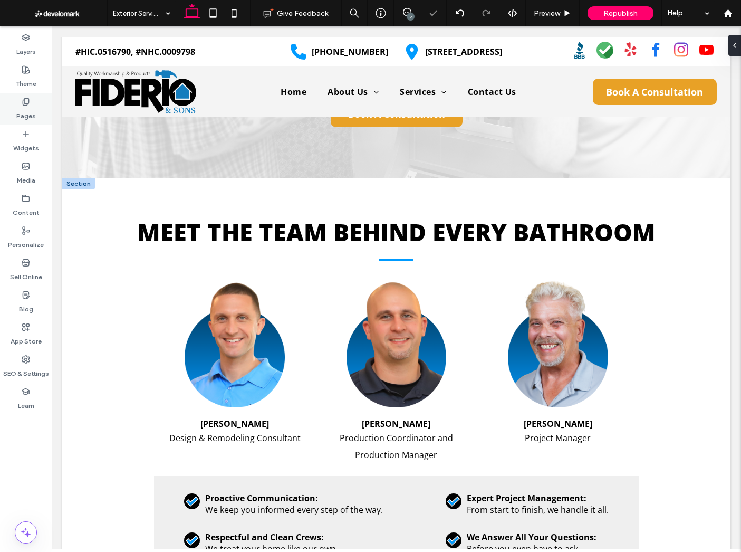
click at [25, 106] on label "Pages" at bounding box center [26, 113] width 20 height 15
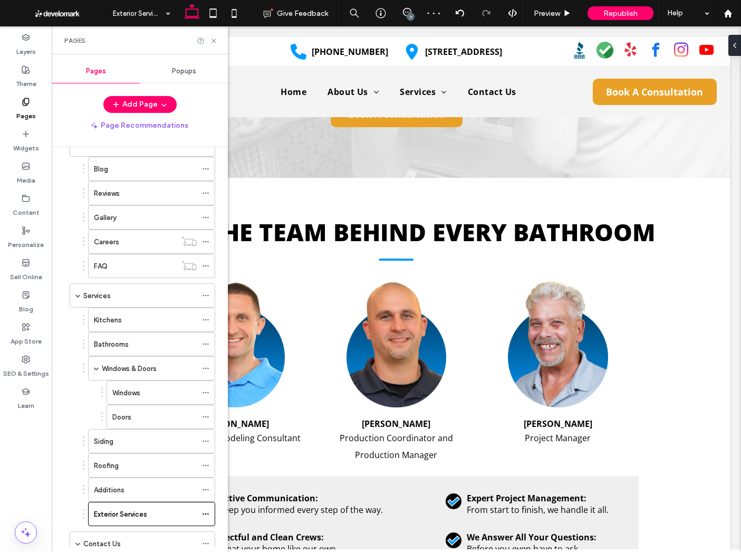
scroll to position [59, 0]
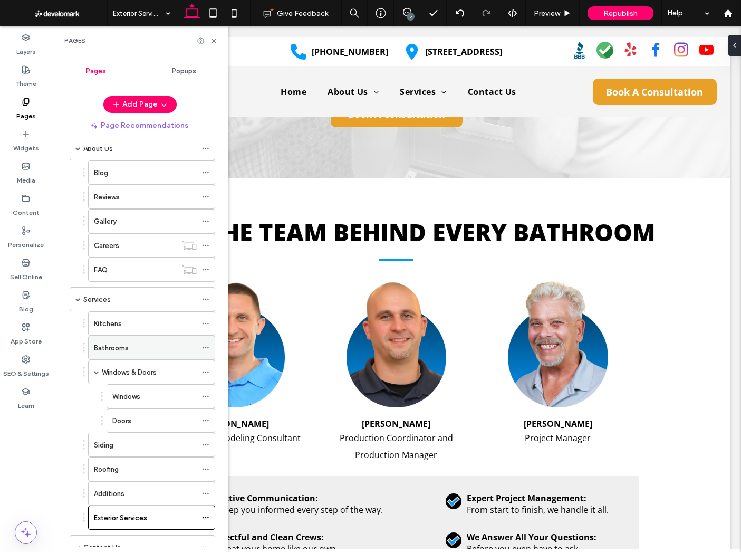
click at [121, 355] on div "Bathrooms" at bounding box center [145, 347] width 103 height 23
click at [214, 41] on use at bounding box center [214, 41] width 4 height 4
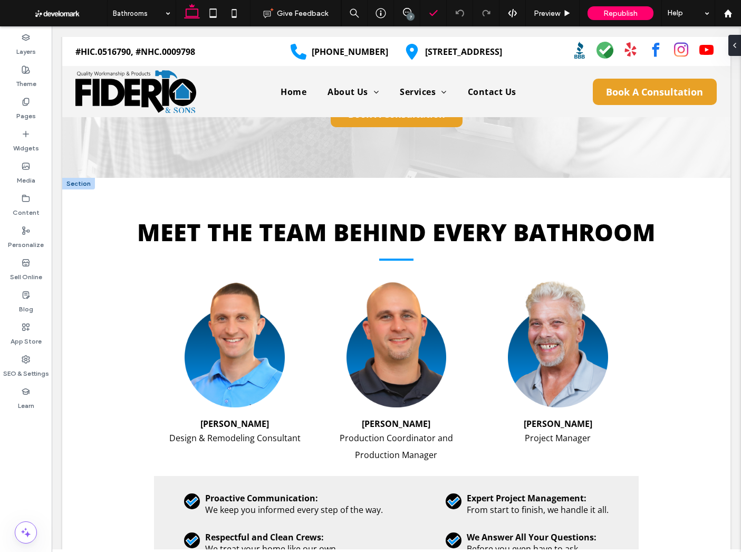
type input "*********"
type input "**"
click at [213, 11] on icon at bounding box center [213, 13] width 21 height 21
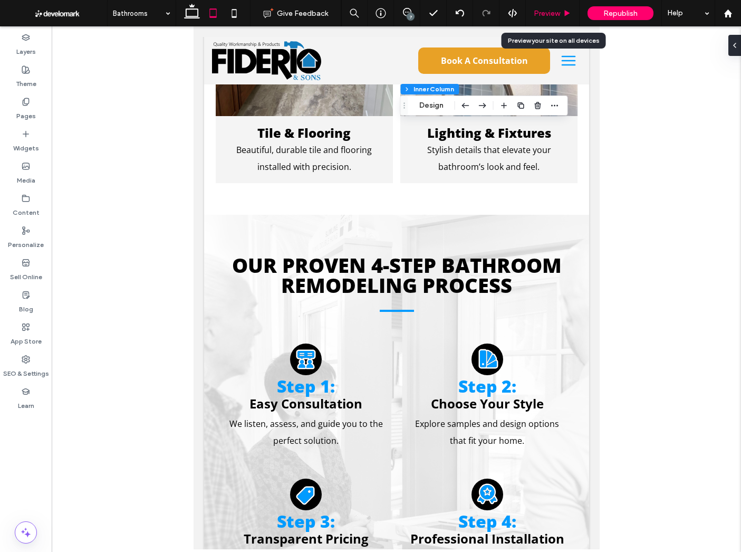
click at [558, 13] on span "Preview" at bounding box center [547, 13] width 26 height 9
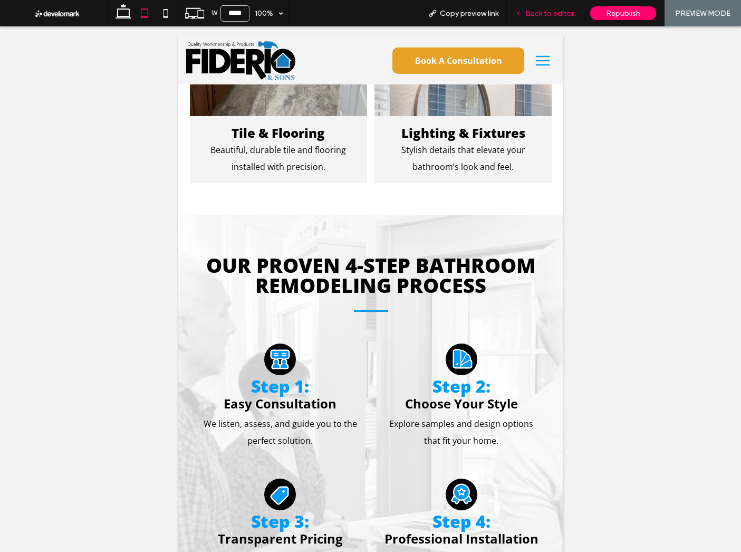
click at [558, 13] on span "Back to editor" at bounding box center [549, 13] width 49 height 9
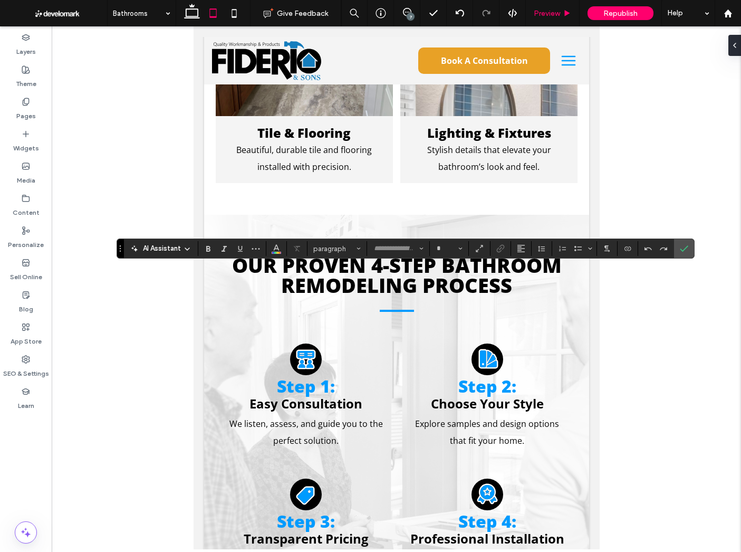
type input "*********"
type input "**"
click at [448, 247] on input "**" at bounding box center [446, 248] width 21 height 8
type input "**"
drag, startPoint x: 689, startPoint y: 247, endPoint x: 632, endPoint y: 314, distance: 87.2
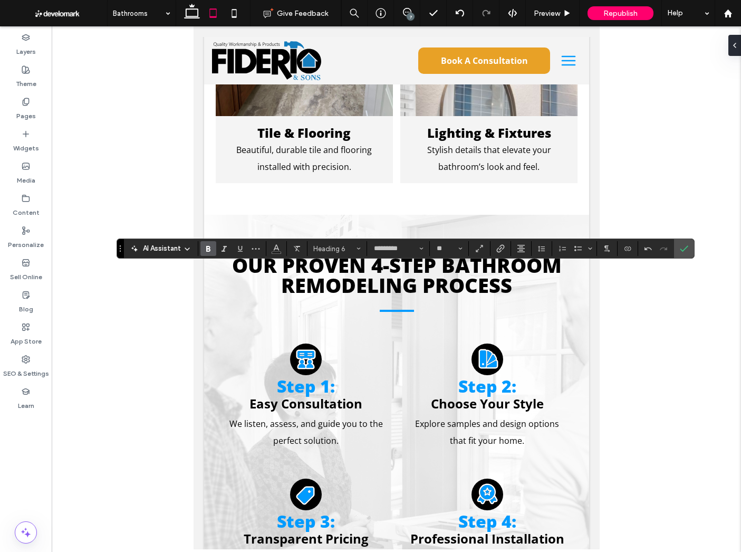
click at [689, 247] on label "Confirm" at bounding box center [684, 248] width 16 height 19
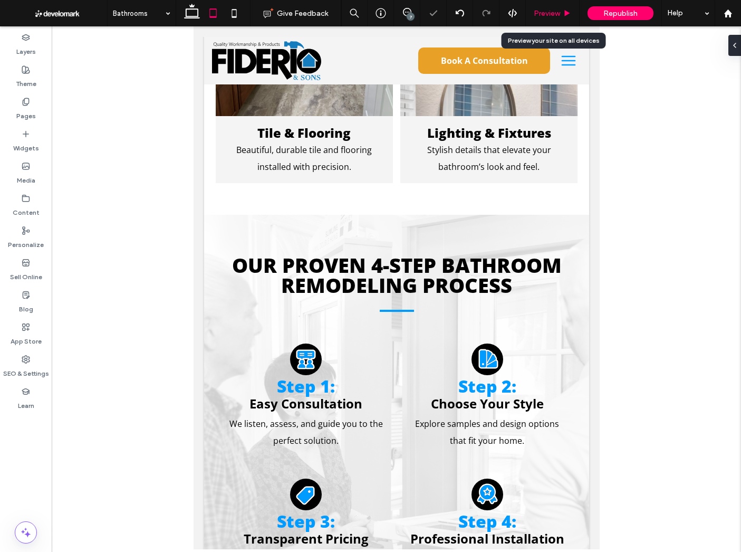
click at [561, 7] on div "Preview" at bounding box center [553, 13] width 54 height 26
click at [560, 9] on div "Preview" at bounding box center [552, 13] width 53 height 9
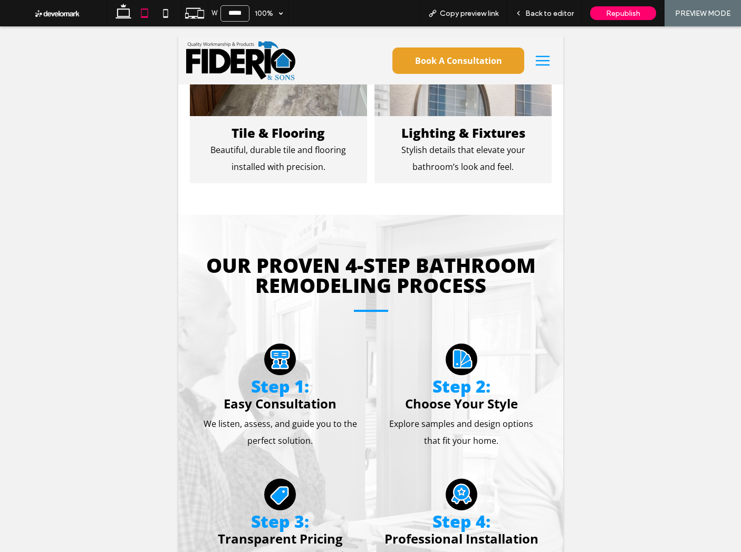
click at [560, 9] on span "Back to editor" at bounding box center [549, 13] width 49 height 9
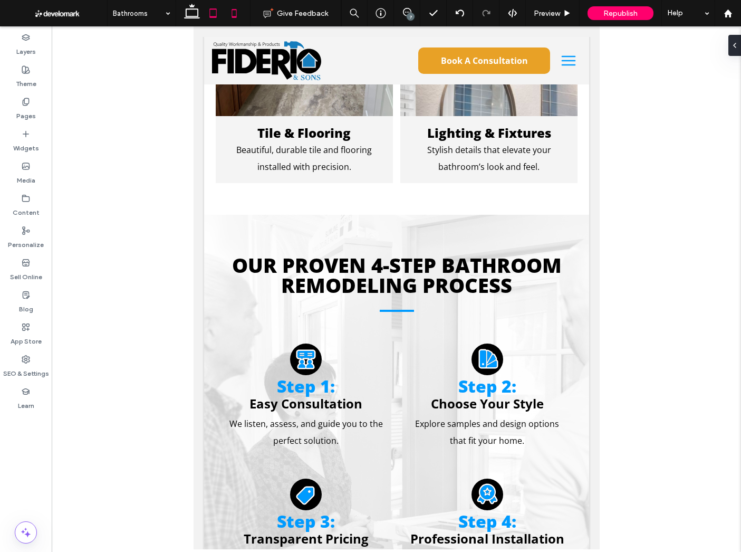
click at [229, 17] on icon at bounding box center [234, 13] width 21 height 21
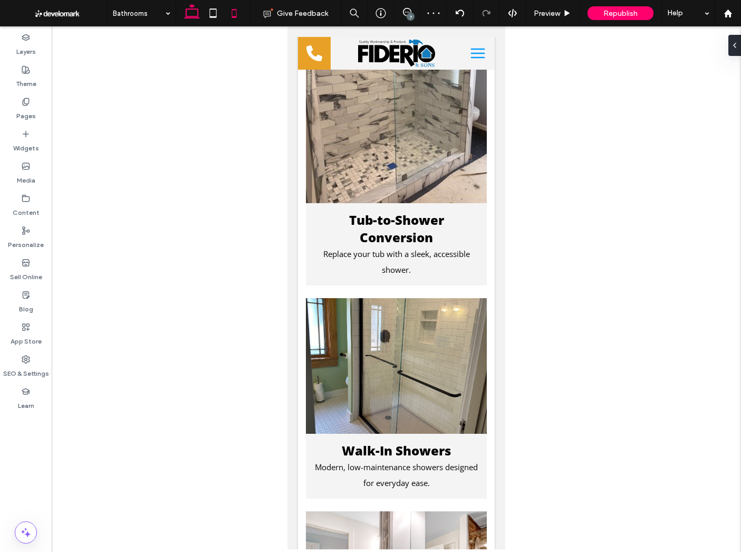
click at [192, 9] on use at bounding box center [192, 11] width 16 height 15
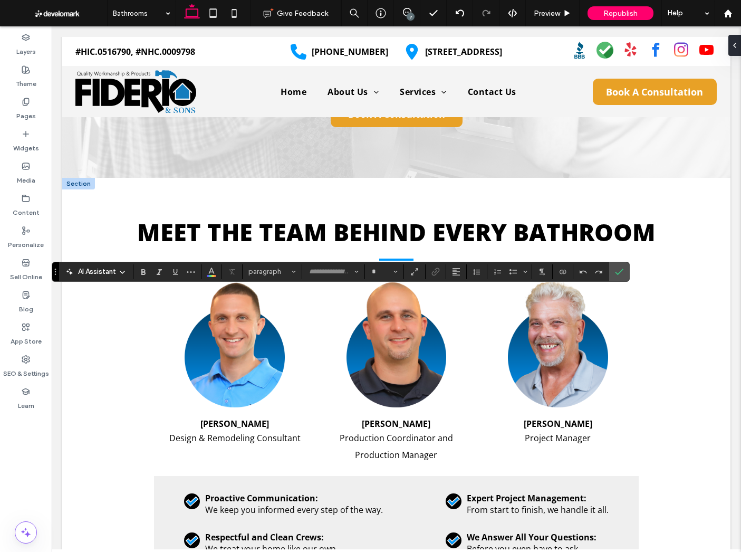
type input "*********"
type input "**"
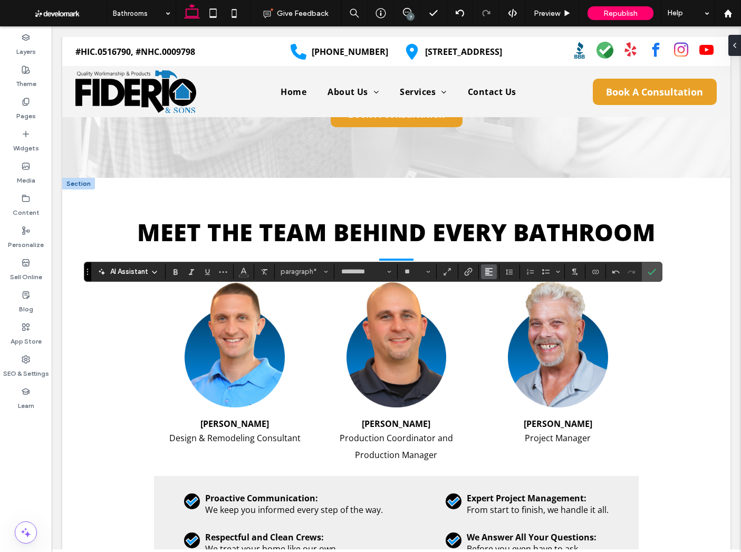
click at [491, 272] on icon "Alignment" at bounding box center [489, 271] width 8 height 8
click at [497, 299] on label "ui.textEditor.alignment.center" at bounding box center [499, 304] width 37 height 15
click at [654, 271] on icon "Confirm" at bounding box center [652, 271] width 8 height 8
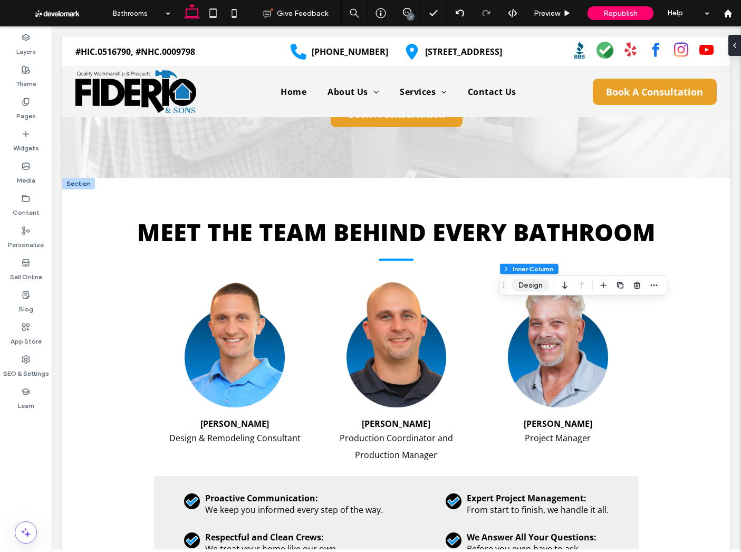
click at [530, 285] on button "Design" at bounding box center [531, 285] width 38 height 13
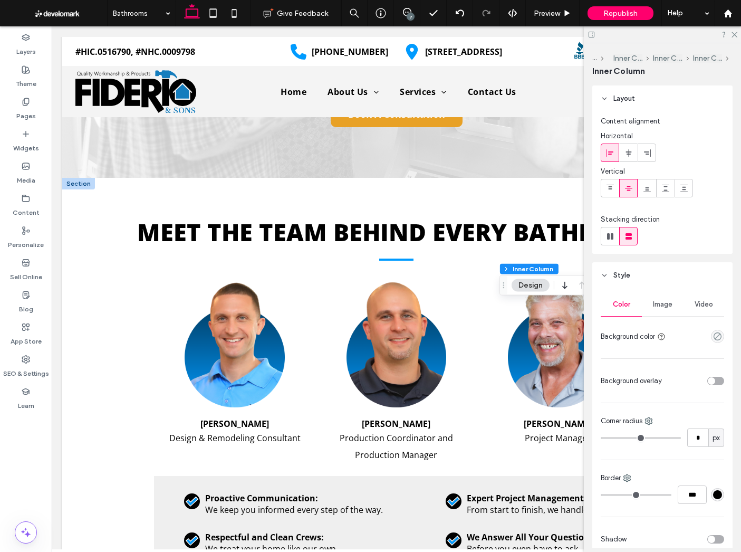
click at [666, 302] on span "Image" at bounding box center [663, 304] width 20 height 8
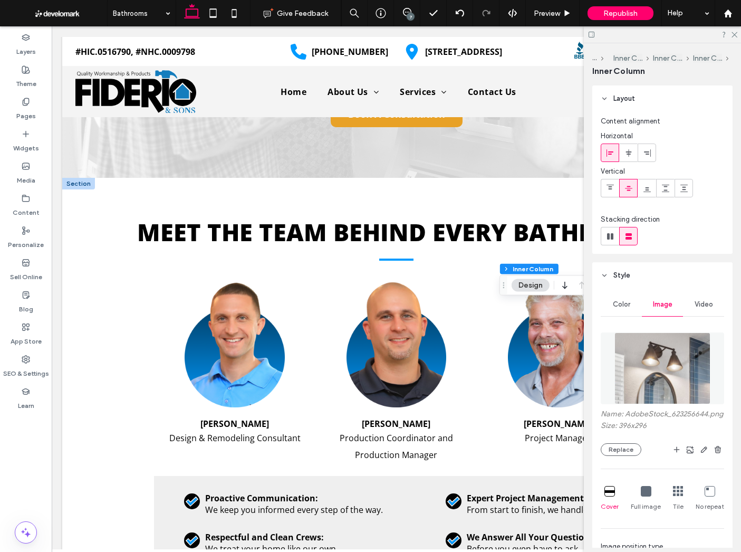
click at [668, 385] on img at bounding box center [662, 368] width 95 height 72
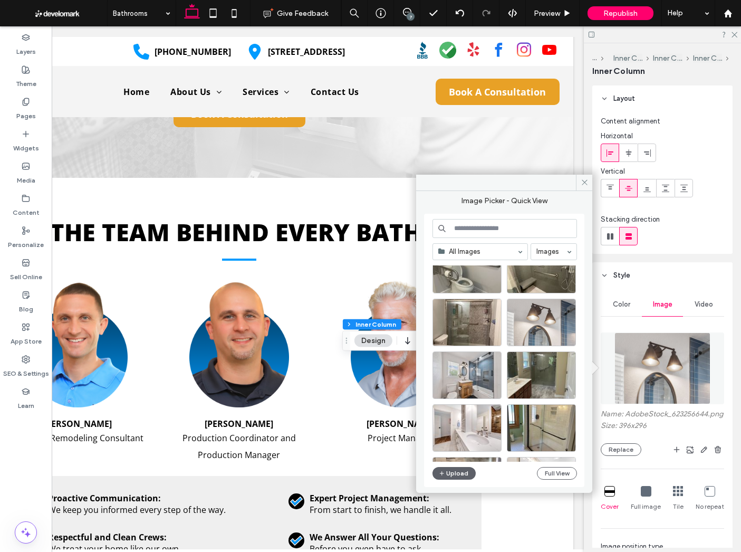
scroll to position [1727, 0]
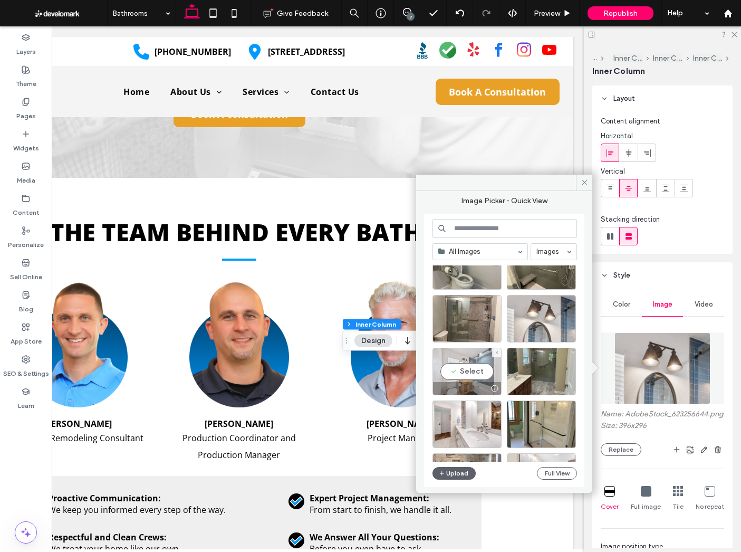
click at [465, 368] on div "Select" at bounding box center [467, 371] width 69 height 47
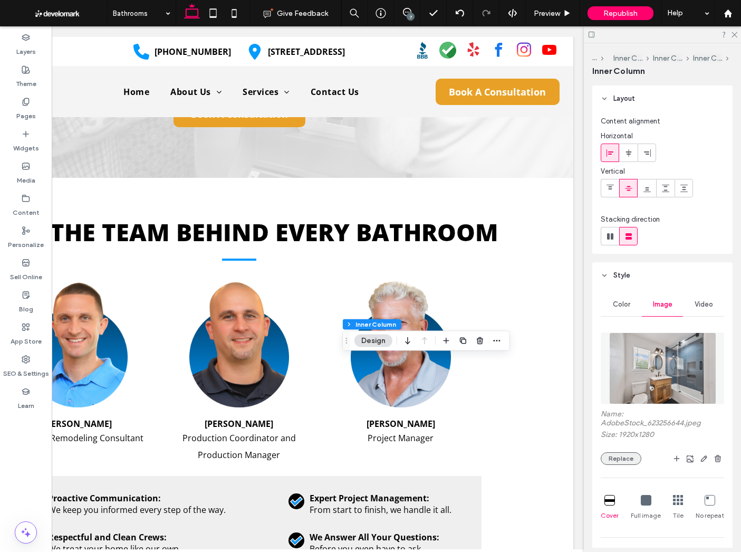
click at [630, 460] on button "Replace" at bounding box center [621, 458] width 41 height 13
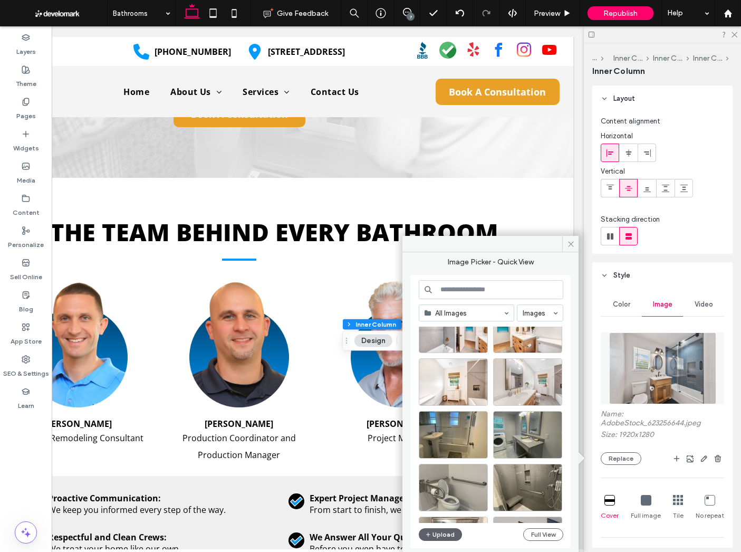
scroll to position [1564, 0]
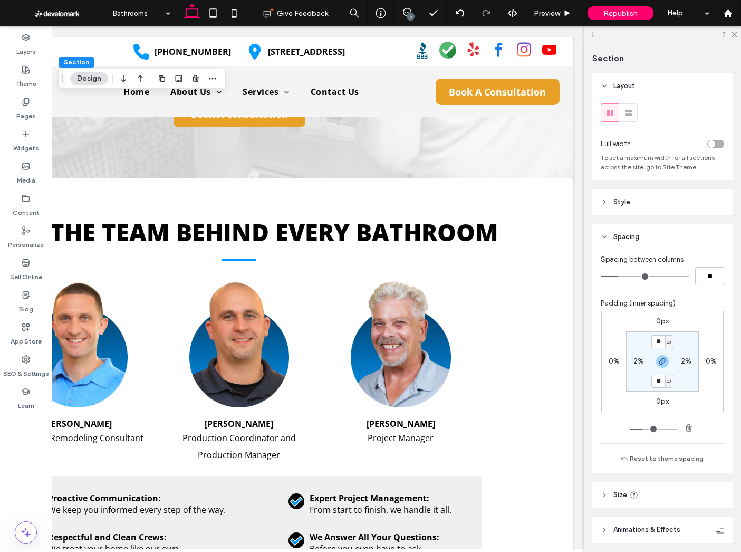
drag, startPoint x: 732, startPoint y: 35, endPoint x: 727, endPoint y: 39, distance: 6.2
click at [732, 35] on icon at bounding box center [734, 34] width 7 height 7
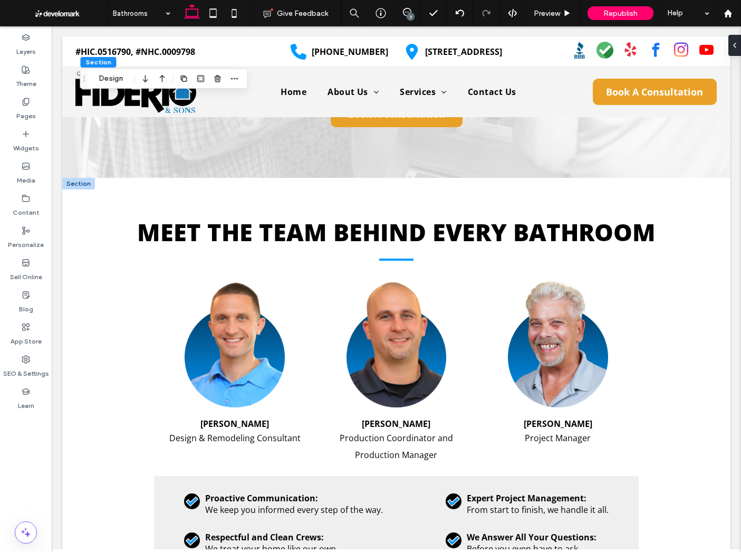
scroll to position [0, 0]
click at [32, 115] on label "Pages" at bounding box center [26, 113] width 20 height 15
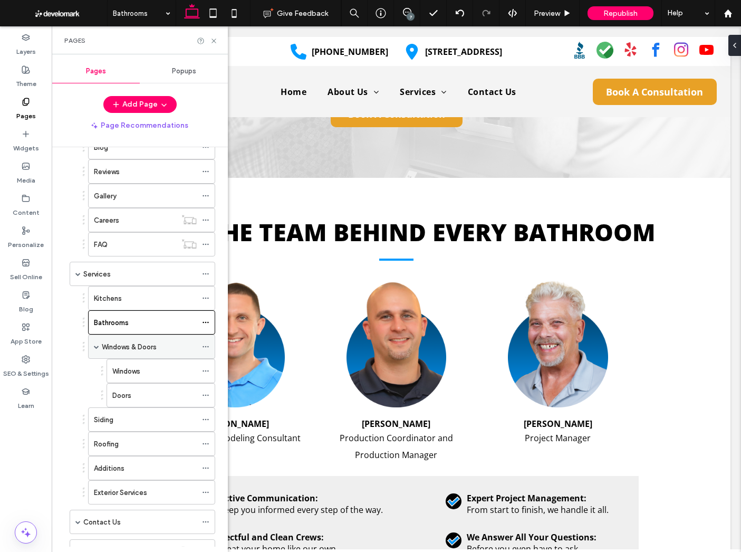
scroll to position [82, 0]
click at [97, 347] on span at bounding box center [96, 348] width 5 height 5
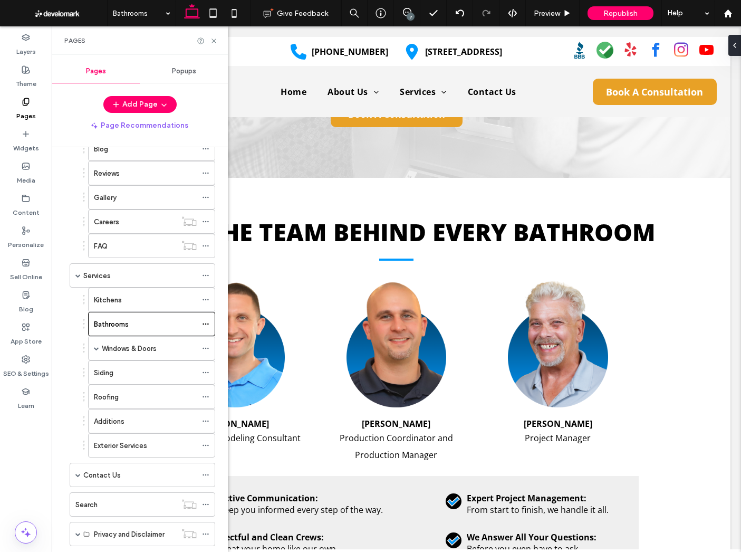
click at [109, 395] on label "Roofing" at bounding box center [106, 397] width 25 height 18
click at [214, 39] on icon at bounding box center [214, 41] width 8 height 8
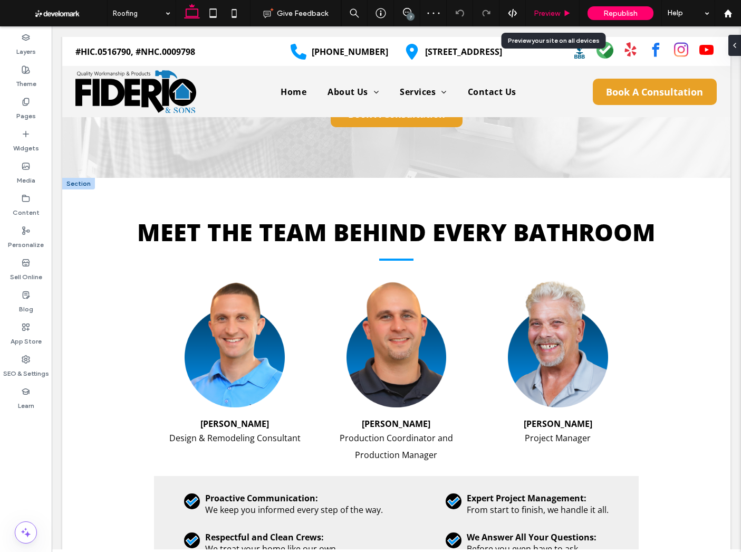
click at [546, 16] on span "Preview" at bounding box center [547, 13] width 26 height 9
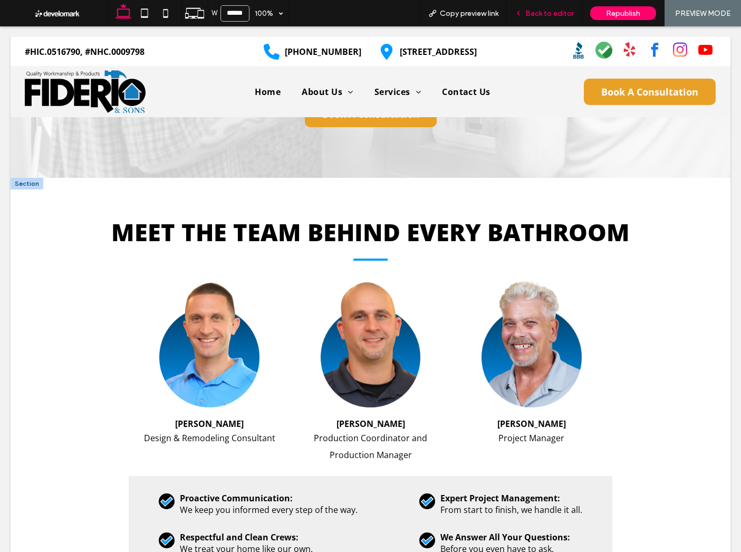
click at [535, 9] on span "Back to editor" at bounding box center [549, 13] width 49 height 9
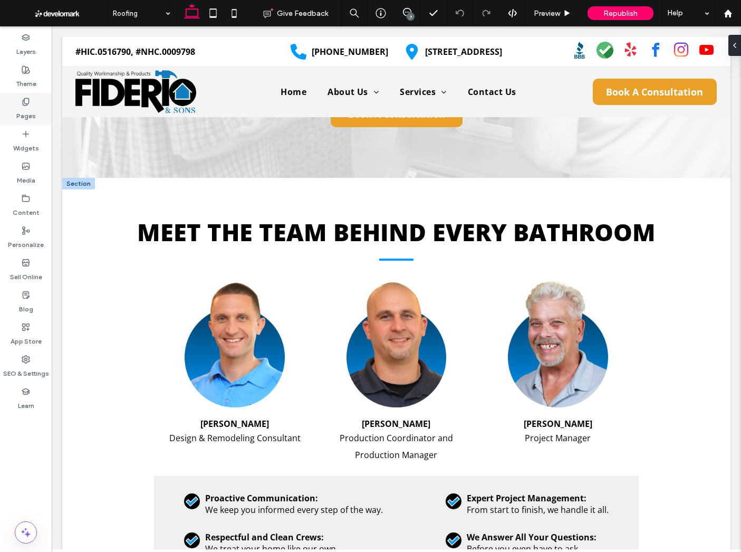
click at [21, 106] on div "Pages" at bounding box center [26, 109] width 52 height 32
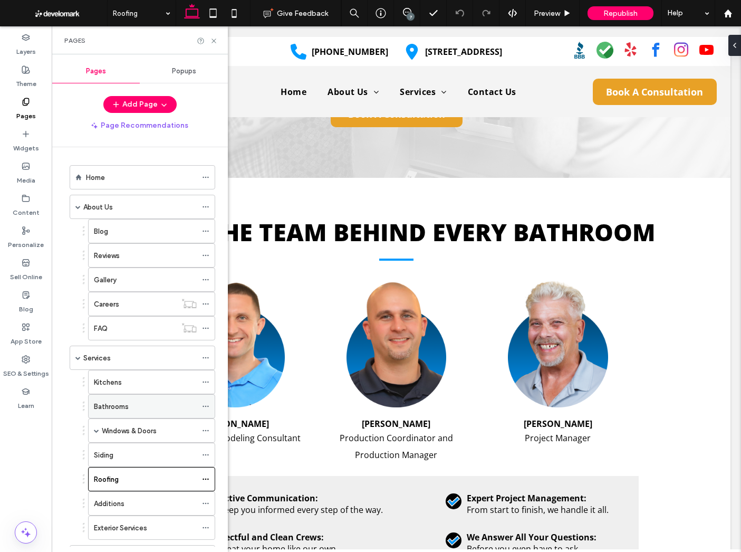
click at [122, 407] on label "Bathrooms" at bounding box center [111, 406] width 35 height 18
click at [214, 39] on icon at bounding box center [214, 41] width 8 height 8
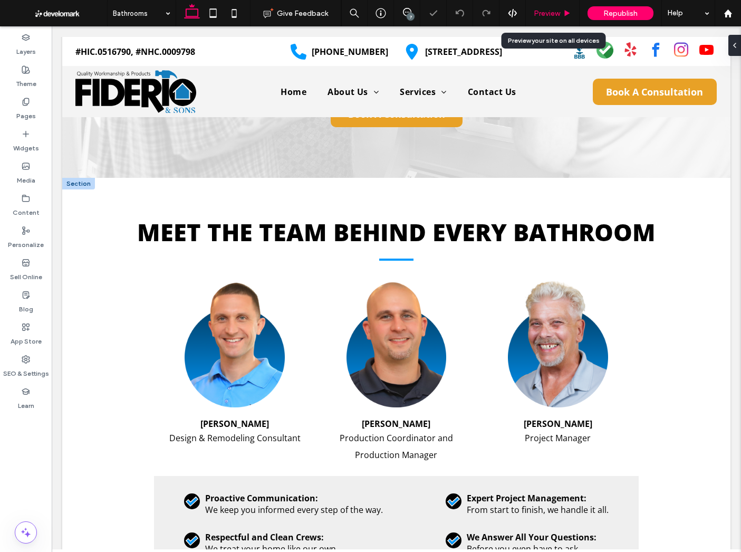
drag, startPoint x: 549, startPoint y: 7, endPoint x: 559, endPoint y: 19, distance: 15.0
click at [549, 7] on div "Preview" at bounding box center [553, 13] width 54 height 26
click at [548, 14] on span "Preview" at bounding box center [547, 13] width 26 height 9
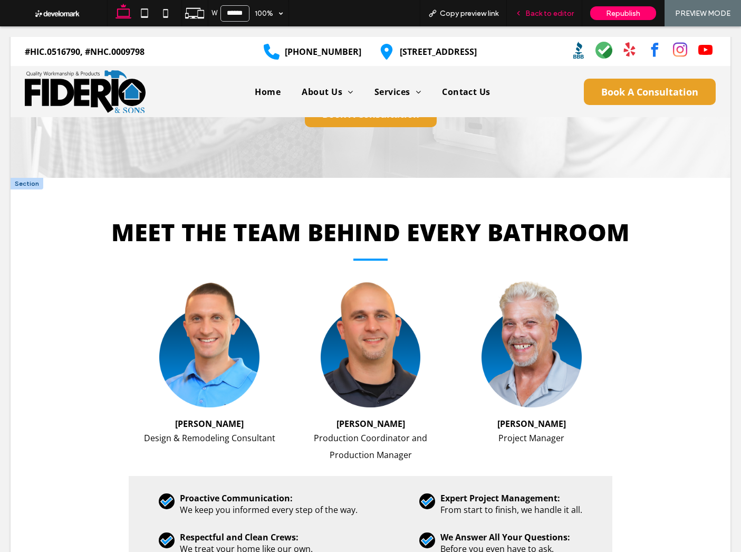
click at [535, 17] on div "Back to editor" at bounding box center [544, 13] width 75 height 26
click at [544, 17] on span "Back to editor" at bounding box center [549, 13] width 49 height 9
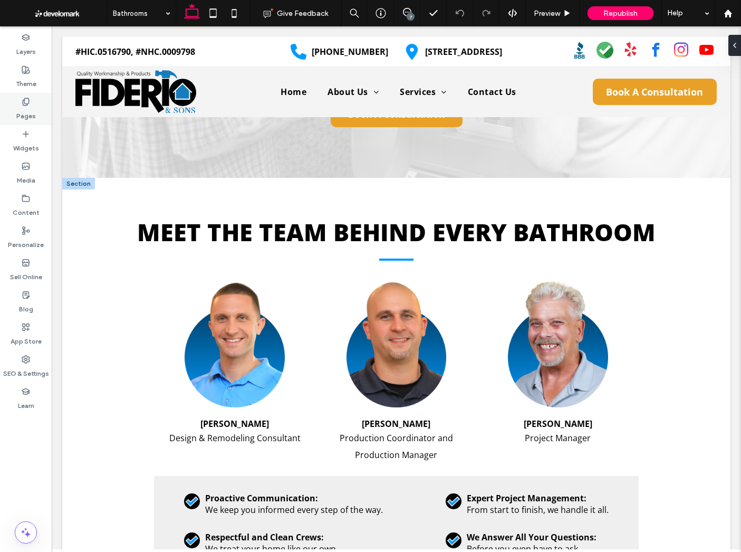
click at [17, 102] on div "Pages" at bounding box center [26, 109] width 52 height 32
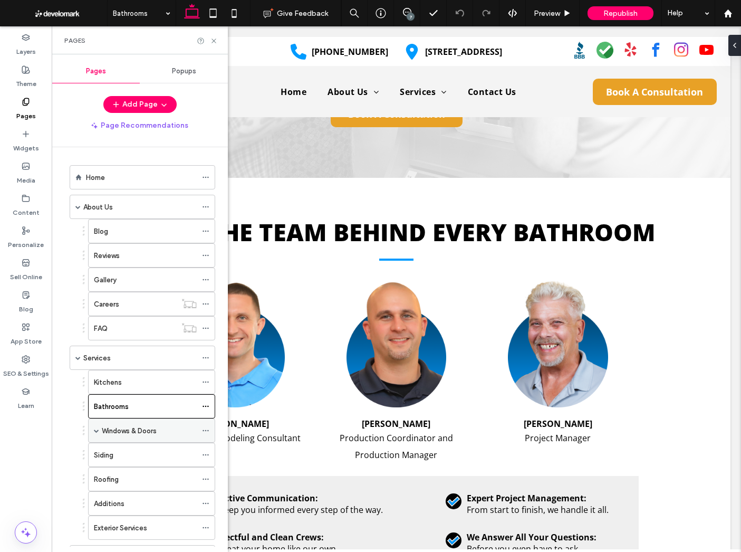
click at [95, 428] on span at bounding box center [96, 430] width 5 height 5
drag, startPoint x: 135, startPoint y: 471, endPoint x: 135, endPoint y: 477, distance: 5.8
click at [135, 471] on div "Doors" at bounding box center [154, 478] width 84 height 23
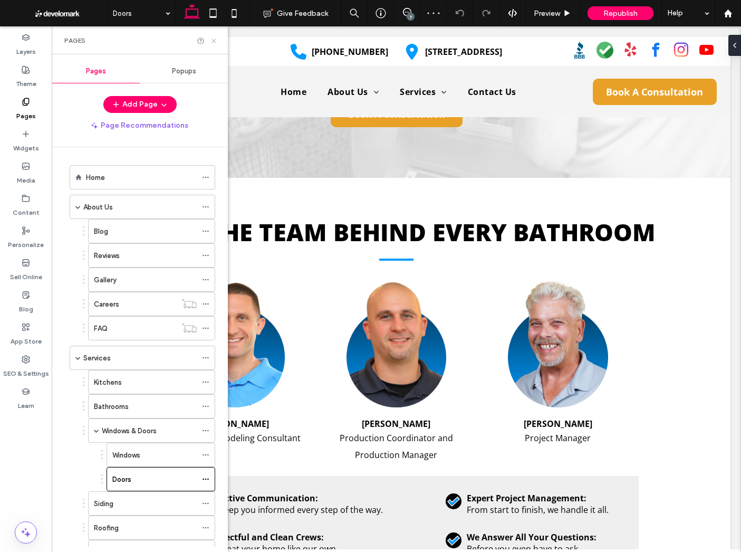
click at [213, 40] on use at bounding box center [214, 41] width 4 height 4
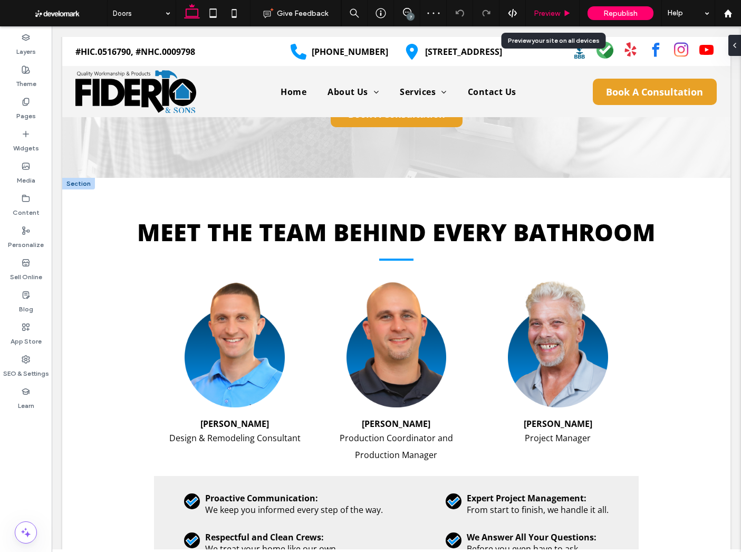
click at [561, 17] on div "Preview" at bounding box center [552, 13] width 53 height 9
